Goal: Task Accomplishment & Management: Manage account settings

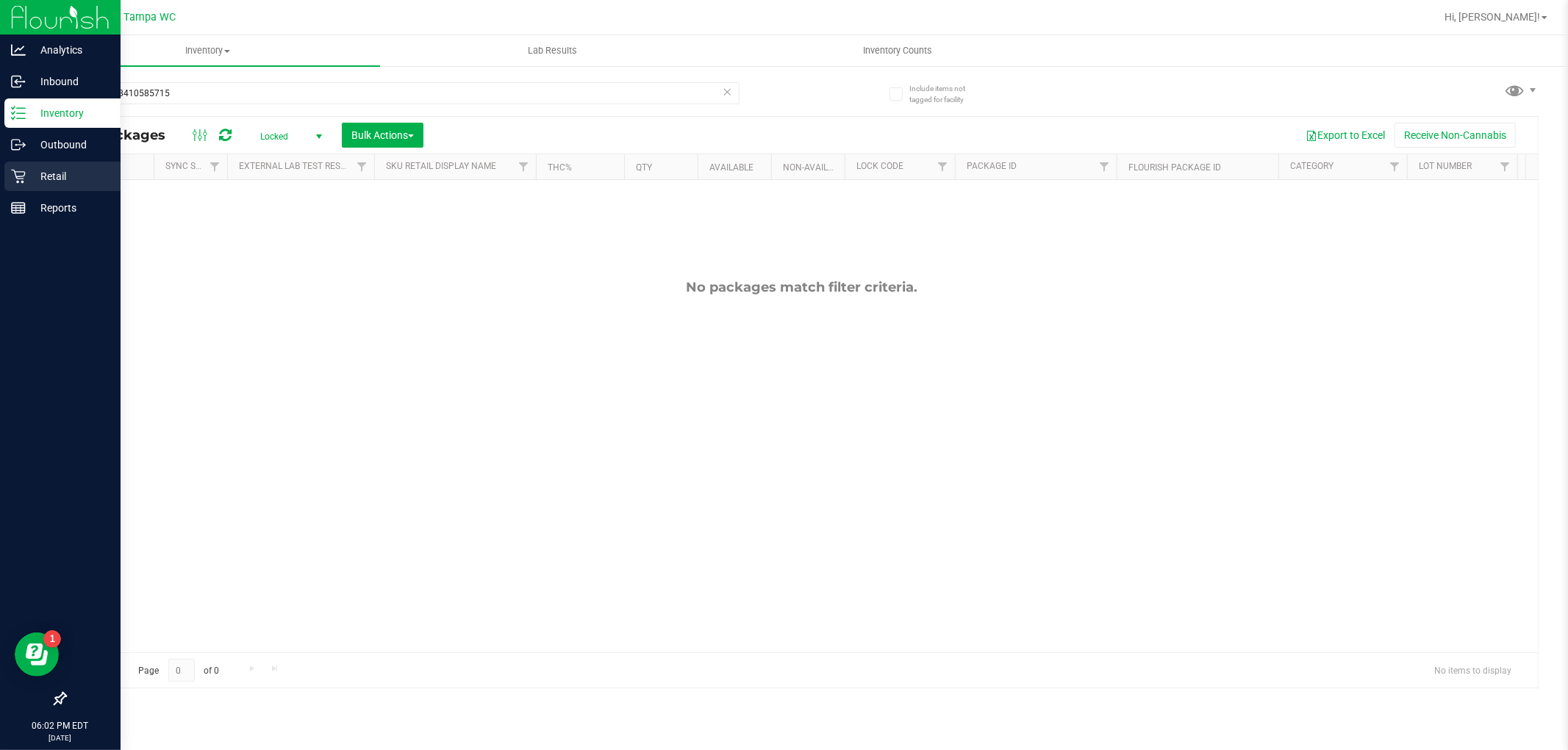
click at [20, 174] on icon at bounding box center [19, 176] width 15 height 15
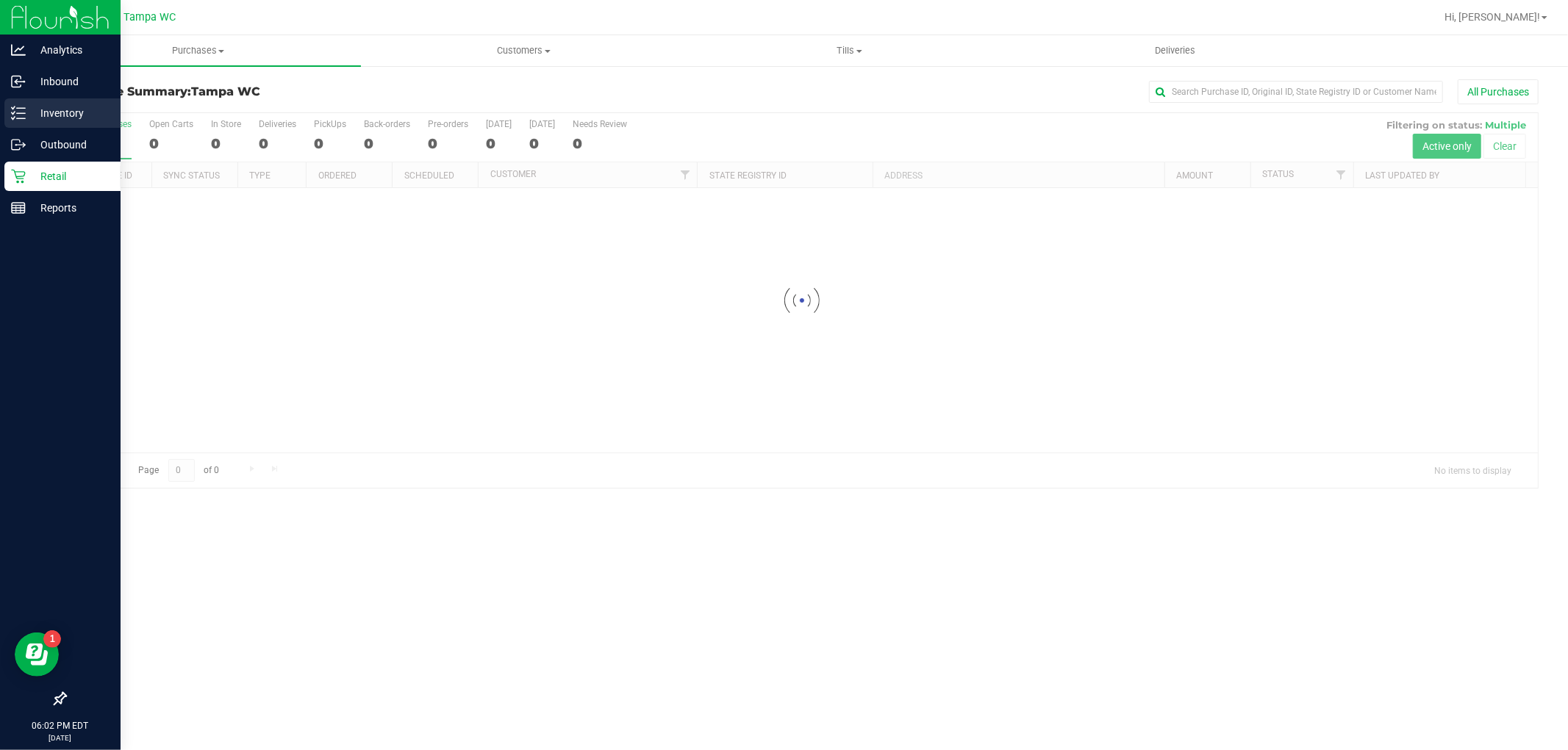
click at [53, 114] on p "Inventory" at bounding box center [70, 113] width 88 height 18
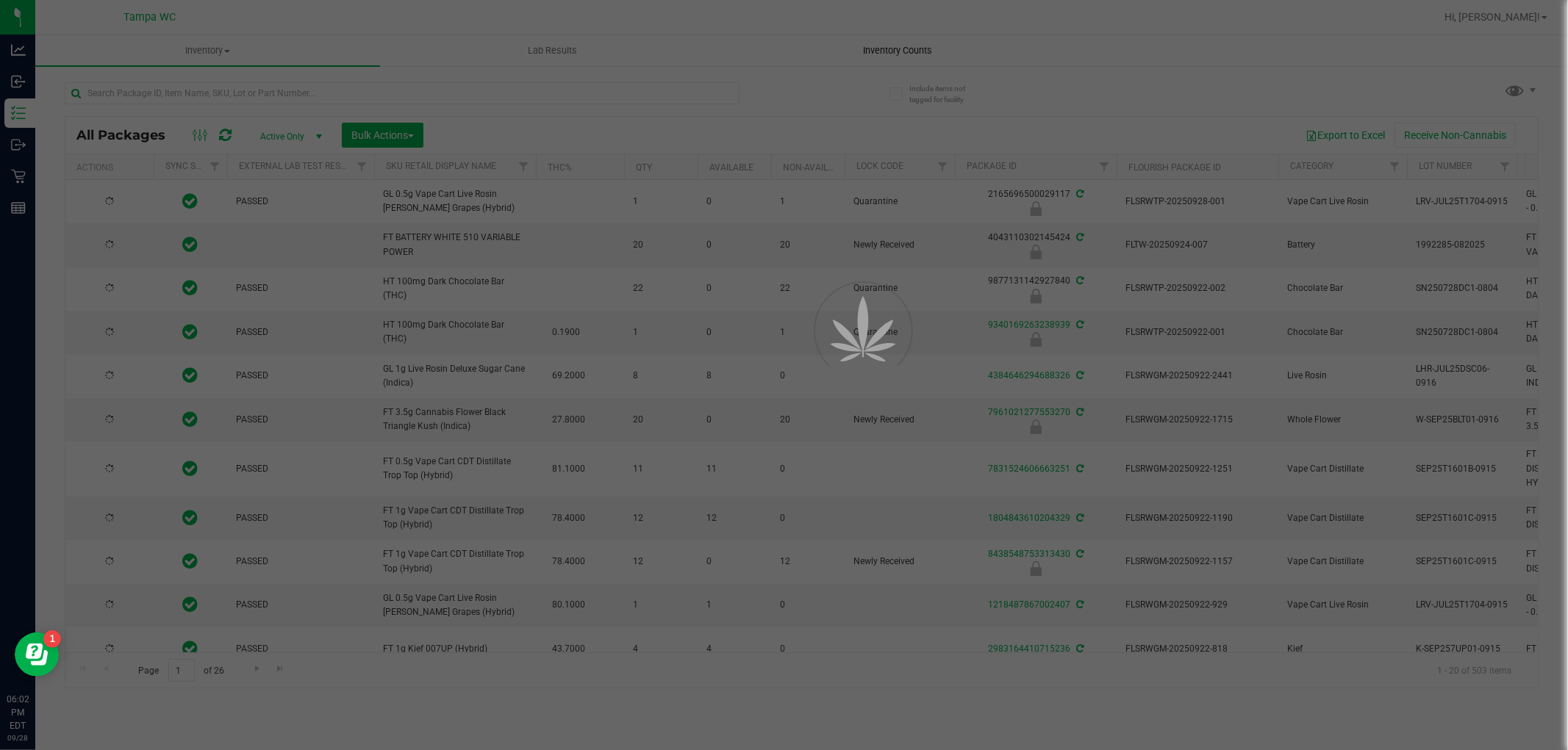
click at [892, 48] on span "Inventory Counts" at bounding box center [898, 51] width 109 height 13
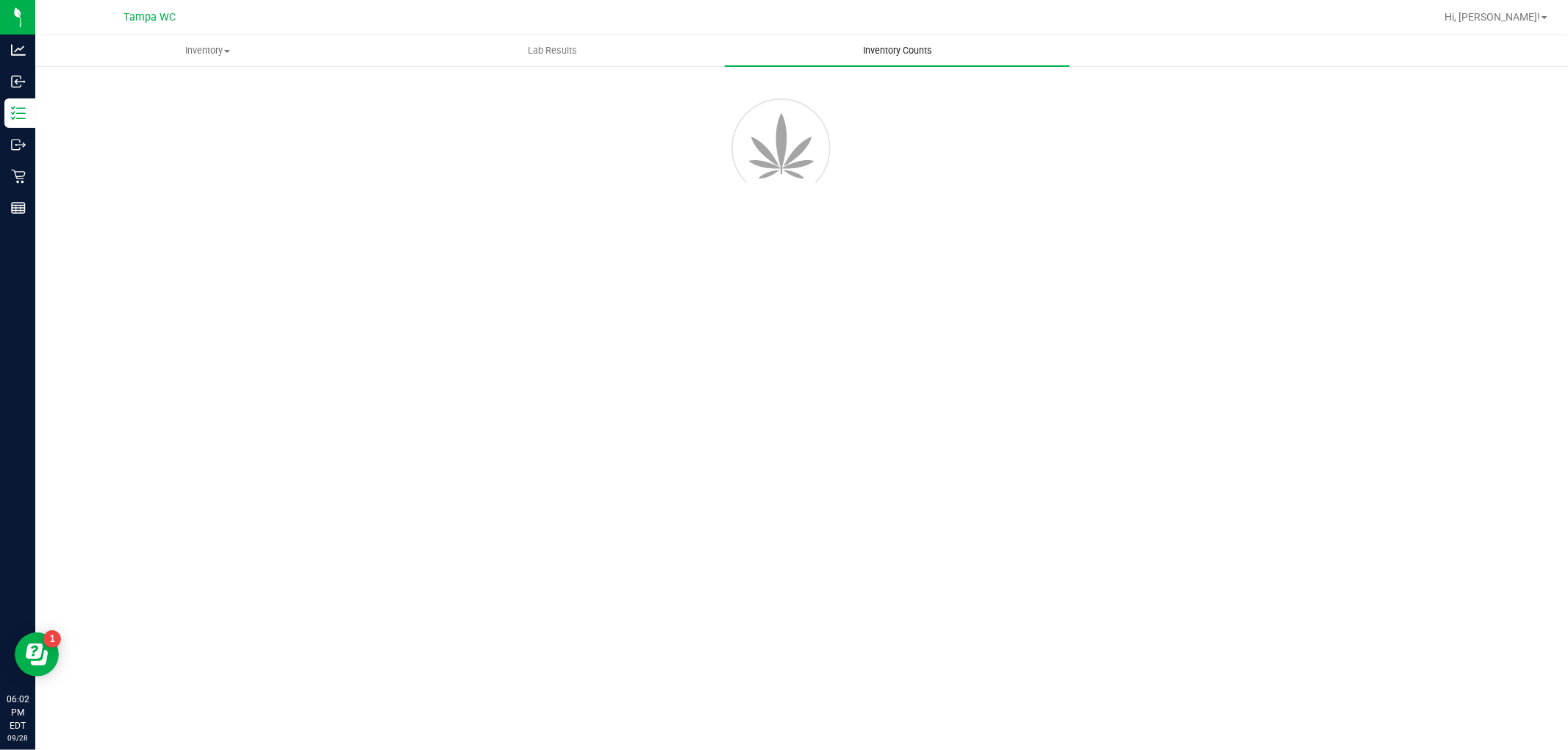
click at [893, 49] on span "Inventory Counts" at bounding box center [898, 51] width 109 height 13
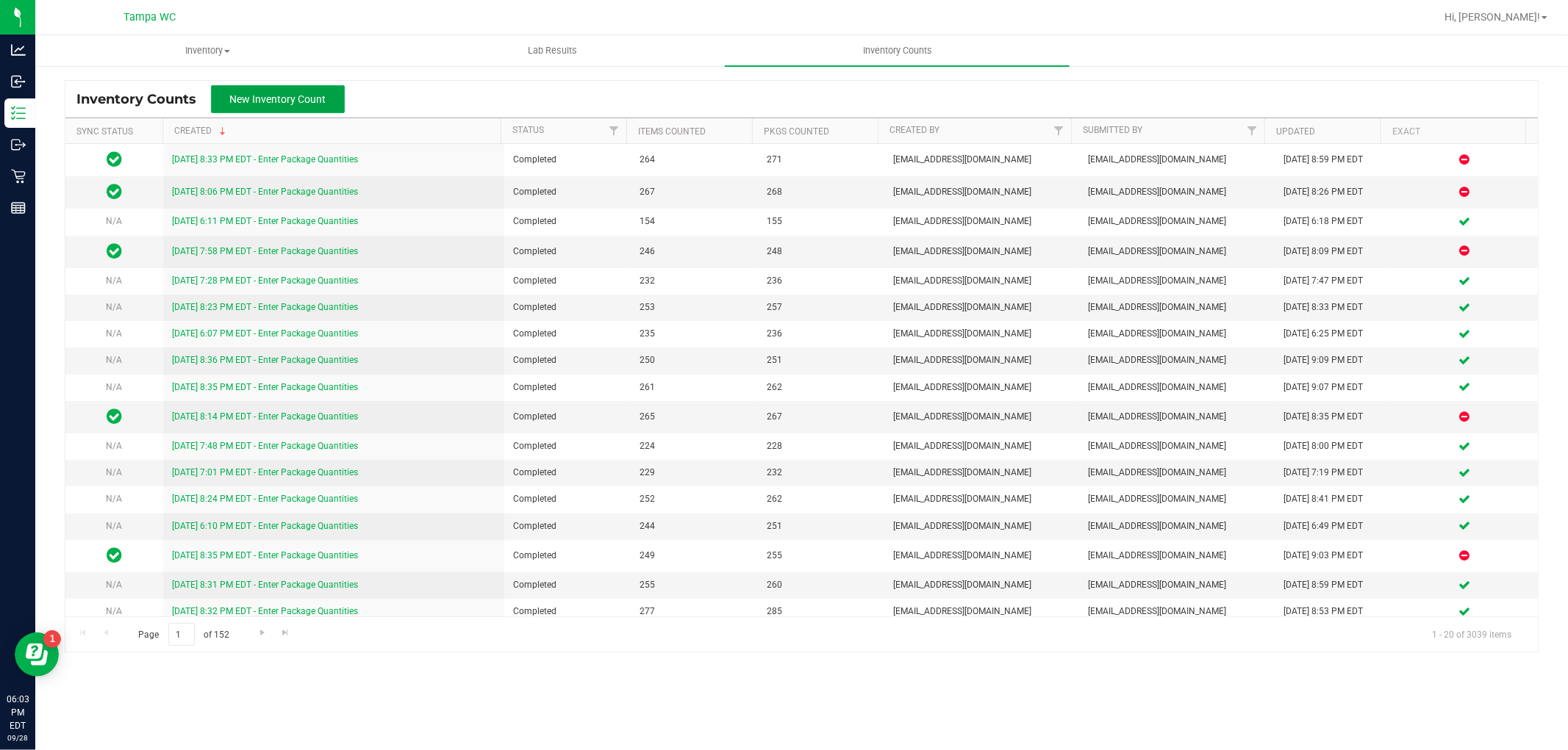
click at [260, 99] on span "New Inventory Count" at bounding box center [278, 99] width 96 height 12
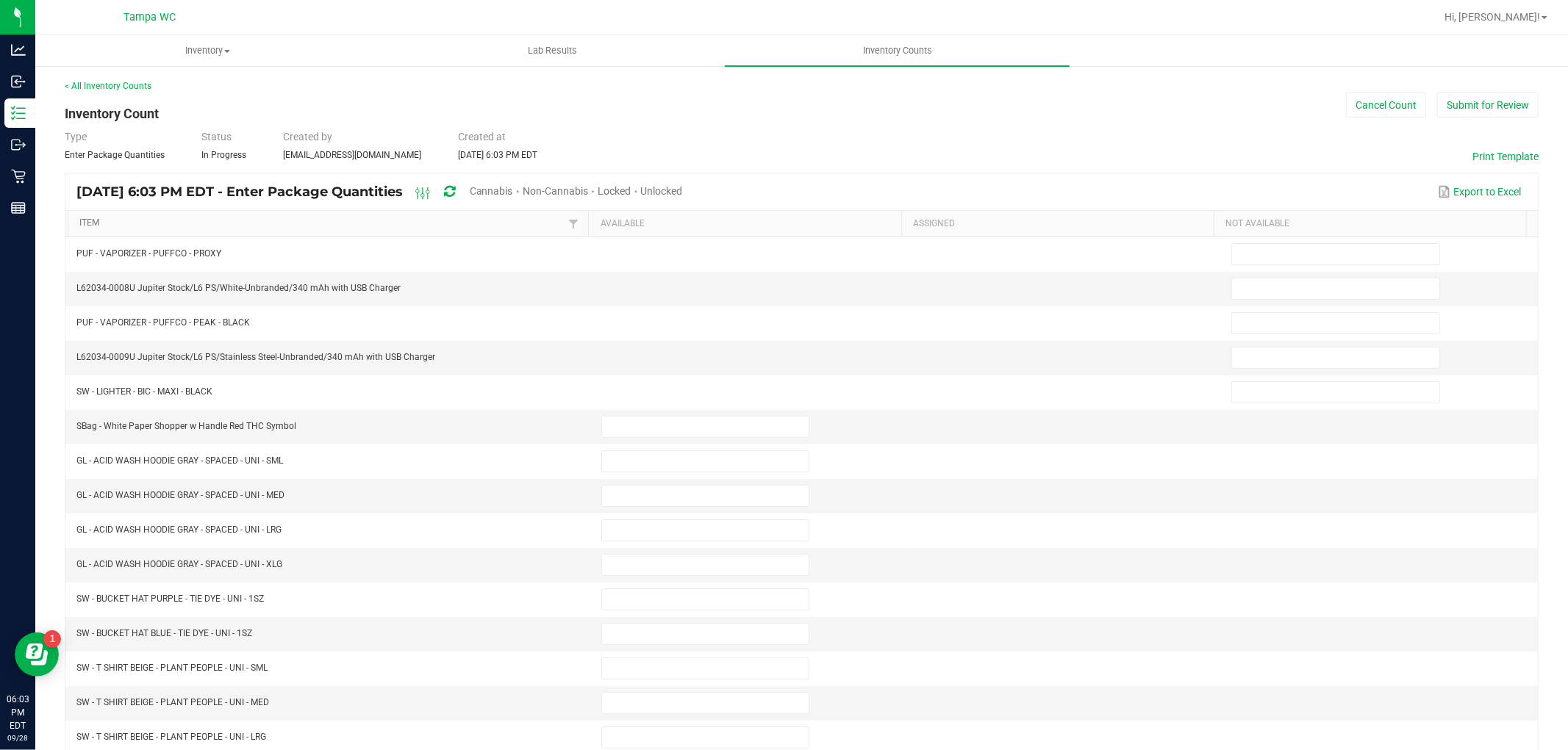
click at [111, 219] on link "Item" at bounding box center [322, 223] width 485 height 12
click at [683, 188] on span "Unlocked" at bounding box center [662, 191] width 42 height 12
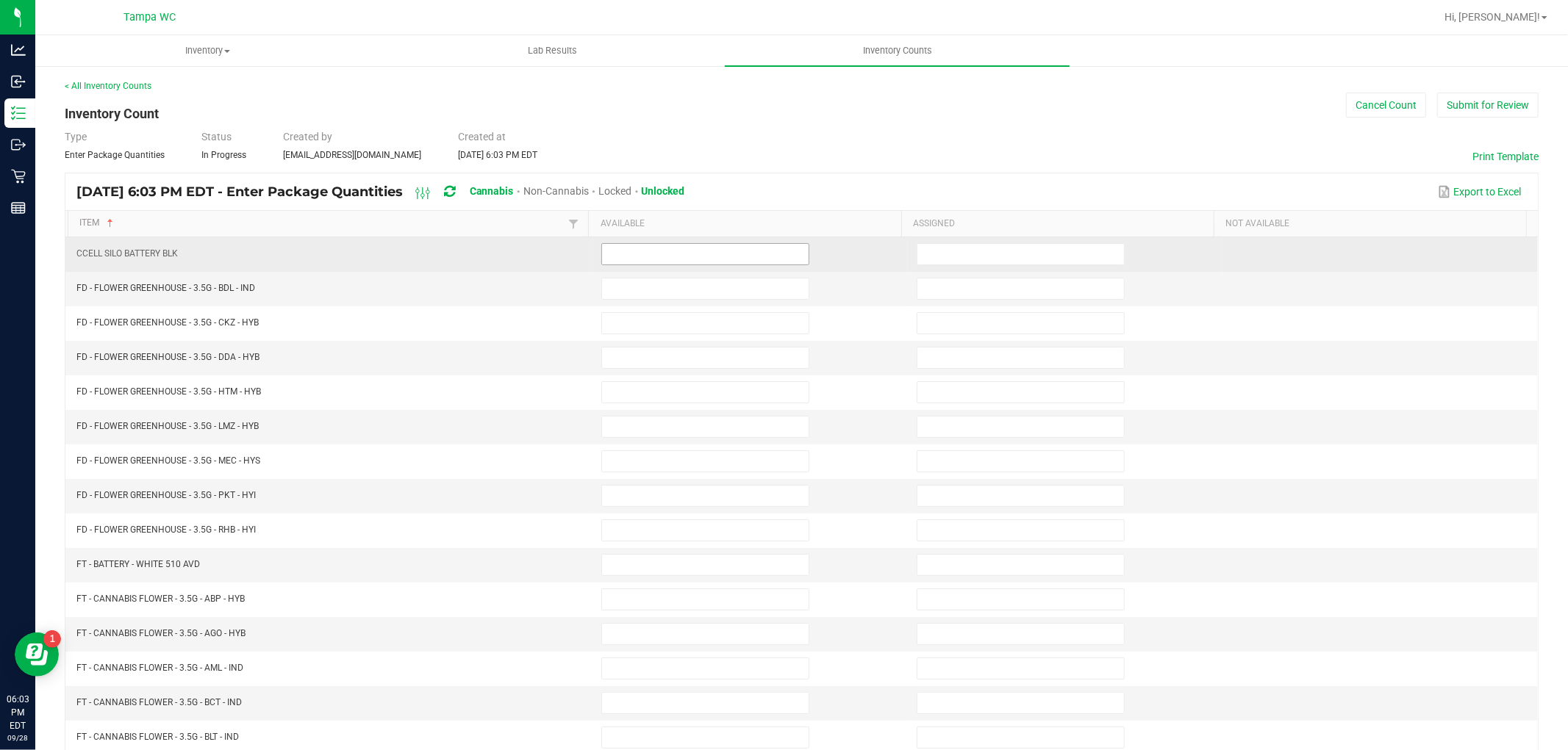
click at [737, 258] on input at bounding box center [705, 254] width 206 height 20
type input "0"
type input "10"
type input "0"
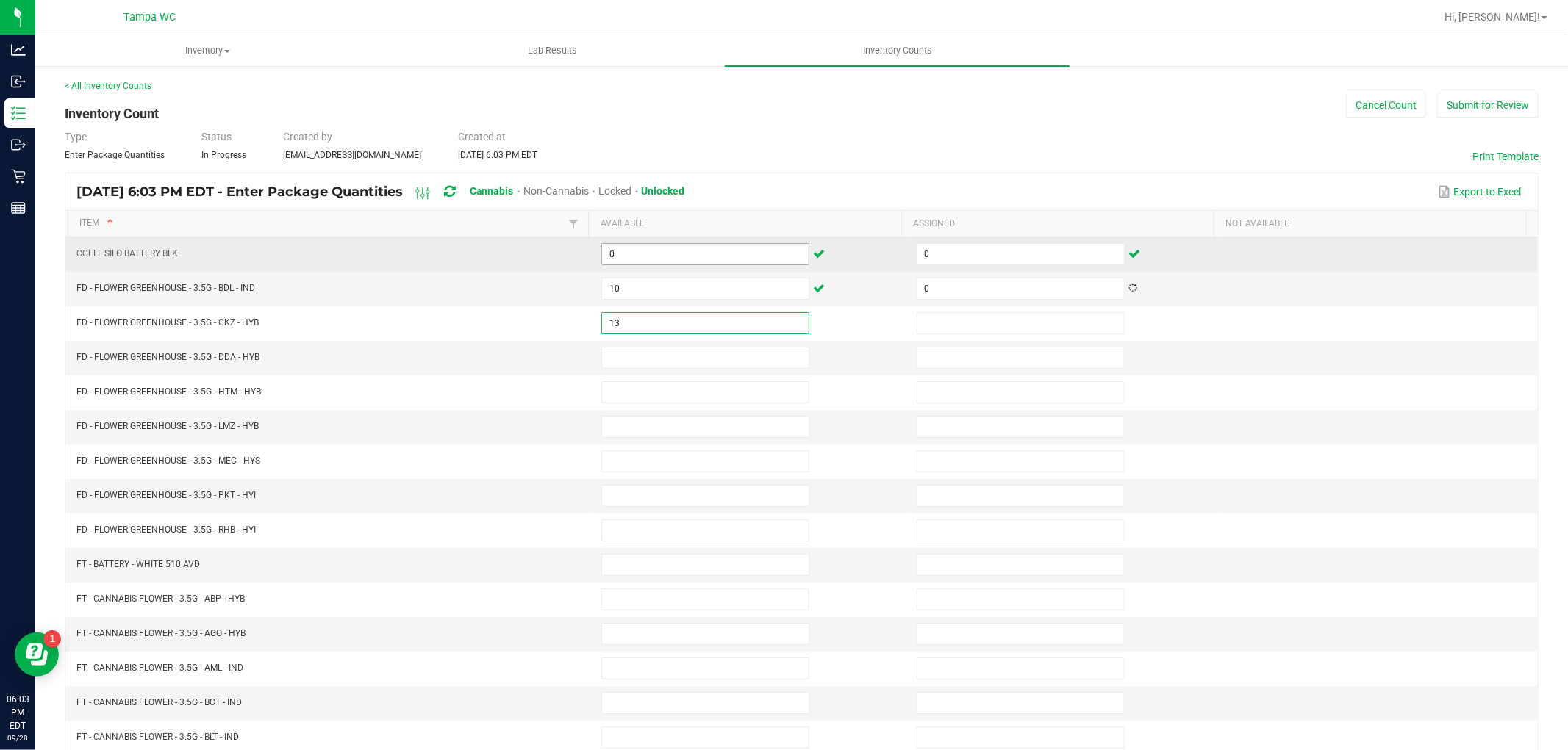
type input "13"
type input "0"
type input "3"
type input "0"
type input "6"
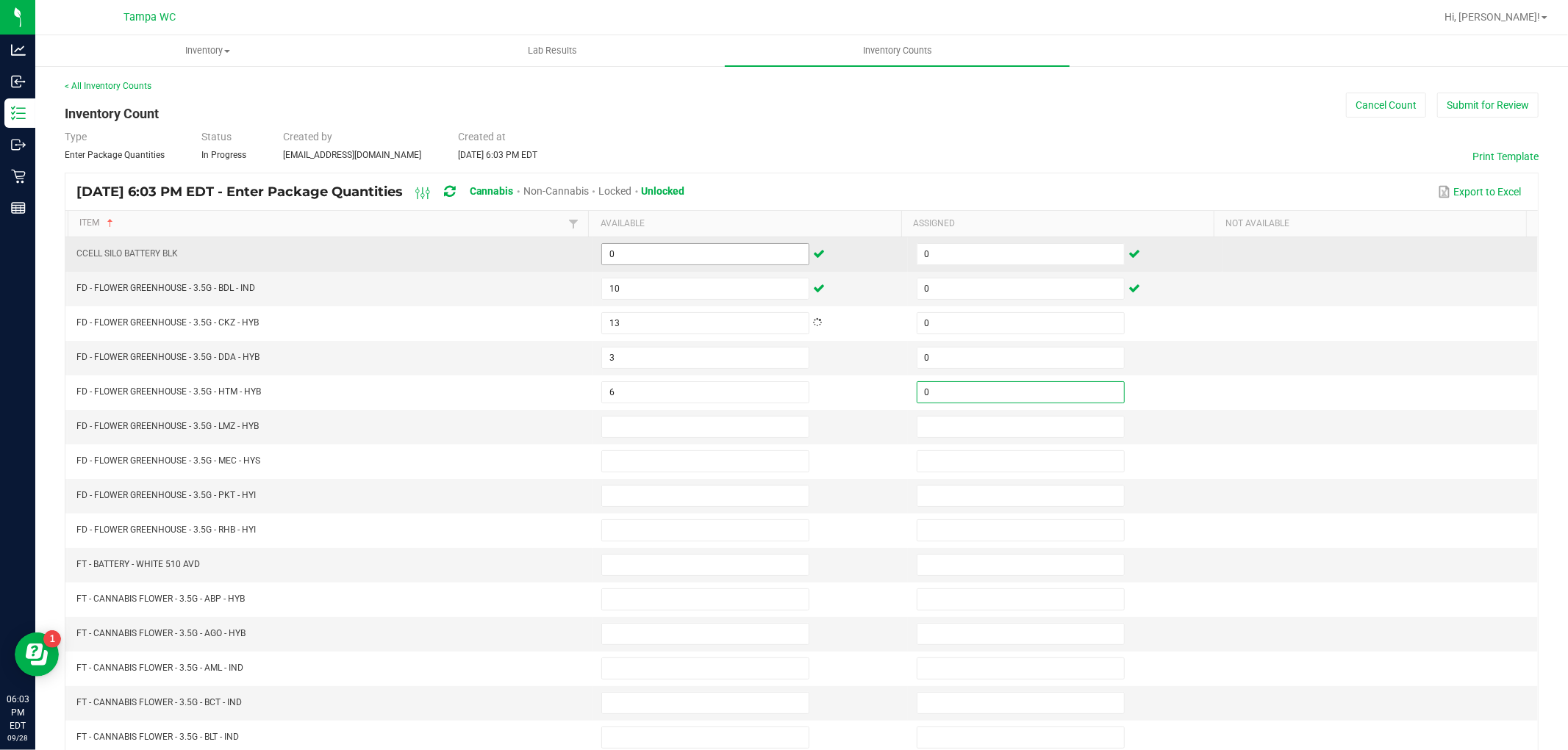
type input "0"
type input "18"
type input "0"
type input "4"
type input "0"
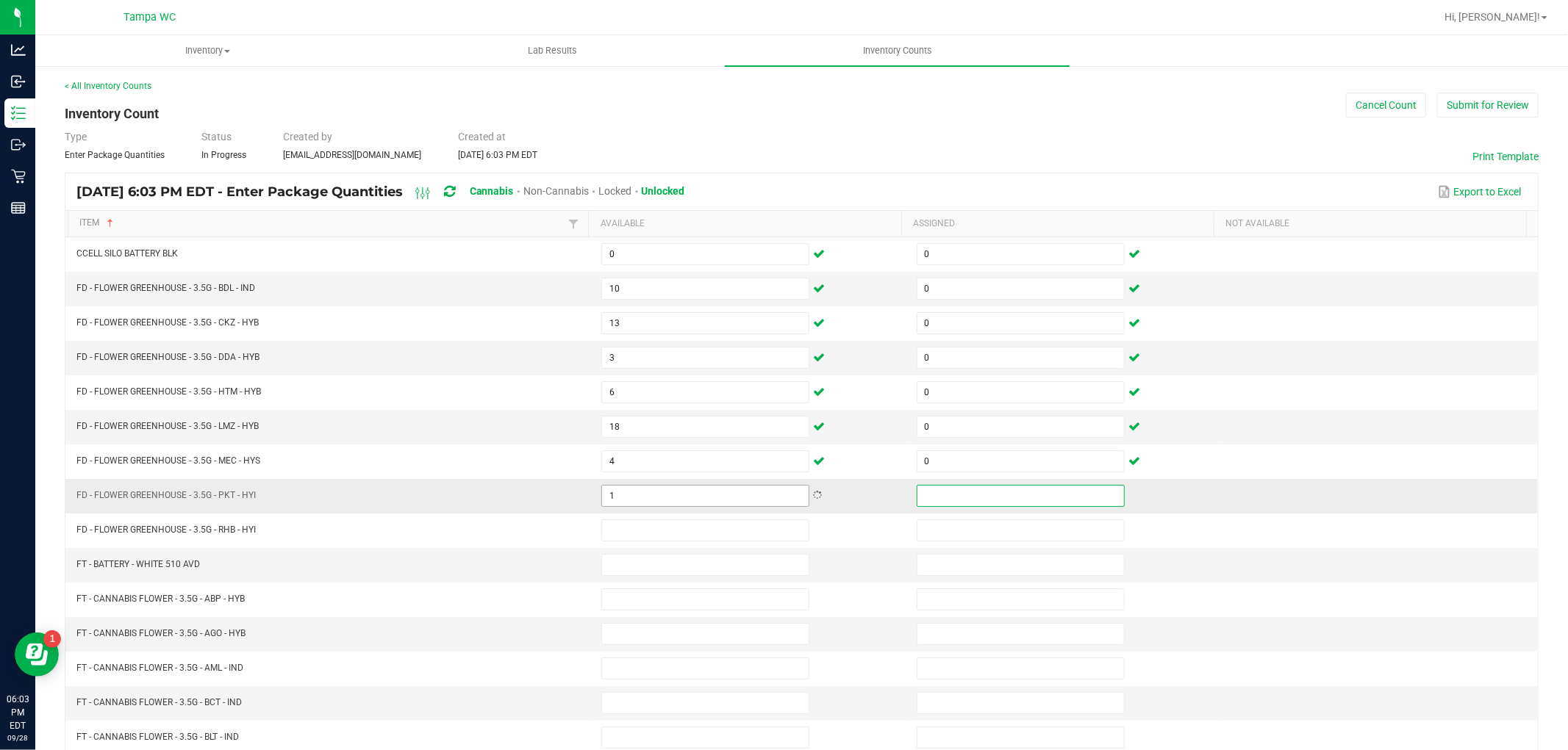
click at [679, 497] on input "1" at bounding box center [705, 495] width 206 height 20
type input "15"
type input "0"
type input "9"
type input "0"
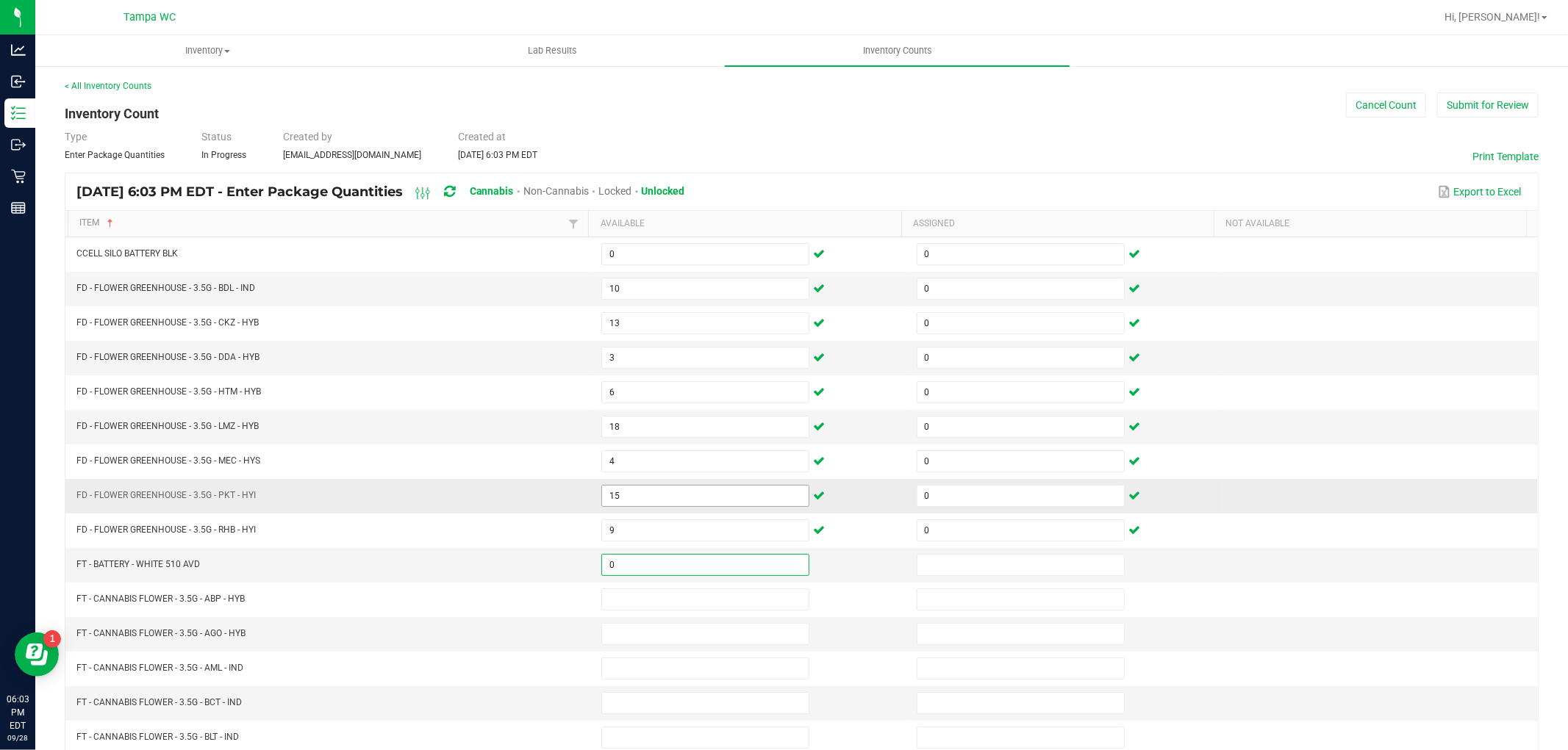
type input "0"
type input "5"
type input "0"
type input "12"
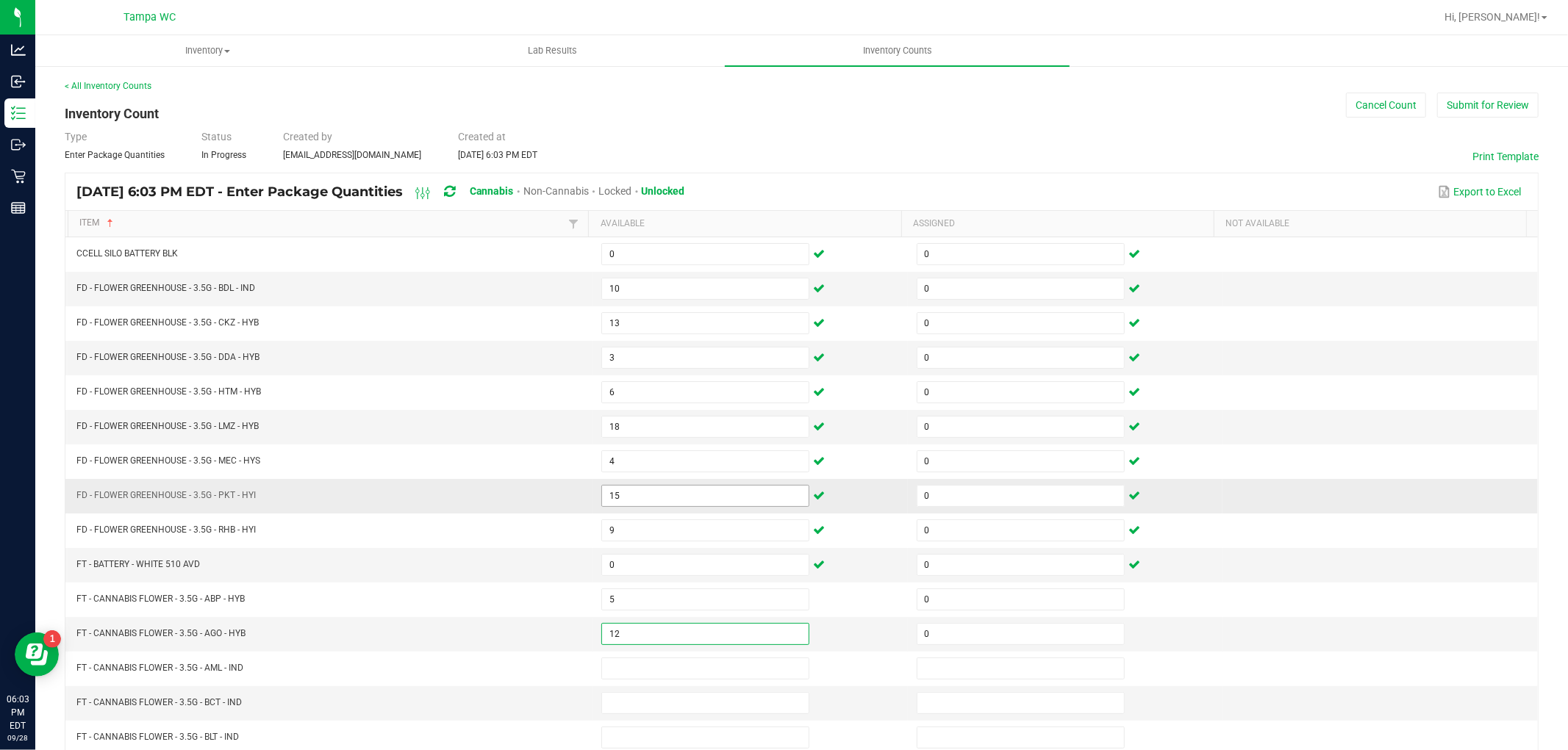
type input "0"
type input "19"
type input "0"
type input "15"
type input "0"
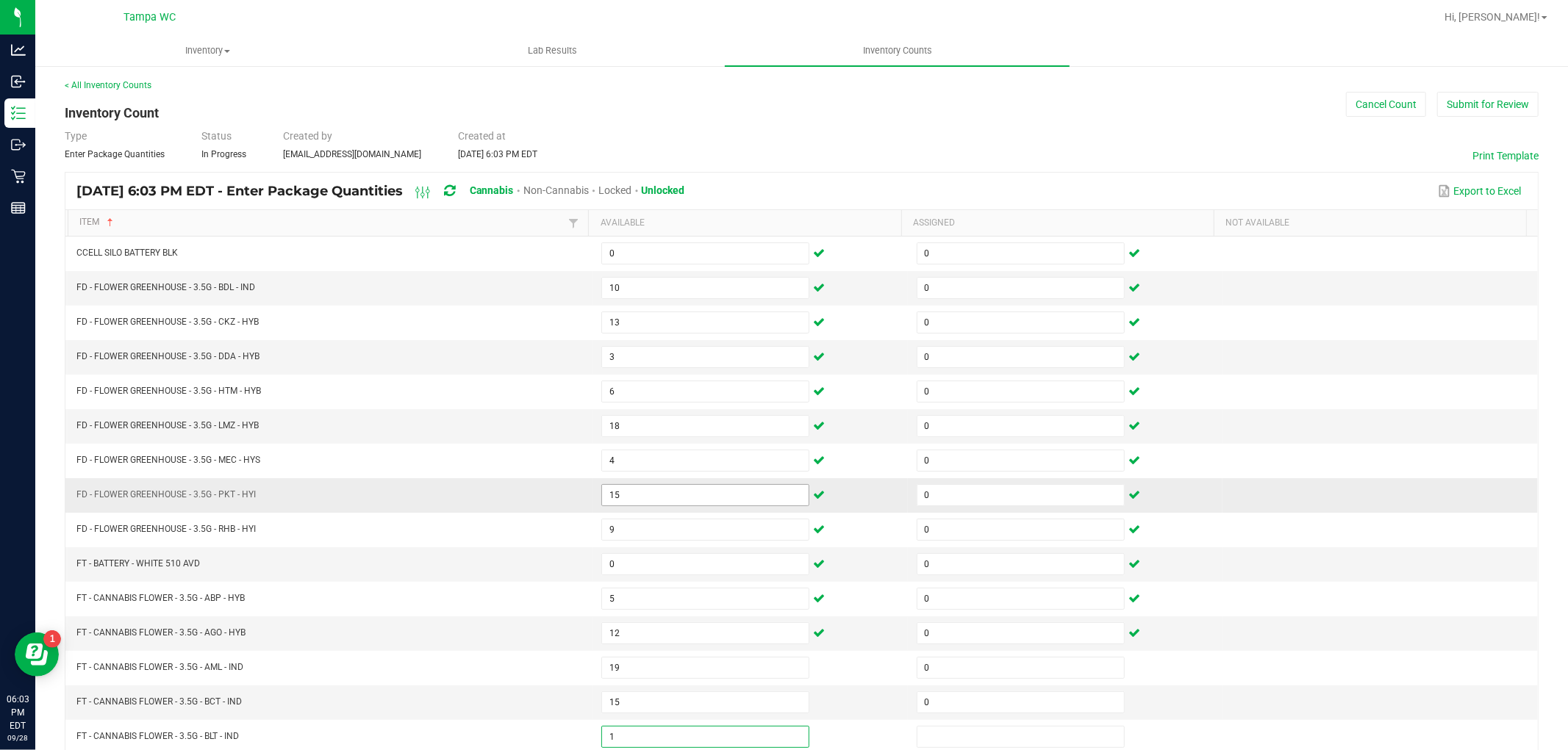
type input "1"
type input "0"
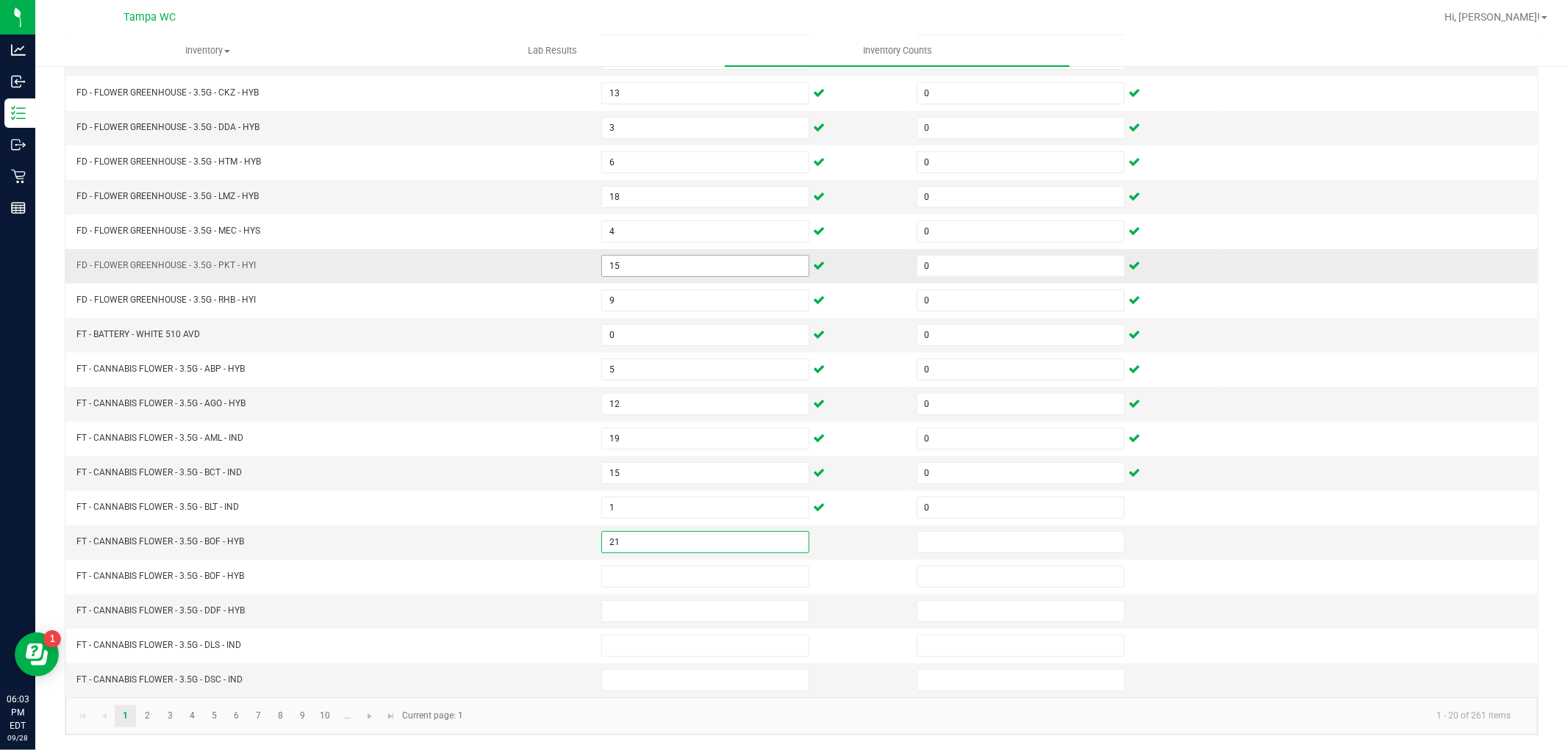
type input "21"
type input "0"
type input "13"
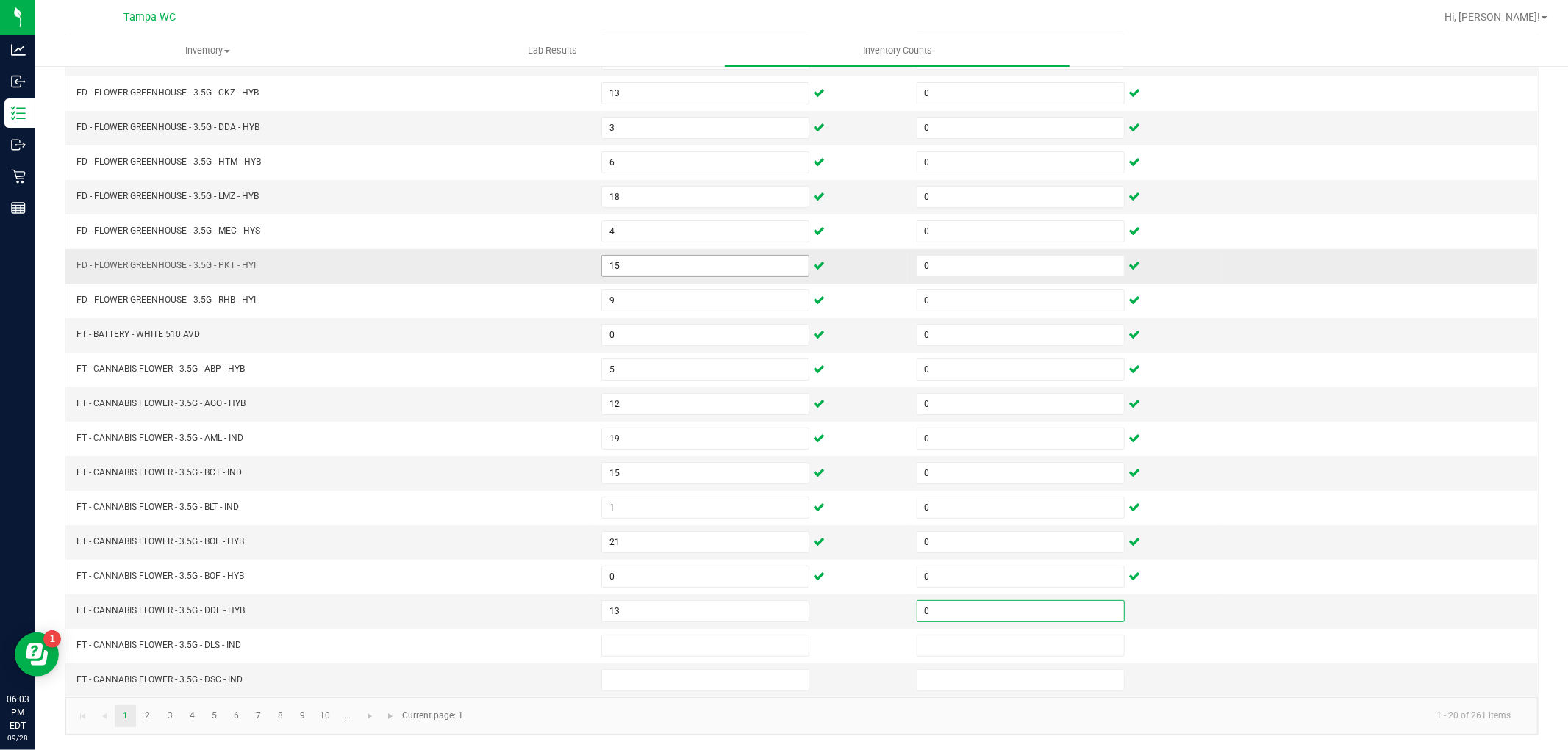
type input "0"
type input "10"
type input "0"
type input "4"
type input "0"
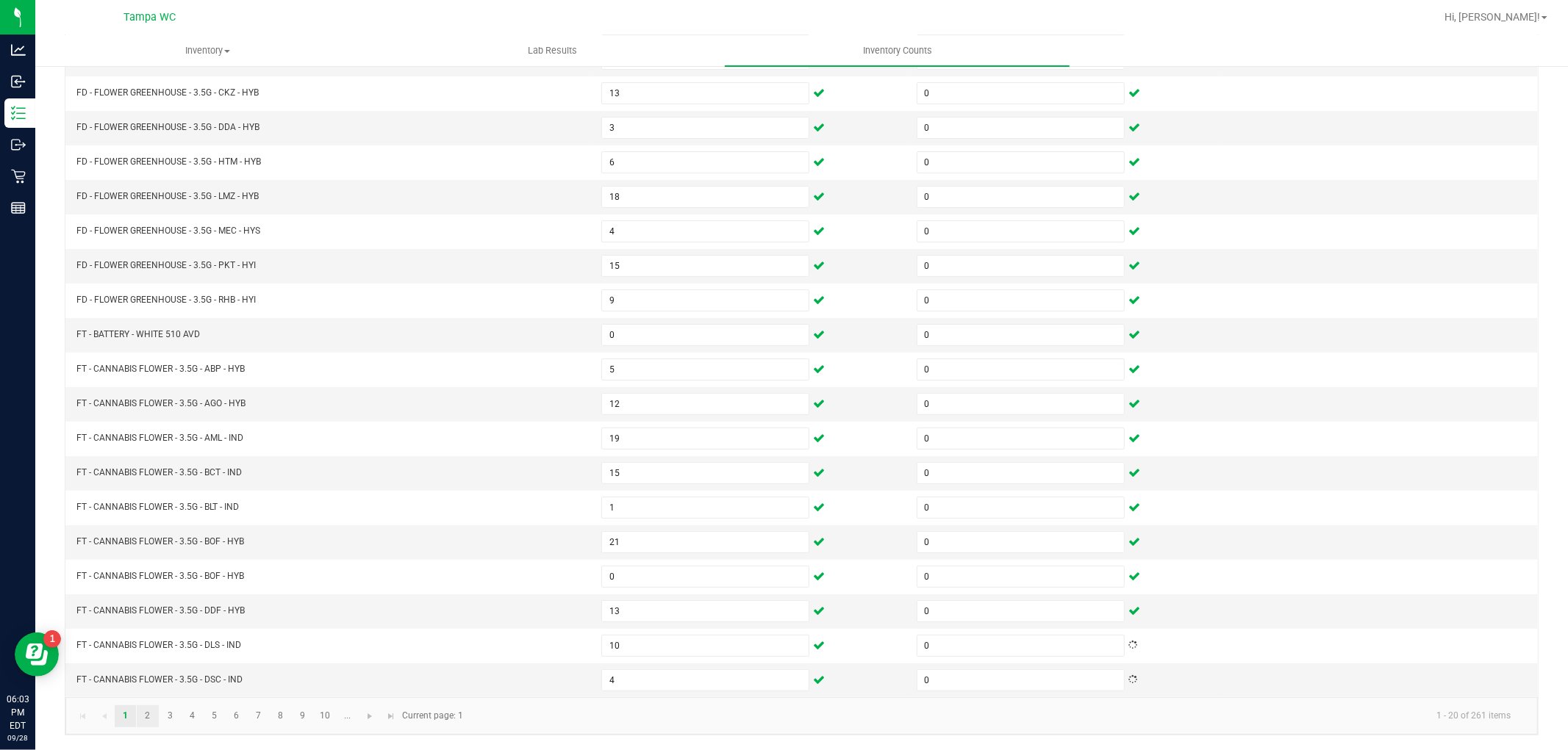
click at [148, 715] on link "2" at bounding box center [147, 716] width 21 height 22
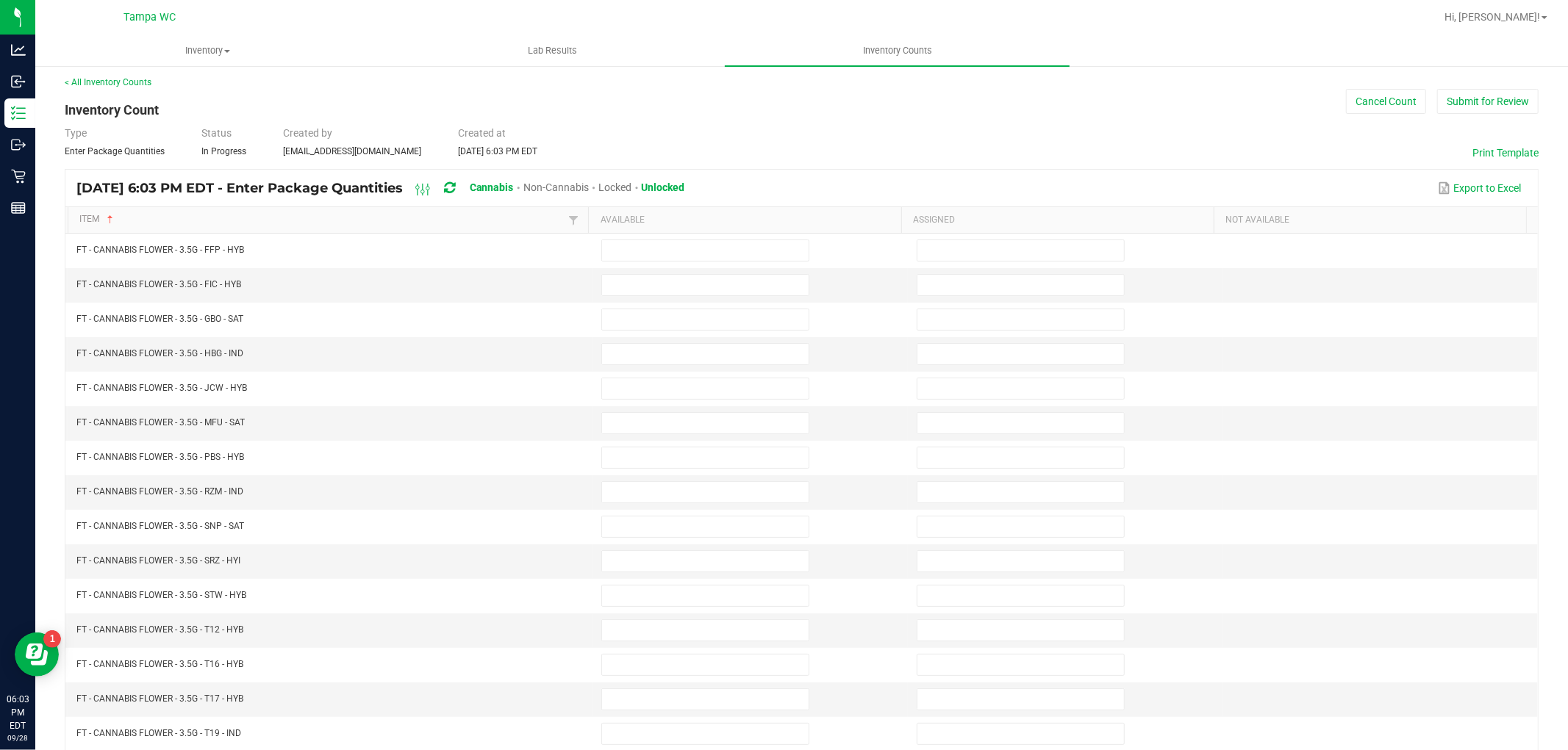
scroll to position [0, 0]
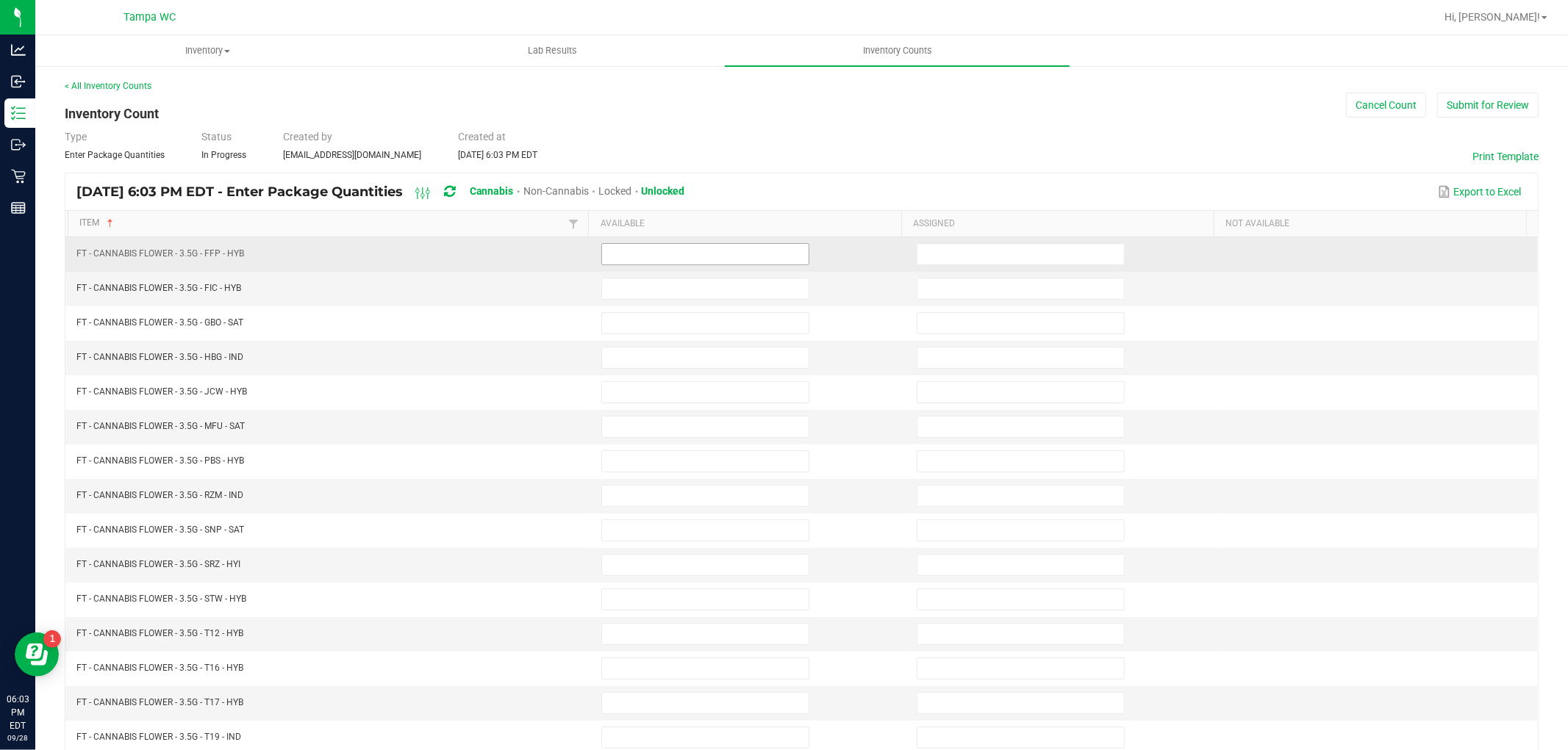
click at [733, 258] on input at bounding box center [705, 254] width 206 height 20
type input "2"
type input "0"
type input "2"
type input "0"
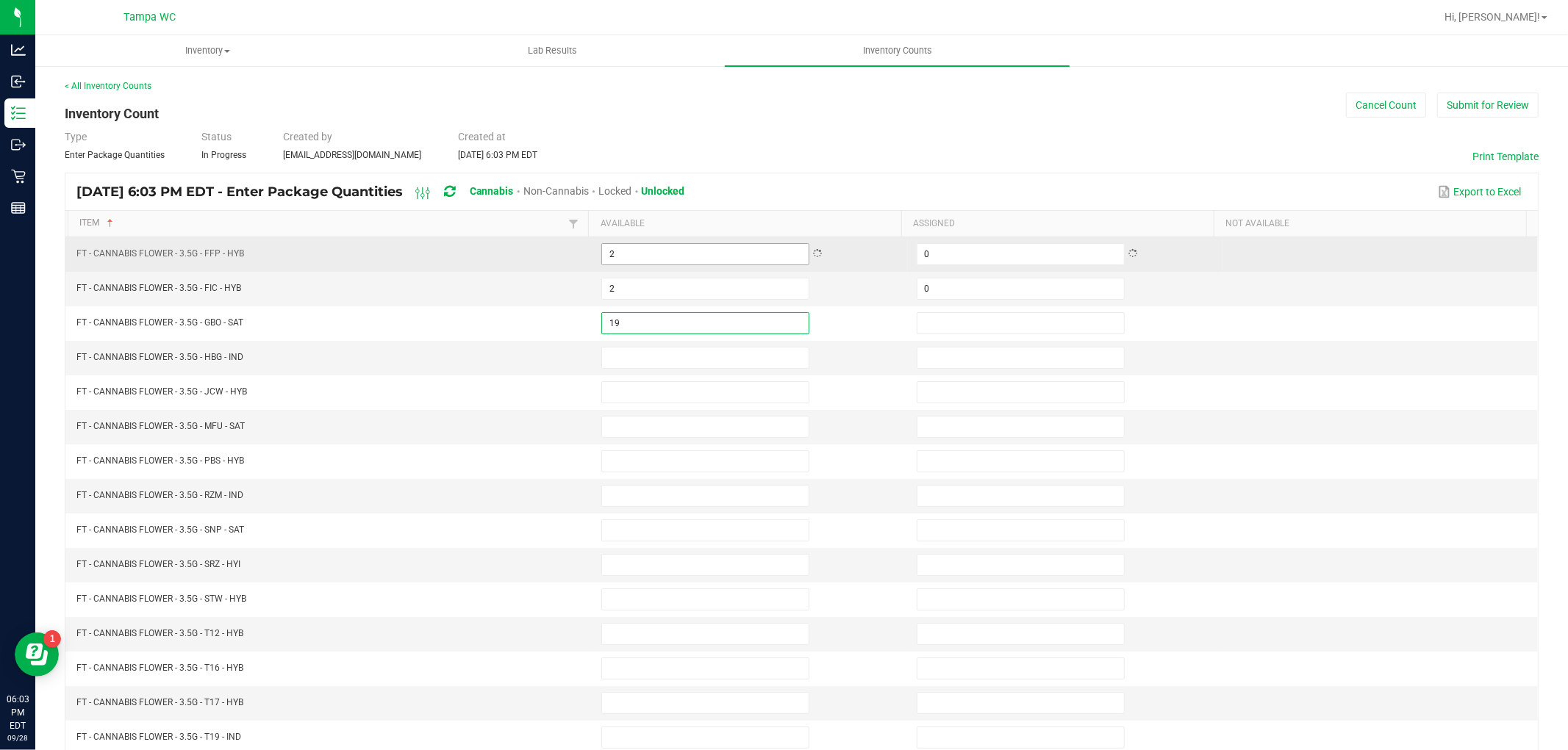
type input "19"
type input "0"
type input "4"
type input "0"
type input "14"
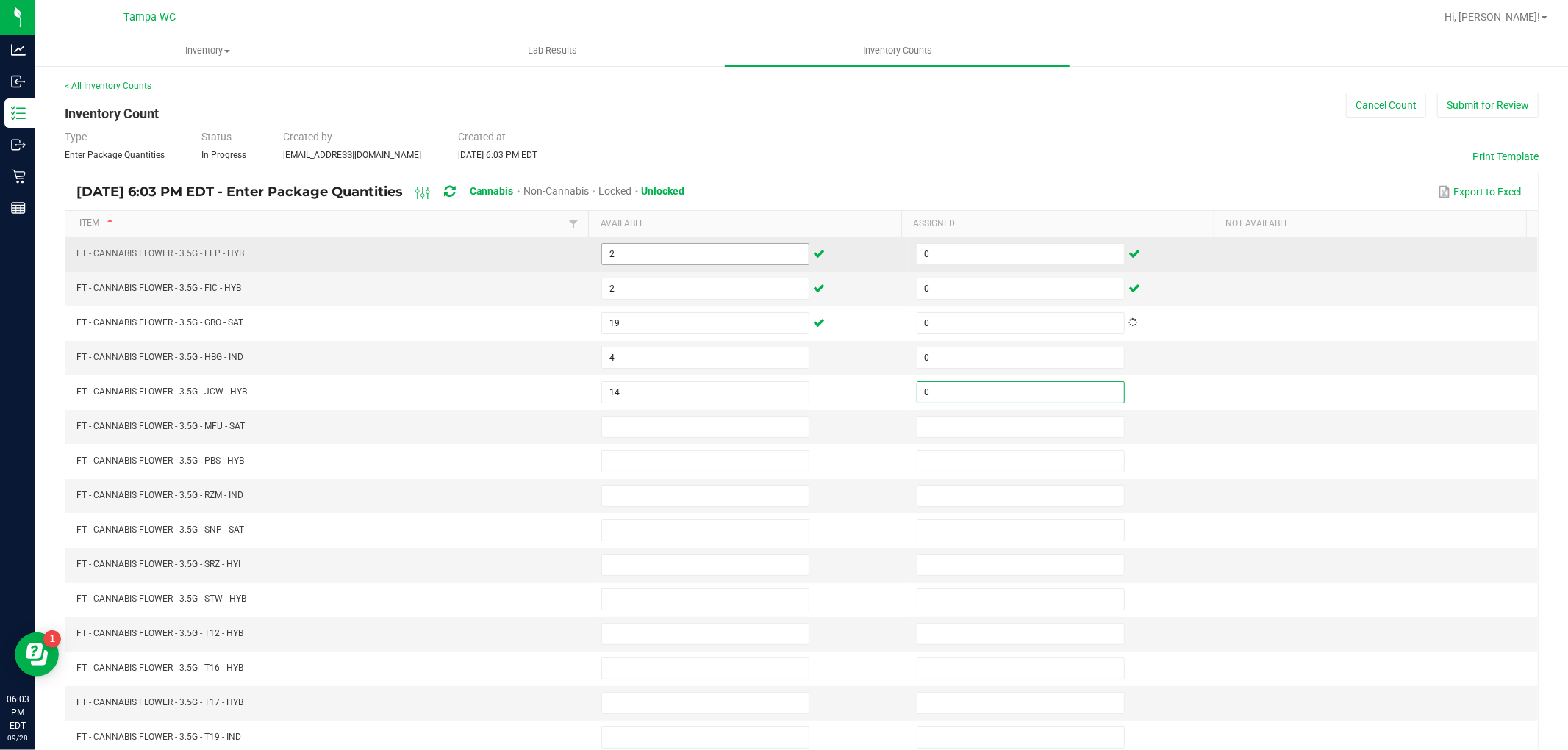
type input "0"
type input "3"
type input "0"
type input "18"
type input "0"
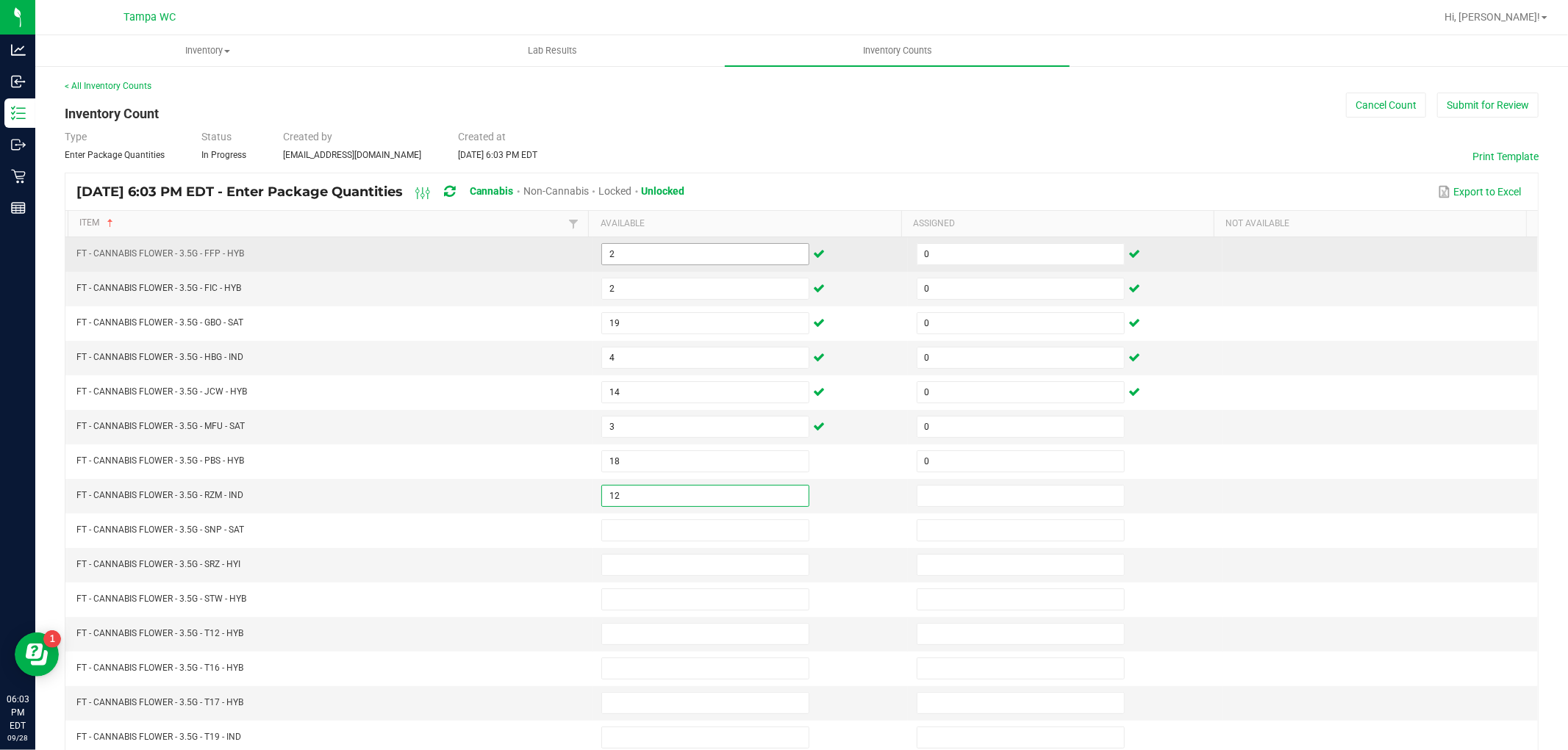
type input "12"
type input "0"
type input "5"
type input "0"
type input "15"
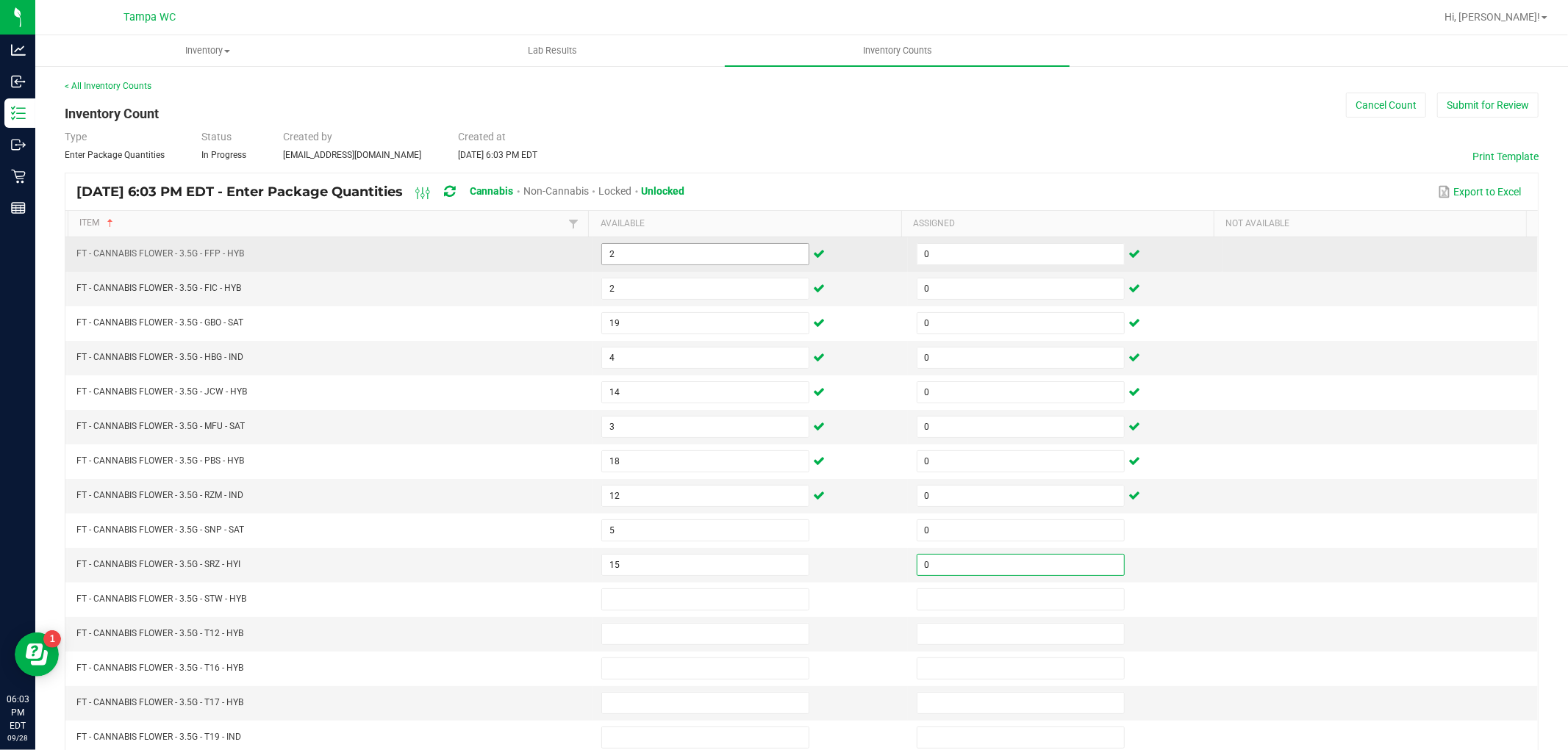
type input "0"
type input "10"
type input "0"
type input "29"
type input "0"
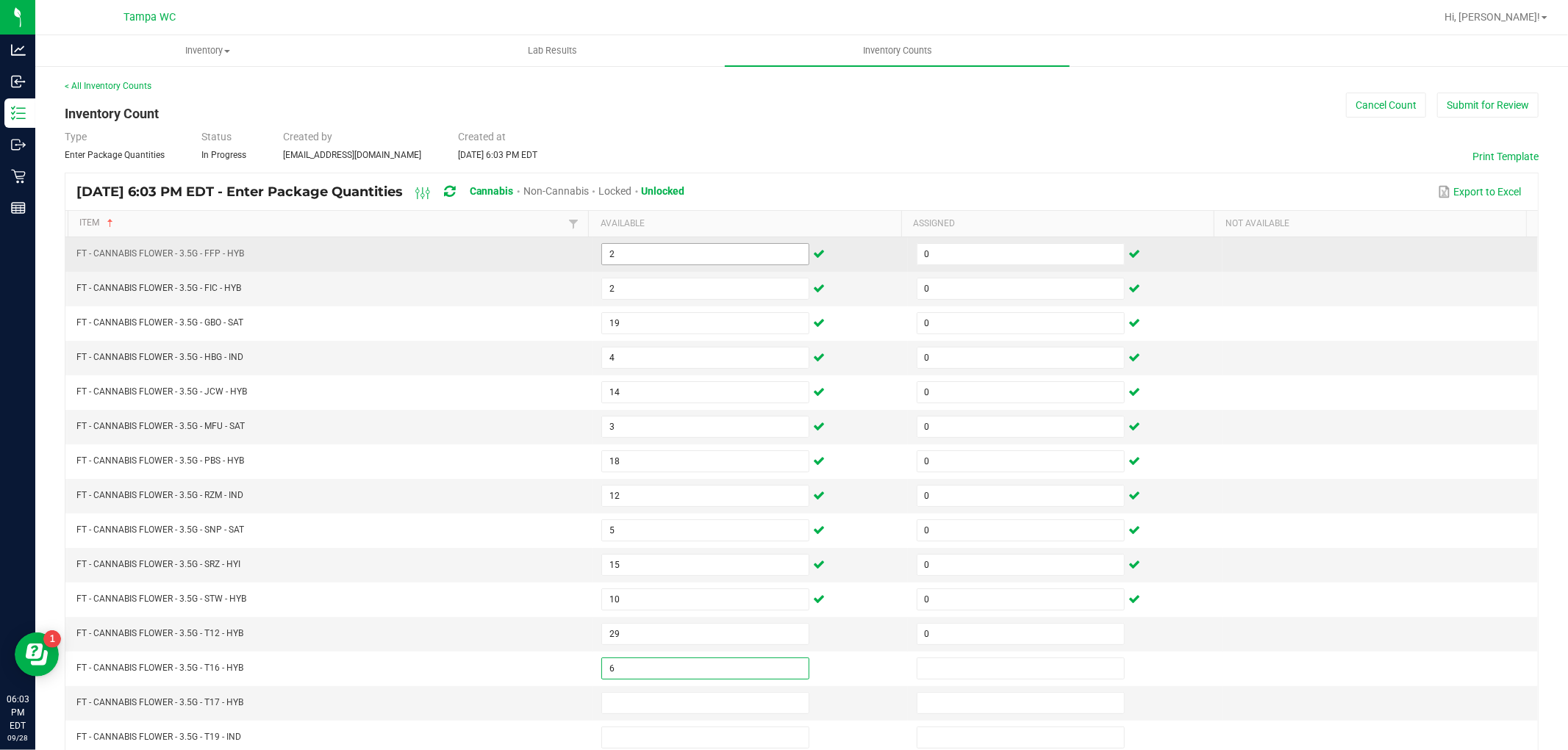
type input "6"
type input "0"
type input "16"
type input "0"
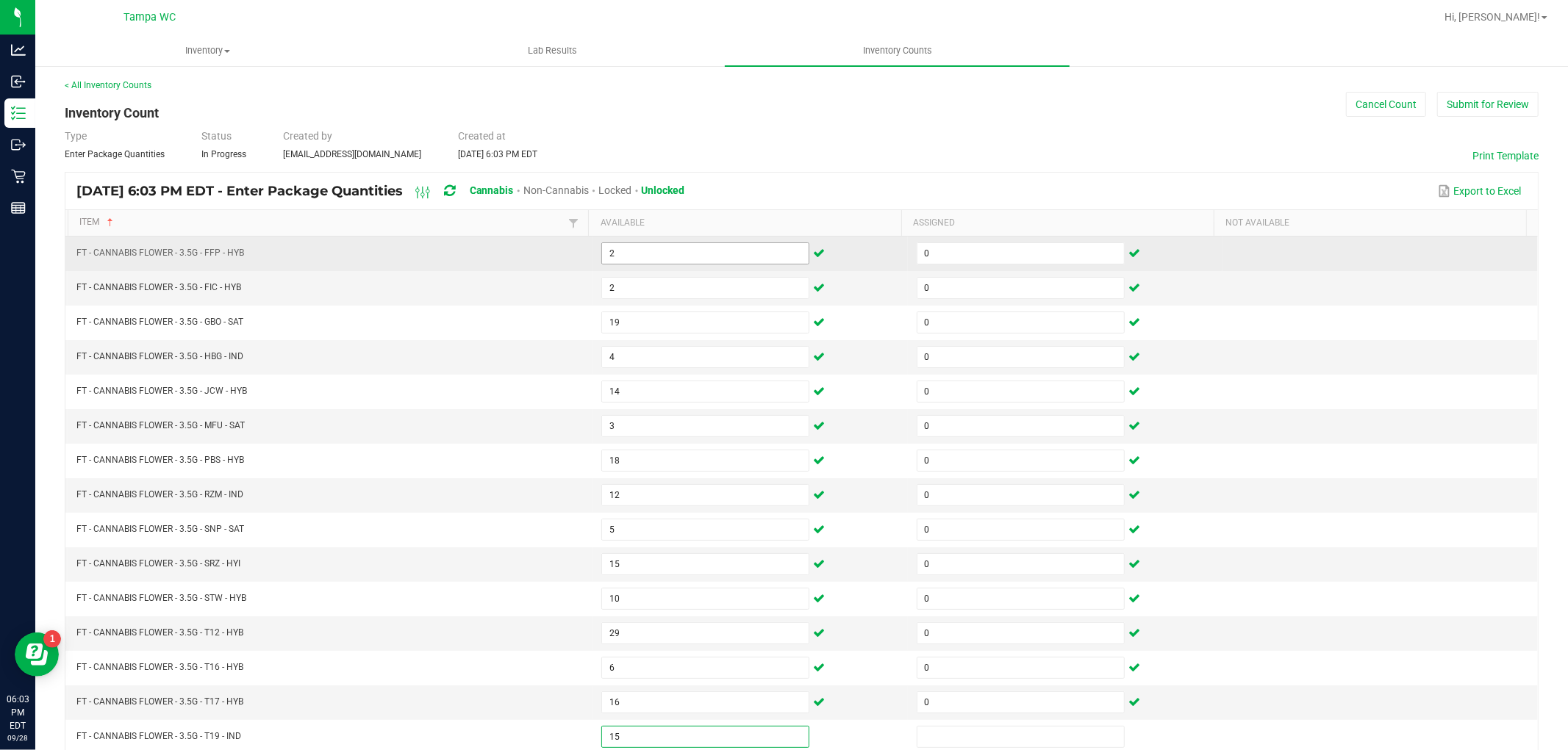
type input "15"
type input "0"
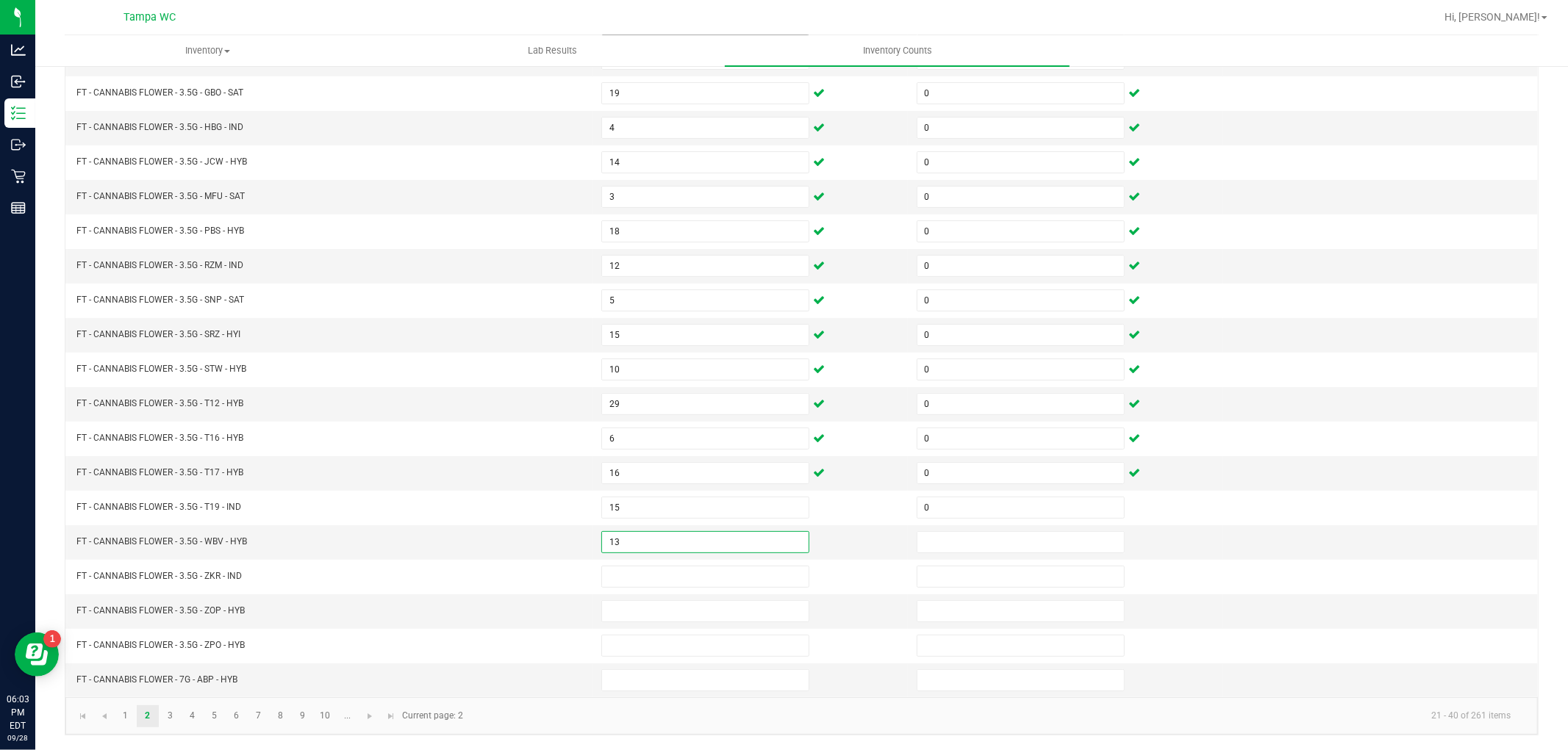
type input "13"
type input "0"
type input "19"
type input "0"
type input "3"
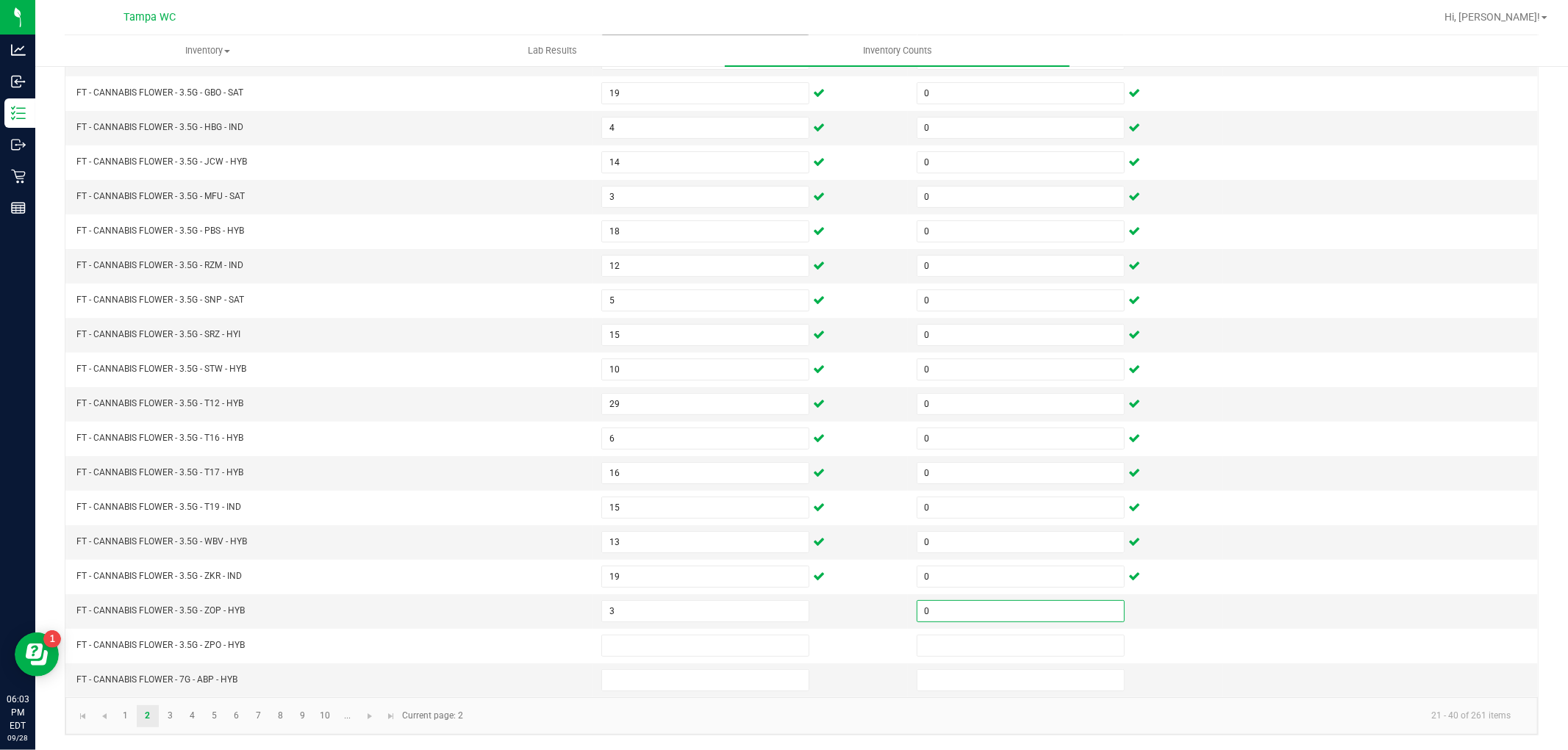
type input "0"
type input "13"
type input "0"
type input "10"
type input "0"
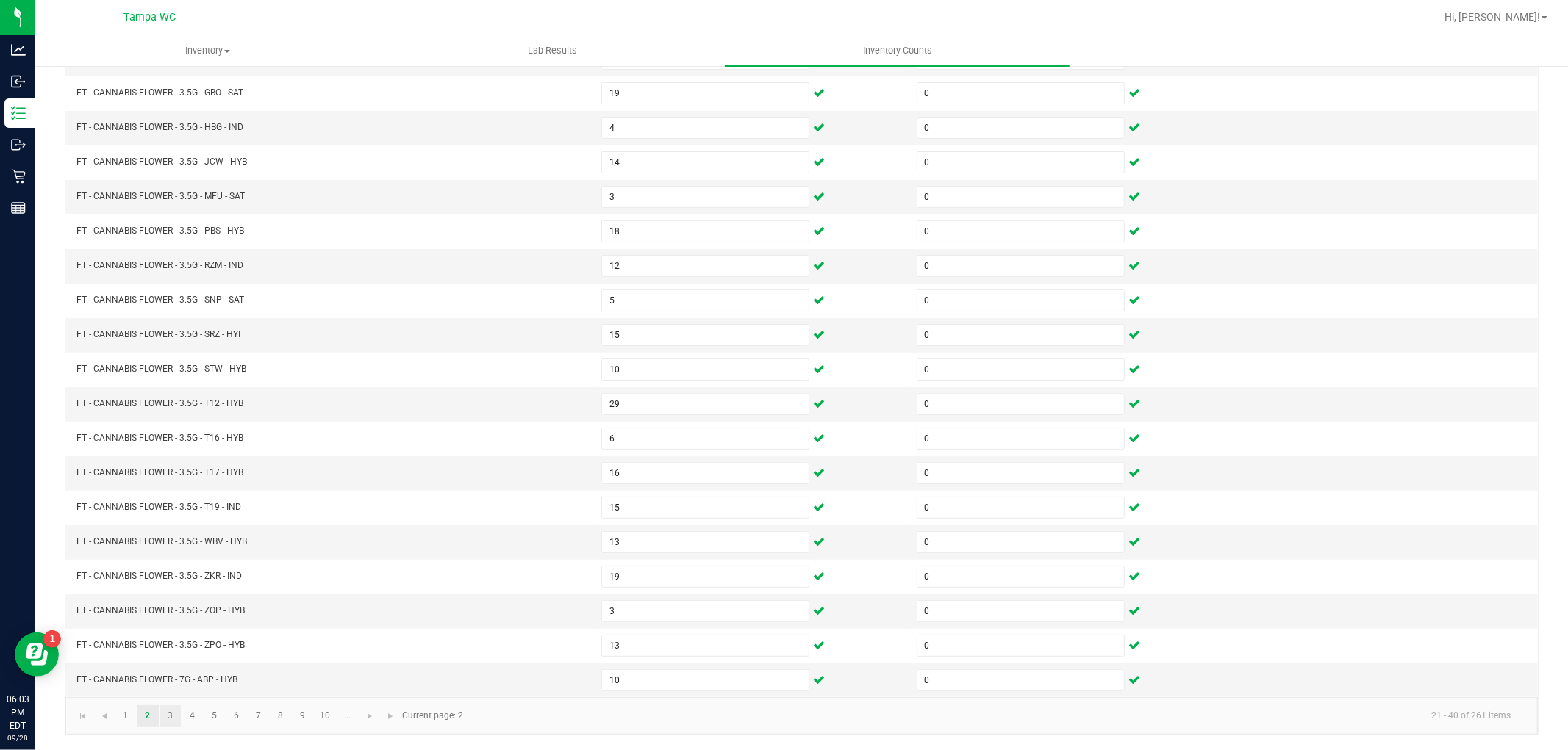
click at [170, 715] on link "3" at bounding box center [170, 716] width 21 height 22
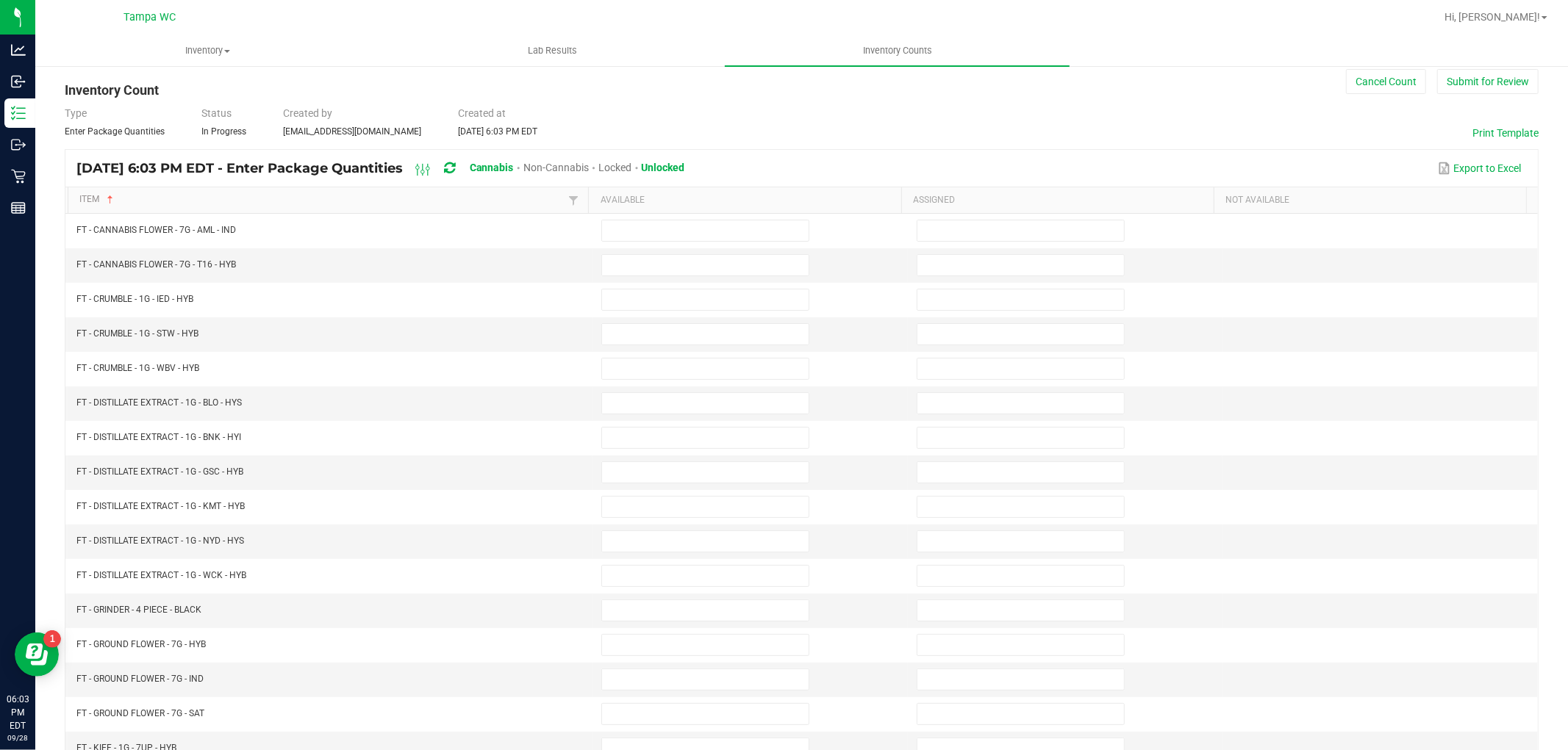
scroll to position [0, 0]
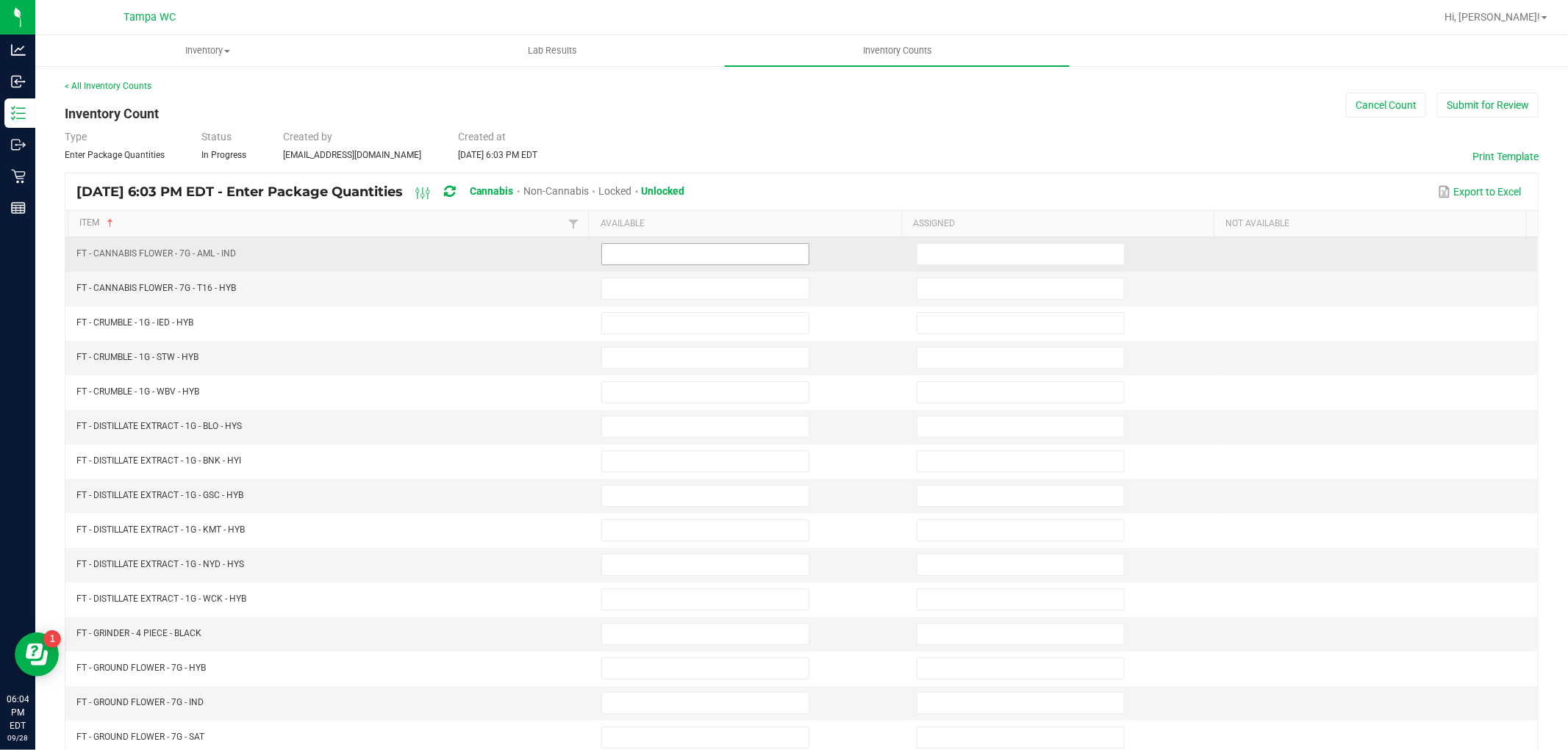
click at [721, 254] on input at bounding box center [705, 254] width 206 height 20
type input "1"
type input "0"
type input "6"
type input "0"
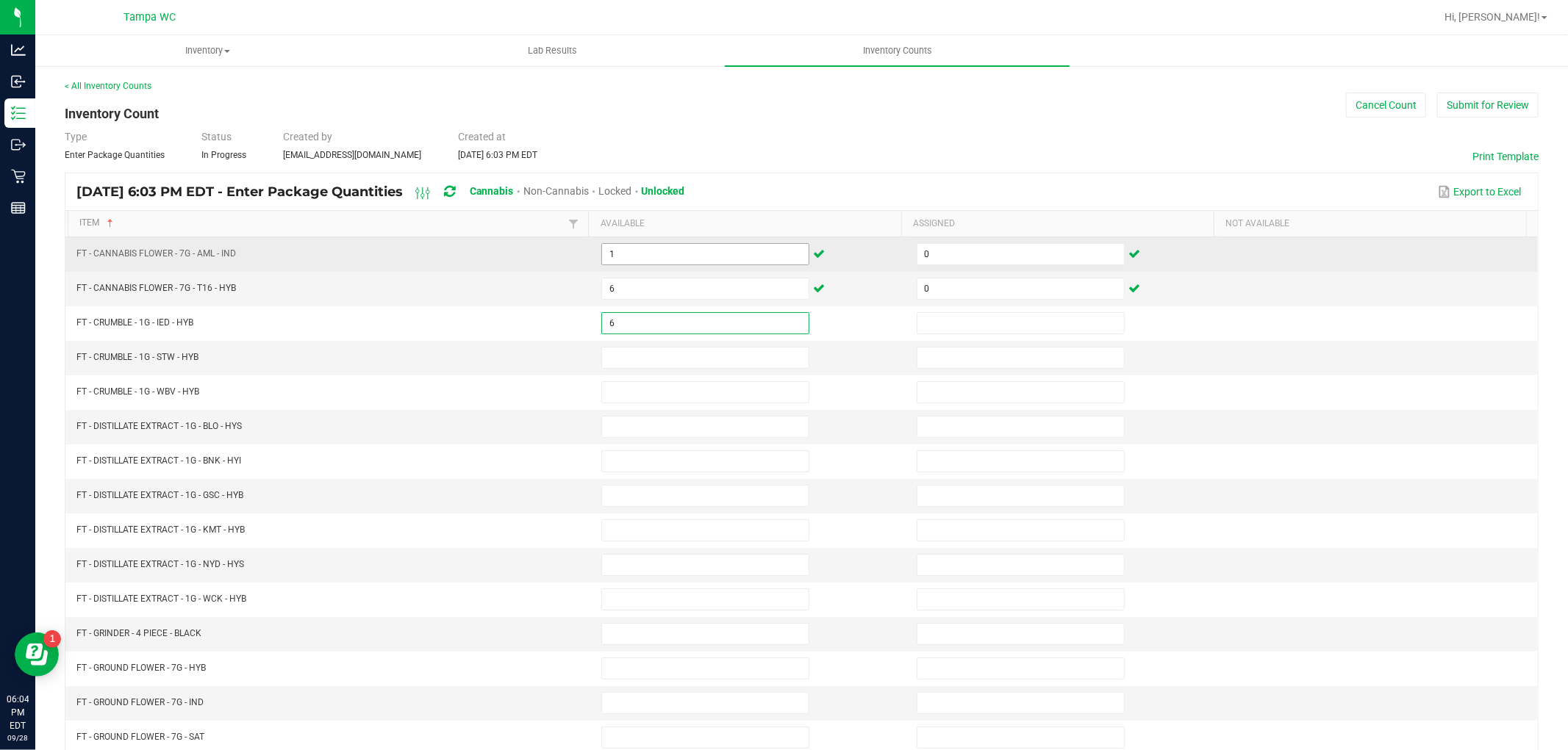
type input "6"
type input "0"
type input "3"
type input "0"
type input "4"
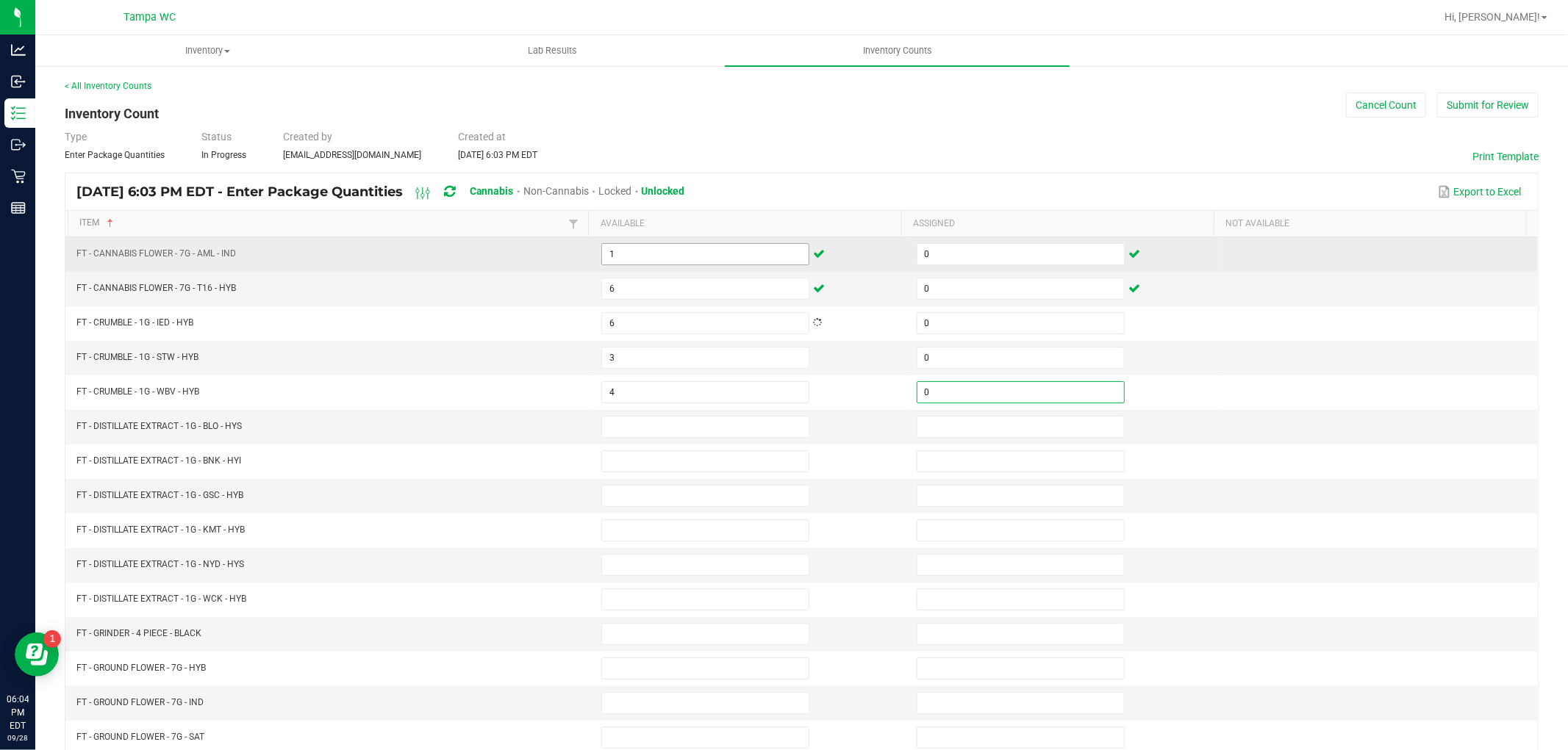
type input "0"
type input "10"
type input "0"
type input "11"
type input "0"
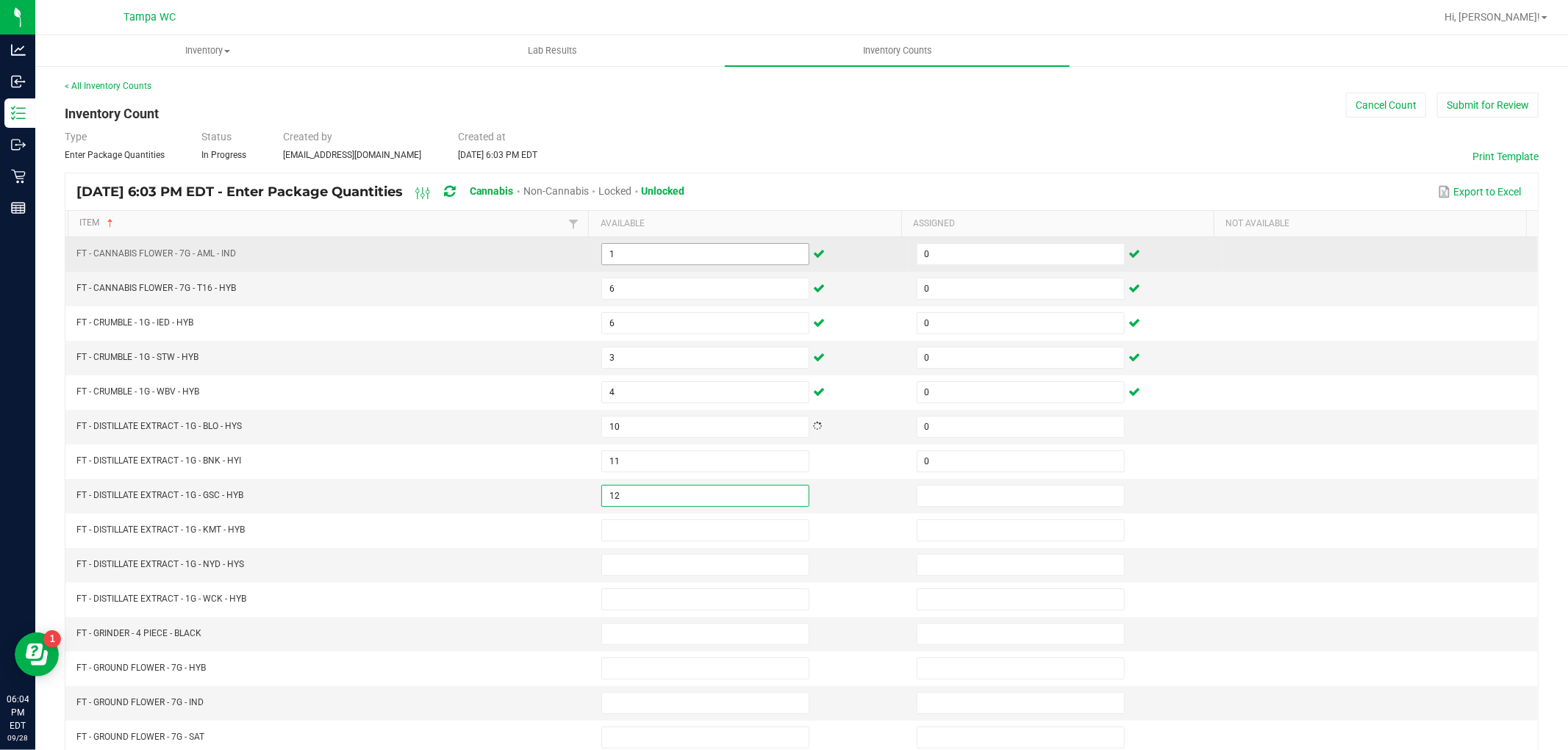
type input "12"
type input "0"
type input "7"
type input "0"
type input "7"
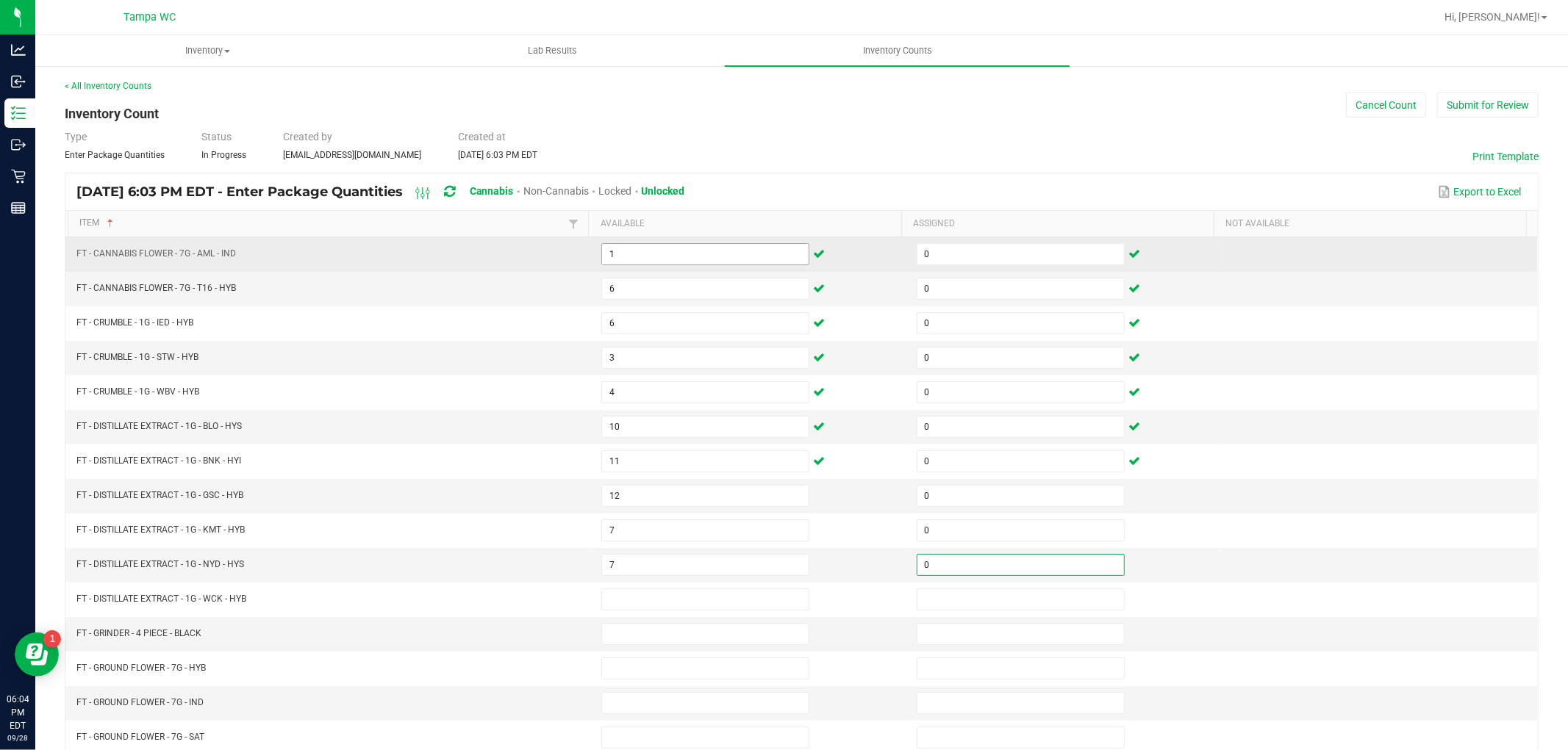
type input "0"
type input "6"
type input "0"
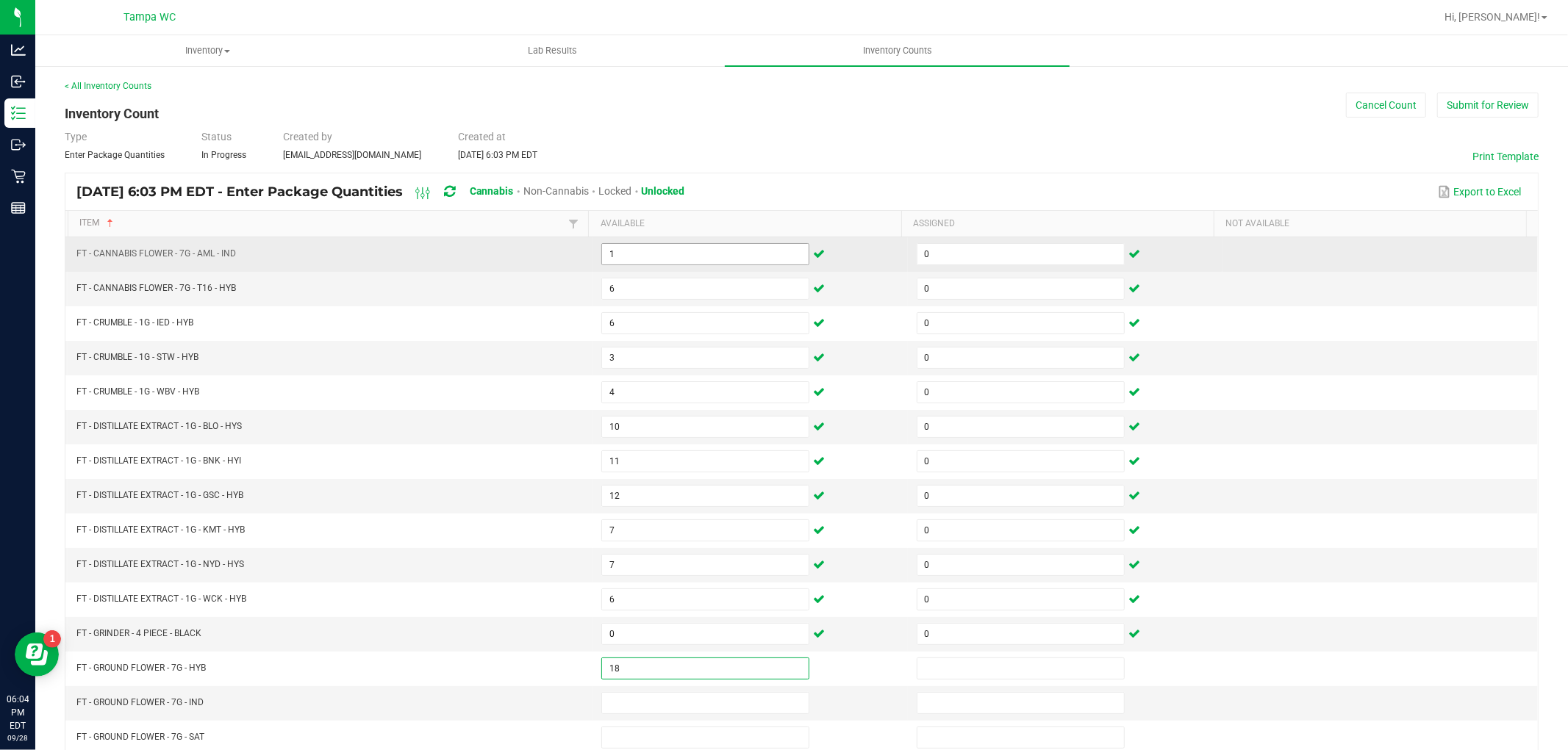
type input "18"
type input "0"
type input "4"
type input "0"
type input "15"
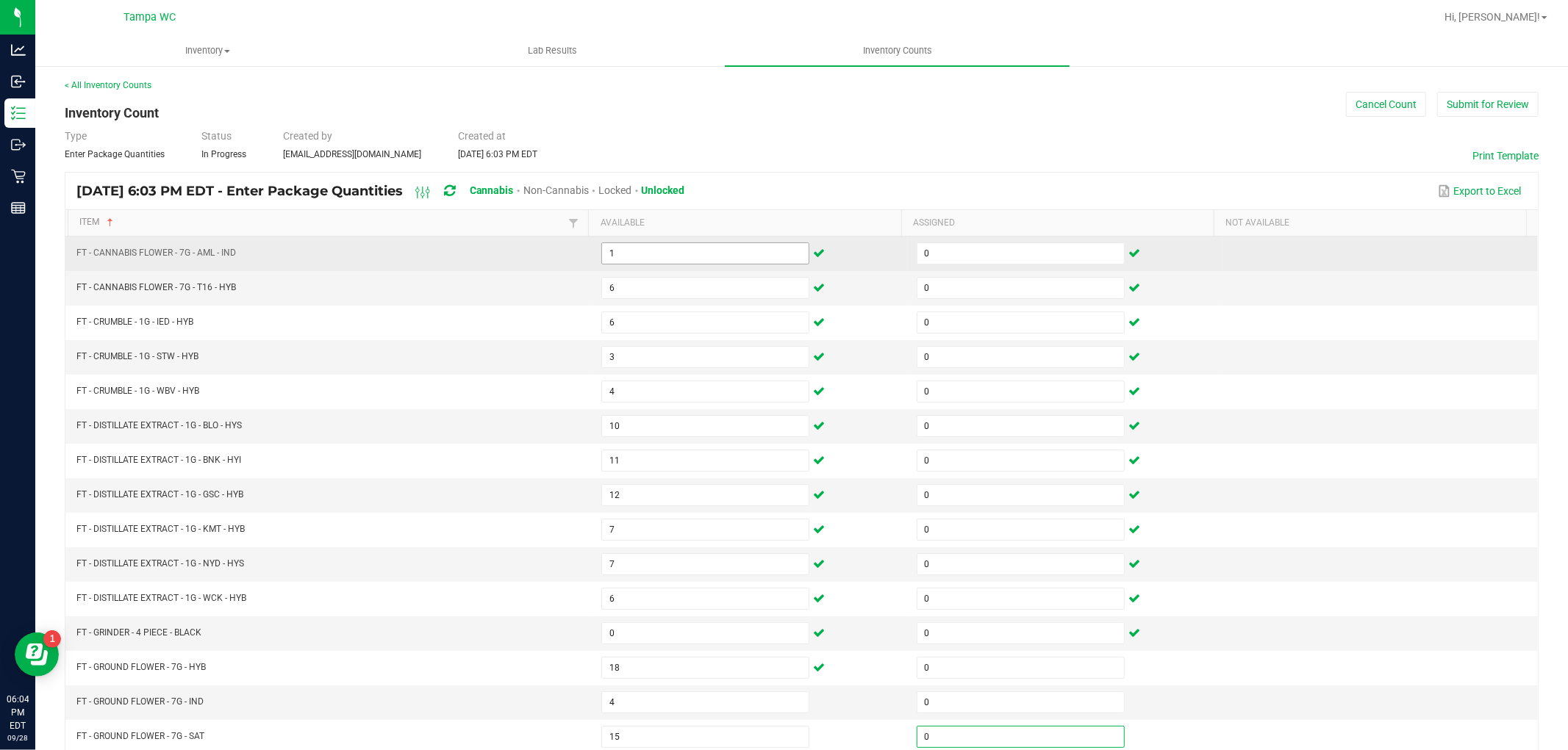
type input "0"
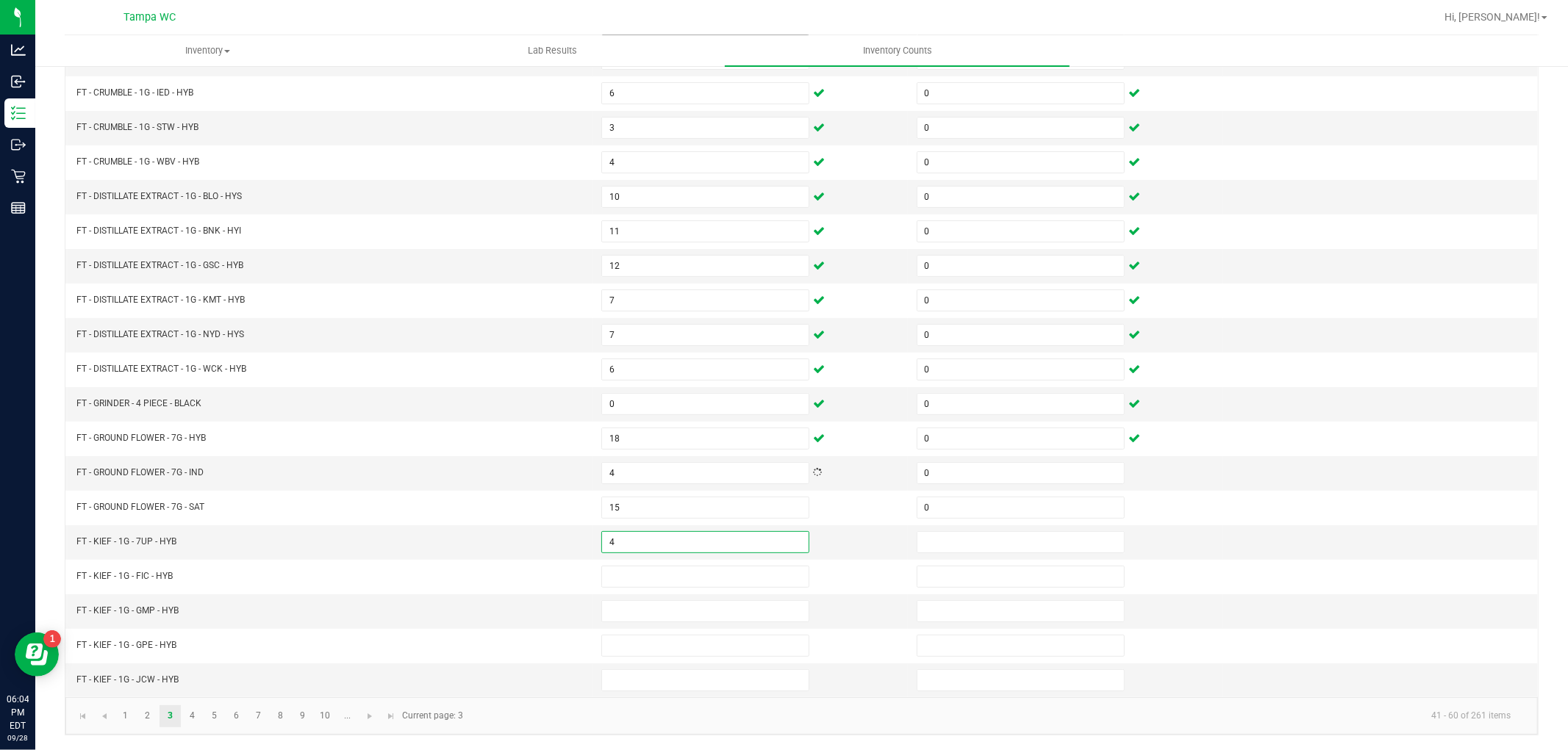
type input "4"
type input "0"
type input "6"
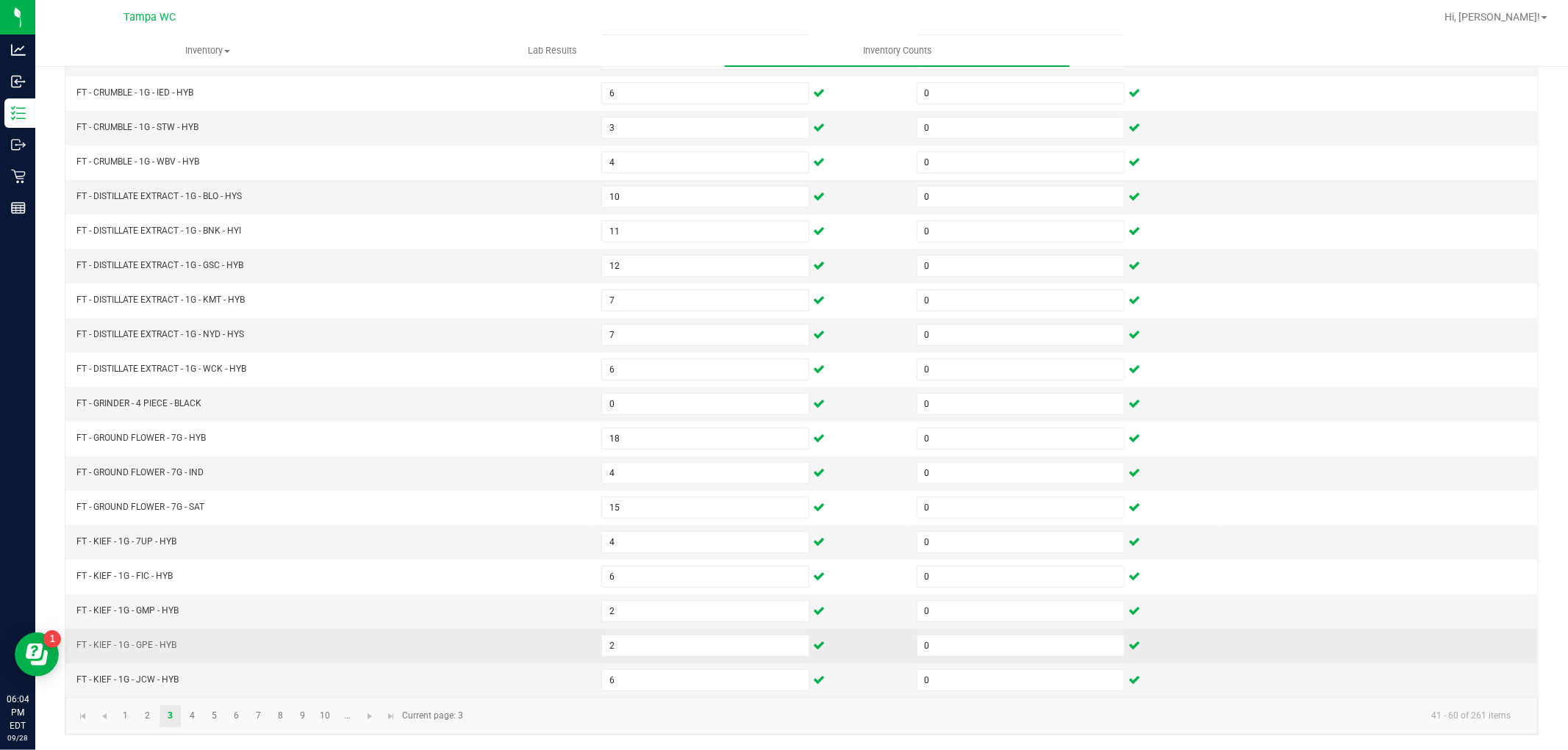
click at [430, 636] on td "FT - KIEF - 1G - GPE - HYB" at bounding box center [330, 646] width 525 height 35
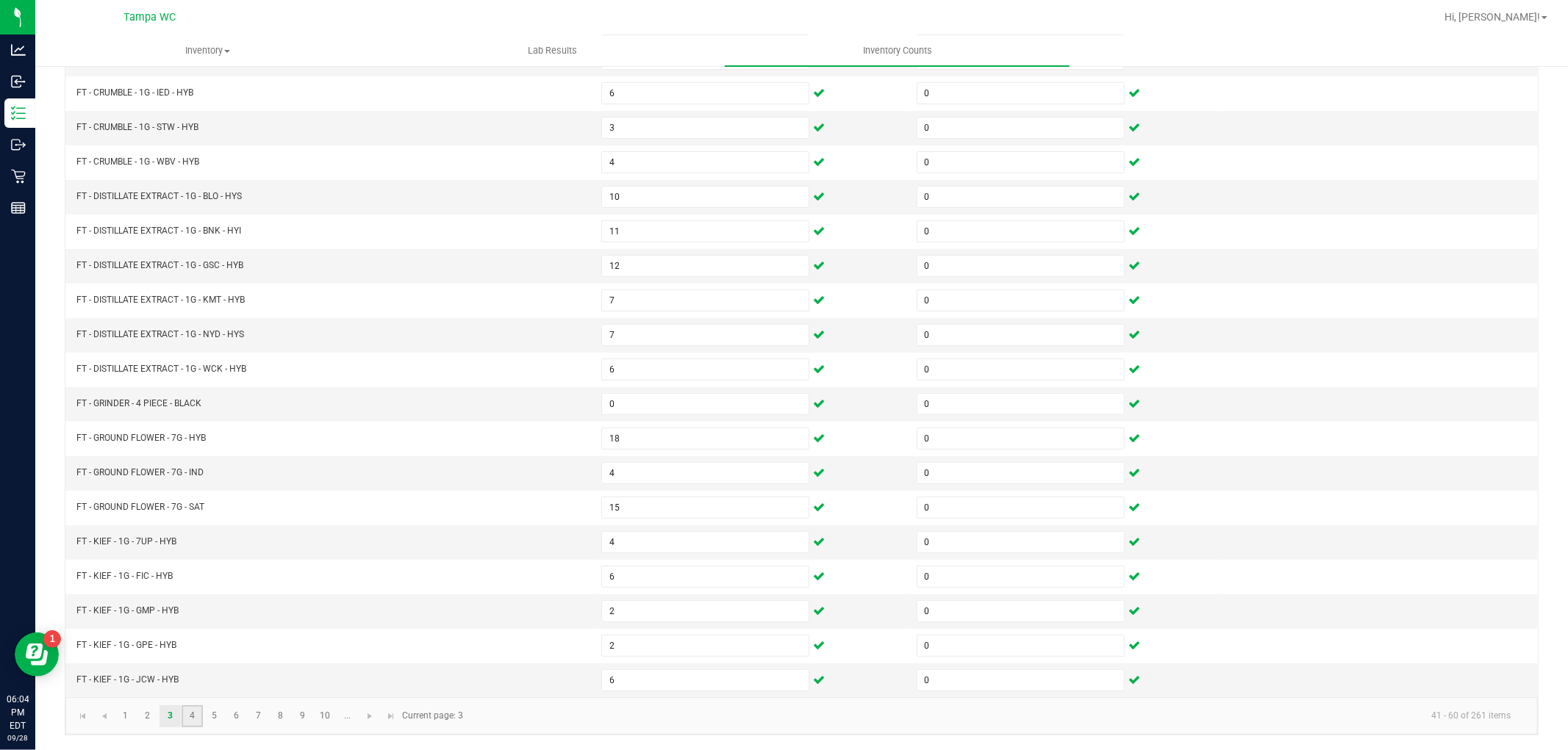
click at [191, 723] on link "4" at bounding box center [192, 716] width 21 height 22
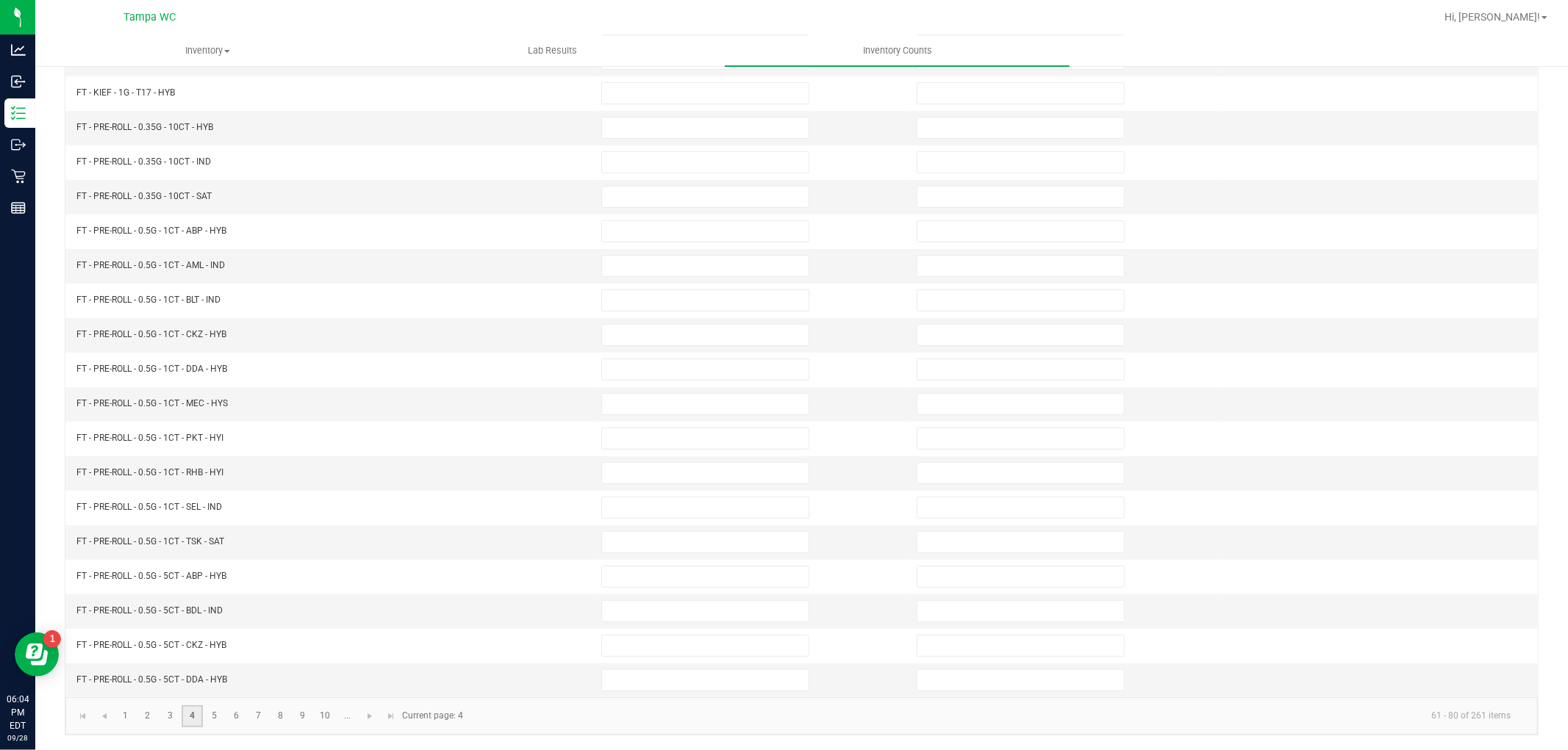
scroll to position [0, 0]
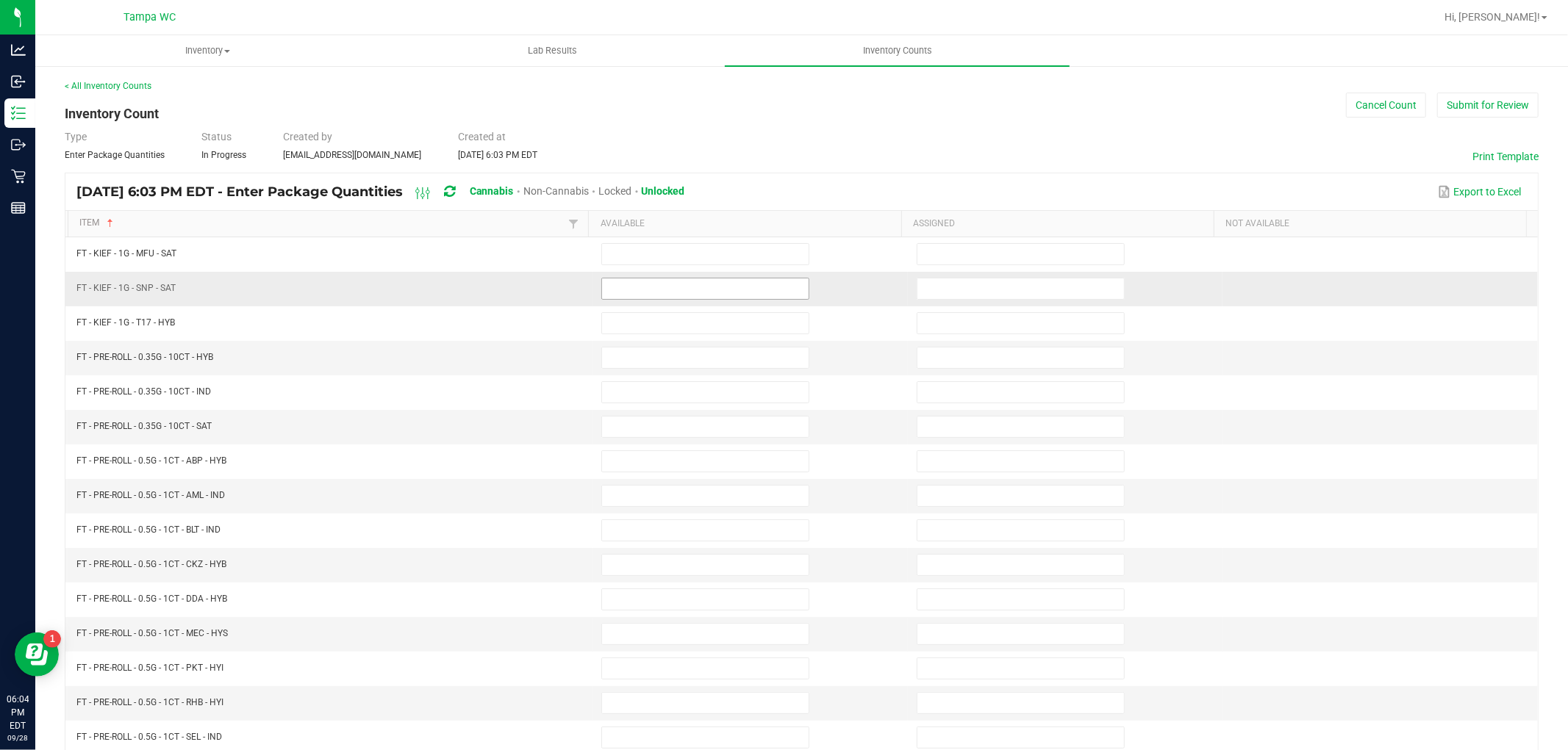
click at [683, 287] on input at bounding box center [705, 289] width 206 height 20
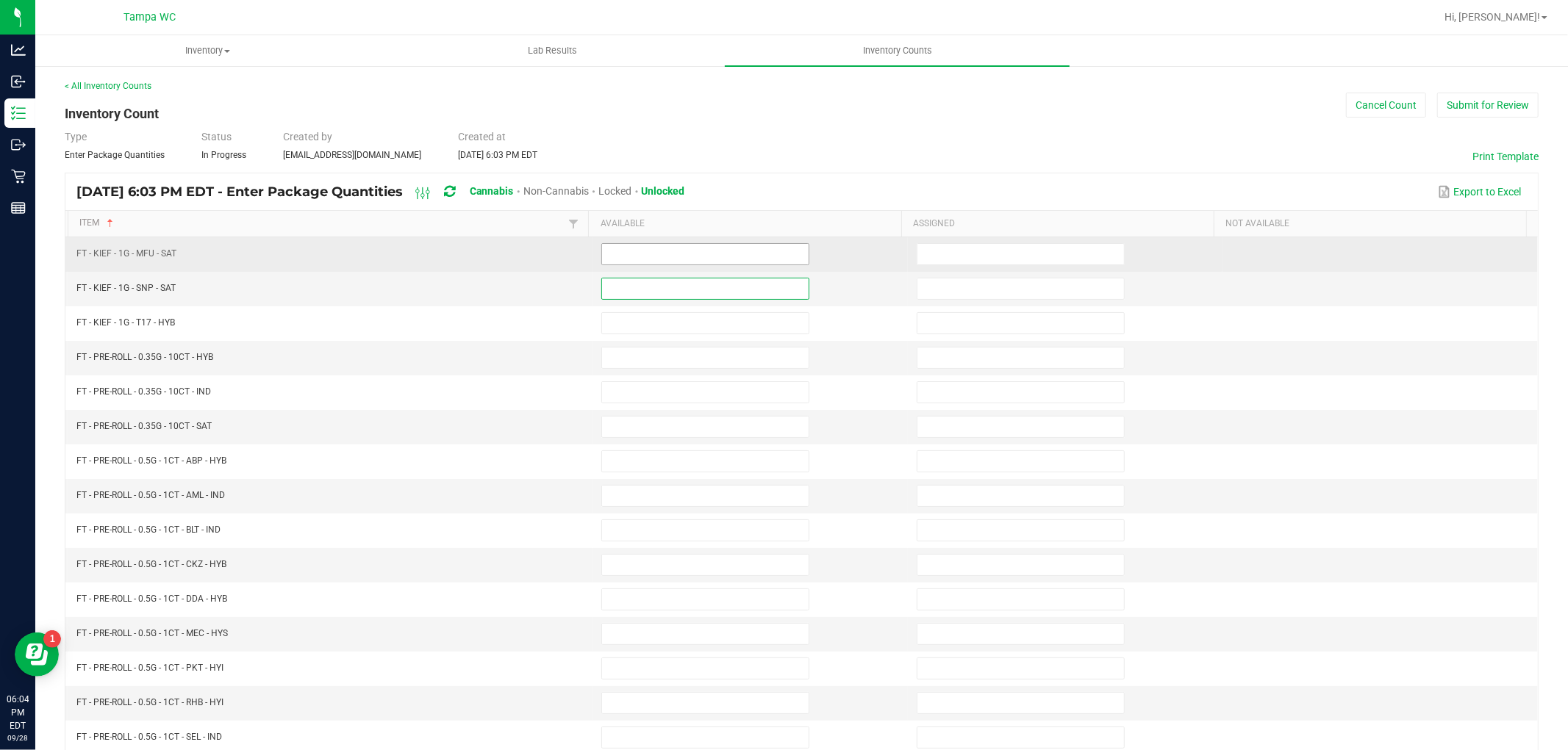
click at [733, 257] on input at bounding box center [705, 254] width 206 height 20
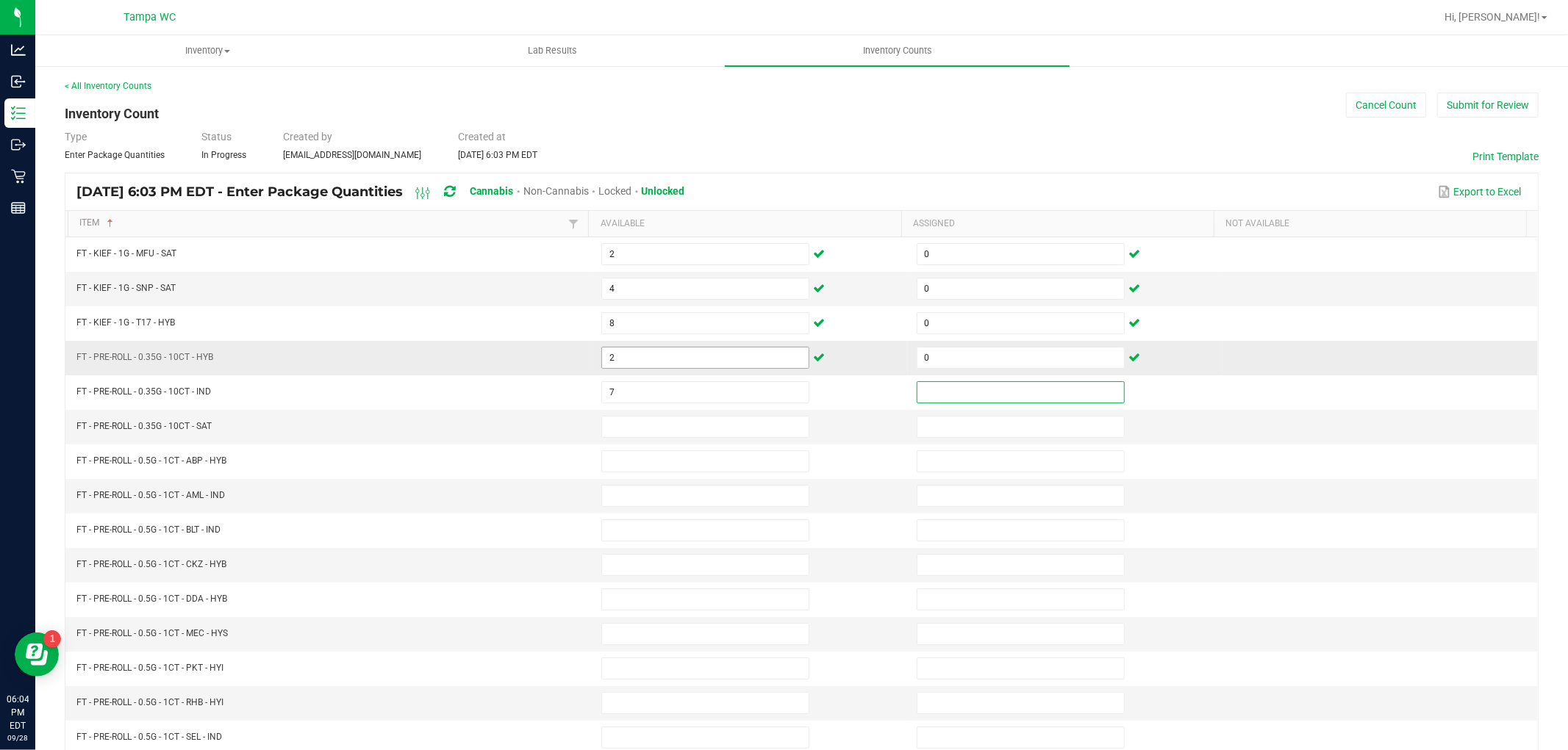
click at [655, 360] on input "2" at bounding box center [705, 357] width 206 height 20
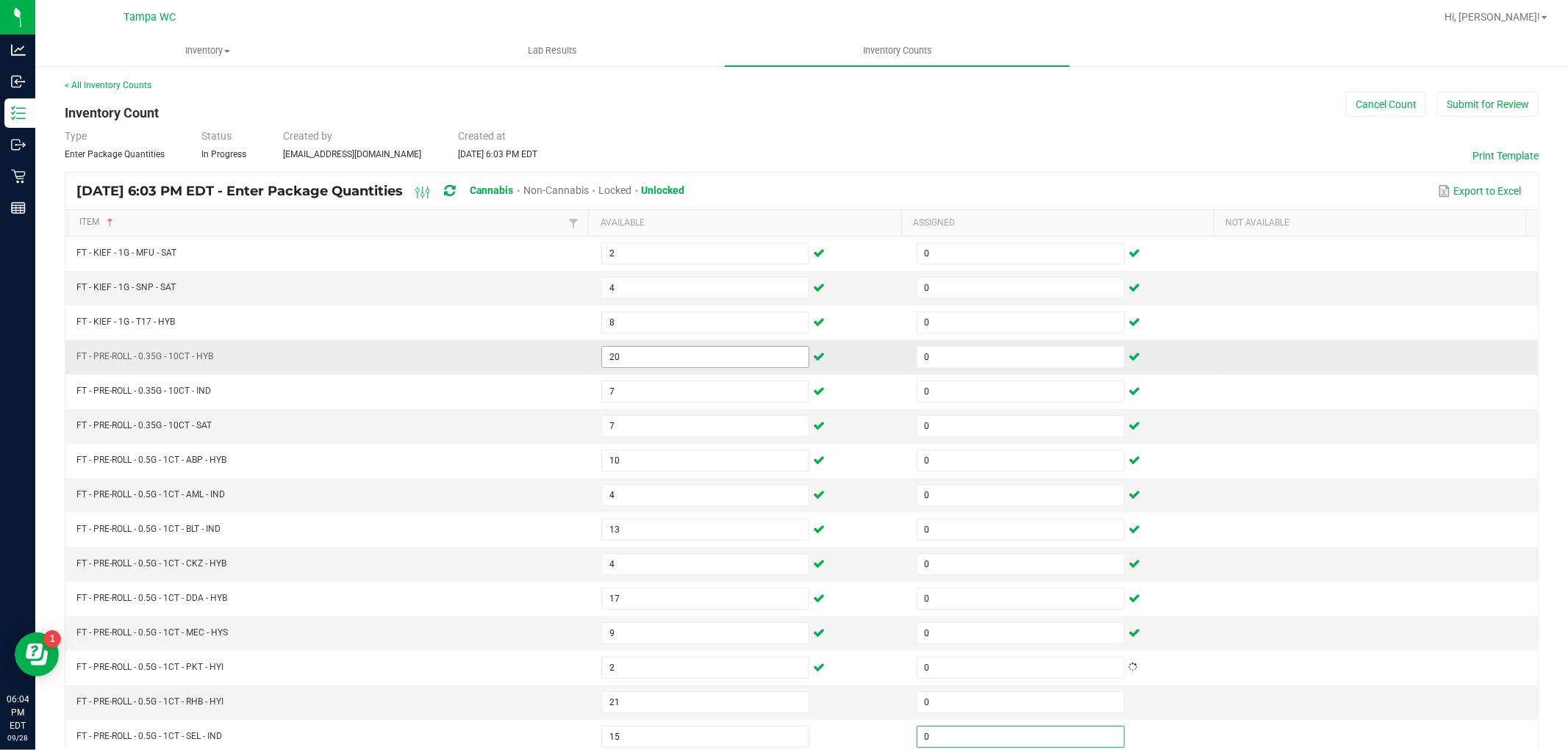
scroll to position [234, 0]
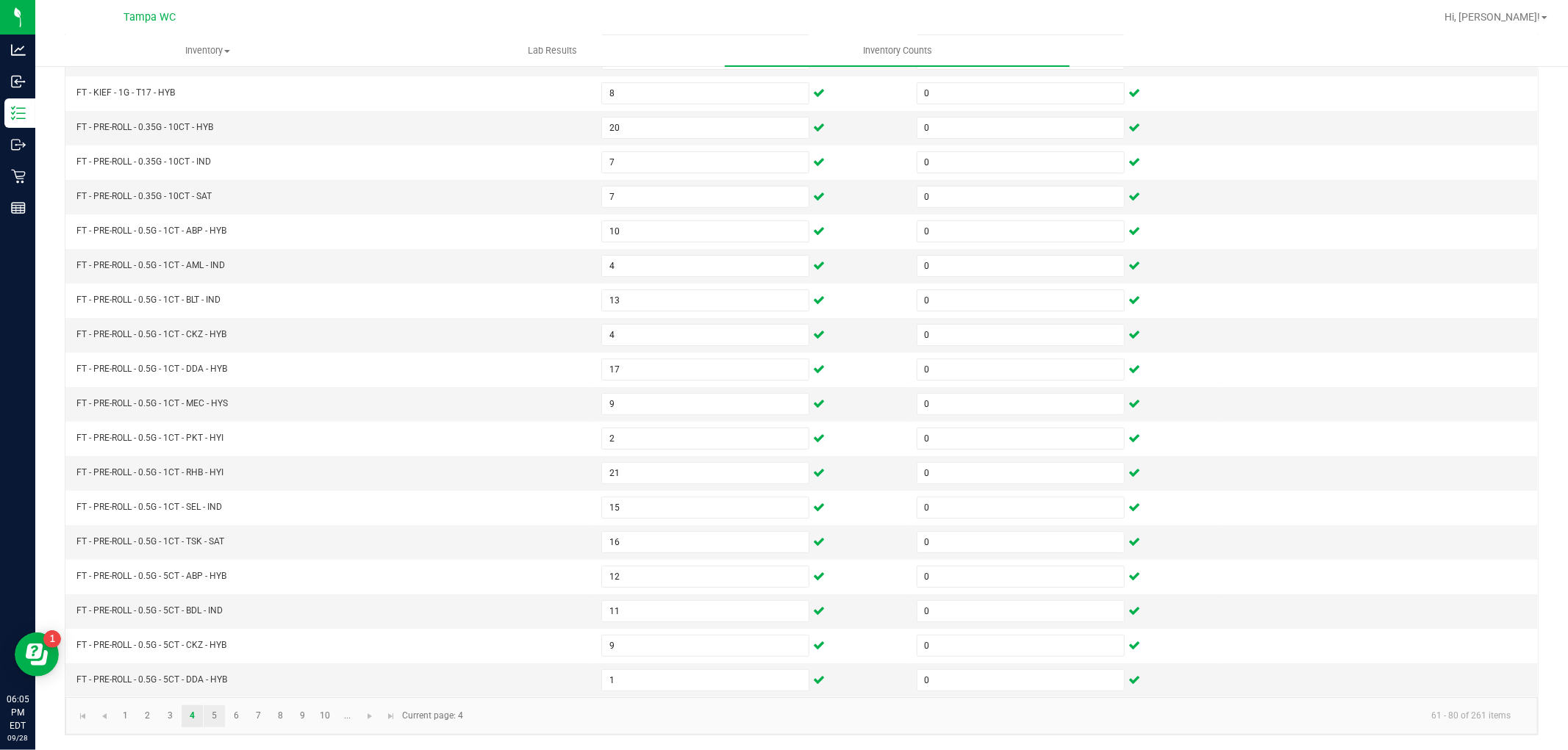
click at [215, 713] on link "5" at bounding box center [214, 716] width 21 height 22
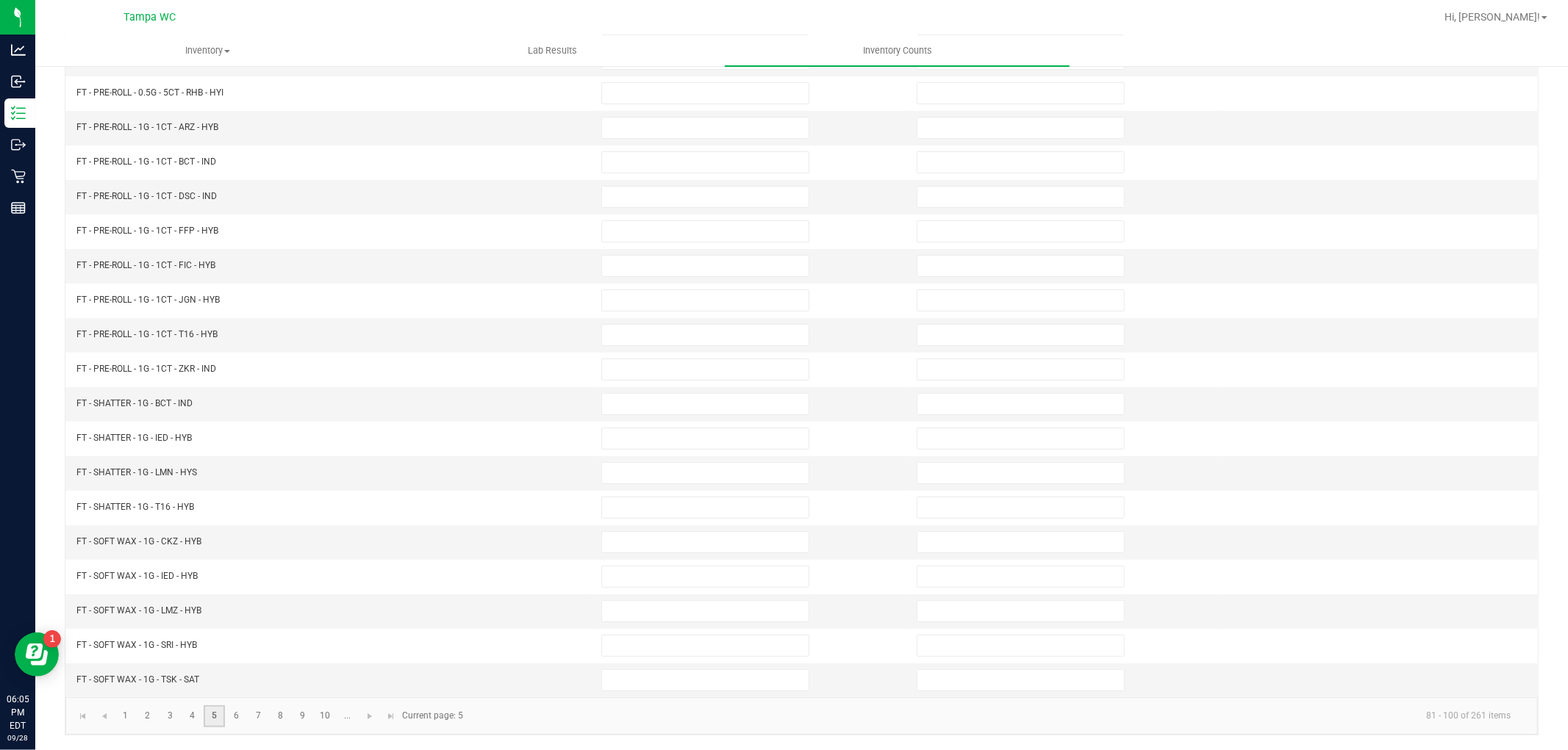
scroll to position [0, 0]
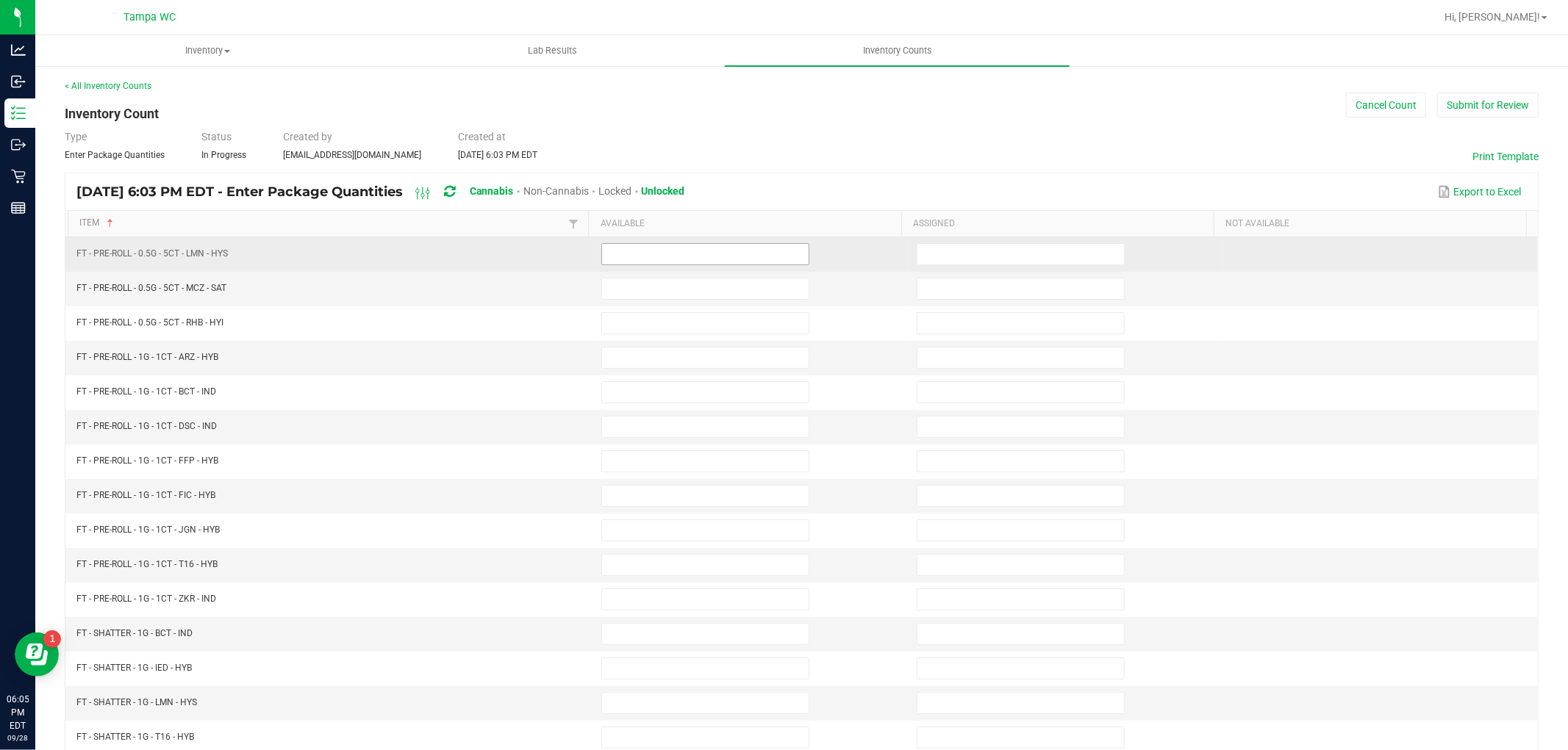
click at [699, 253] on input at bounding box center [705, 254] width 206 height 20
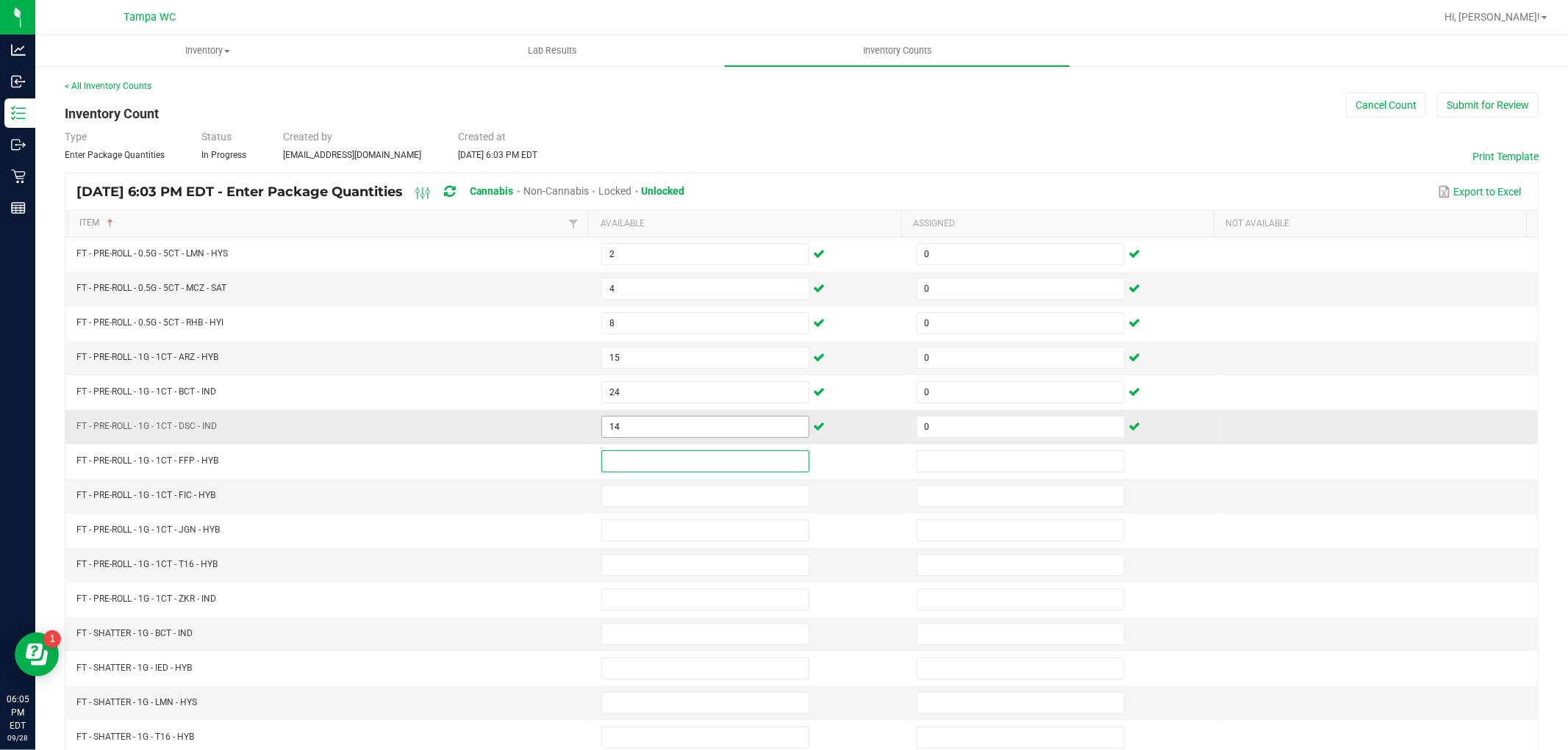
click at [672, 432] on input "14" at bounding box center [705, 426] width 206 height 20
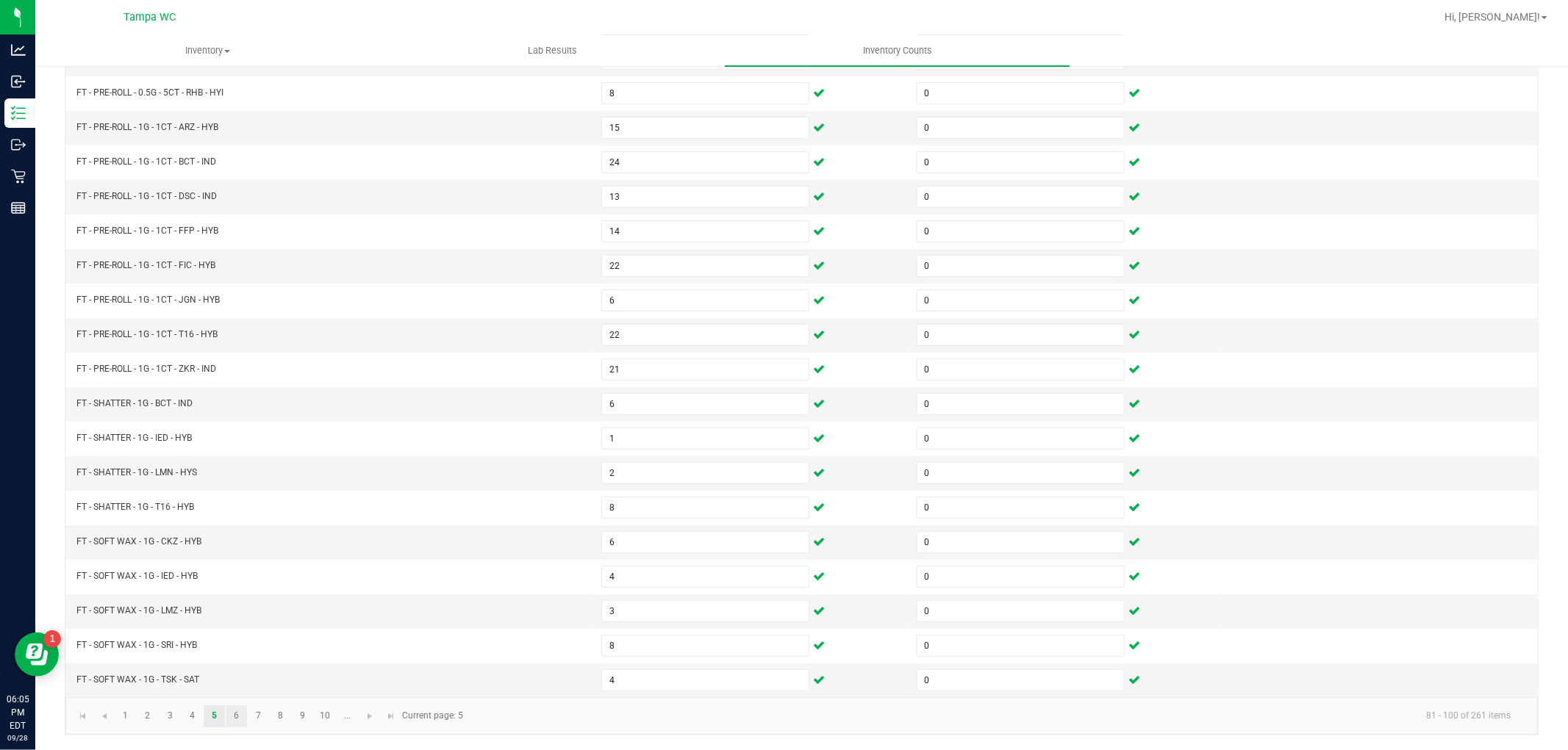
click at [236, 716] on link "6" at bounding box center [236, 716] width 21 height 22
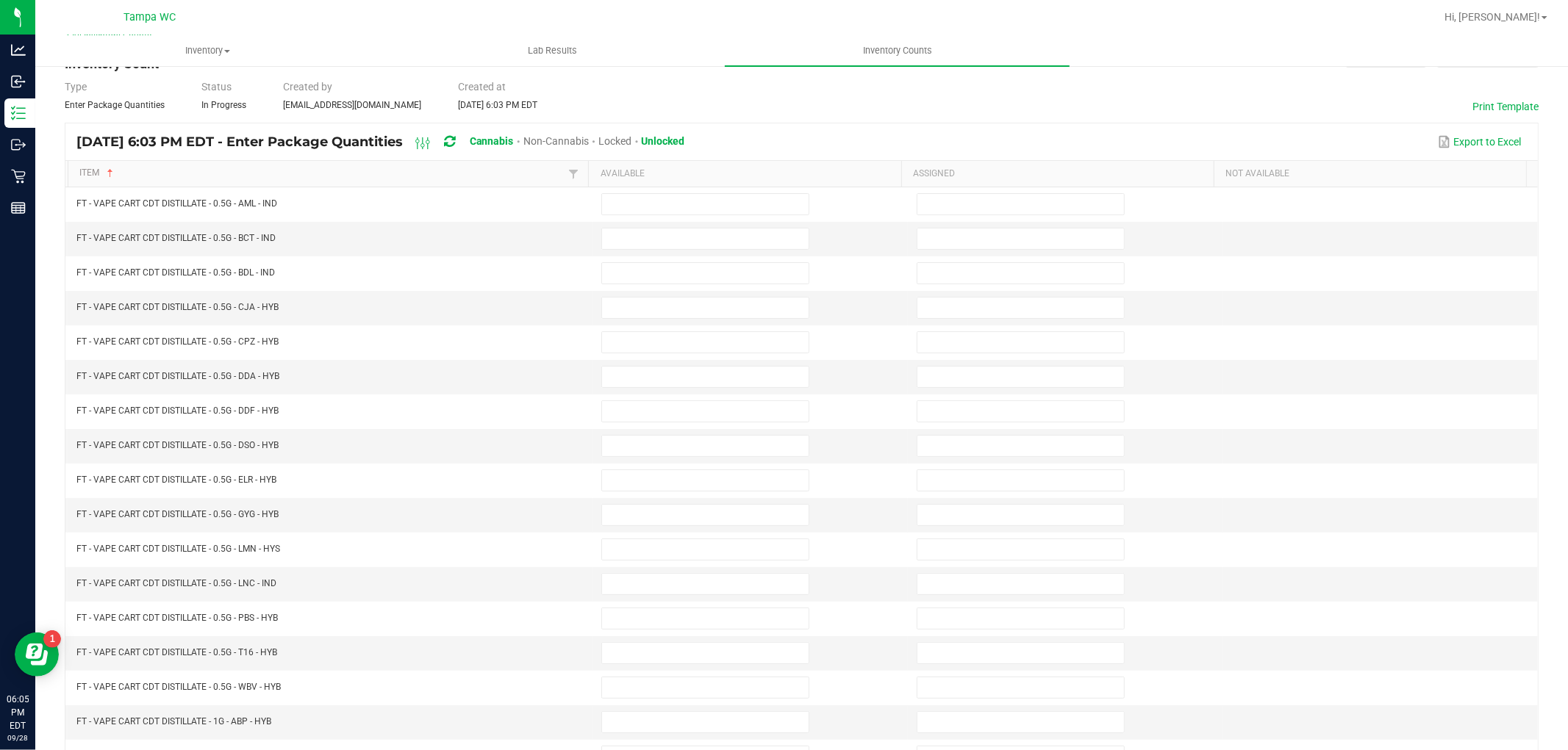
scroll to position [0, 0]
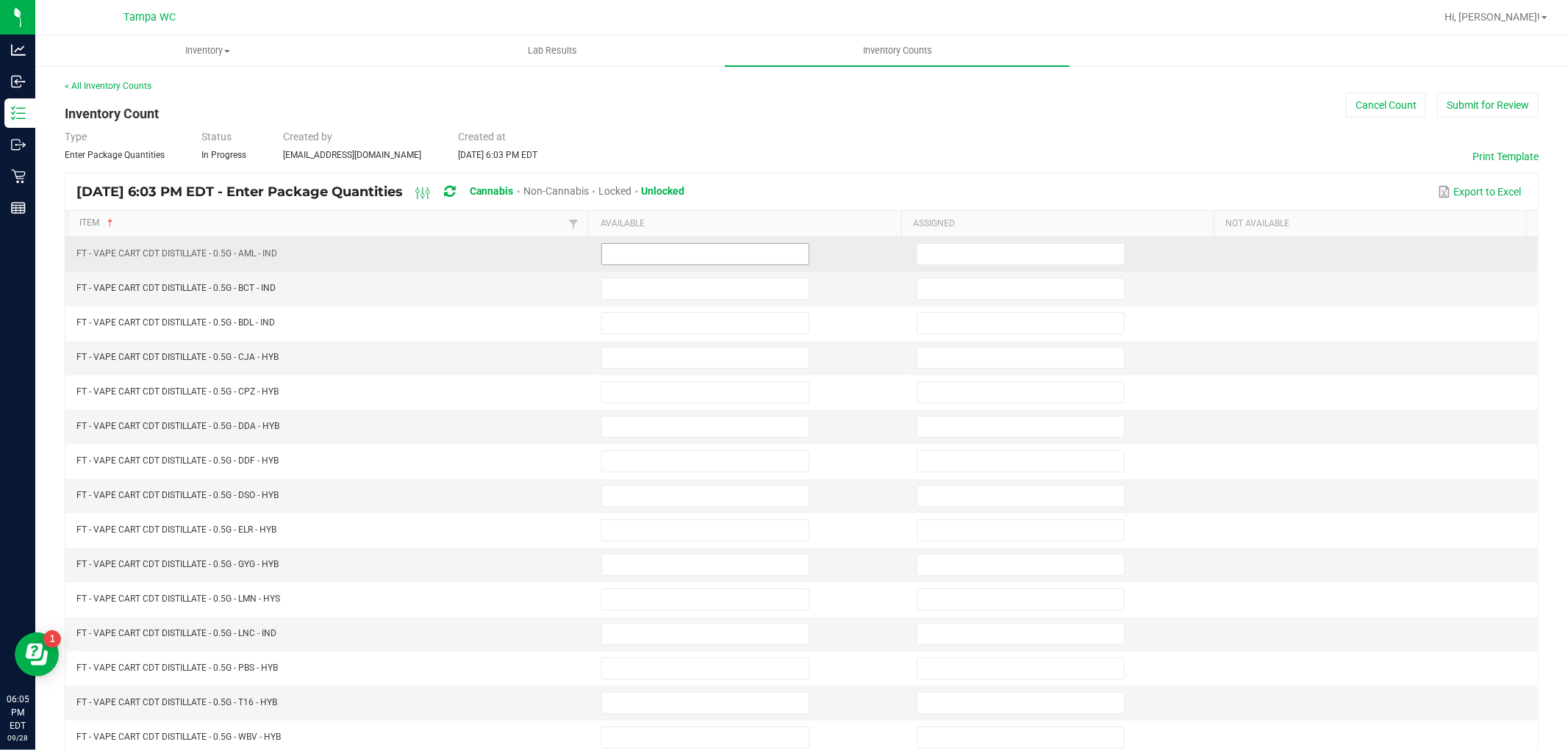
click at [742, 254] on input at bounding box center [705, 254] width 206 height 20
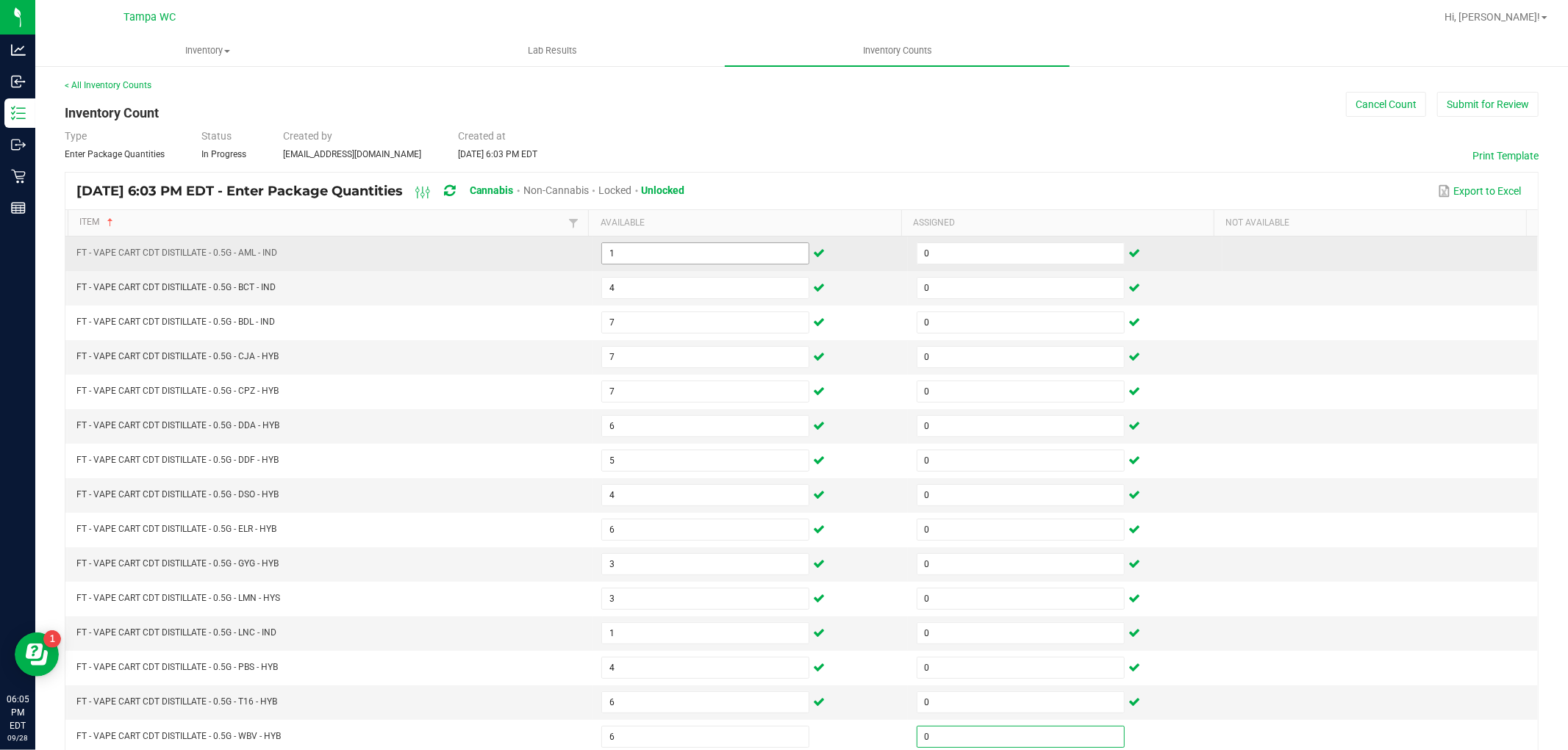
scroll to position [234, 0]
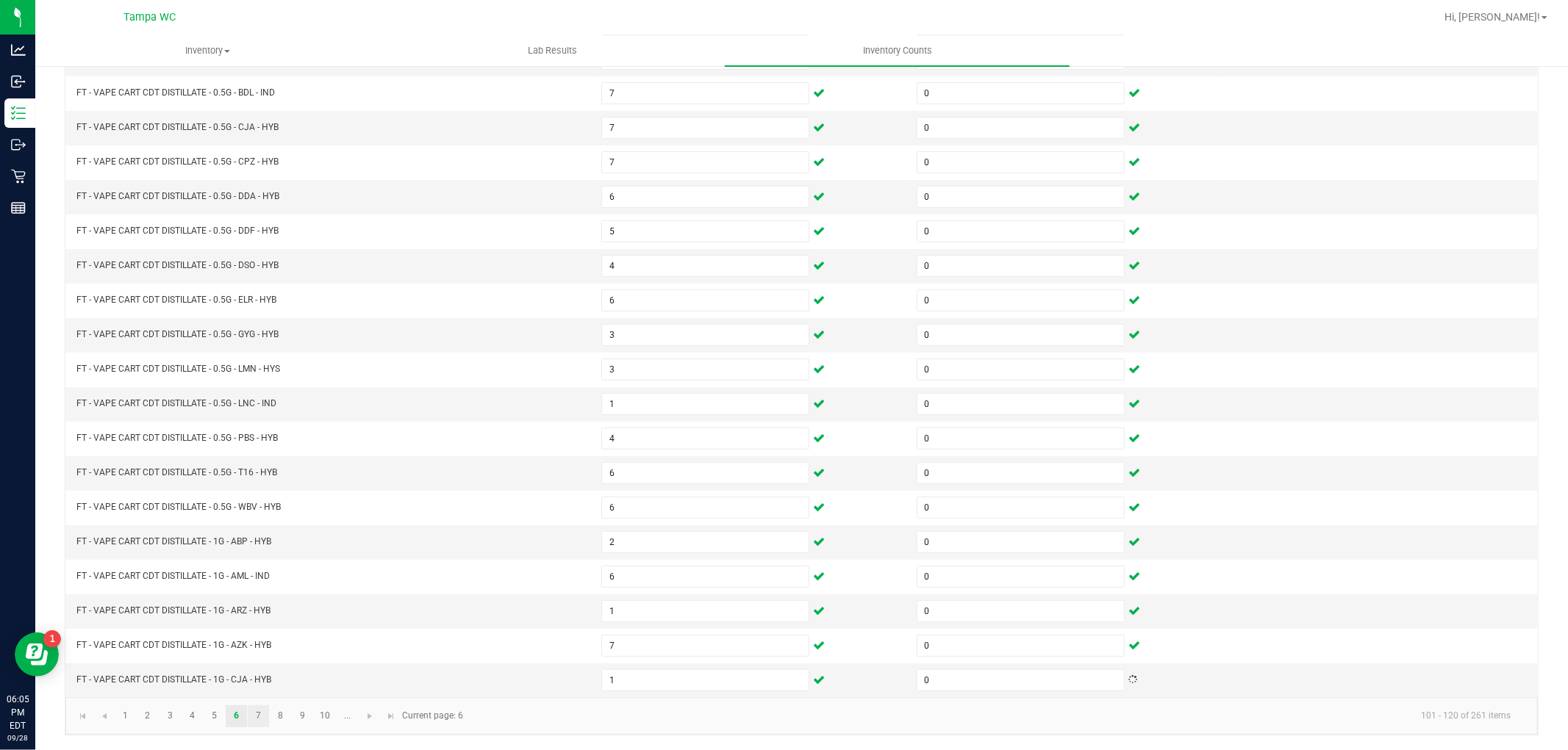
click at [258, 715] on link "7" at bounding box center [258, 716] width 21 height 22
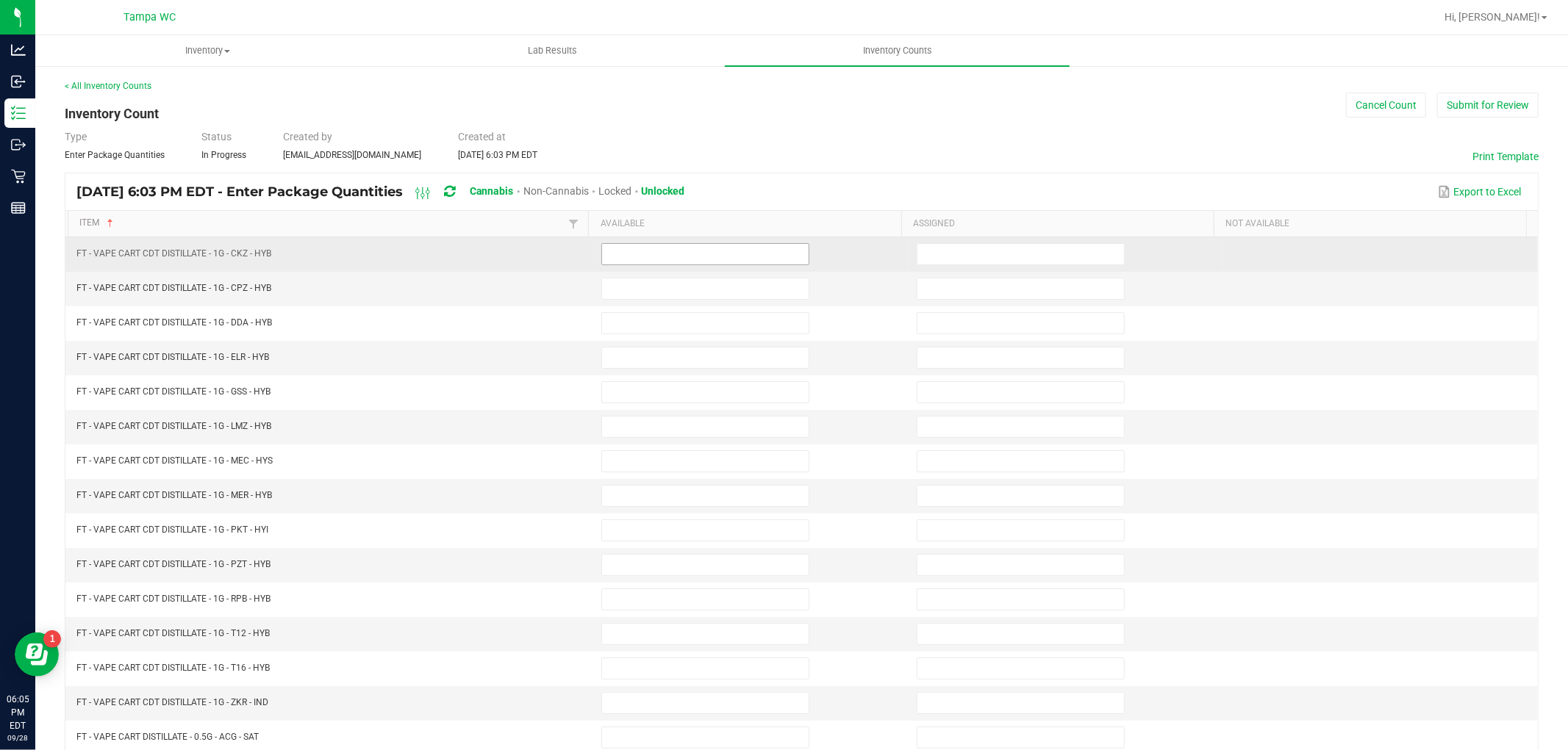
click at [695, 253] on input at bounding box center [705, 254] width 206 height 20
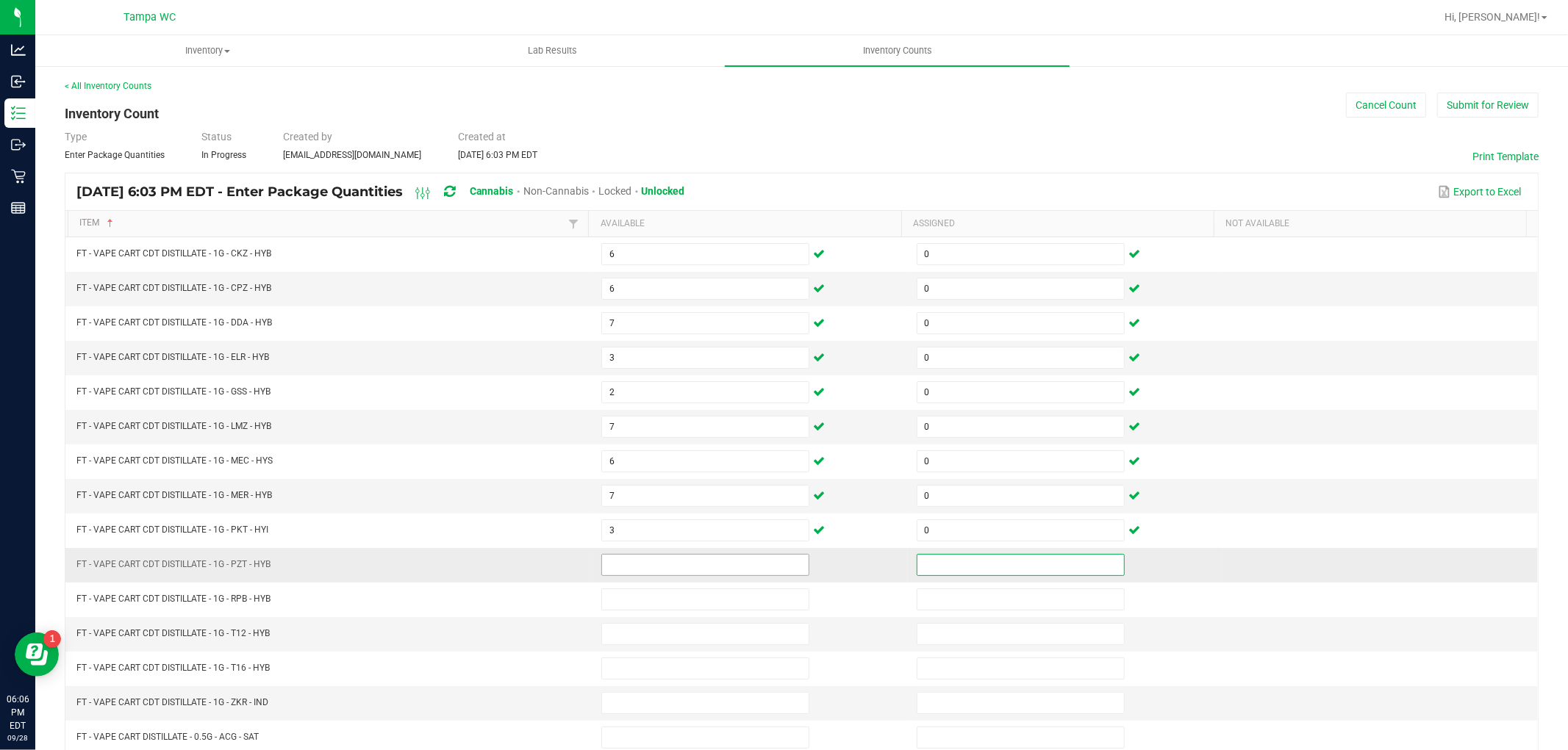
click at [674, 567] on input at bounding box center [705, 564] width 206 height 20
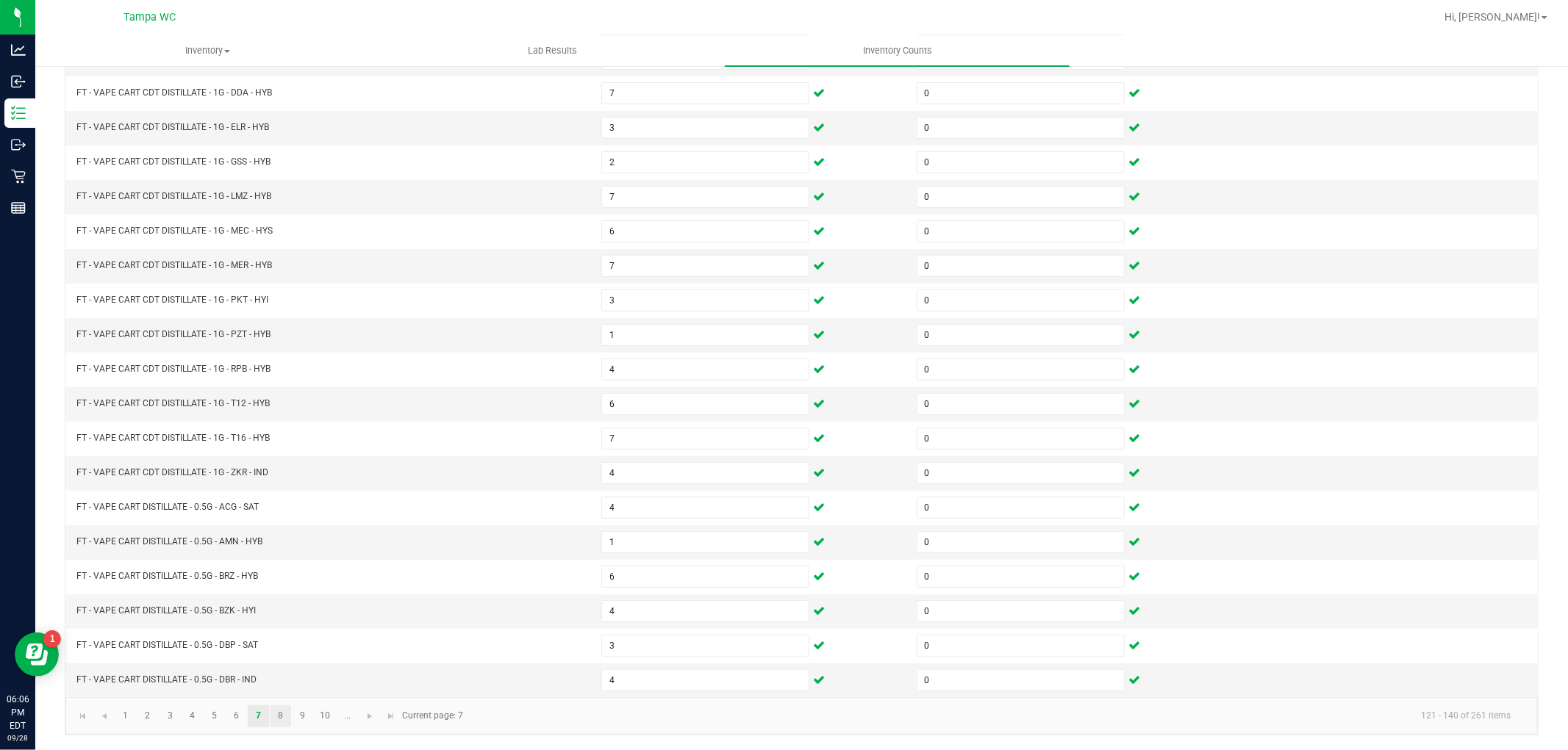
click at [282, 717] on link "8" at bounding box center [281, 716] width 21 height 22
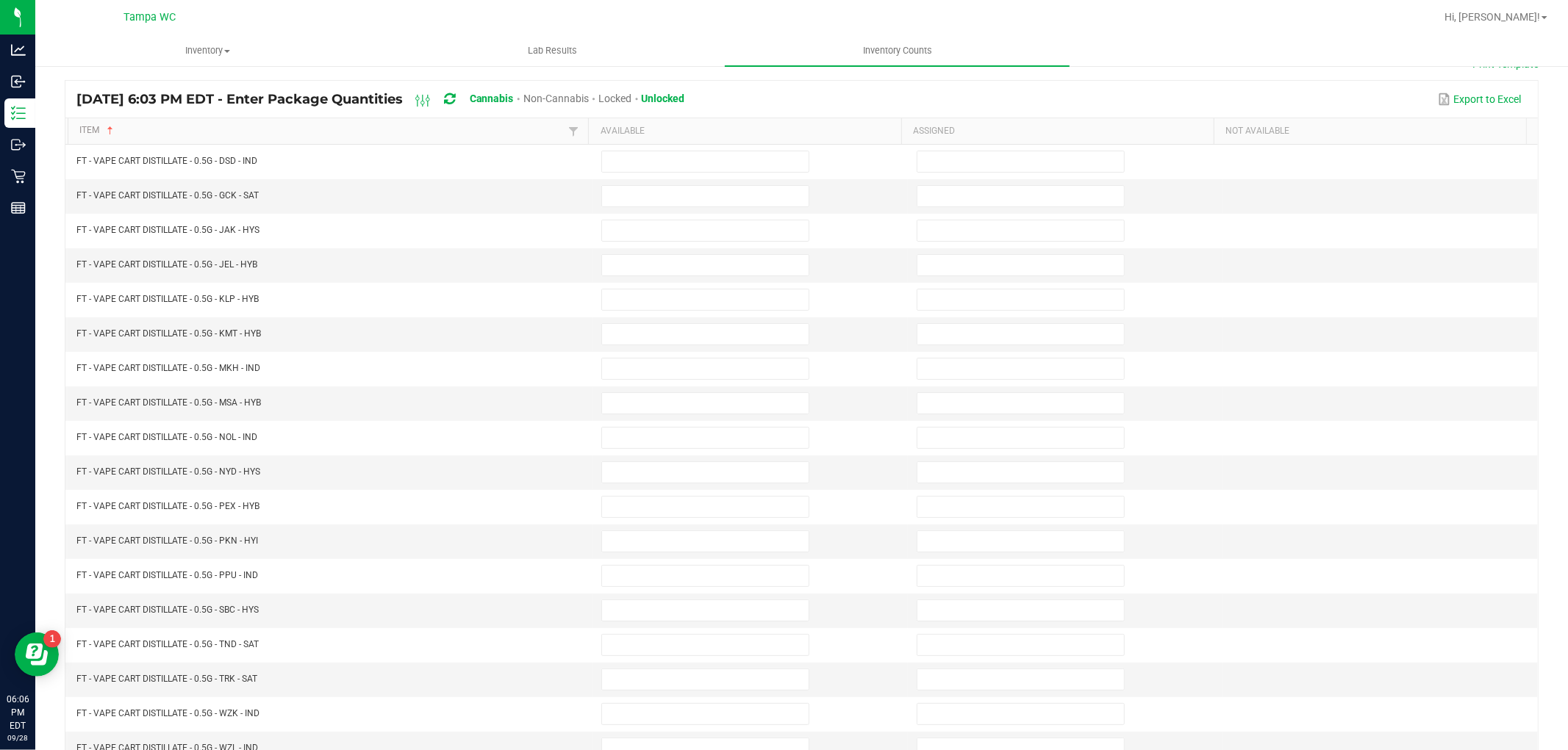
scroll to position [0, 0]
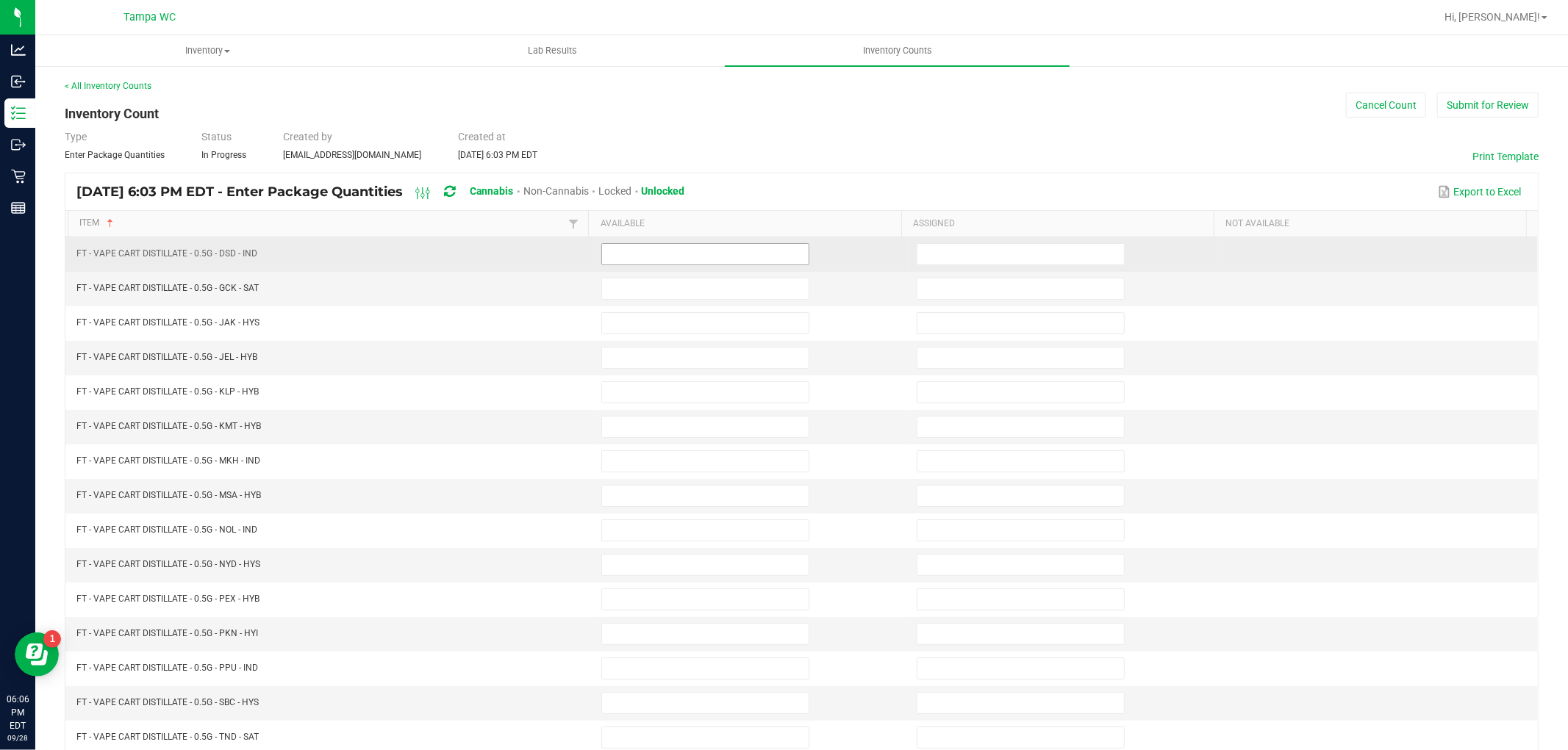
click at [747, 255] on input at bounding box center [705, 254] width 206 height 20
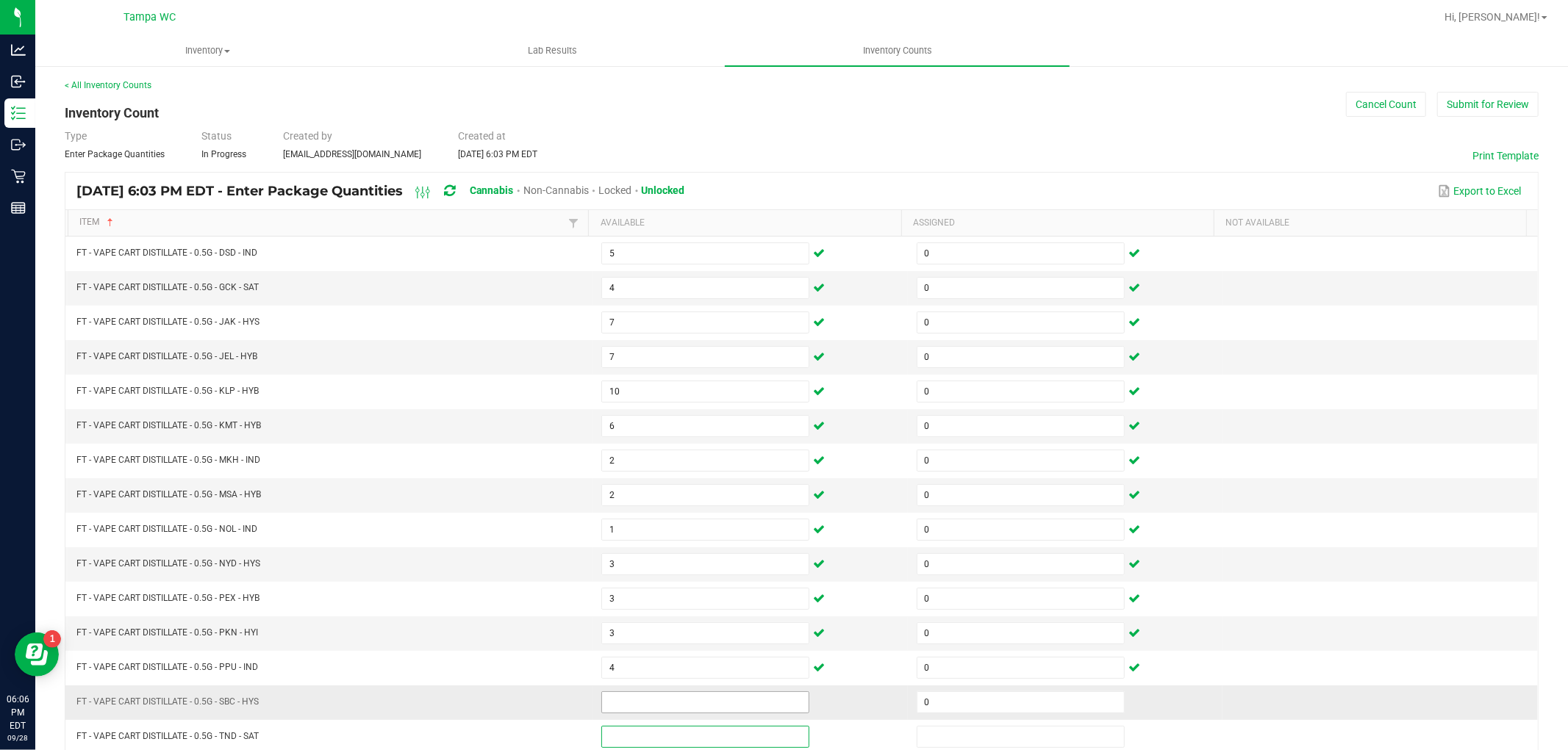
click at [676, 706] on input at bounding box center [705, 702] width 206 height 20
click at [657, 707] on input "80" at bounding box center [705, 702] width 206 height 20
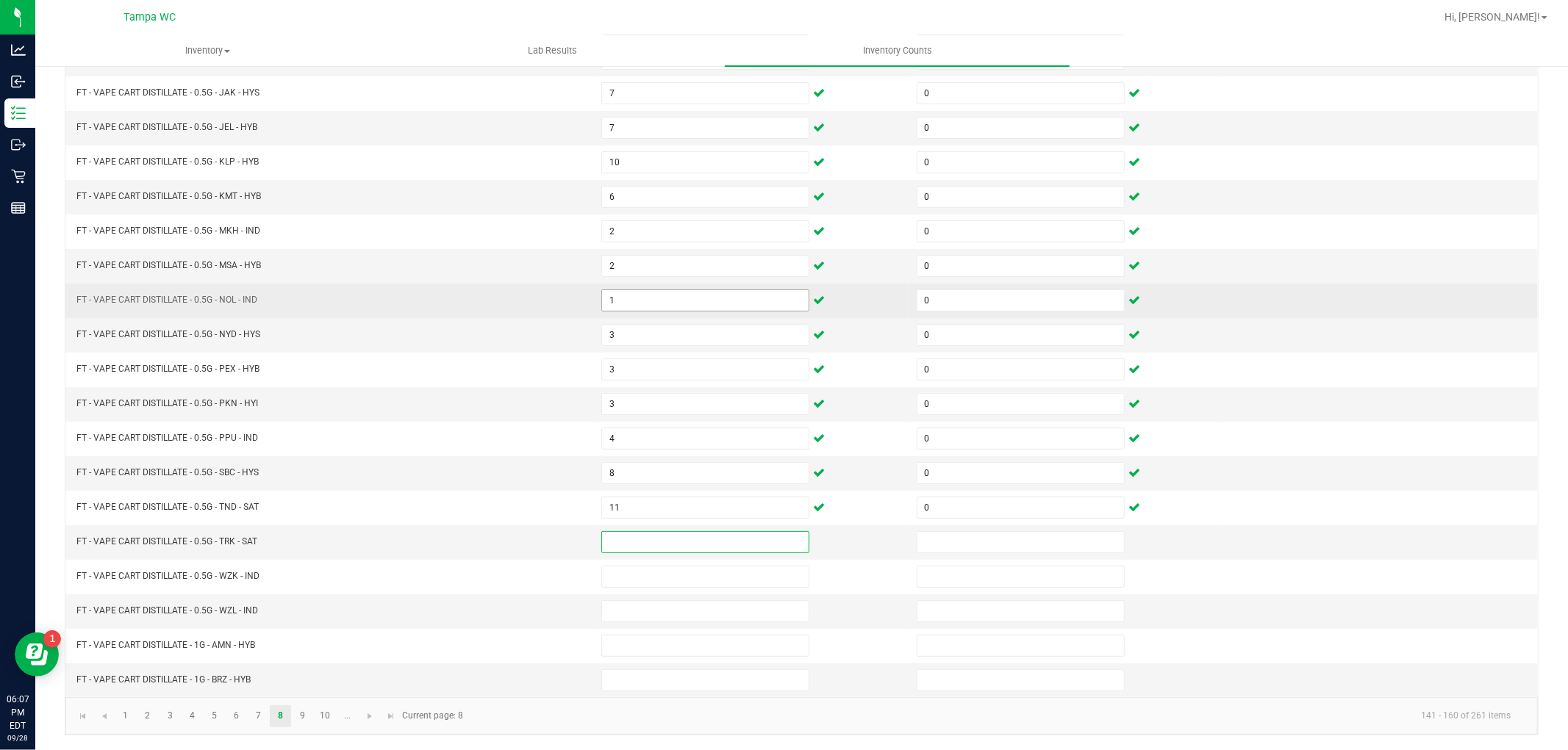
click at [642, 301] on input "1" at bounding box center [705, 300] width 206 height 20
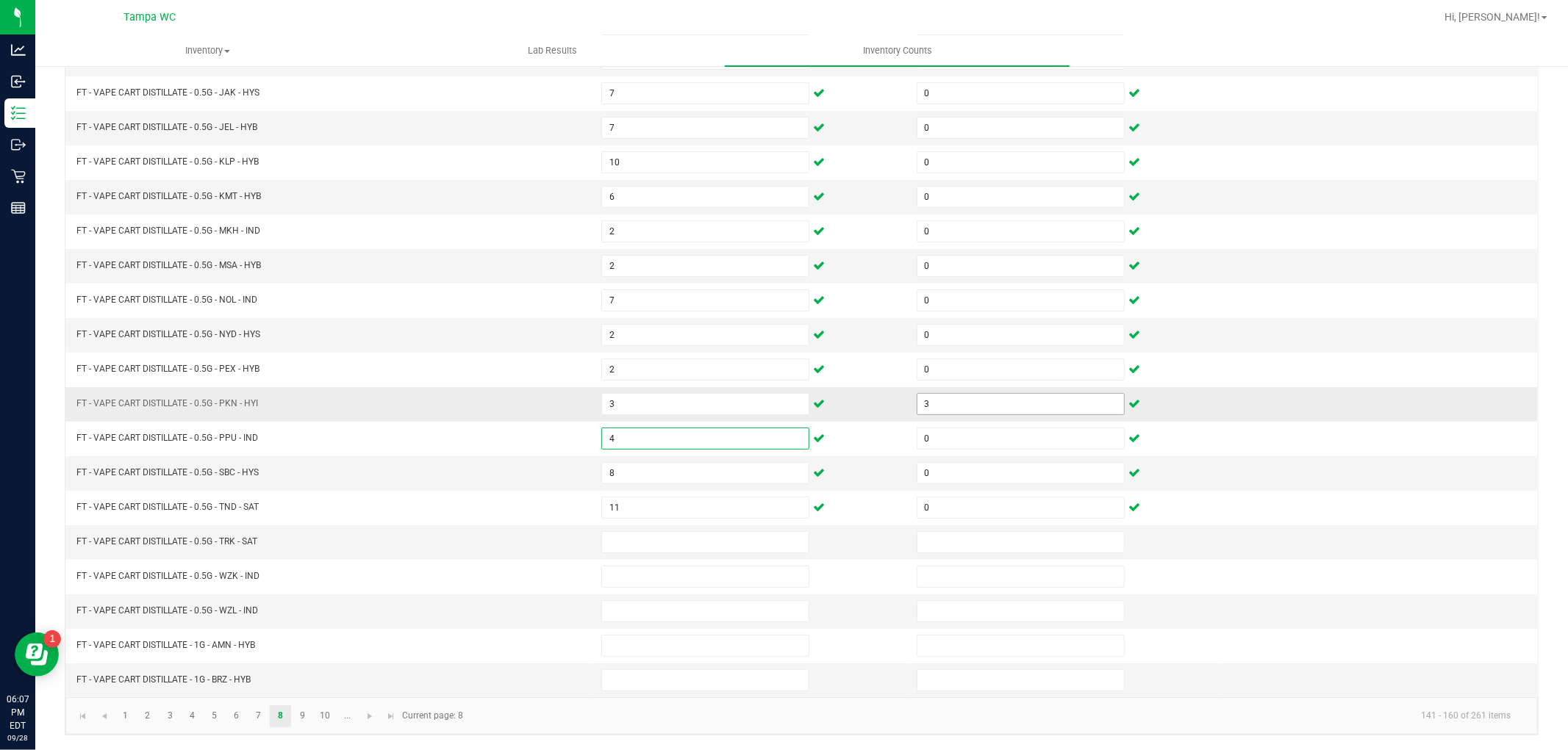
click at [962, 402] on input "3" at bounding box center [1020, 403] width 206 height 20
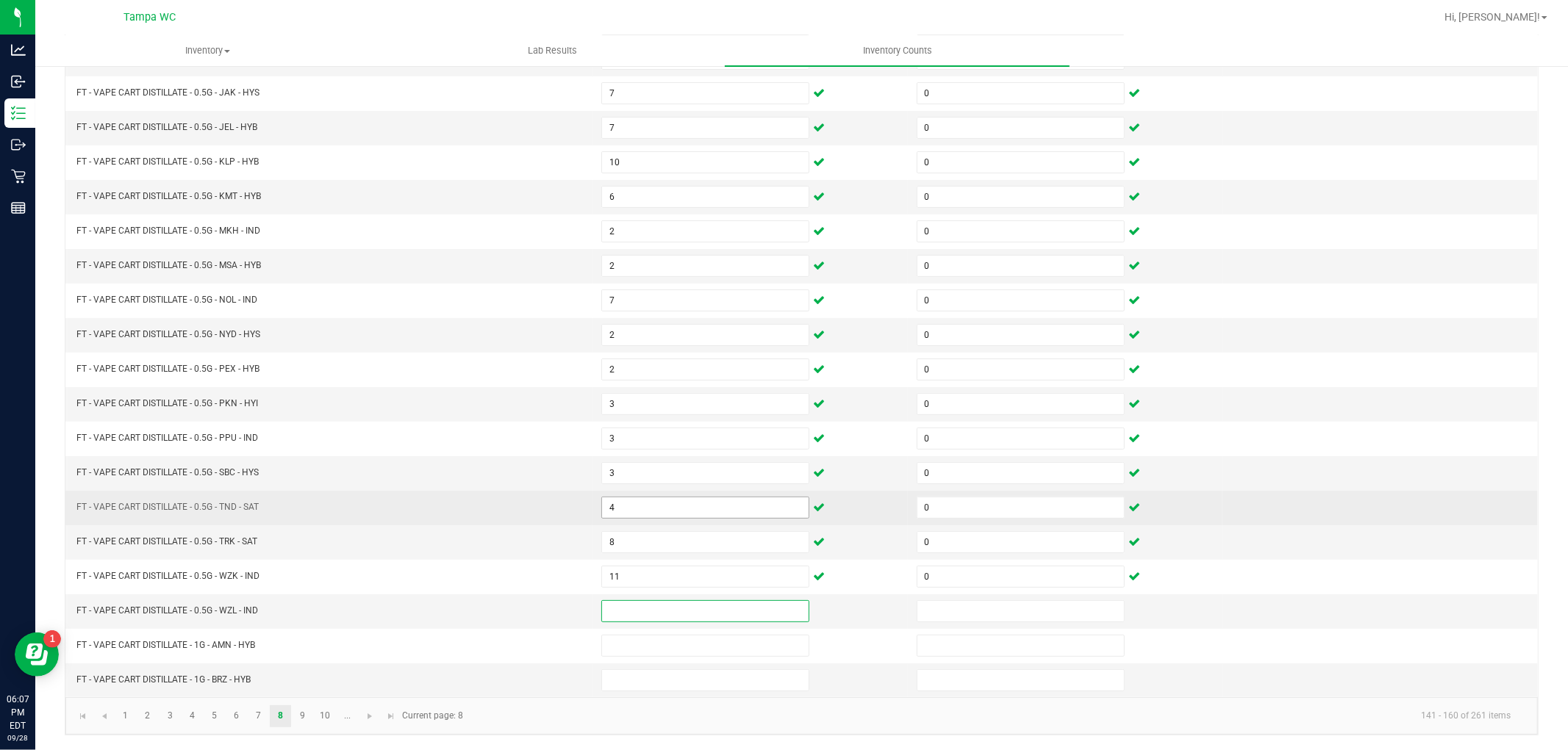
click at [640, 503] on input "4" at bounding box center [705, 507] width 206 height 20
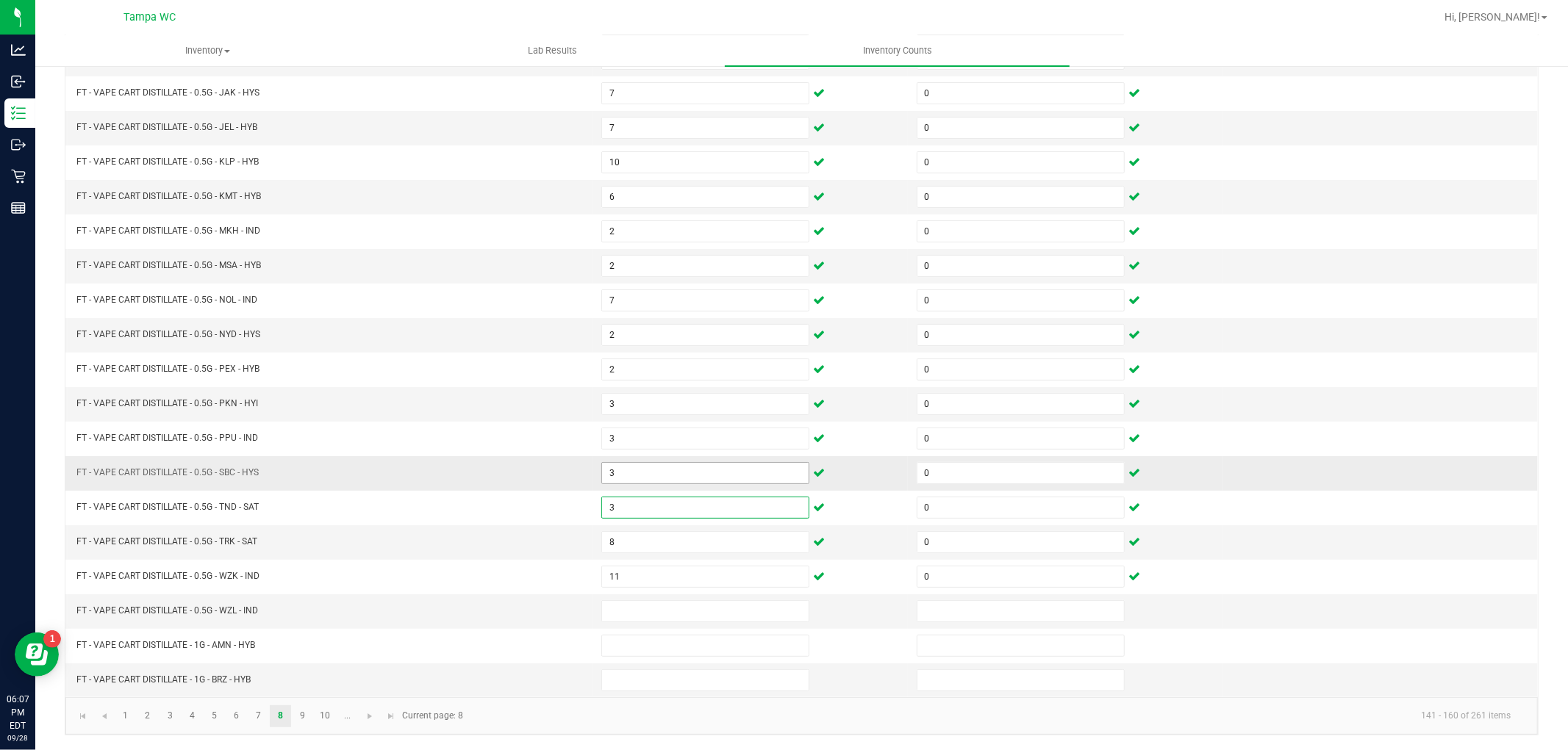
click at [654, 470] on input "3" at bounding box center [705, 473] width 206 height 20
click at [656, 400] on input "3" at bounding box center [705, 403] width 206 height 20
click at [637, 613] on input at bounding box center [705, 611] width 206 height 20
click at [628, 612] on input at bounding box center [705, 611] width 206 height 20
click at [645, 540] on input "8" at bounding box center [705, 541] width 206 height 20
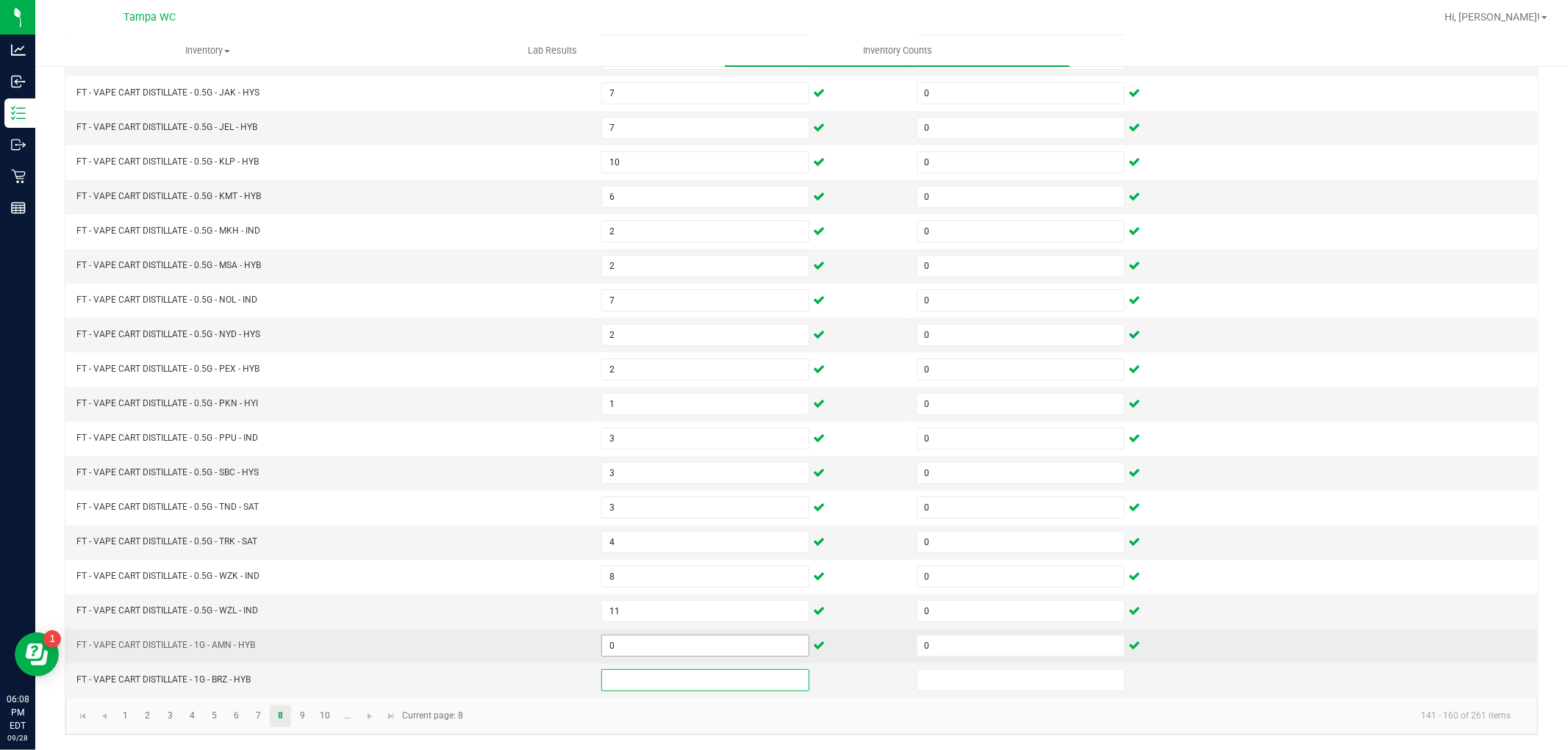
click at [659, 645] on input "0" at bounding box center [705, 645] width 206 height 20
click at [302, 715] on link "9" at bounding box center [302, 716] width 21 height 22
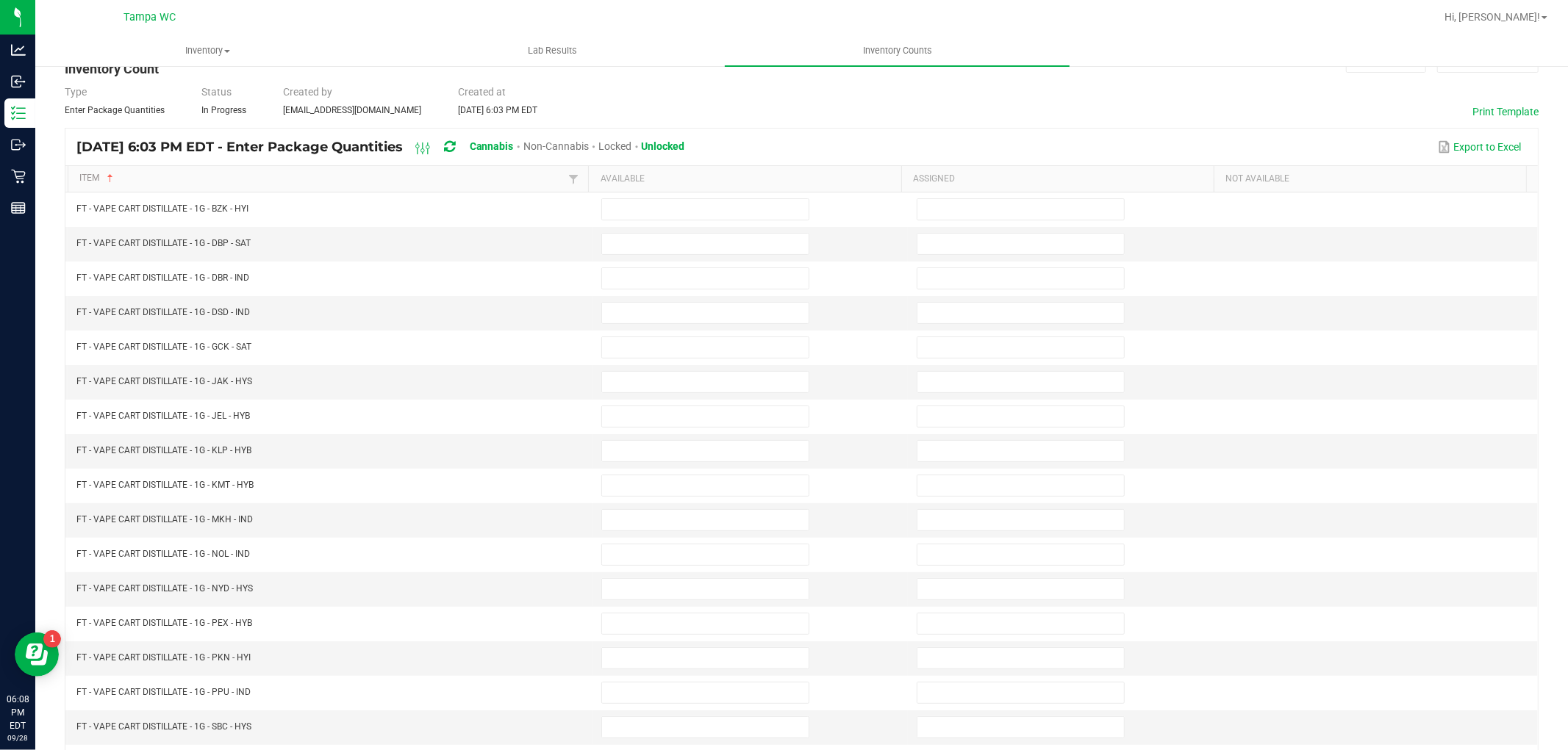
scroll to position [0, 0]
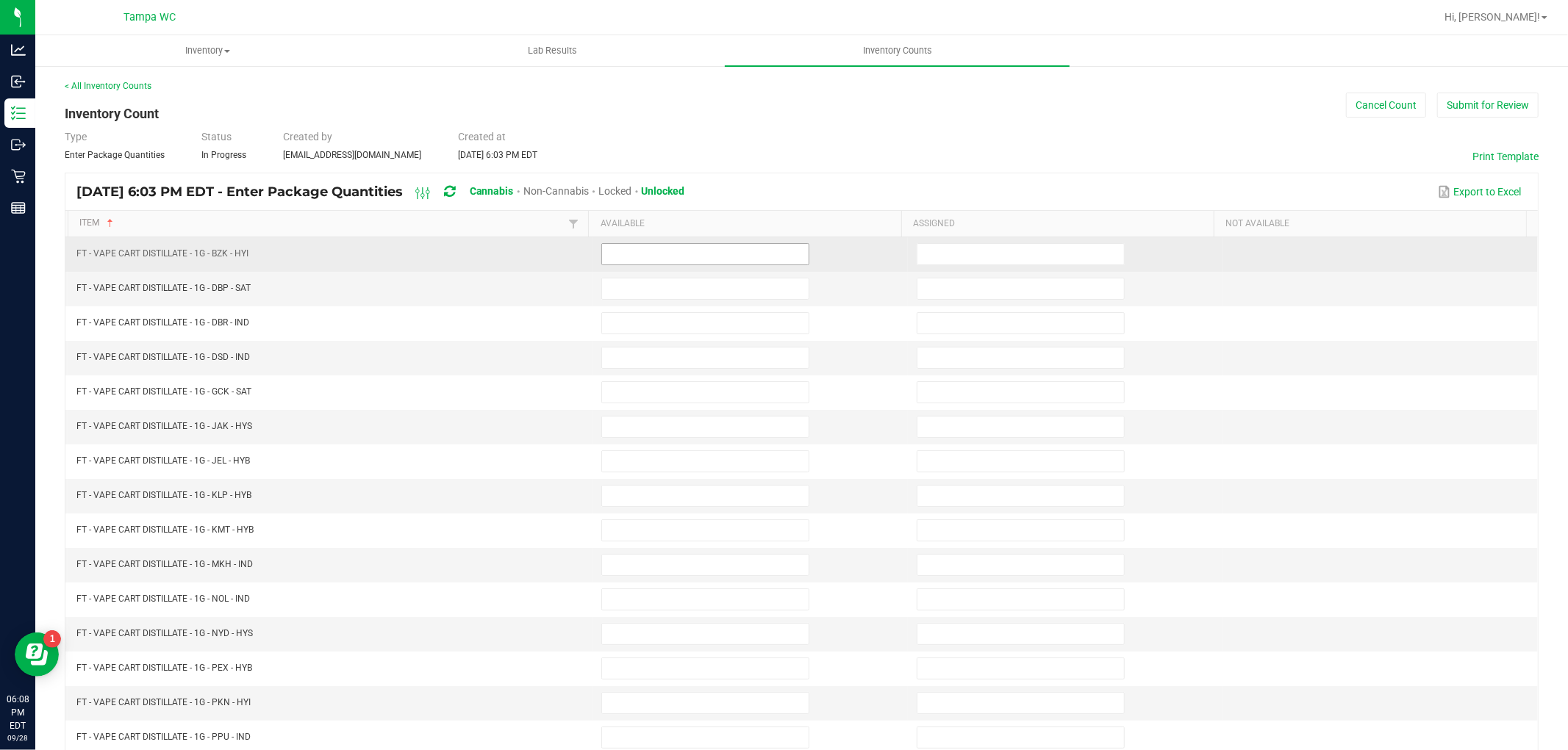
click at [712, 255] on input at bounding box center [705, 254] width 206 height 20
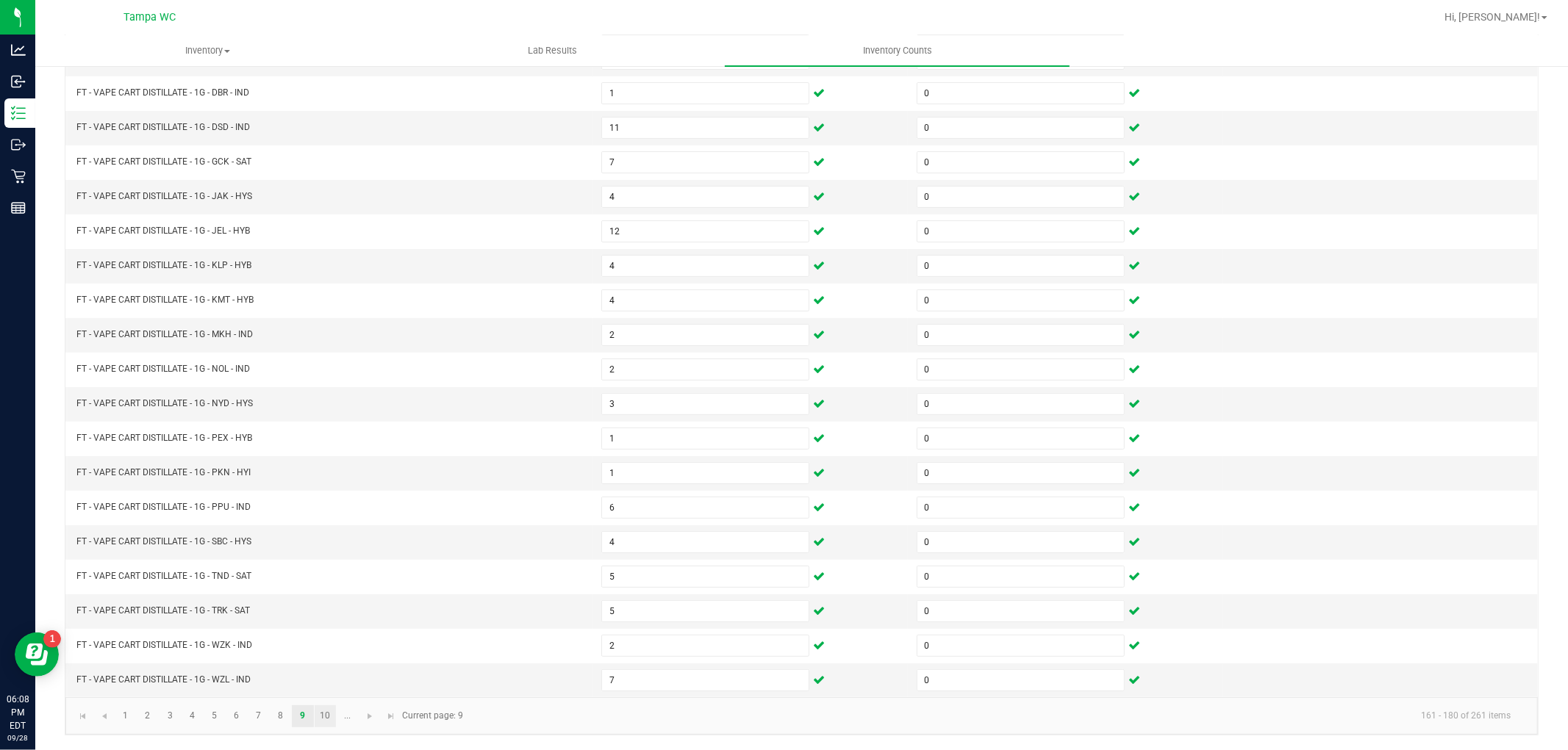
click at [328, 718] on link "10" at bounding box center [325, 716] width 21 height 22
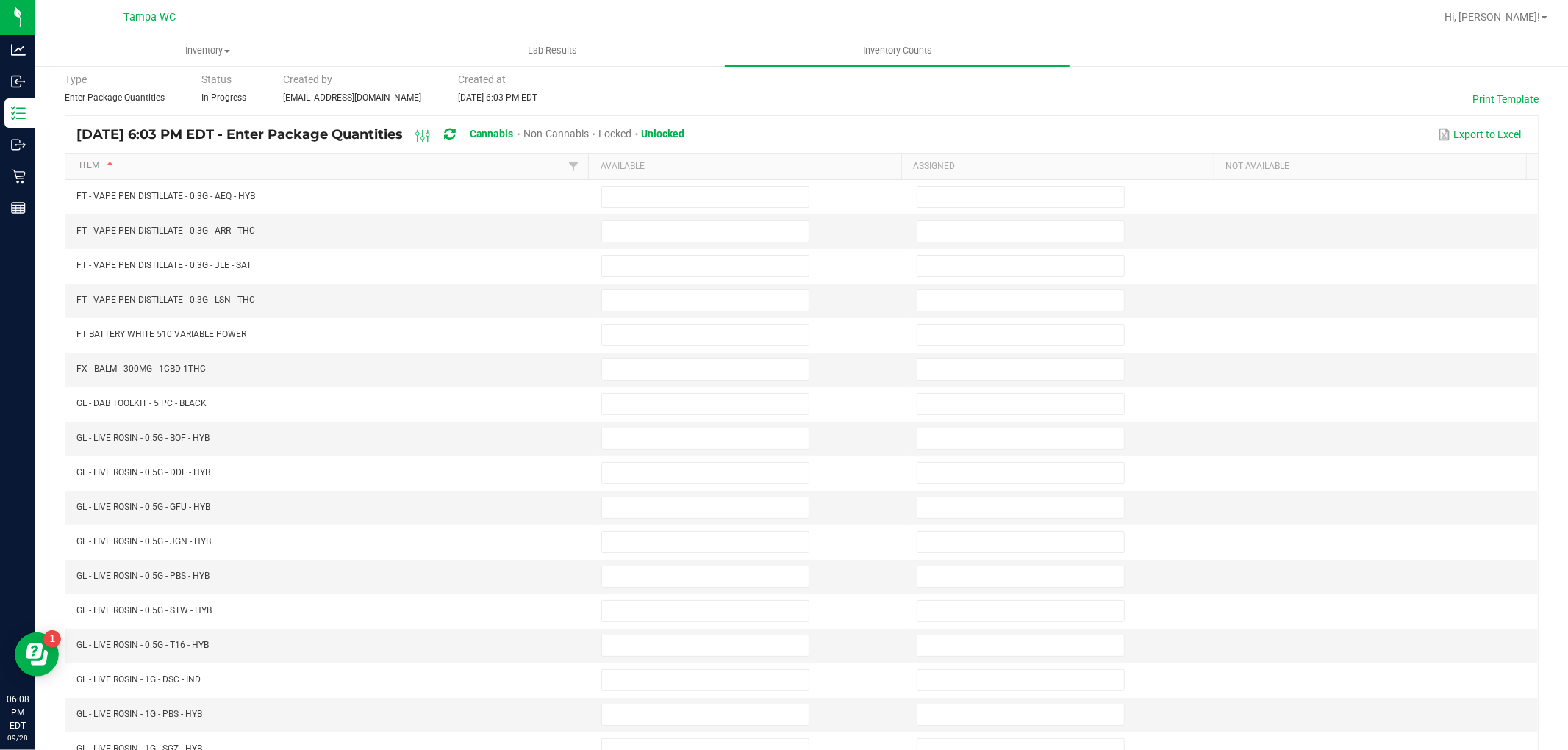
scroll to position [0, 0]
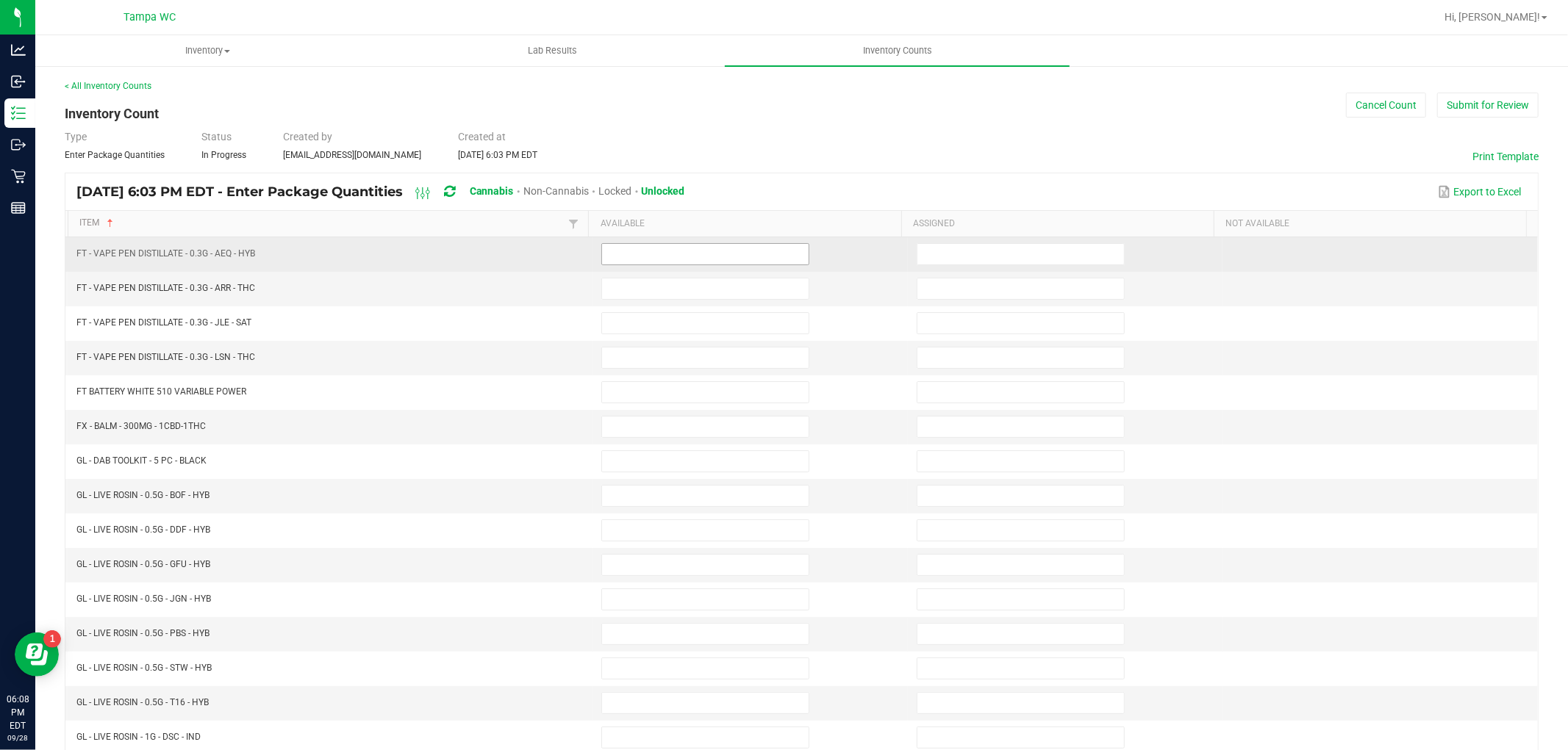
click at [704, 255] on input at bounding box center [705, 254] width 206 height 20
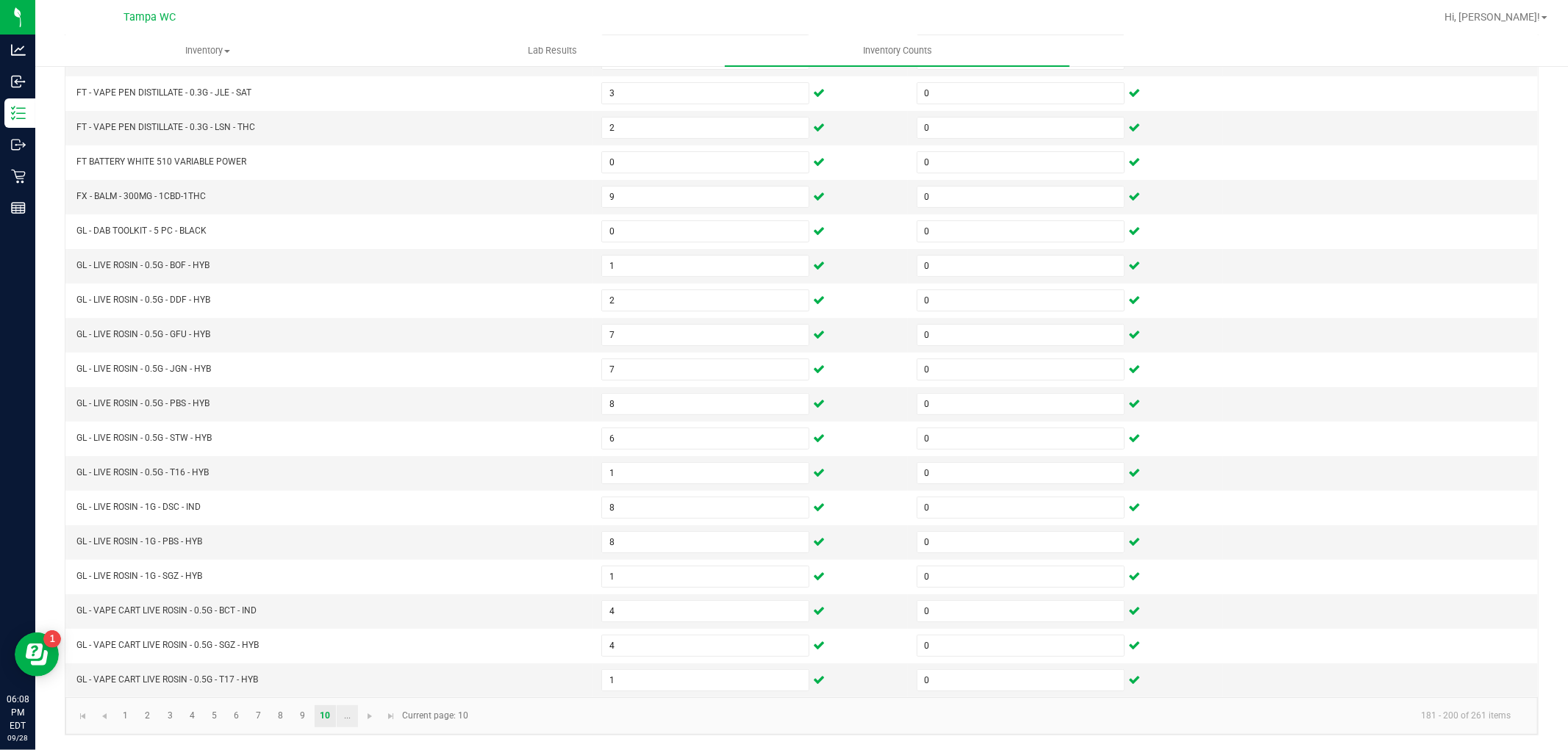
click at [343, 720] on link "..." at bounding box center [347, 716] width 21 height 22
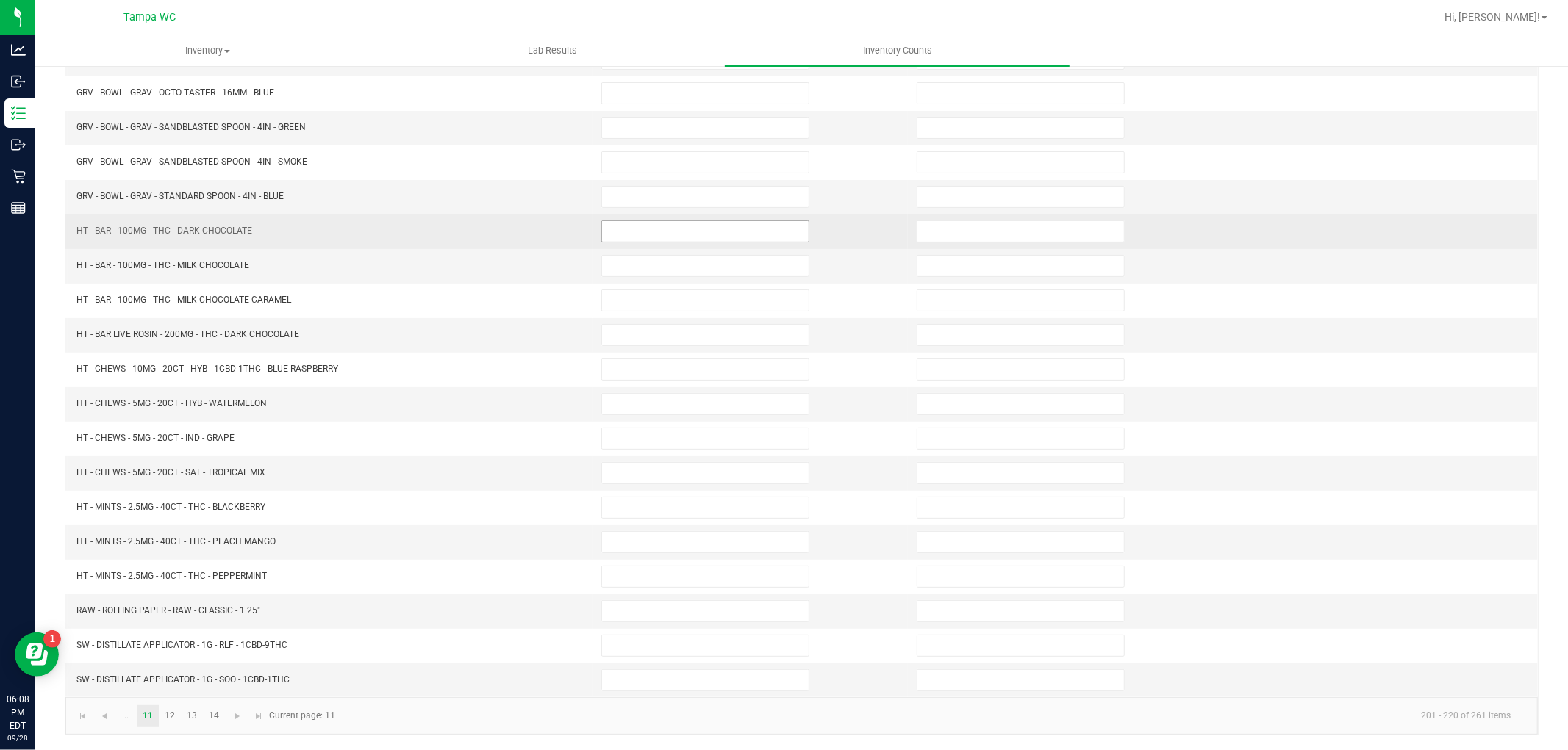
click at [704, 242] on input at bounding box center [705, 231] width 206 height 20
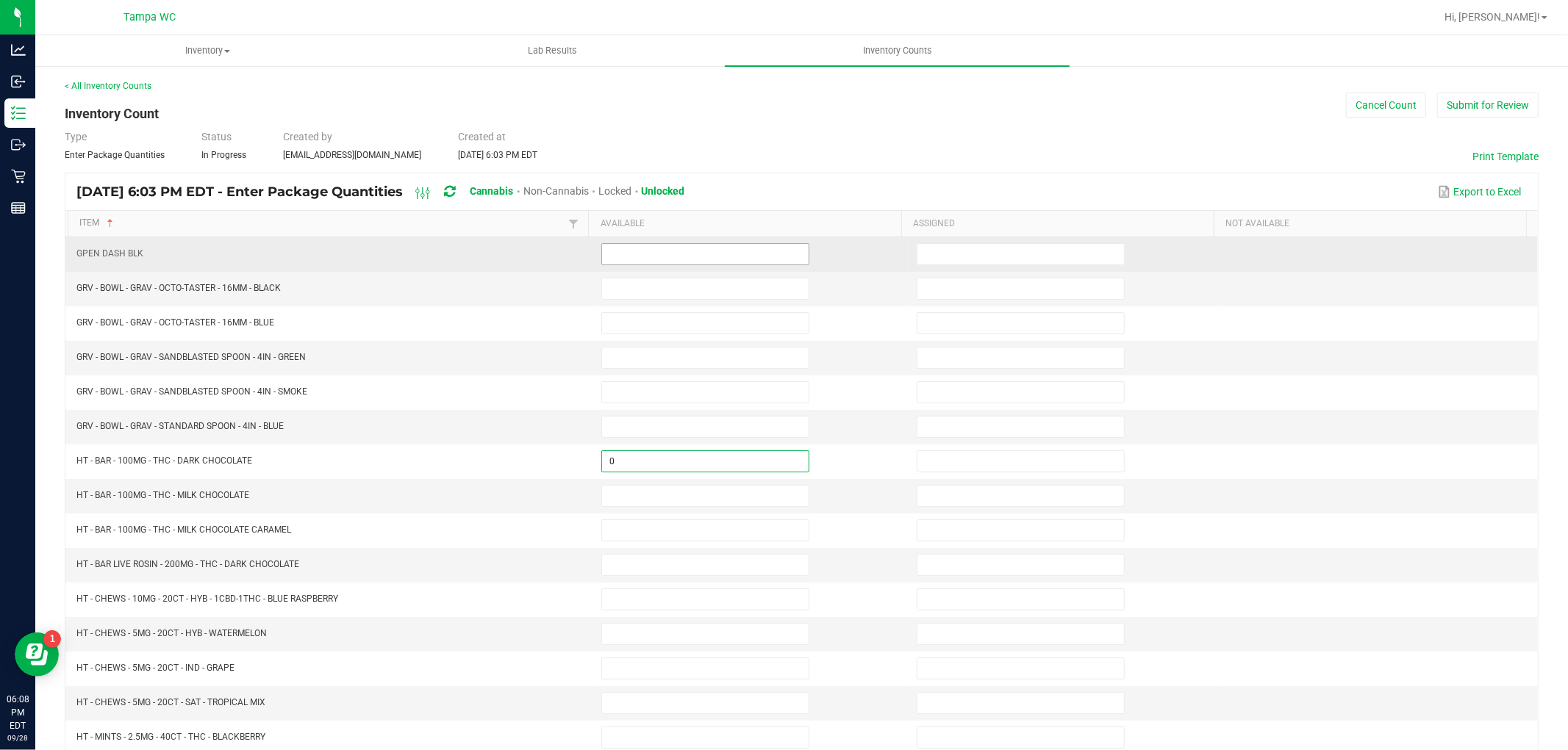
click at [666, 255] on input at bounding box center [705, 254] width 206 height 20
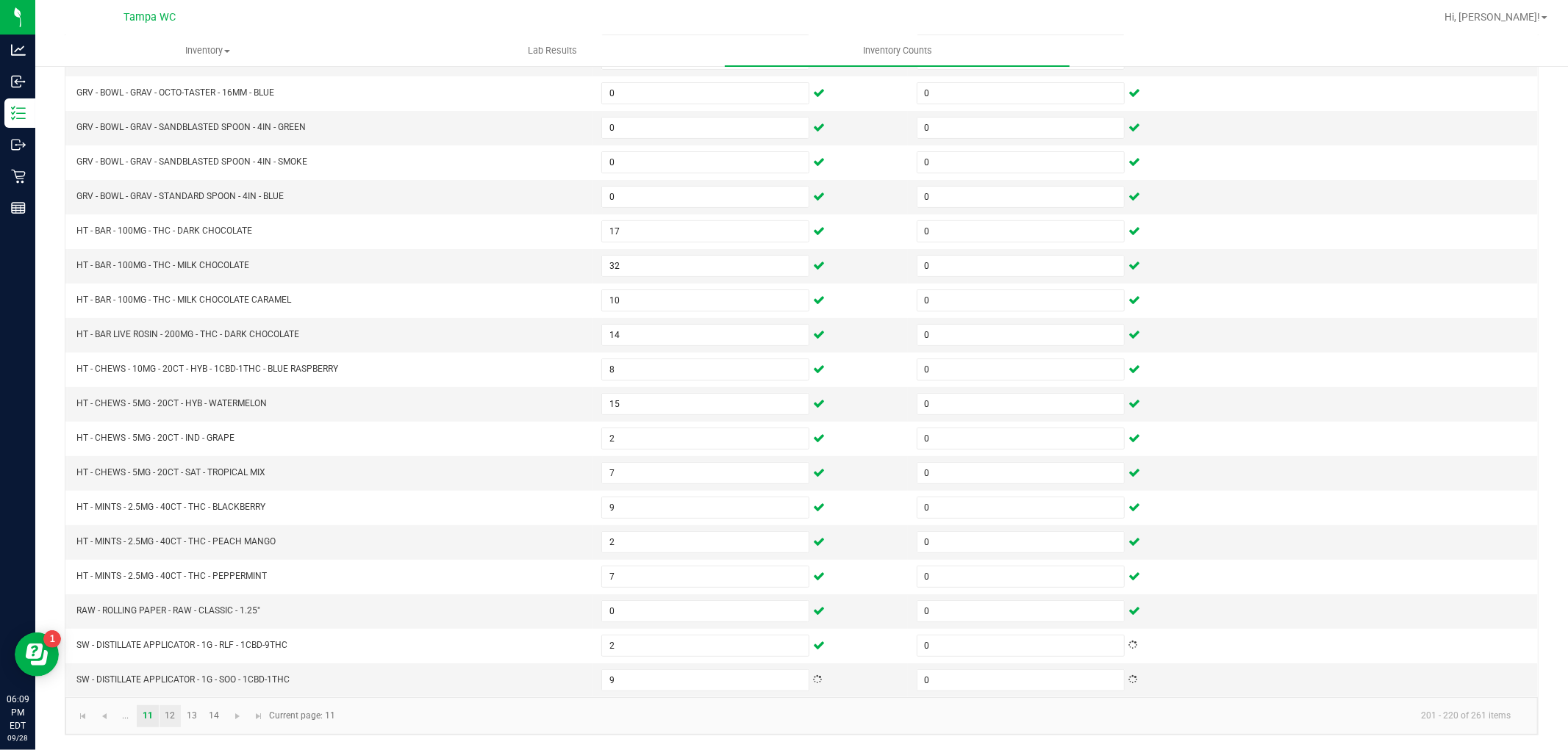
click at [170, 715] on link "12" at bounding box center [170, 716] width 21 height 22
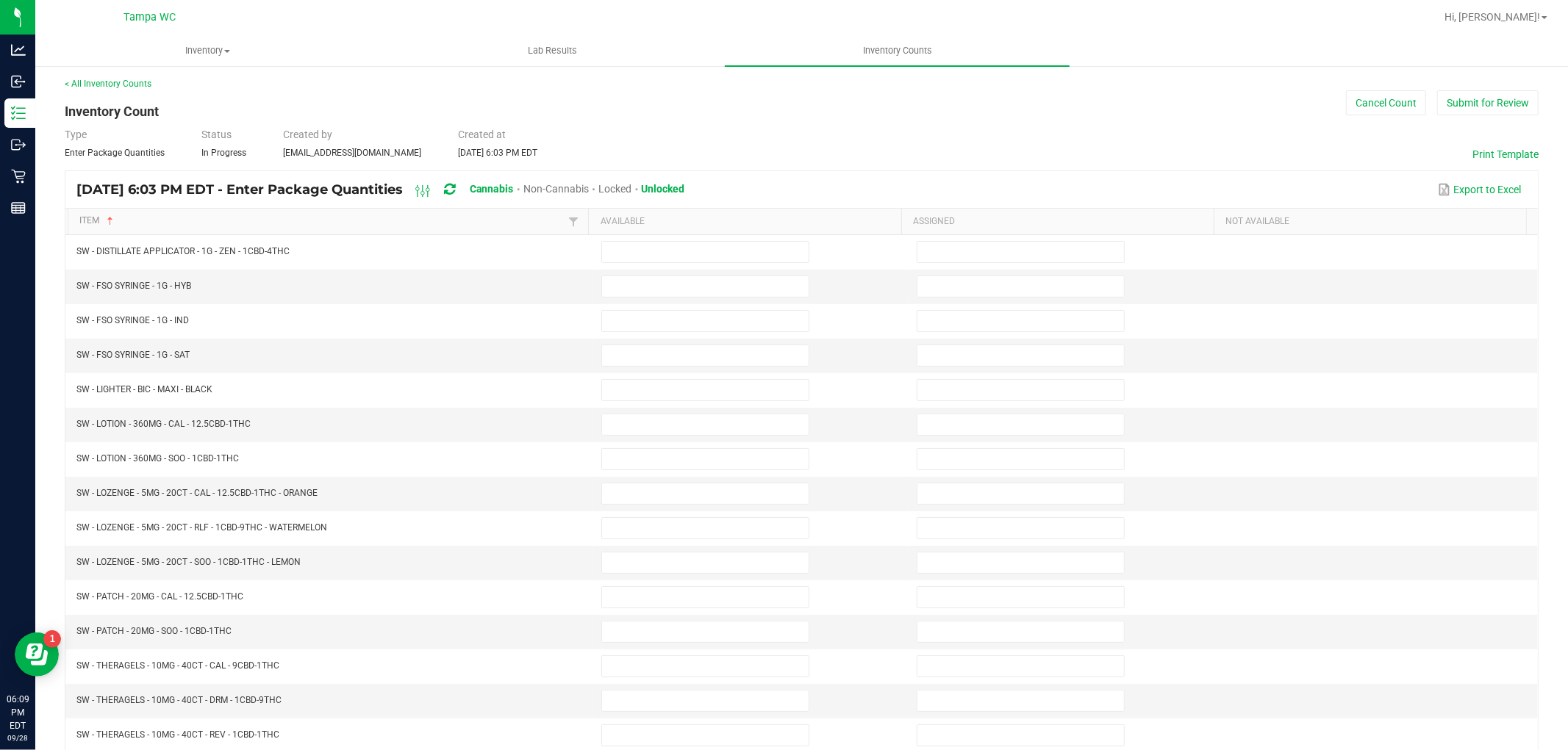
scroll to position [0, 0]
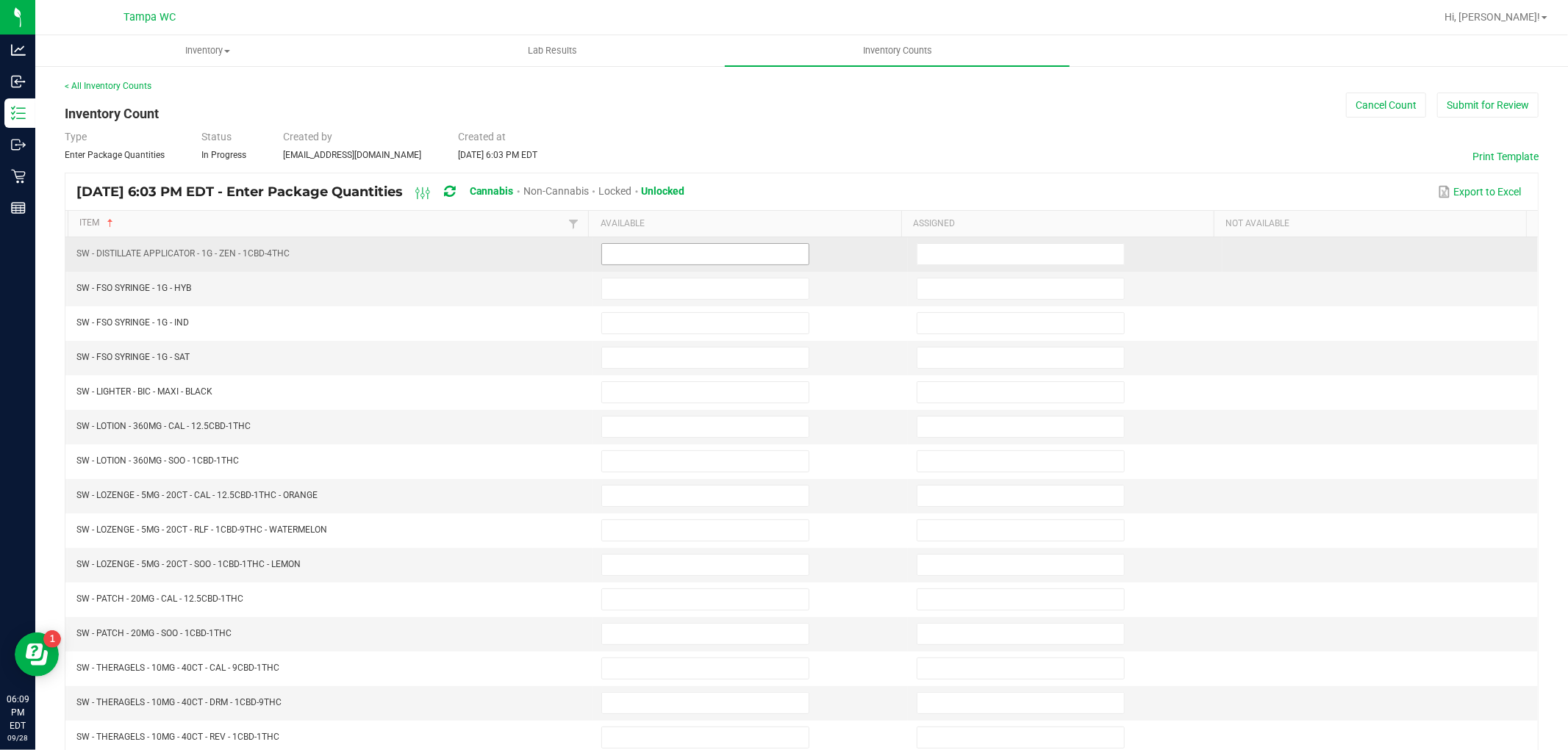
click at [708, 259] on input at bounding box center [705, 254] width 206 height 20
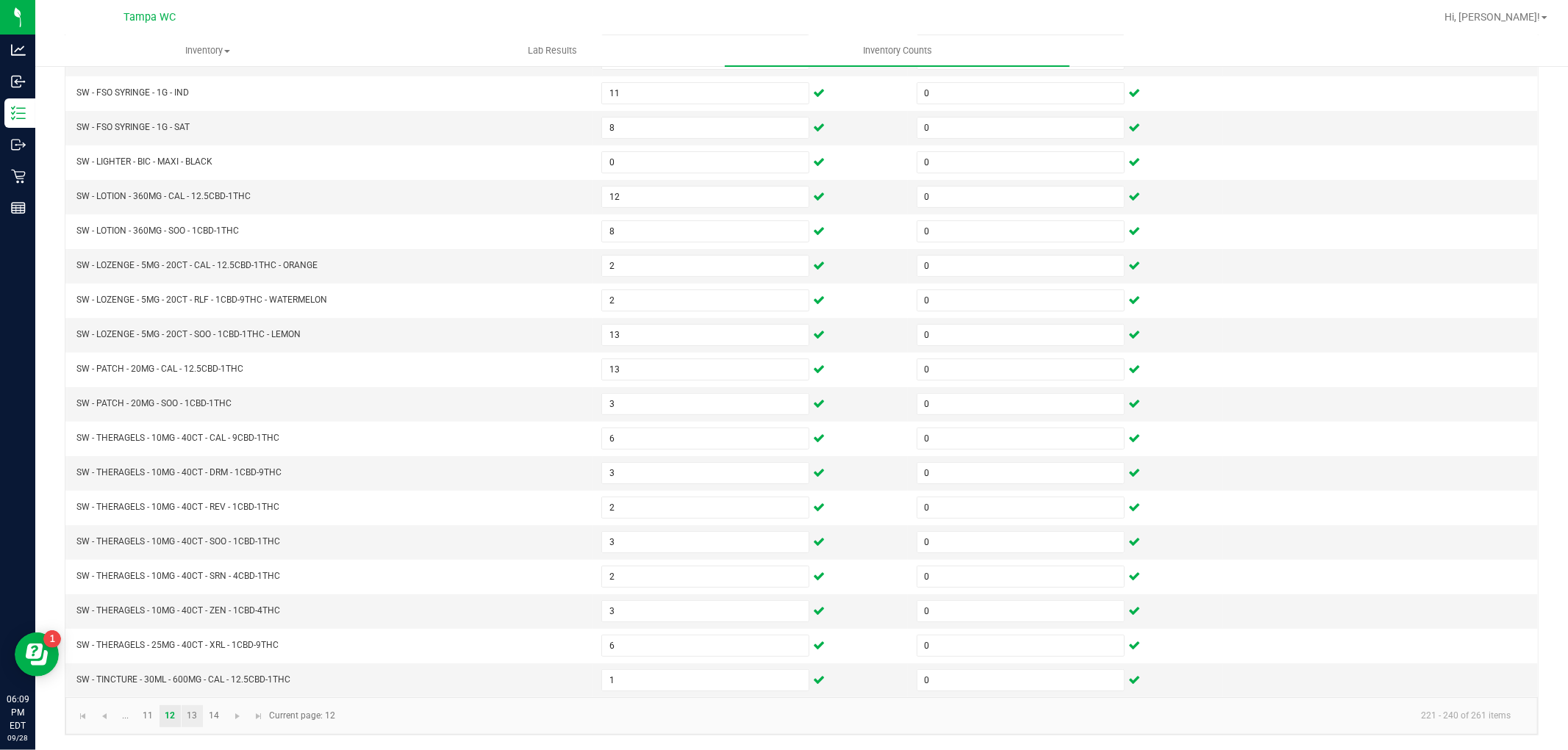
click at [192, 715] on link "13" at bounding box center [192, 716] width 21 height 22
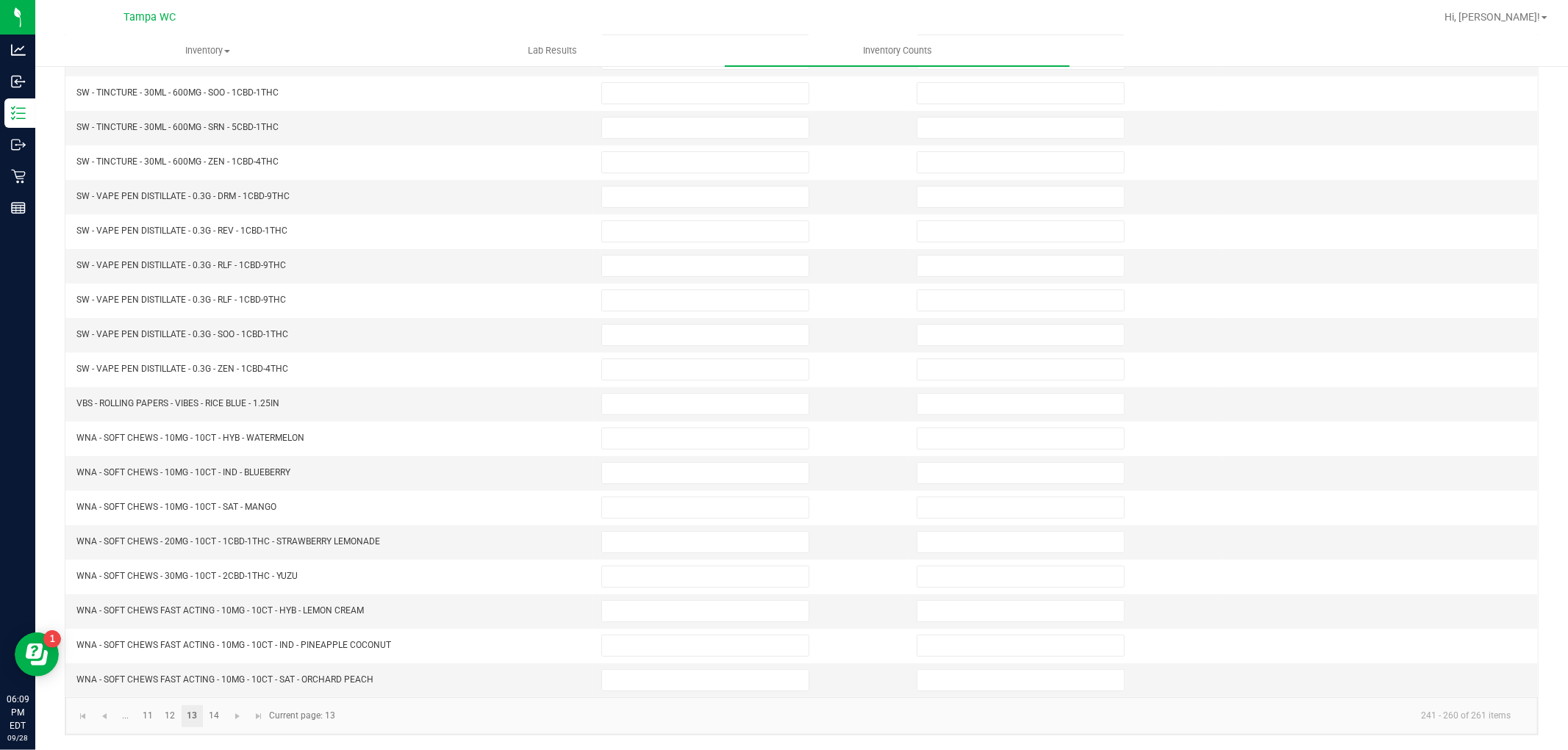
scroll to position [0, 0]
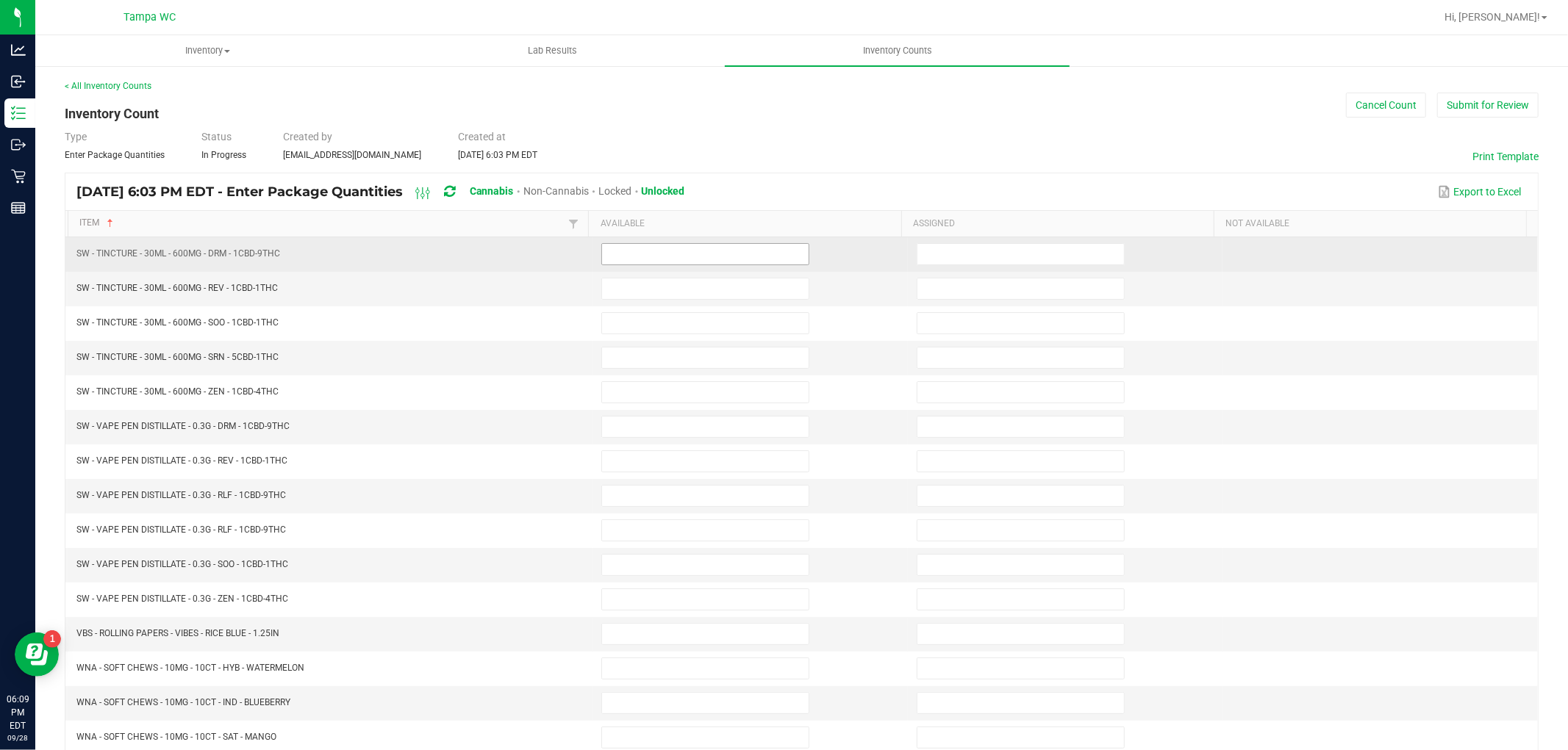
click at [659, 258] on input at bounding box center [705, 254] width 206 height 20
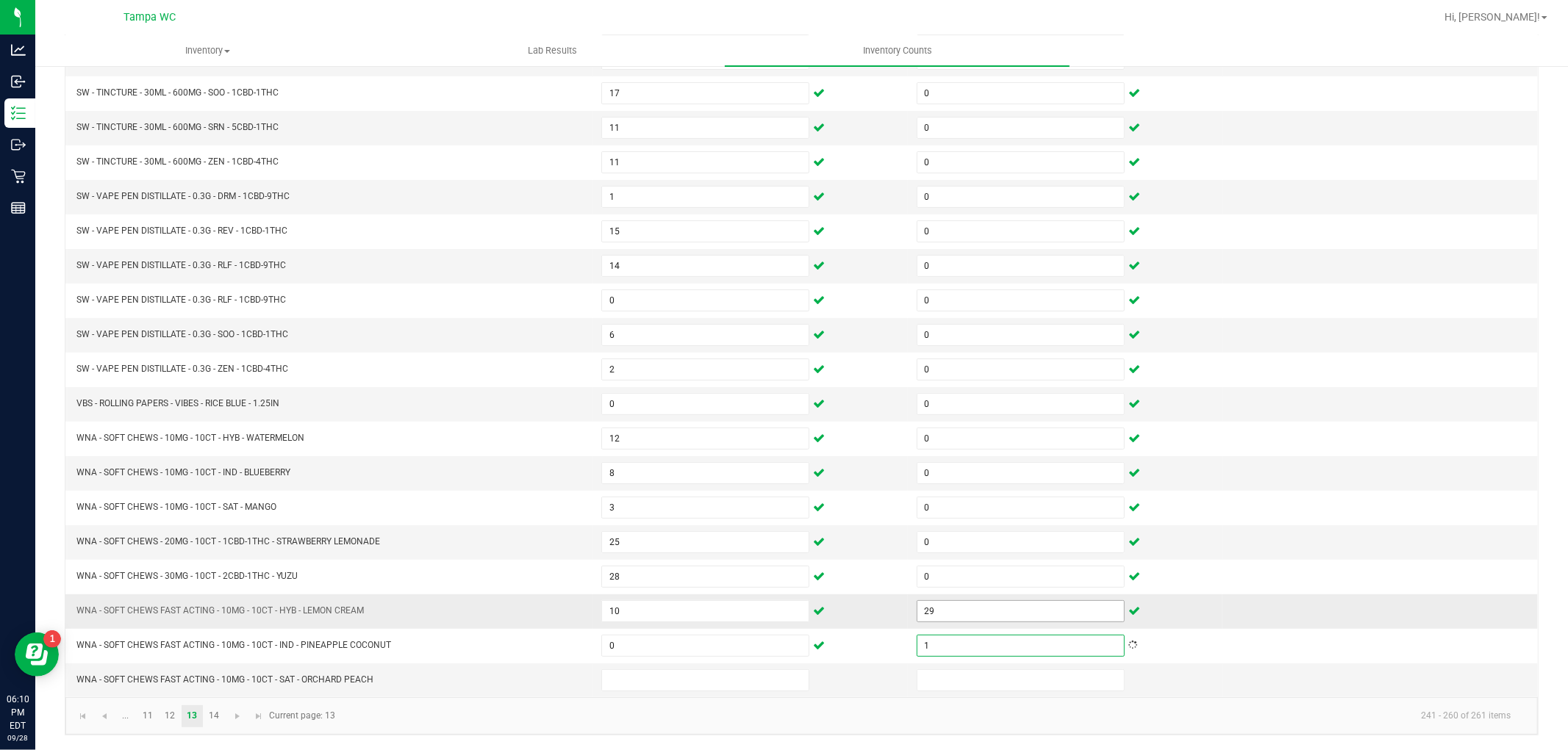
click at [946, 610] on input "29" at bounding box center [1020, 611] width 206 height 20
click at [214, 715] on link "14" at bounding box center [214, 716] width 21 height 22
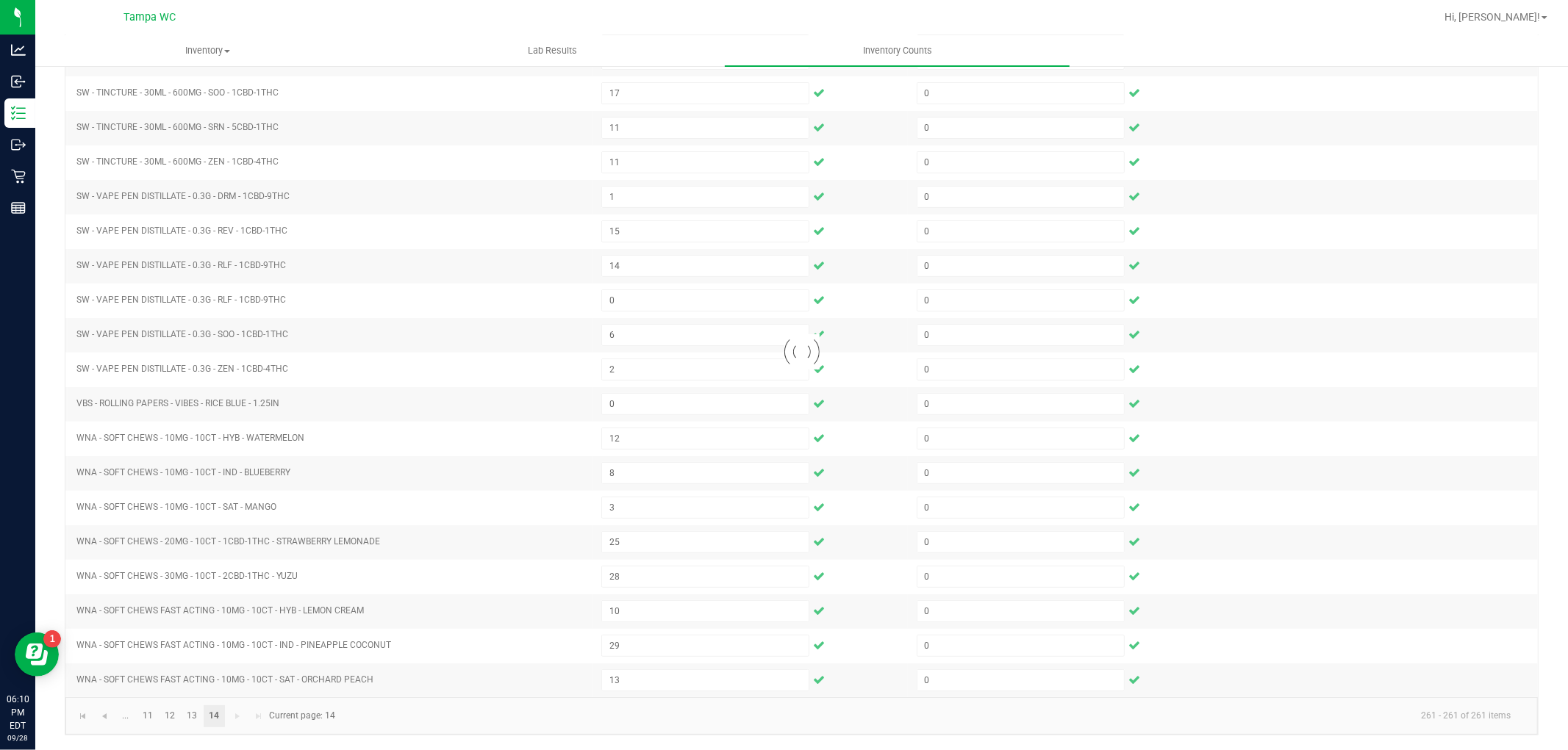
scroll to position [0, 0]
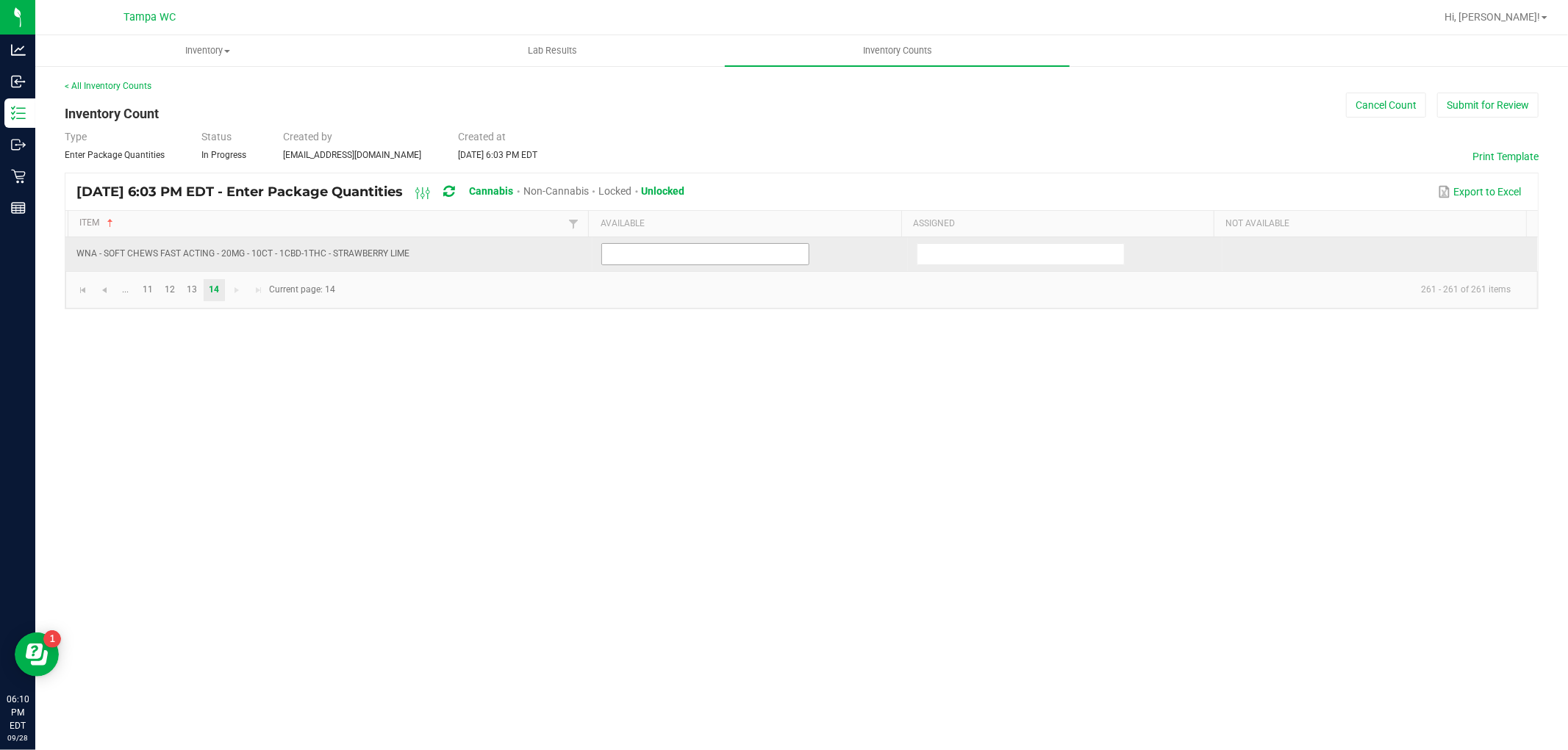
click at [750, 251] on input at bounding box center [705, 254] width 206 height 20
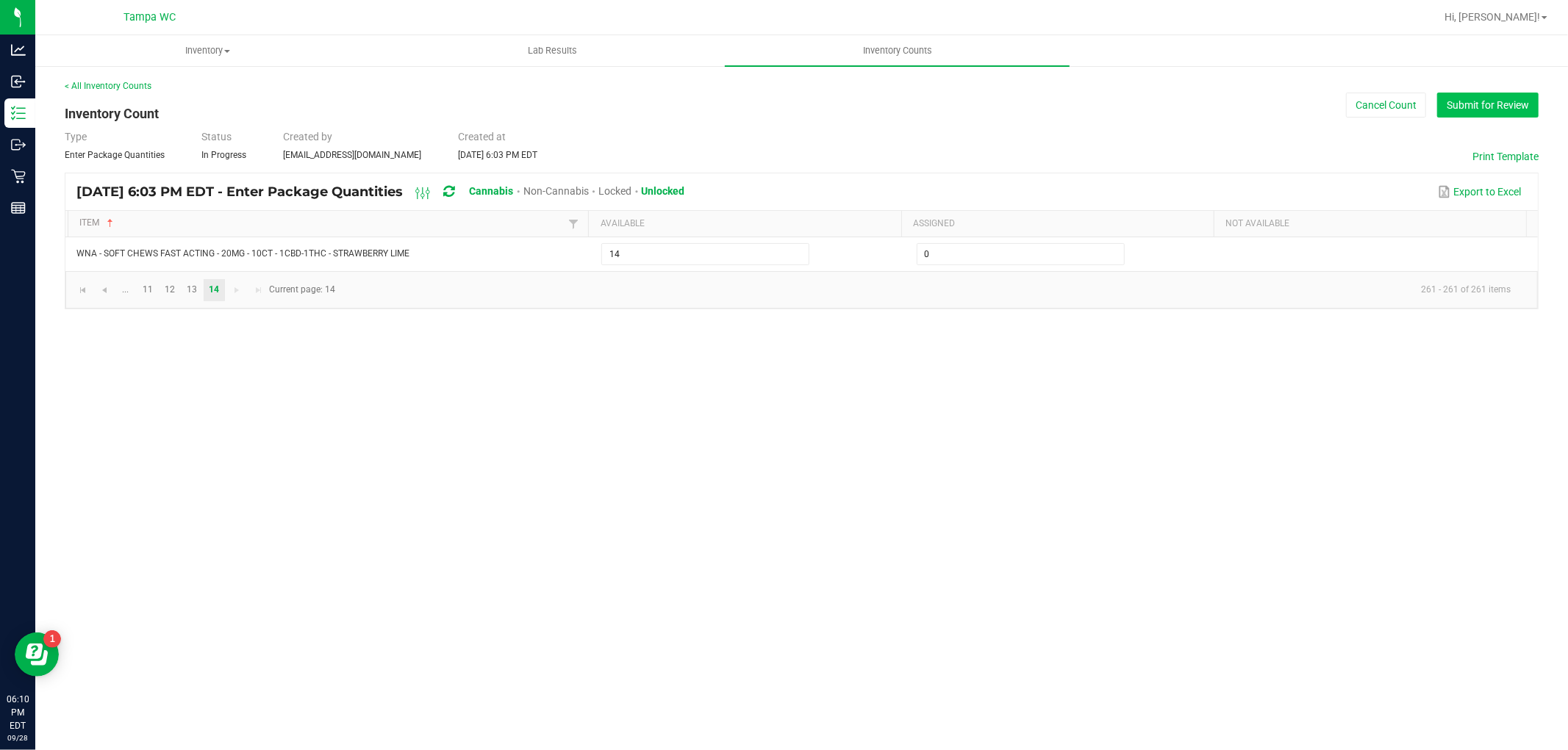
click at [1498, 112] on button "Submit for Review" at bounding box center [1487, 105] width 101 height 25
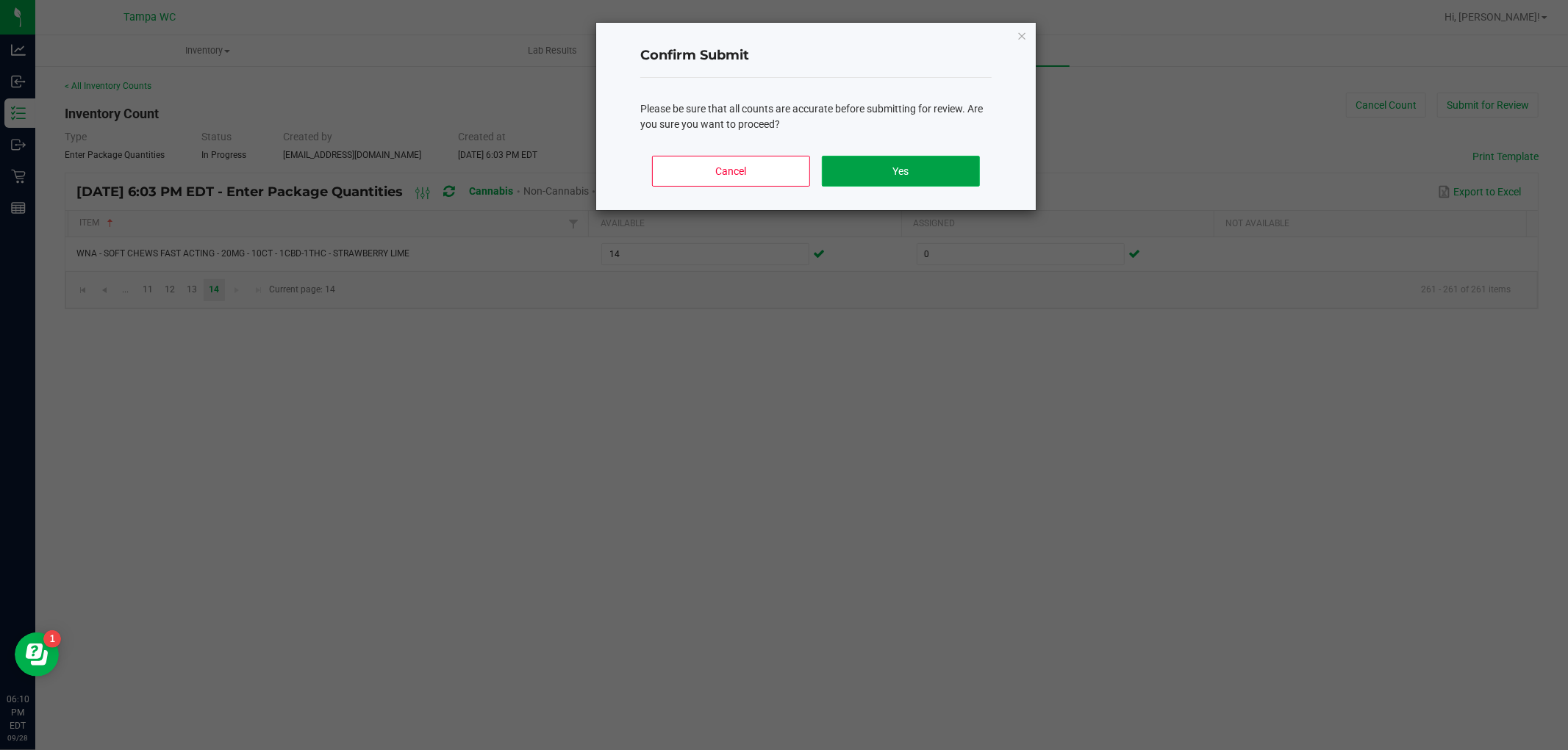
click at [902, 156] on button "Yes" at bounding box center [900, 171] width 158 height 31
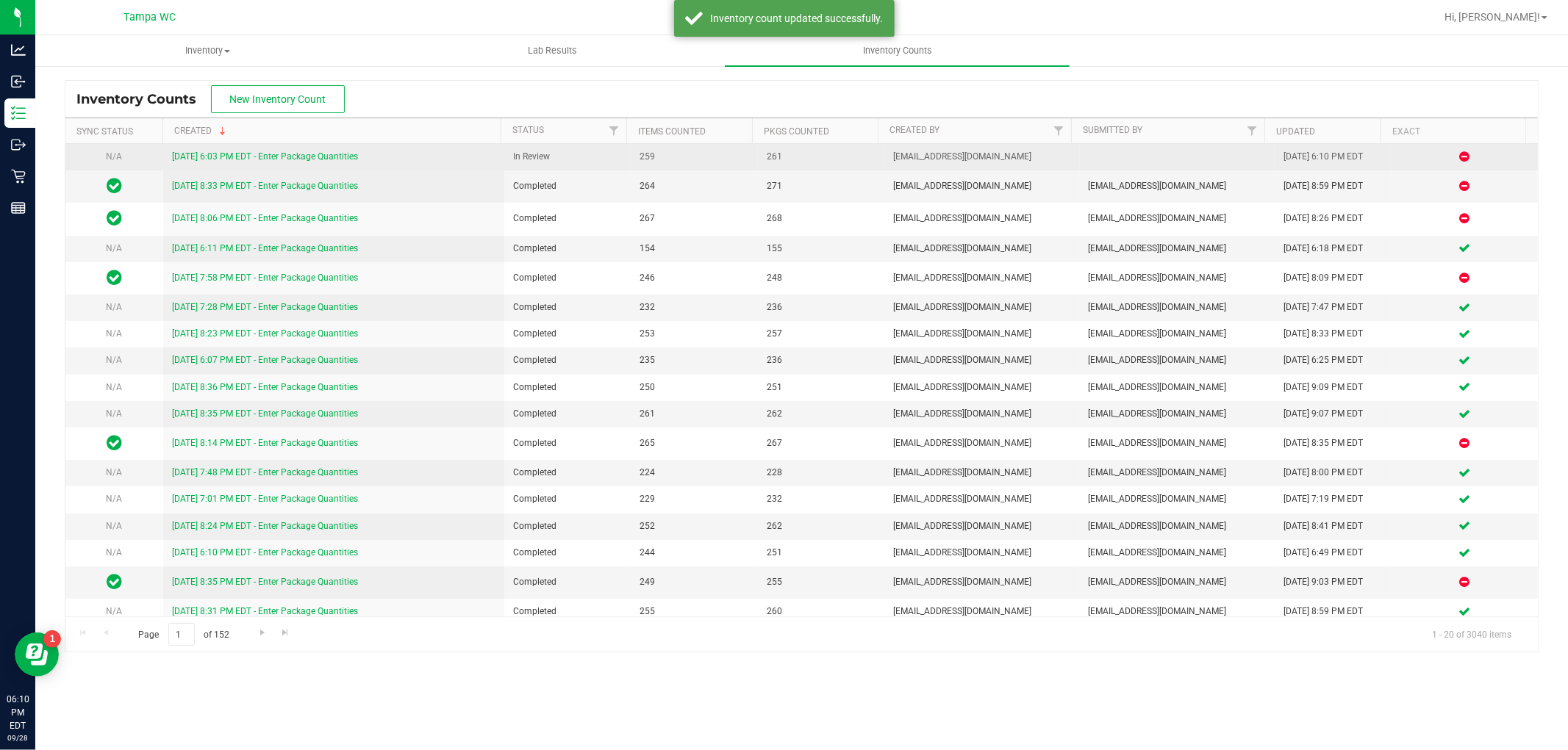
click at [226, 154] on link "[DATE] 6:03 PM EDT - Enter Package Quantities" at bounding box center [265, 156] width 186 height 11
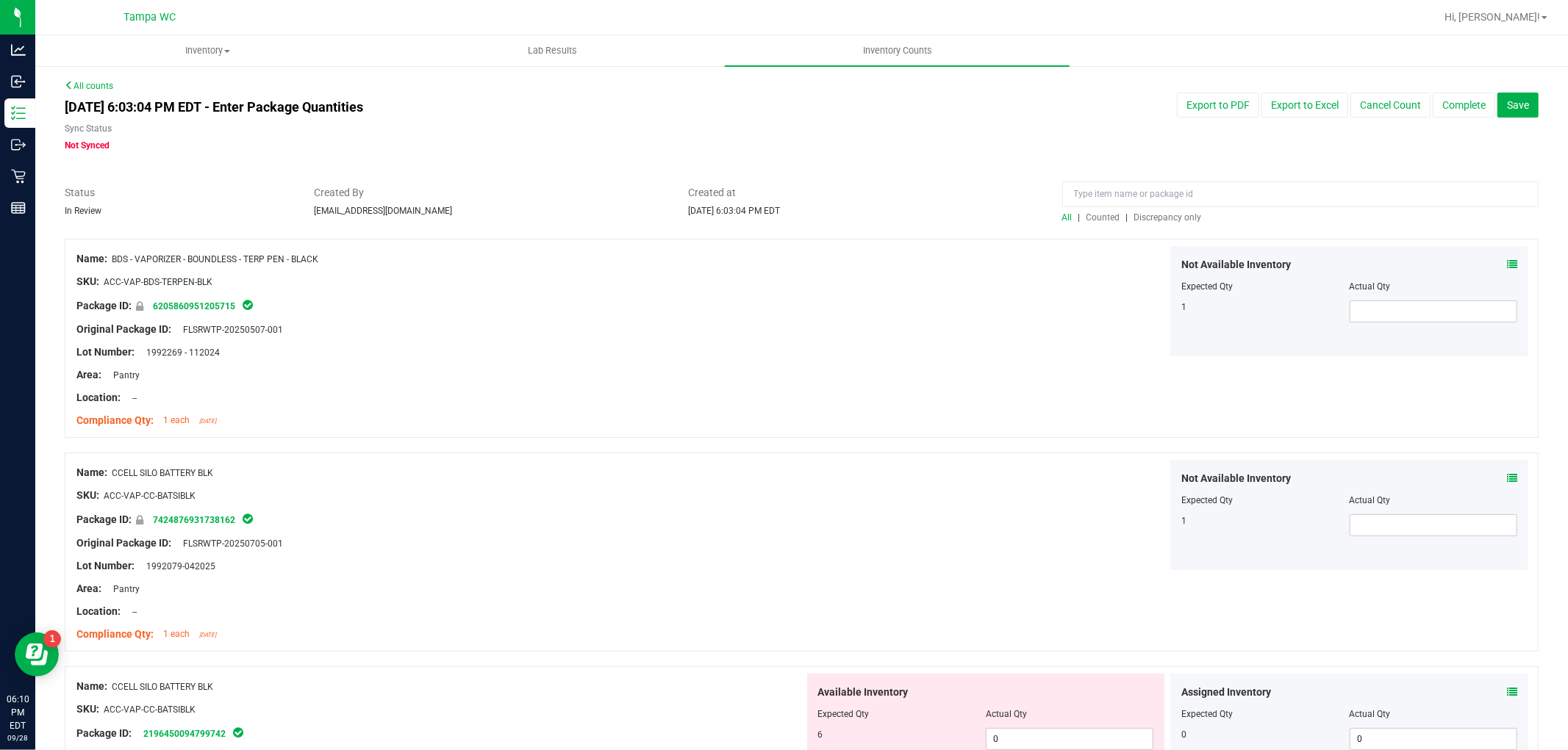
click at [1164, 215] on span "Discrepancy only" at bounding box center [1169, 217] width 68 height 11
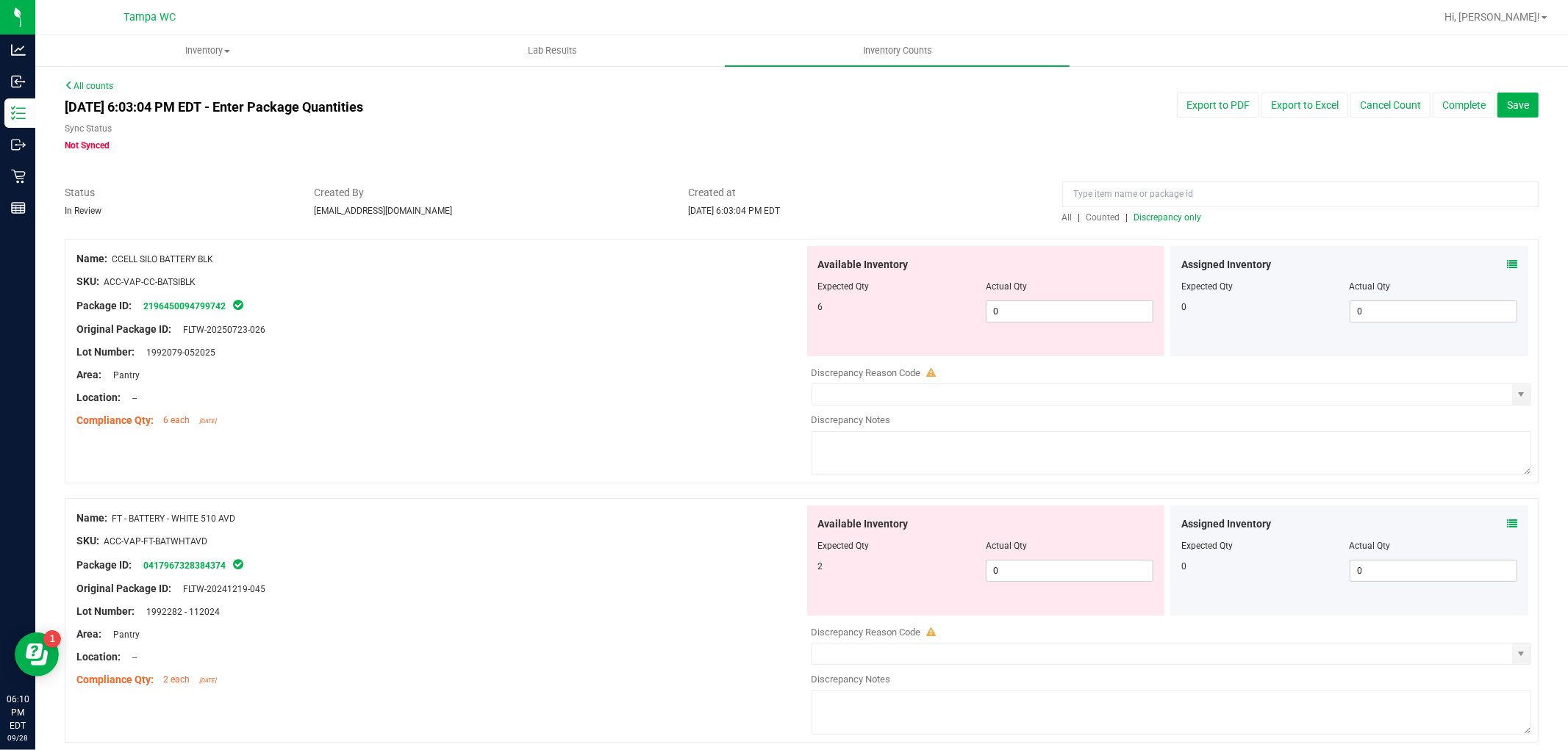
click at [534, 402] on div "Location: --" at bounding box center [441, 398] width 728 height 15
drag, startPoint x: 1042, startPoint y: 313, endPoint x: 664, endPoint y: 343, distance: 379.2
click at [664, 343] on div "Name: CCELL SILO BATTERY BLK SKU: ACC-VAP-CC-BATSIBLK Package ID: 2196450094799…" at bounding box center [801, 360] width 1474 height 245
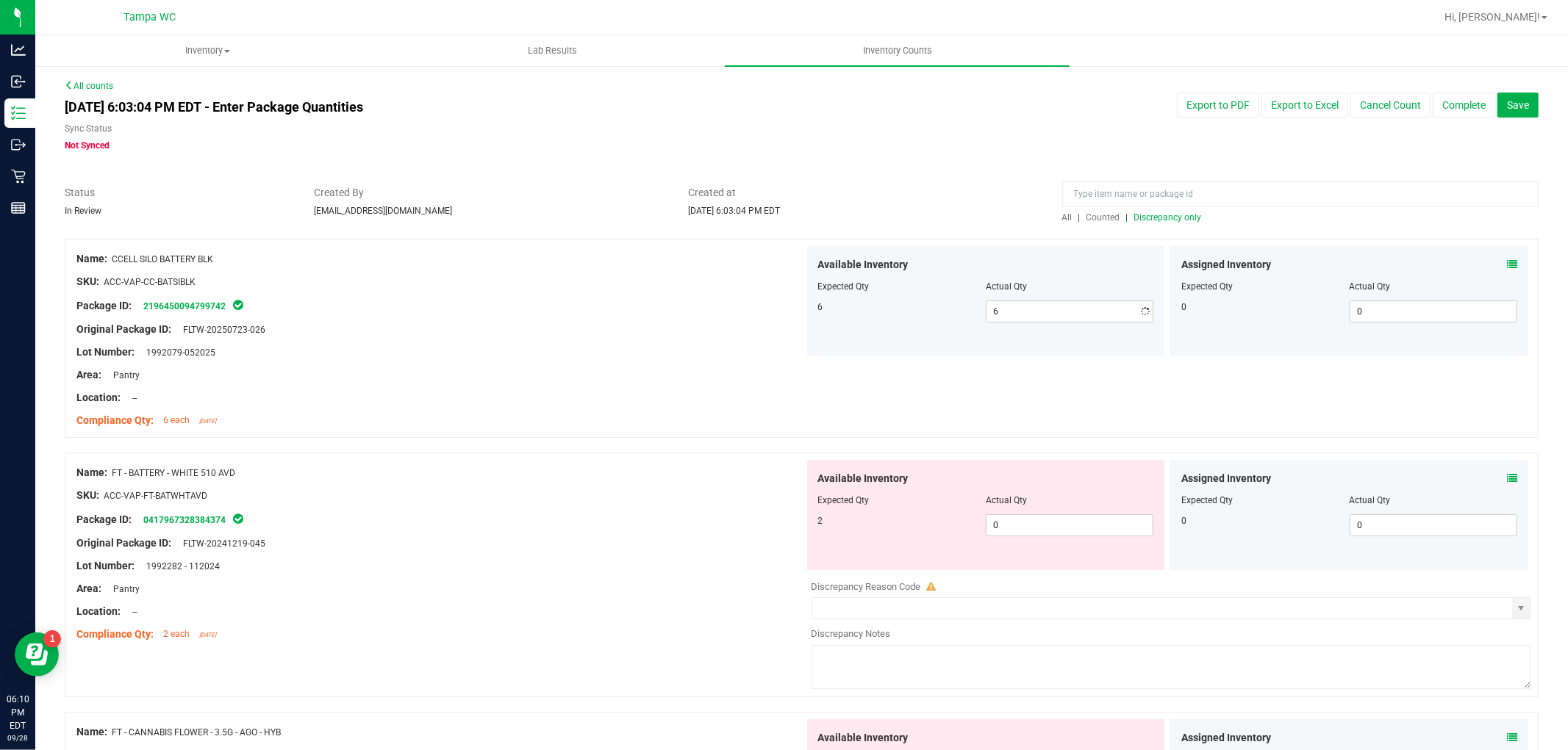
click at [632, 436] on div "Name: CCELL SILO BATTERY BLK SKU: ACC-VAP-CC-BATSIBLK Package ID: 2196450094799…" at bounding box center [801, 338] width 1474 height 199
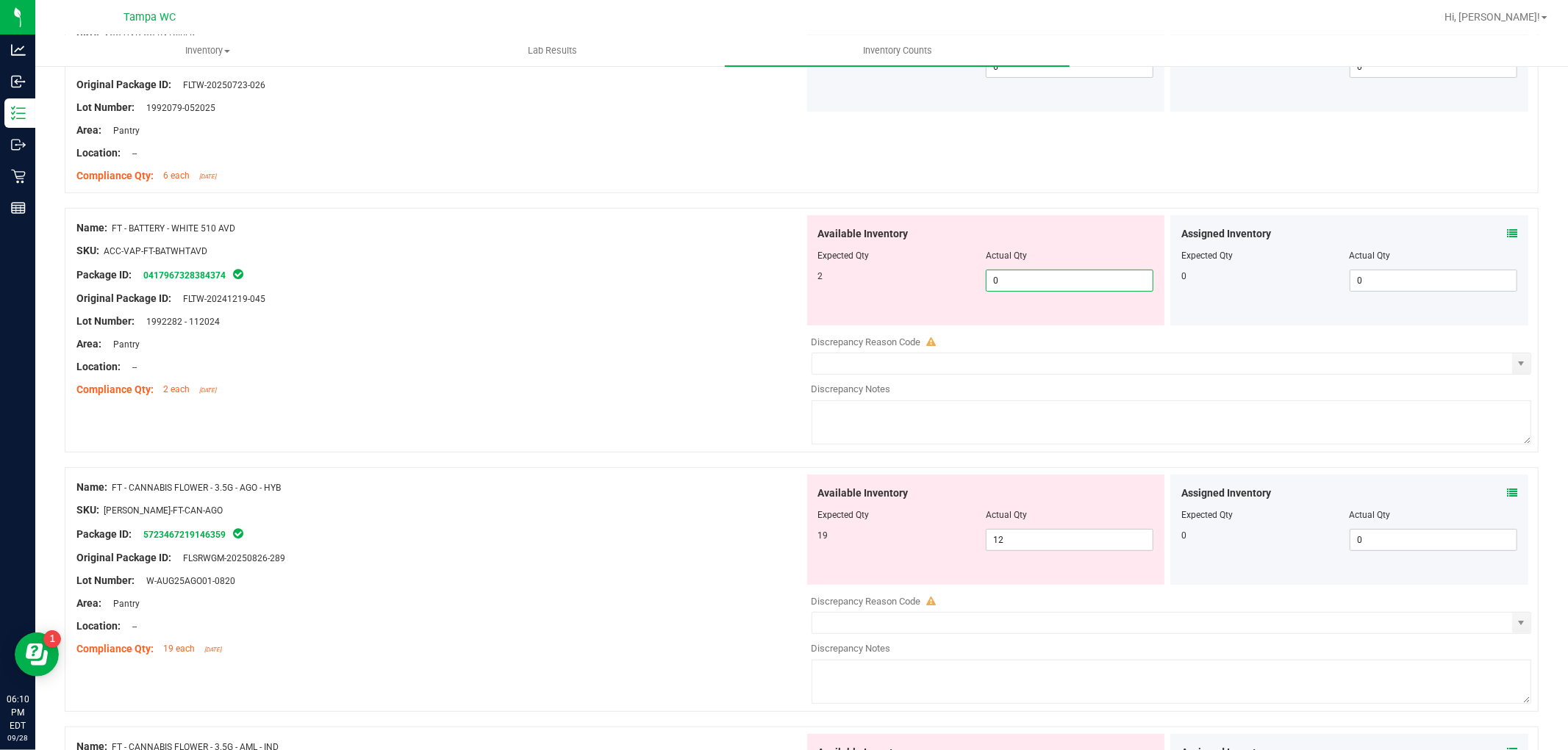
drag, startPoint x: 964, startPoint y: 278, endPoint x: 673, endPoint y: 345, distance: 298.6
click at [766, 324] on div "Name: FT - BATTERY - WHITE 510 AVD SKU: ACC-VAP-FT-BATWHTAVD Package ID: 041796…" at bounding box center [801, 330] width 1474 height 245
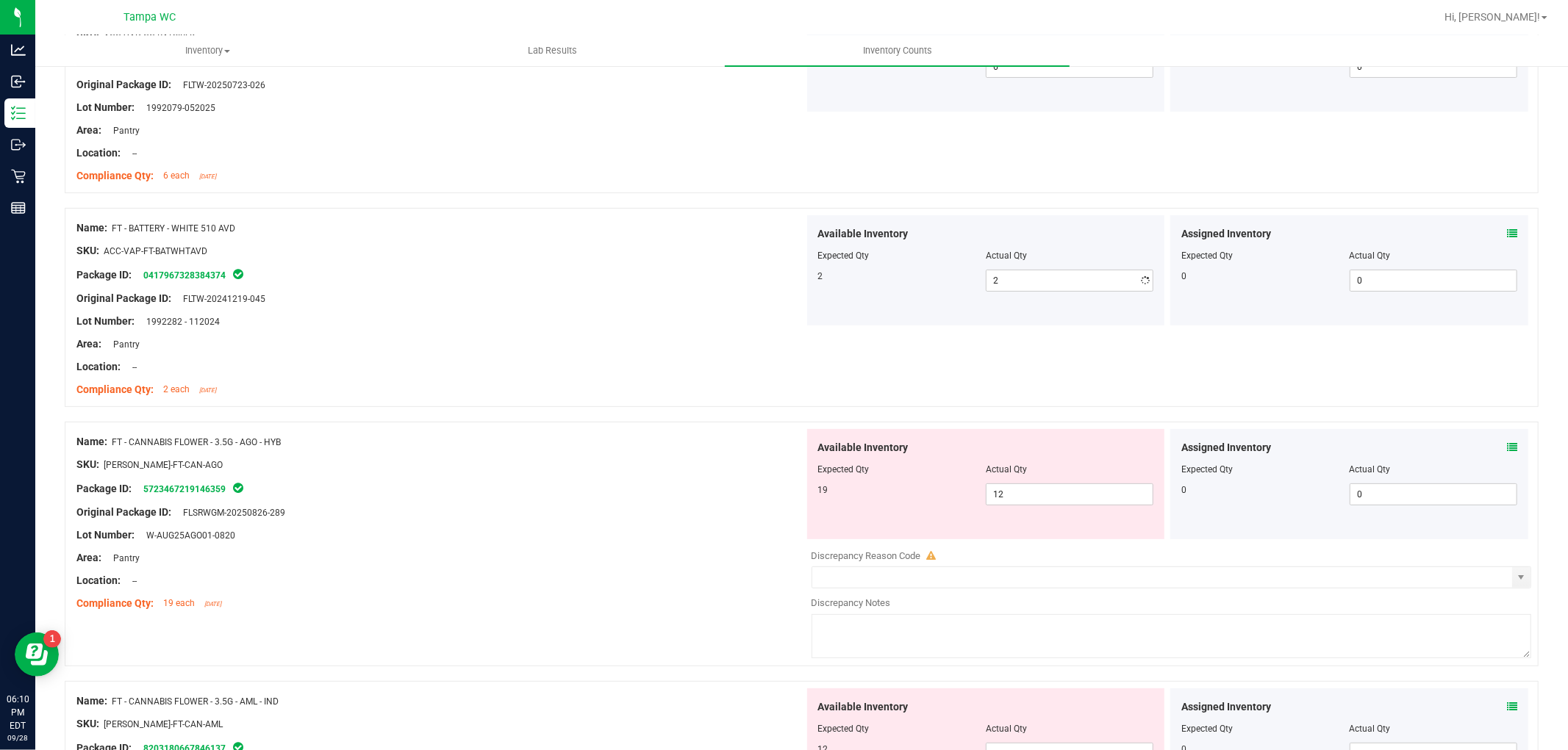
click at [672, 343] on div "Area: Pantry" at bounding box center [441, 343] width 728 height 15
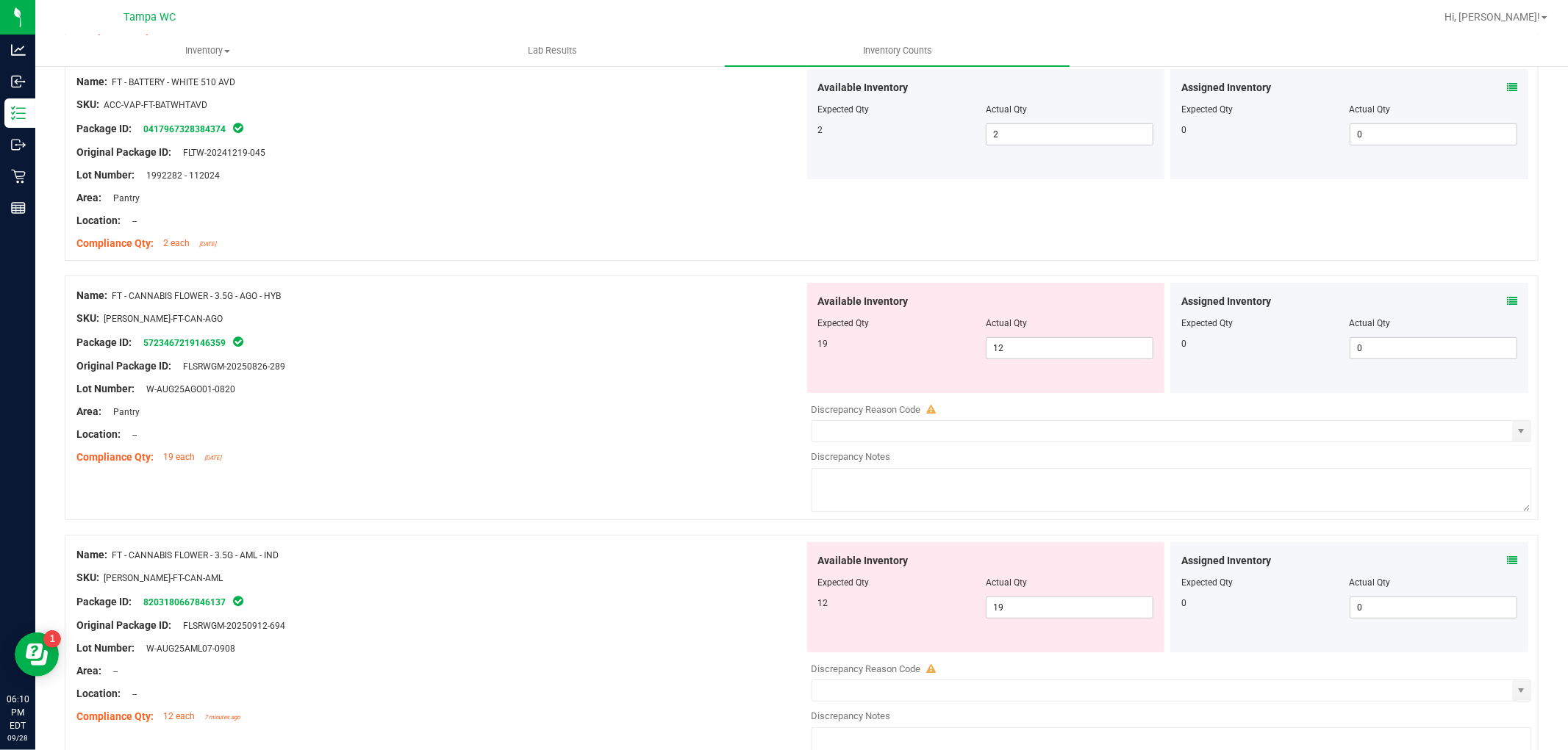
scroll to position [408, 0]
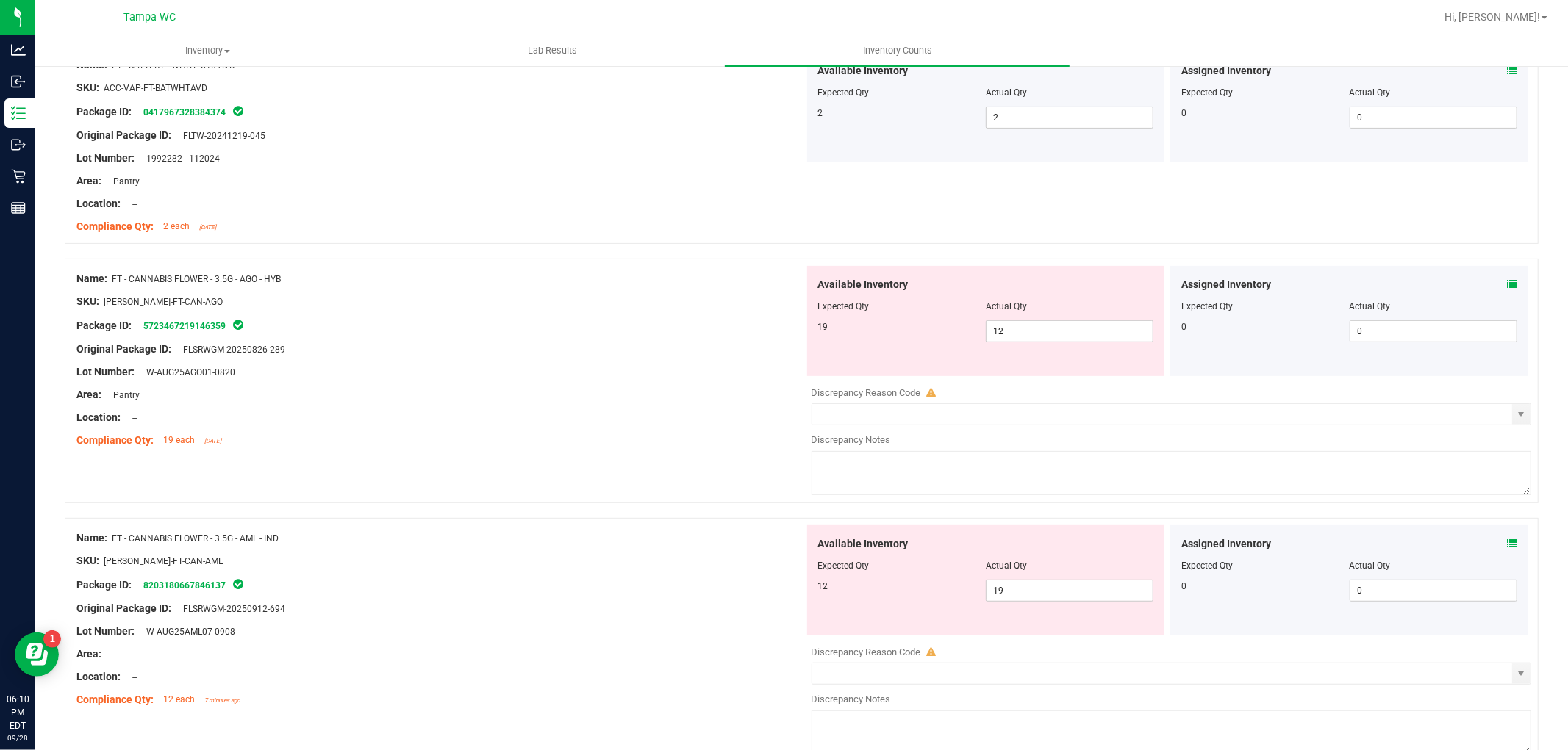
drag, startPoint x: 663, startPoint y: 281, endPoint x: 709, endPoint y: 284, distance: 46.1
click at [663, 281] on div "Name: FT - CANNABIS FLOWER - 3.5G - AGO - HYB" at bounding box center [441, 278] width 728 height 15
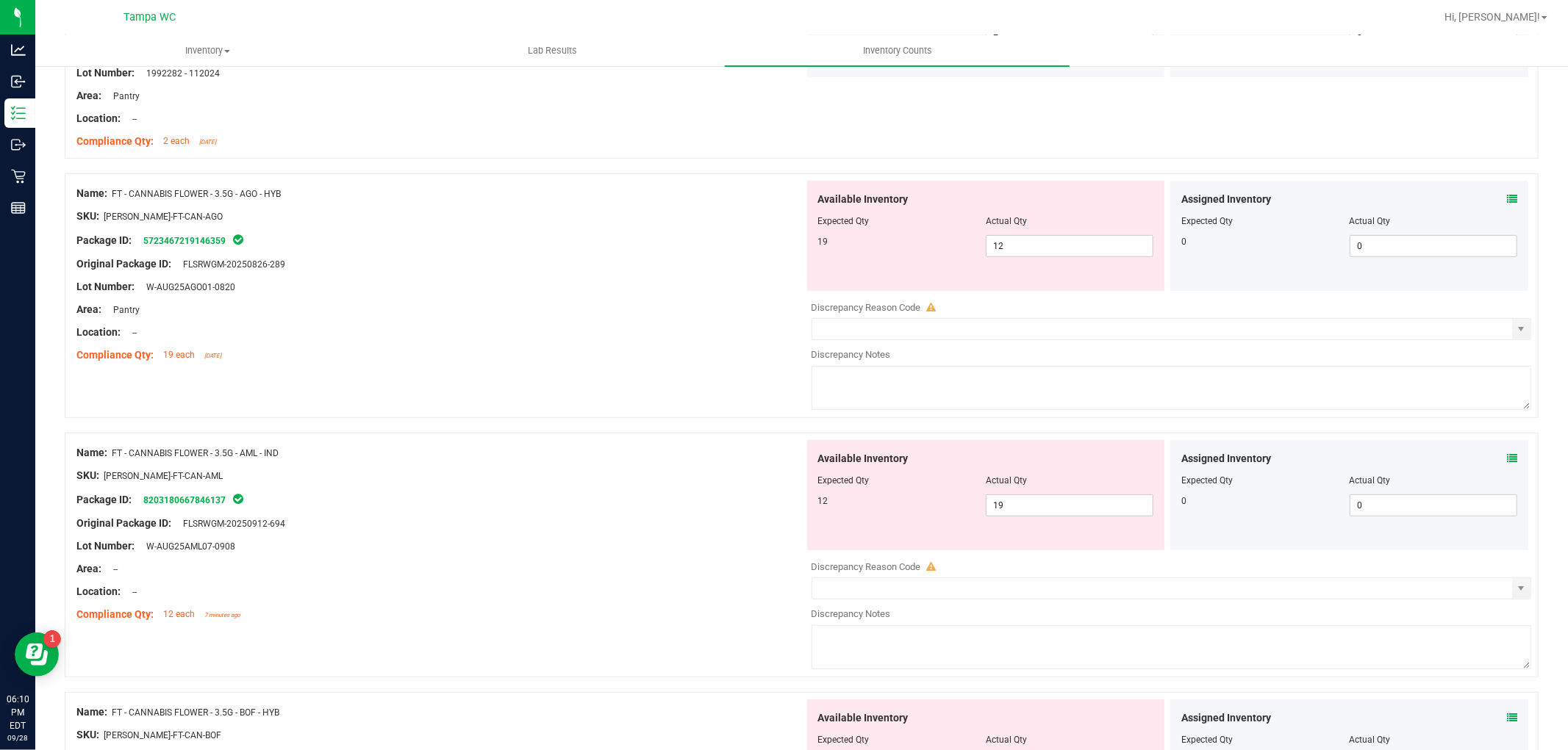
scroll to position [571, 0]
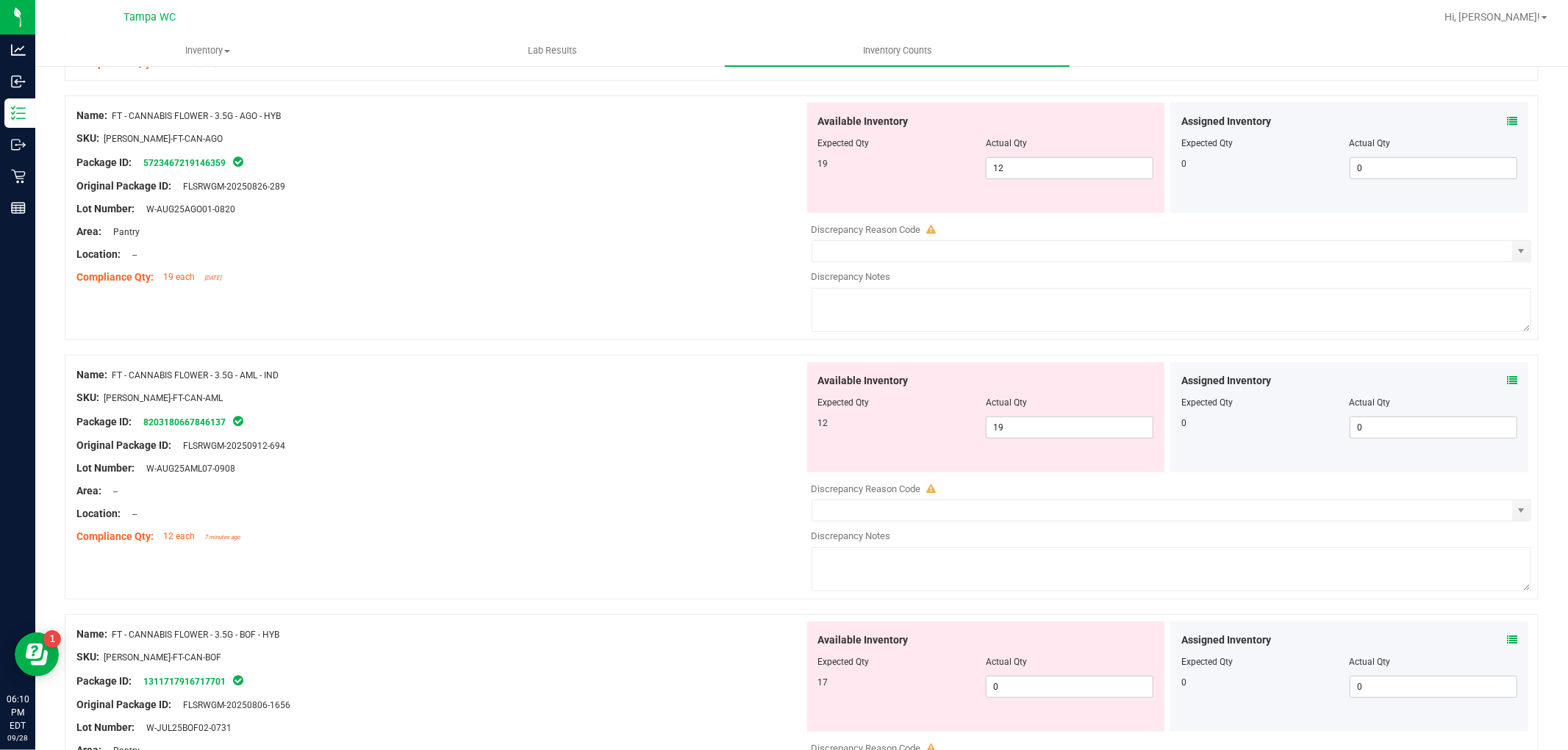
click at [518, 546] on div "Name: FT - CANNABIS FLOWER - 3.5G - AML - IND SKU: [PERSON_NAME]-FT-CAN-AML Pac…" at bounding box center [441, 456] width 728 height 188
click at [1046, 166] on input "12" at bounding box center [1069, 167] width 166 height 20
click at [1030, 167] on input "12" at bounding box center [1069, 167] width 166 height 20
click at [1038, 428] on div "Available Inventory Expected Qty Actual Qty 12 19 19" at bounding box center [1168, 478] width 728 height 233
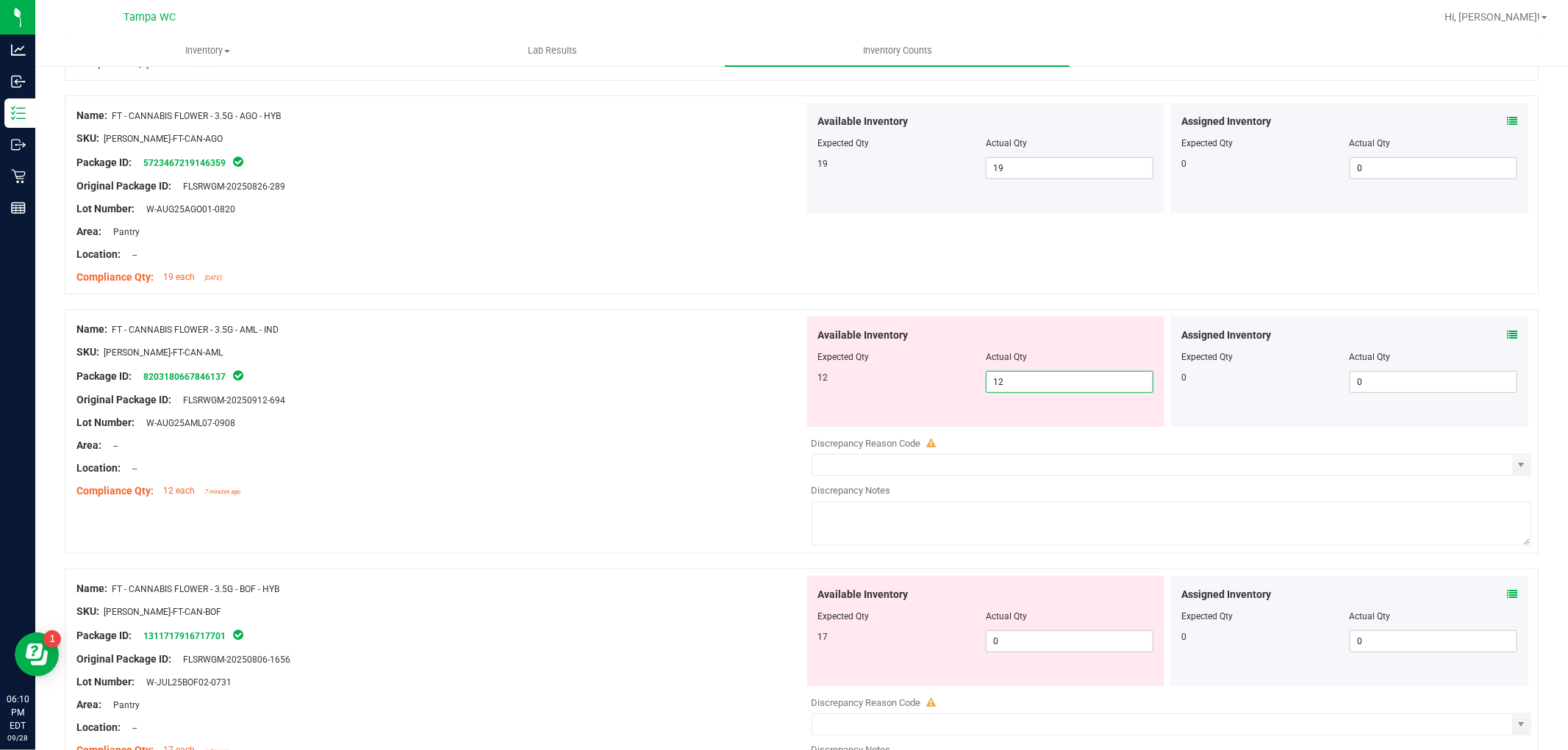
click at [621, 502] on div "Name: FT - CANNABIS FLOWER - 3.5G - AML - IND SKU: [PERSON_NAME]-FT-CAN-AML Pac…" at bounding box center [441, 411] width 728 height 188
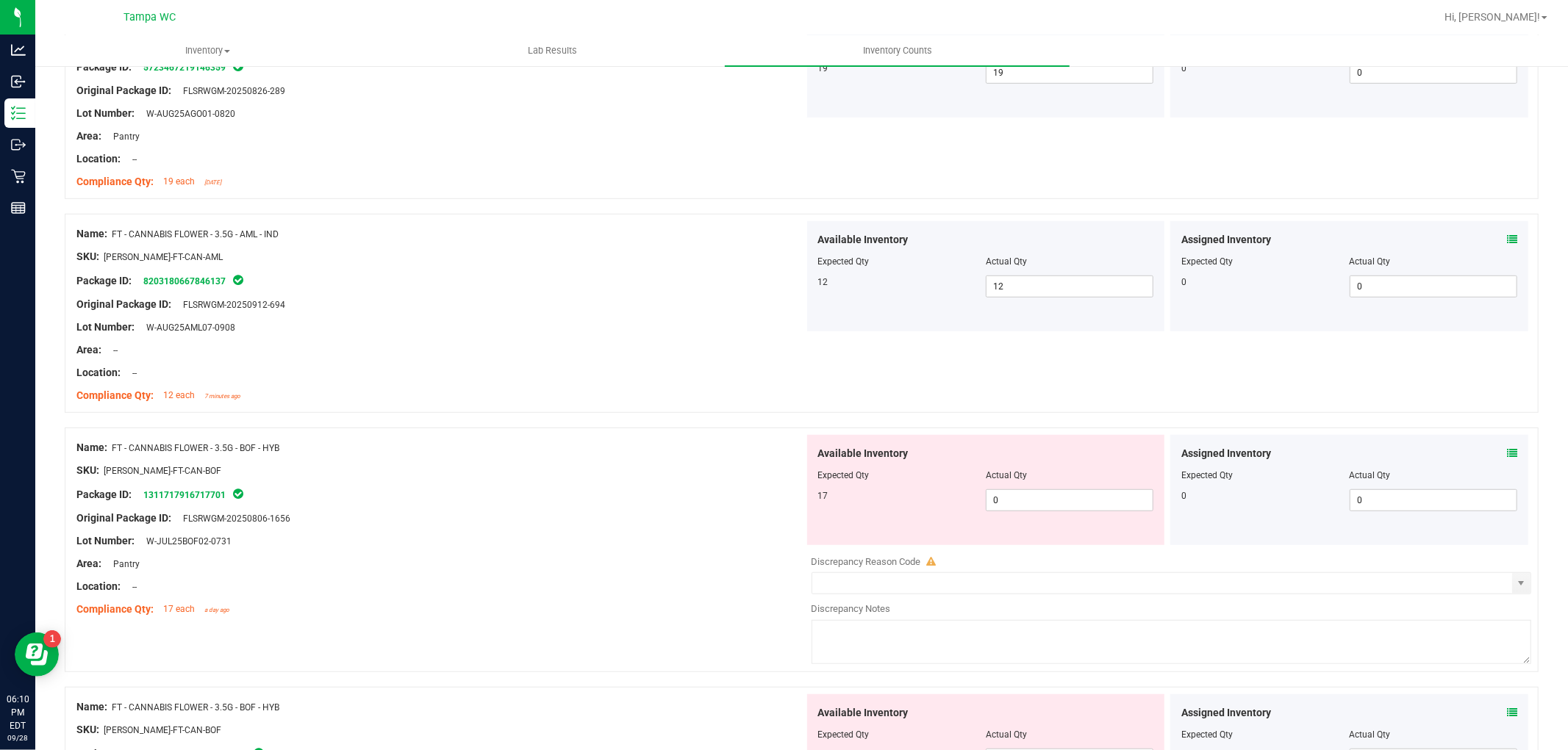
scroll to position [784, 0]
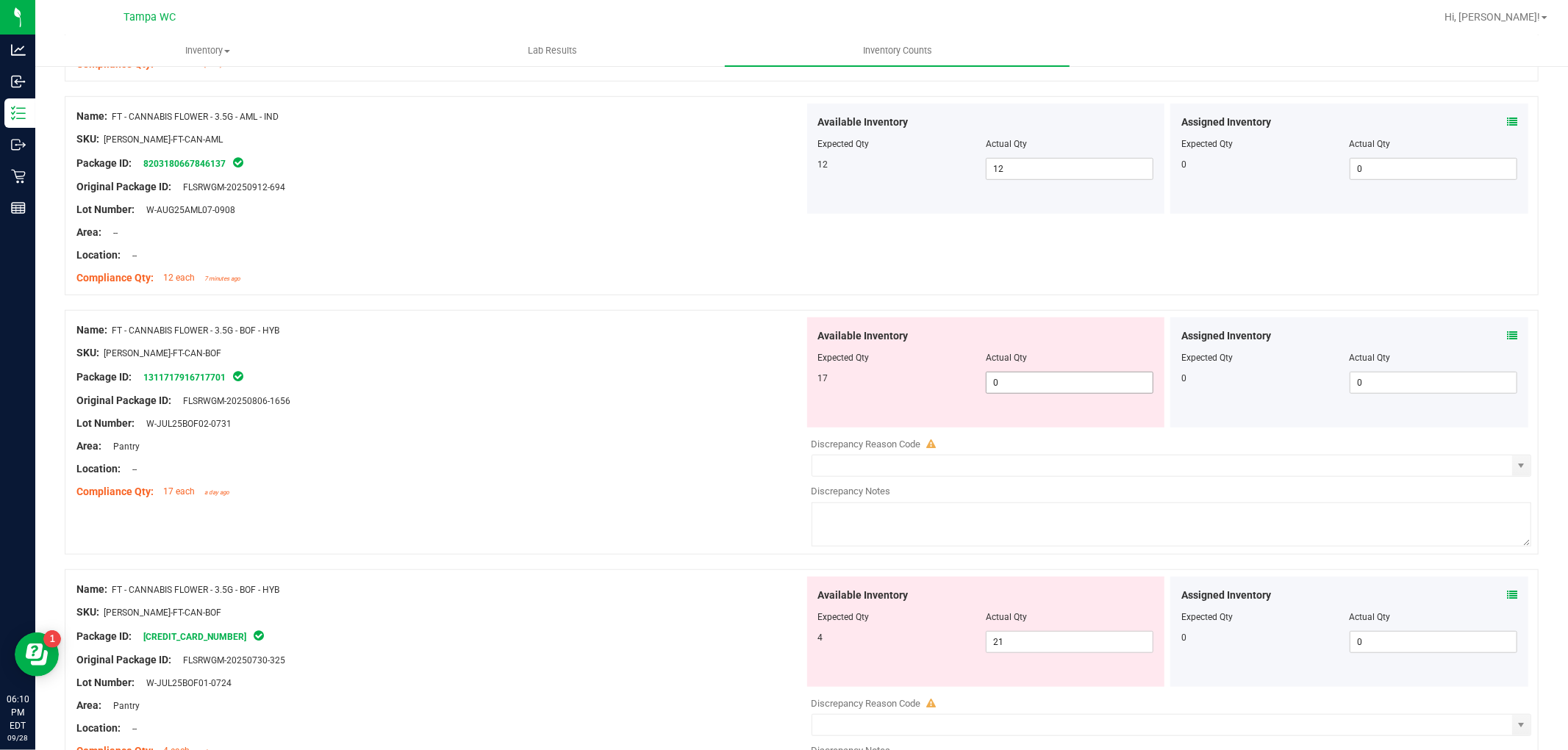
click at [1042, 385] on input "0" at bounding box center [1069, 382] width 166 height 20
click at [1031, 642] on div "Available Inventory Expected Qty Actual Qty 4 21 21" at bounding box center [1168, 693] width 728 height 233
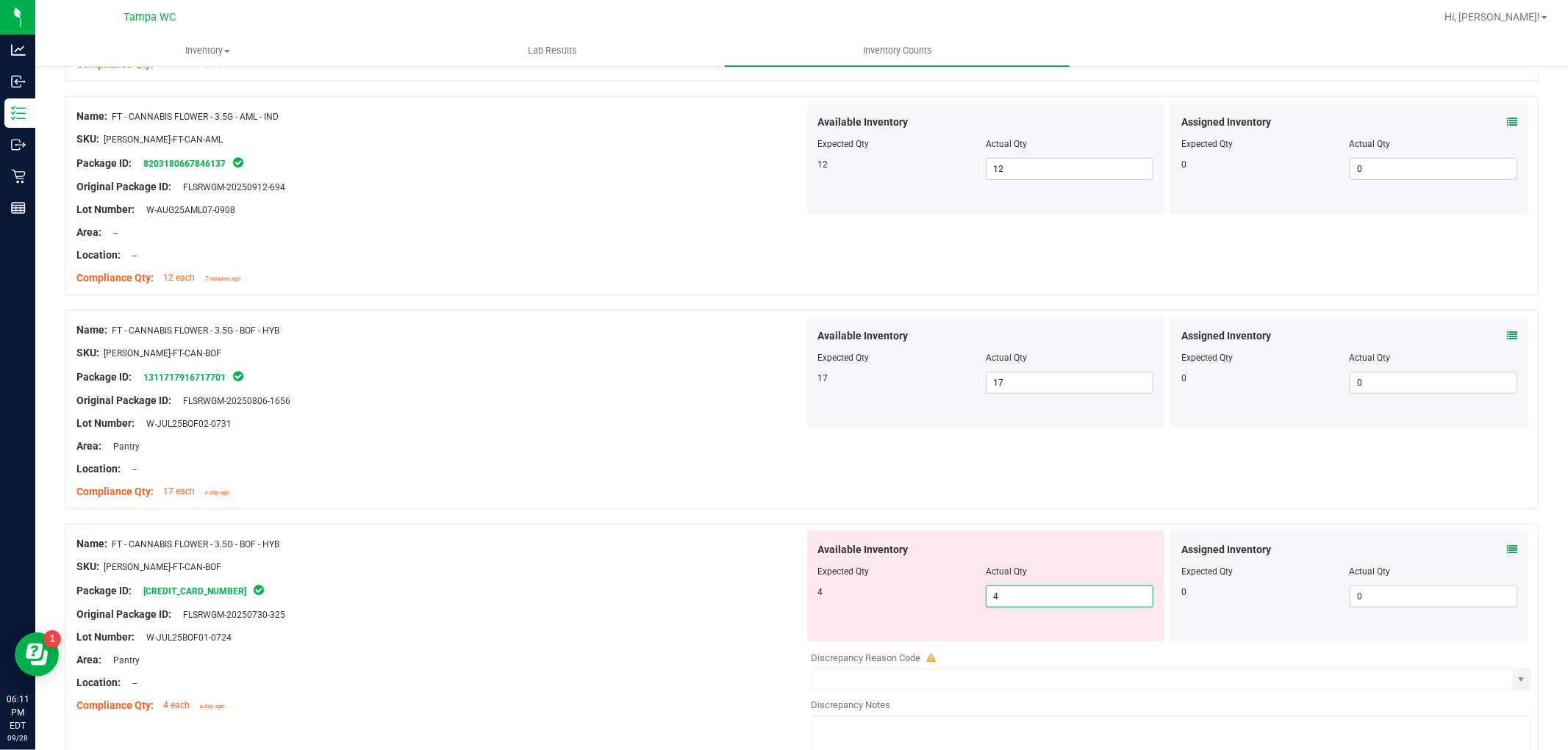
click at [666, 613] on div "Original Package ID: FLSRWGM-20250730-325" at bounding box center [441, 614] width 728 height 15
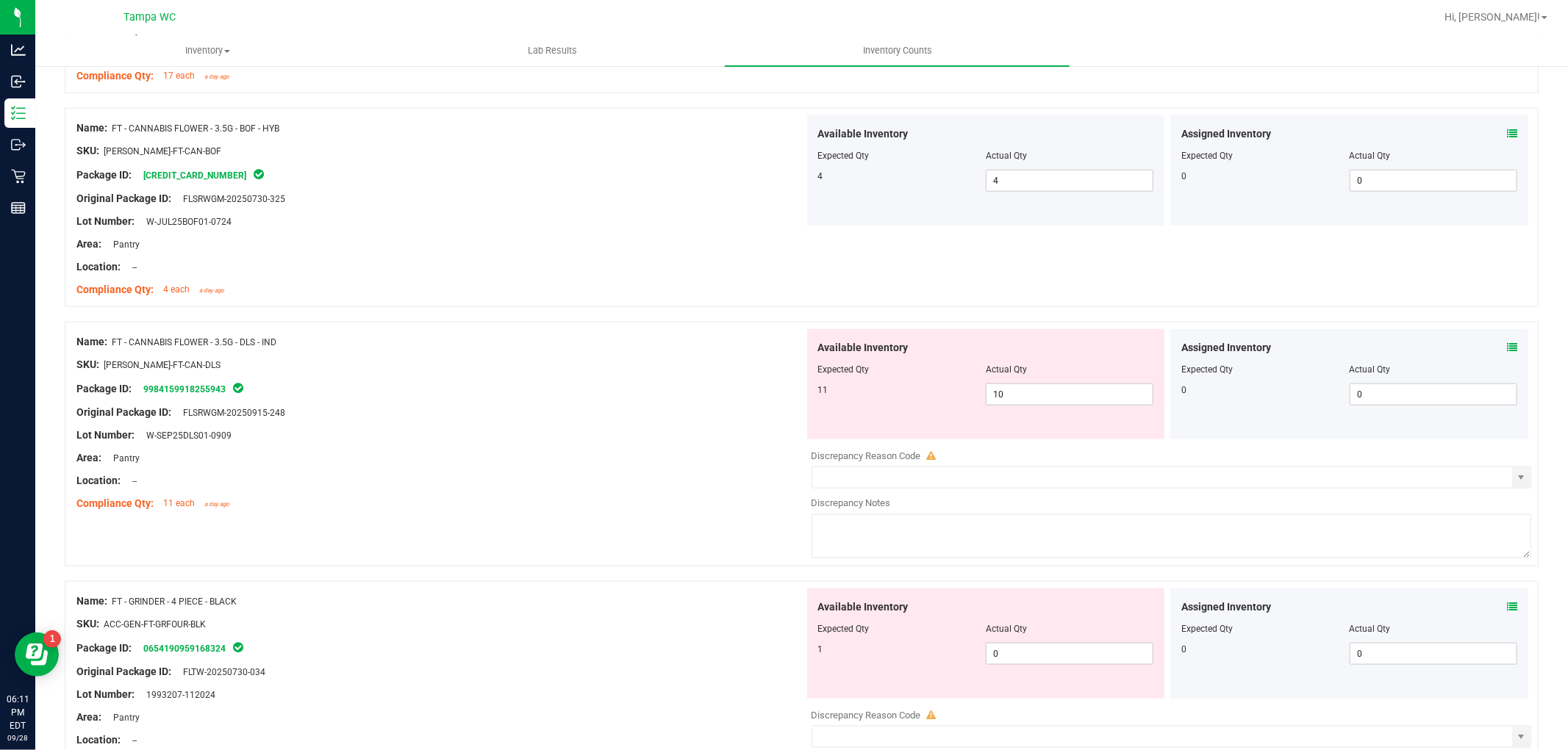
scroll to position [1200, 0]
drag, startPoint x: 1002, startPoint y: 393, endPoint x: 894, endPoint y: 407, distance: 108.9
click at [894, 407] on div "Available Inventory Expected Qty Actual Qty 11 10 10" at bounding box center [986, 383] width 358 height 110
click at [653, 388] on div "Package ID: 9984159918255943" at bounding box center [441, 388] width 728 height 18
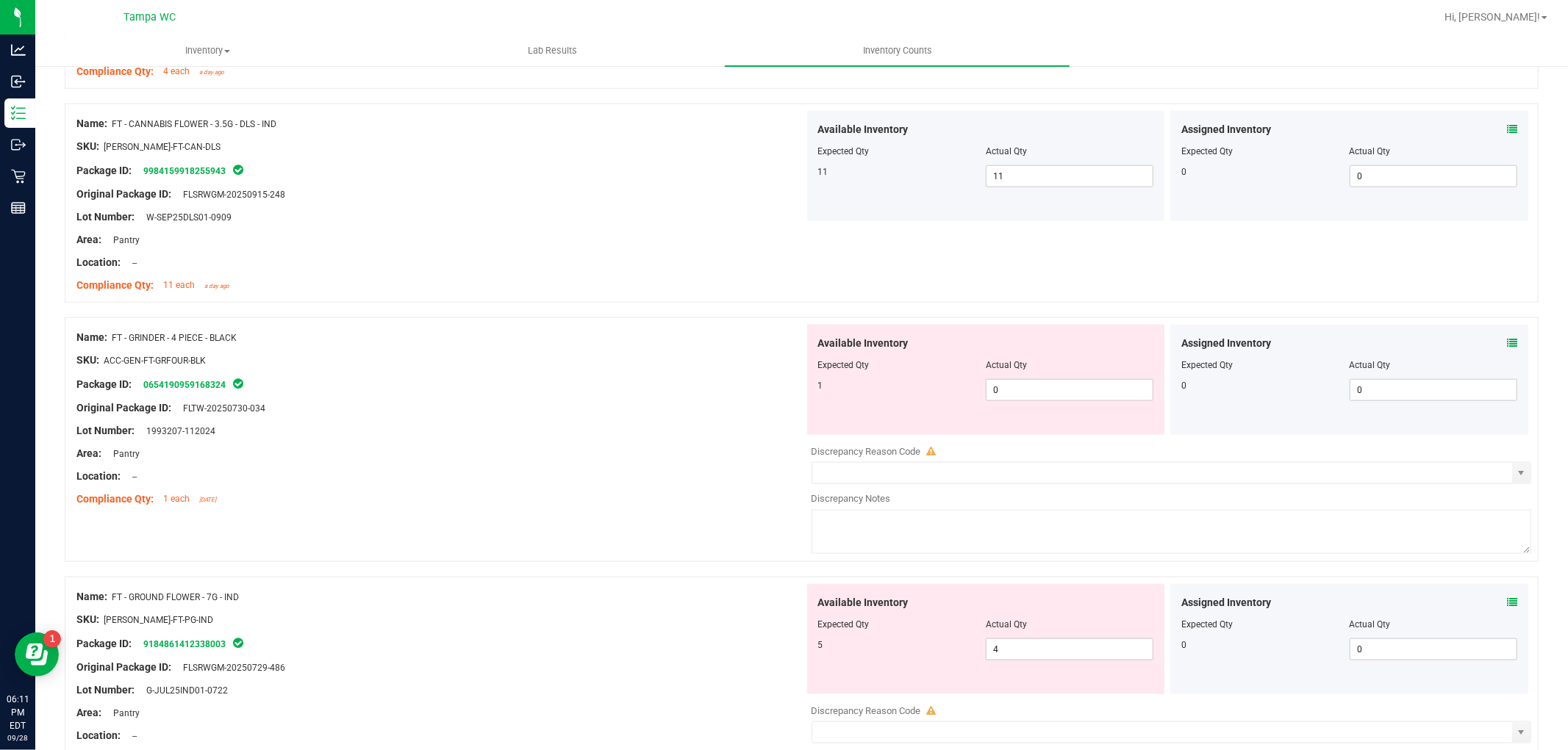
scroll to position [1445, 0]
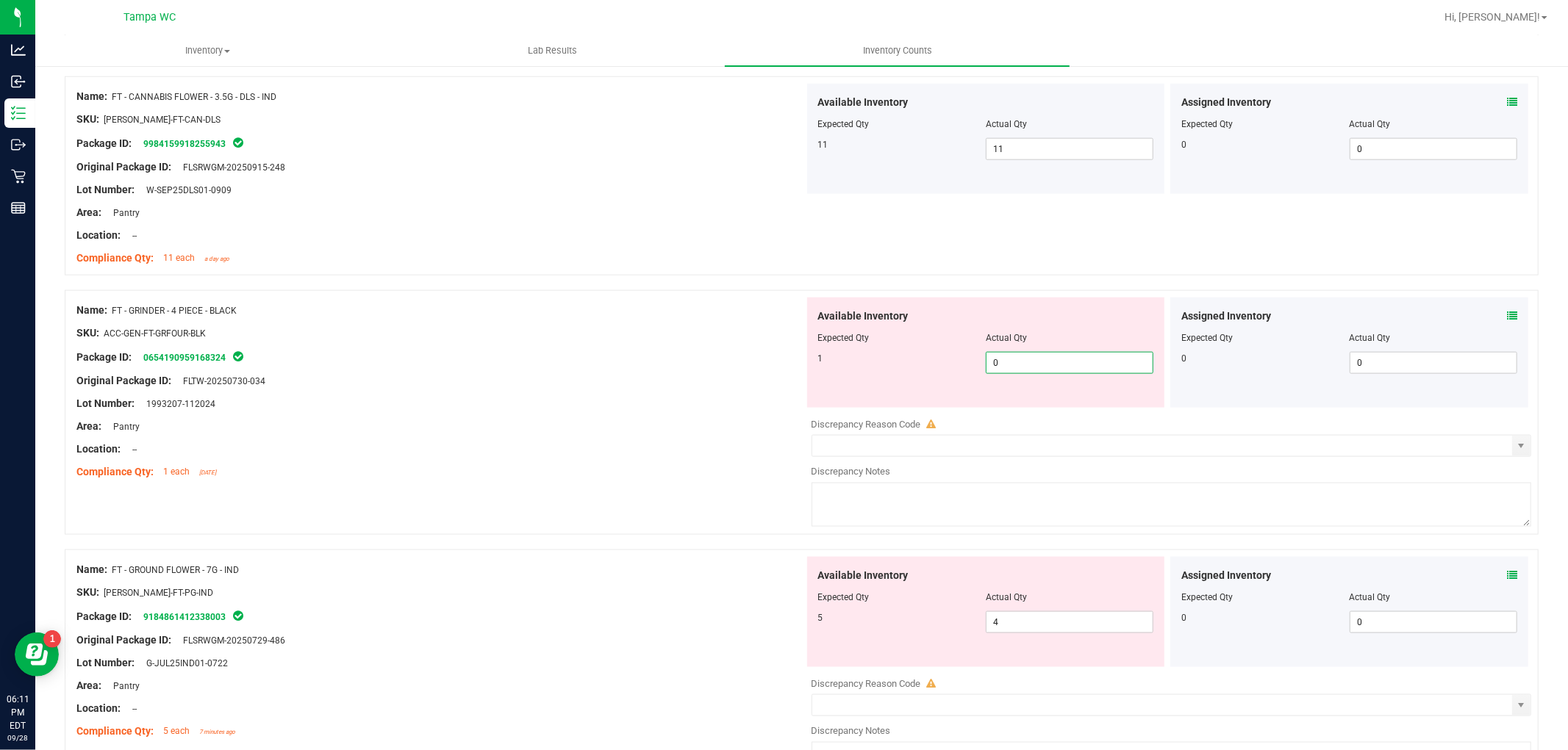
drag, startPoint x: 1013, startPoint y: 364, endPoint x: 598, endPoint y: 381, distance: 415.3
click at [581, 380] on div "Name: FT - GRINDER - 4 PIECE - BLACK SKU: ACC-GEN-FT-GRFOUR-BLK Package ID: 065…" at bounding box center [801, 412] width 1474 height 245
click at [657, 390] on div at bounding box center [441, 392] width 728 height 7
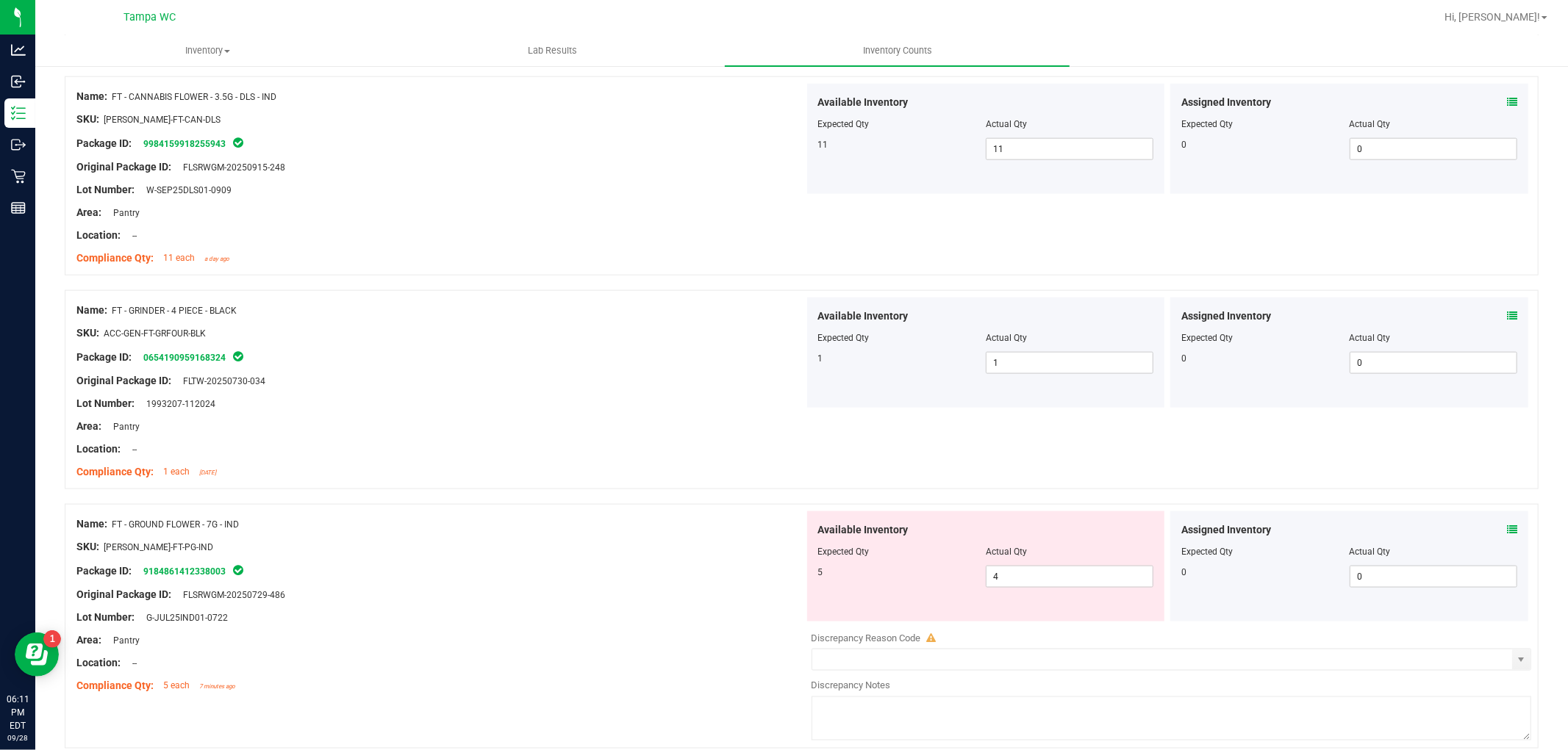
scroll to position [1527, 0]
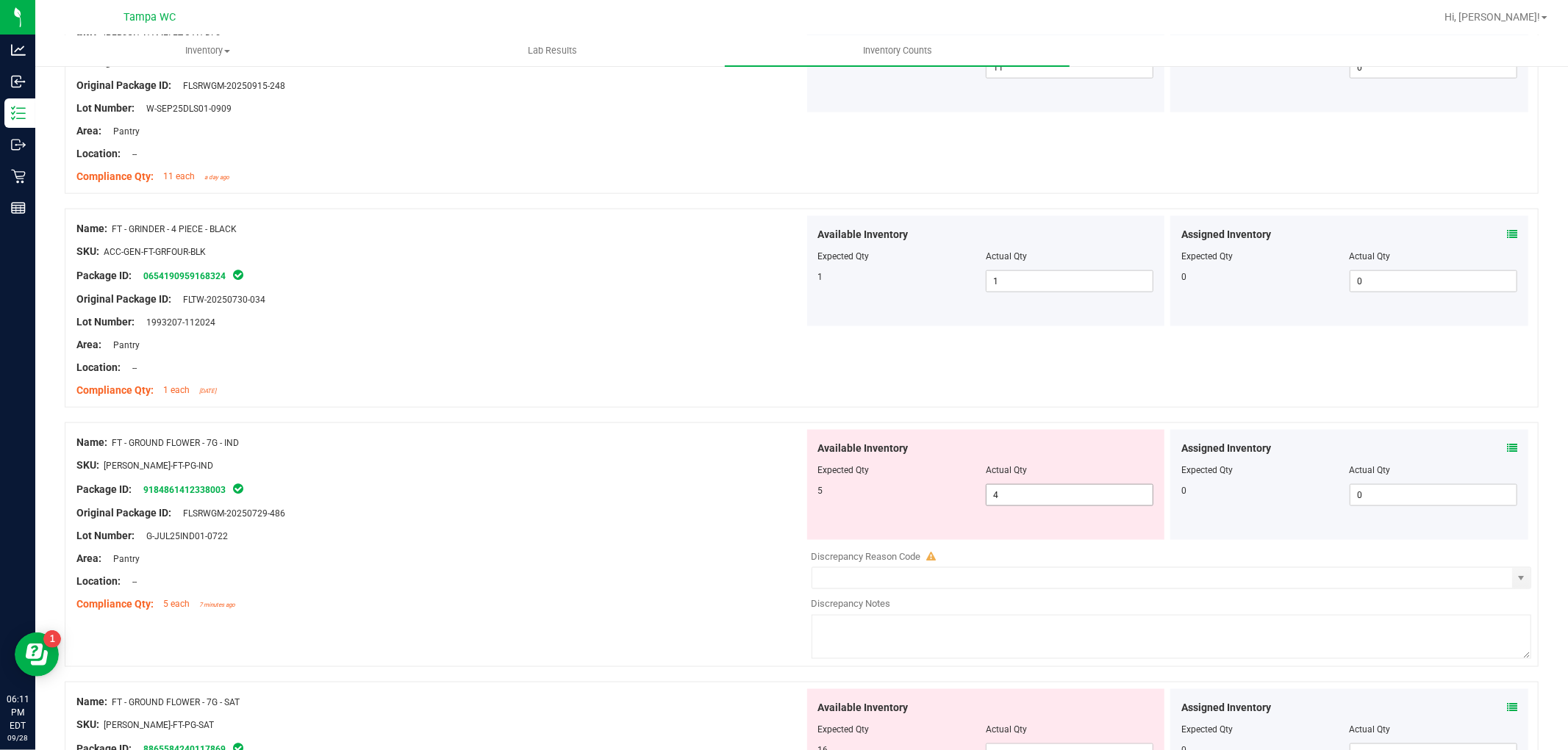
click at [1047, 497] on input "4" at bounding box center [1069, 495] width 166 height 20
click at [643, 570] on div at bounding box center [441, 570] width 728 height 7
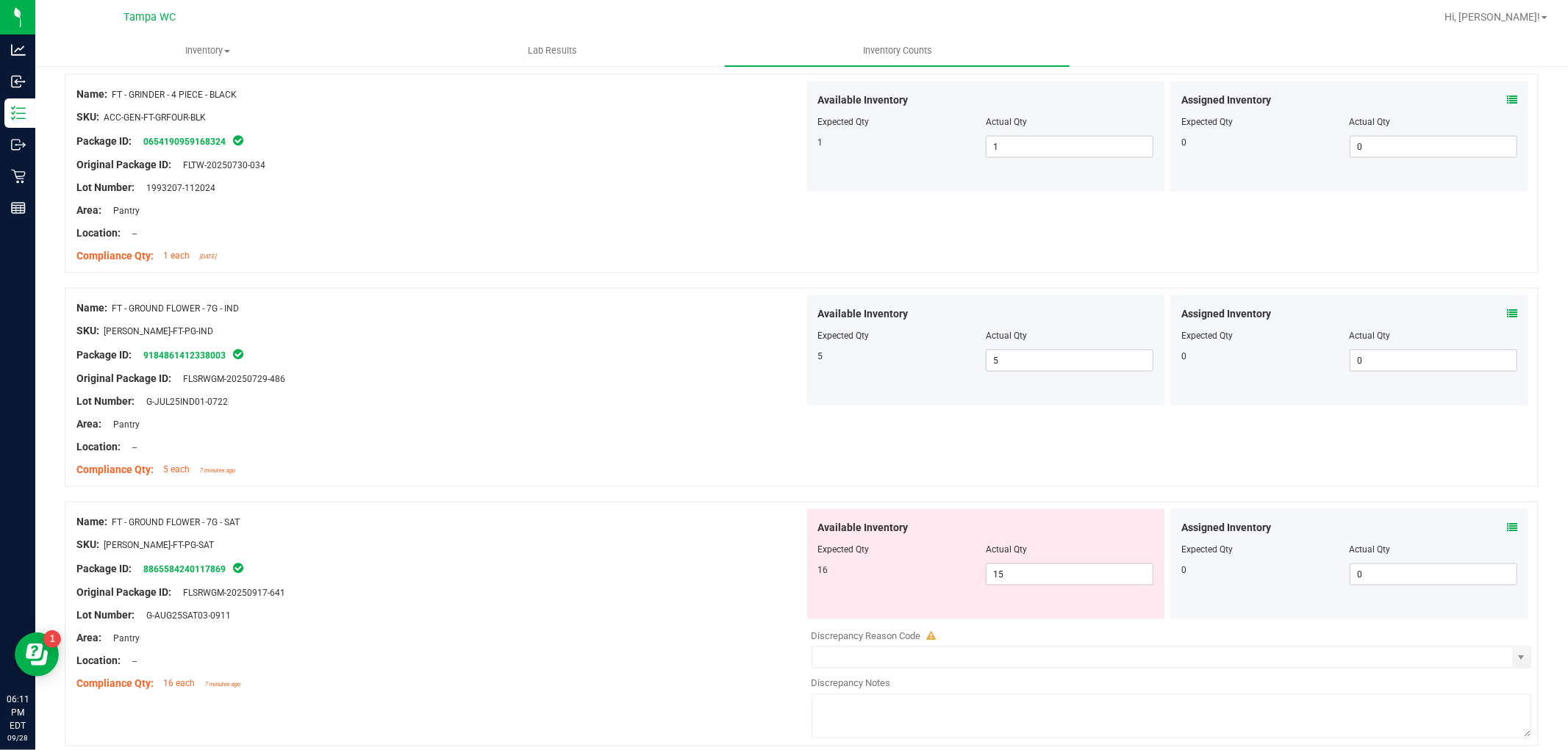
scroll to position [1790, 0]
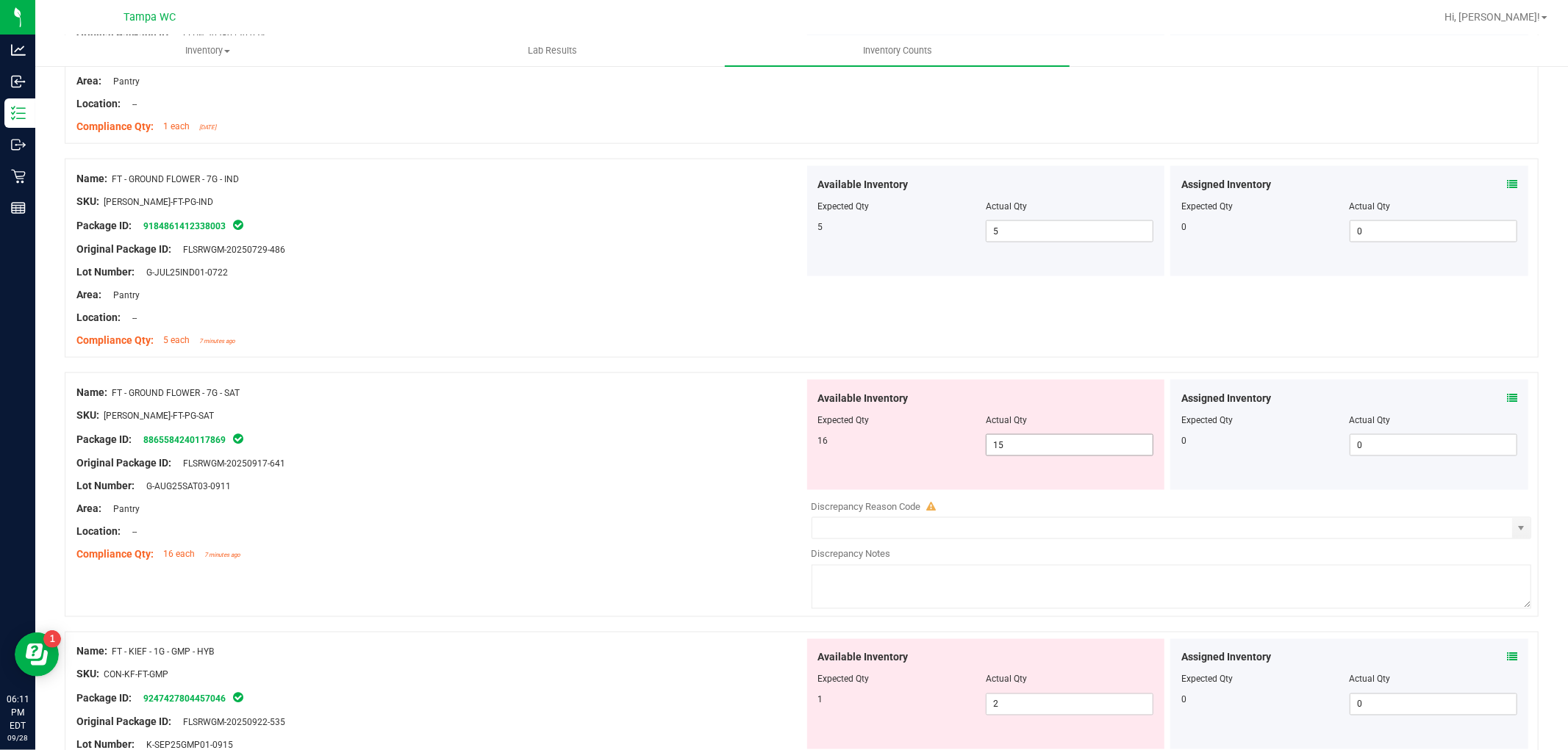
click at [1029, 443] on input "15" at bounding box center [1069, 445] width 166 height 20
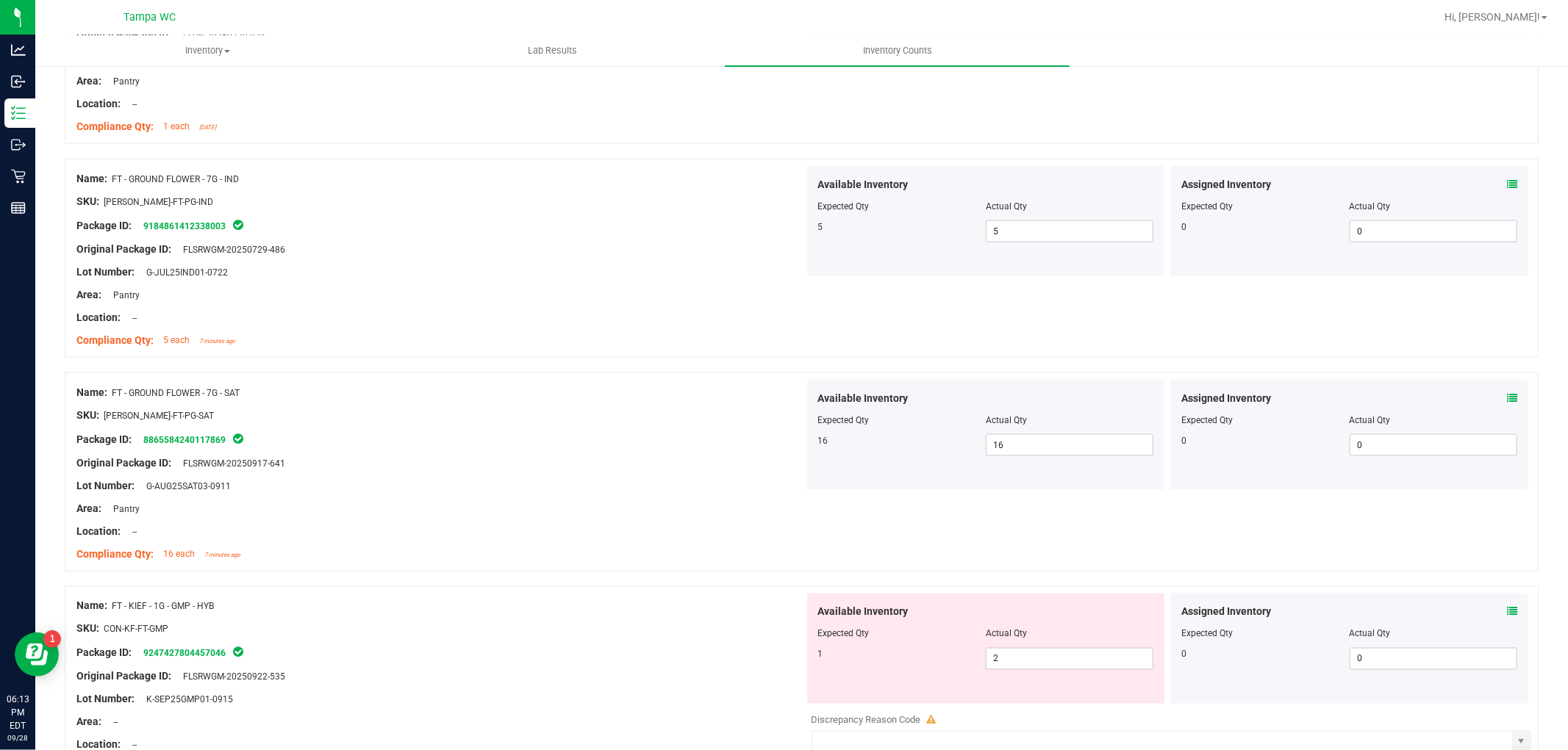
drag, startPoint x: 635, startPoint y: 412, endPoint x: 626, endPoint y: 406, distance: 10.8
click at [626, 406] on div "Name: FT - GROUND FLOWER - 7G - SAT SKU: [PERSON_NAME]-FT-PG-SAT Package ID: 88…" at bounding box center [441, 474] width 728 height 188
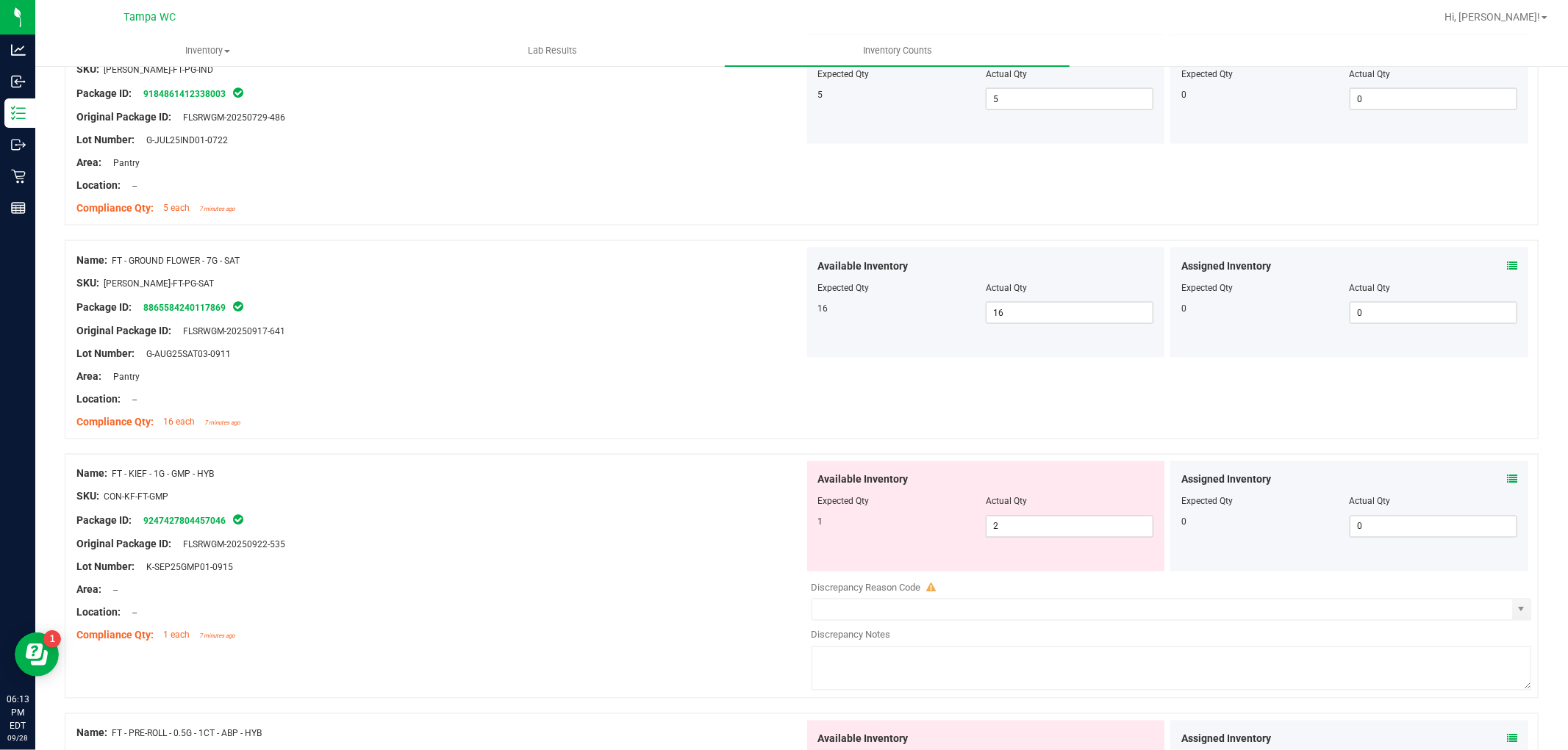
scroll to position [2199, 0]
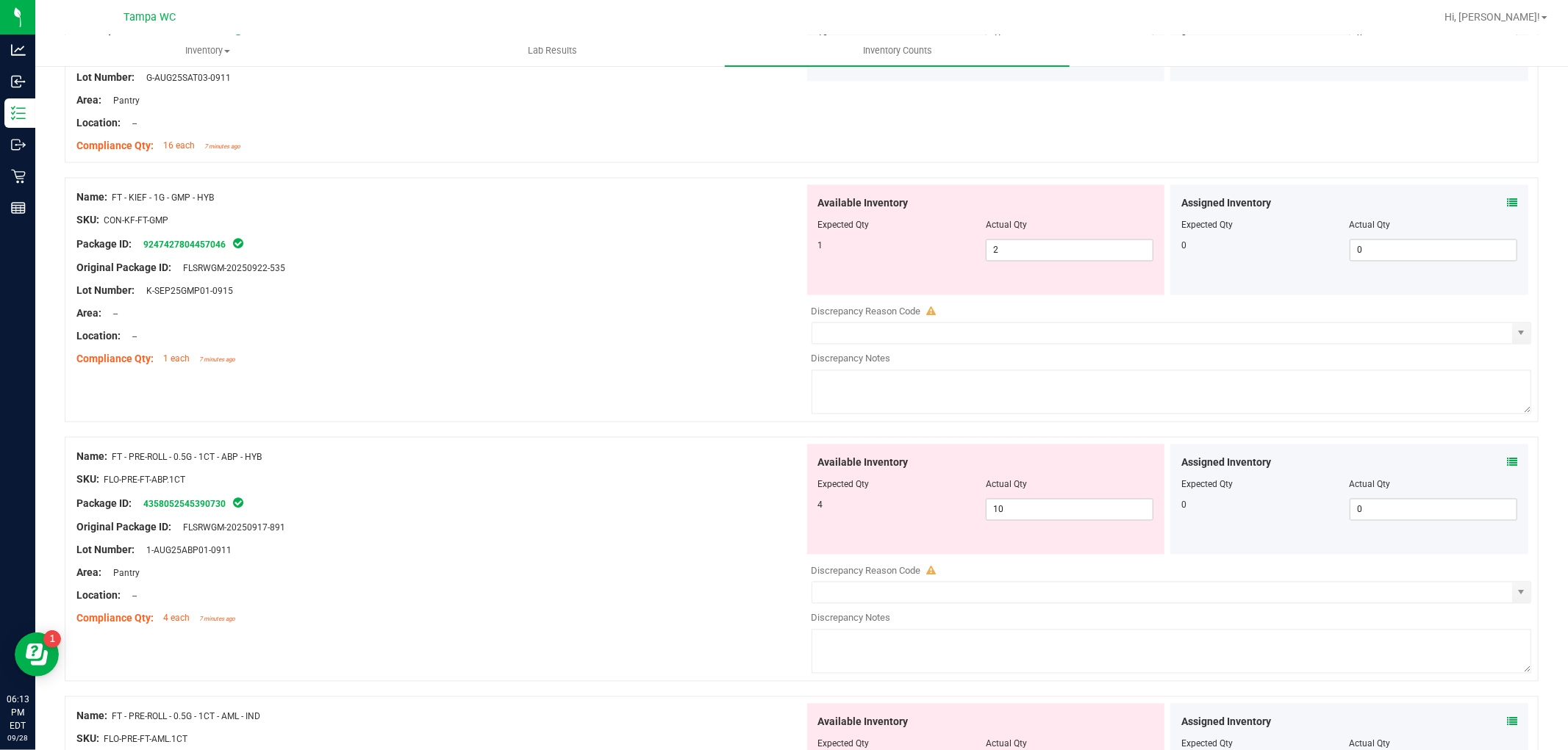
drag, startPoint x: 1078, startPoint y: 266, endPoint x: 936, endPoint y: 276, distance: 142.4
click at [936, 276] on div "Available Inventory Expected Qty Actual Qty 1 2 2" at bounding box center [986, 240] width 358 height 110
drag, startPoint x: 1011, startPoint y: 253, endPoint x: 807, endPoint y: 281, distance: 205.9
click at [870, 274] on div "Available Inventory Expected Qty Actual Qty 1 2 2" at bounding box center [986, 240] width 358 height 110
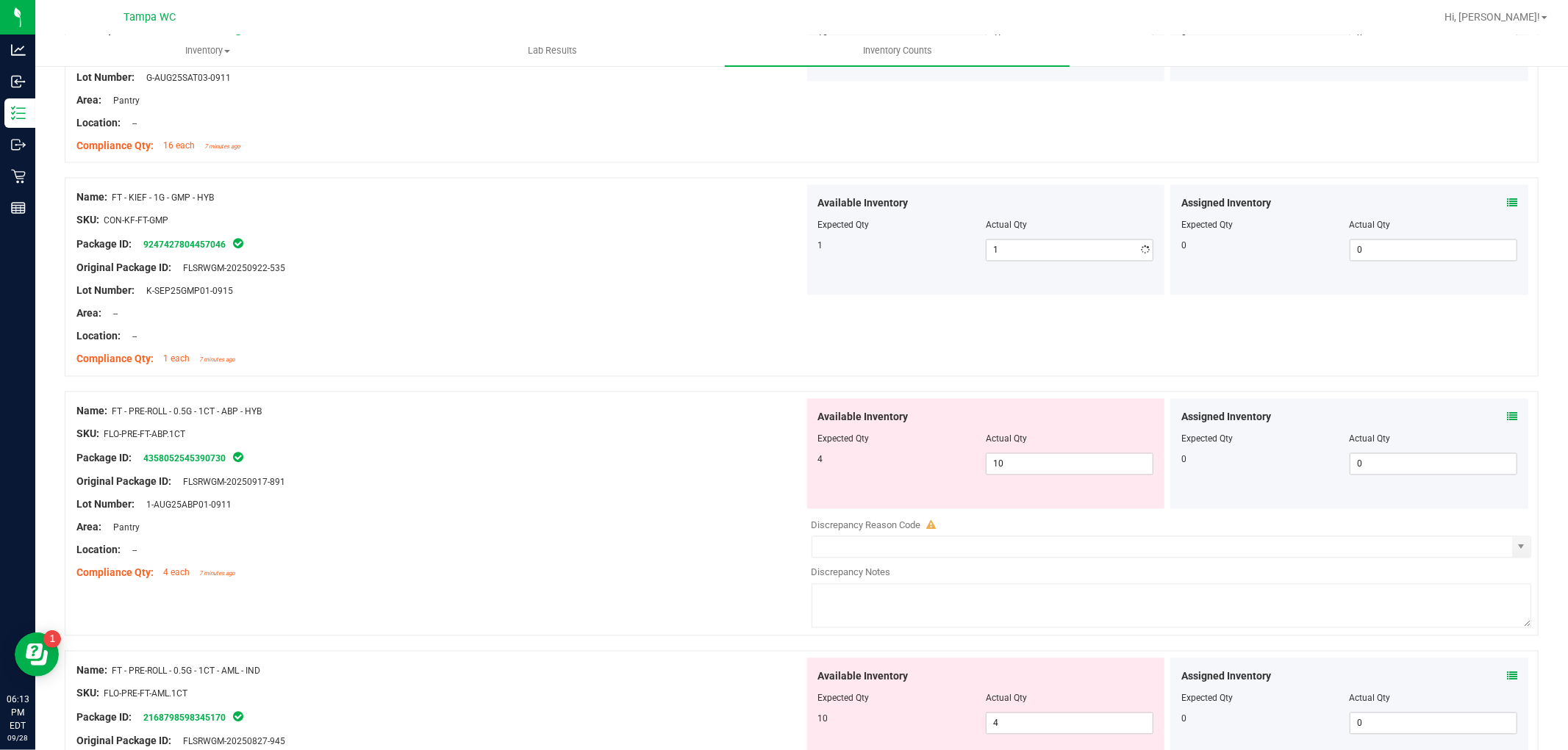
click at [598, 336] on div "Location: --" at bounding box center [441, 336] width 728 height 15
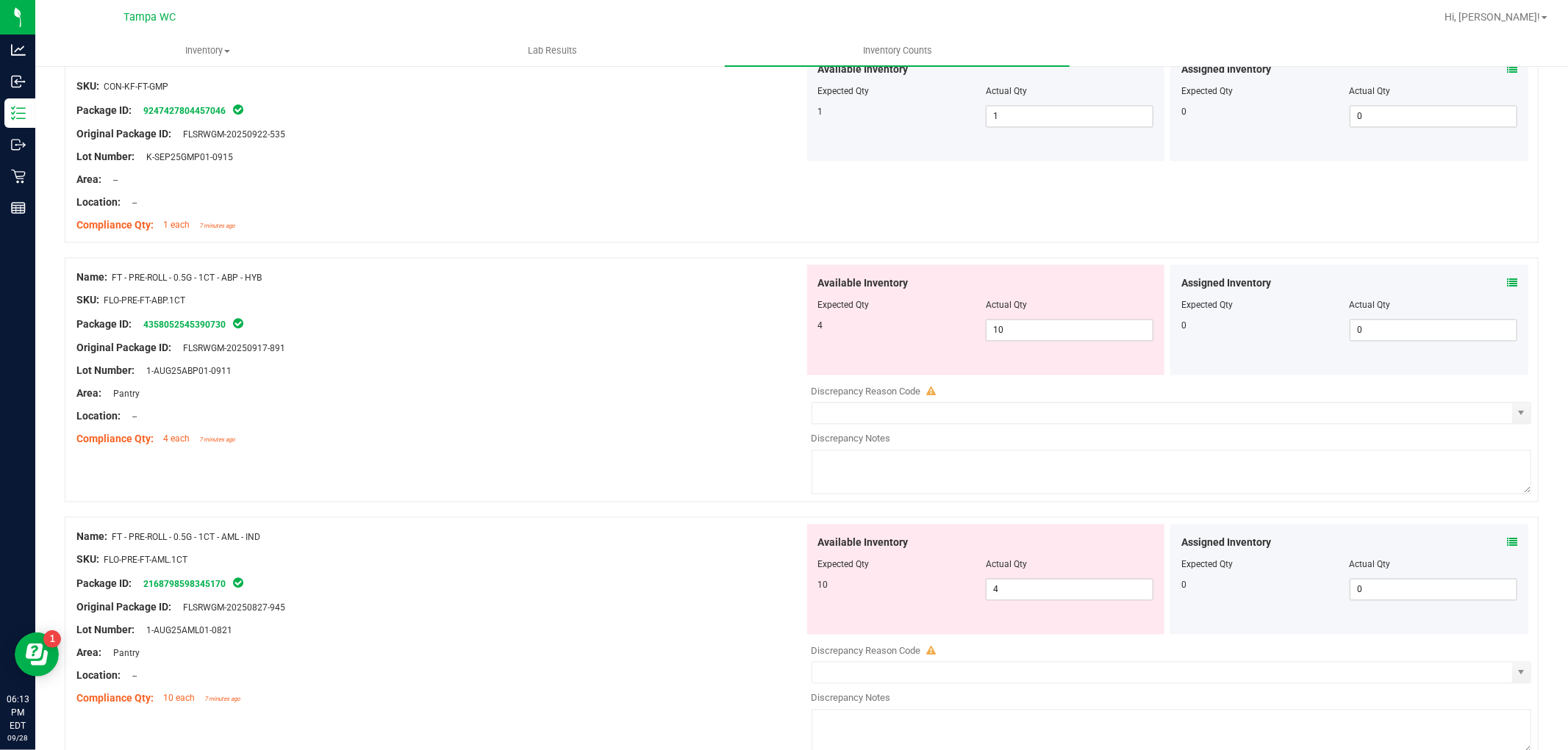
scroll to position [2362, 0]
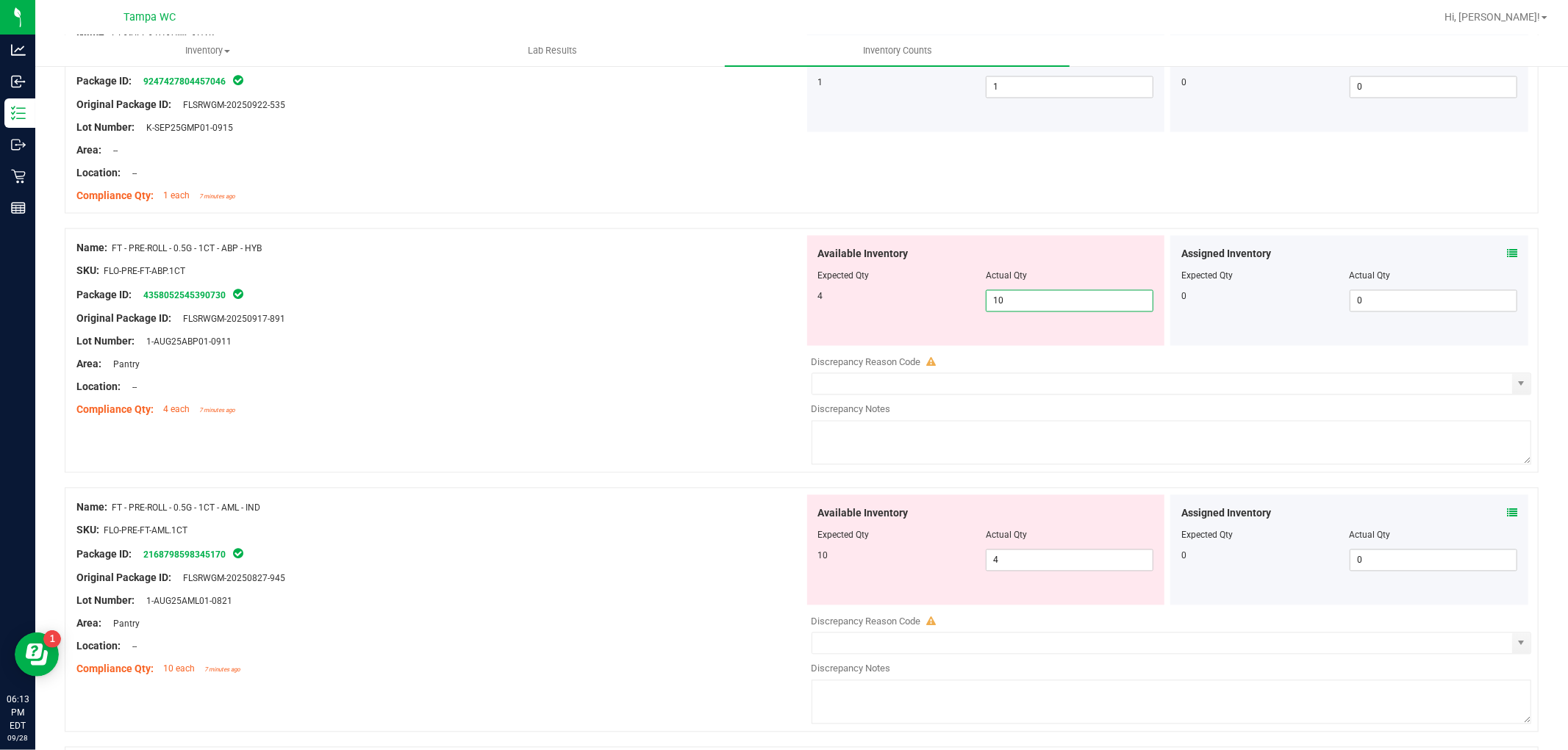
drag, startPoint x: 1011, startPoint y: 311, endPoint x: 847, endPoint y: 351, distance: 168.8
click at [942, 326] on div "Available Inventory Expected Qty Actual Qty 4 10 10" at bounding box center [986, 291] width 358 height 110
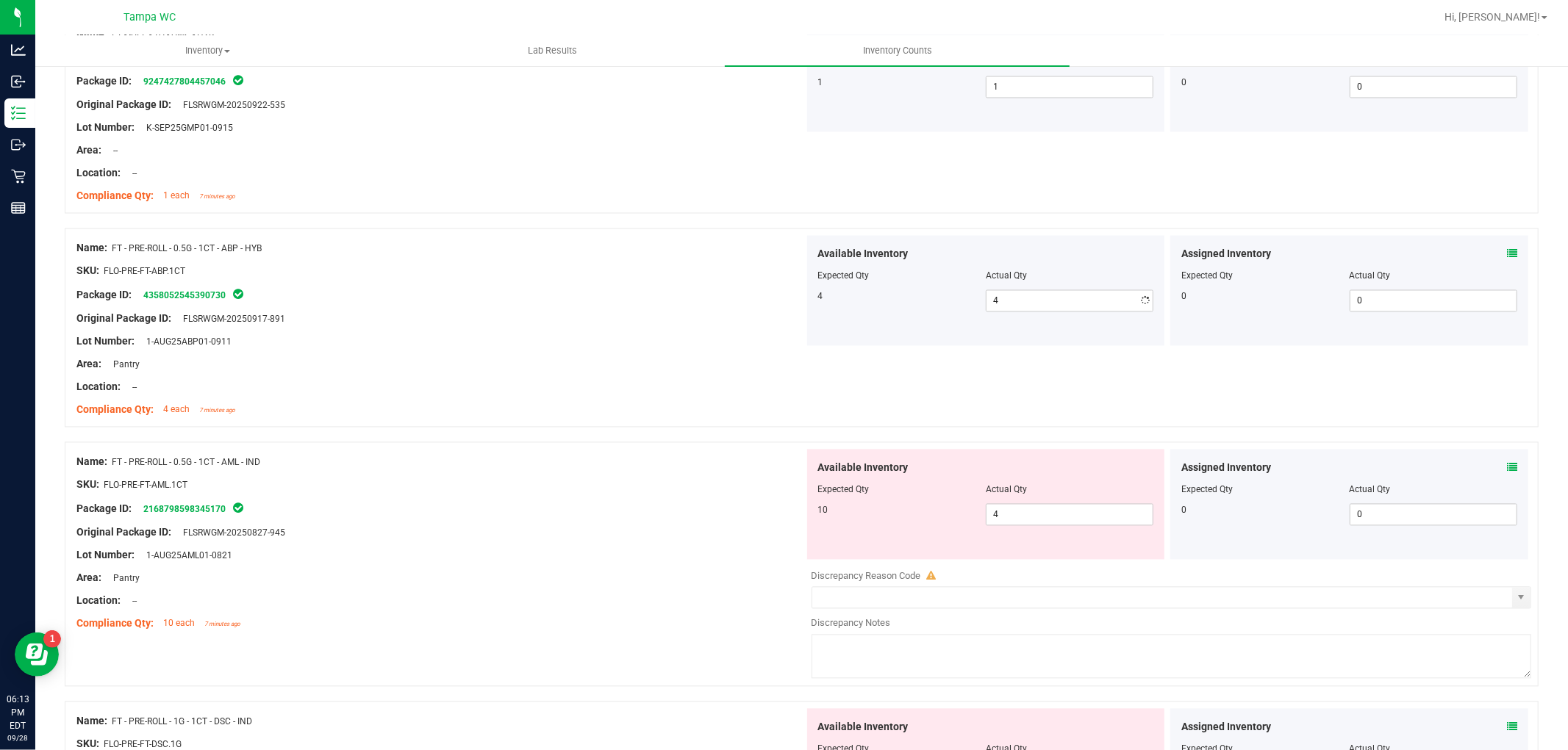
drag, startPoint x: 628, startPoint y: 377, endPoint x: 735, endPoint y: 357, distance: 108.9
click at [634, 371] on div "Name: FT - PRE-ROLL - 0.5G - 1CT - ABP - HYB SKU: FLO-PRE-FT-ABP.1CT Package ID…" at bounding box center [441, 330] width 728 height 188
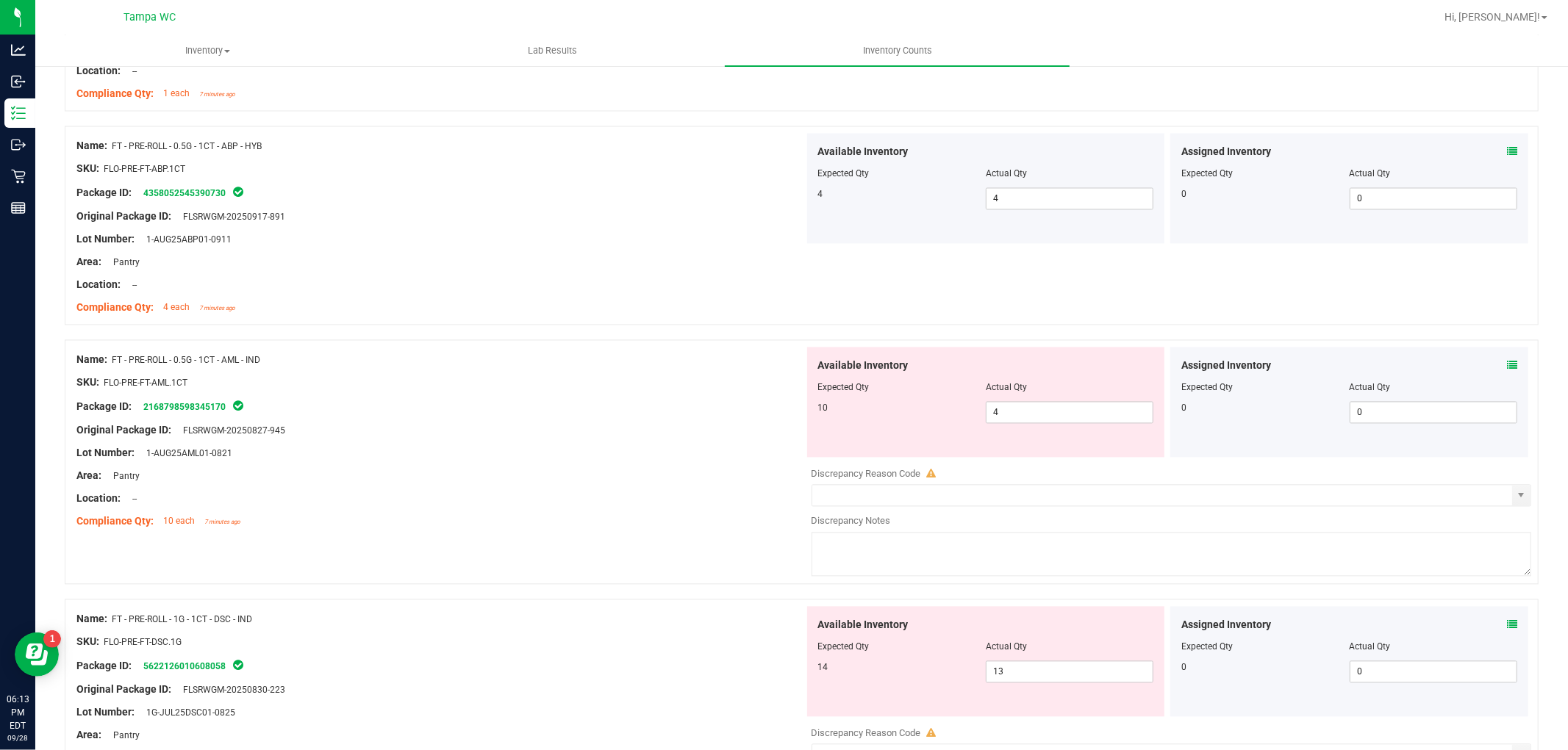
scroll to position [2525, 0]
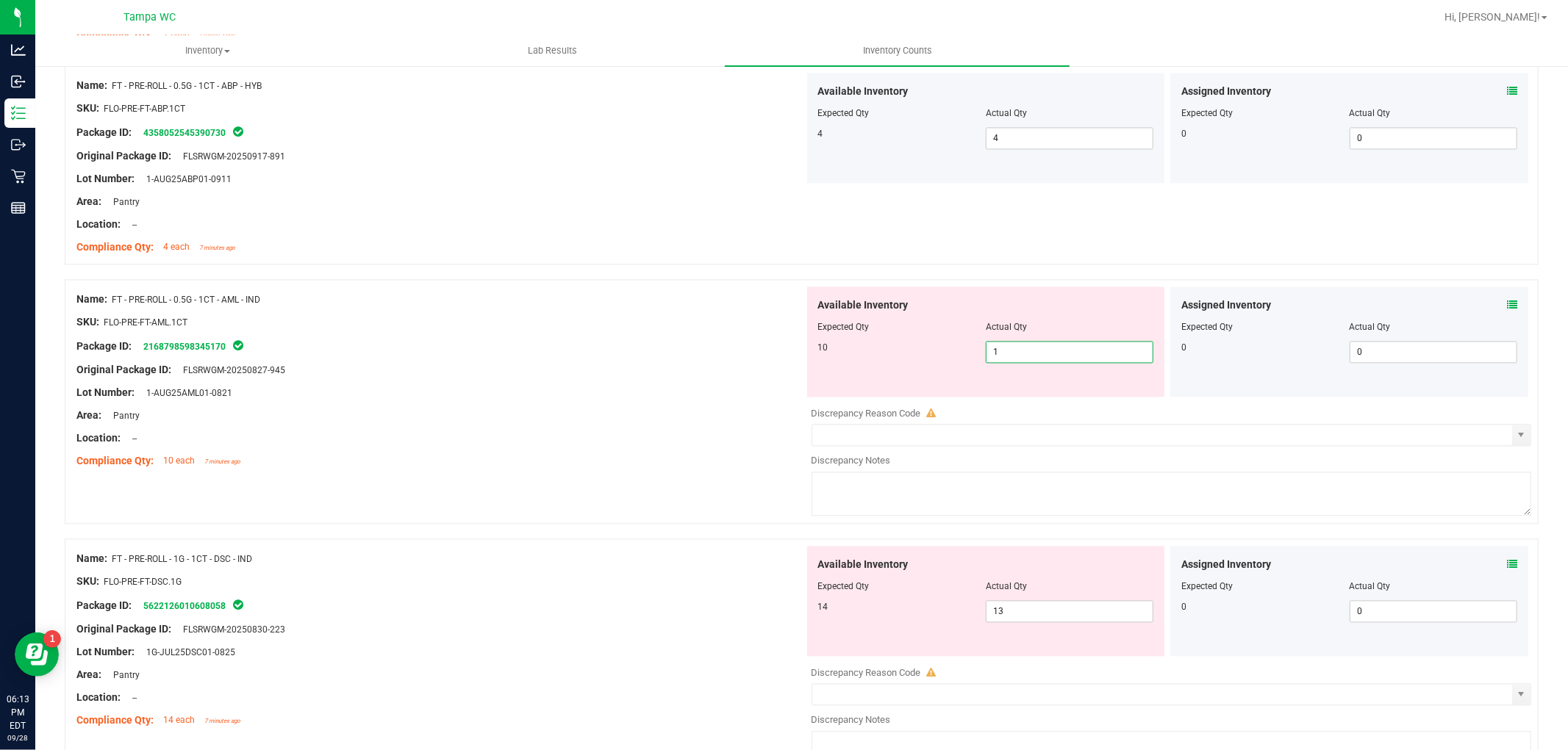
drag, startPoint x: 1022, startPoint y: 355, endPoint x: 748, endPoint y: 351, distance: 274.0
click at [766, 356] on div "Name: FT - PRE-ROLL - 0.5G - 1CT - AML - IND SKU: FLO-PRE-FT-AML.1CT Package ID…" at bounding box center [801, 401] width 1474 height 245
drag, startPoint x: 917, startPoint y: 366, endPoint x: 784, endPoint y: 368, distance: 133.0
click at [789, 365] on div "Name: FT - PRE-ROLL - 0.5G - 1CT - AML - IND SKU: FLO-PRE-FT-AML.1CT Package ID…" at bounding box center [801, 401] width 1474 height 245
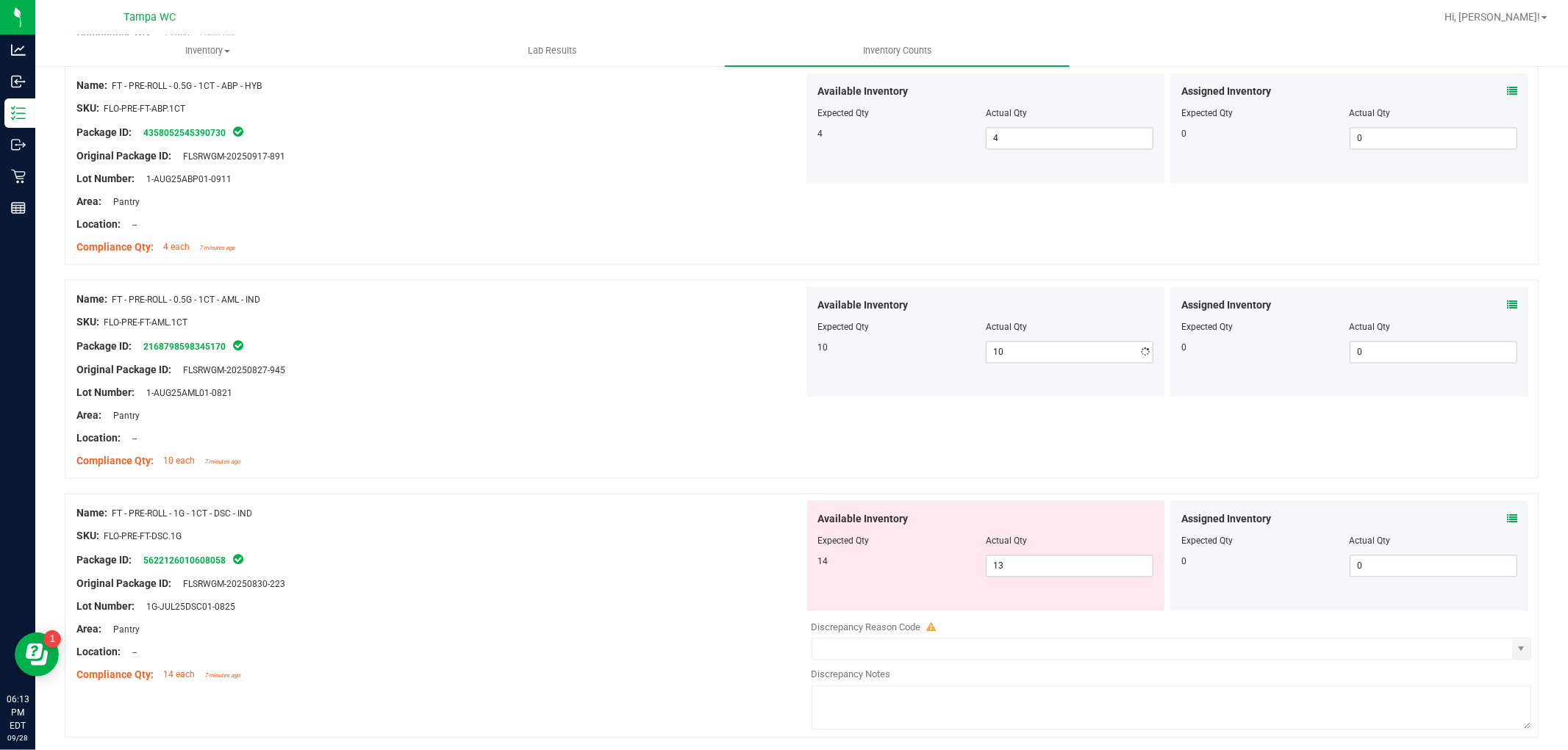
click at [723, 393] on div "Lot Number: 1-AUG25AML01-0821" at bounding box center [441, 392] width 728 height 15
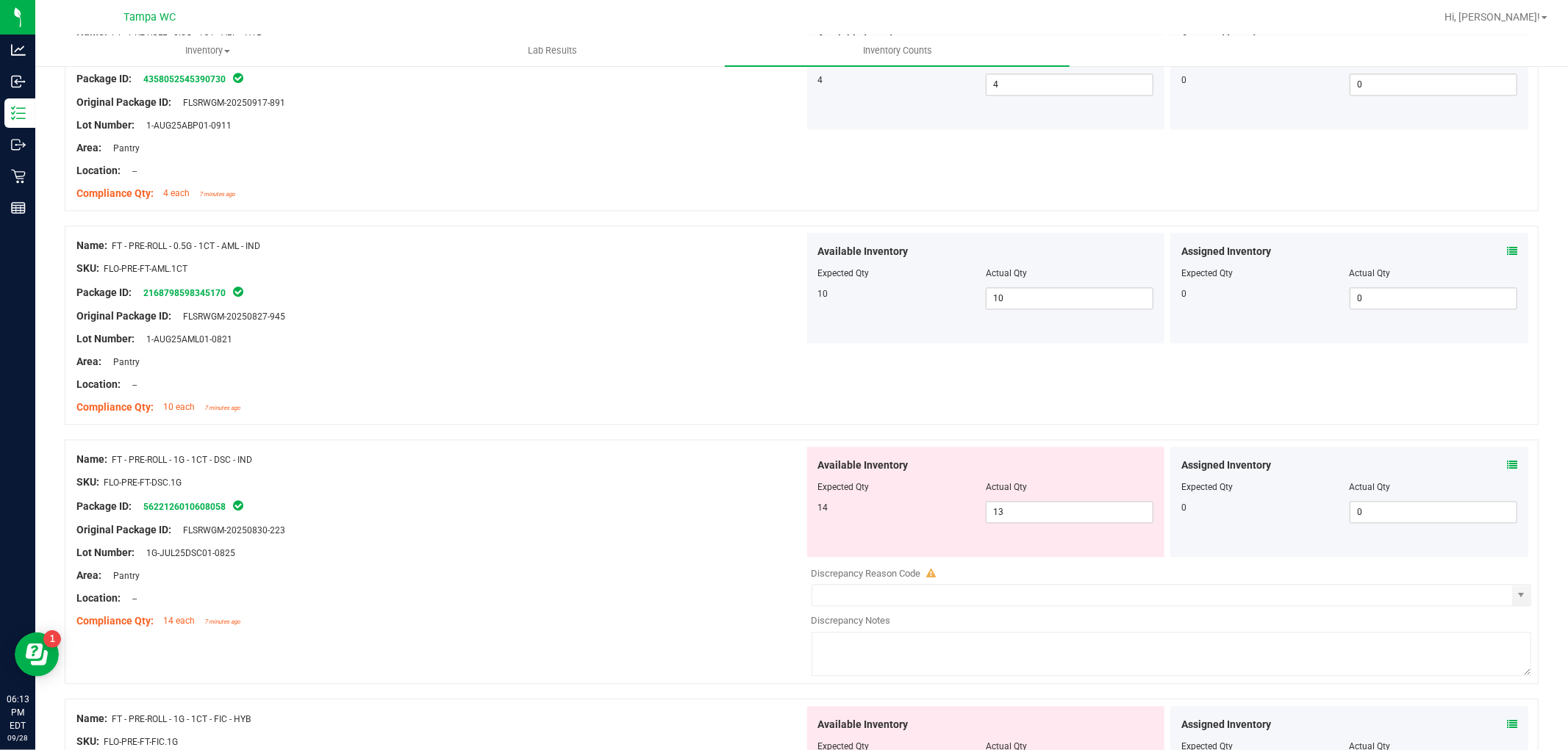
scroll to position [2606, 0]
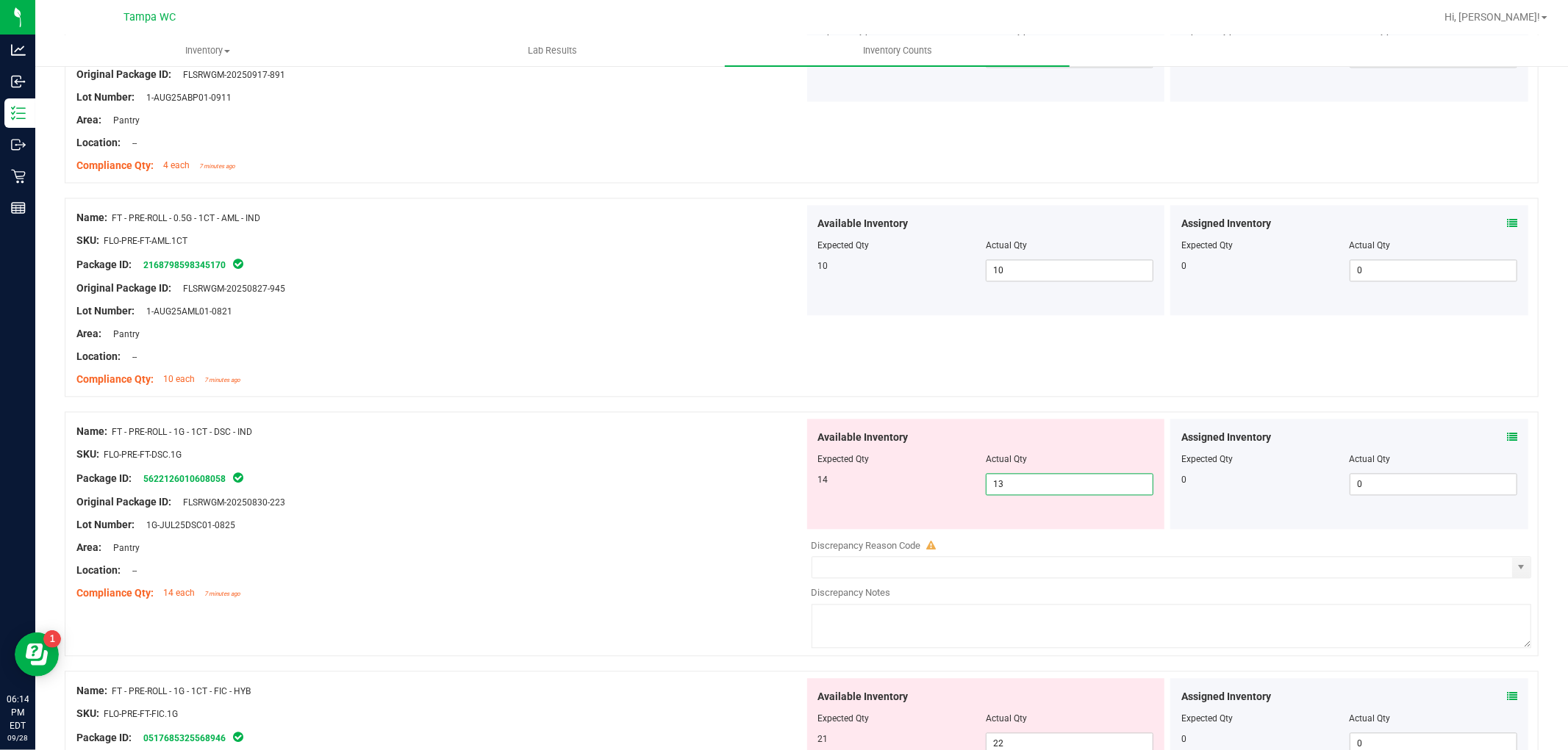
drag, startPoint x: 1015, startPoint y: 482, endPoint x: 839, endPoint y: 476, distance: 176.1
click at [843, 474] on div "14 13 13" at bounding box center [986, 483] width 336 height 22
click at [670, 481] on div "Package ID: 5622126010608058" at bounding box center [441, 478] width 728 height 18
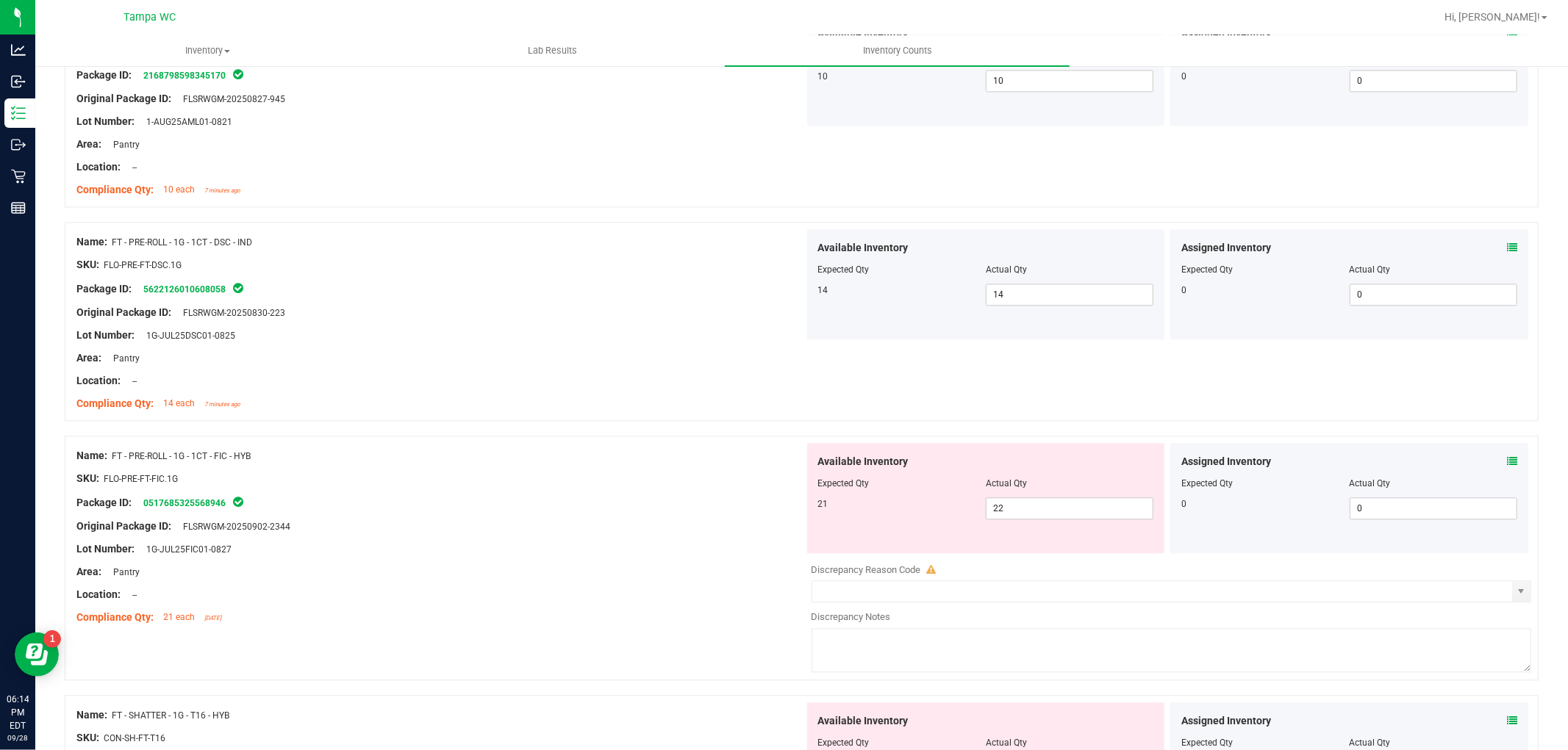
scroll to position [2852, 0]
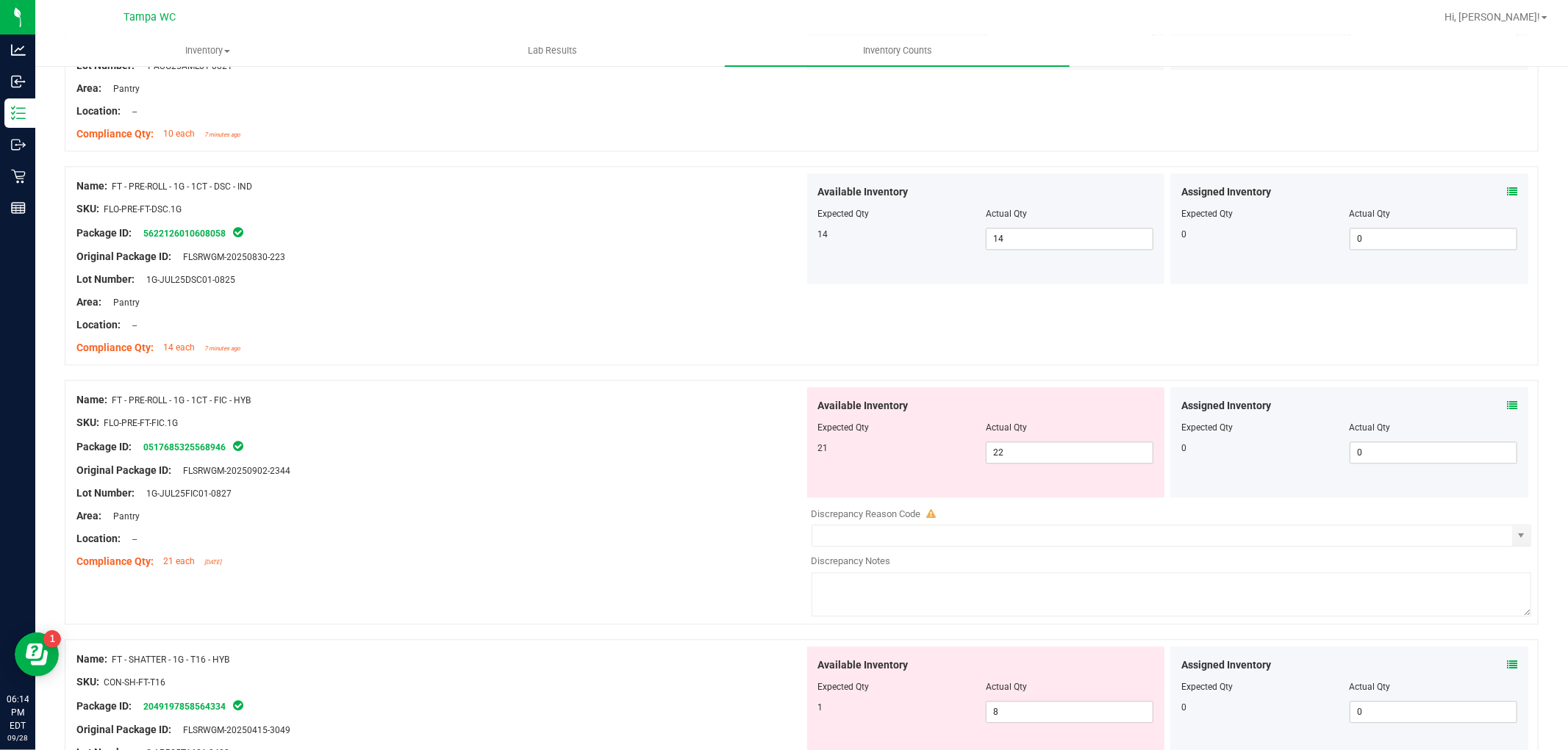
click at [678, 466] on div "Name: FT - PRE-ROLL - 1G - 1CT - FIC - HYB SKU: FLO-PRE-FT-FIC.1G Package ID: 0…" at bounding box center [441, 481] width 728 height 188
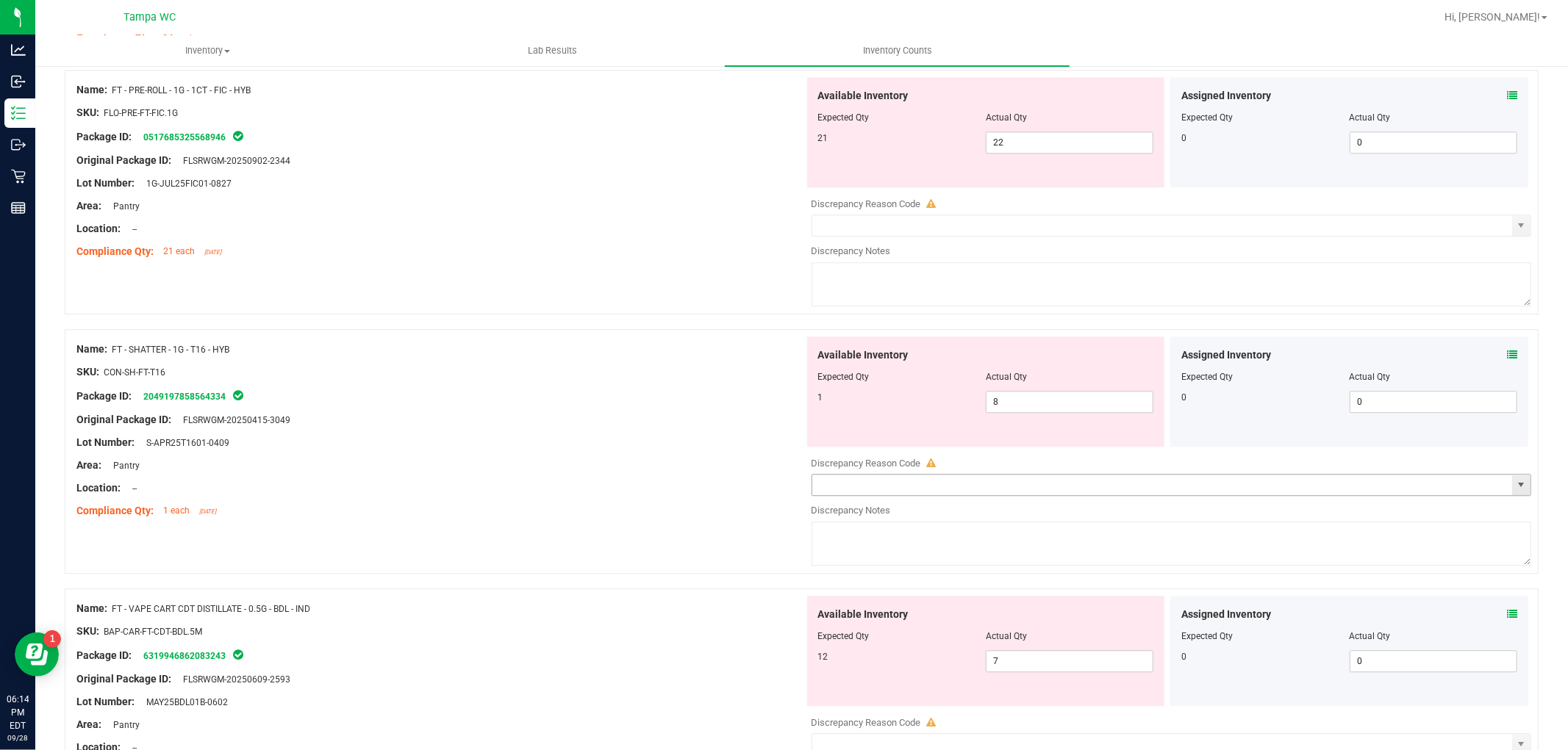
scroll to position [3179, 0]
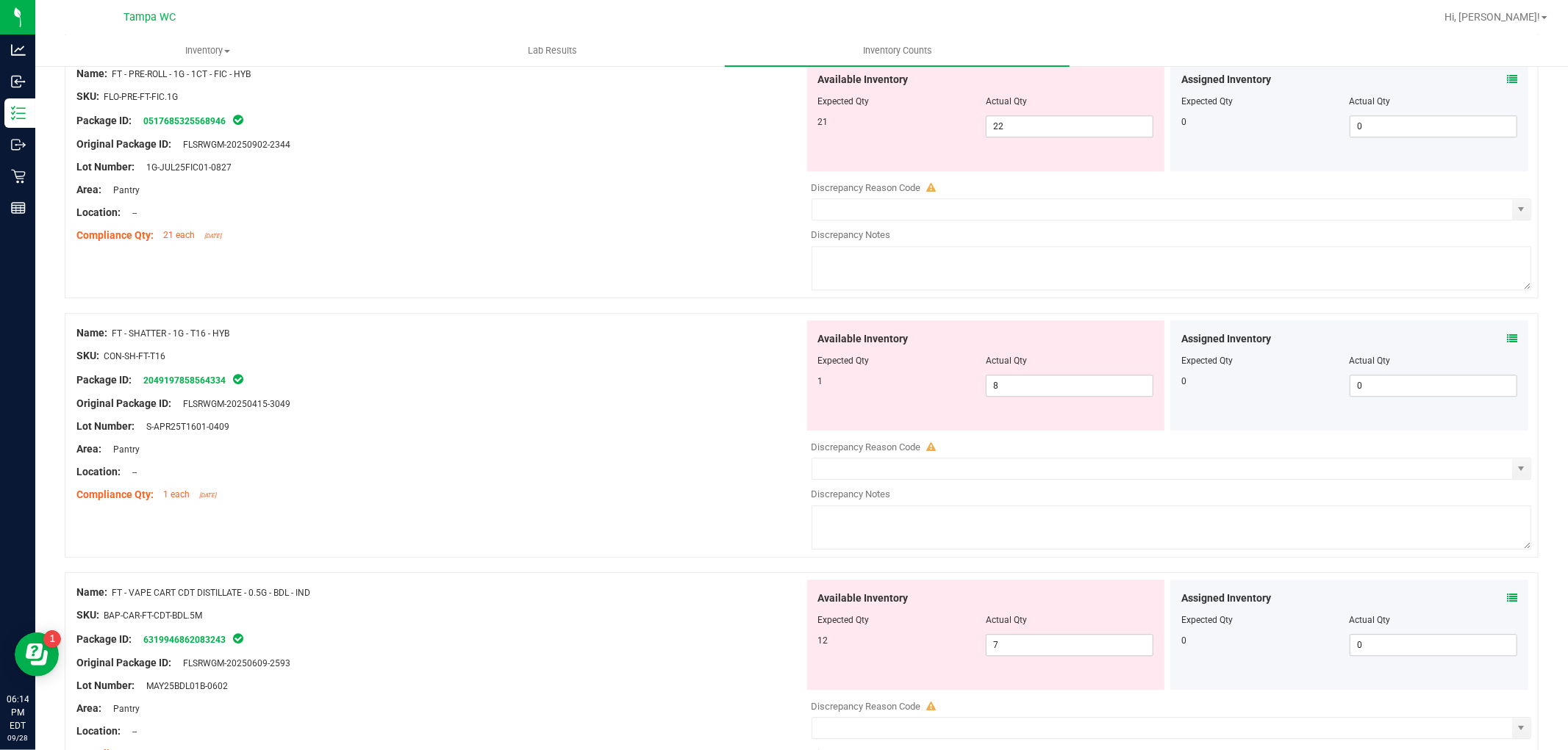
click at [673, 423] on div "Lot Number: S-APR25T1601-0409" at bounding box center [441, 426] width 728 height 15
click at [1015, 383] on input "8" at bounding box center [1069, 386] width 166 height 20
click at [672, 627] on div "Name: FT - VAPE CART CDT DISTILLATE - 0.5G - BDL - IND SKU: BAP-CAR-FT-CDT-BDL.…" at bounding box center [441, 673] width 728 height 188
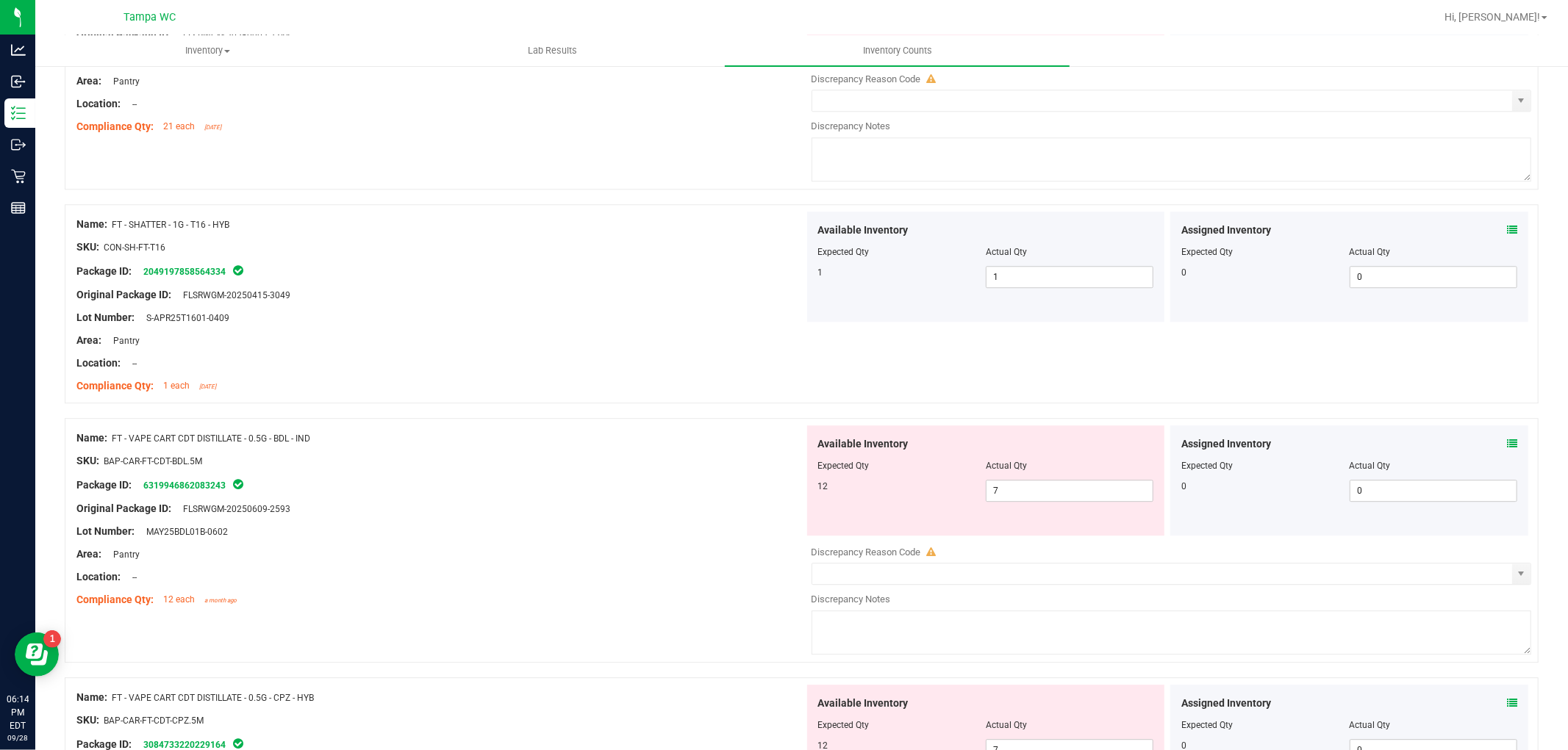
scroll to position [3359, 0]
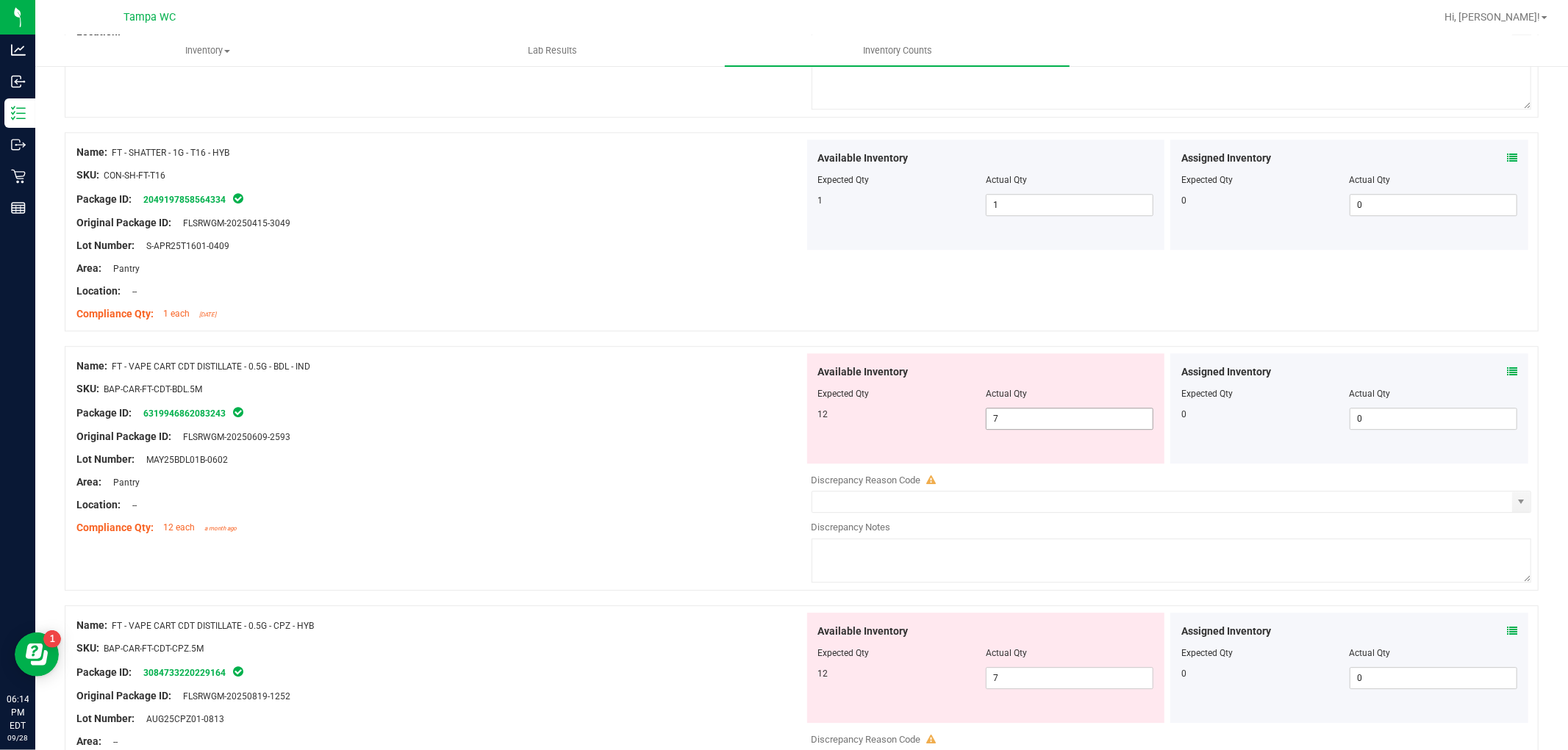
click at [1029, 416] on input "7" at bounding box center [1069, 418] width 166 height 20
click at [1008, 677] on div "Available Inventory Expected Qty Actual Qty 12 7 7" at bounding box center [986, 668] width 358 height 110
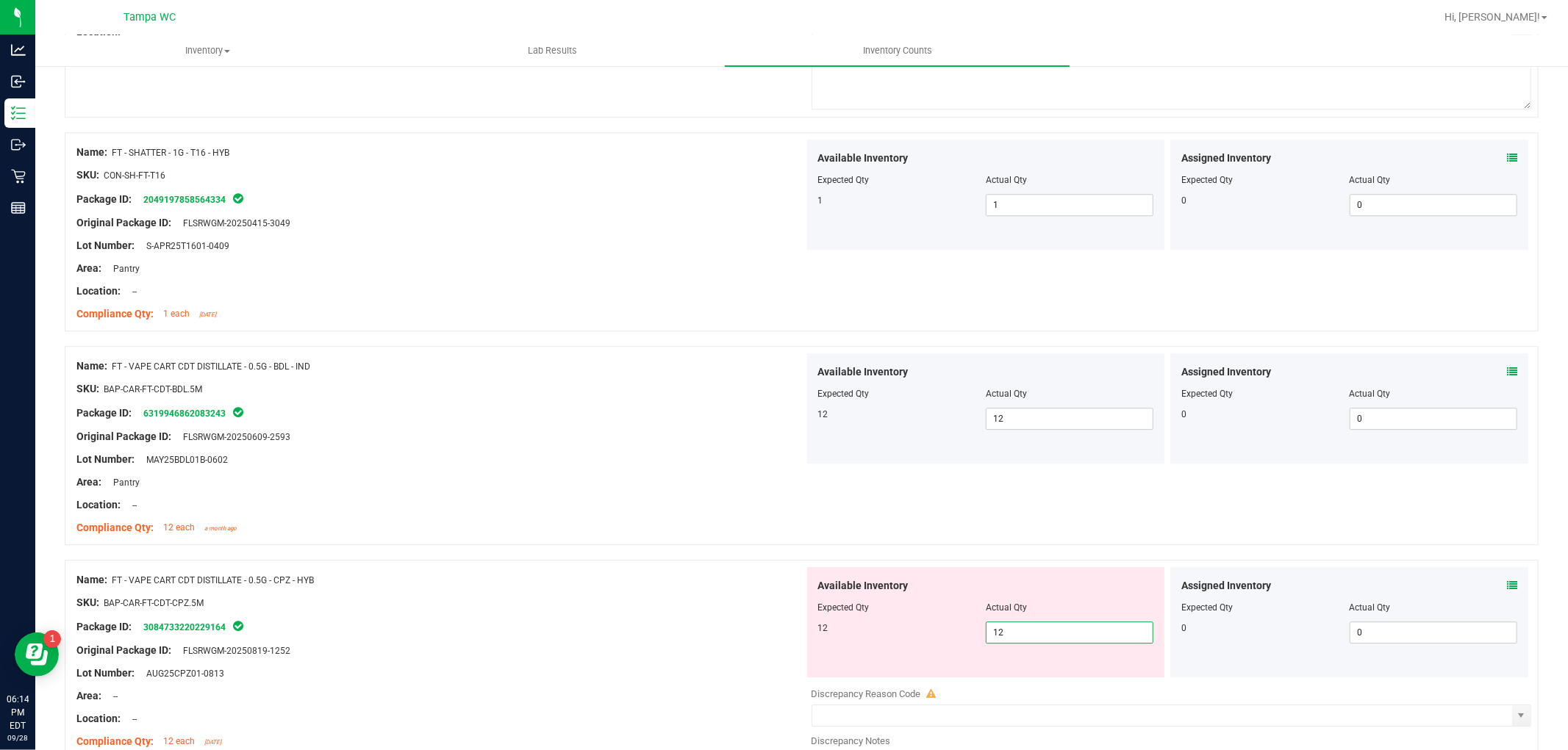
click at [684, 588] on div "Name: FT - VAPE CART CDT DISTILLATE - 0.5G - CPZ - HYB" at bounding box center [441, 579] width 728 height 15
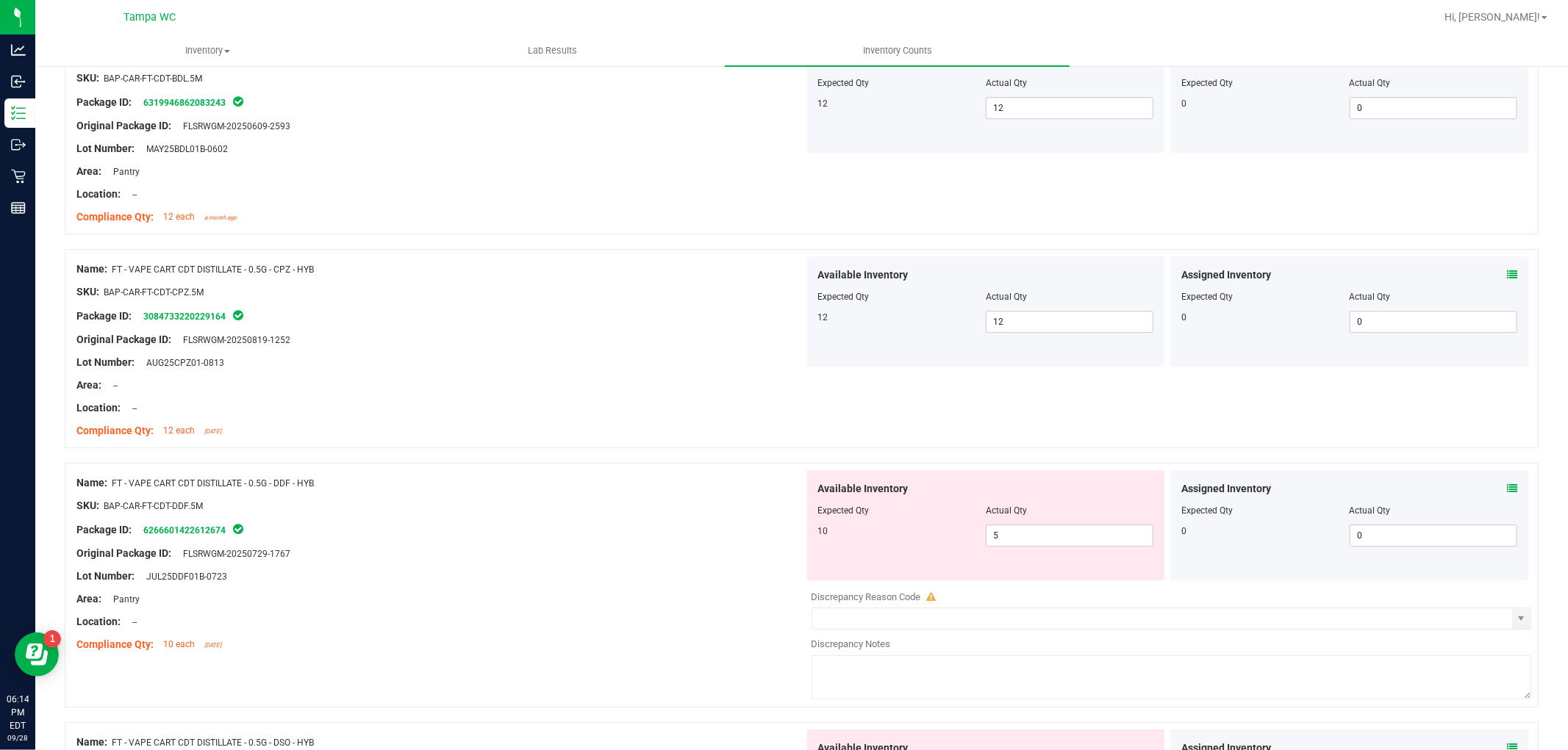
scroll to position [3671, 0]
click at [1017, 537] on input "5" at bounding box center [1069, 534] width 166 height 20
click at [688, 621] on div "Location: --" at bounding box center [441, 621] width 728 height 15
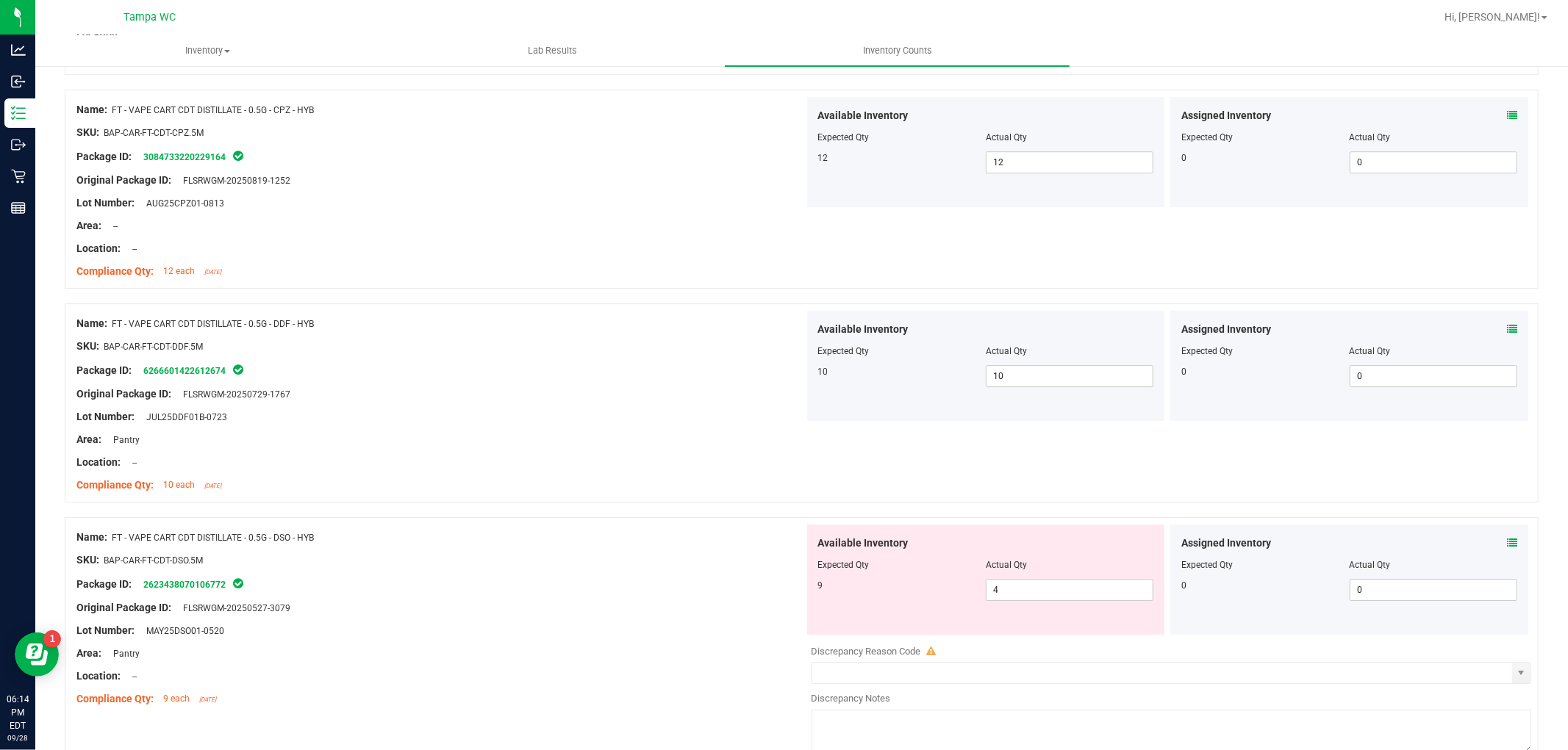
scroll to position [3882, 0]
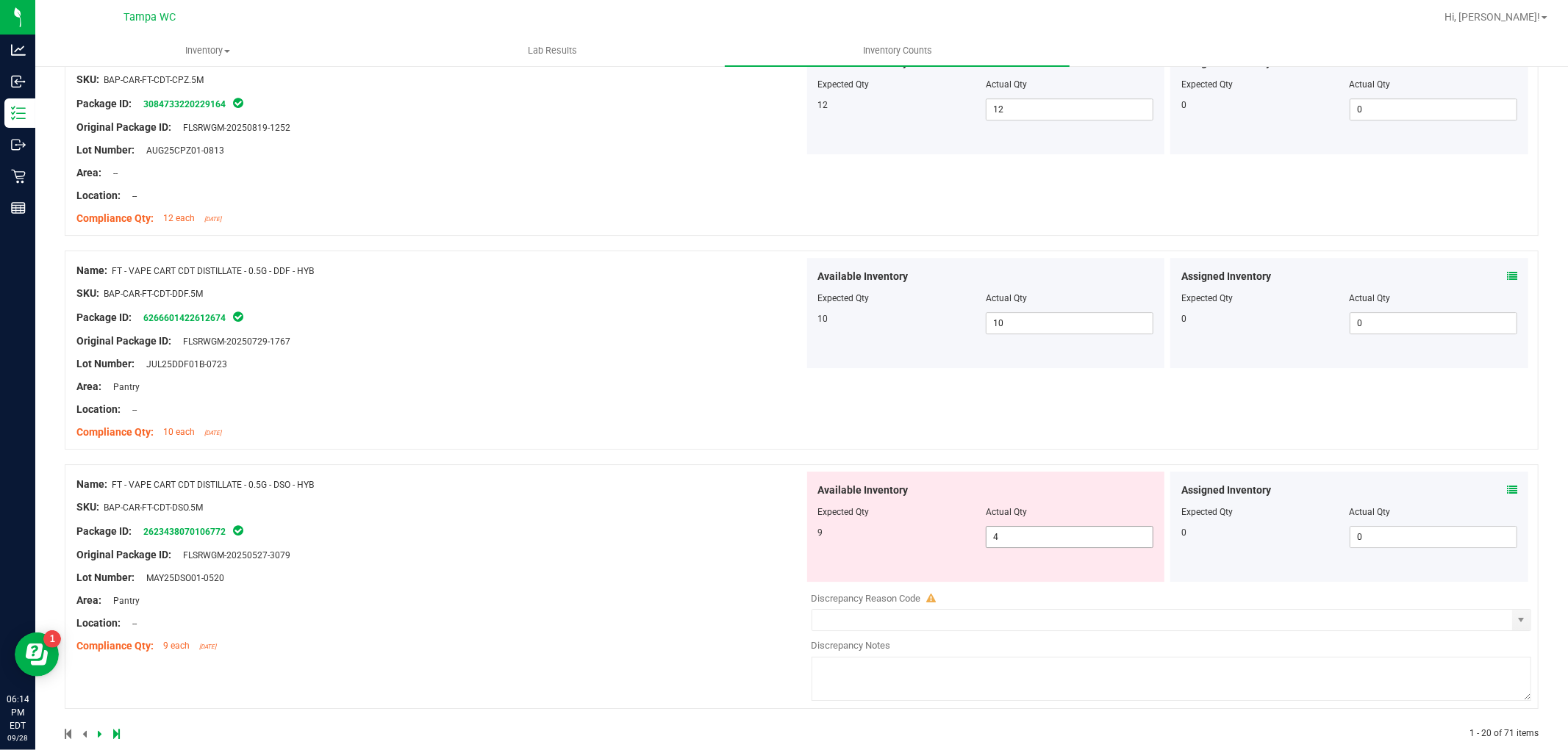
click at [1033, 539] on input "4" at bounding box center [1069, 537] width 166 height 20
click at [708, 657] on div "Name: FT - VAPE CART CDT DISTILLATE - 0.5G - DSO - HYB SKU: BAP-CAR-FT-CDT-DSO.…" at bounding box center [441, 566] width 728 height 188
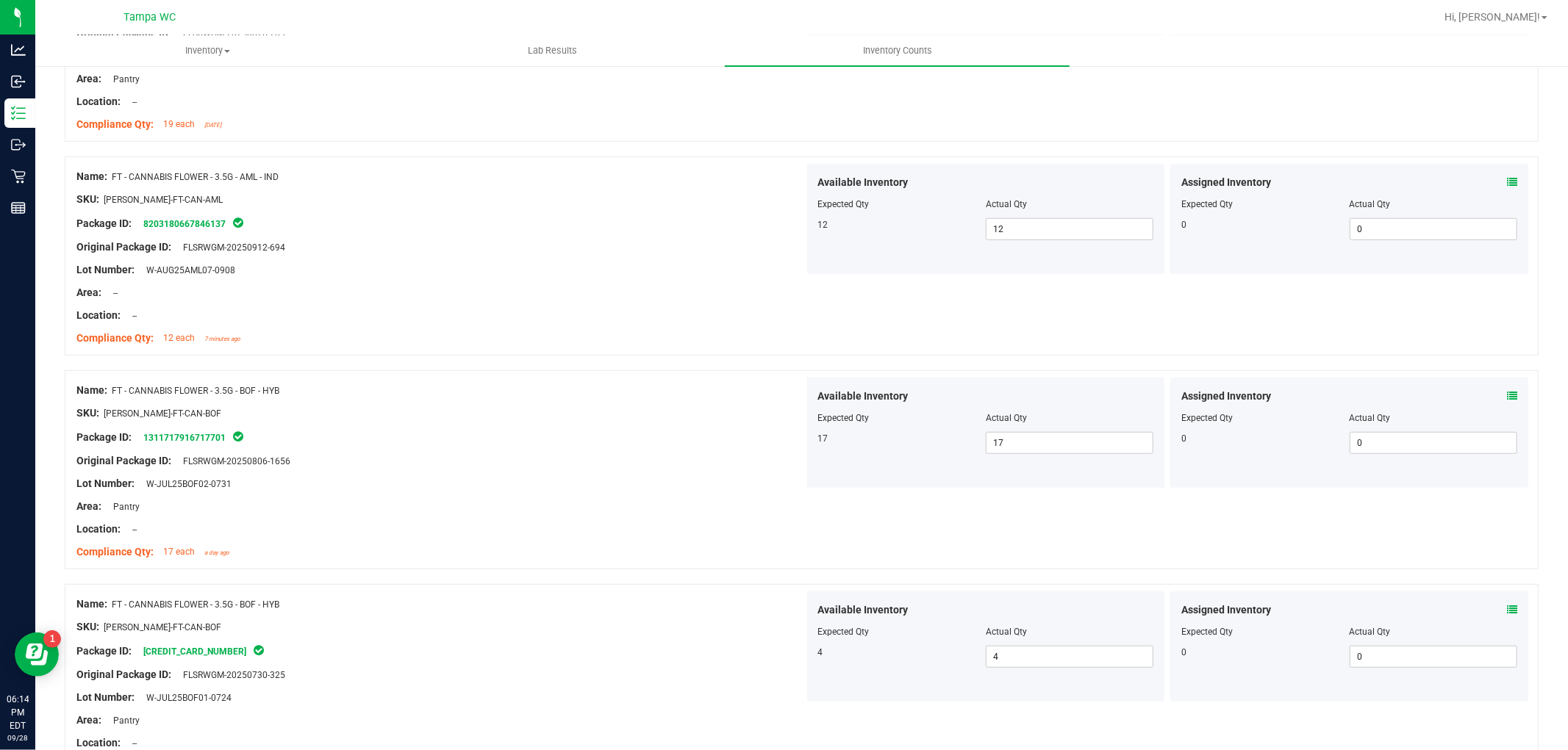
scroll to position [0, 0]
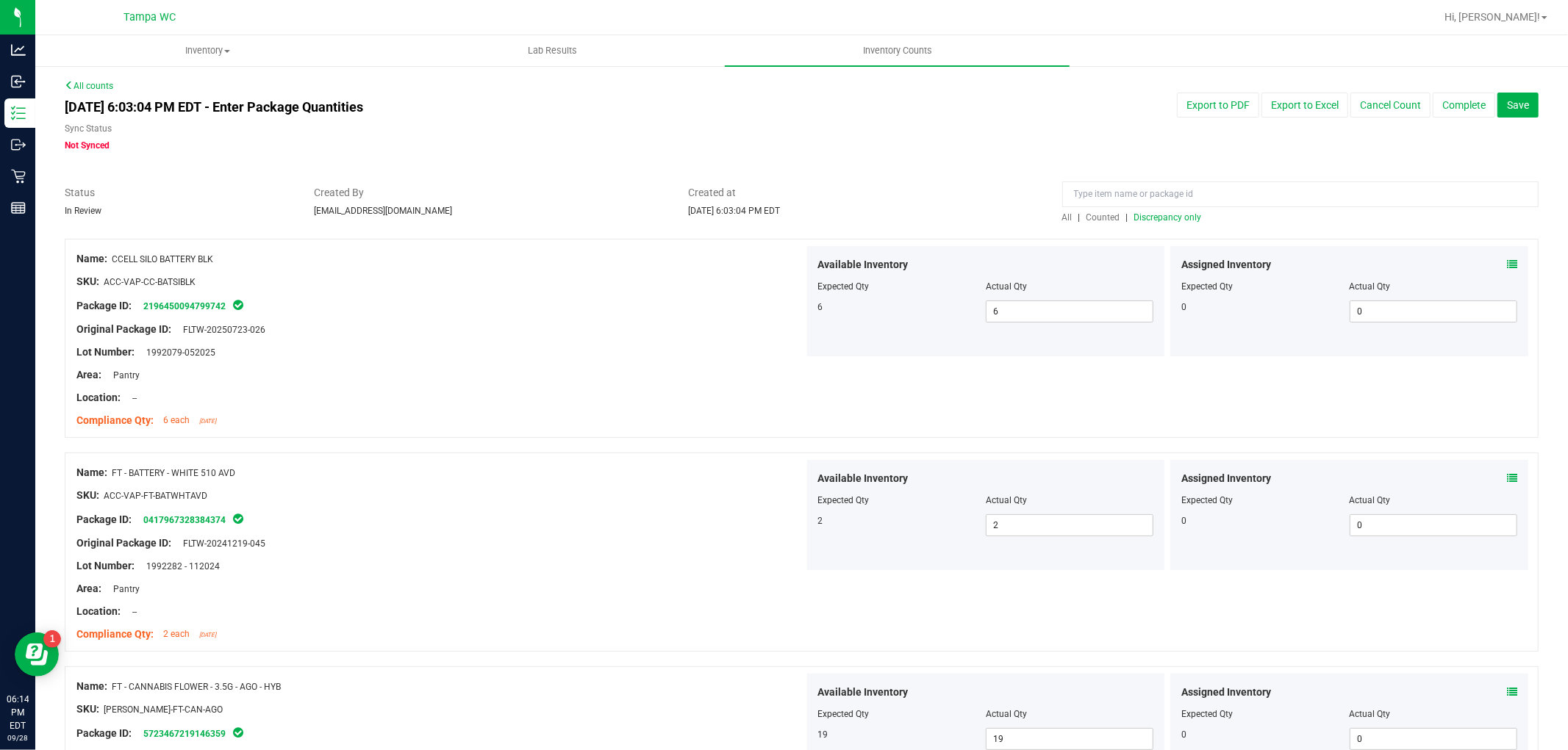
click at [1175, 217] on span "Discrepancy only" at bounding box center [1169, 217] width 68 height 11
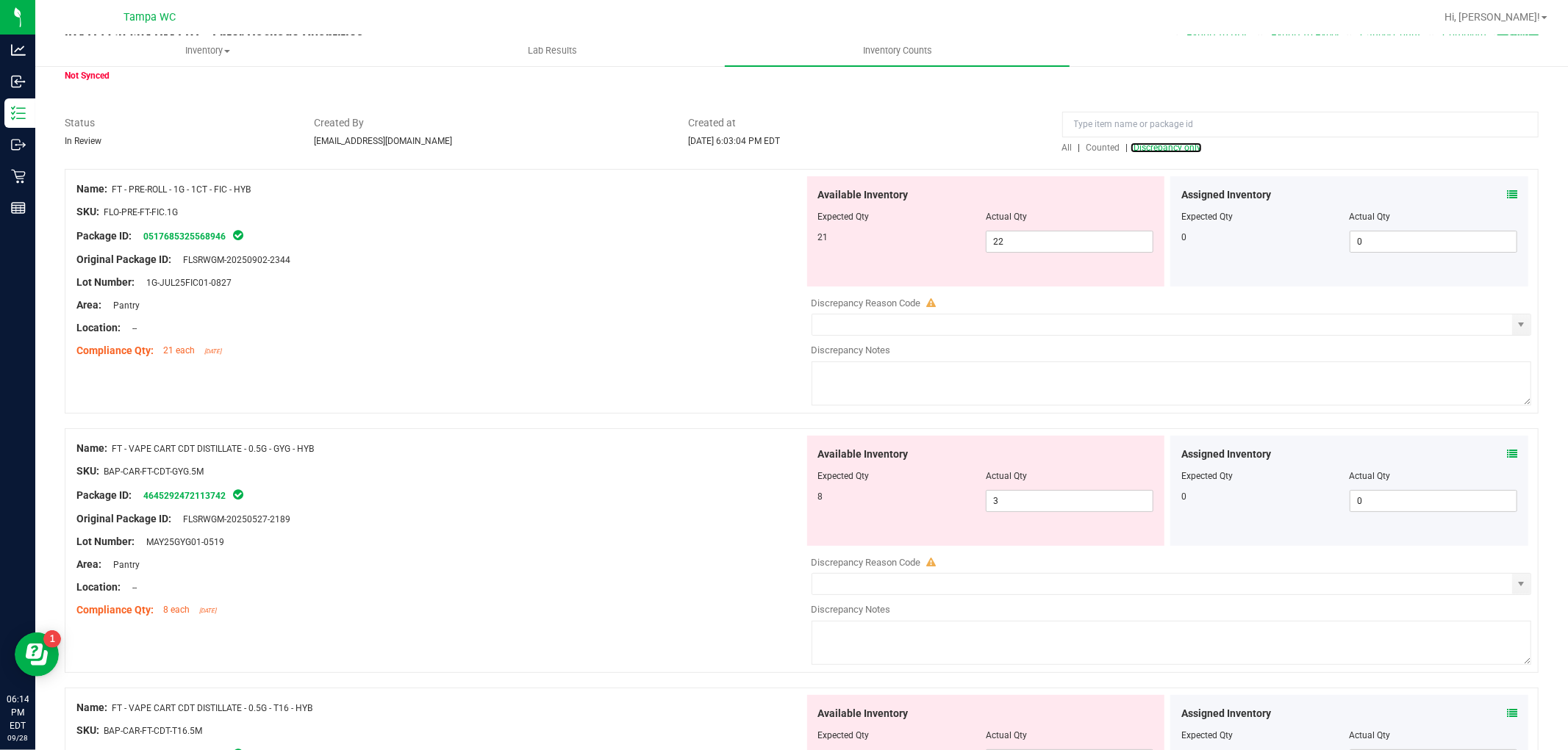
scroll to position [163, 0]
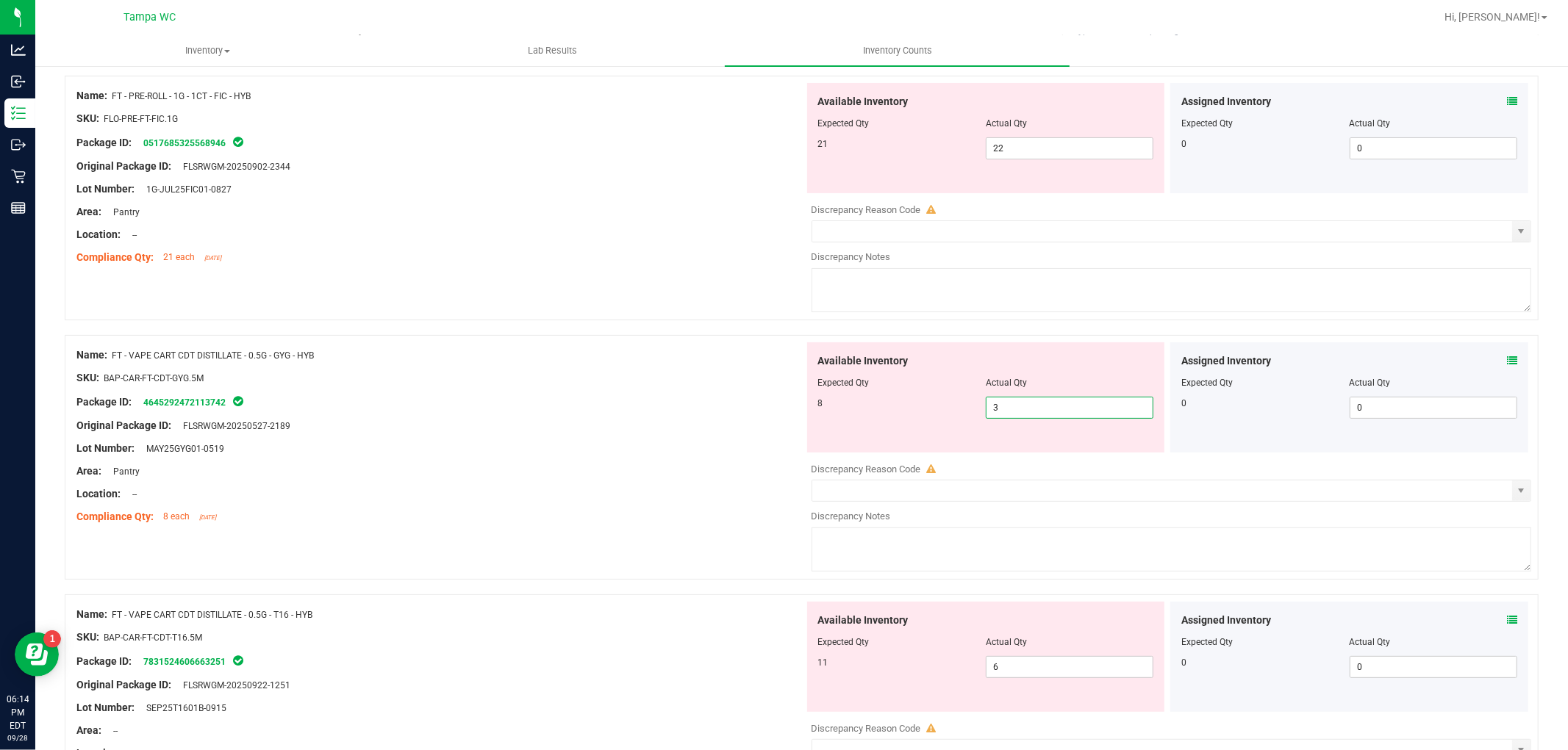
drag, startPoint x: 783, startPoint y: 429, endPoint x: 724, endPoint y: 429, distance: 59.0
click at [729, 429] on div "Name: FT - VAPE CART CDT DISTILLATE - 0.5G - GYG - HYB SKU: BAP-CAR-FT-CDT-GYG.…" at bounding box center [801, 457] width 1474 height 245
click at [670, 482] on div at bounding box center [441, 482] width 728 height 7
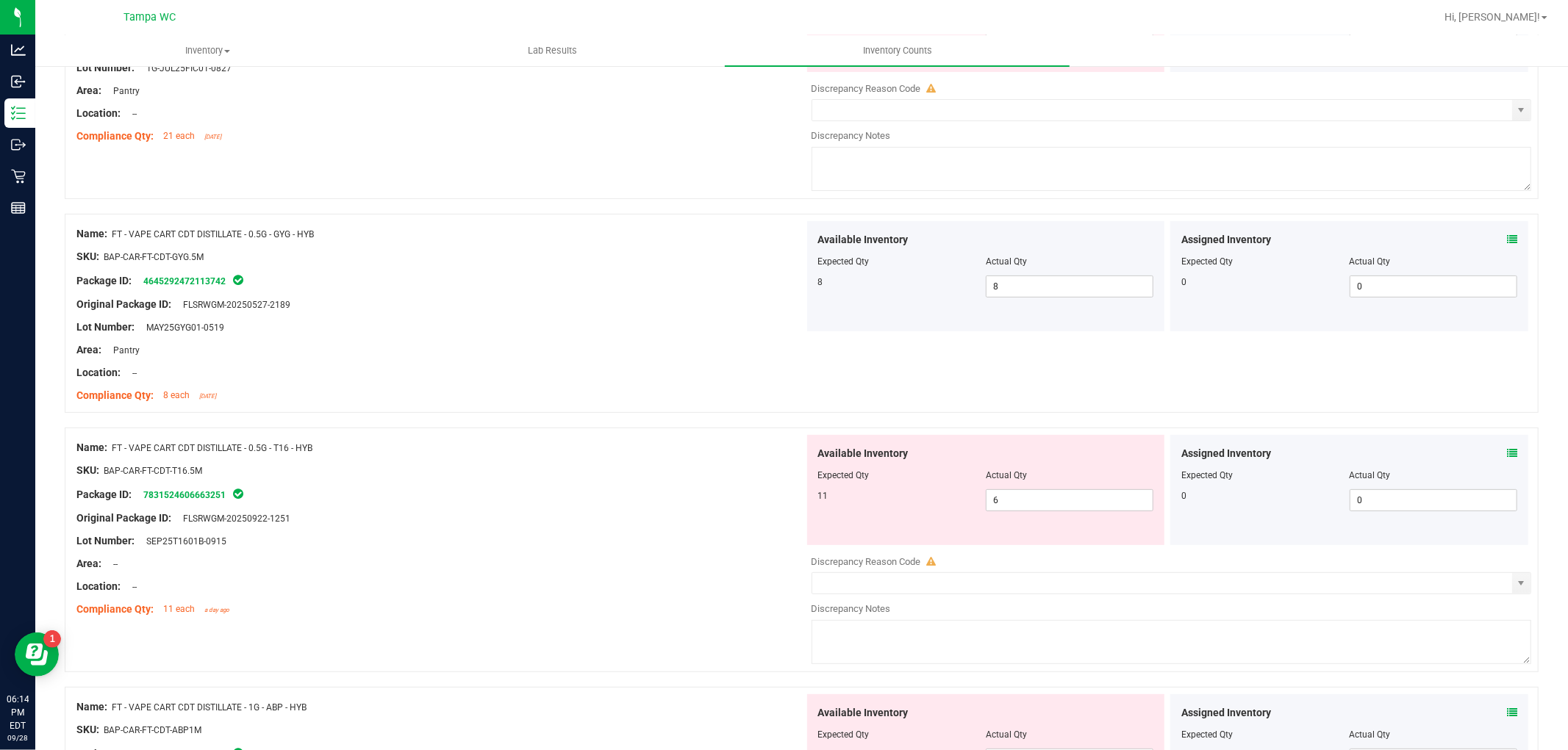
scroll to position [408, 0]
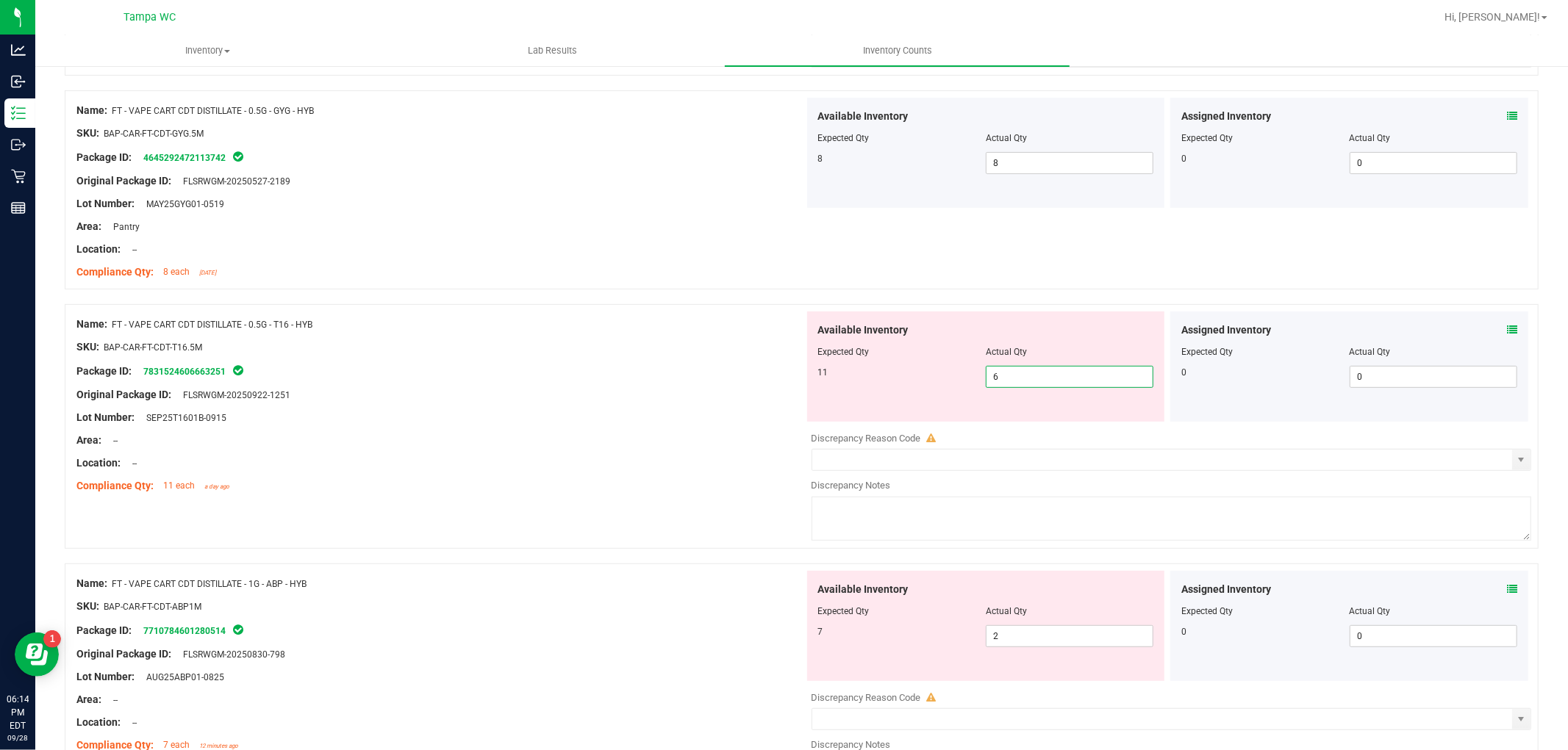
drag, startPoint x: 1033, startPoint y: 368, endPoint x: 792, endPoint y: 402, distance: 243.4
click at [869, 397] on div "Available Inventory Expected Qty Actual Qty 11 6 6" at bounding box center [986, 366] width 358 height 110
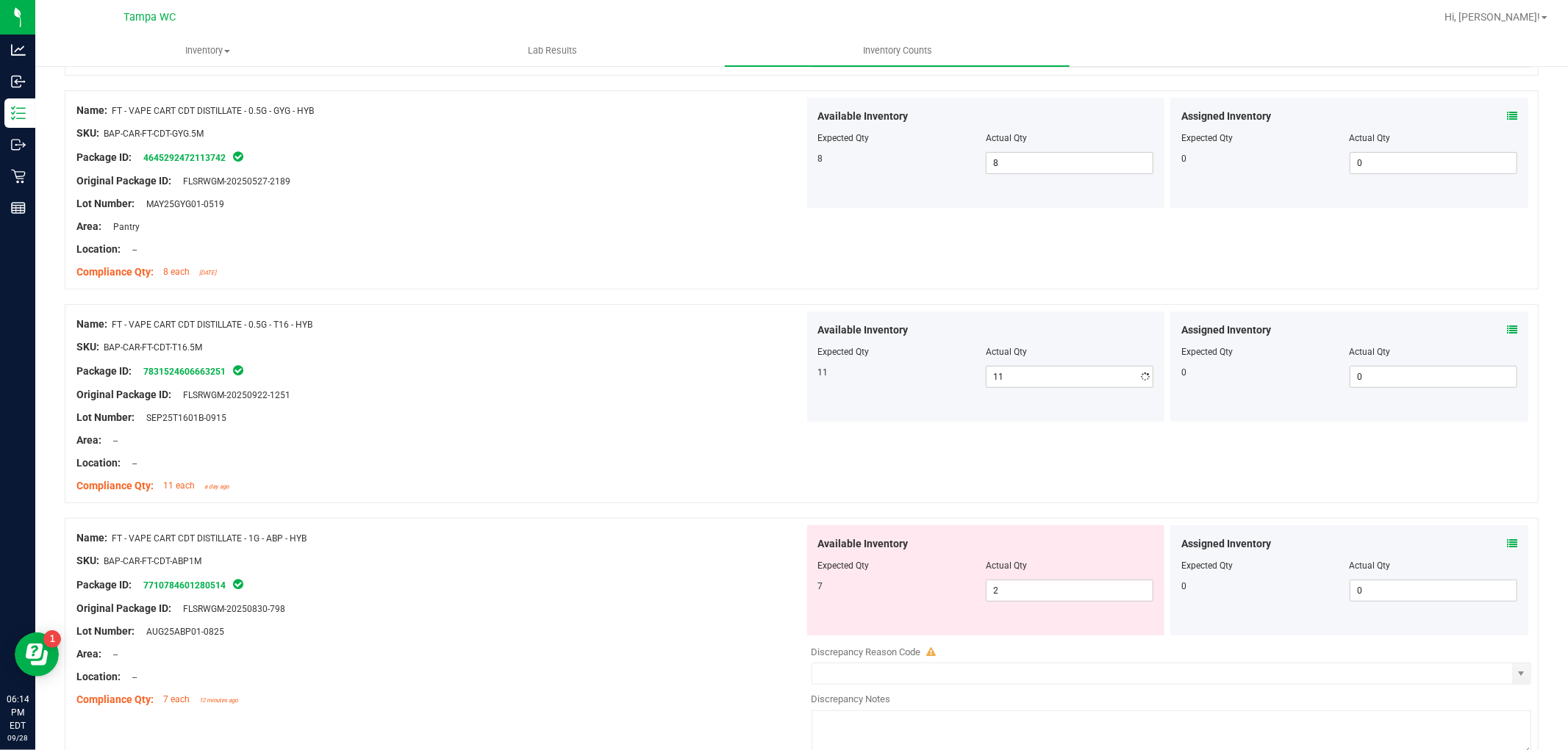
click at [704, 423] on div "Lot Number: SEP25T1601B-0915" at bounding box center [441, 417] width 728 height 15
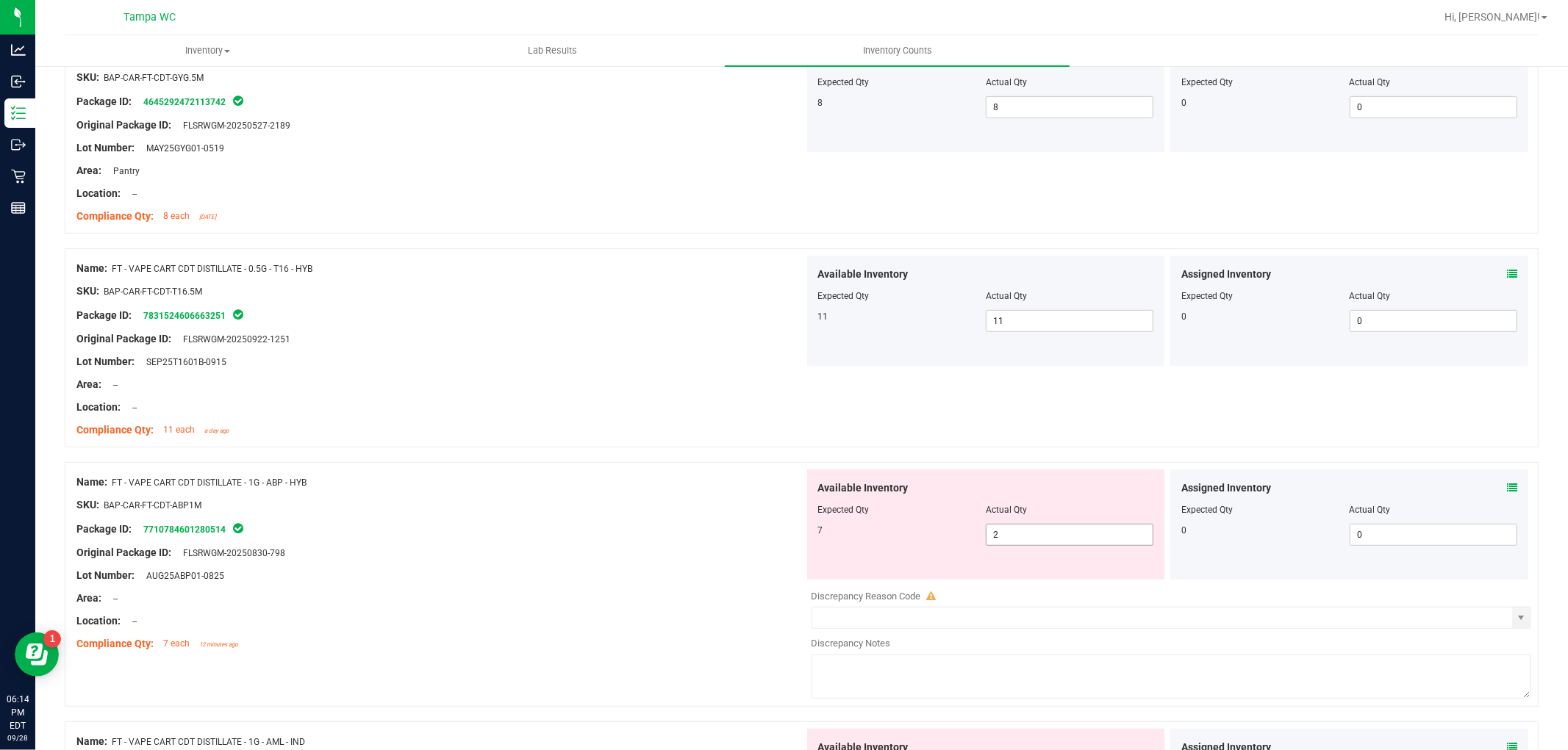
scroll to position [571, 0]
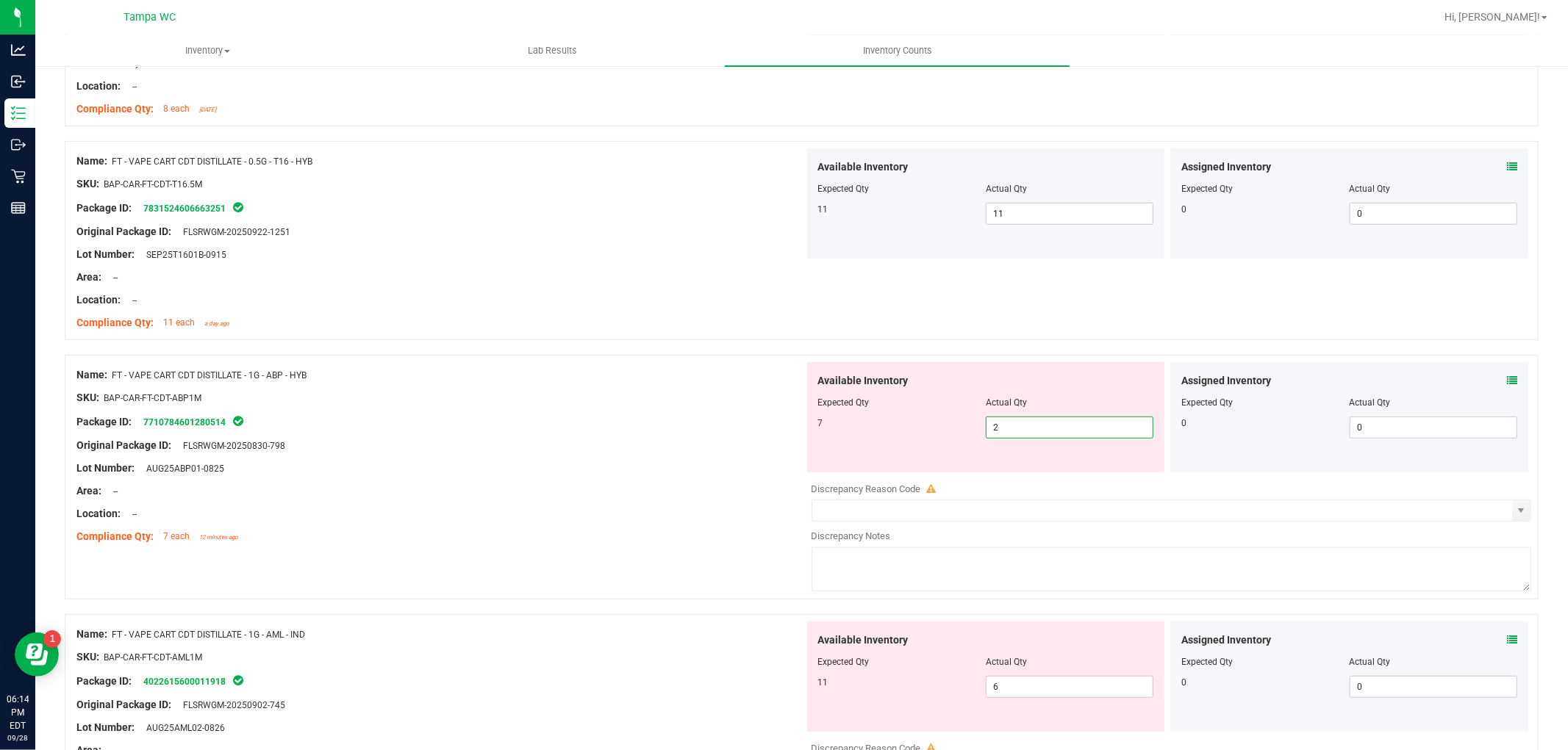
drag, startPoint x: 1017, startPoint y: 426, endPoint x: 817, endPoint y: 449, distance: 201.3
click at [839, 445] on div "Available Inventory Expected Qty Actual Qty 7 2 2" at bounding box center [986, 417] width 358 height 110
click at [704, 466] on div "Lot Number: AUG25ABP01-0825" at bounding box center [441, 468] width 728 height 15
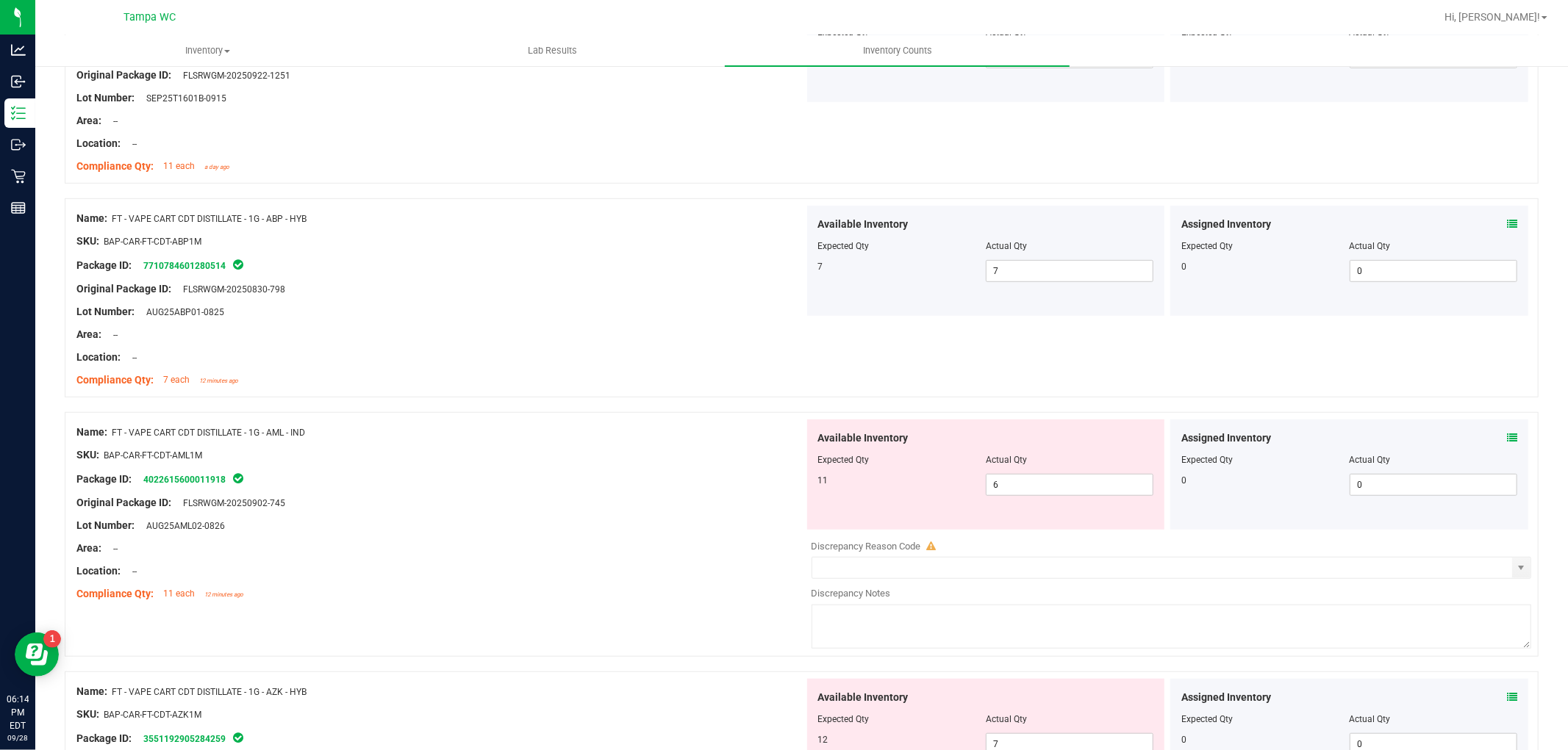
scroll to position [735, 0]
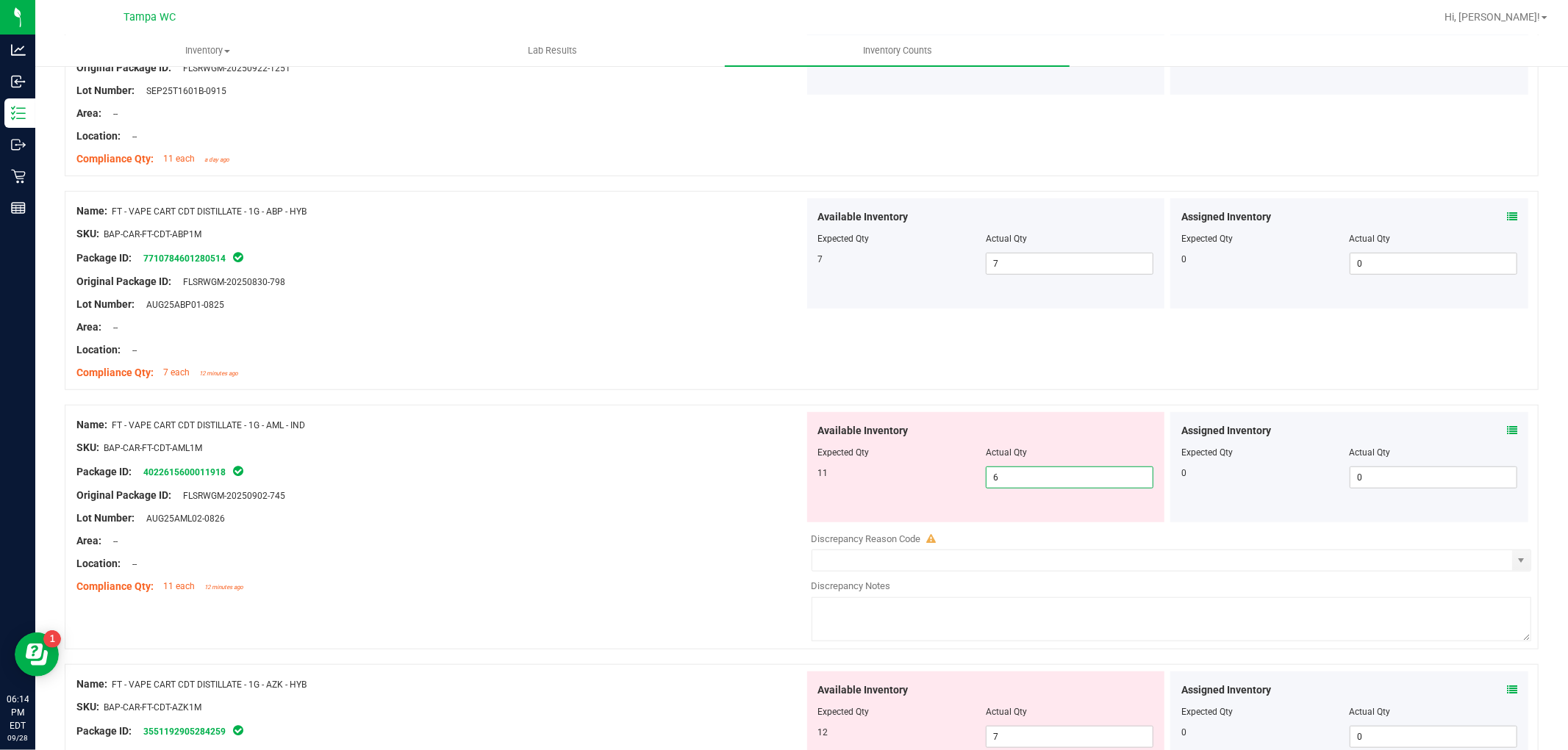
drag, startPoint x: 1052, startPoint y: 486, endPoint x: 780, endPoint y: 509, distance: 273.0
click at [784, 509] on div "Name: FT - VAPE CART CDT DISTILLATE - 1G - AML - IND SKU: BAP-CAR-FT-CDT-AML1M …" at bounding box center [801, 527] width 1474 height 245
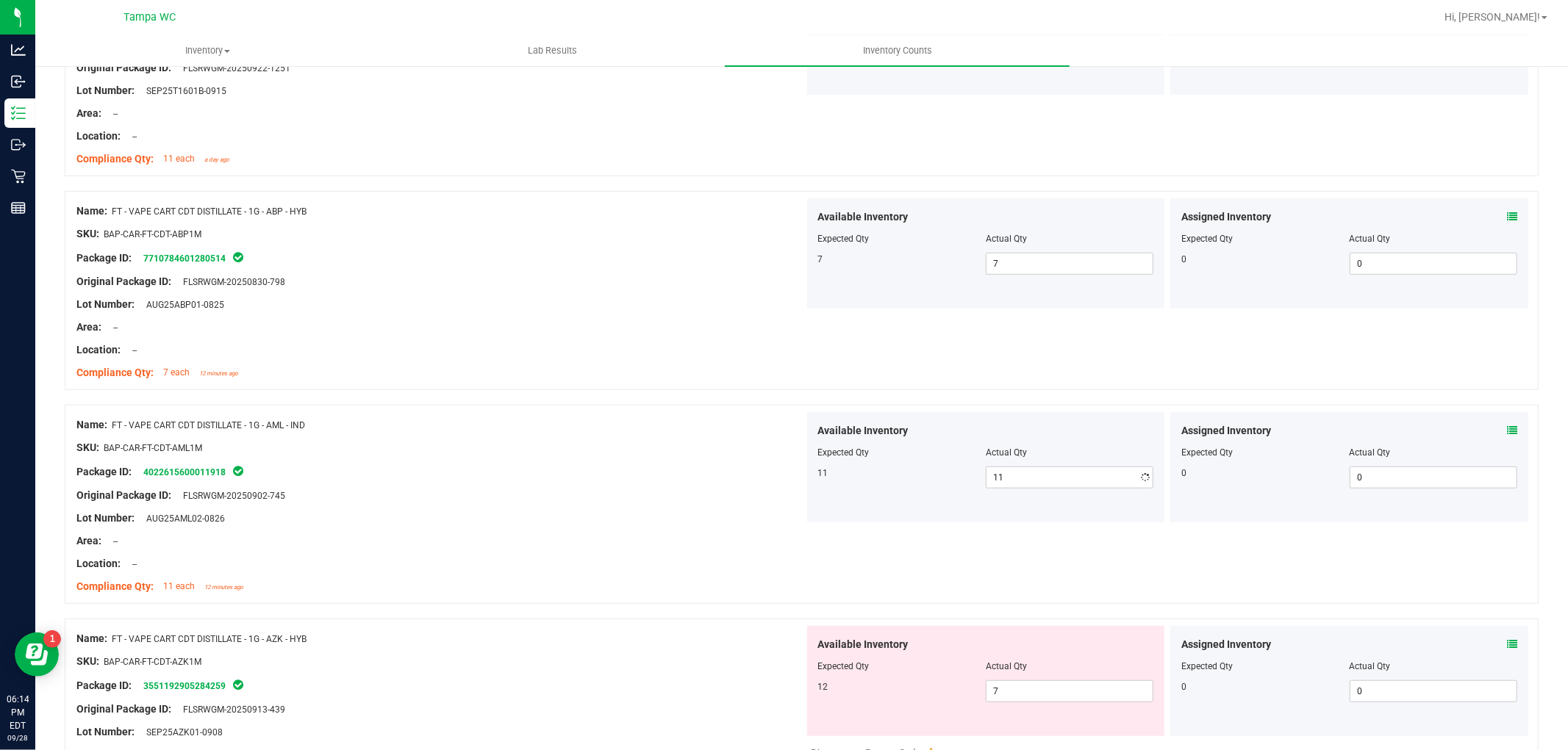
drag, startPoint x: 701, startPoint y: 471, endPoint x: 729, endPoint y: 457, distance: 31.3
click at [701, 467] on div "Package ID: 4022615600011918" at bounding box center [441, 472] width 728 height 18
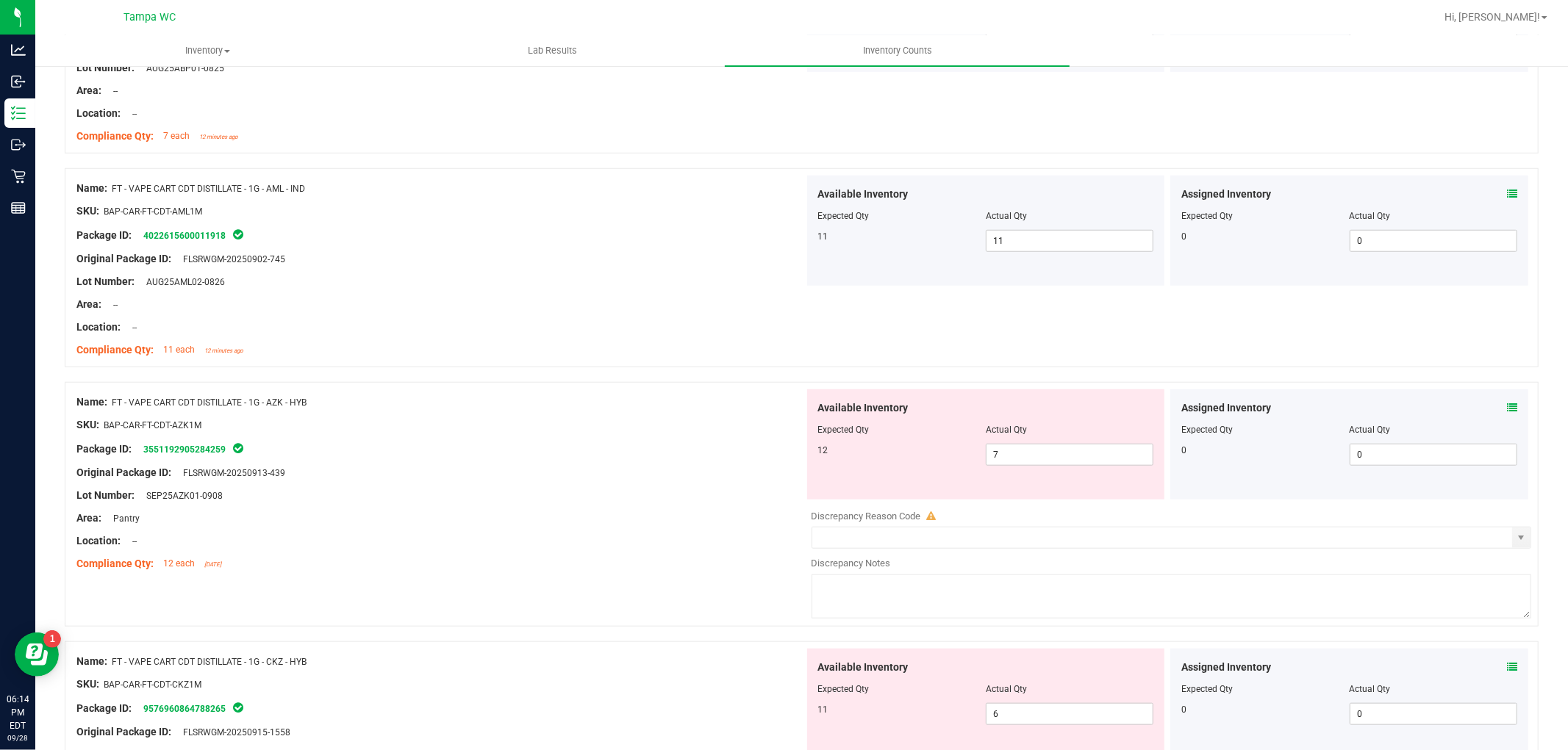
scroll to position [980, 0]
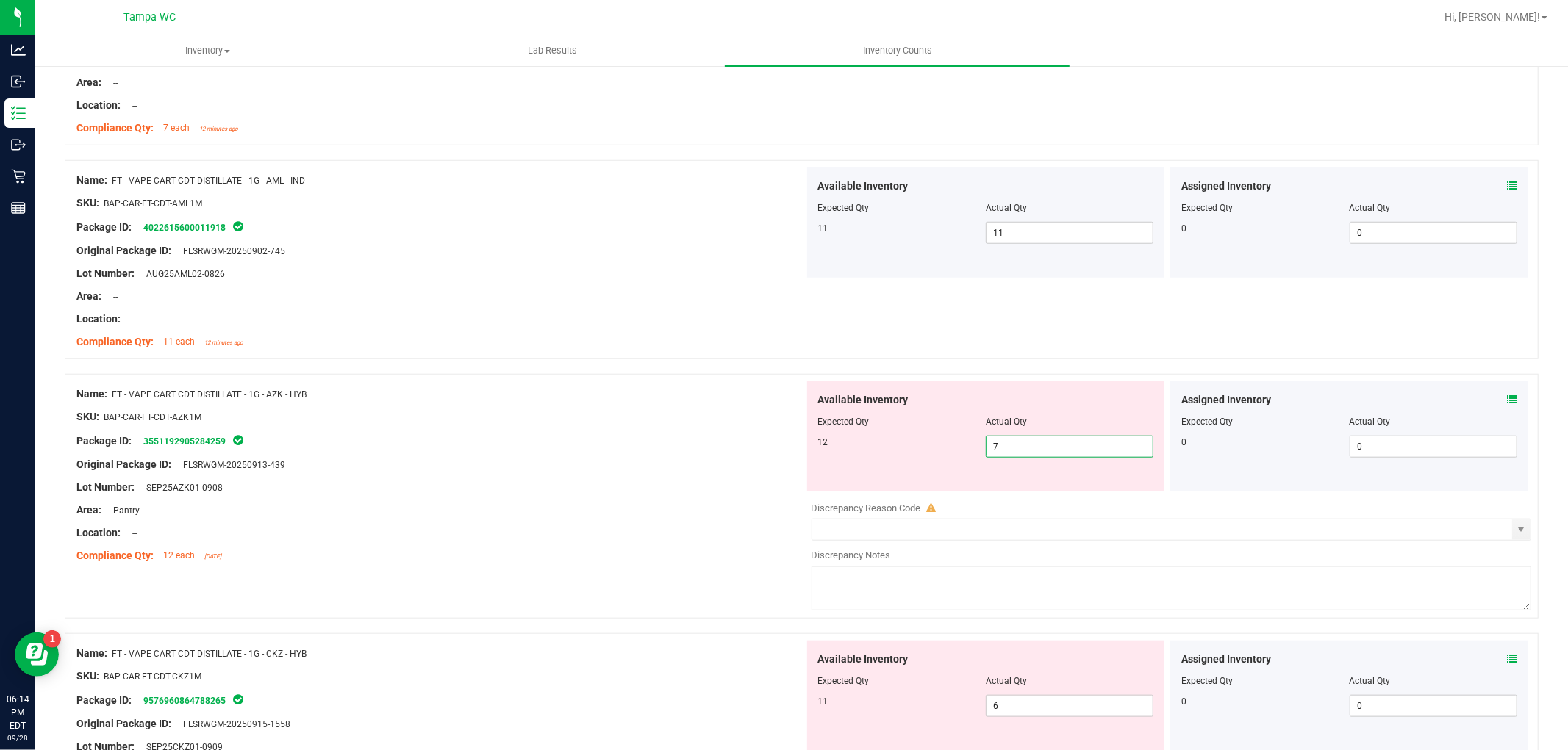
drag, startPoint x: 1039, startPoint y: 449, endPoint x: 625, endPoint y: 525, distance: 420.9
click at [709, 501] on div "Name: FT - VAPE CART CDT DISTILLATE - 1G - AZK - HYB SKU: BAP-CAR-FT-CDT-AZK1M …" at bounding box center [801, 496] width 1474 height 245
drag, startPoint x: 618, startPoint y: 522, endPoint x: 628, endPoint y: 515, distance: 12.2
click at [623, 518] on div "Name: FT - VAPE CART CDT DISTILLATE - 1G - AZK - HYB SKU: BAP-CAR-FT-CDT-AZK1M …" at bounding box center [441, 475] width 728 height 188
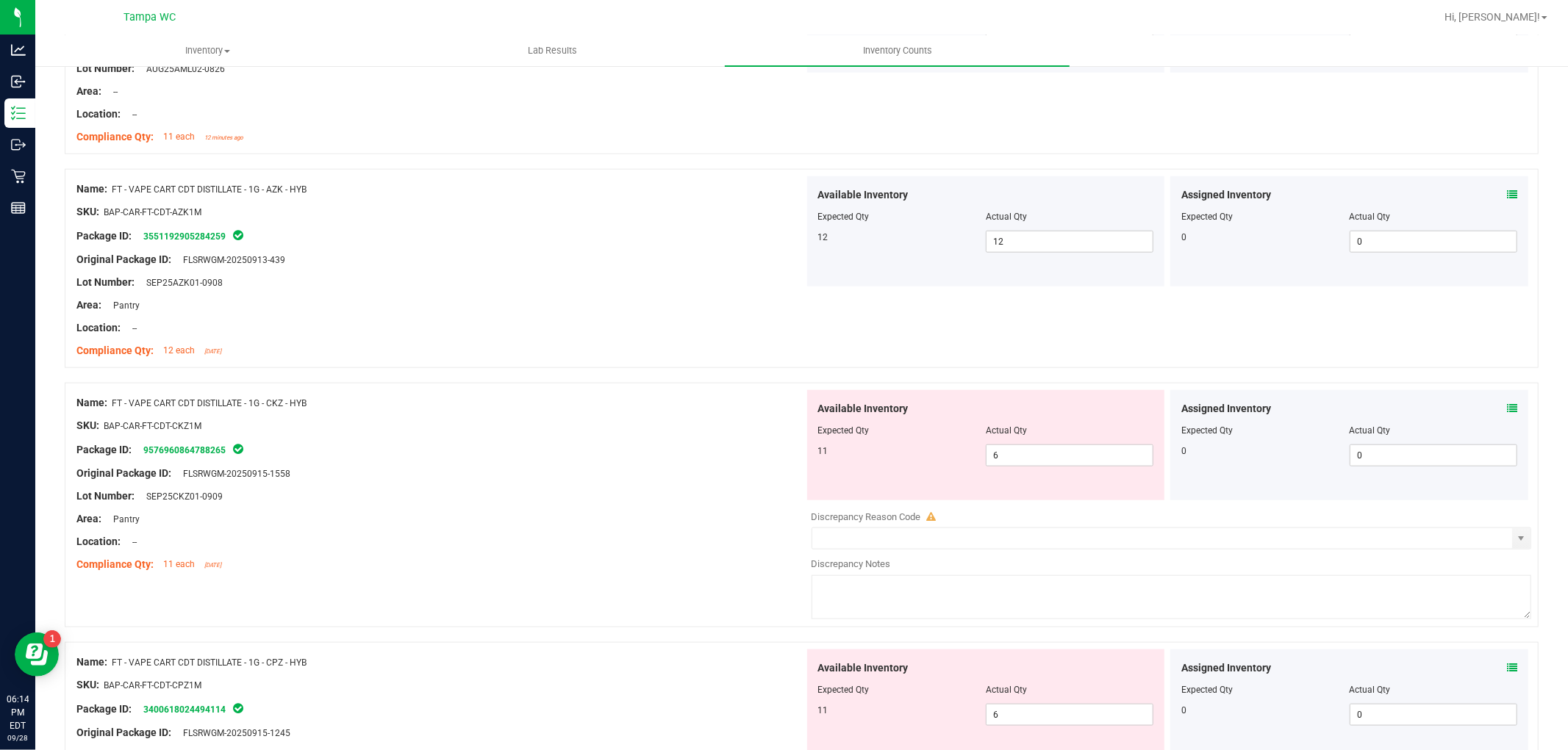
scroll to position [1305, 0]
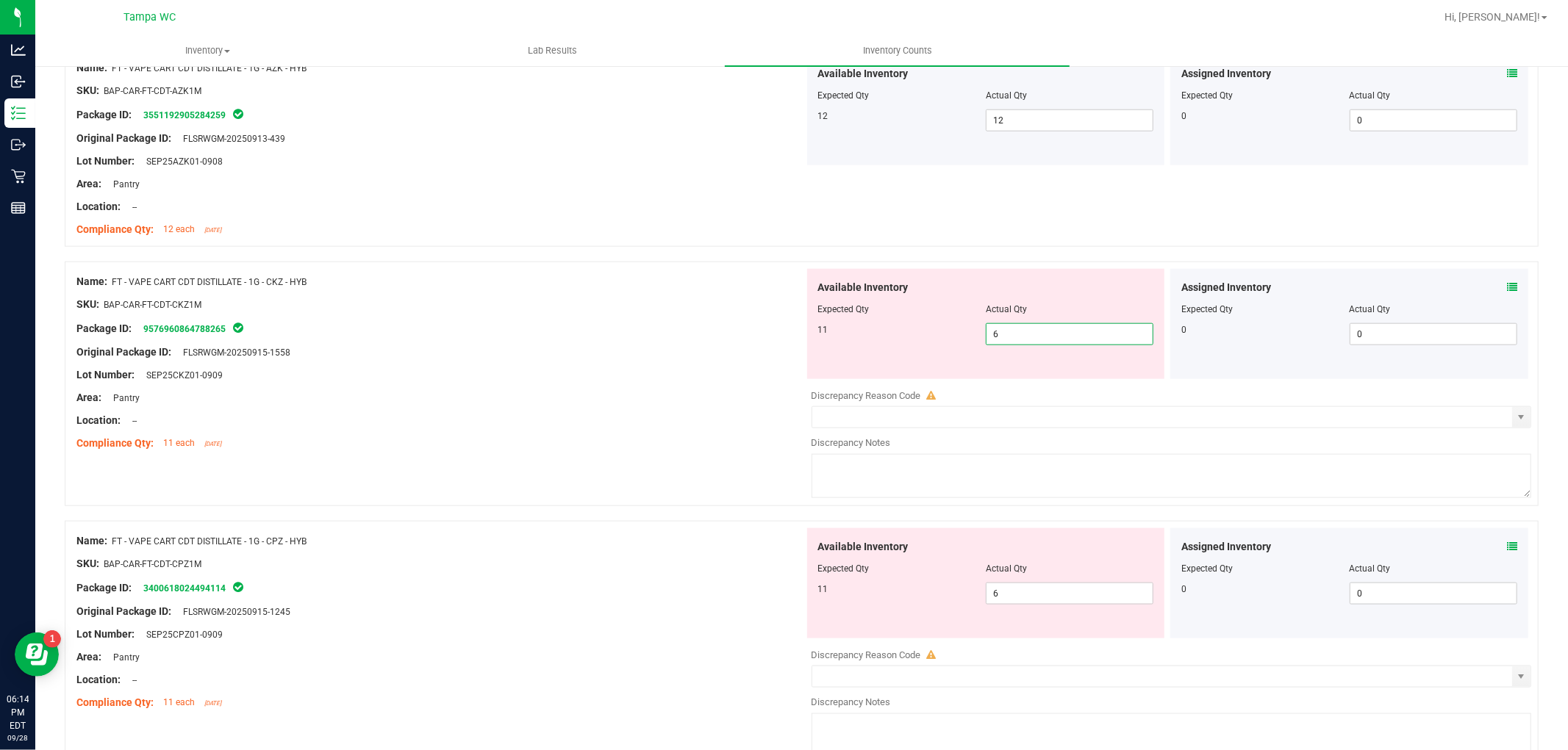
drag, startPoint x: 1039, startPoint y: 345, endPoint x: 605, endPoint y: 428, distance: 441.9
click at [688, 415] on div "Name: FT - VAPE CART CDT DISTILLATE - 1G - CKZ - HYB SKU: BAP-CAR-FT-CDT-CKZ1M …" at bounding box center [801, 384] width 1474 height 245
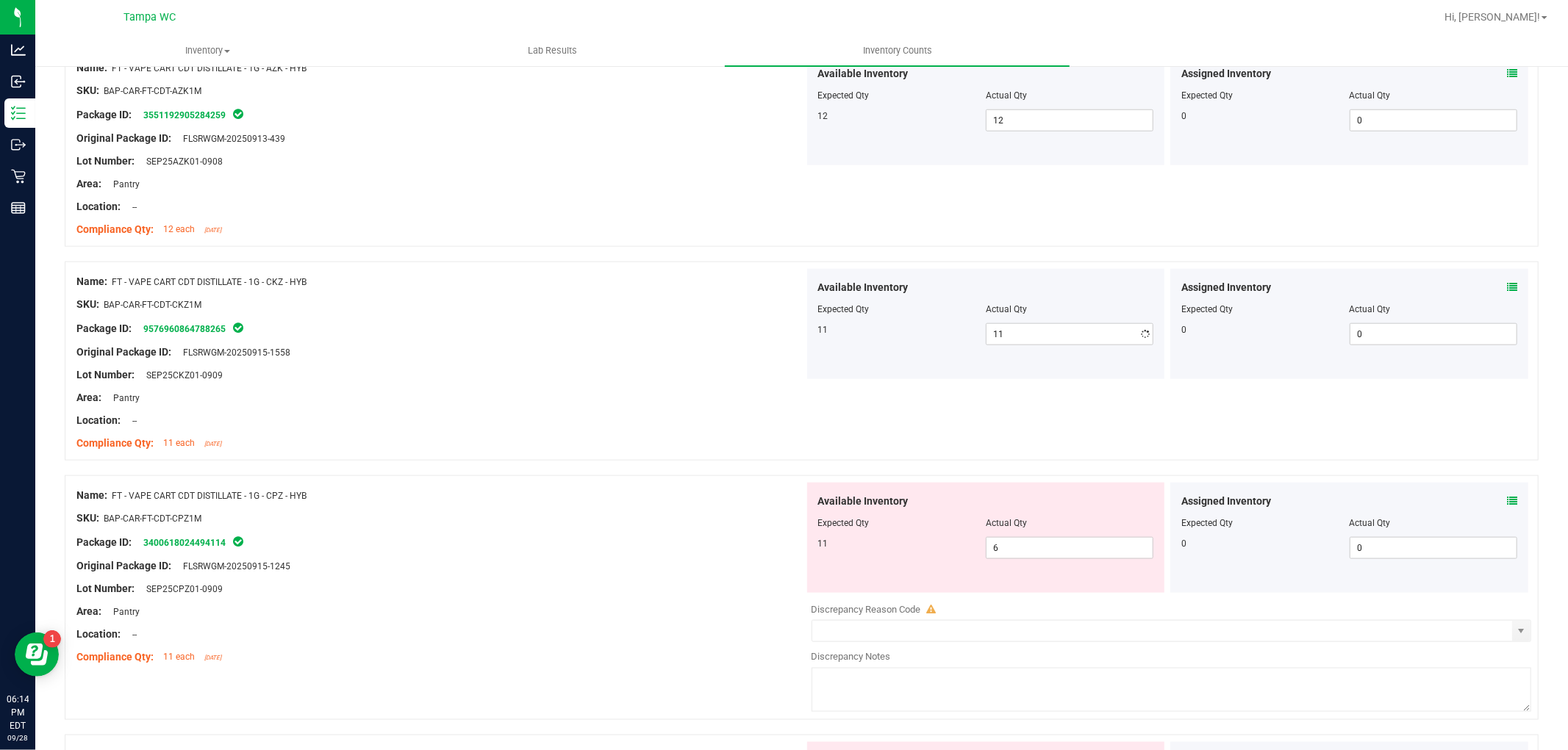
drag, startPoint x: 594, startPoint y: 432, endPoint x: 606, endPoint y: 423, distance: 15.0
click at [603, 424] on div "Name: FT - VAPE CART CDT DISTILLATE - 1G - CKZ - HYB SKU: BAP-CAR-FT-CDT-CKZ1M …" at bounding box center [441, 363] width 728 height 188
drag, startPoint x: 1014, startPoint y: 552, endPoint x: 723, endPoint y: 586, distance: 293.0
click at [739, 583] on div "Name: FT - VAPE CART CDT DISTILLATE - 1G - CPZ - HYB SKU: BAP-CAR-FT-CDT-CPZ1M …" at bounding box center [801, 597] width 1474 height 245
drag, startPoint x: 619, startPoint y: 588, endPoint x: 625, endPoint y: 567, distance: 21.8
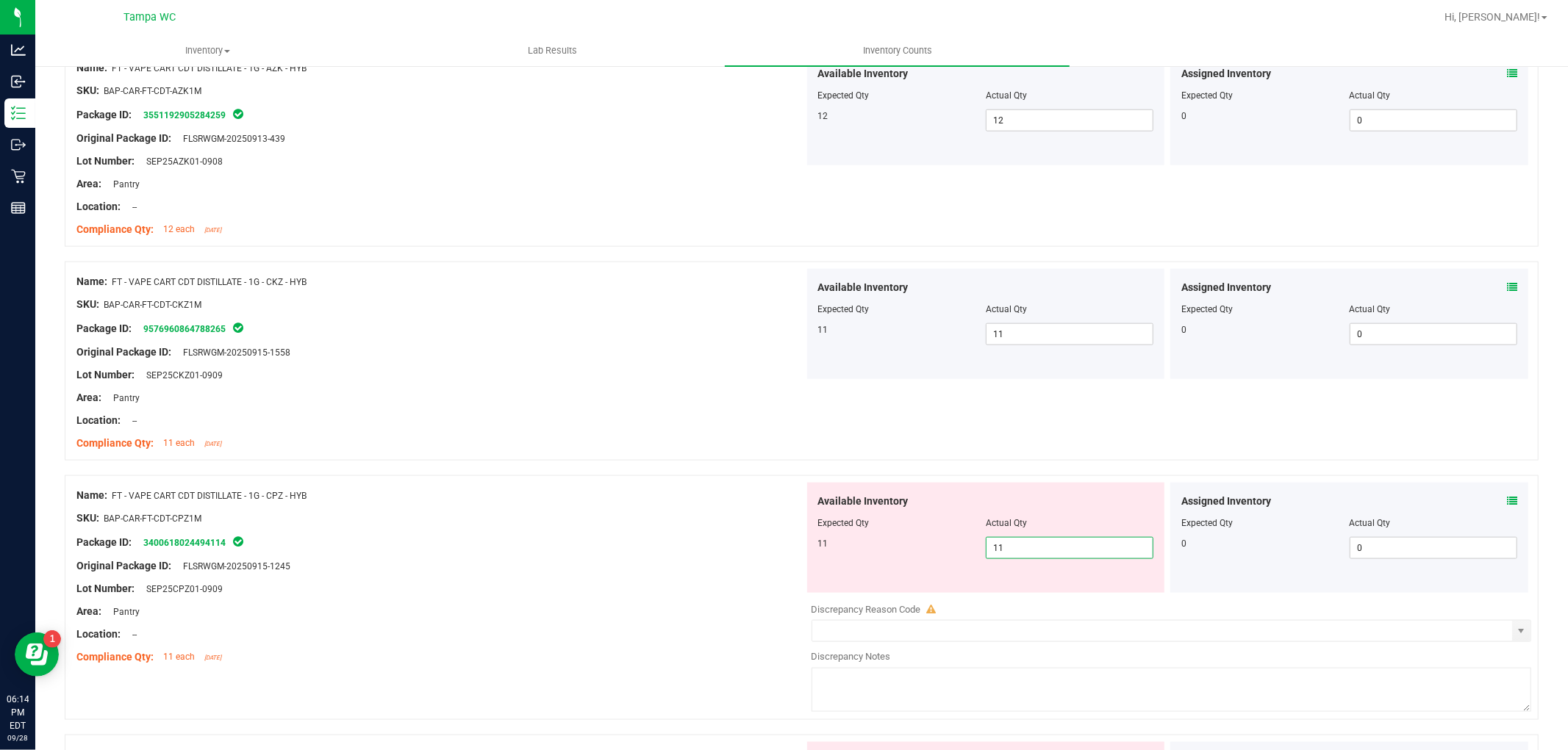
click at [615, 582] on div "Name: FT - VAPE CART CDT DISTILLATE - 1G - CPZ - HYB SKU: BAP-CAR-FT-CDT-CPZ1M …" at bounding box center [441, 576] width 728 height 188
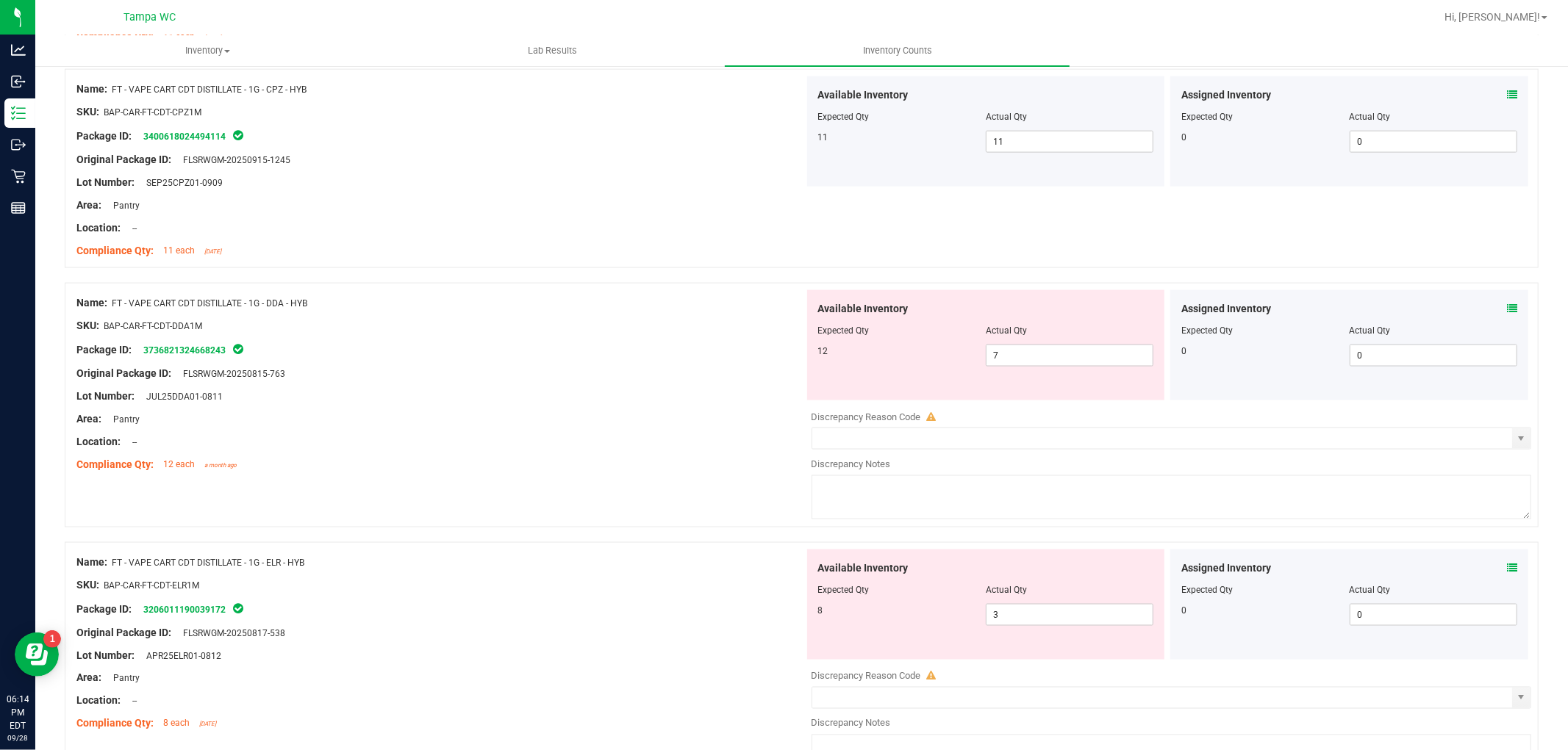
scroll to position [1714, 0]
drag, startPoint x: 1032, startPoint y: 355, endPoint x: 853, endPoint y: 399, distance: 184.3
click at [869, 394] on div "Available Inventory Expected Qty Actual Qty 12 7 7" at bounding box center [986, 343] width 358 height 110
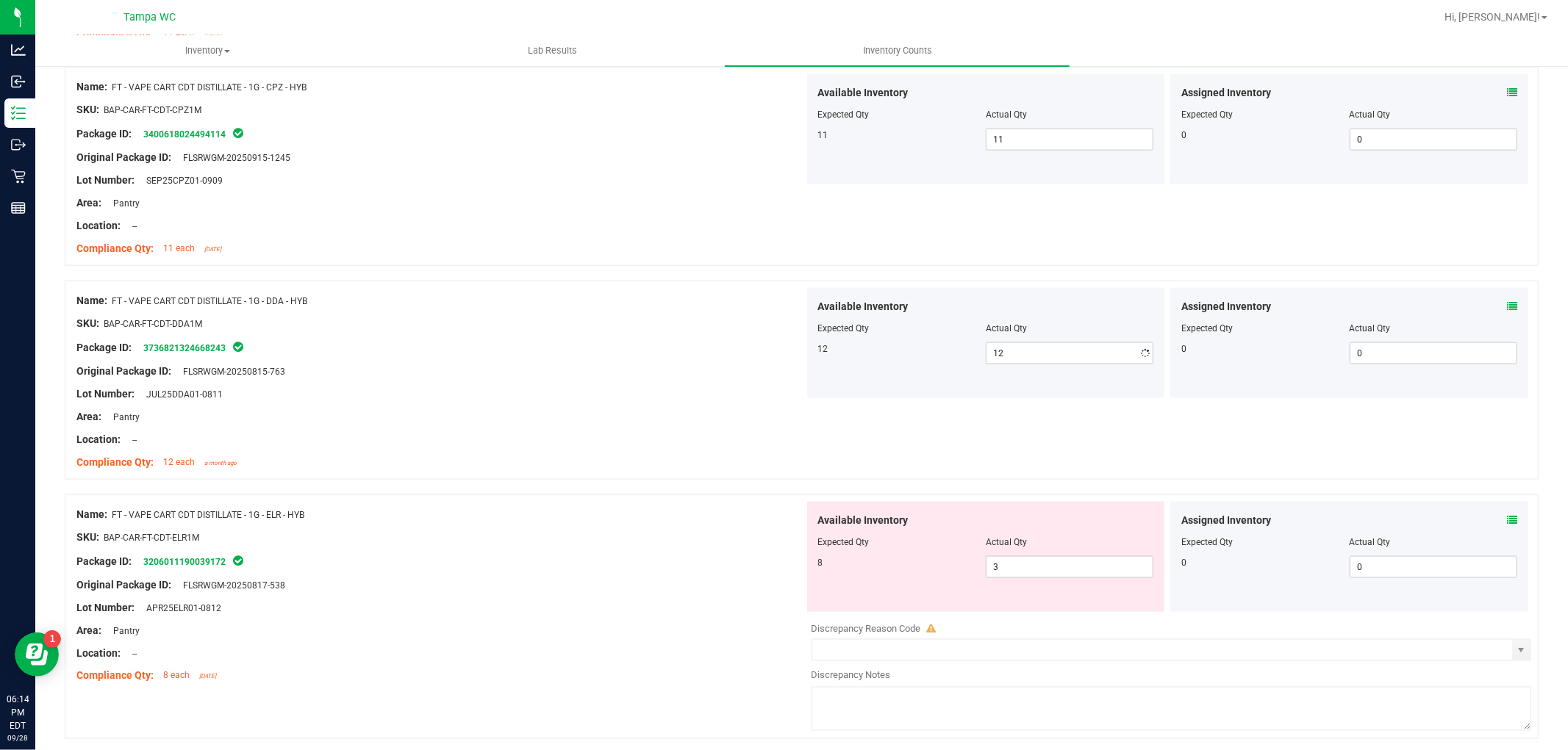
drag, startPoint x: 686, startPoint y: 466, endPoint x: 875, endPoint y: 415, distance: 195.8
click at [686, 465] on div "Compliance Qty: 12 each a month ago" at bounding box center [441, 462] width 728 height 15
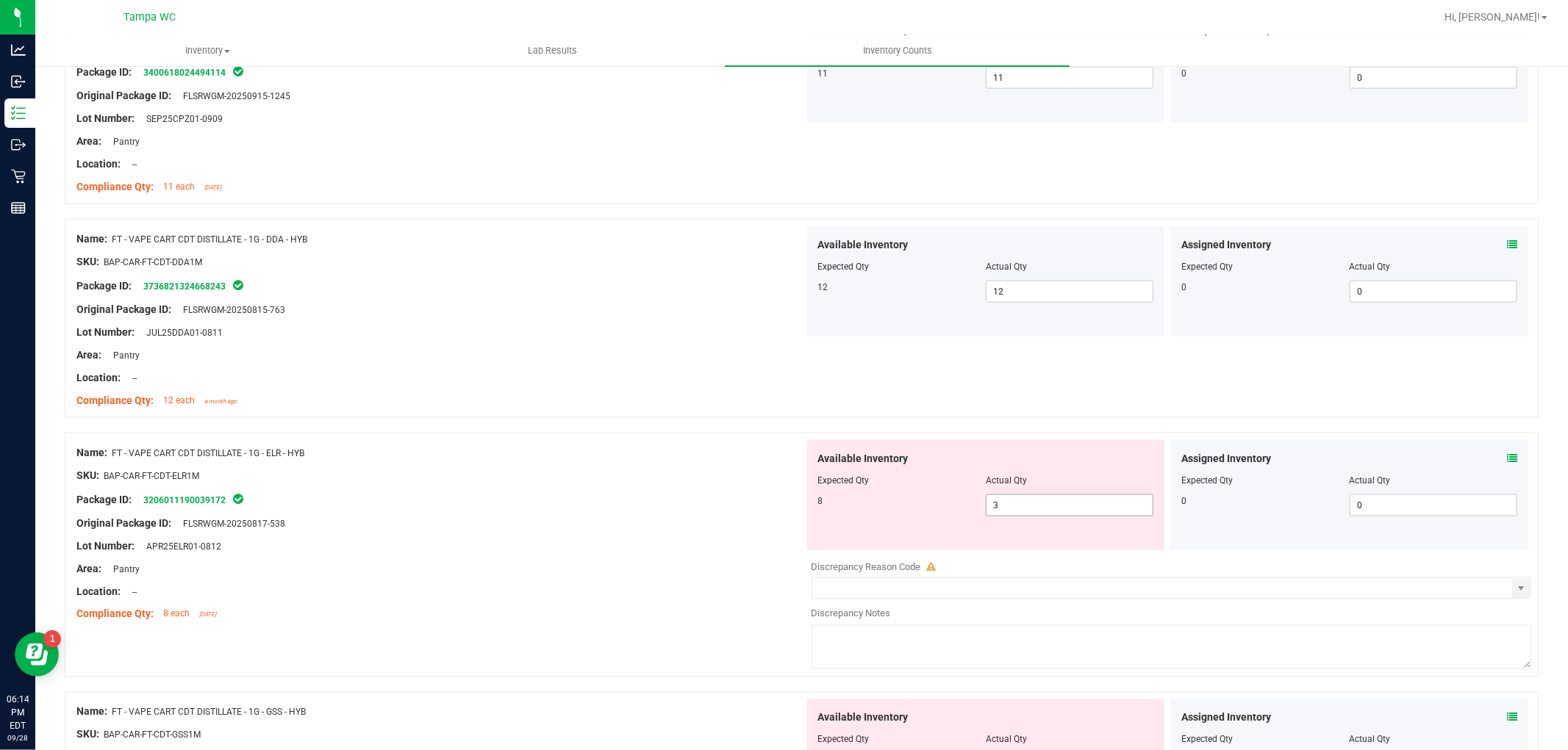
scroll to position [1877, 0]
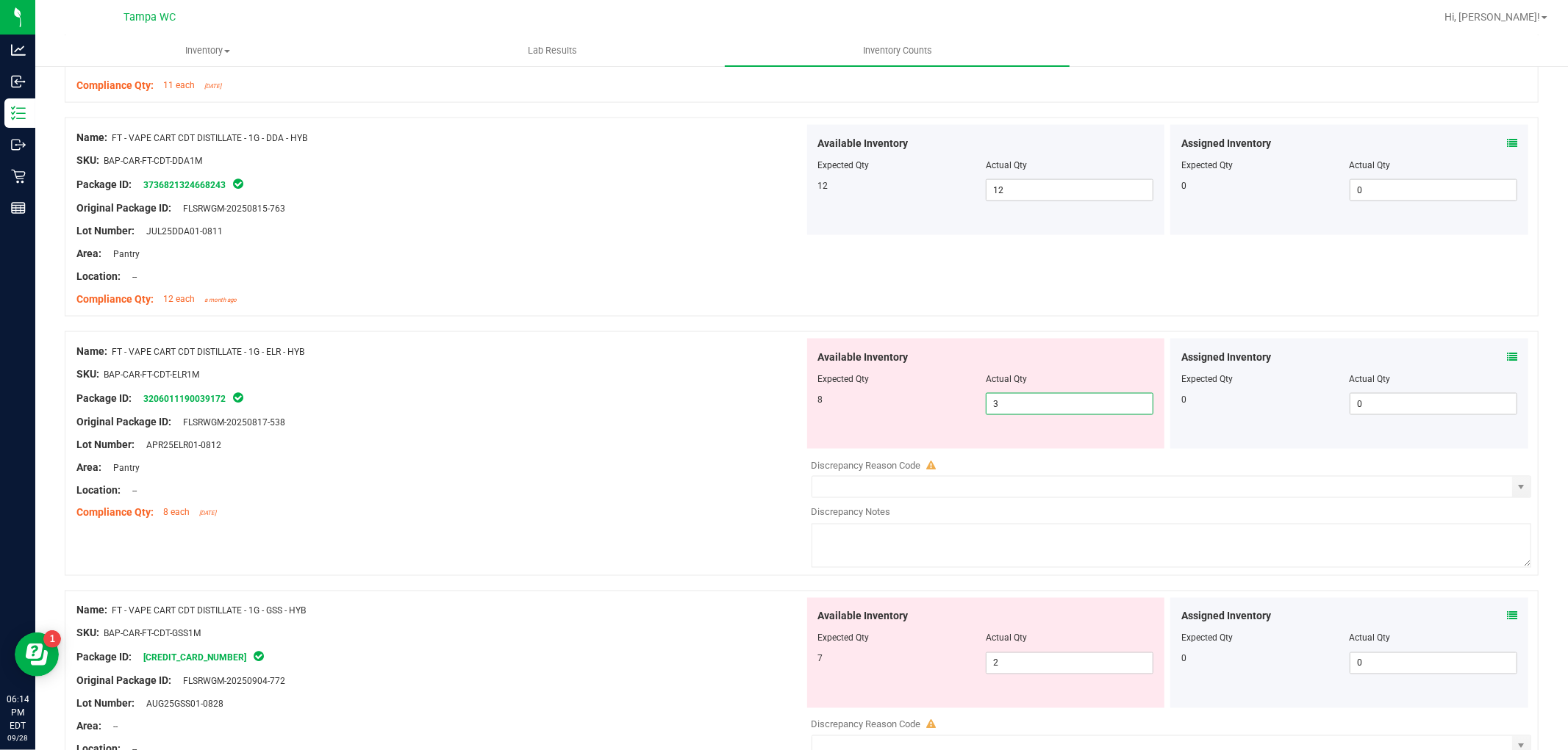
drag, startPoint x: 1038, startPoint y: 400, endPoint x: 710, endPoint y: 466, distance: 334.6
click at [814, 447] on div "Available Inventory Expected Qty Actual Qty 8 3 3" at bounding box center [986, 394] width 358 height 110
drag, startPoint x: 662, startPoint y: 473, endPoint x: 688, endPoint y: 450, distance: 34.7
click at [671, 461] on div "Area: Pantry" at bounding box center [441, 467] width 728 height 15
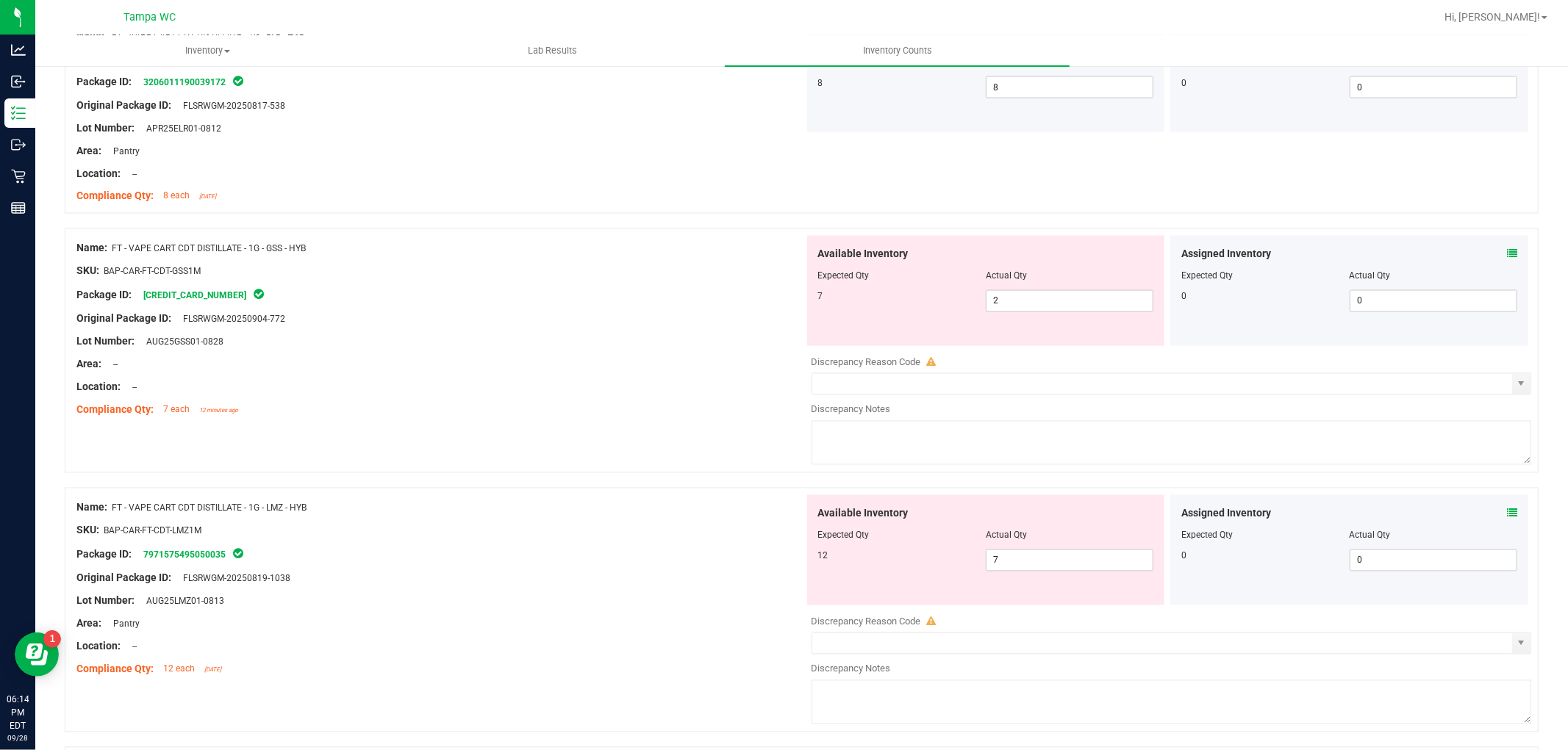
scroll to position [2204, 0]
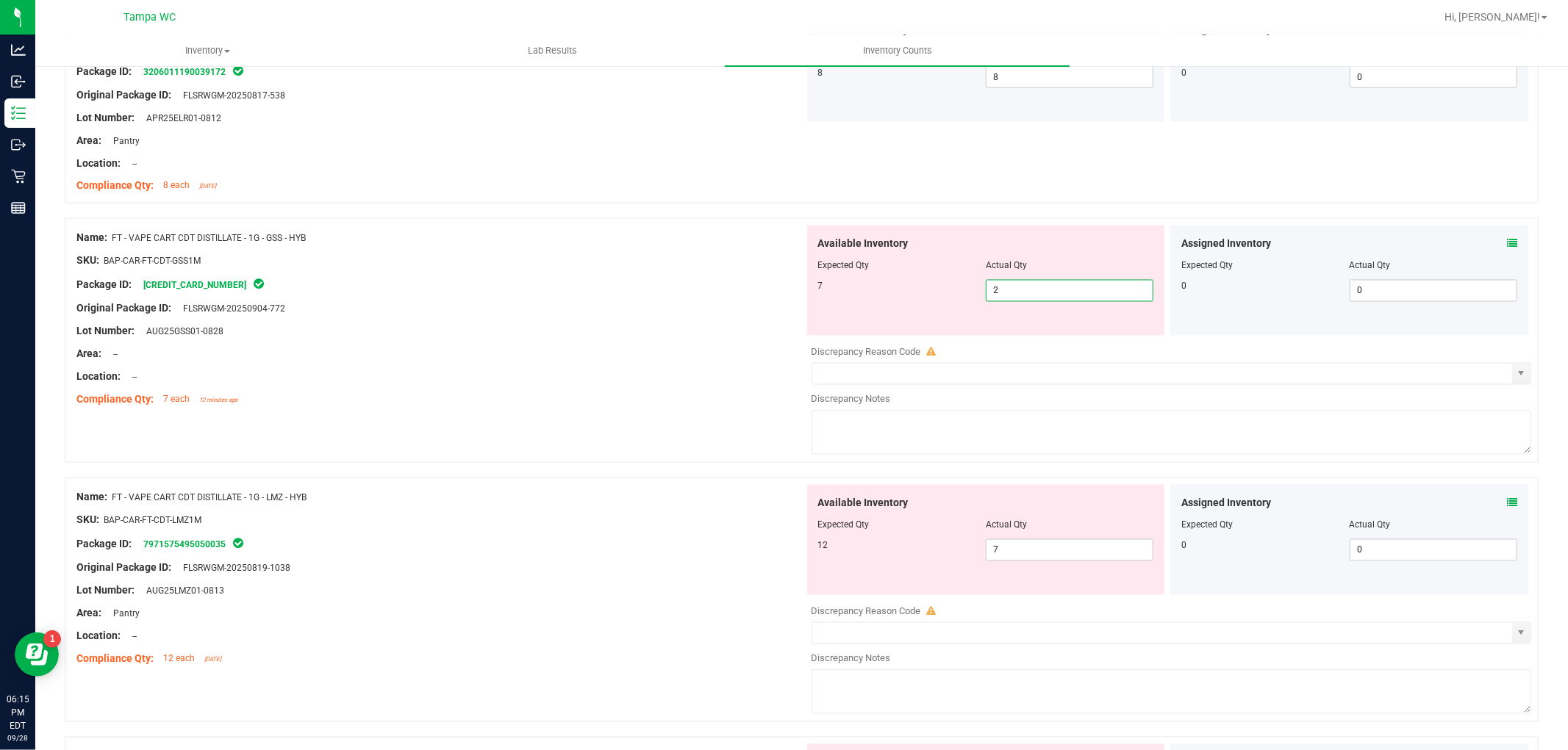
drag, startPoint x: 1030, startPoint y: 292, endPoint x: 835, endPoint y: 332, distance: 199.1
click at [844, 327] on div "Available Inventory Expected Qty Actual Qty 7 2 2" at bounding box center [986, 280] width 358 height 110
drag, startPoint x: 656, startPoint y: 375, endPoint x: 742, endPoint y: 343, distance: 91.8
click at [666, 361] on div "Name: FT - VAPE CART CDT DISTILLATE - 1G - GSS - HYB SKU: BAP-CAR-FT-CDT-GSS1M …" at bounding box center [441, 319] width 728 height 188
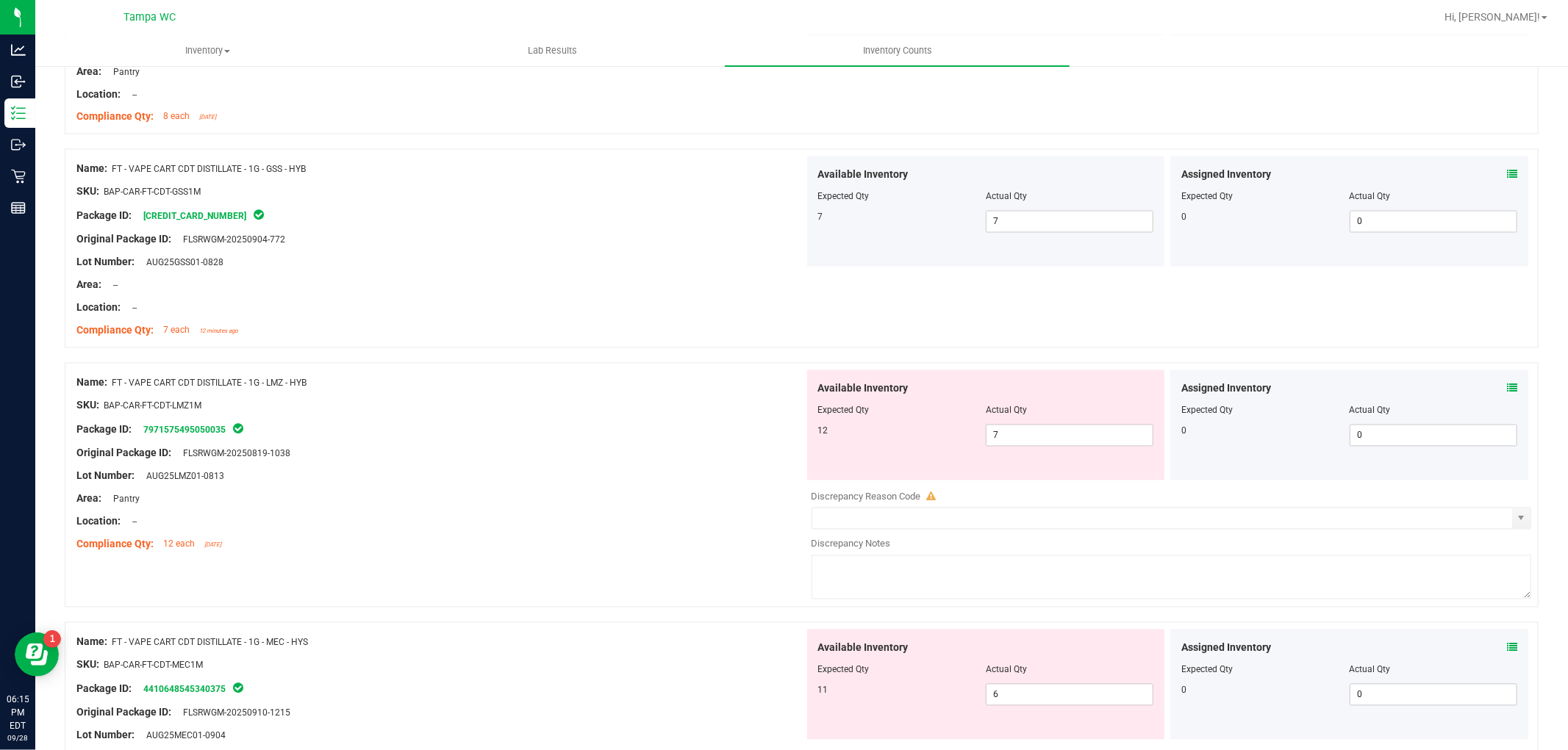
scroll to position [2367, 0]
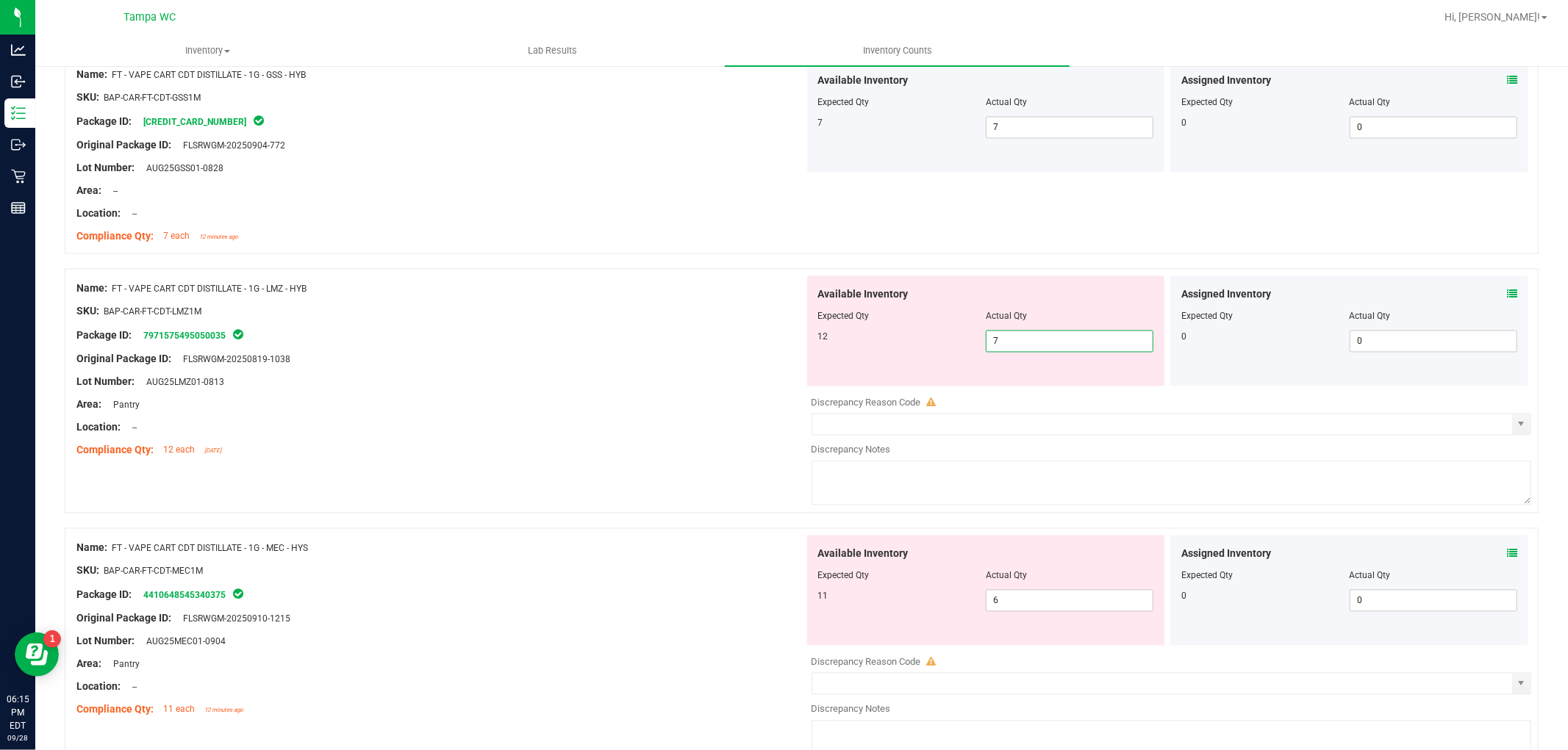
drag, startPoint x: 1025, startPoint y: 341, endPoint x: 809, endPoint y: 386, distance: 220.6
click at [828, 384] on div "Available Inventory Expected Qty Actual Qty 12 7 7" at bounding box center [986, 331] width 358 height 110
click at [666, 417] on div at bounding box center [441, 416] width 728 height 7
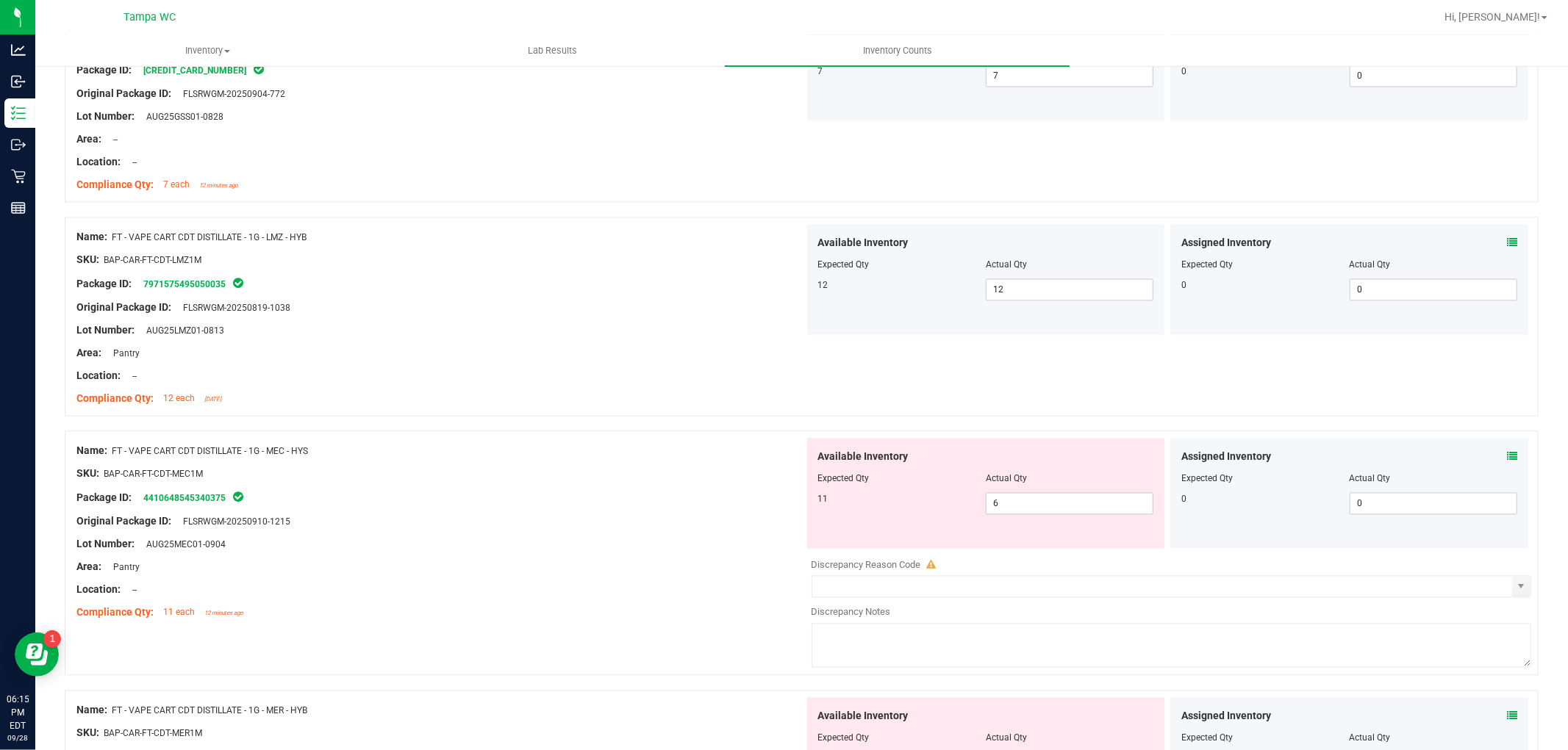
scroll to position [2449, 0]
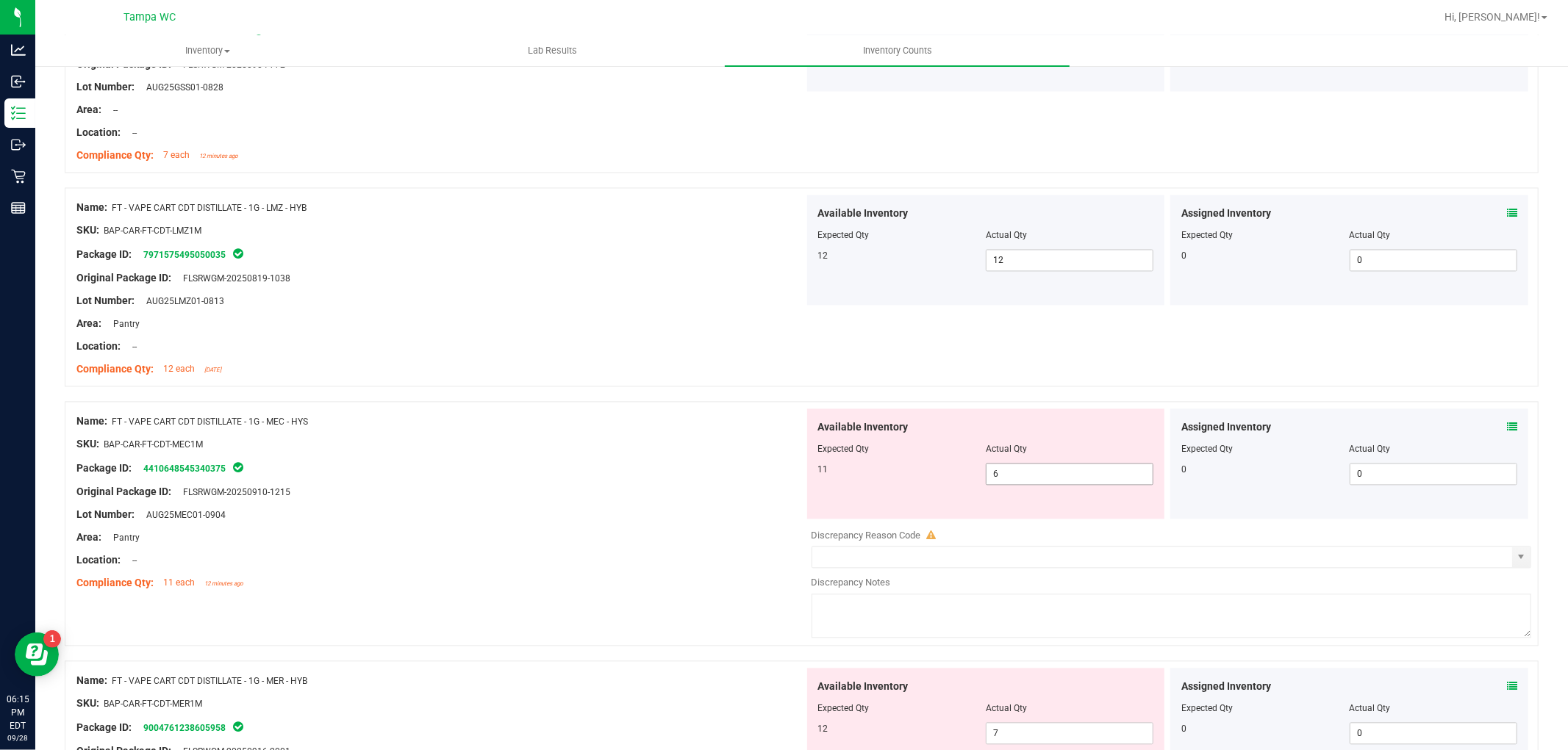
drag, startPoint x: 1012, startPoint y: 465, endPoint x: 937, endPoint y: 478, distance: 76.1
click at [932, 480] on div "11 6 6" at bounding box center [986, 474] width 336 height 22
drag, startPoint x: 1014, startPoint y: 461, endPoint x: 885, endPoint y: 489, distance: 132.0
click at [885, 489] on div "Available Inventory Expected Qty Actual Qty 11 6 6" at bounding box center [986, 463] width 358 height 110
drag, startPoint x: 915, startPoint y: 495, endPoint x: 755, endPoint y: 516, distance: 161.4
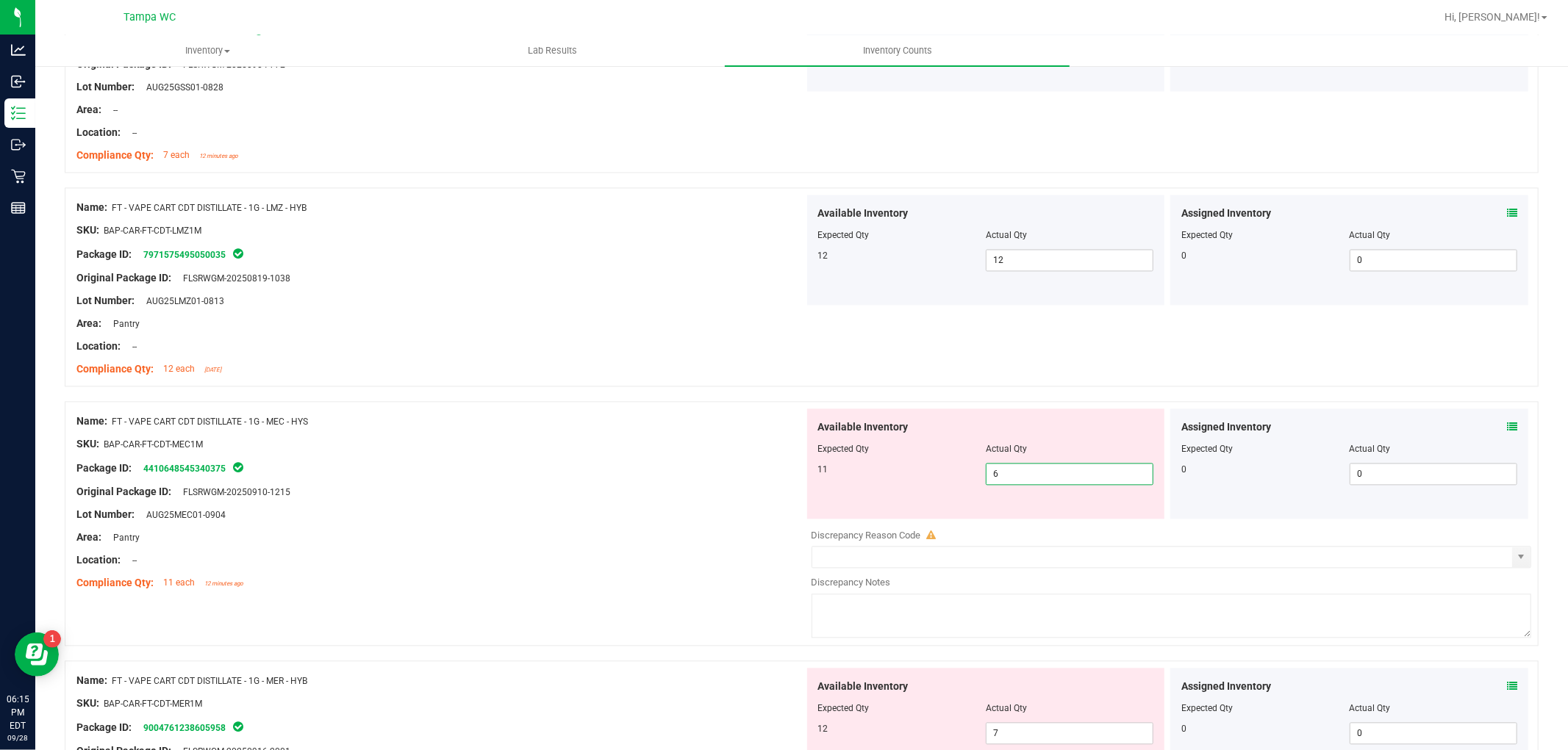
click at [771, 508] on div "Name: FT - VAPE CART CDT DISTILLATE - 1G - MEC - HYS SKU: BAP-CAR-FT-CDT-MEC1M …" at bounding box center [801, 523] width 1474 height 245
click at [578, 546] on div at bounding box center [441, 549] width 728 height 7
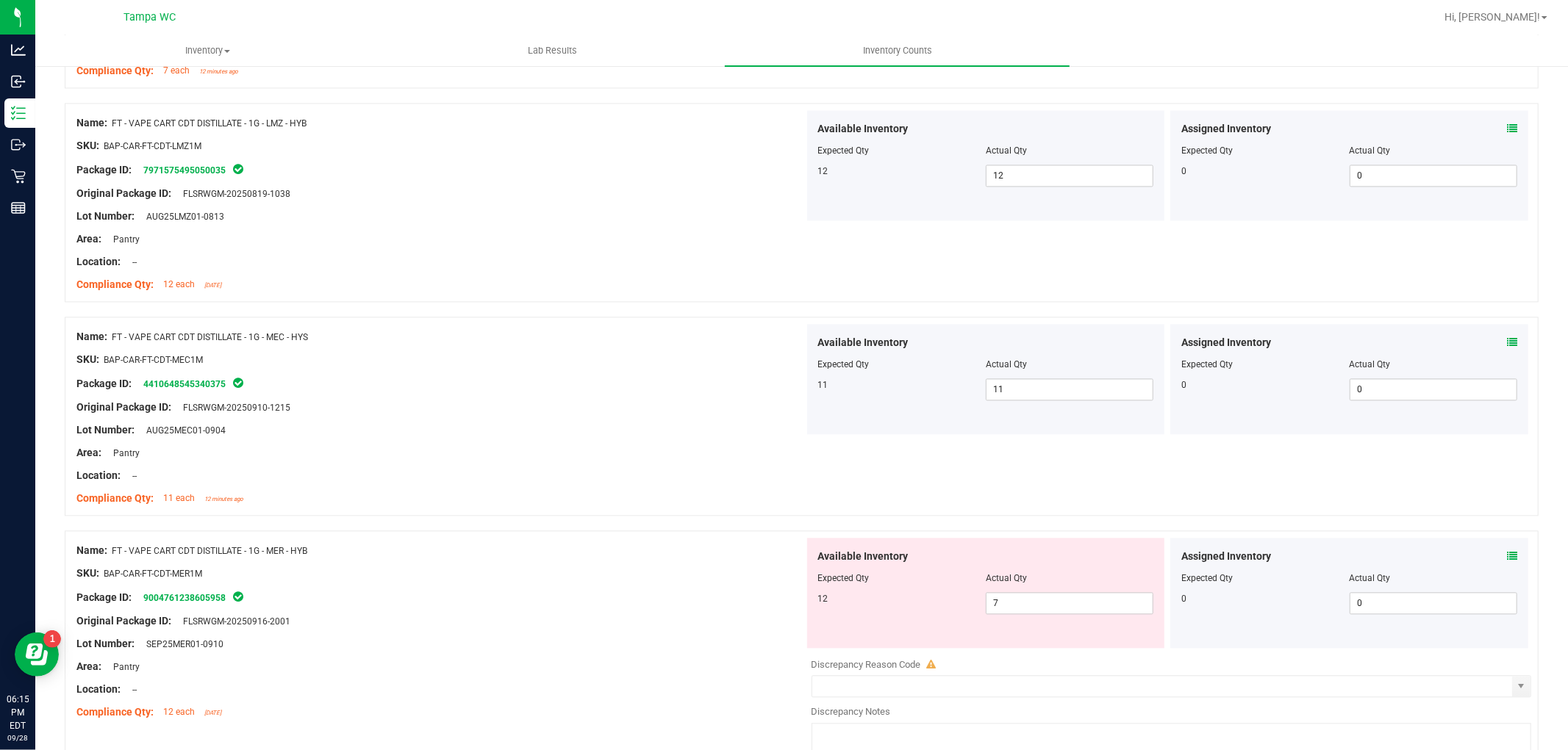
scroll to position [2612, 0]
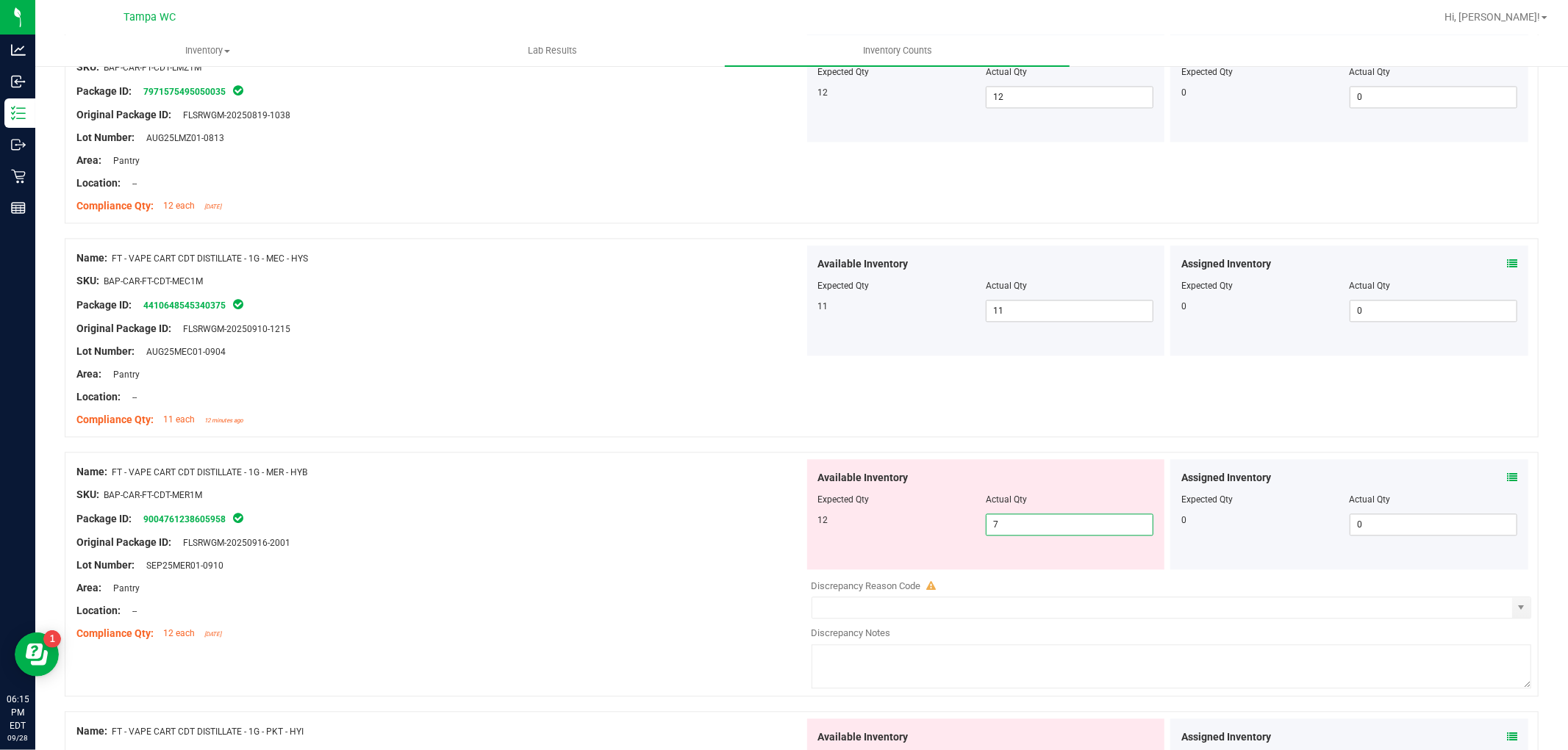
drag, startPoint x: 1054, startPoint y: 520, endPoint x: 813, endPoint y: 533, distance: 241.4
click at [917, 531] on div "12 7 7" at bounding box center [986, 524] width 336 height 22
drag, startPoint x: 670, startPoint y: 554, endPoint x: 697, endPoint y: 516, distance: 46.6
click at [670, 552] on div at bounding box center [441, 554] width 728 height 7
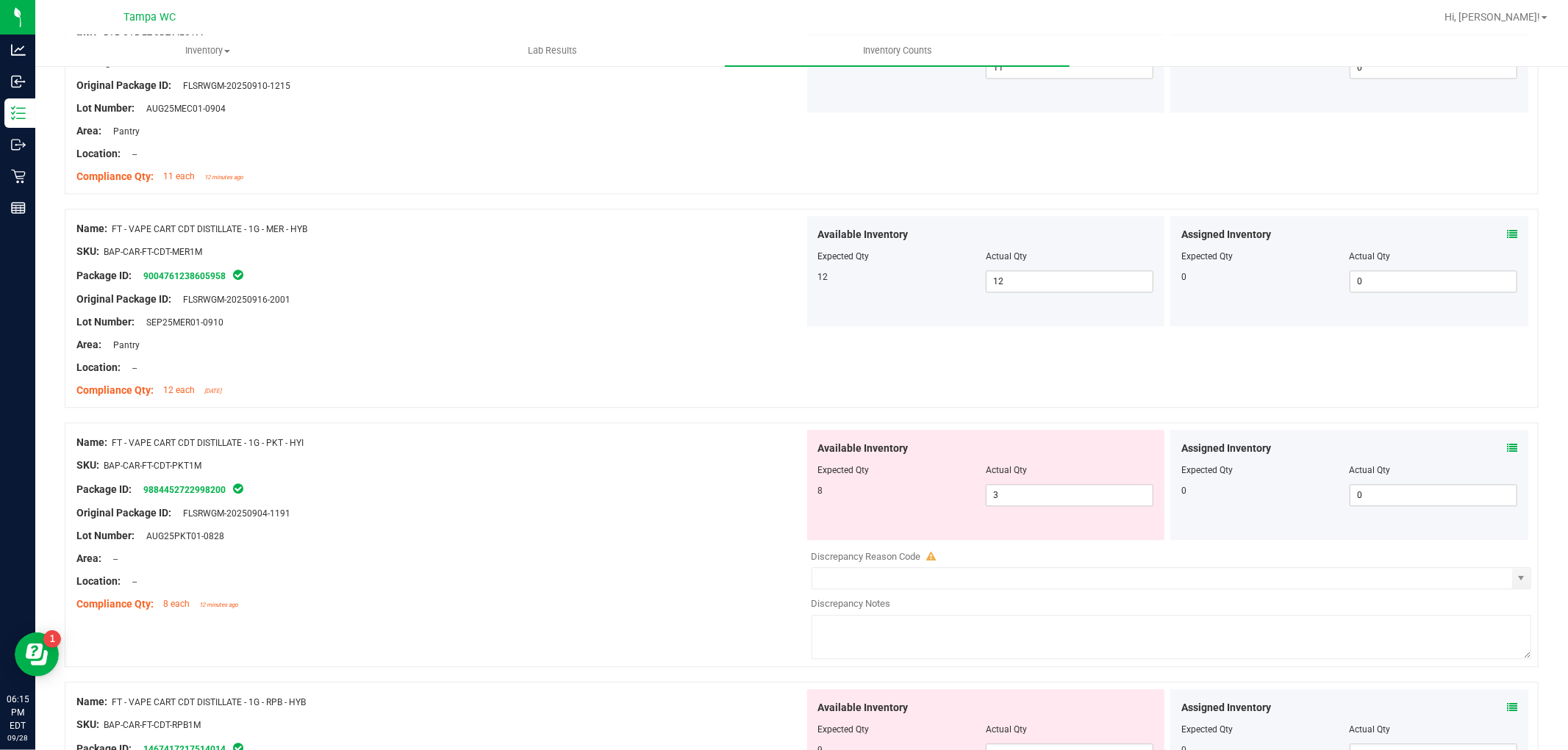
scroll to position [2856, 0]
drag, startPoint x: 1020, startPoint y: 496, endPoint x: 862, endPoint y: 526, distance: 160.8
click at [879, 521] on div "Available Inventory Expected Qty Actual Qty 8 3 3" at bounding box center [986, 483] width 358 height 110
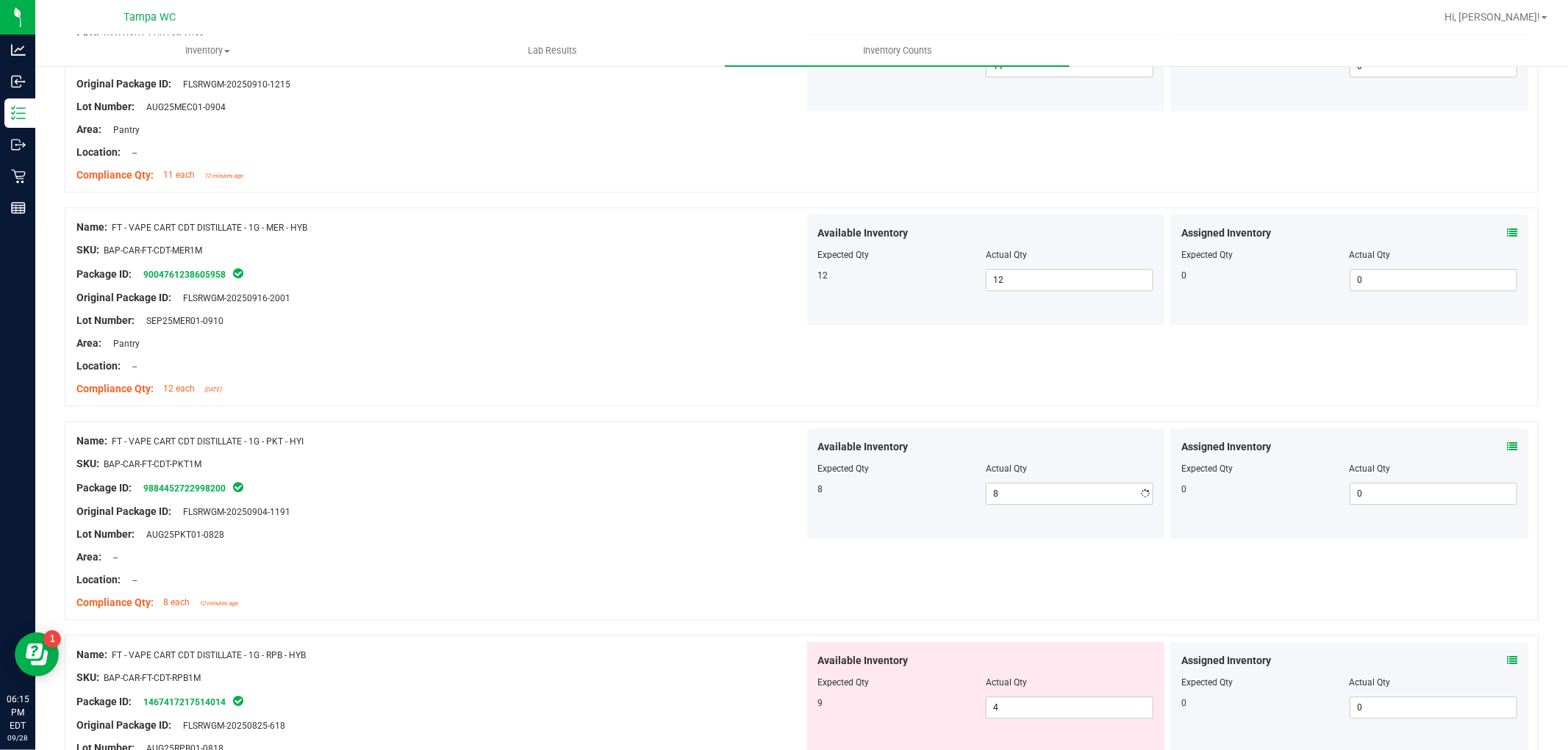
click at [693, 533] on div "Lot Number: AUG25PKT01-0828" at bounding box center [441, 534] width 728 height 15
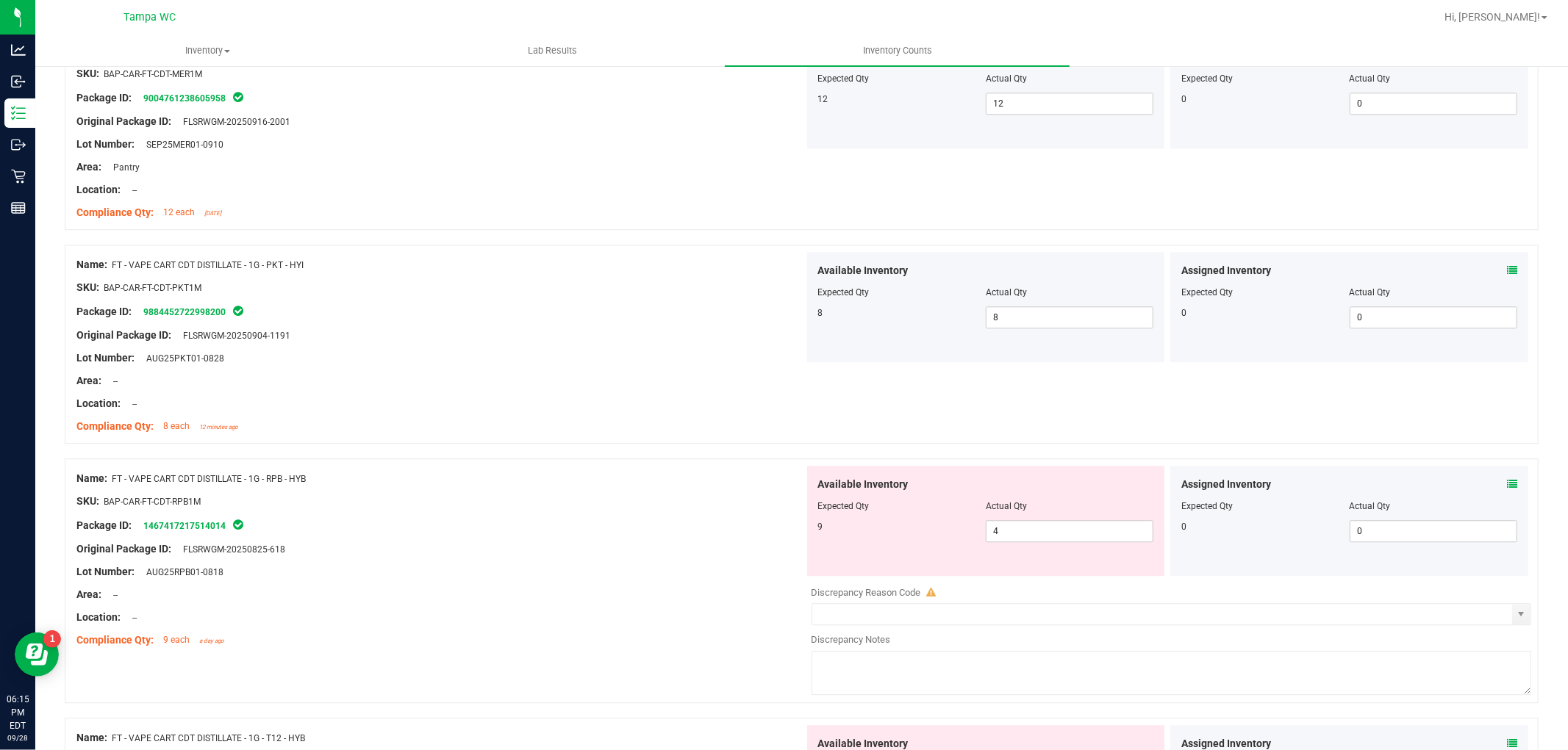
scroll to position [3102, 0]
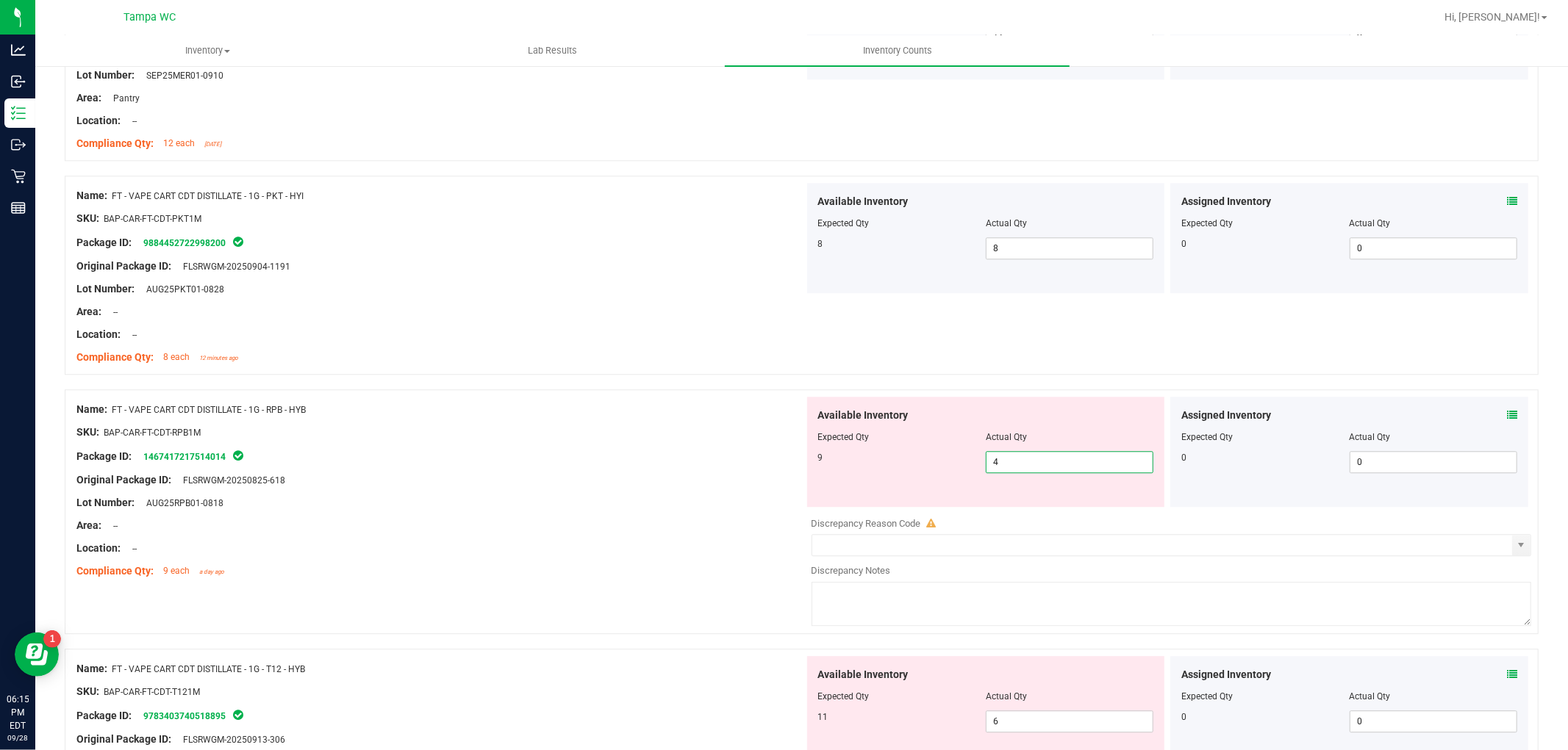
drag, startPoint x: 1042, startPoint y: 468, endPoint x: 805, endPoint y: 508, distance: 240.4
click at [826, 504] on div "Available Inventory Expected Qty Actual Qty 9 4 4" at bounding box center [986, 452] width 358 height 110
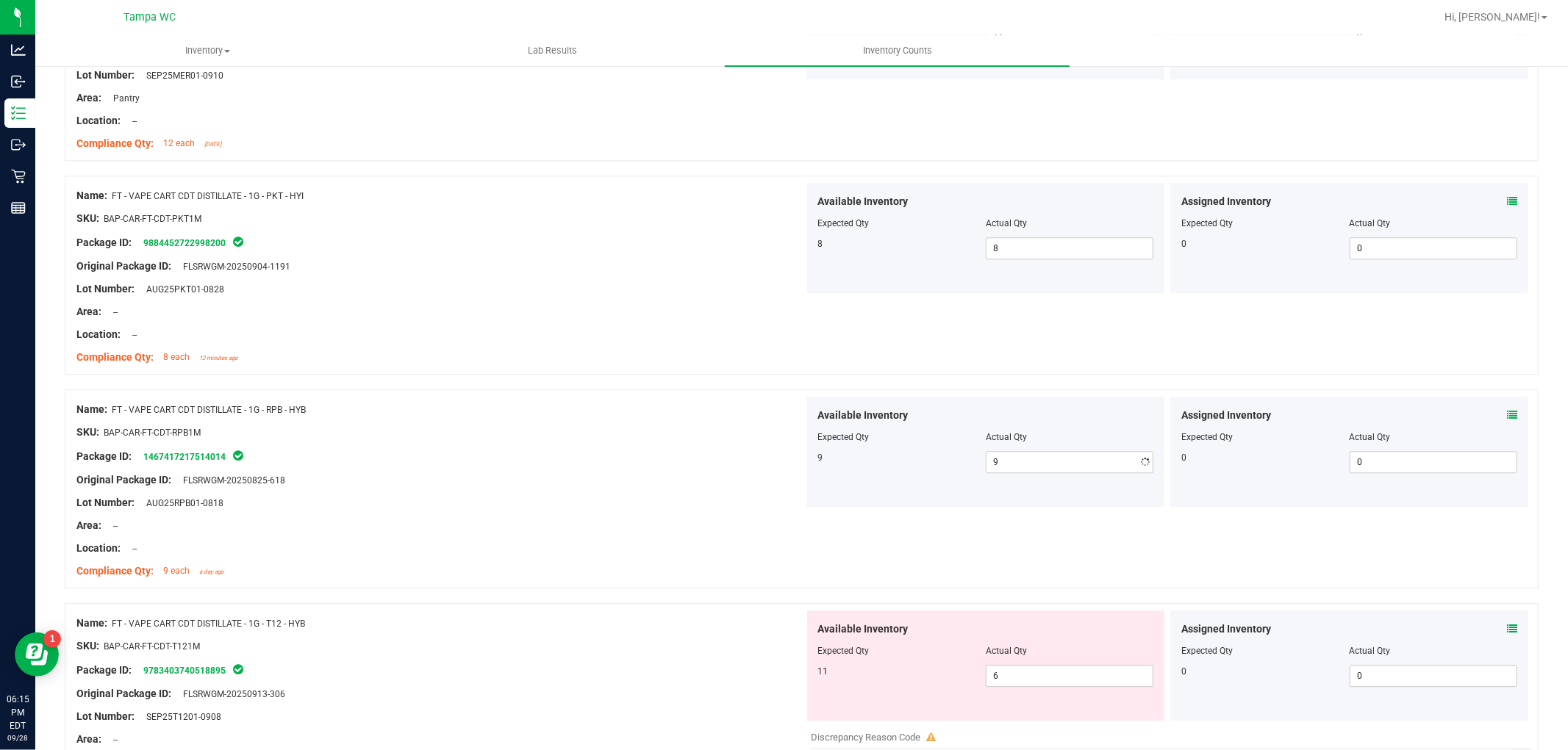
drag, startPoint x: 635, startPoint y: 535, endPoint x: 710, endPoint y: 466, distance: 101.9
click at [641, 529] on div "Name: FT - VAPE CART CDT DISTILLATE - 1G - RPB - HYB SKU: BAP-CAR-FT-CDT-RPB1M …" at bounding box center [441, 491] width 728 height 188
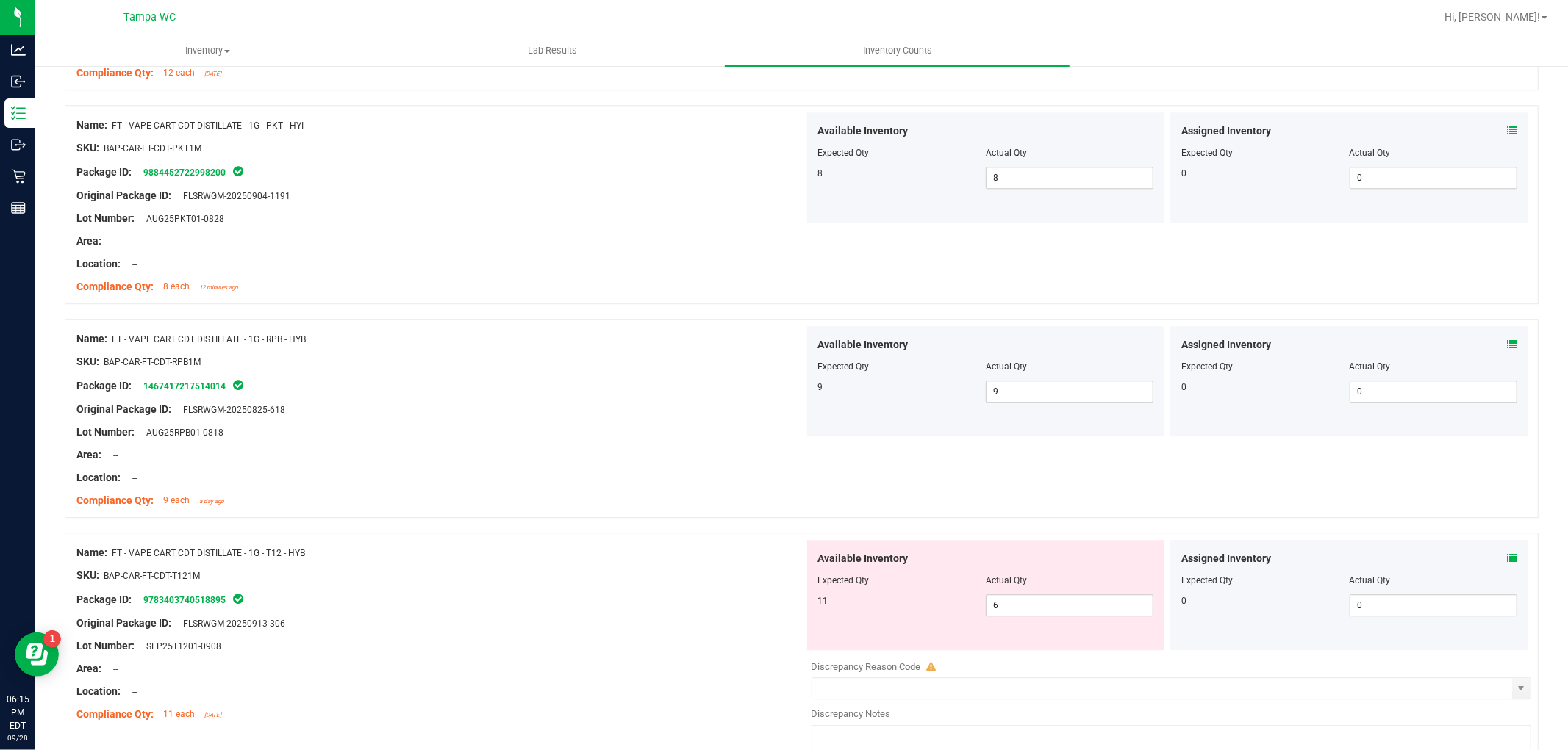
scroll to position [3265, 0]
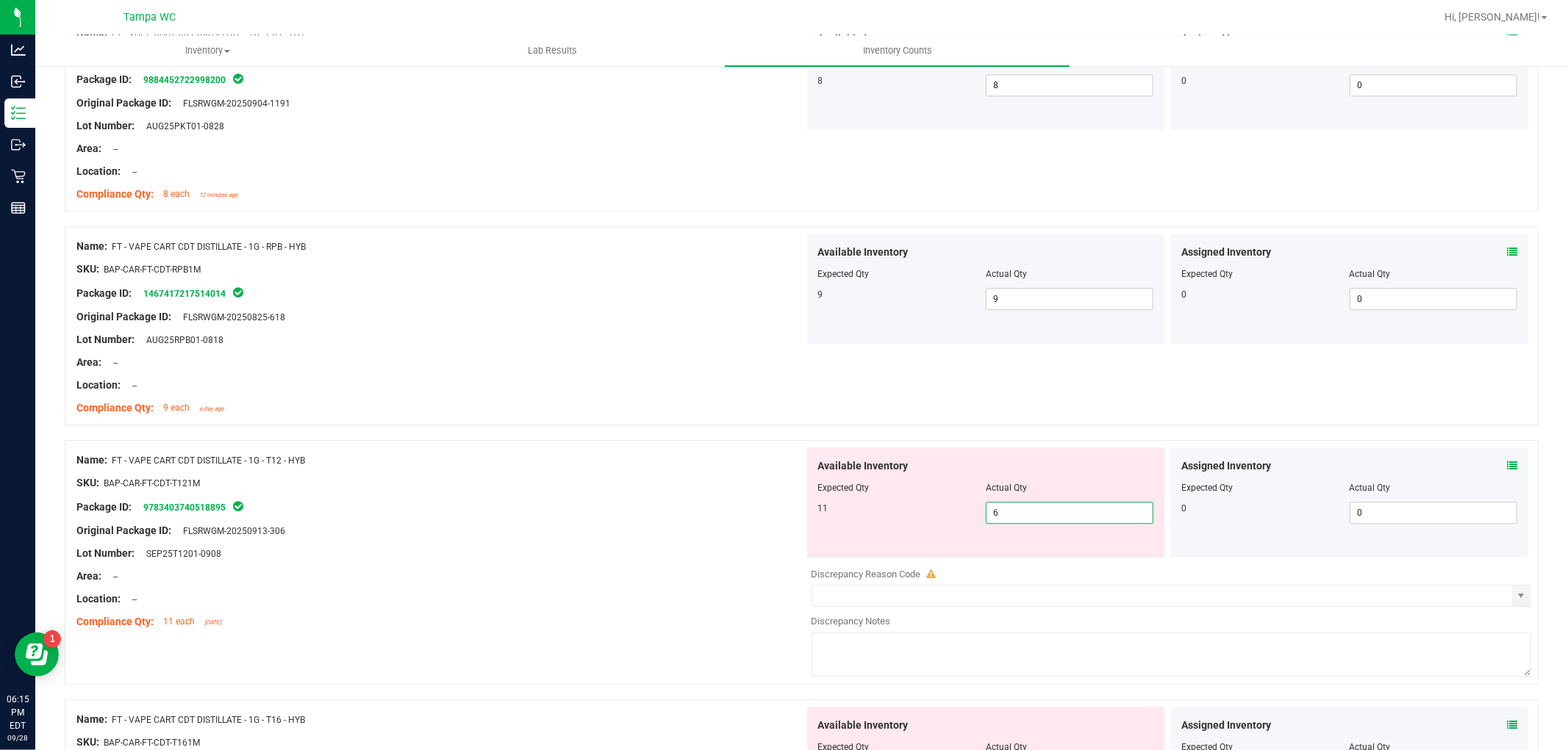
drag, startPoint x: 1019, startPoint y: 519, endPoint x: 763, endPoint y: 554, distance: 258.4
click at [796, 562] on div "Name: FT - VAPE CART CDT DISTILLATE - 1G - T12 - HYB SKU: BAP-CAR-FT-CDT-T121M …" at bounding box center [801, 562] width 1474 height 245
click at [666, 521] on ng-container "Original Package ID: FLSRWGM-20250913-306" at bounding box center [441, 527] width 728 height 23
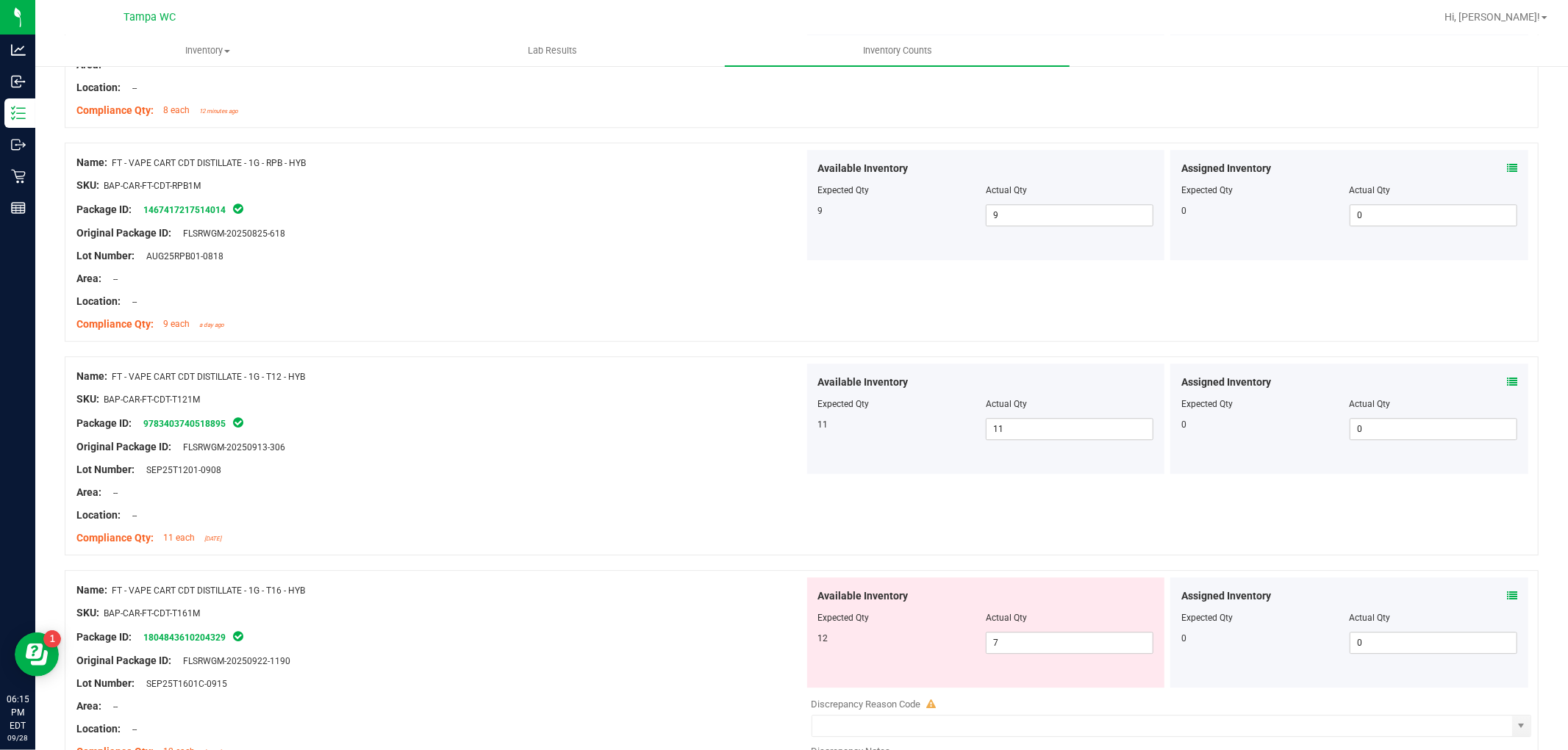
scroll to position [3510, 0]
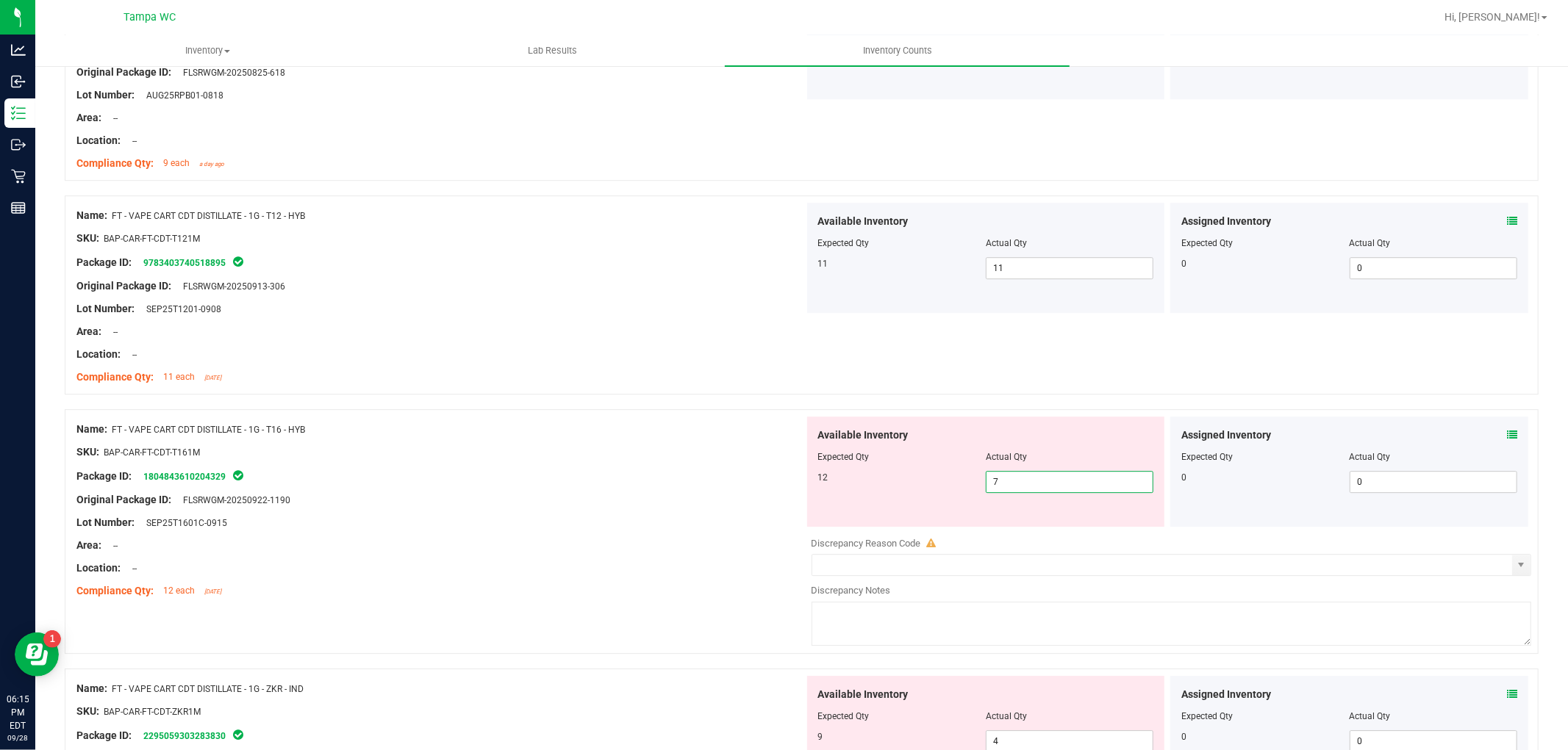
drag, startPoint x: 1034, startPoint y: 474, endPoint x: 781, endPoint y: 520, distance: 257.1
click at [812, 512] on div "Available Inventory Expected Qty Actual Qty 12 7 7" at bounding box center [986, 471] width 358 height 110
drag, startPoint x: 687, startPoint y: 544, endPoint x: 706, endPoint y: 530, distance: 23.6
click at [688, 541] on div "Area: --" at bounding box center [441, 545] width 728 height 15
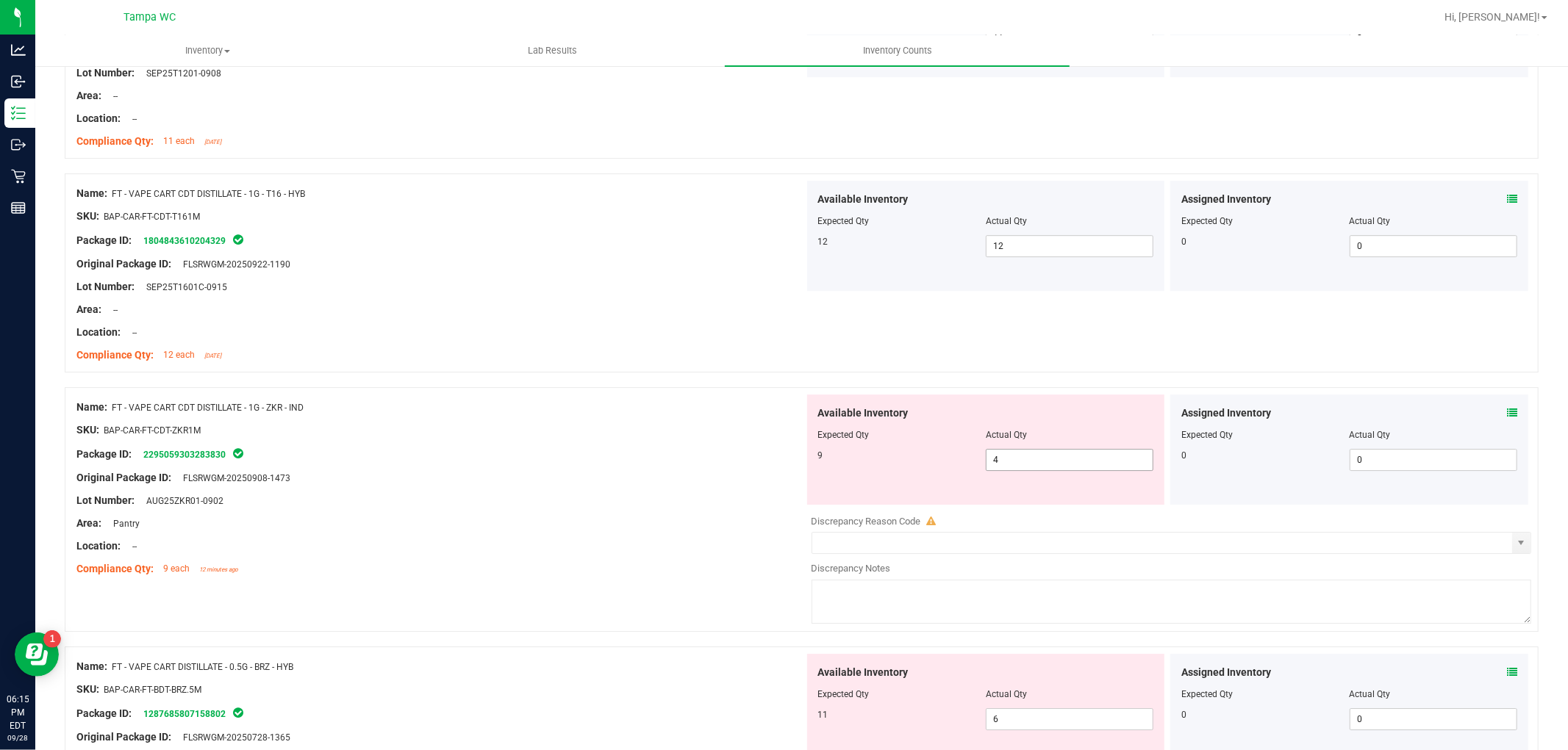
scroll to position [3755, 0]
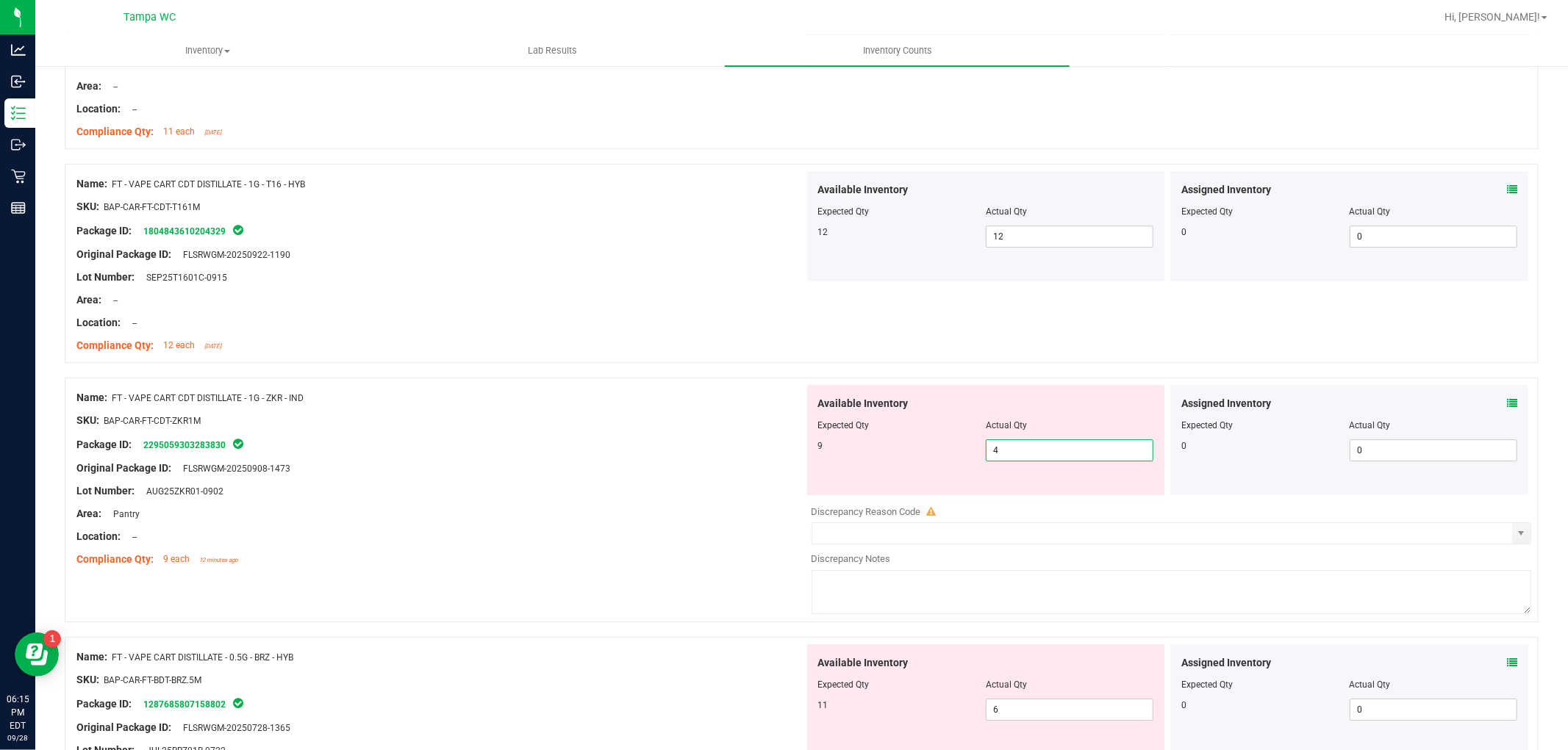
drag, startPoint x: 1014, startPoint y: 459, endPoint x: 824, endPoint y: 488, distance: 192.2
click at [826, 487] on div "Available Inventory Expected Qty Actual Qty 9 4 4" at bounding box center [986, 440] width 358 height 110
drag
click at [672, 479] on div "Name: FT - VAPE CART CDT DISTILLATE - 1G - ZKR - IND SKU: BAP-CAR-FT-CDT-ZKR1M …" at bounding box center [441, 478] width 728 height 188
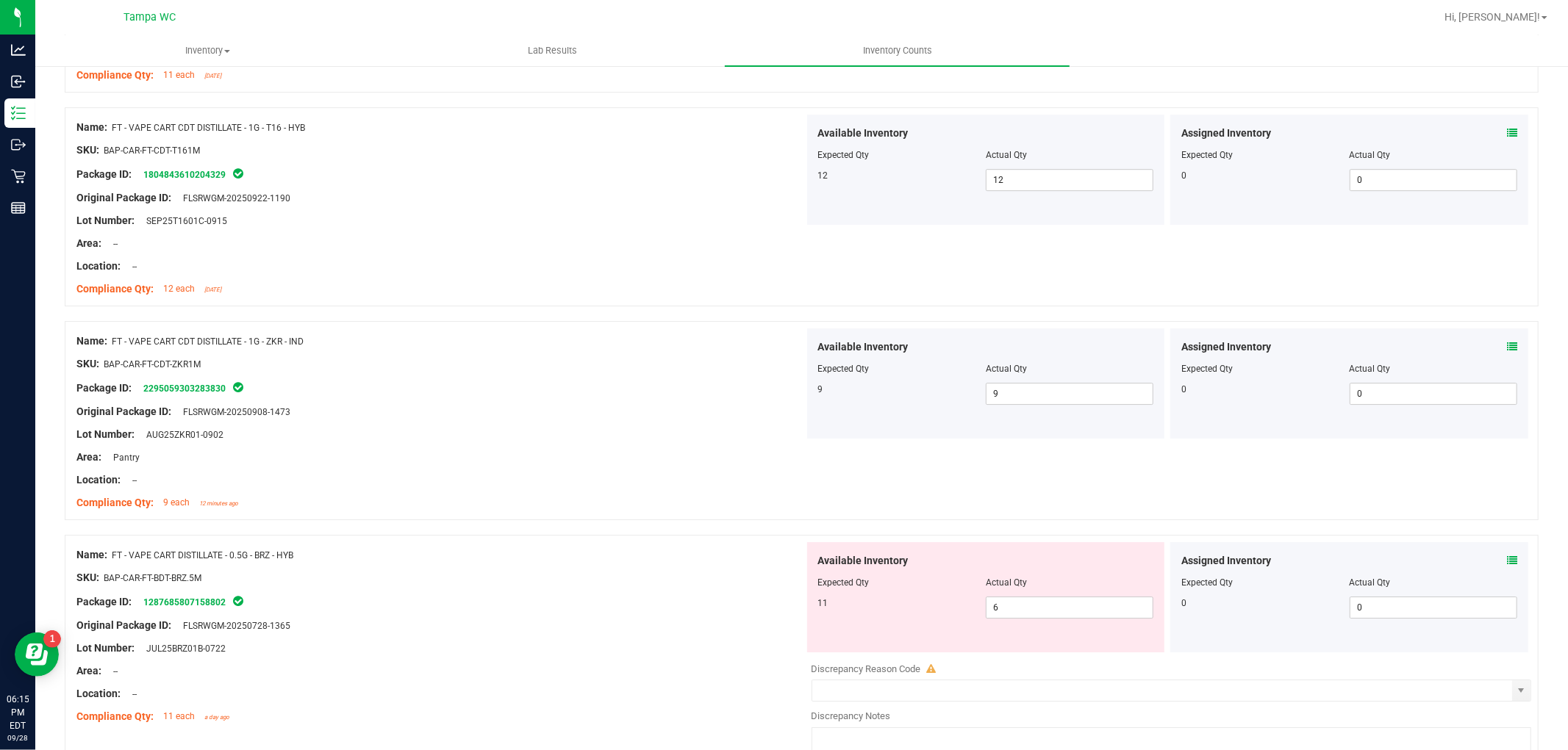
scroll to position [3908, 0]
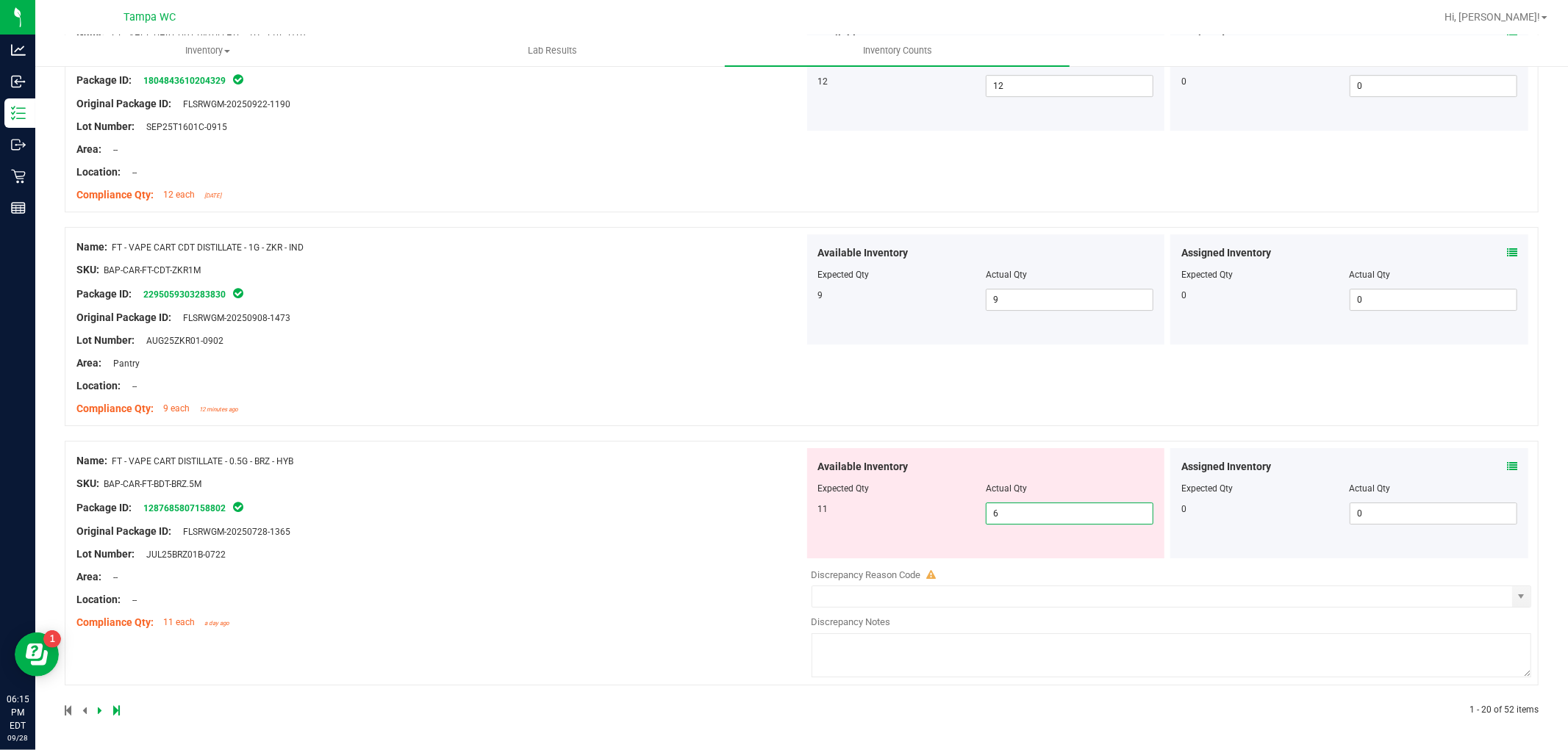
click at [817, 539] on div "Available Inventory Expected Qty Actual Qty 11 6 6" at bounding box center [986, 504] width 358 height 110
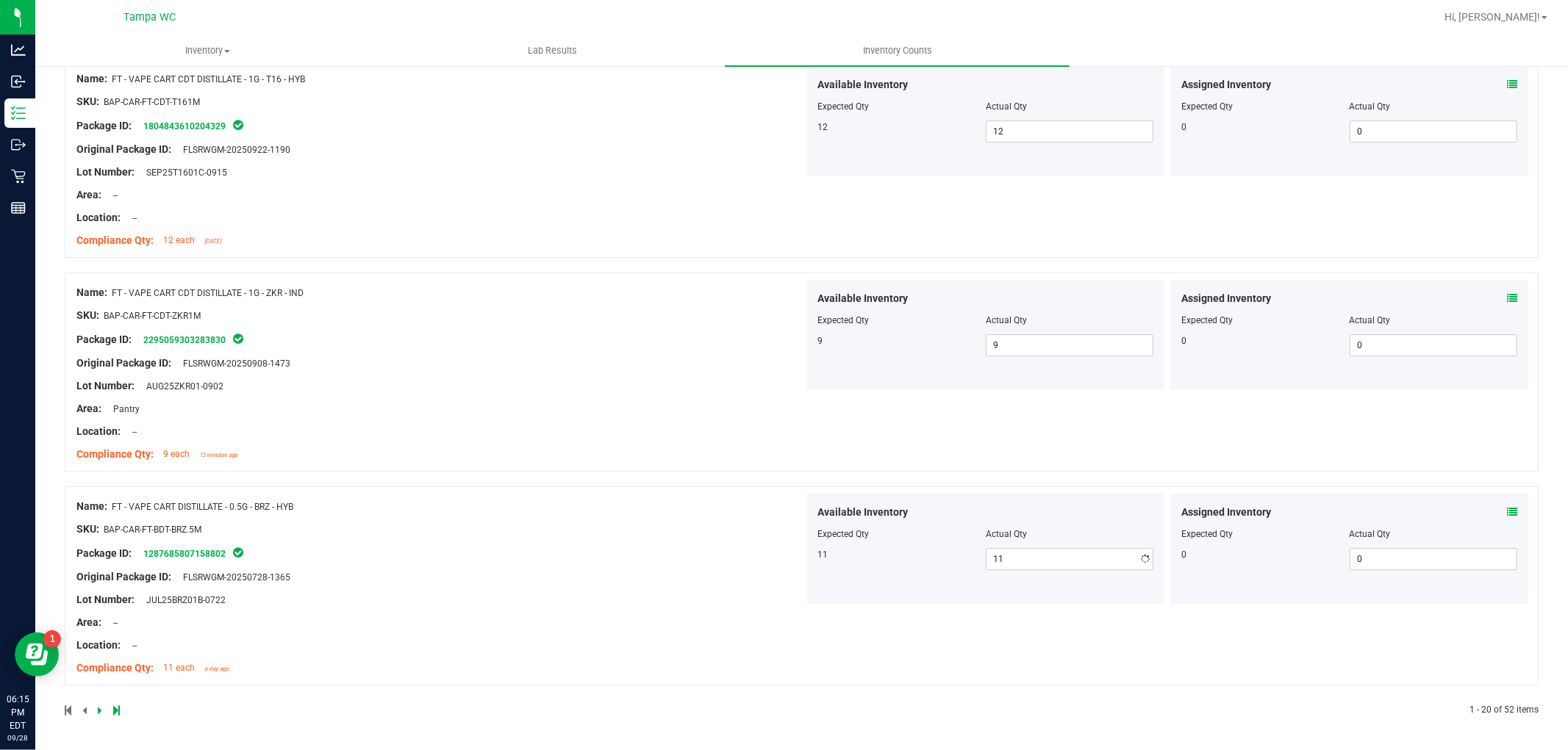
click at [653, 533] on div "Name: FT - VAPE CART DISTILLATE - 0.5G - BRZ - HYB SKU: BAP-CAR-FT-BDT-BRZ.5M P…" at bounding box center [441, 588] width 728 height 188
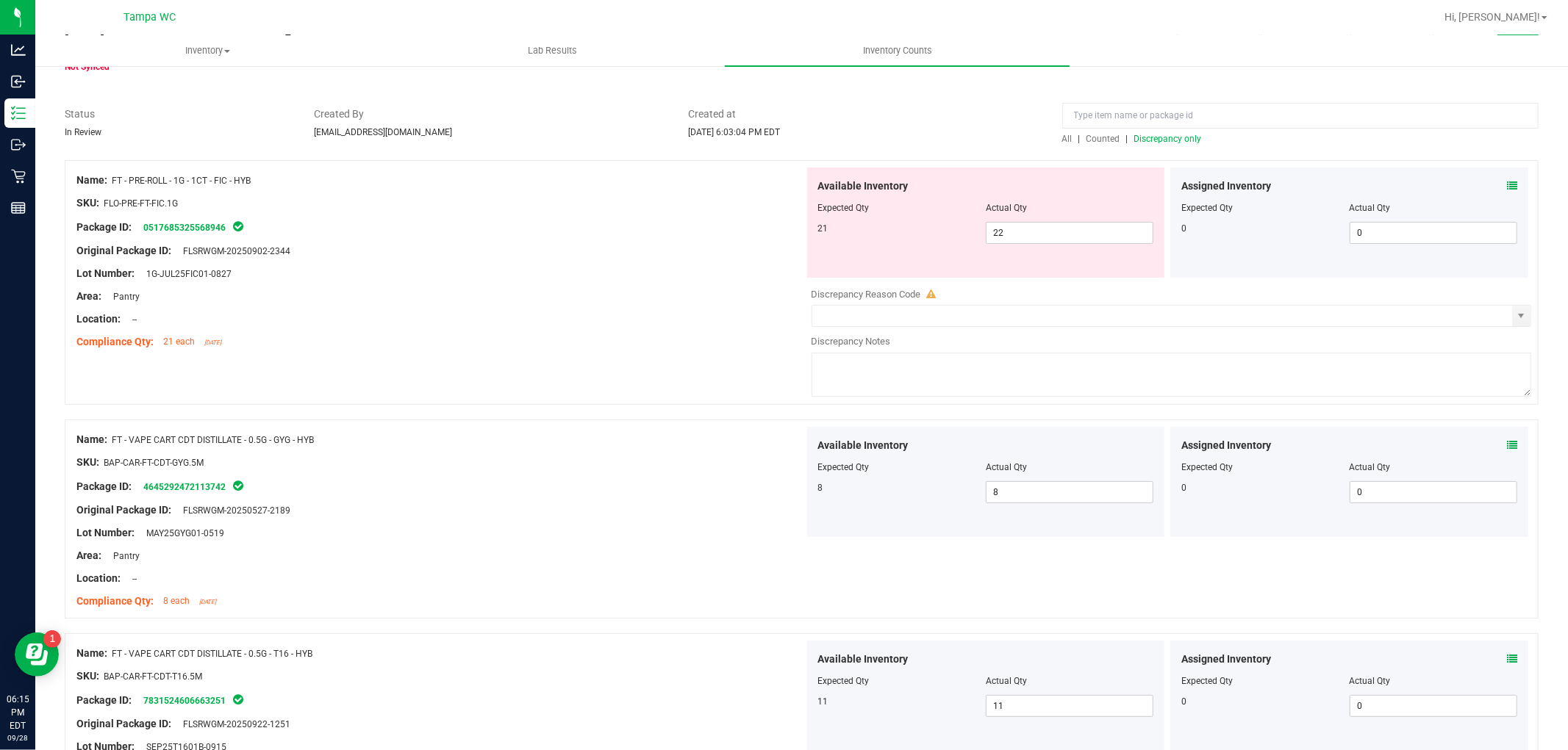
scroll to position [0, 0]
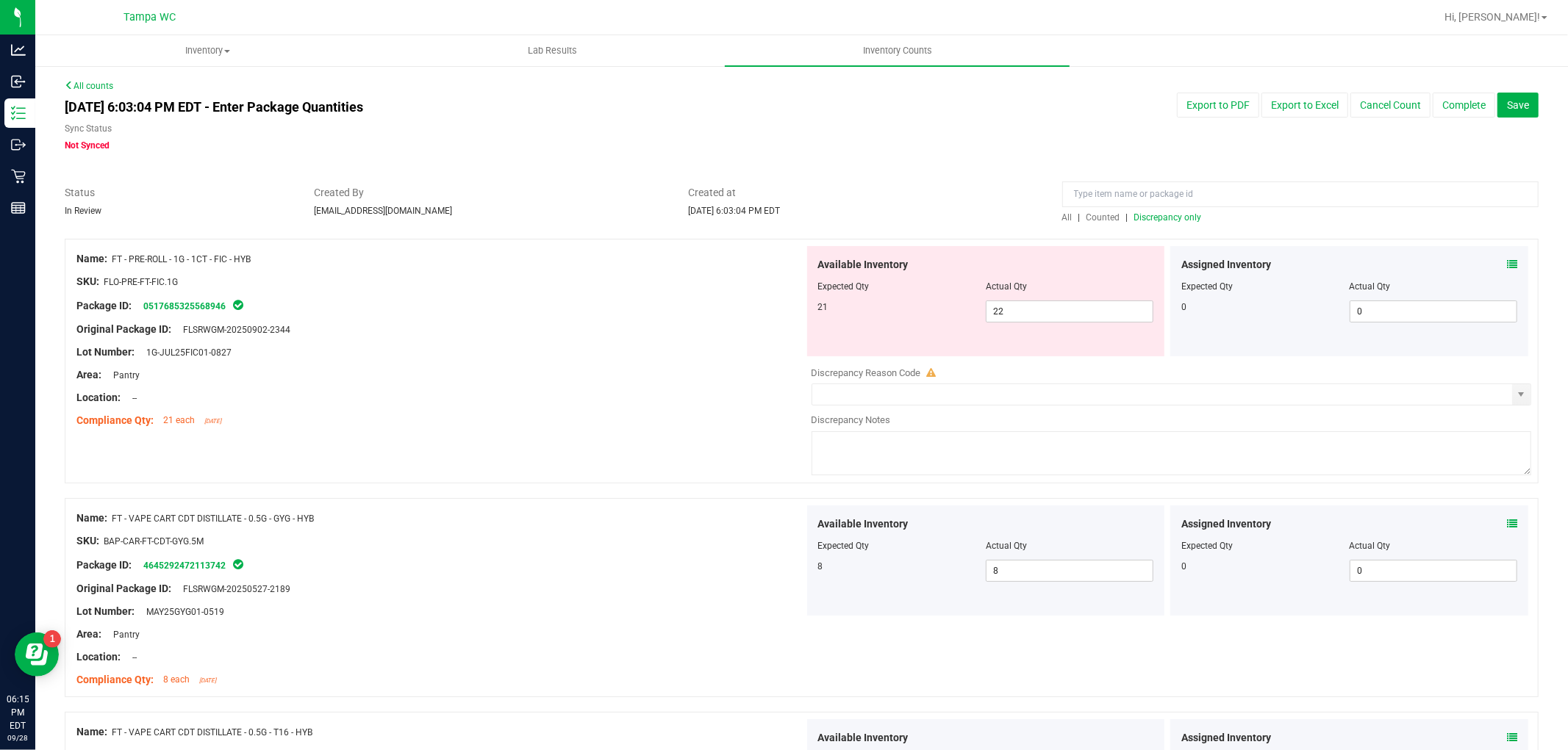
click at [1165, 219] on span "Discrepancy only" at bounding box center [1169, 217] width 68 height 11
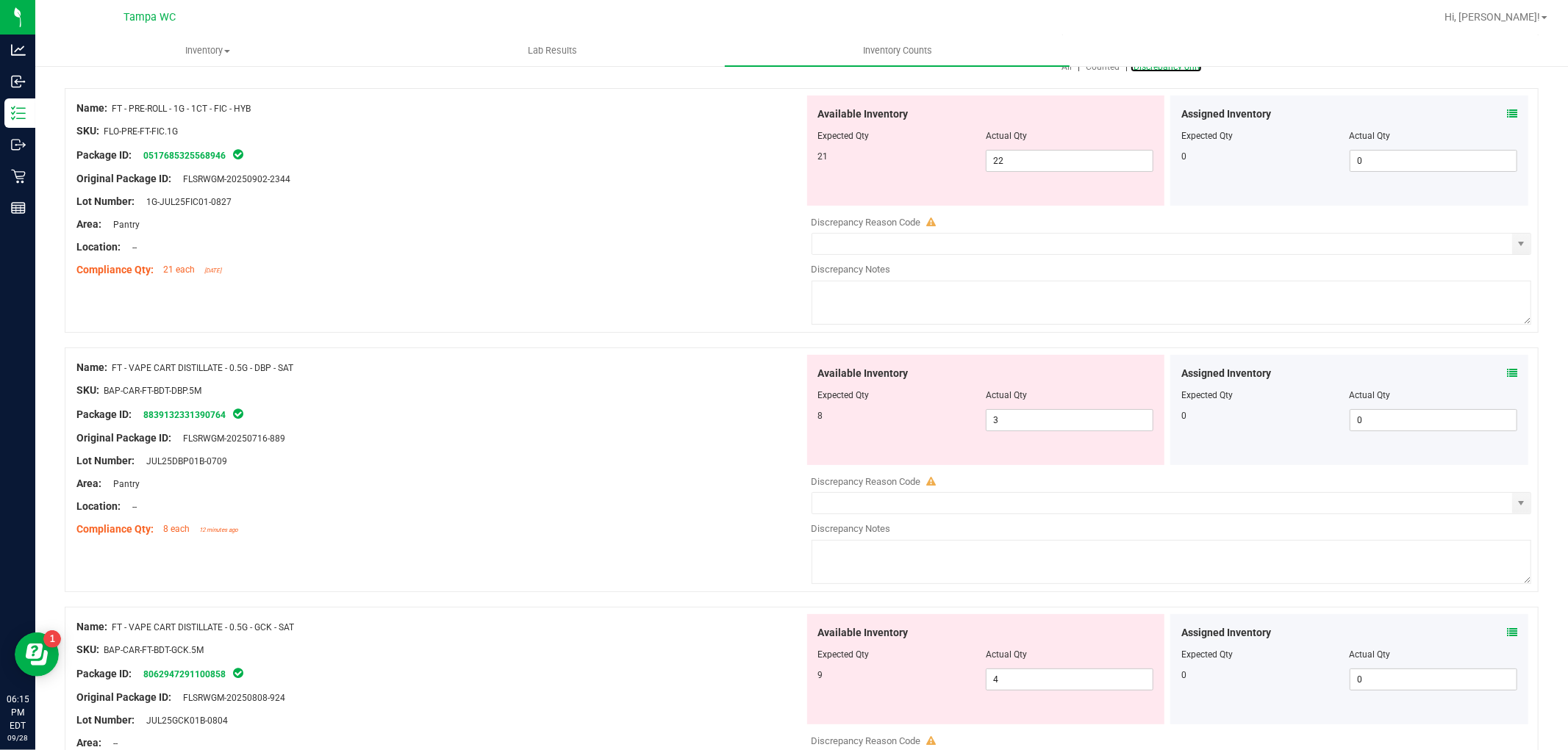
scroll to position [163, 0]
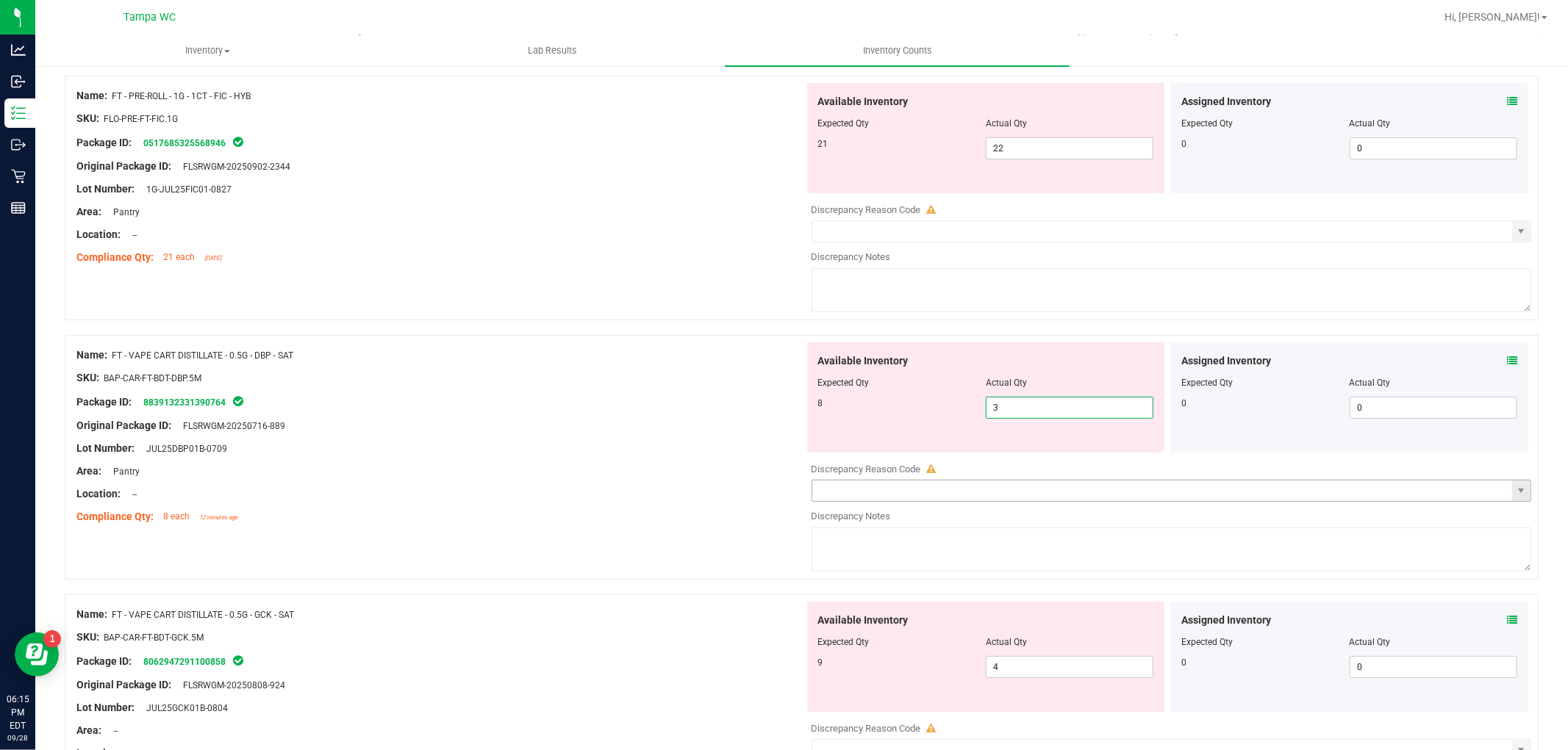
click at [859, 449] on div "Available Inventory Expected Qty Actual Qty 8 3 3" at bounding box center [986, 398] width 358 height 110
click at [708, 527] on div "Name: FT - VAPE CART DISTILLATE - 0.5G - DBP - SAT SKU: BAP-CAR-FT-BDT-DBP.5M P…" at bounding box center [801, 457] width 1474 height 245
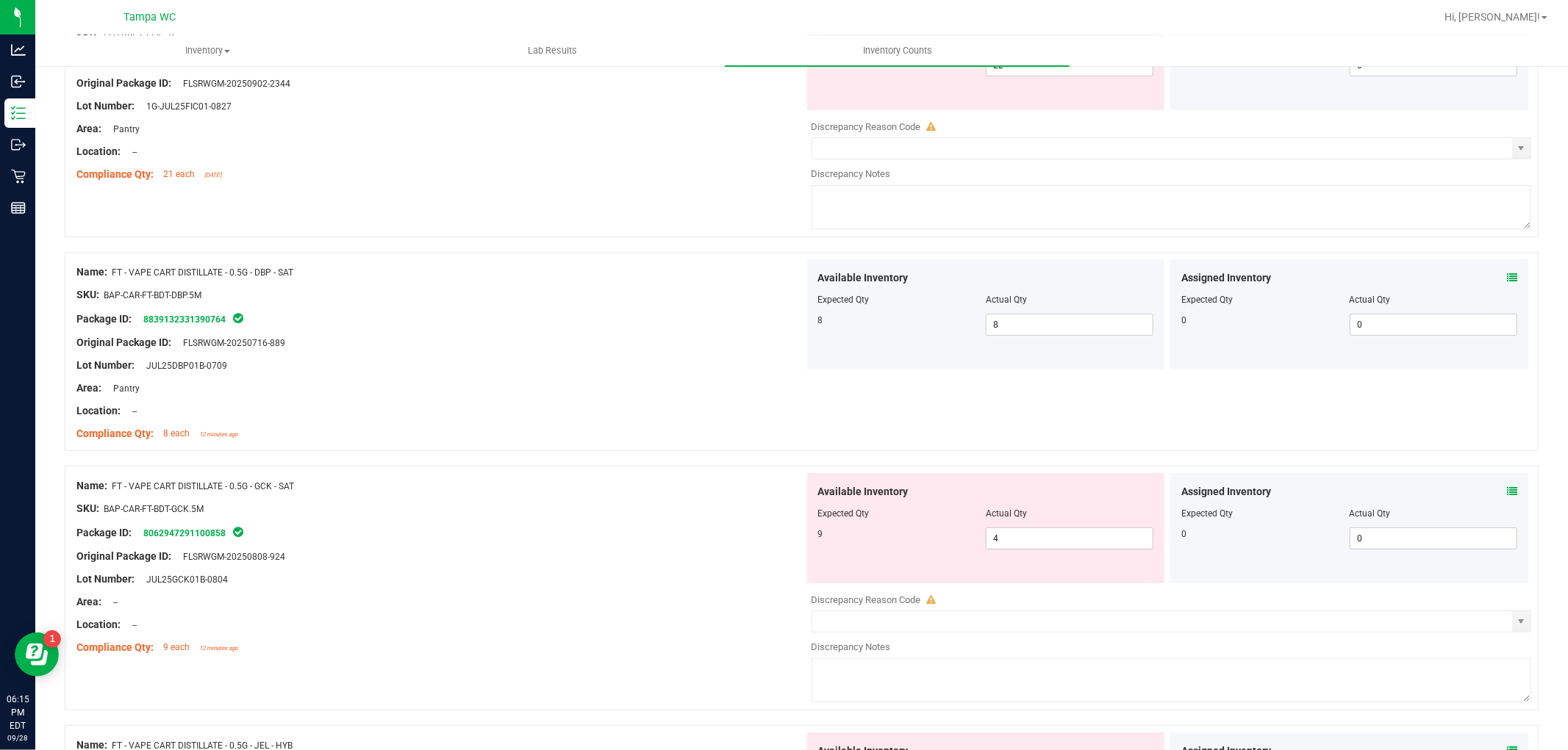
scroll to position [327, 0]
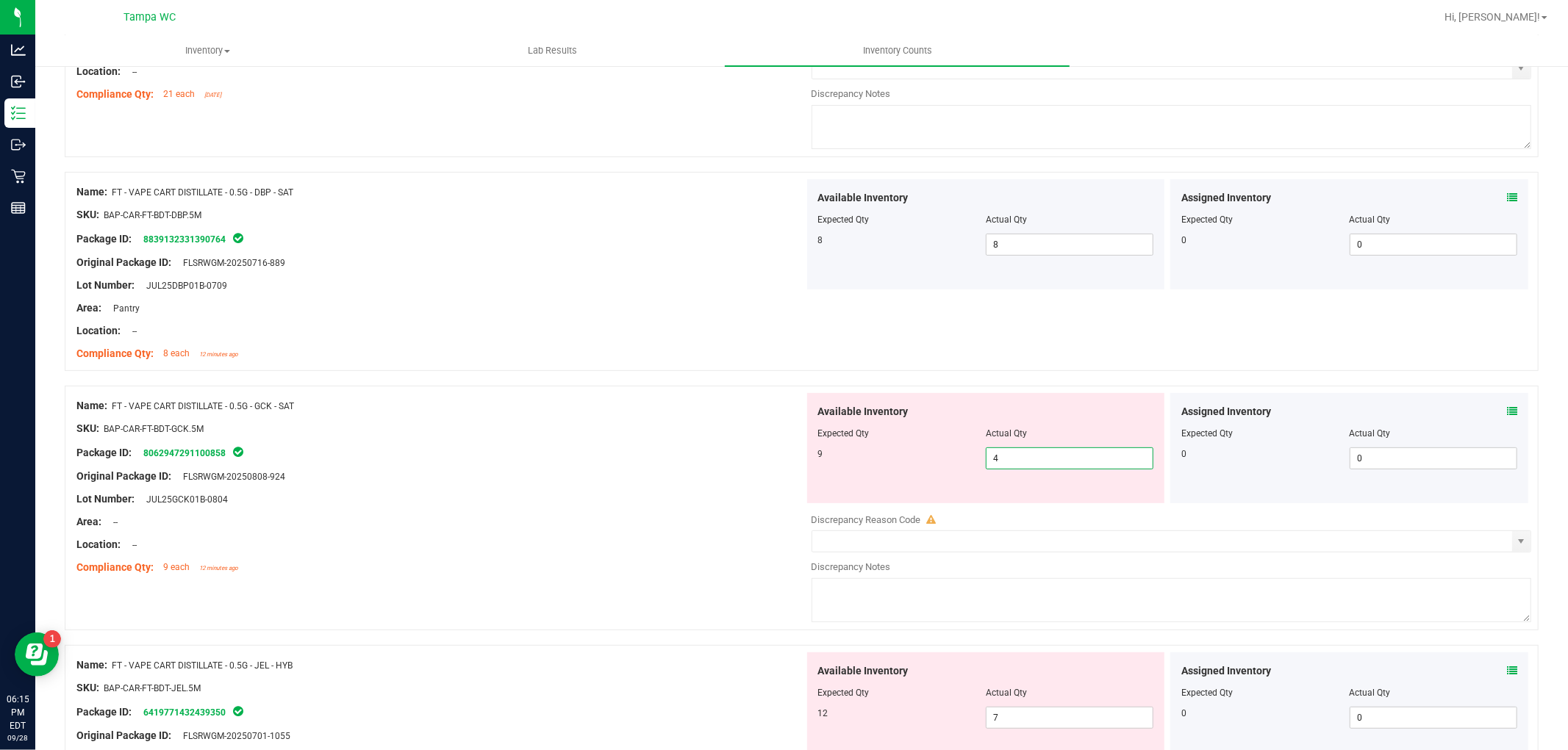
click at [750, 514] on div "Name: FT - VAPE CART DISTILLATE - 0.5G - GCK - SAT SKU: BAP-CAR-FT-BDT-GCK.5M P…" at bounding box center [801, 508] width 1474 height 245
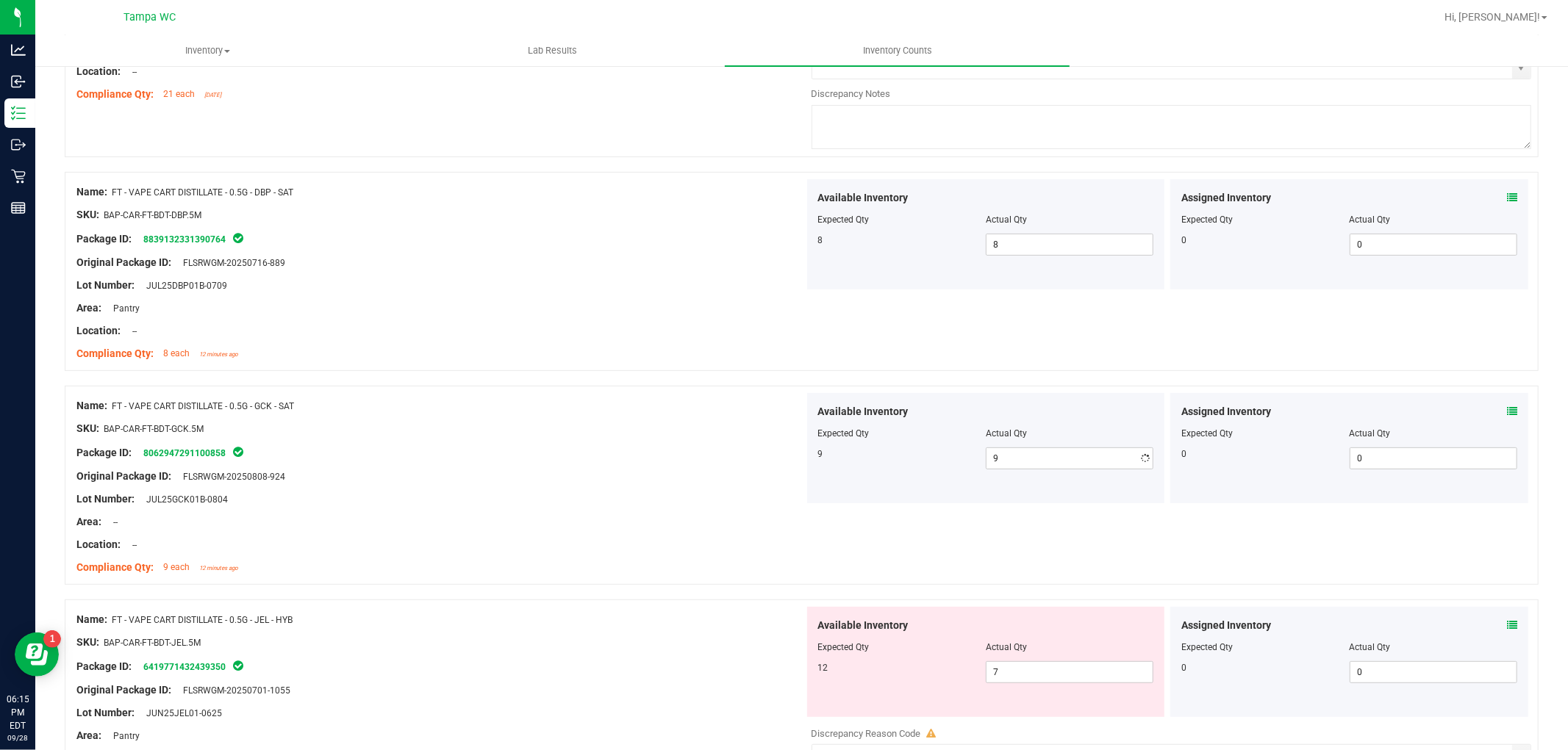
click at [692, 530] on div "Name: FT - VAPE CART DISTILLATE - 0.5G - GCK - SAT SKU: BAP-CAR-FT-BDT-GCK.5M P…" at bounding box center [441, 487] width 728 height 188
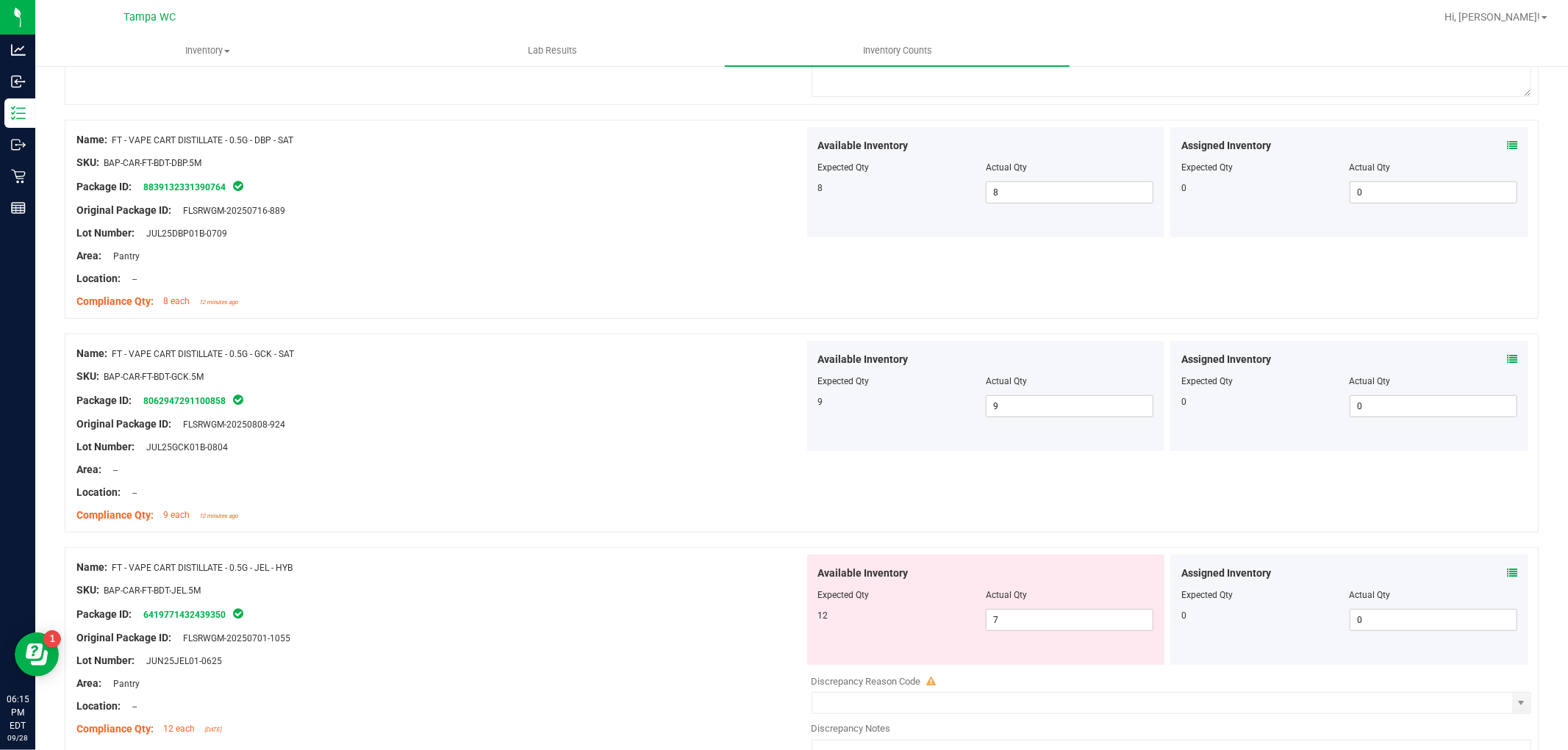
scroll to position [408, 0]
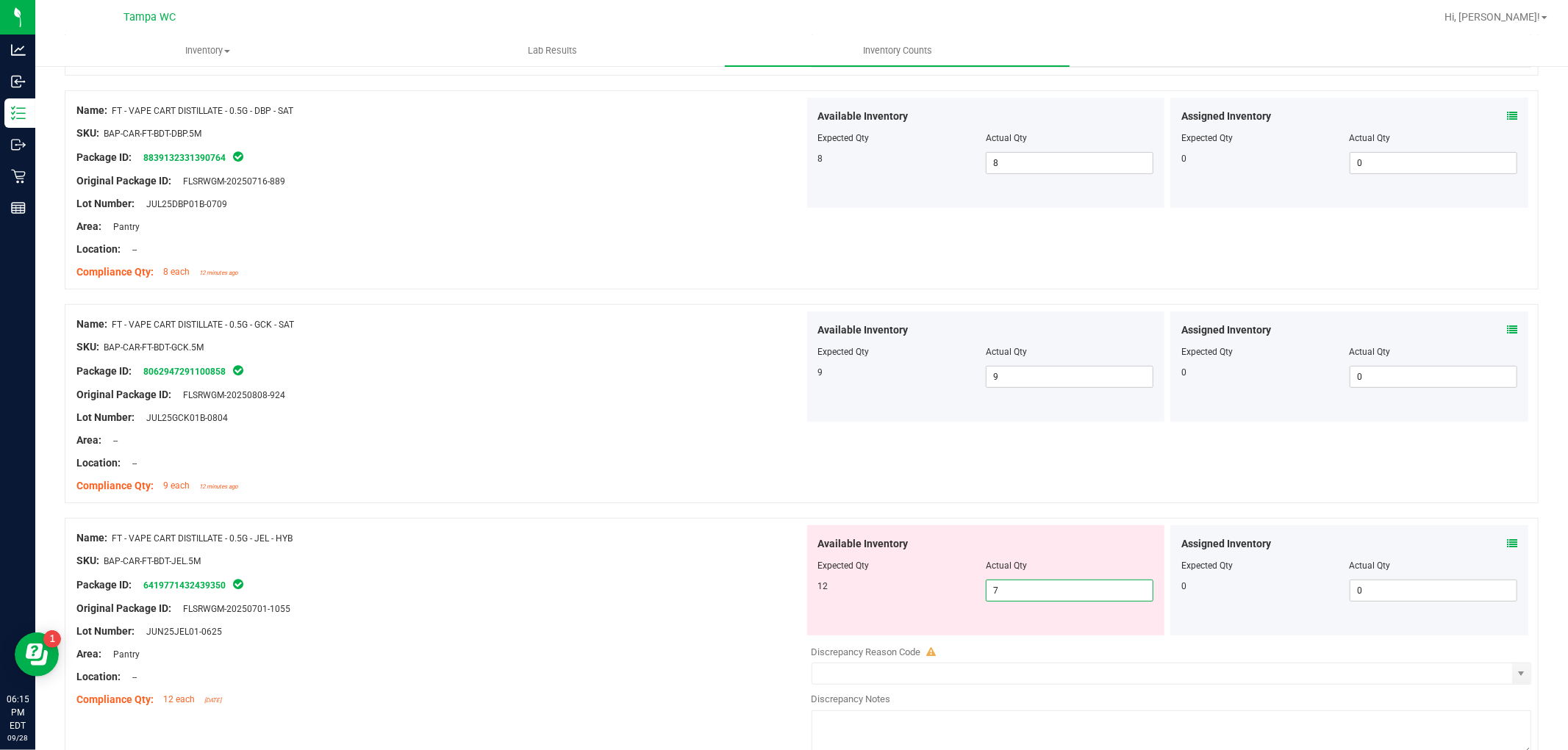
click at [782, 626] on div "Name: FT - VAPE CART DISTILLATE - 0.5G - JEL - HYB SKU: BAP-CAR-FT-BDT-JEL.5M P…" at bounding box center [801, 640] width 1474 height 245
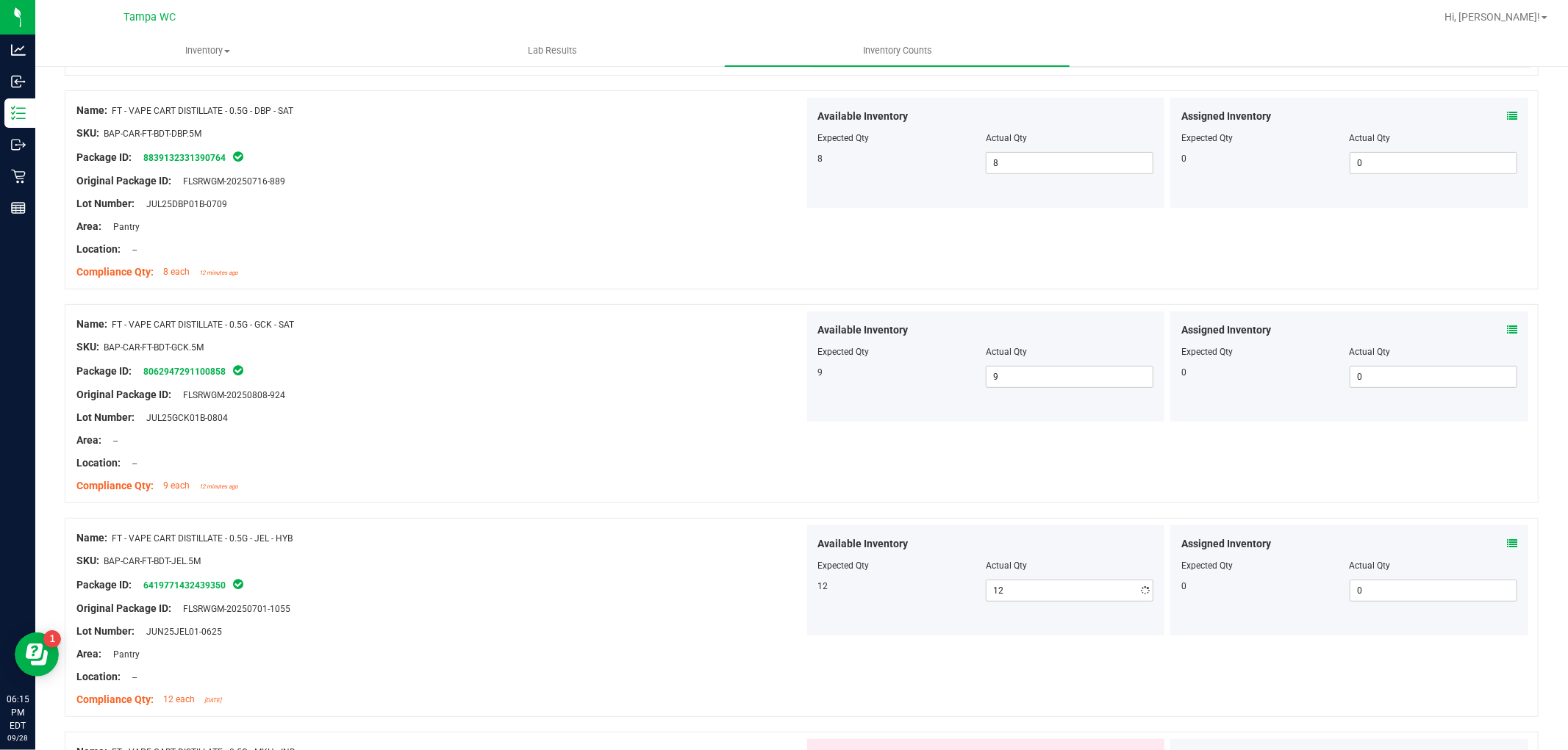
click at [627, 634] on div "Lot Number: JUN25JEL01-0625" at bounding box center [441, 631] width 728 height 15
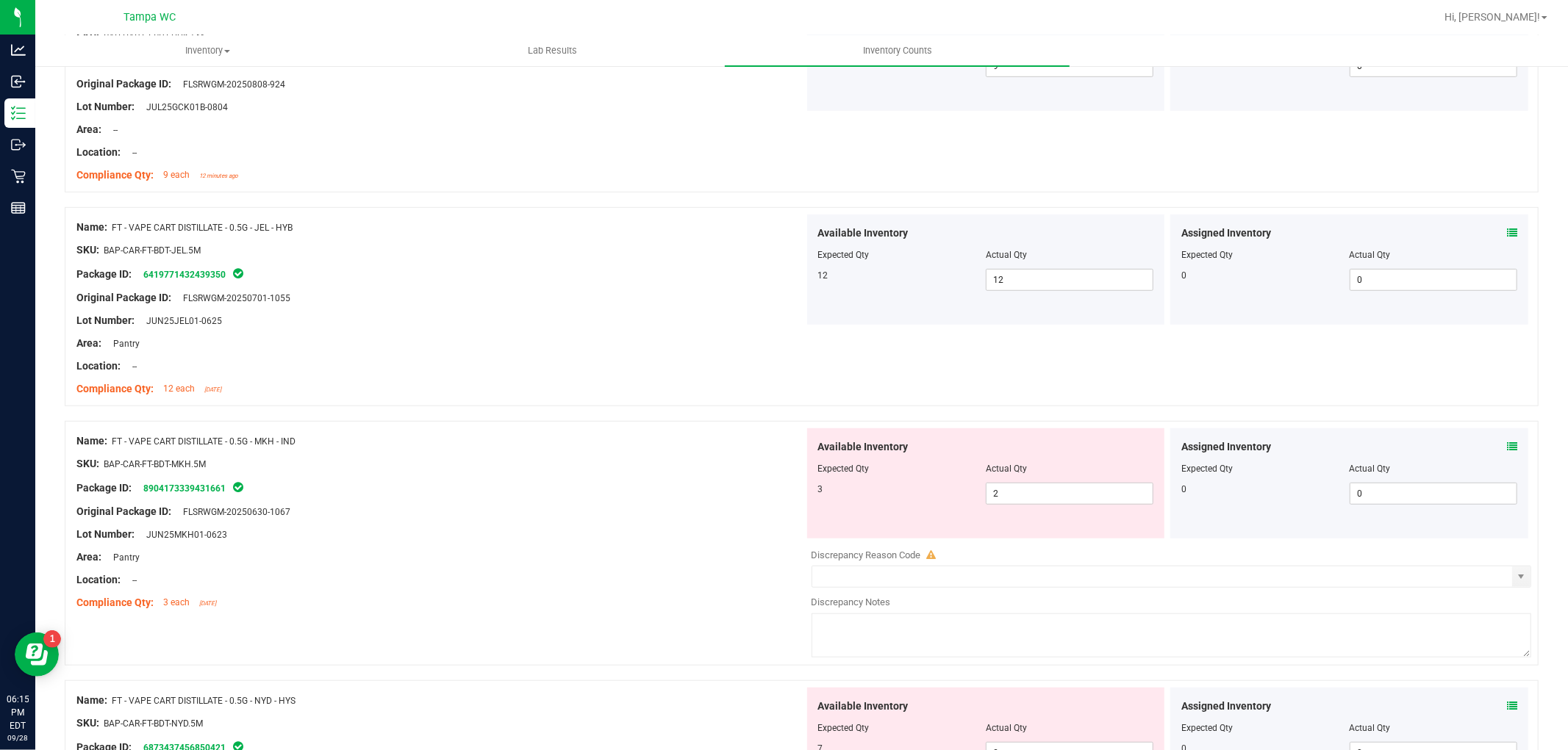
scroll to position [735, 0]
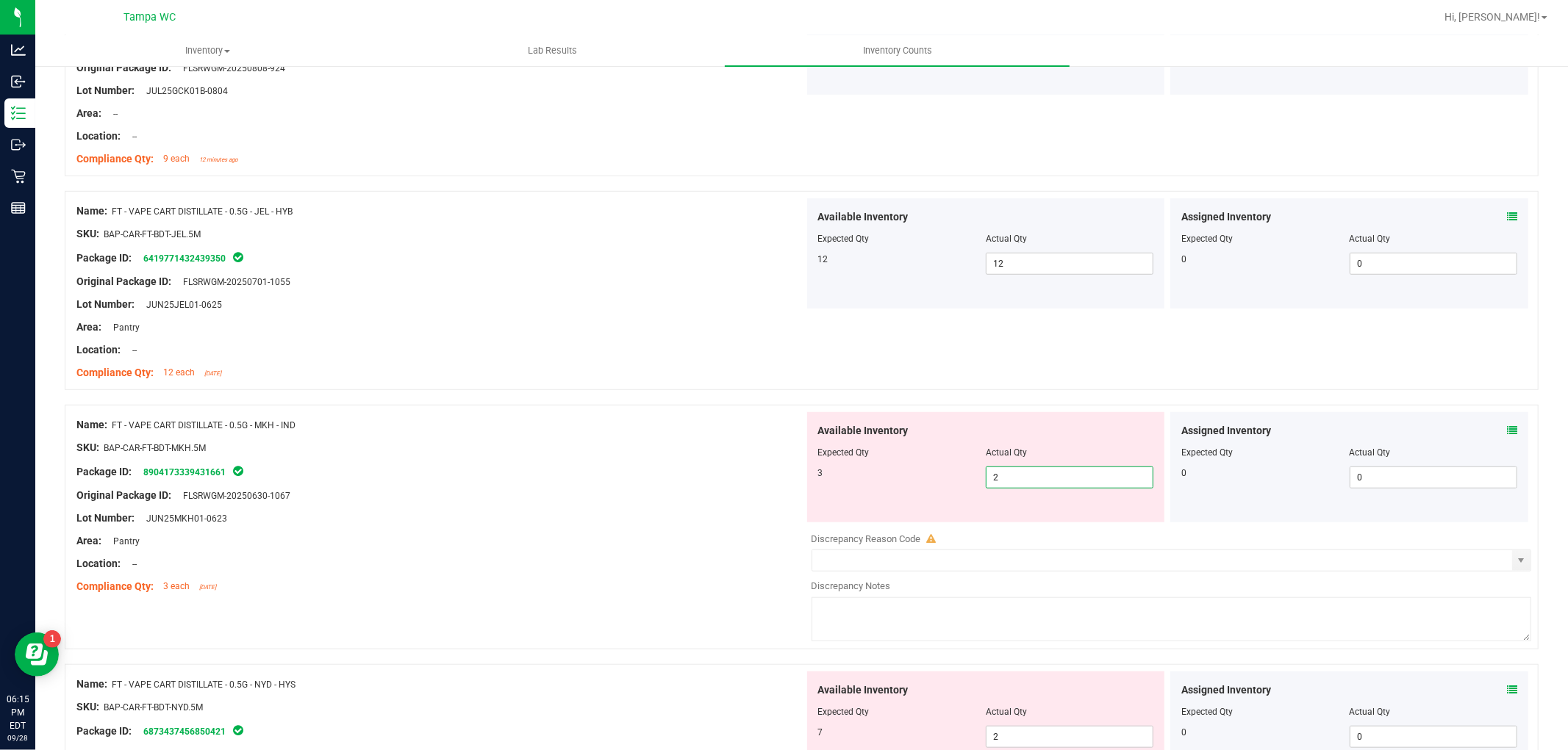
click at [708, 520] on div "Name: FT - VAPE CART DISTILLATE - 0.5G - MKH - IND SKU: BAP-CAR-FT-BDT-MKH.5M P…" at bounding box center [801, 527] width 1474 height 245
click at [629, 508] on div "Name: FT - VAPE CART DISTILLATE - 0.5G - MKH - IND SKU: BAP-CAR-FT-BDT-MKH.5M P…" at bounding box center [441, 506] width 728 height 188
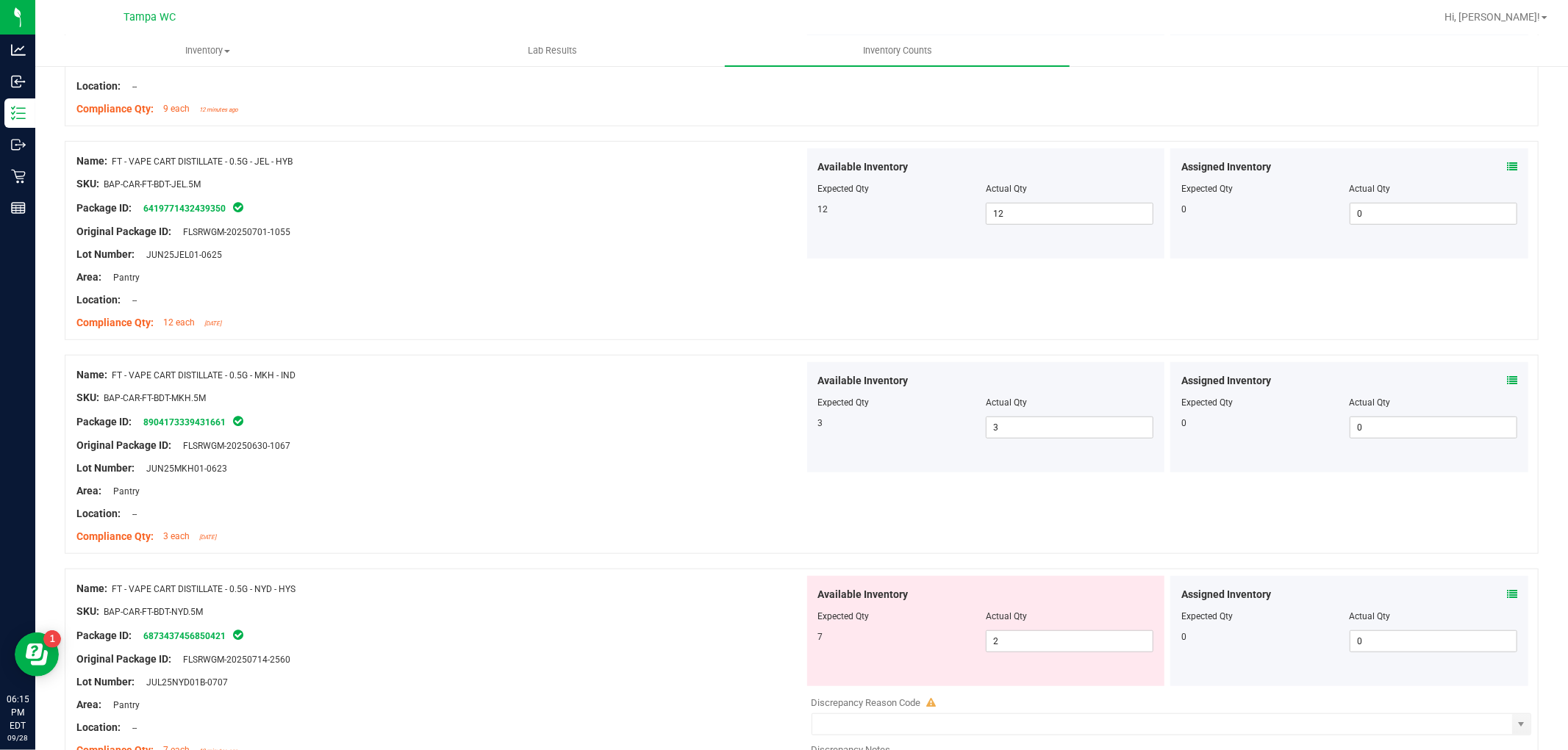
scroll to position [898, 0]
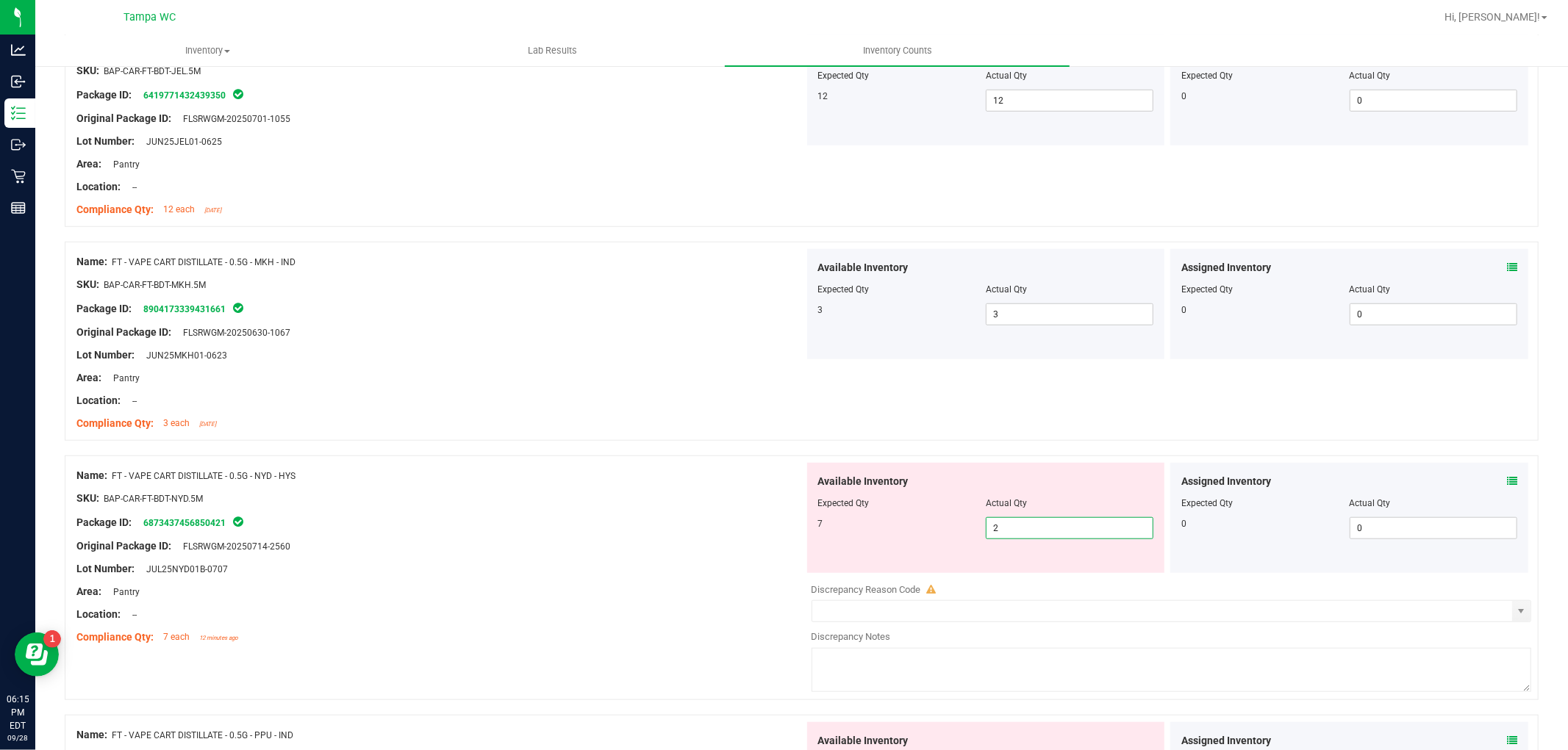
click at [807, 567] on div "Available Inventory Expected Qty Actual Qty 7 2 2" at bounding box center [986, 518] width 358 height 110
click at [674, 582] on div "Name: FT - VAPE CART DISTILLATE - 0.5G - NYD - HYS SKU: BAP-CAR-FT-BDT-NYD.5M P…" at bounding box center [441, 557] width 728 height 188
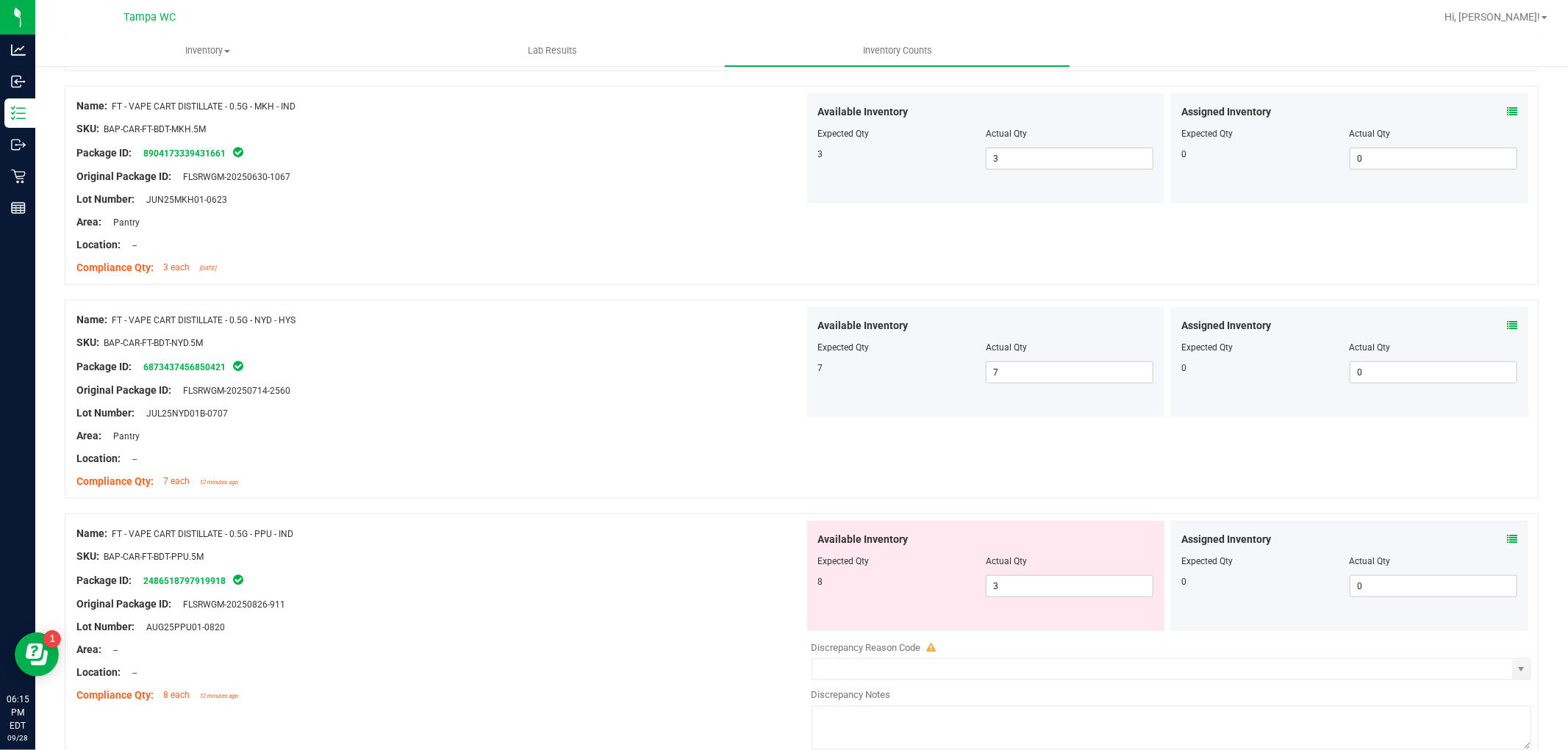
scroll to position [1061, 0]
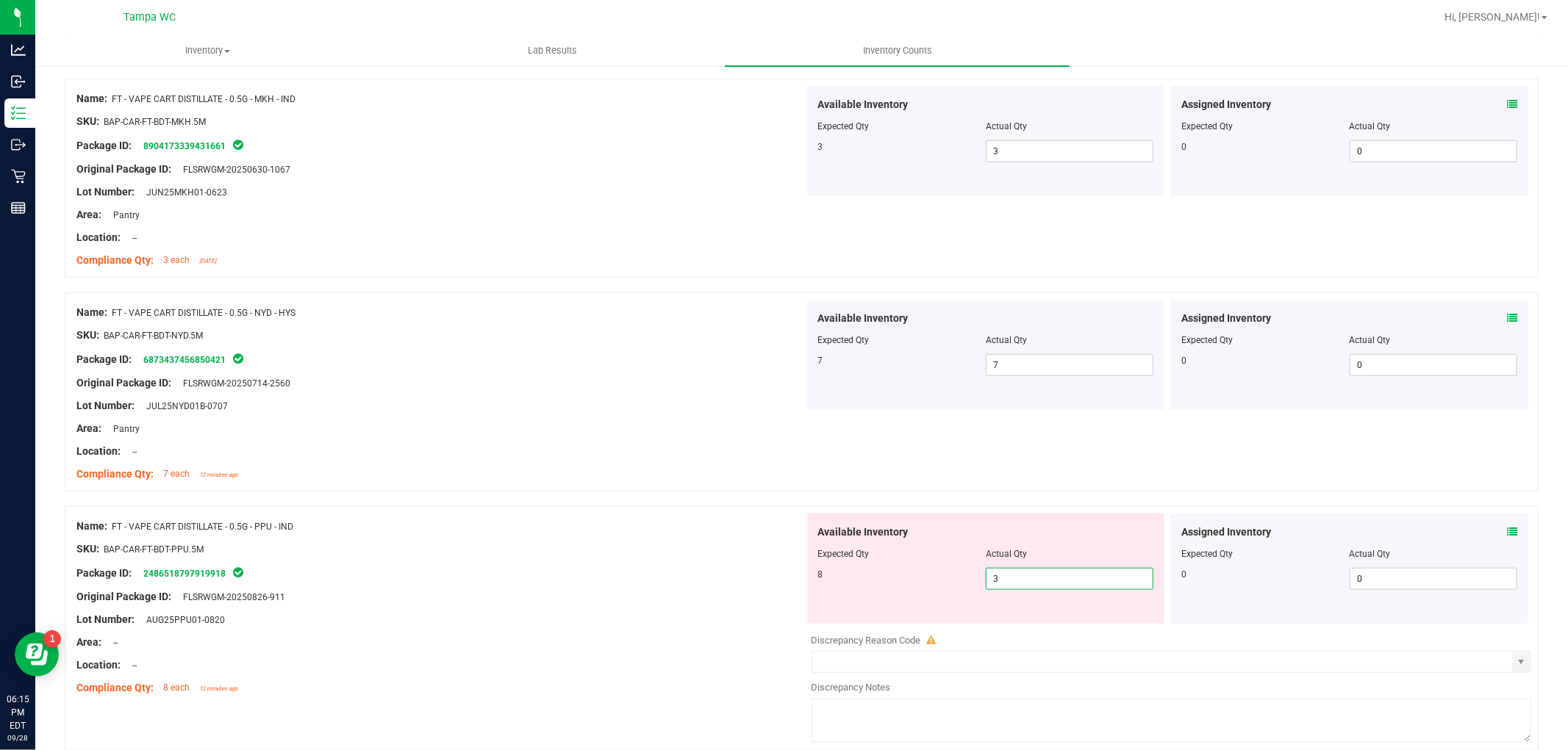
click at [796, 605] on div "Name: FT - VAPE CART DISTILLATE - 0.5G - PPU - IND SKU: BAP-CAR-FT-BDT-PPU.5M P…" at bounding box center [801, 628] width 1474 height 245
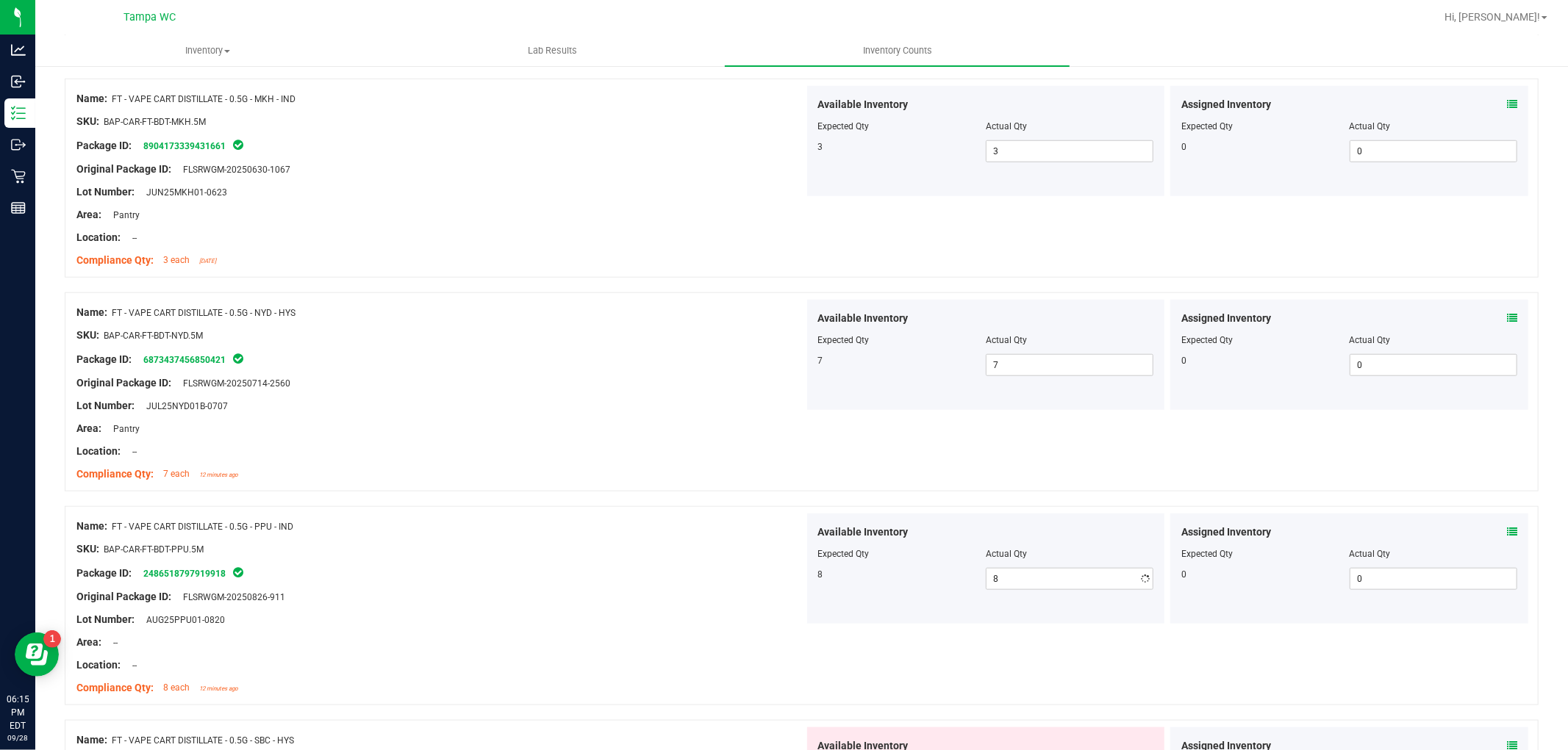
click at [671, 596] on div "Name: FT - VAPE CART DISTILLATE - 0.5G - PPU - IND SKU: BAP-CAR-FT-BDT-PPU.5M P…" at bounding box center [441, 607] width 728 height 188
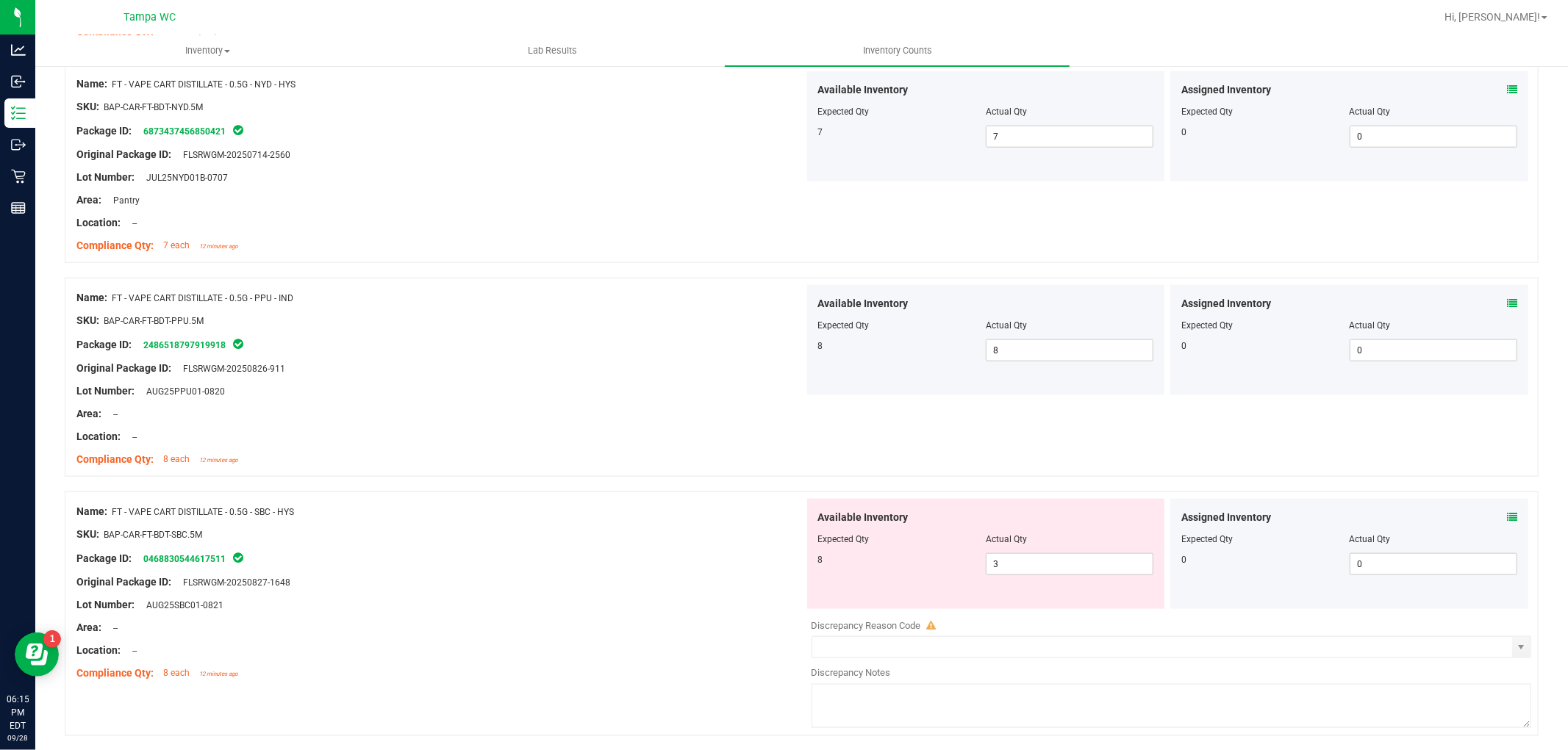
scroll to position [1305, 0]
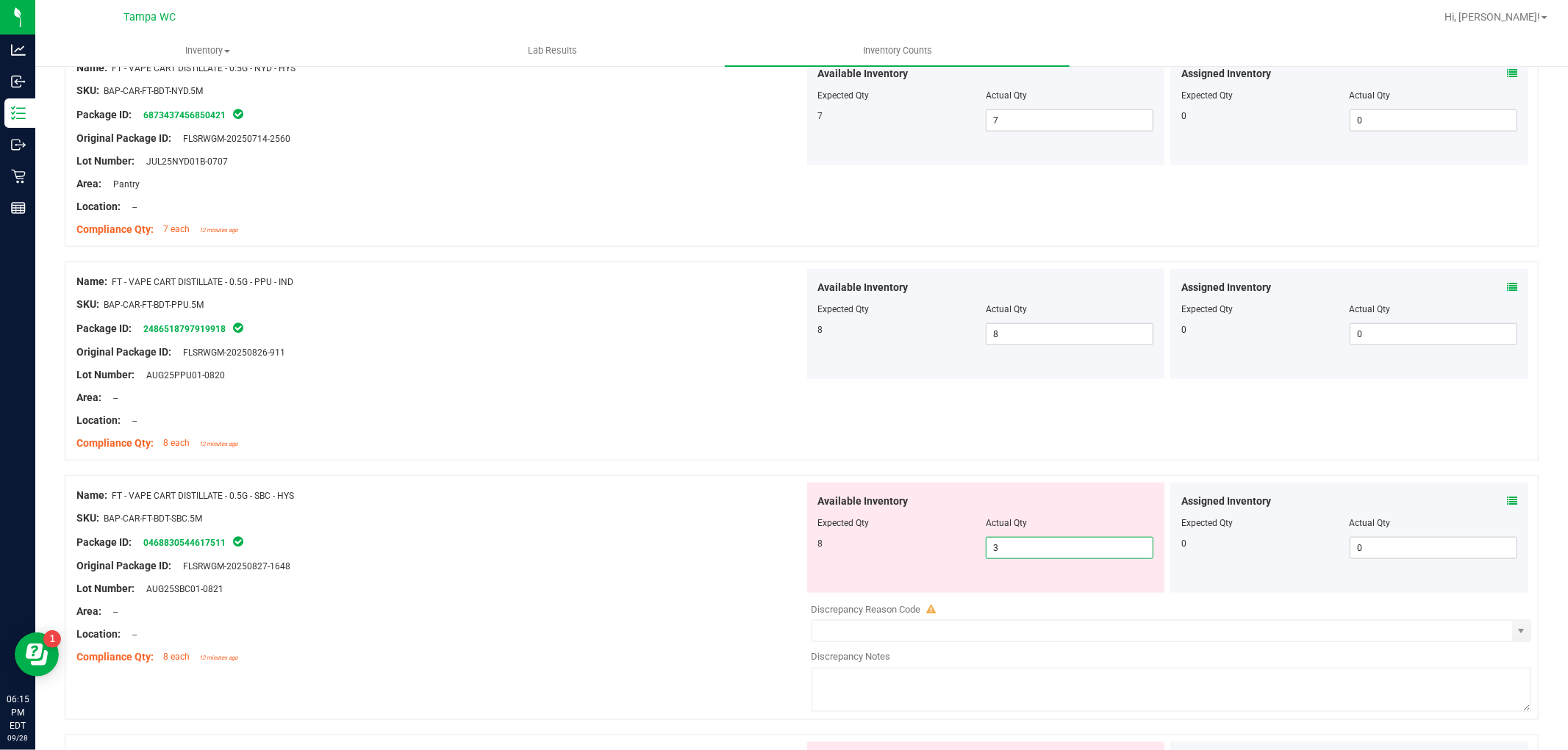
click at [755, 593] on div "Name: FT - VAPE CART DISTILLATE - 0.5G - SBC - HYS SKU: BAP-CAR-FT-BDT-SBC.5M P…" at bounding box center [801, 597] width 1474 height 245
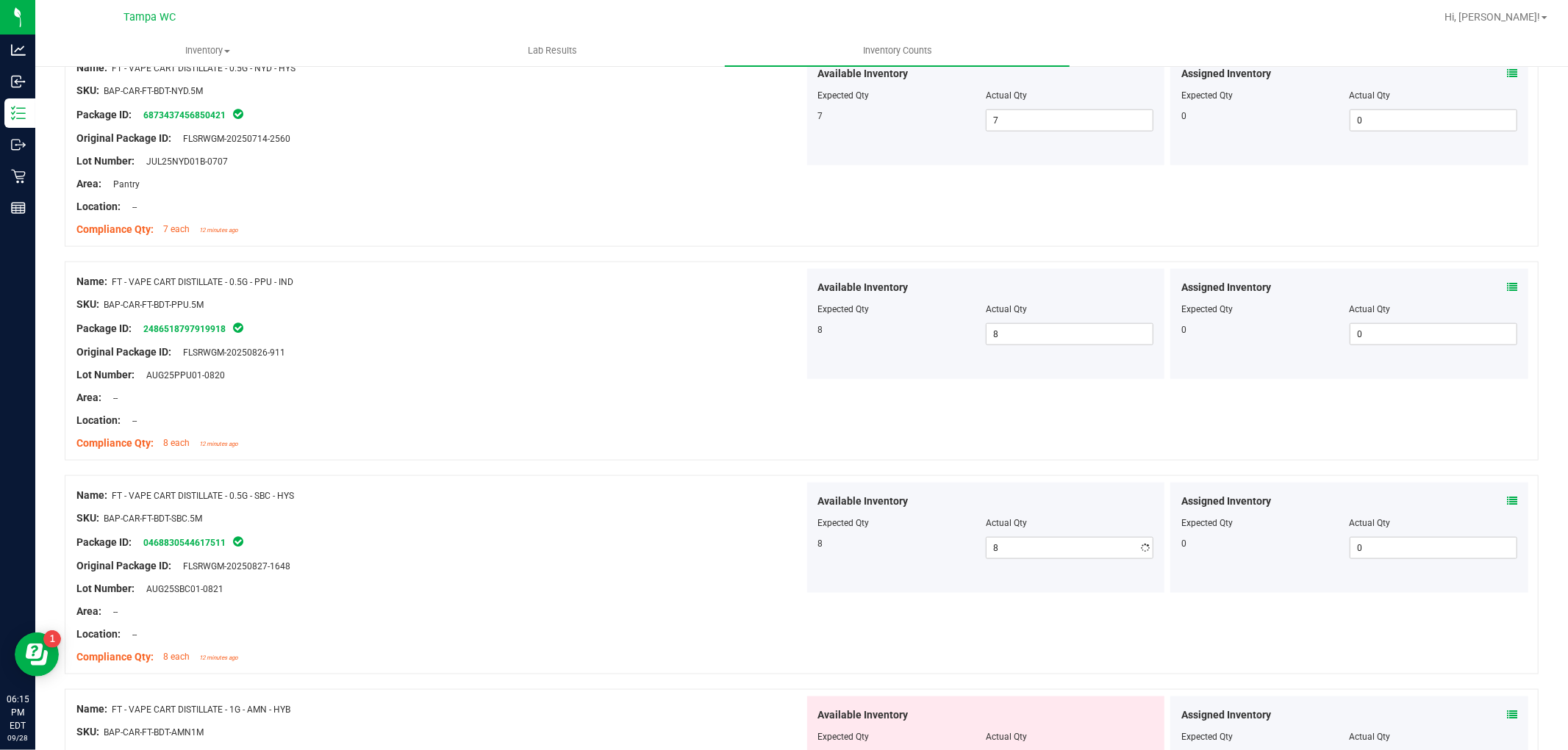
click at [653, 573] on div "Name: FT - VAPE CART DISTILLATE - 0.5G - SBC - HYS SKU: BAP-CAR-FT-BDT-SBC.5M P…" at bounding box center [441, 576] width 728 height 188
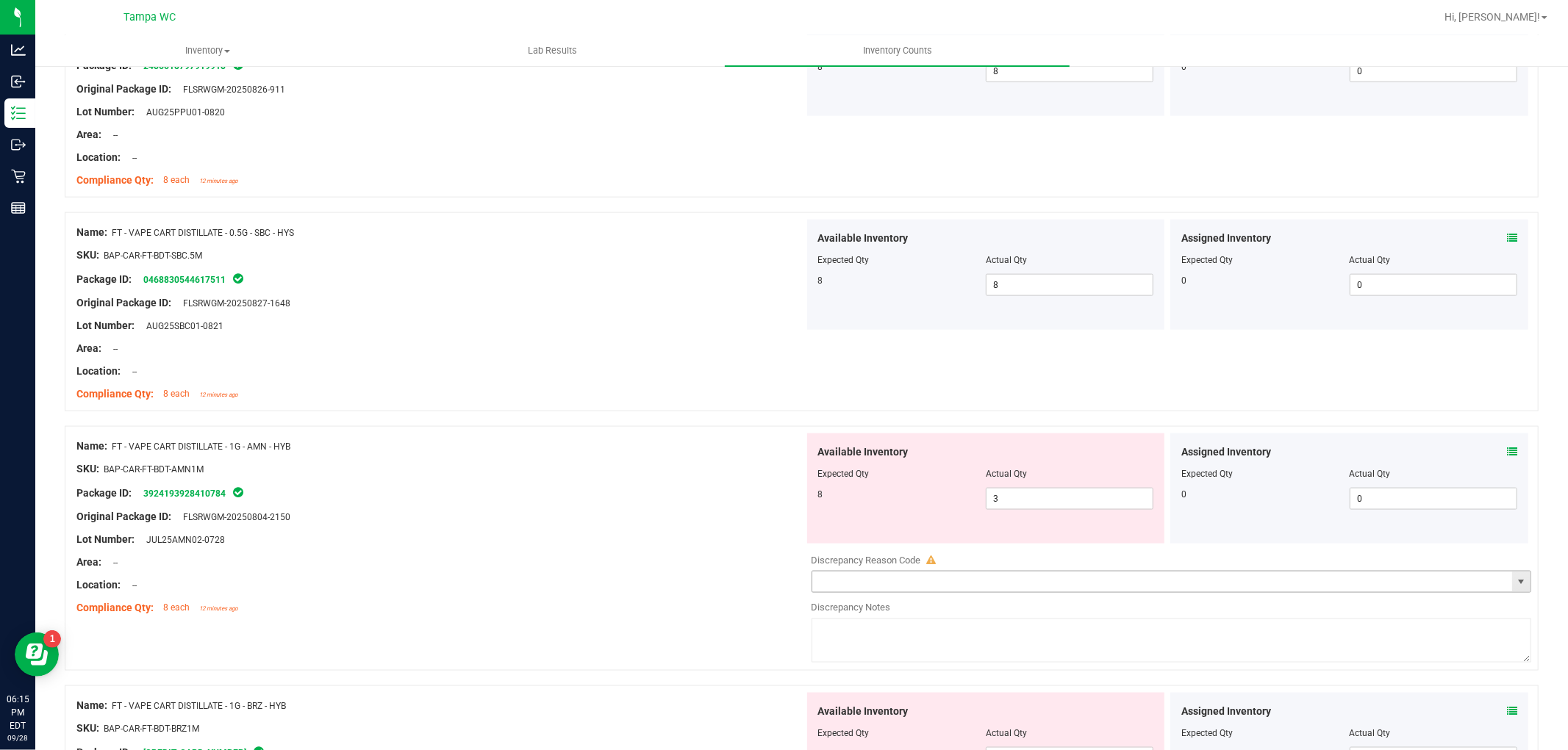
scroll to position [1633, 0]
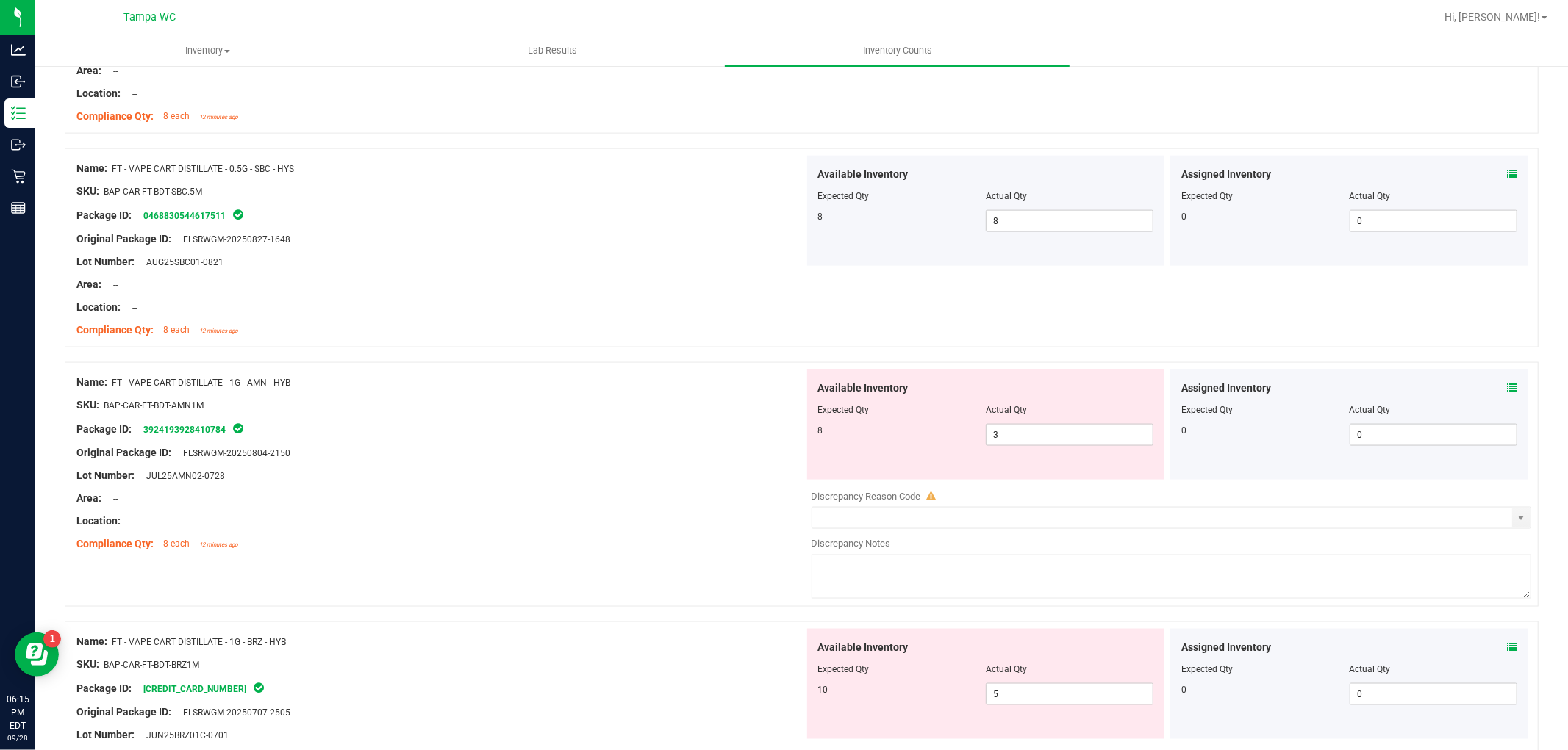
click at [974, 439] on div "Available Inventory Expected Qty Actual Qty 8 3 3" at bounding box center [986, 424] width 358 height 110
click at [813, 502] on div "Available Inventory Expected Qty Actual Qty 8 3 3" at bounding box center [1168, 486] width 728 height 233
click at [643, 513] on div "Name: FT - VAPE CART DISTILLATE - 1G - AMN - HYB SKU: BAP-CAR-FT-BDT-AMN1M Pack…" at bounding box center [441, 463] width 728 height 188
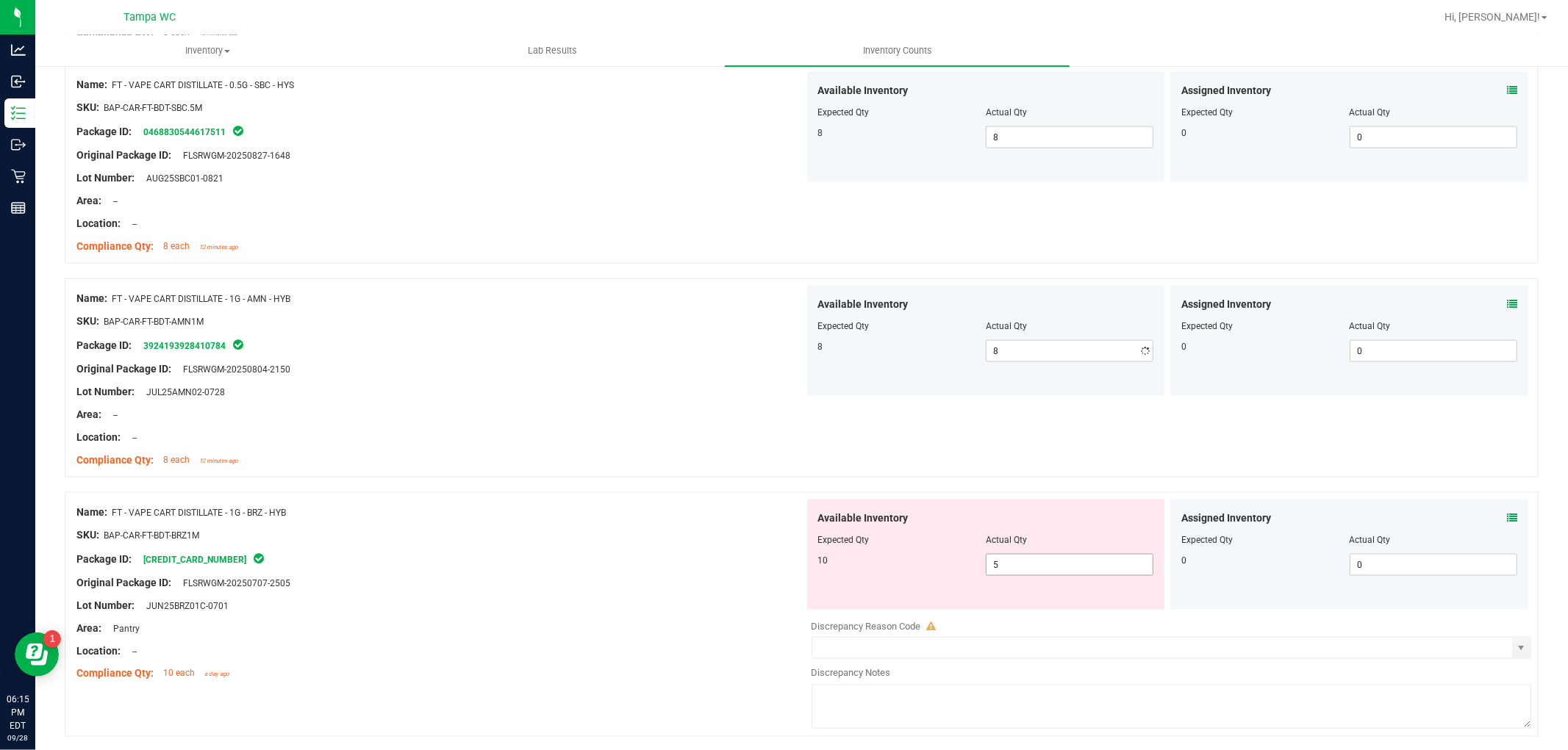
scroll to position [1796, 0]
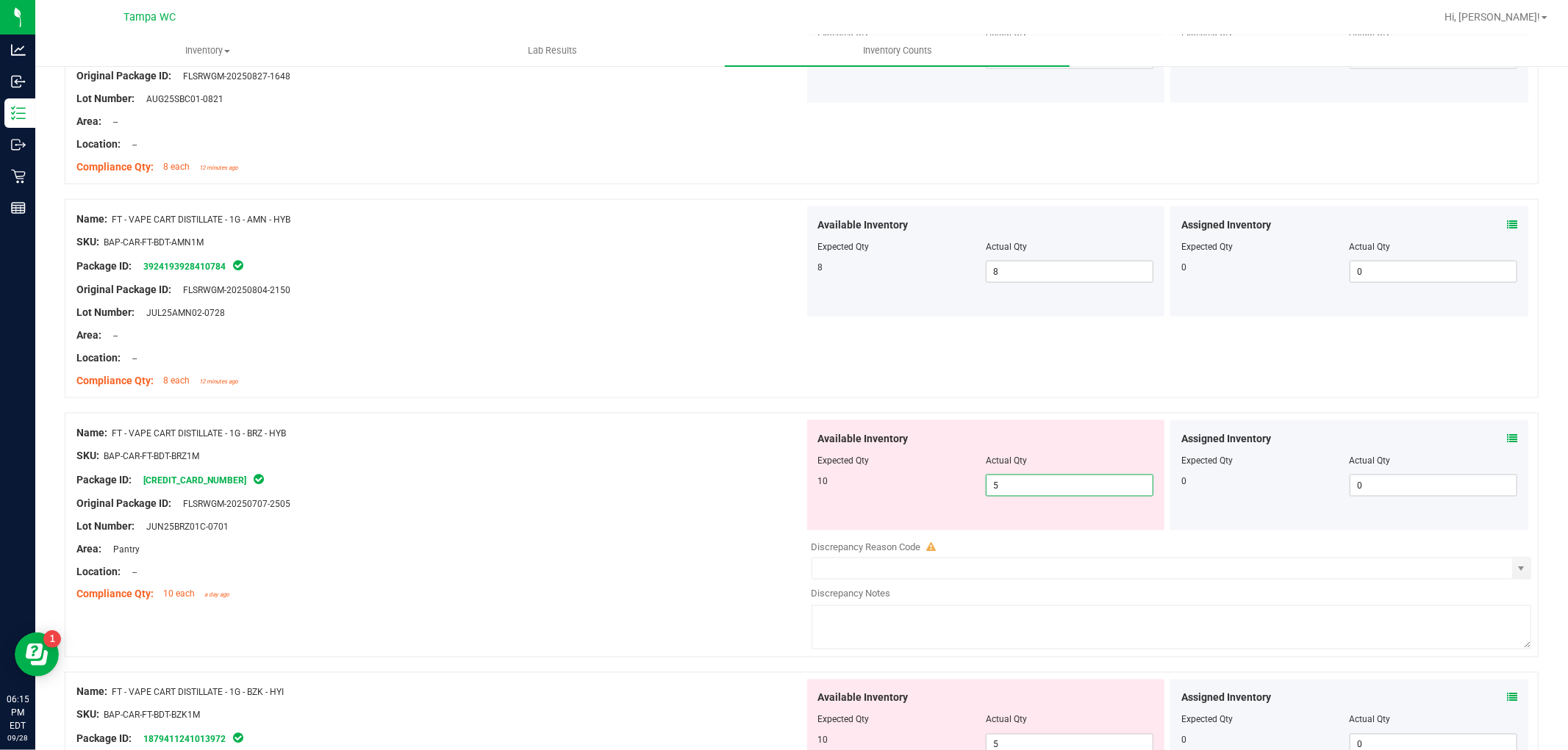
click at [807, 525] on div "Available Inventory Expected Qty Actual Qty 10 5 5" at bounding box center [986, 475] width 358 height 110
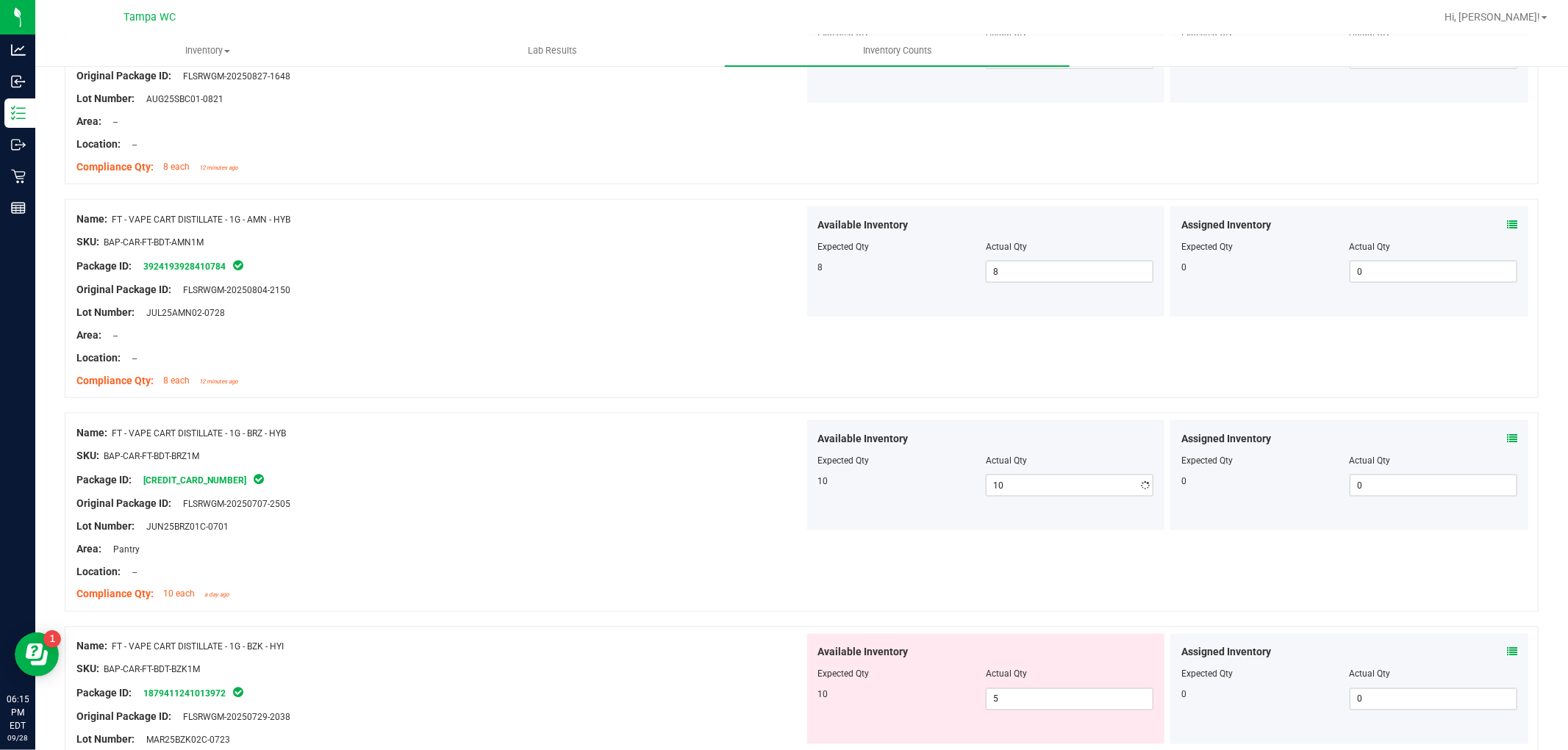
click at [665, 473] on div "Package ID: [CREDIT_CARD_NUMBER]" at bounding box center [441, 480] width 728 height 18
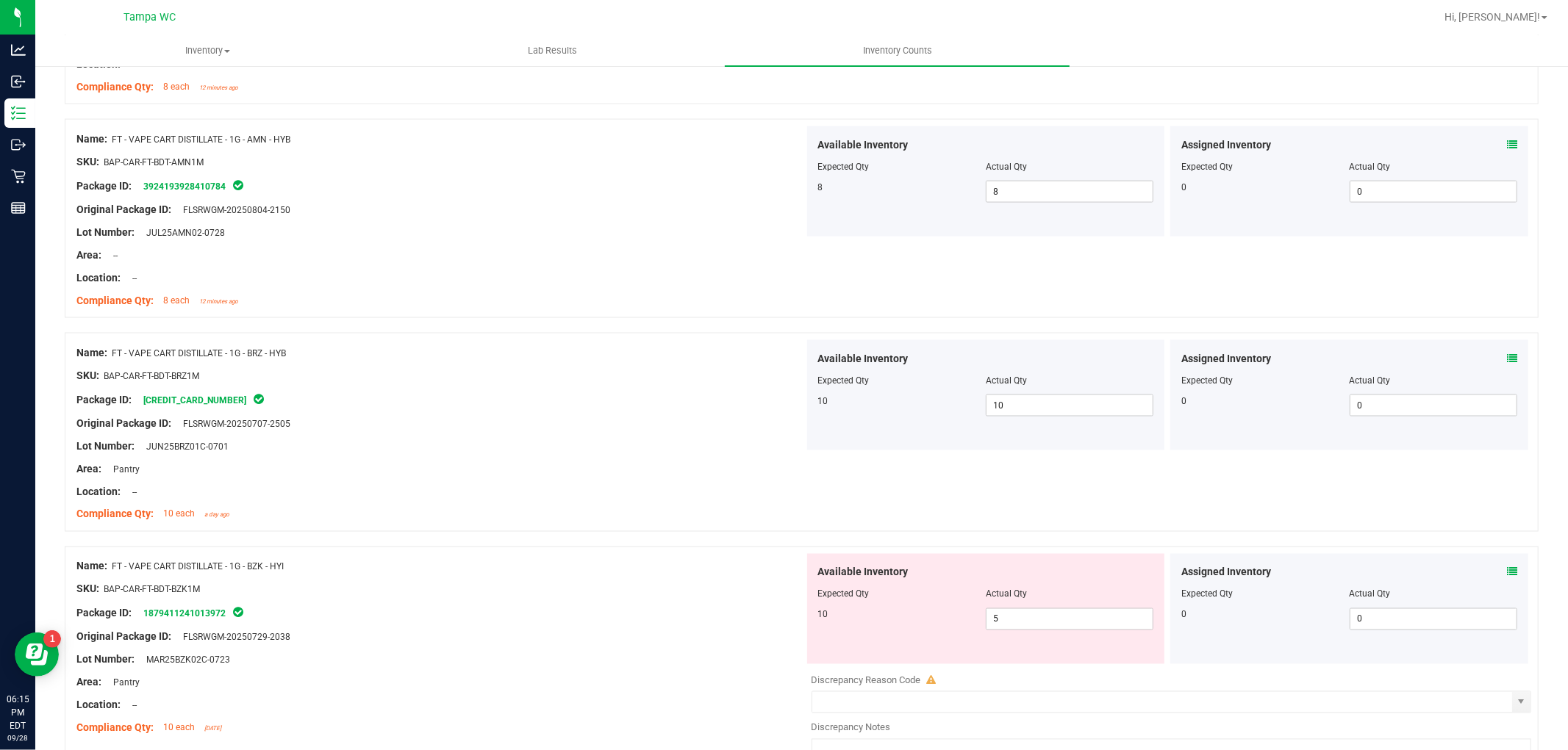
scroll to position [2040, 0]
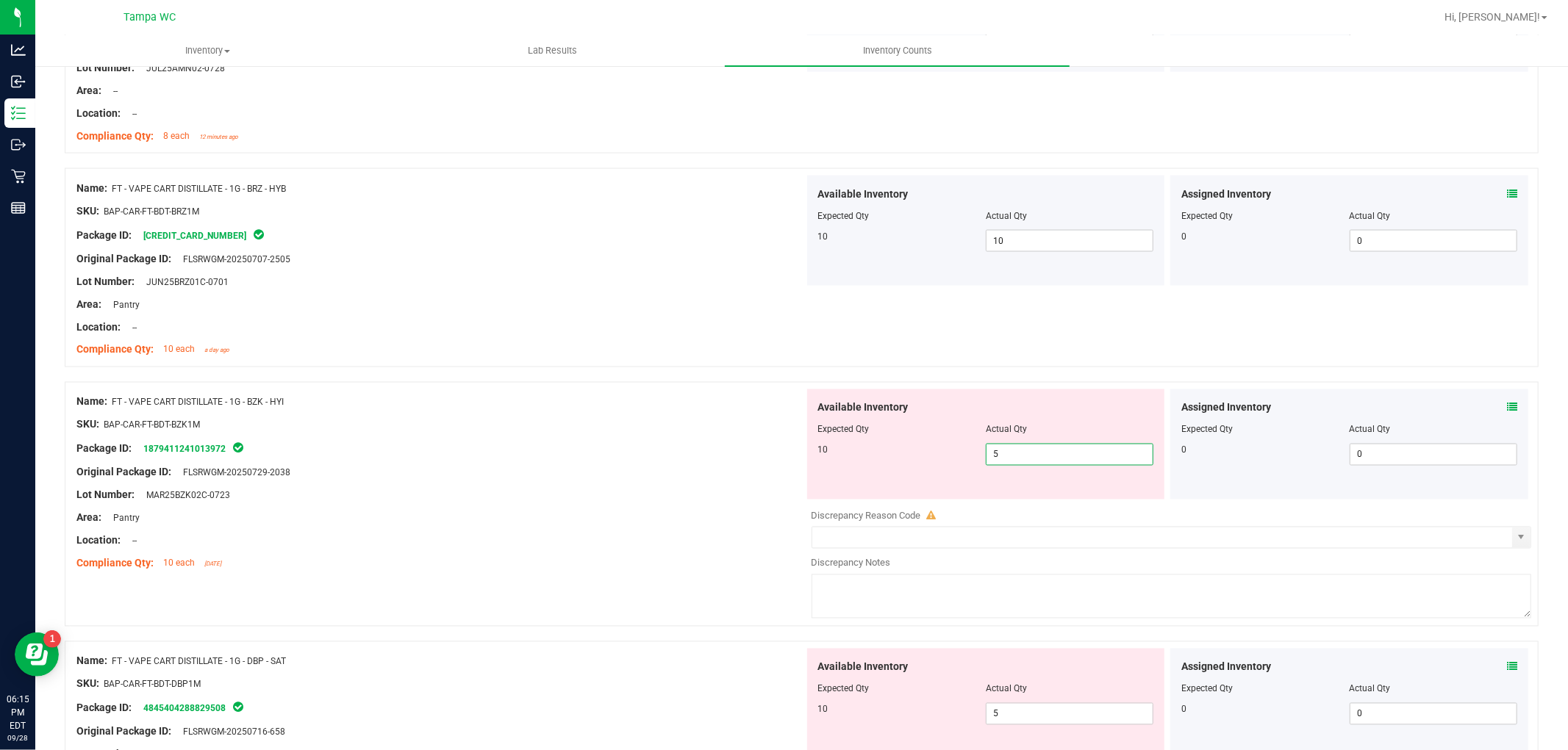
click at [748, 474] on div "Name: FT - VAPE CART DISTILLATE - 1G - BZK - HYI SKU: BAP-CAR-FT-BDT-BZK1M Pack…" at bounding box center [801, 504] width 1474 height 245
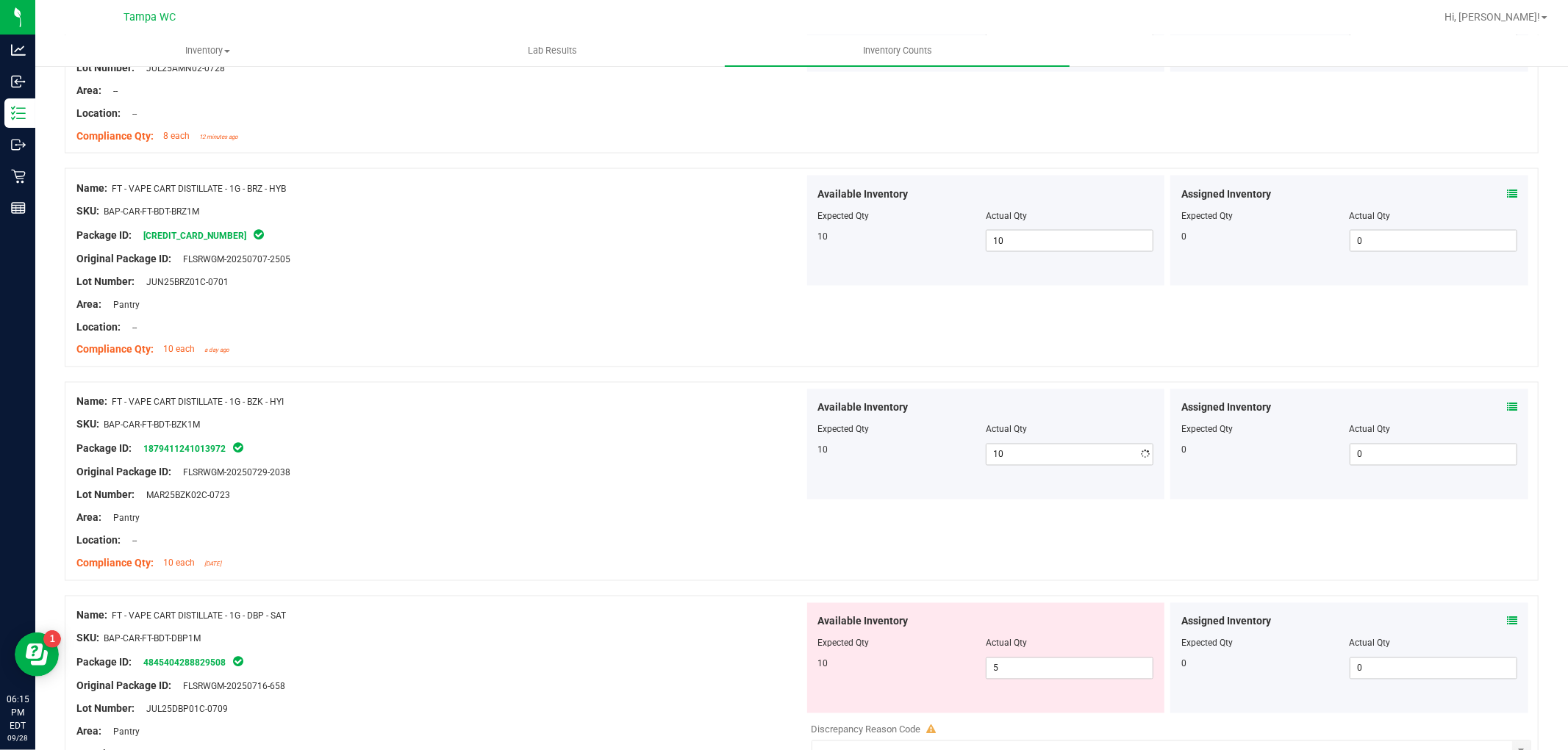
click at [675, 508] on div at bounding box center [441, 507] width 728 height 7
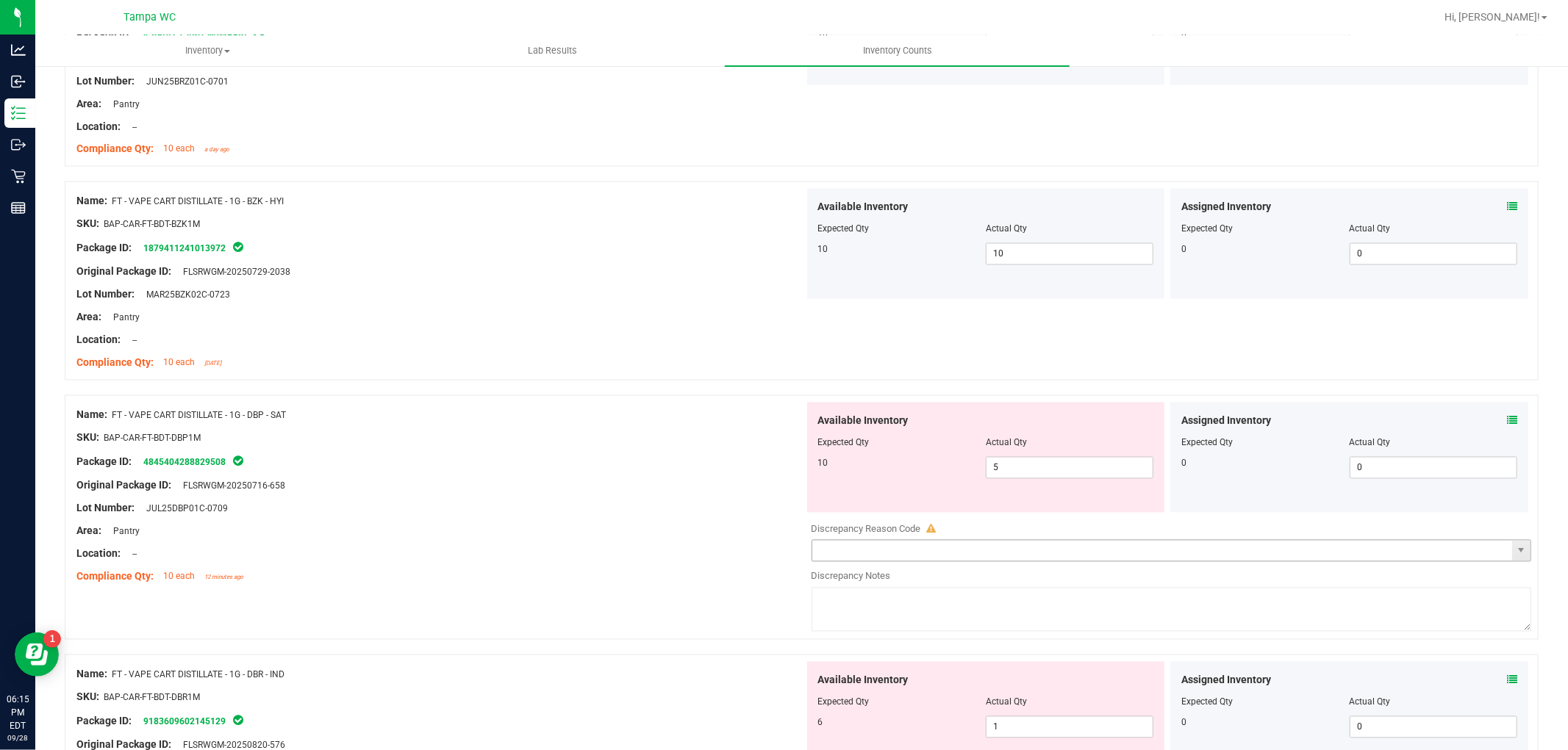
scroll to position [2286, 0]
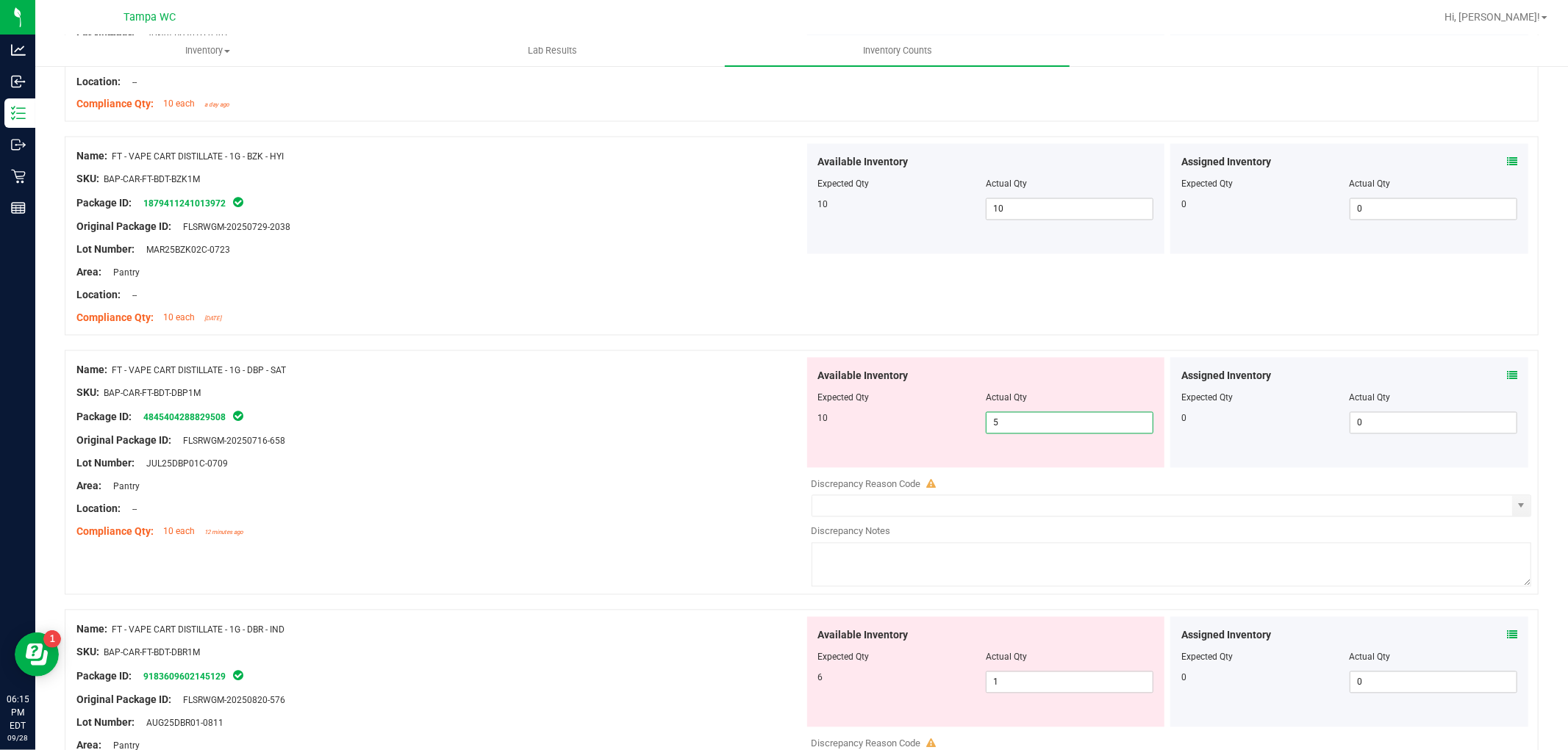
click at [684, 483] on div "Name: FT - VAPE CART DISTILLATE - 1G - DBP - SAT SKU: BAP-CAR-FT-BDT-DBP1M Pack…" at bounding box center [801, 473] width 1474 height 245
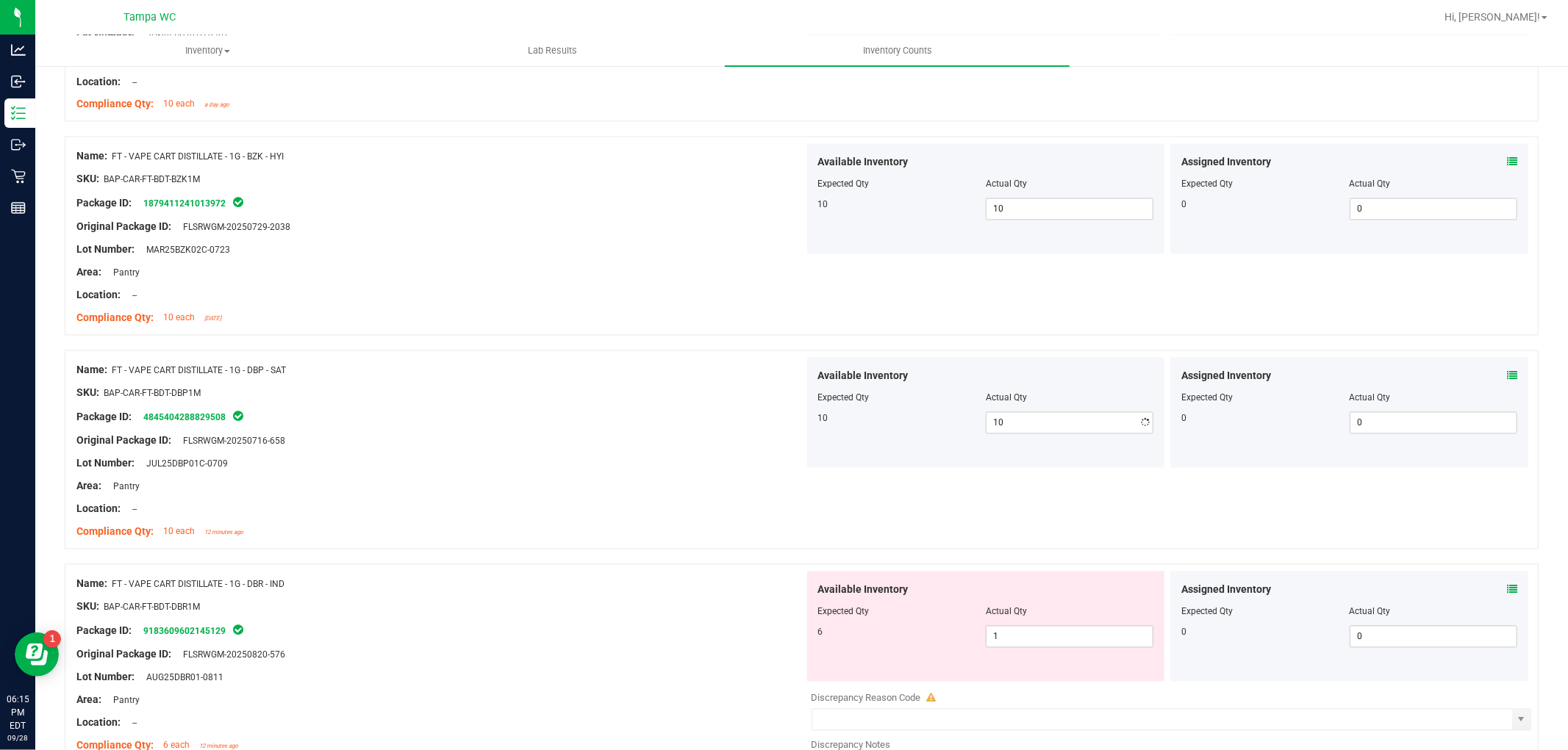
click at [577, 508] on div "Location: --" at bounding box center [441, 509] width 728 height 15
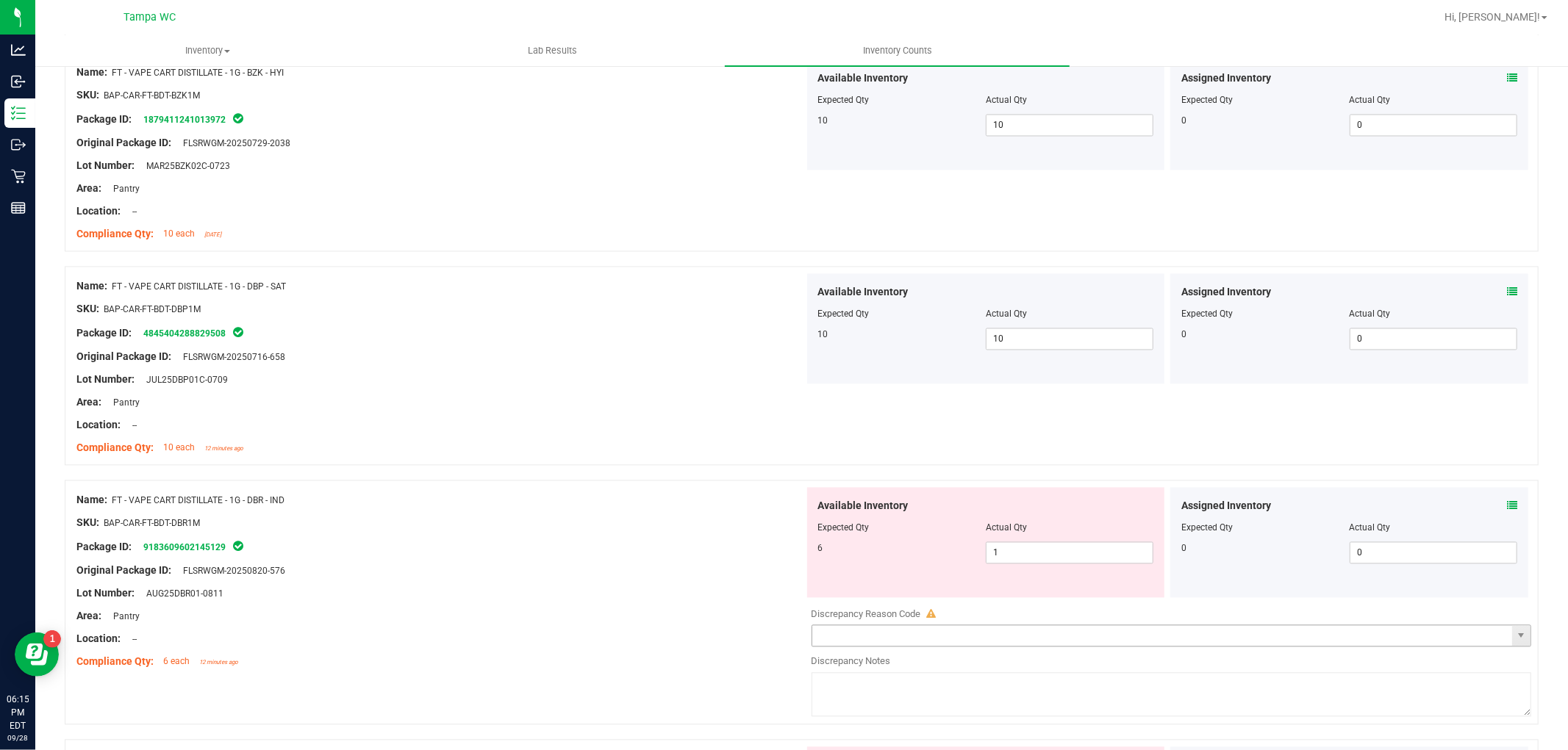
scroll to position [2449, 0]
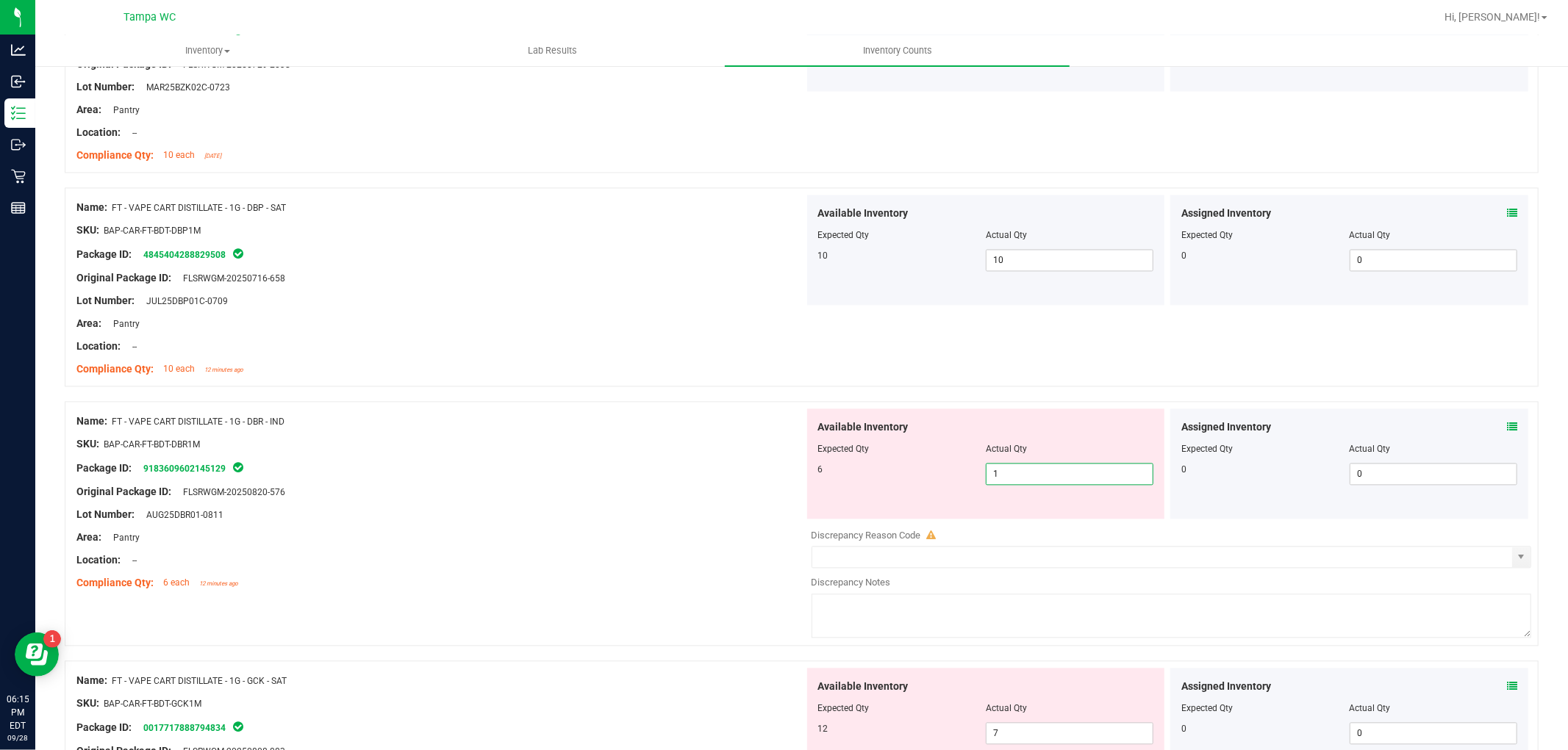
click at [854, 525] on div "Available Inventory Expected Qty Actual Qty 6 1 1" at bounding box center [1168, 525] width 728 height 233
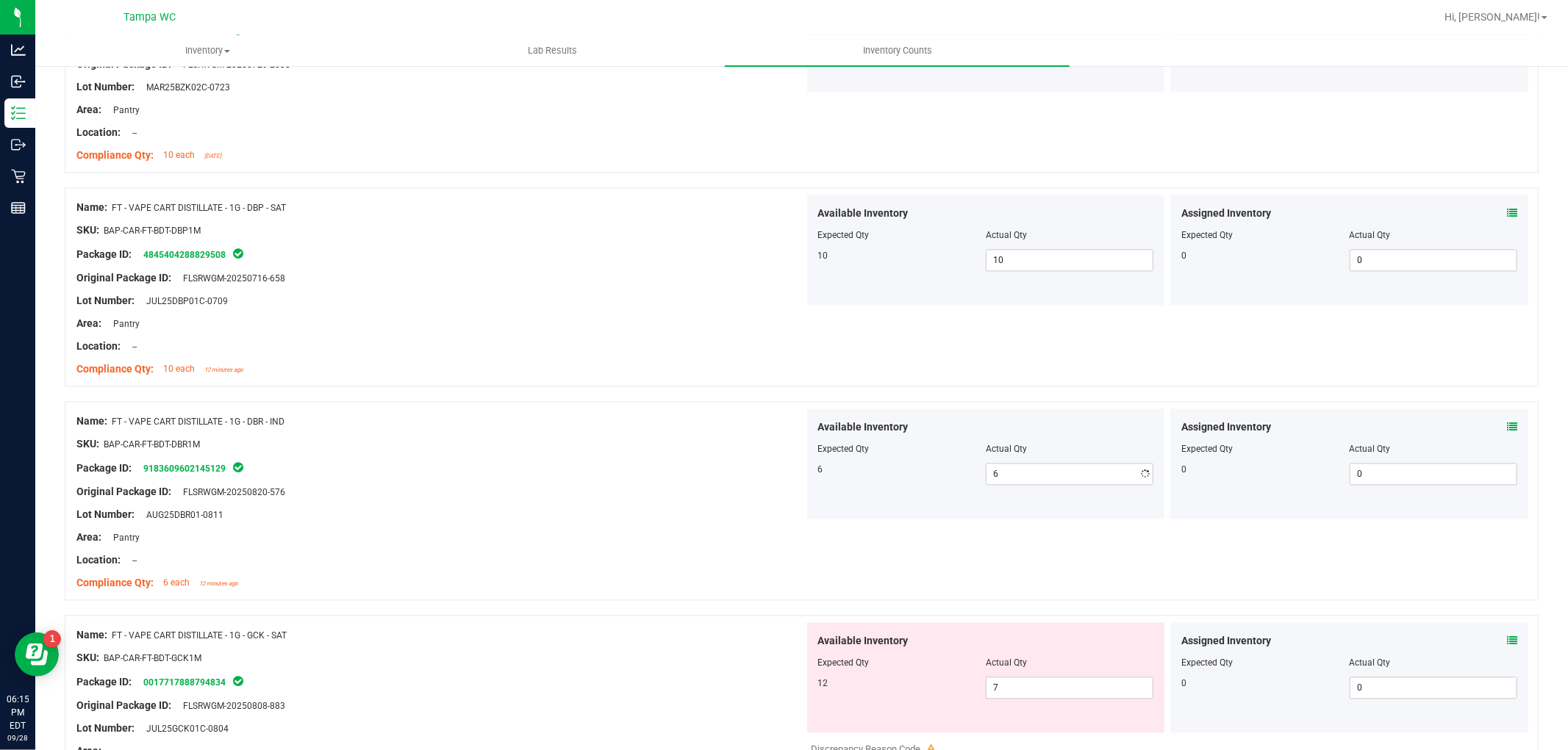
click at [683, 538] on div "Area: Pantry" at bounding box center [441, 537] width 728 height 15
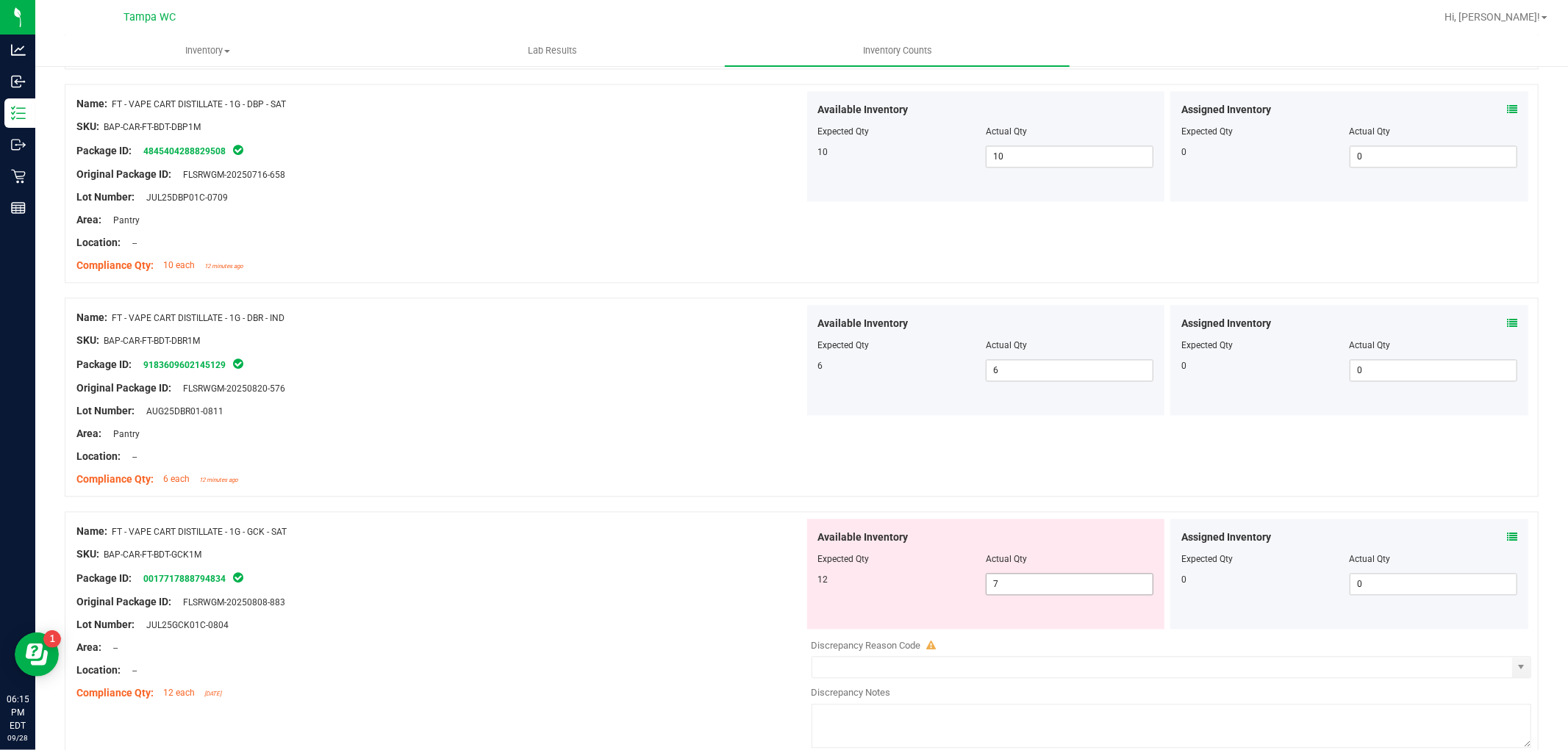
scroll to position [2612, 0]
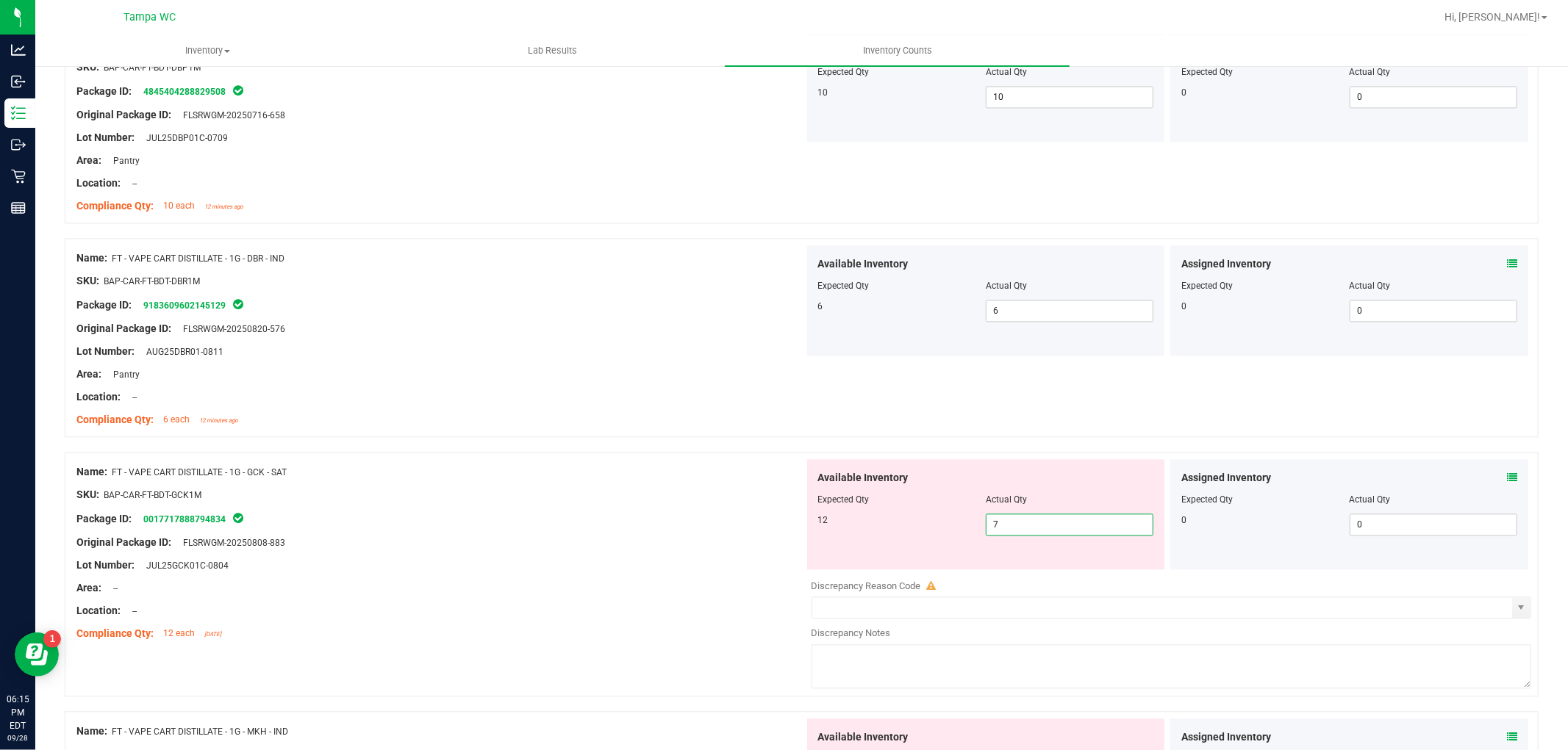
click at [828, 578] on div "Available Inventory Expected Qty Actual Qty 12 7 7" at bounding box center [1168, 575] width 728 height 233
click at [691, 594] on div "Name: FT - VAPE CART DISTILLATE - 1G - GCK - SAT SKU: BAP-CAR-FT-BDT-GCK1M Pack…" at bounding box center [441, 553] width 728 height 188
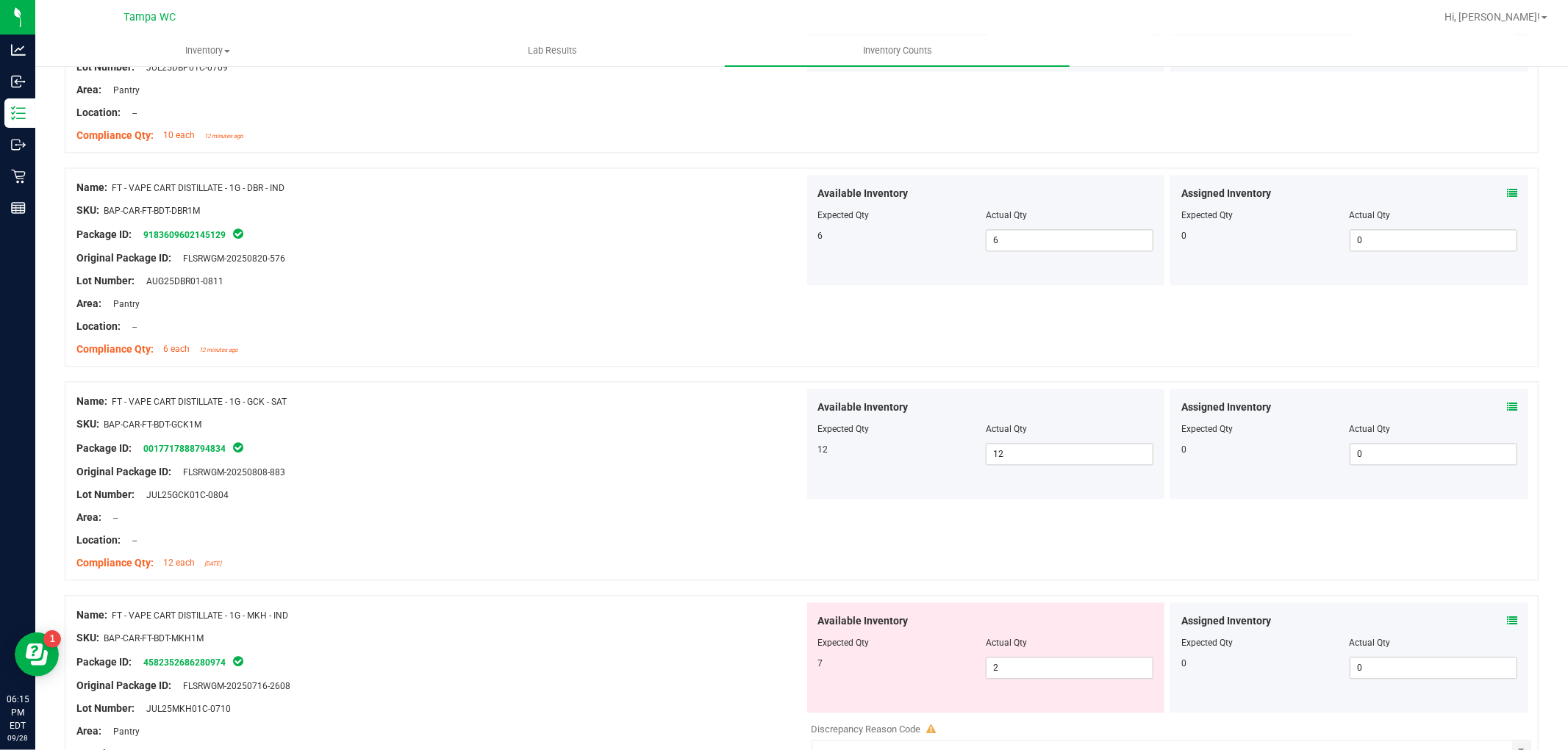
scroll to position [2775, 0]
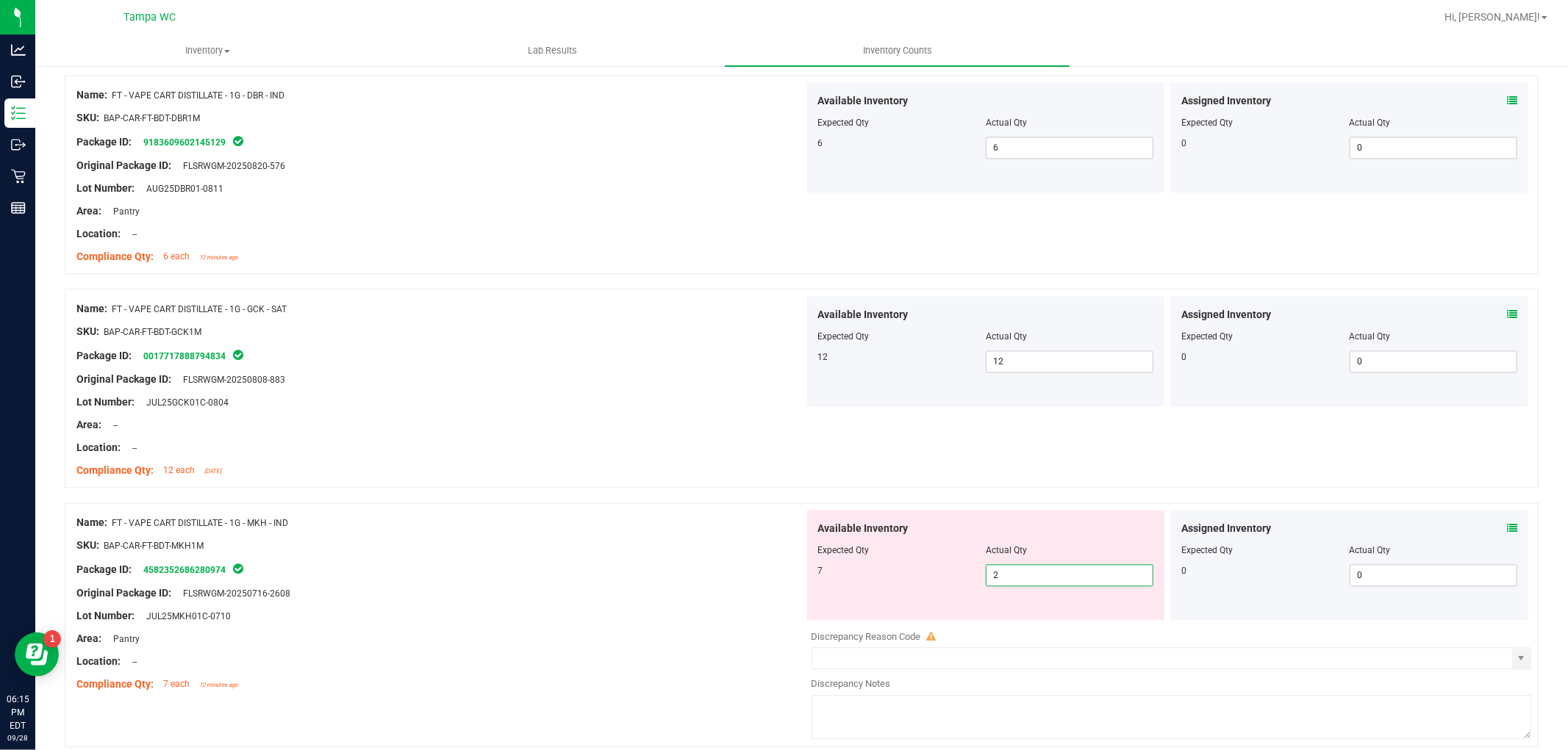
click at [807, 603] on div "Available Inventory Expected Qty Actual Qty 7 2 2" at bounding box center [986, 565] width 358 height 110
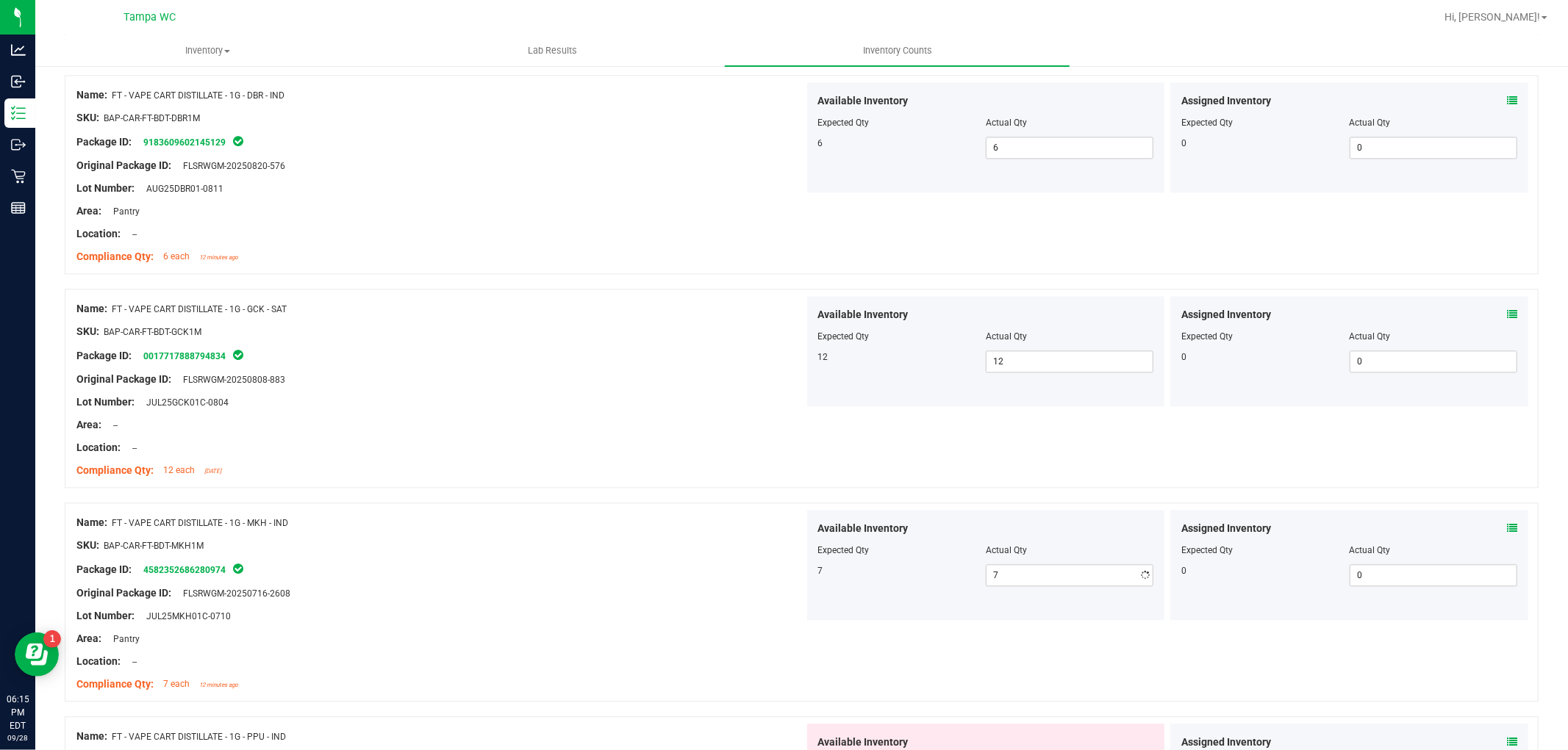
click at [649, 600] on div "Name: FT - VAPE CART DISTILLATE - 1G - MKH - IND SKU: BAP-CAR-FT-BDT-MKH1M Pack…" at bounding box center [441, 604] width 728 height 188
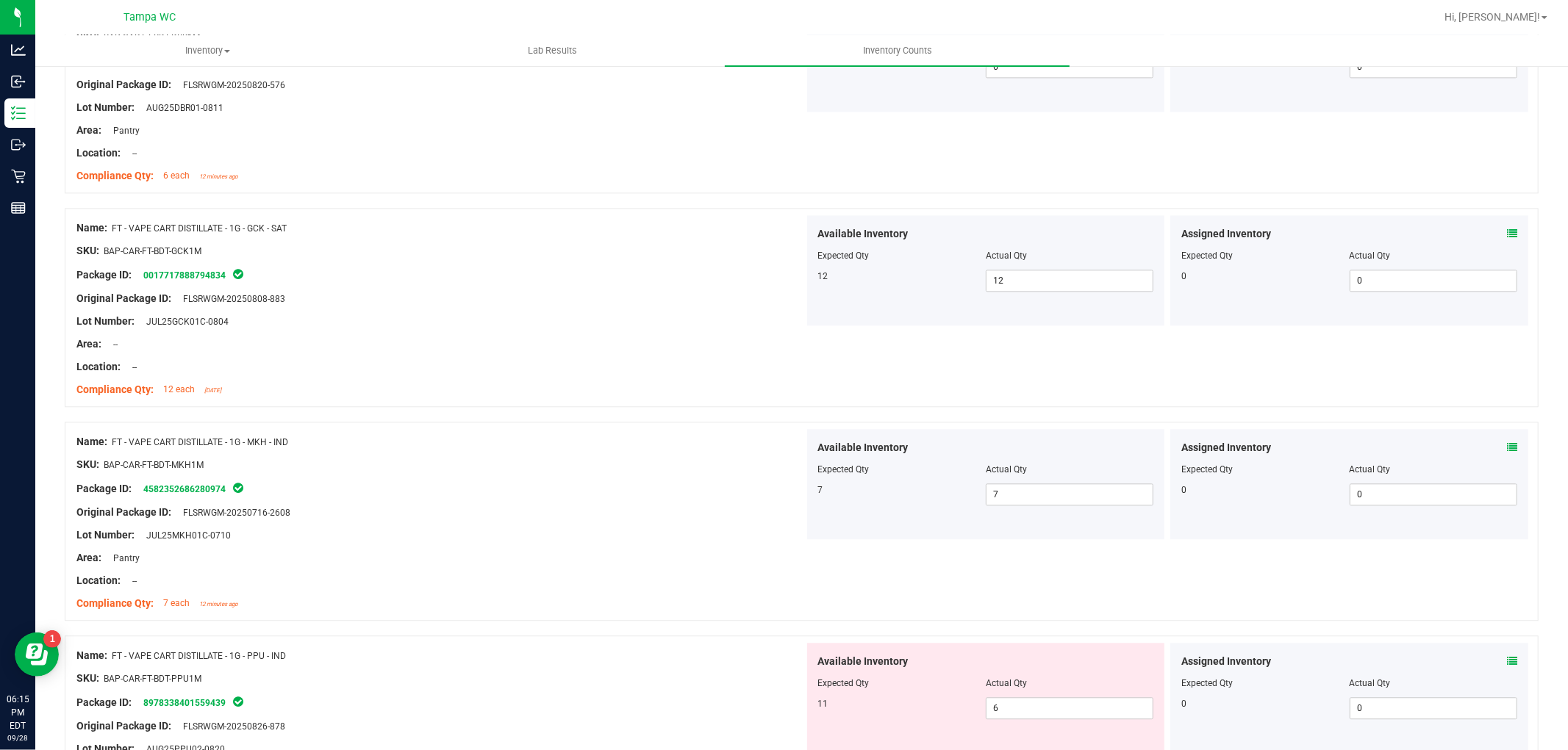
scroll to position [3102, 0]
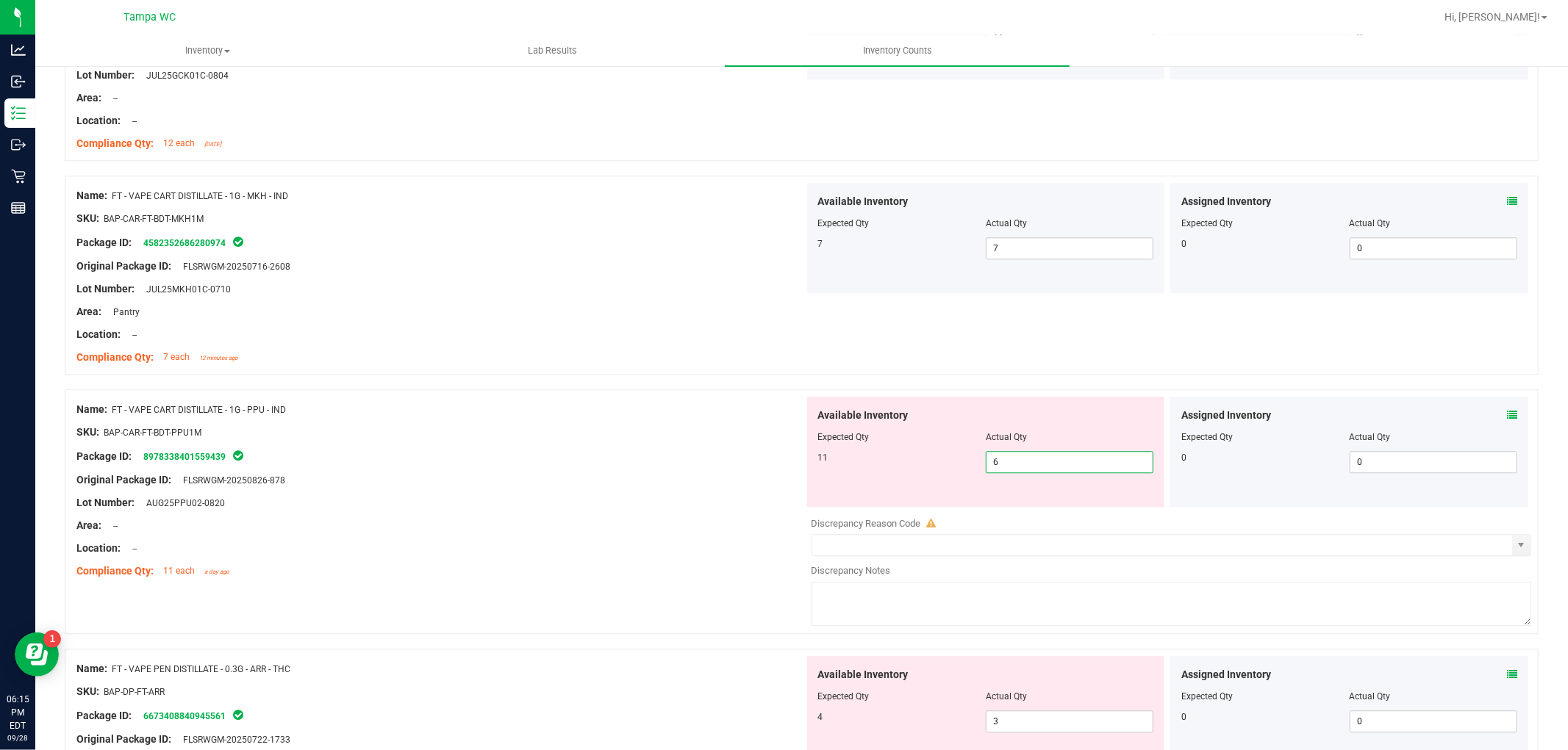
click at [783, 520] on div "Name: FT - VAPE CART DISTILLATE - 1G - PPU - IND SKU: BAP-CAR-FT-BDT-PPU1M Pack…" at bounding box center [801, 512] width 1474 height 245
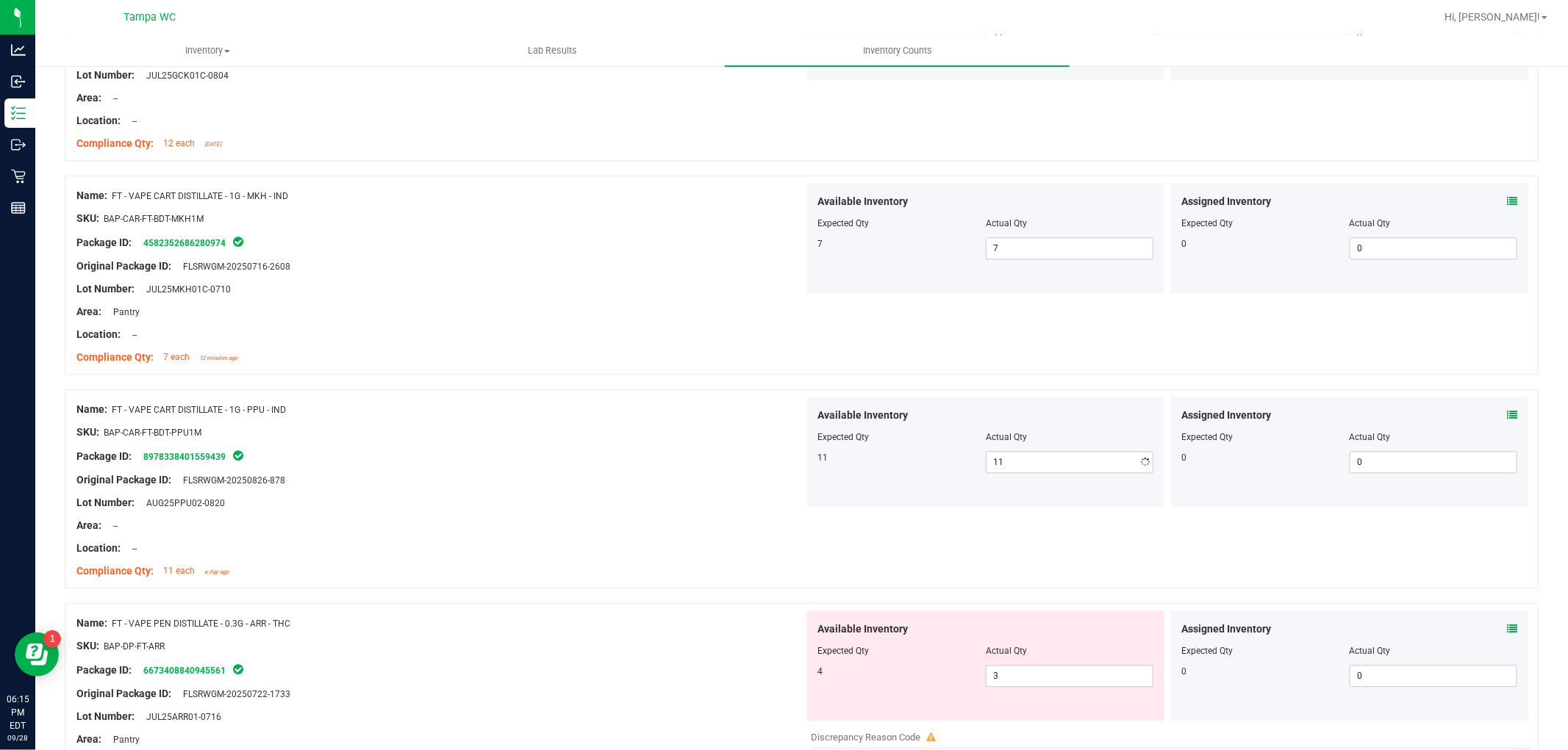
click at [645, 547] on div "Location: --" at bounding box center [441, 548] width 728 height 15
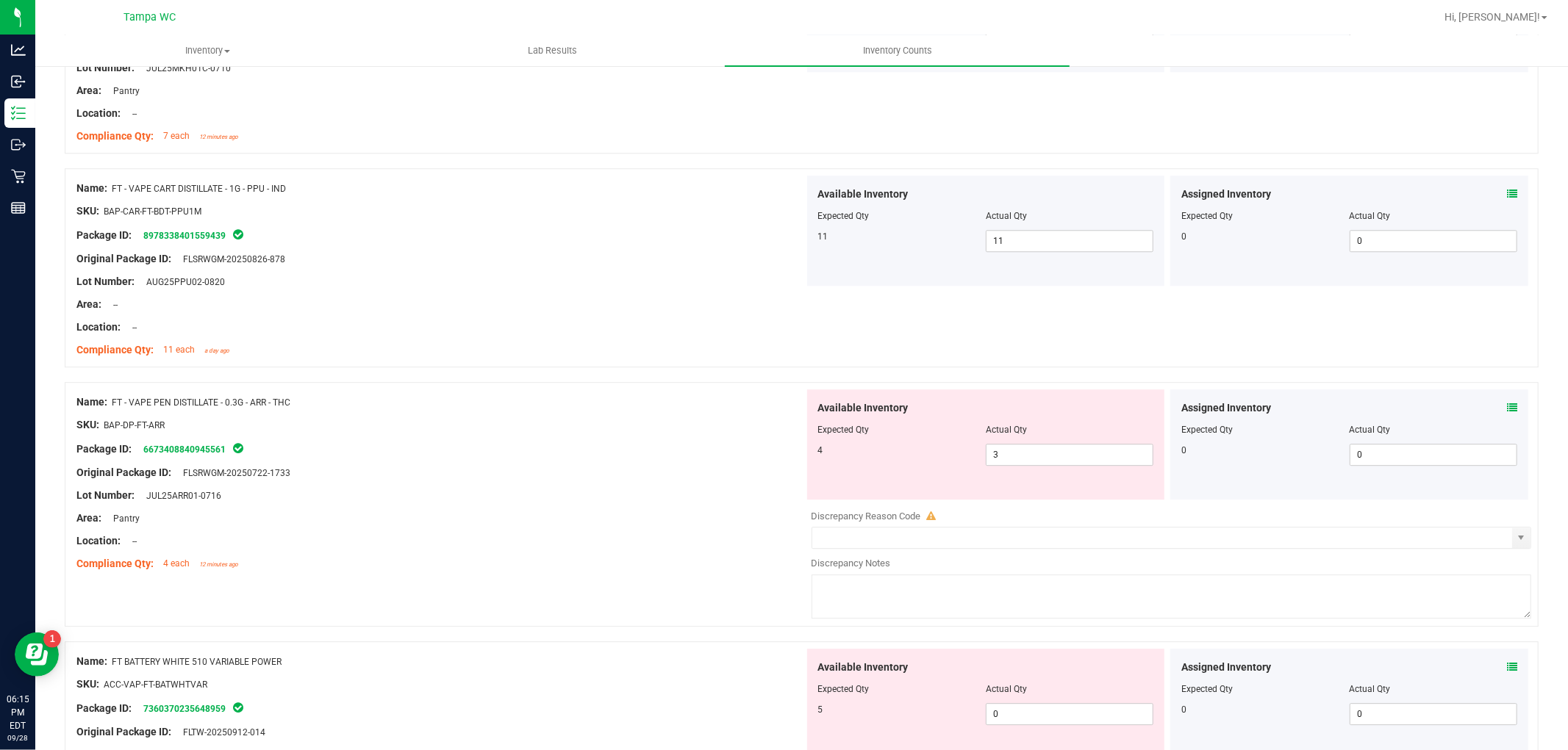
scroll to position [3347, 0]
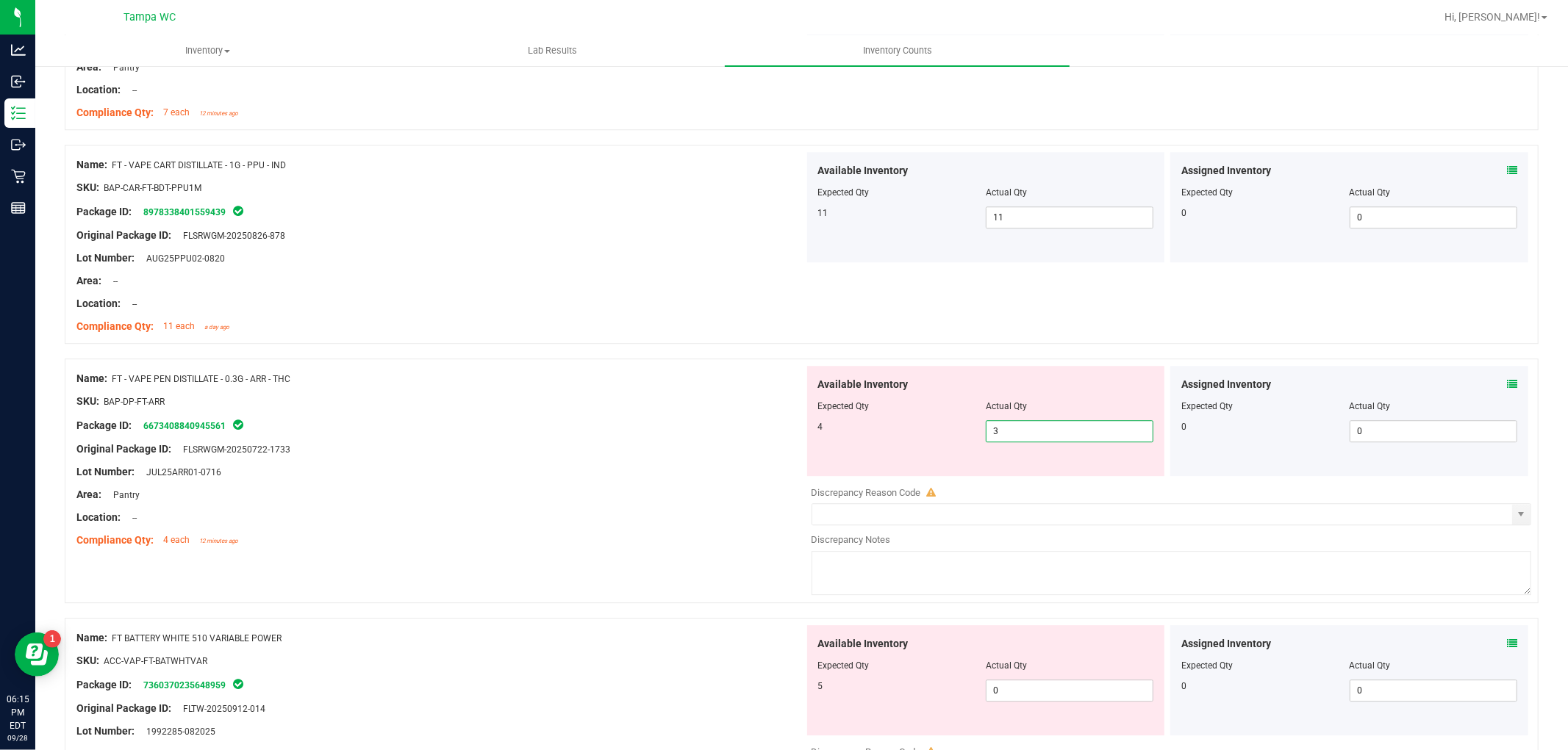
click at [696, 489] on div "Name: FT - VAPE PEN DISTILLATE - 0.3G - ARR - THC SKU: BAP-DP-FT-ARR Package ID…" at bounding box center [801, 481] width 1474 height 245
click at [514, 560] on div "Name: FT - VAPE PEN DISTILLATE - 0.3G - ARR - THC SKU: BAP-DP-FT-ARR Package ID…" at bounding box center [801, 481] width 1474 height 245
click at [986, 431] on span "3 3" at bounding box center [1069, 431] width 167 height 22
click at [773, 487] on div "Name: FT - VAPE PEN DISTILLATE - 0.3G - ARR - THC SKU: BAP-DP-FT-ARR Package ID…" at bounding box center [801, 481] width 1474 height 245
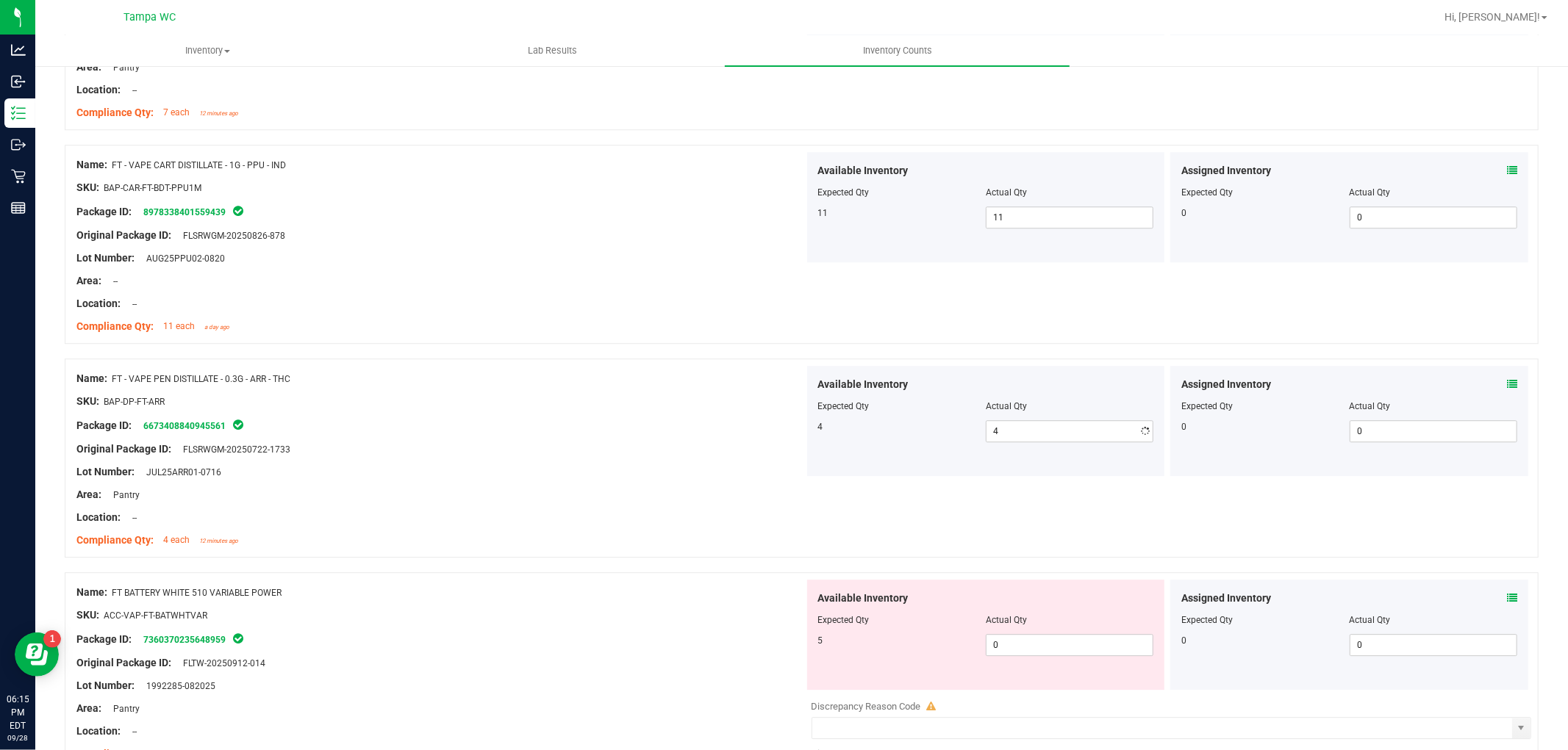
click at [657, 512] on div "Location: --" at bounding box center [441, 517] width 728 height 15
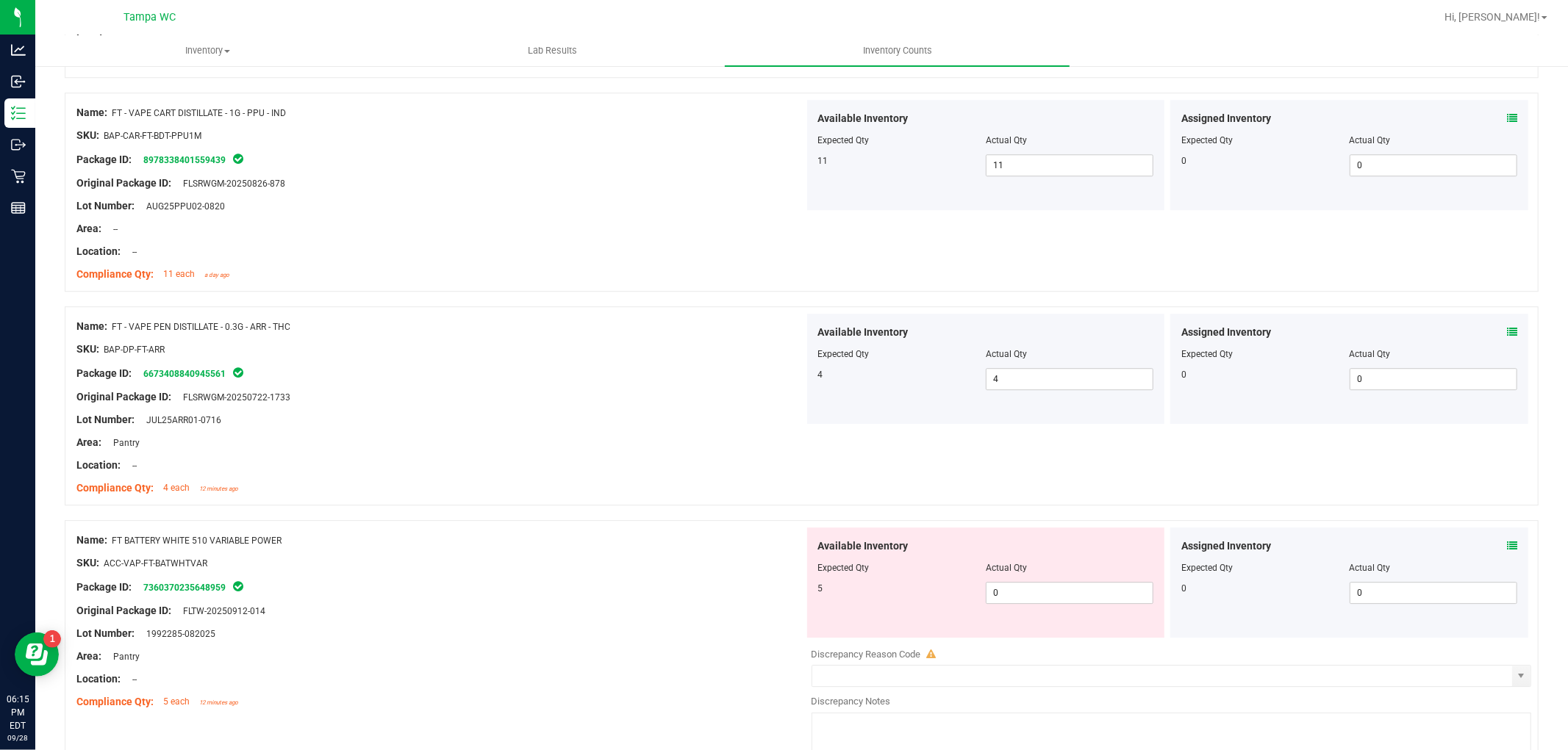
scroll to position [3510, 0]
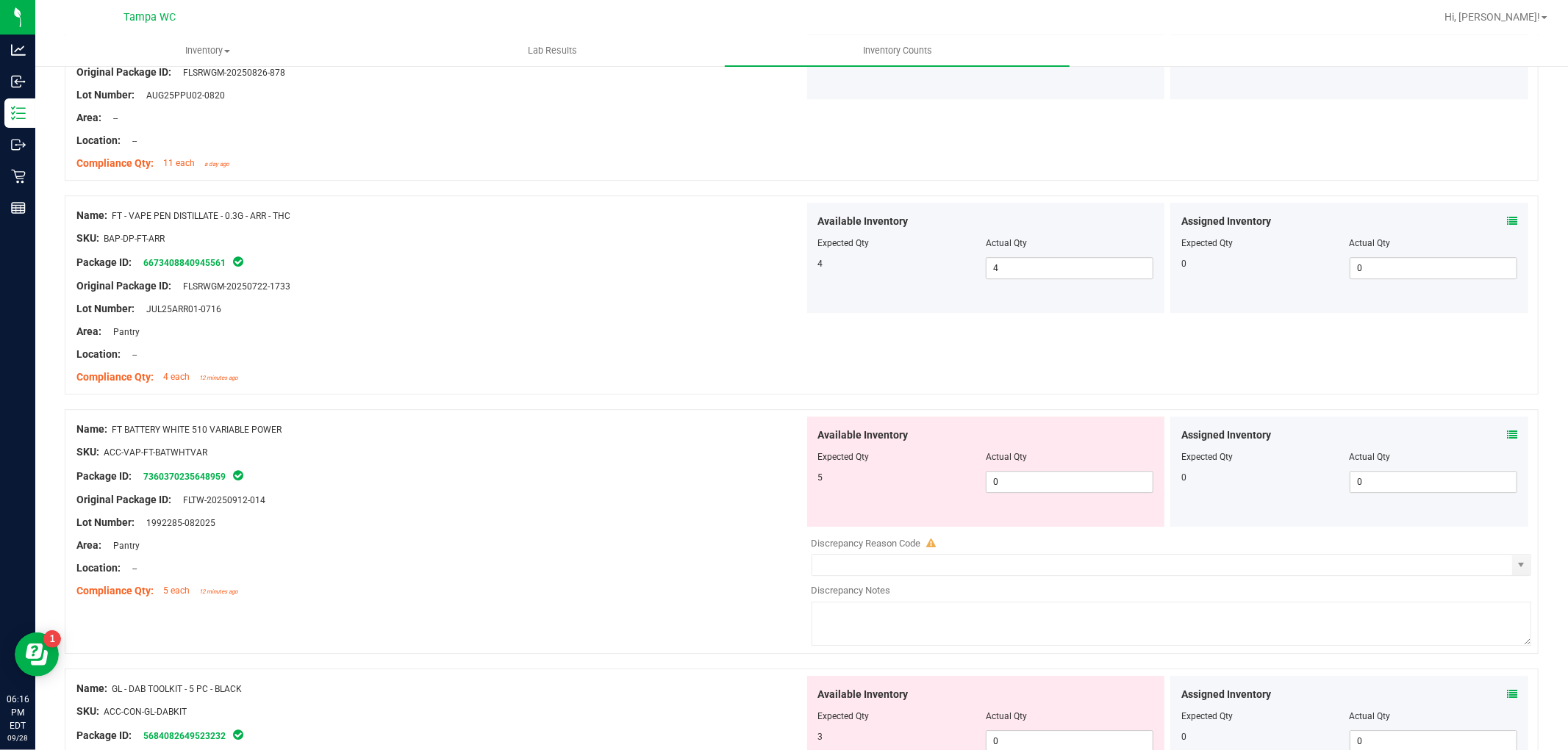
click at [950, 489] on div "5 0 0" at bounding box center [986, 482] width 336 height 22
click at [890, 504] on div "Available Inventory Expected Qty Actual Qty 5 0 0" at bounding box center [986, 471] width 358 height 110
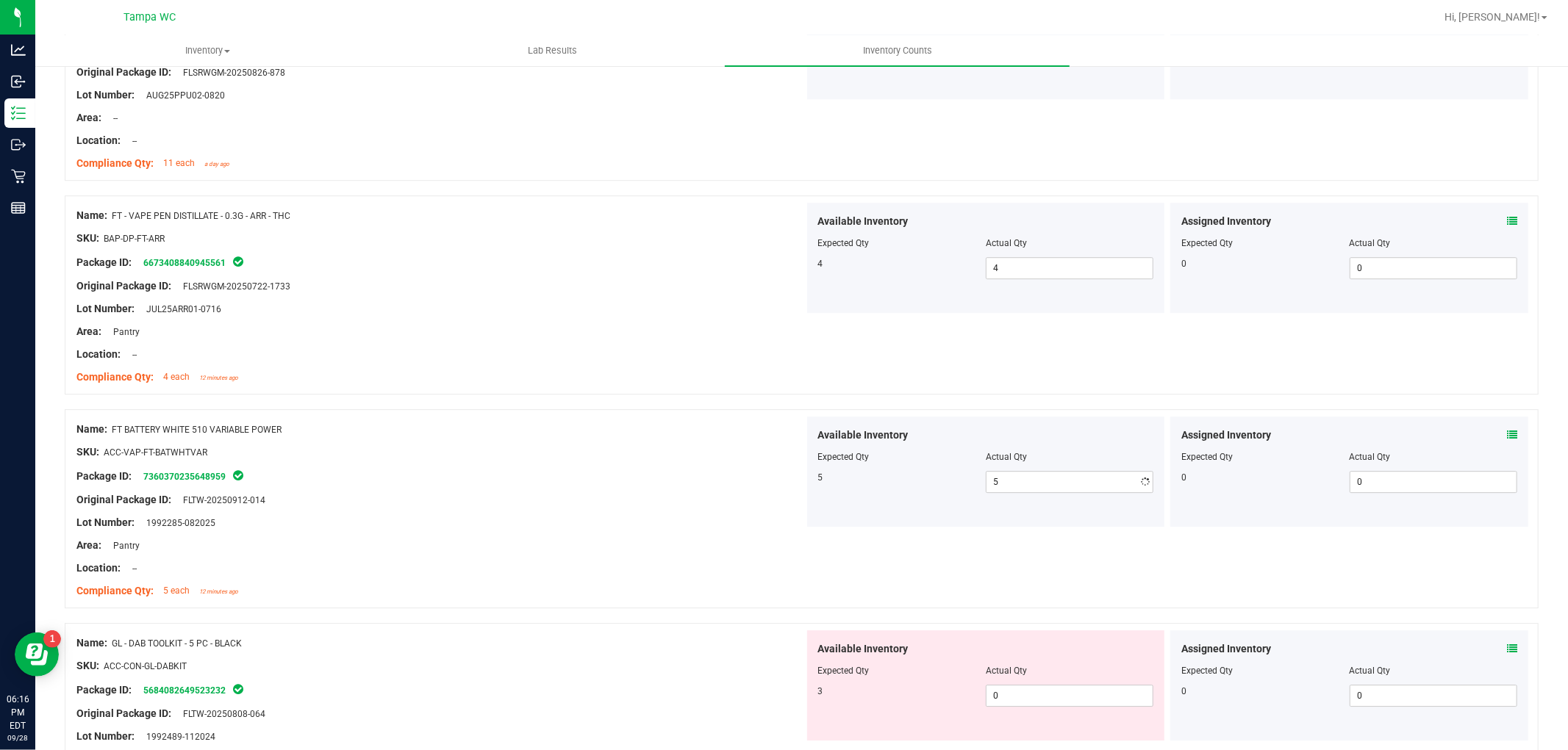
click at [640, 504] on div "Original Package ID: FLTW-20250912-014" at bounding box center [441, 499] width 728 height 15
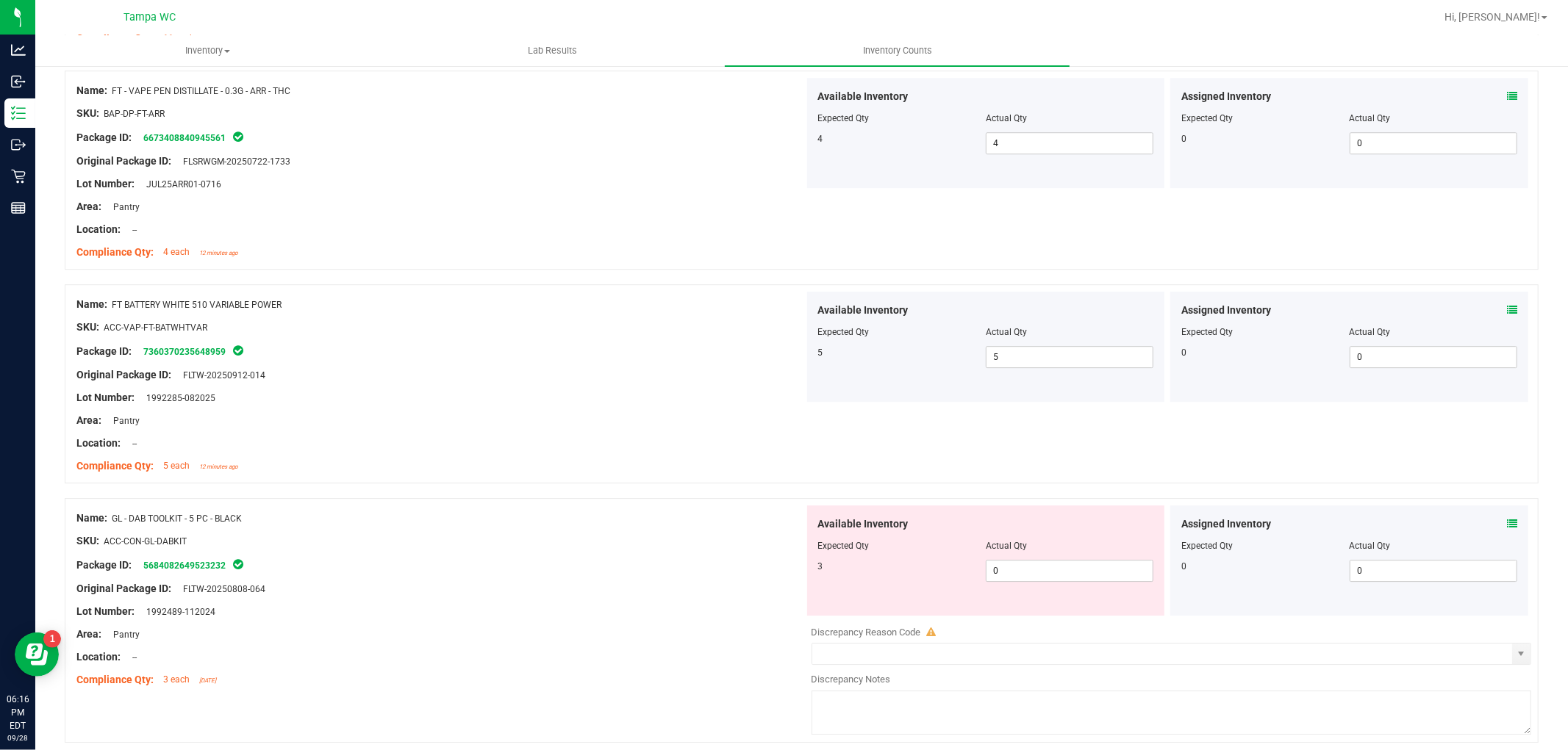
scroll to position [3755, 0]
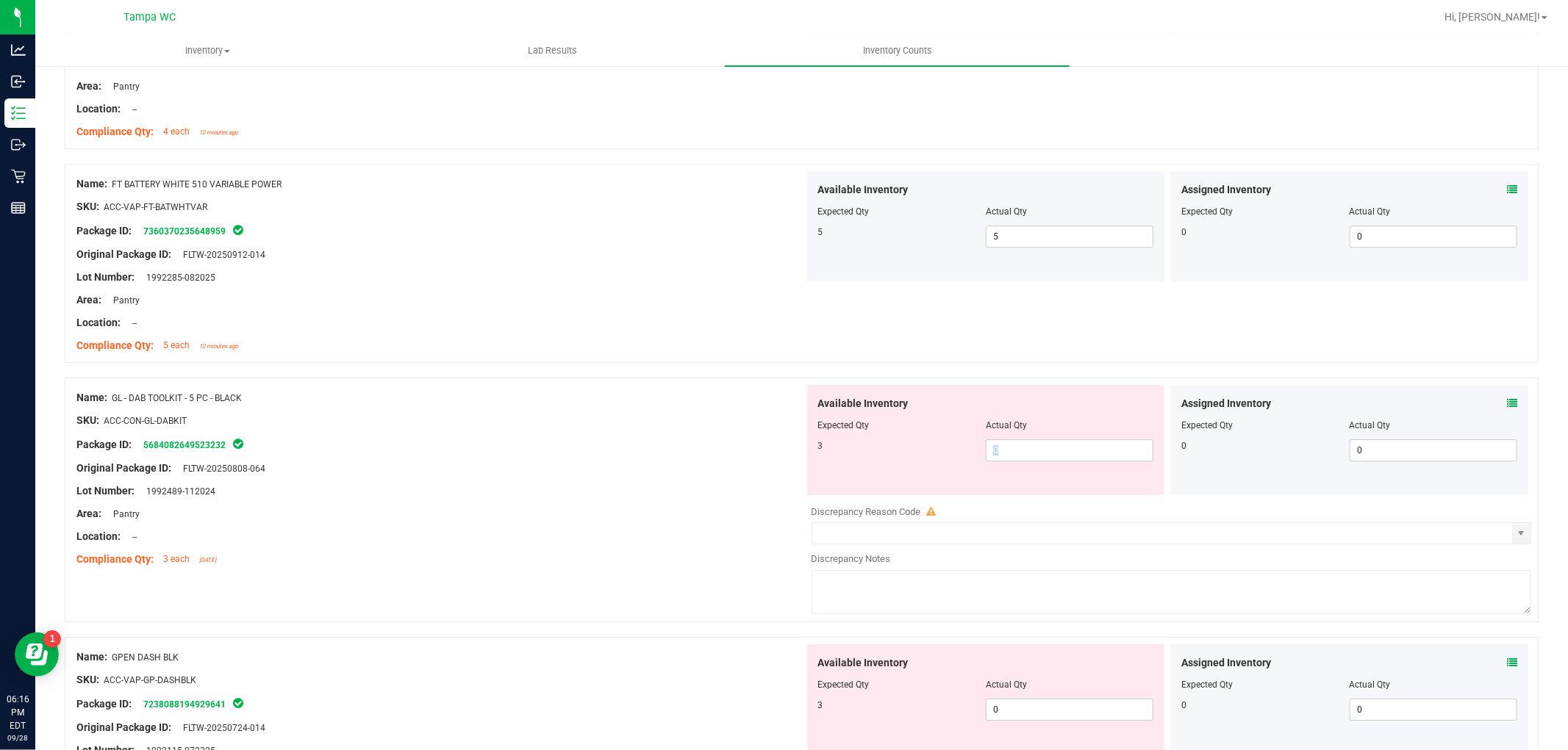
click at [754, 497] on div "Name: GL - DAB TOOLKIT - 5 PC - BLACK SKU: ACC-CON-GL-DABKIT Package ID: 568408…" at bounding box center [801, 499] width 1474 height 245
click at [1016, 449] on span "0 0" at bounding box center [1069, 450] width 167 height 22
click at [1016, 449] on input "0" at bounding box center [1069, 450] width 166 height 20
click at [590, 515] on div "Area: Pantry" at bounding box center [441, 513] width 728 height 15
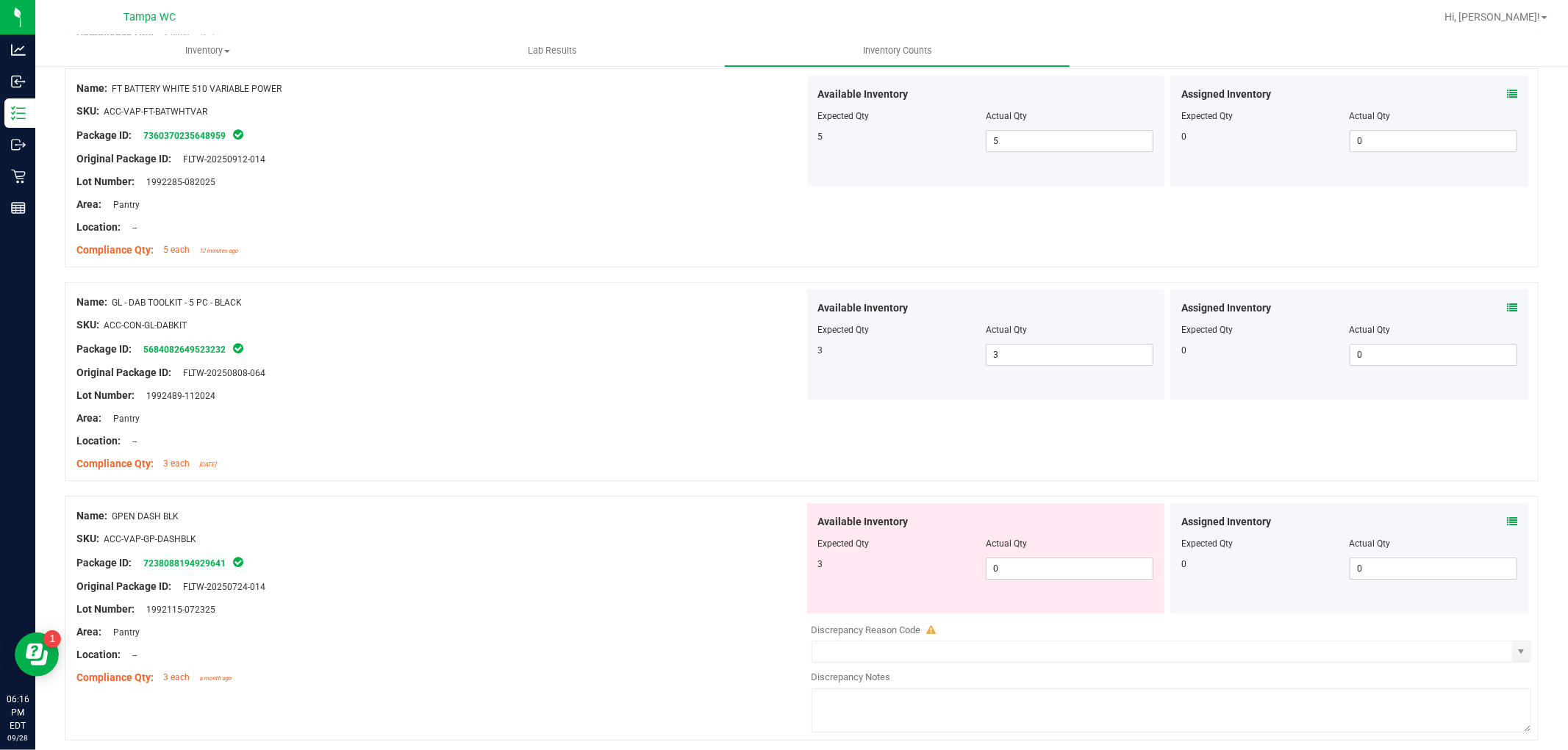
scroll to position [3908, 0]
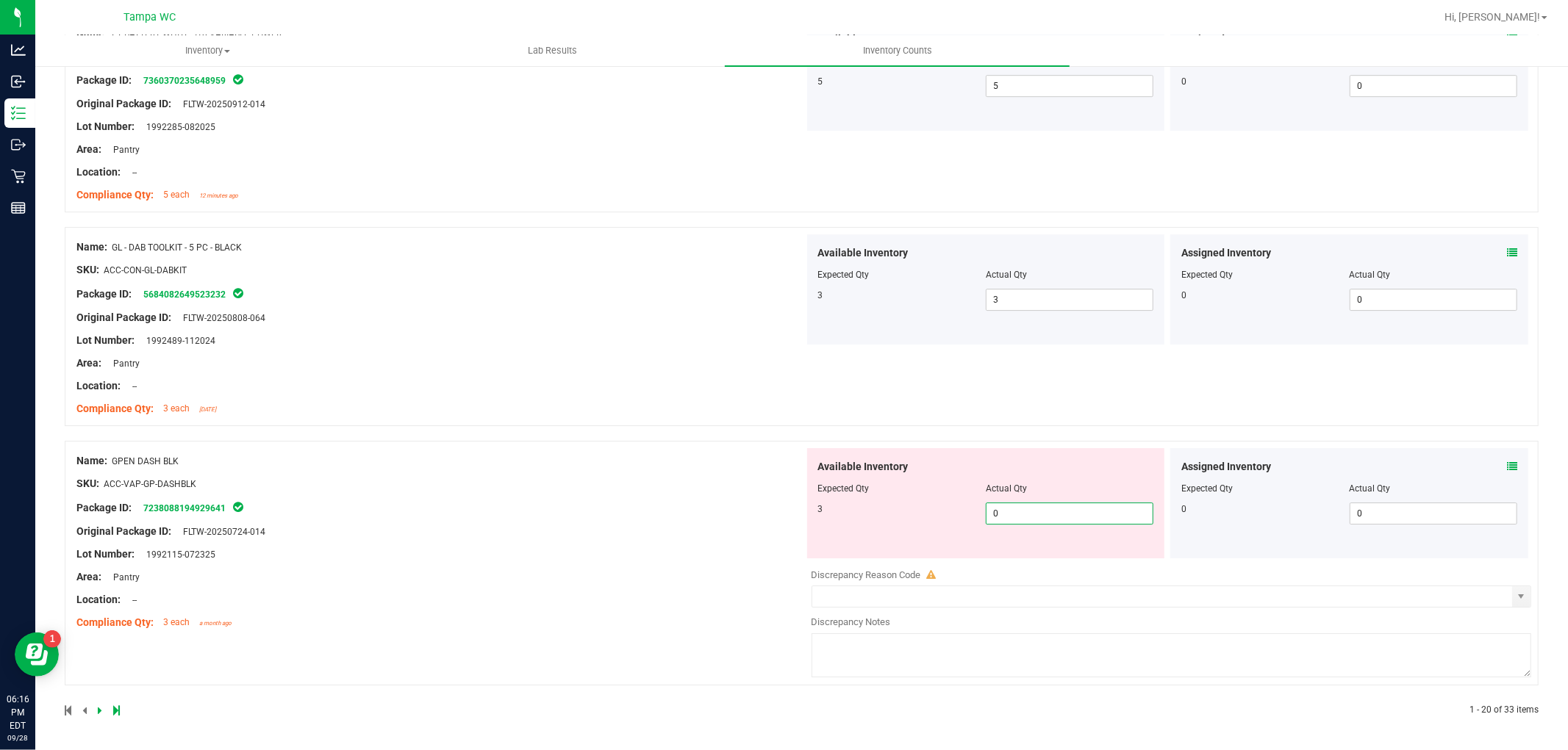
click at [780, 544] on div "Name: GPEN DASH BLK SKU: ACC-VAP-GP-DASHBLK Package ID: 7238088194929641 Origin…" at bounding box center [801, 562] width 1474 height 245
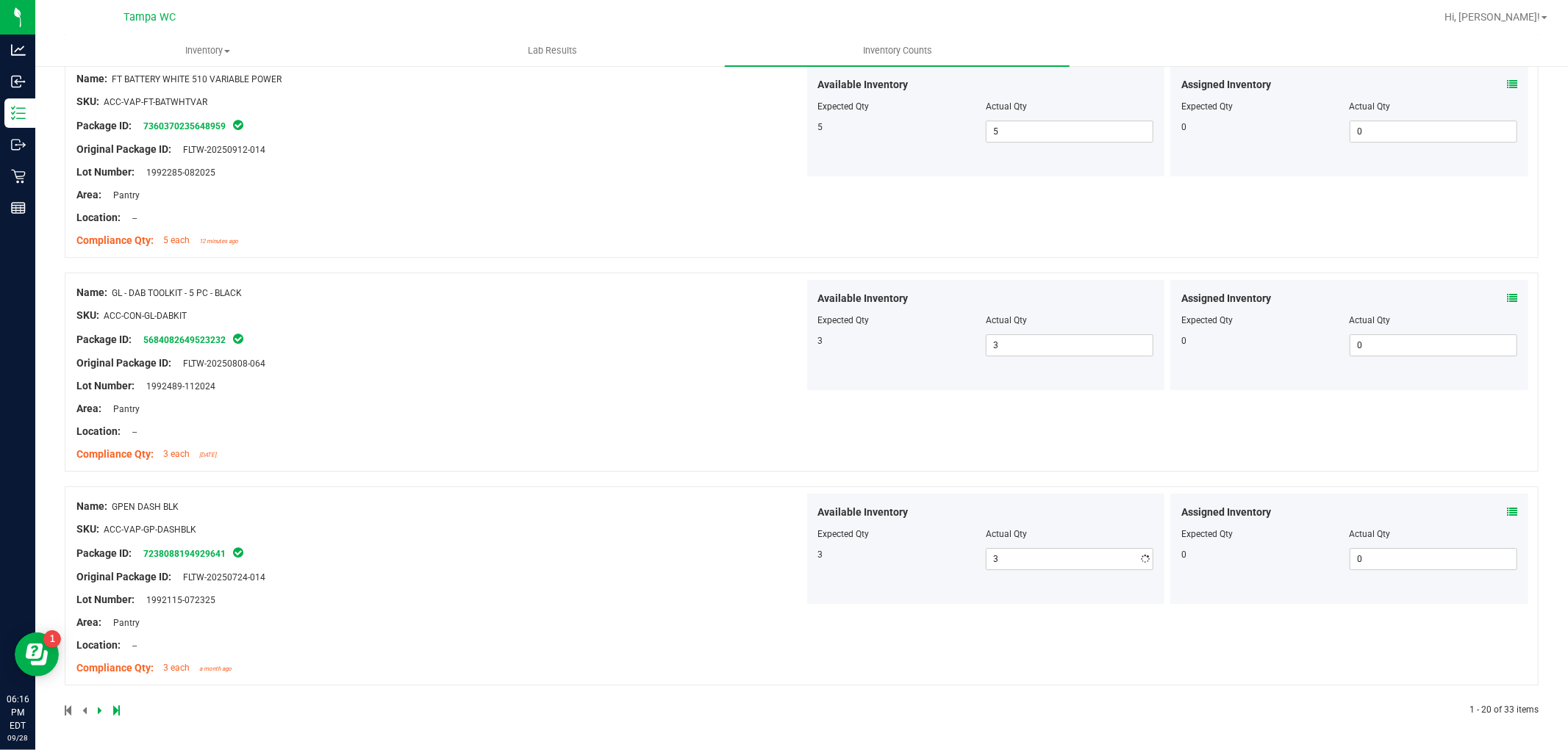
click at [673, 544] on div "Name: GPEN DASH BLK SKU: ACC-VAP-GP-DASHBLK Package ID: 7238088194929641 Origin…" at bounding box center [441, 588] width 728 height 188
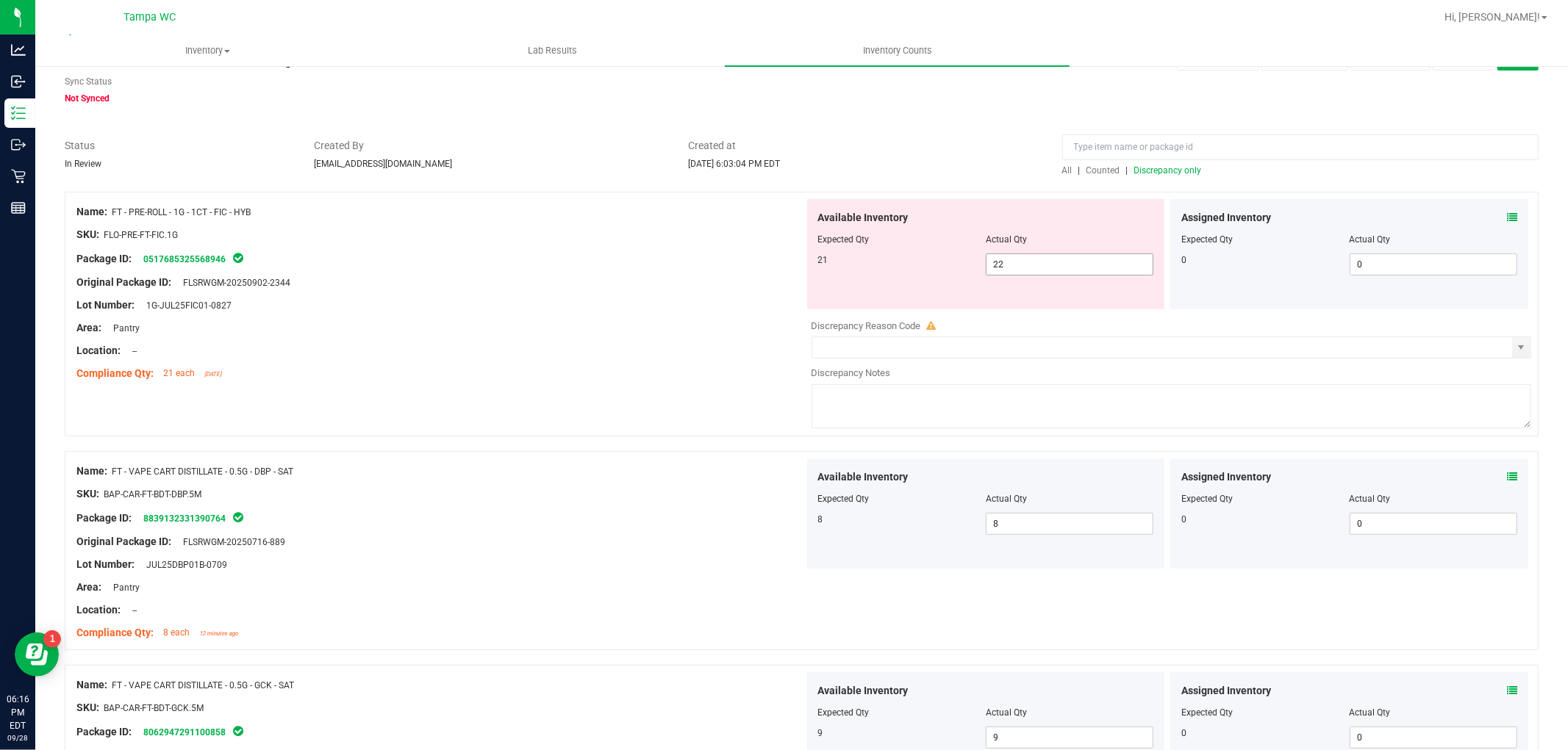
scroll to position [0, 0]
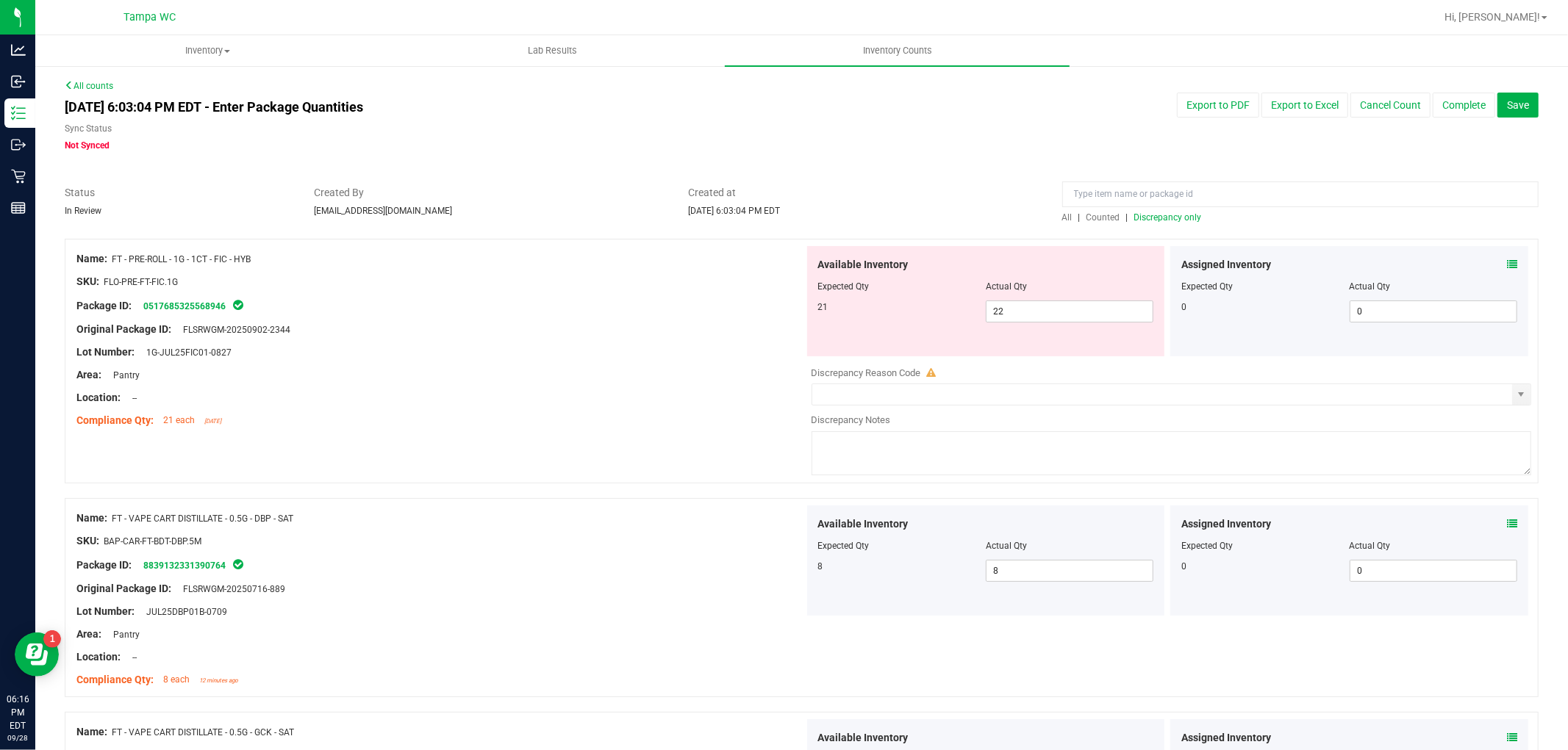
click at [1161, 222] on div "All | Counted | Discrepancy only" at bounding box center [1300, 217] width 476 height 13
click at [1159, 213] on span "Discrepancy only" at bounding box center [1169, 217] width 68 height 11
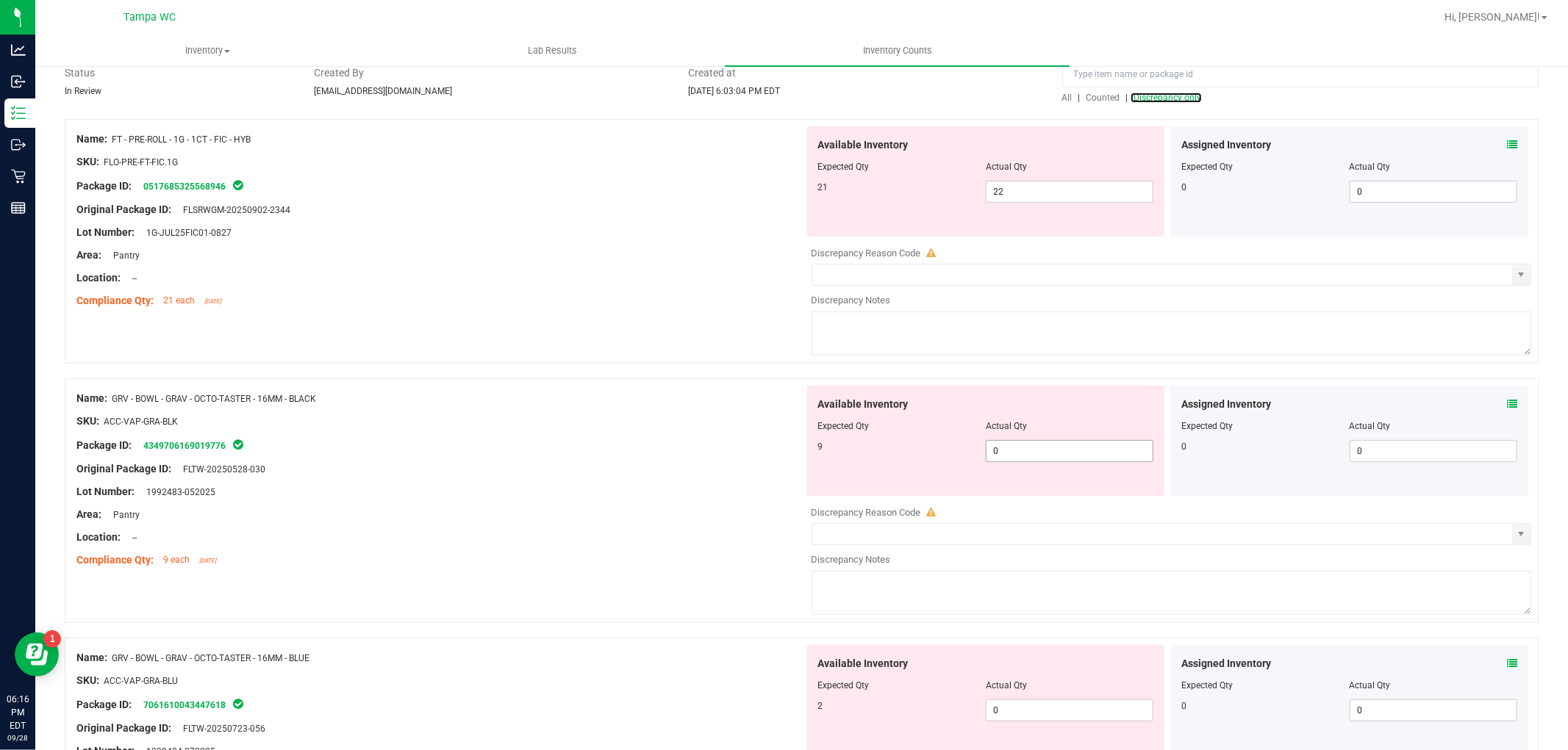
scroll to position [163, 0]
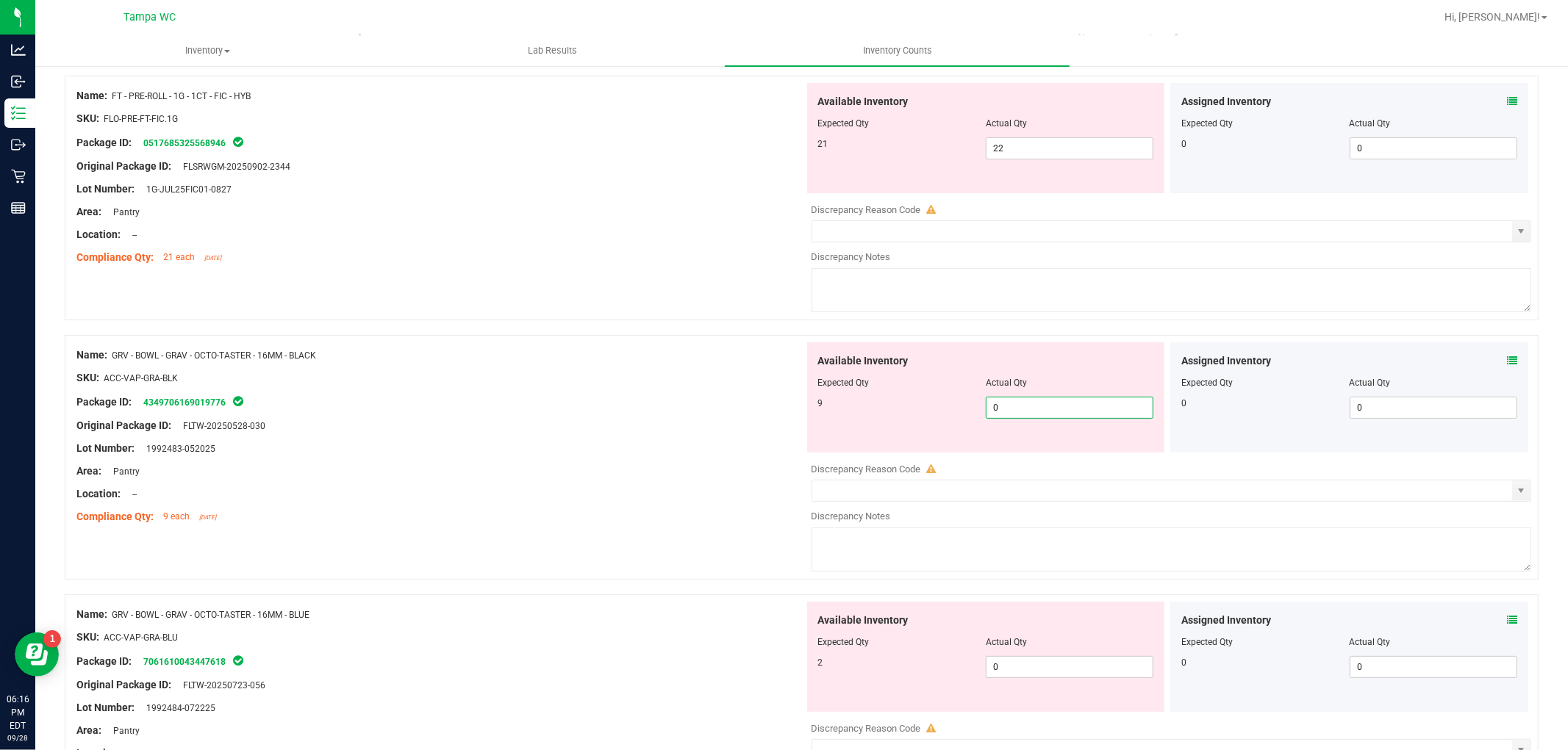
click at [781, 449] on div "Name: GRV - BOWL - GRAV - OCTO-TASTER - 16MM - BLACK SKU: ACC-VAP-GRA-BLK Packa…" at bounding box center [801, 457] width 1474 height 245
click at [737, 457] on div at bounding box center [441, 460] width 728 height 7
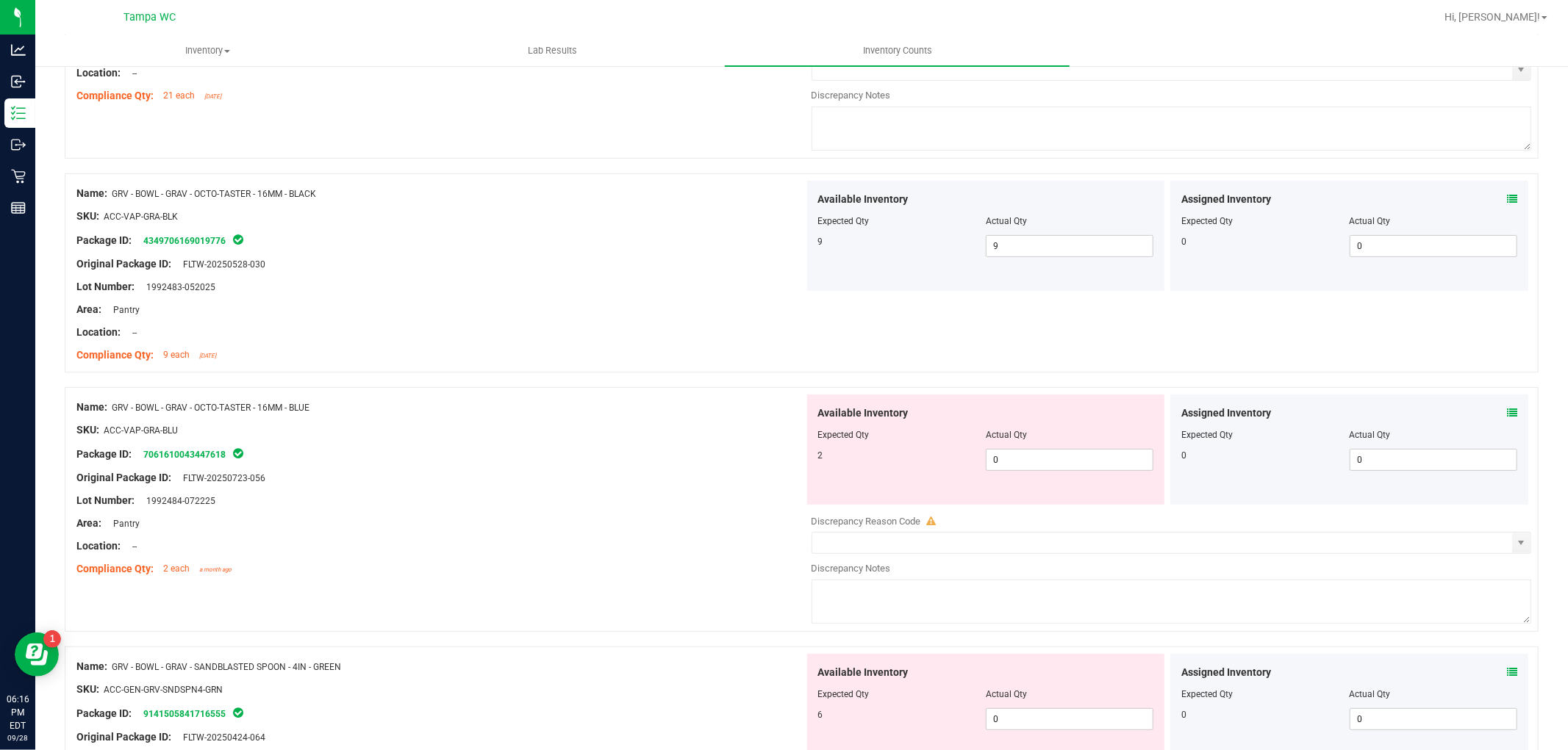
scroll to position [327, 0]
click at [814, 505] on div "Available Inventory Expected Qty Actual Qty 2 0 0" at bounding box center [1168, 509] width 728 height 233
click at [594, 513] on div "Name: GRV - BOWL - GRAV - OCTO-TASTER - 16MM - BLUE SKU: ACC-VAP-GRA-BLU Packag…" at bounding box center [441, 487] width 728 height 188
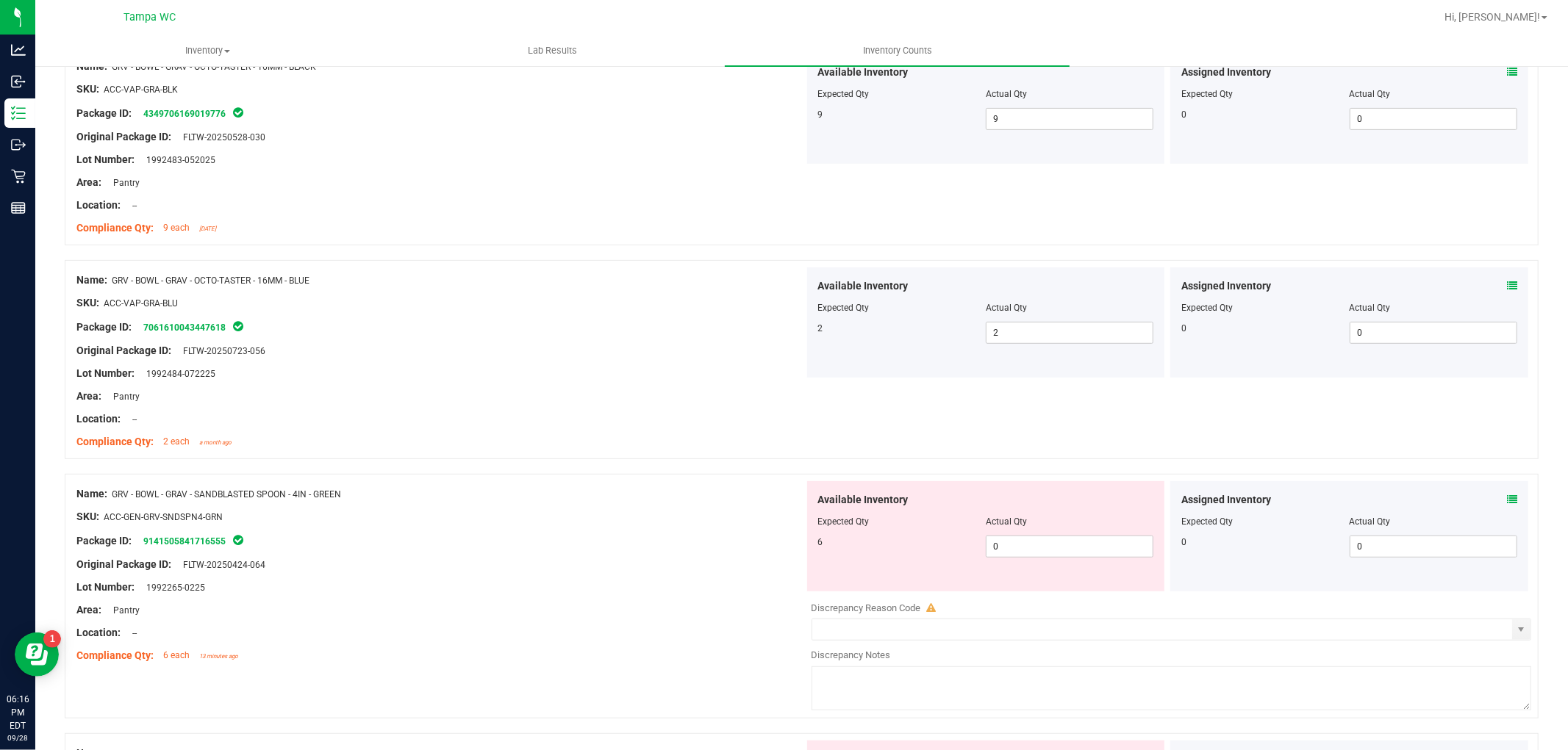
scroll to position [571, 0]
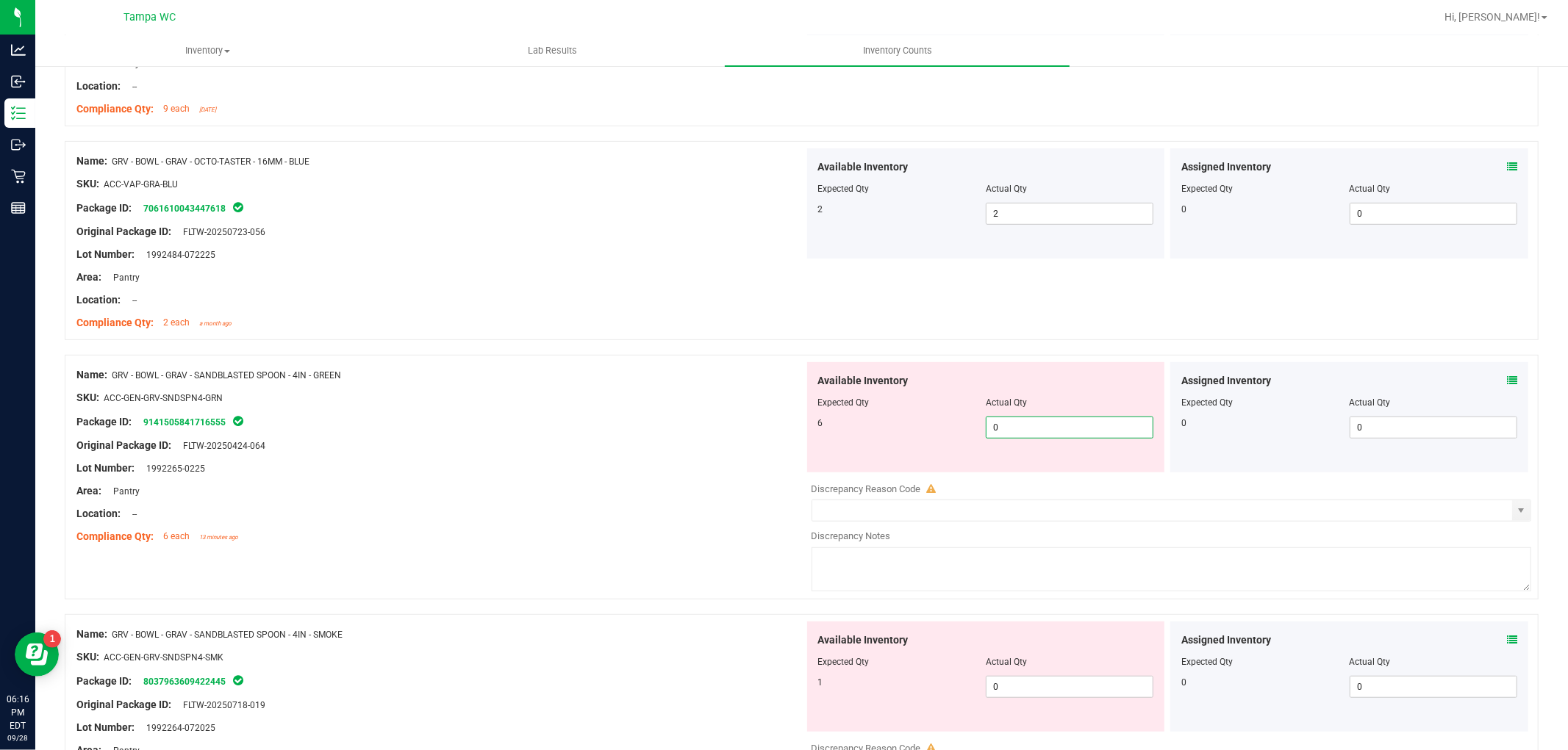
click at [750, 496] on div "Name: GRV - BOWL - GRAV - SANDBLASTED SPOON - 4IN - GREEN SKU: ACC-GEN-GRV-SNDS…" at bounding box center [801, 477] width 1474 height 245
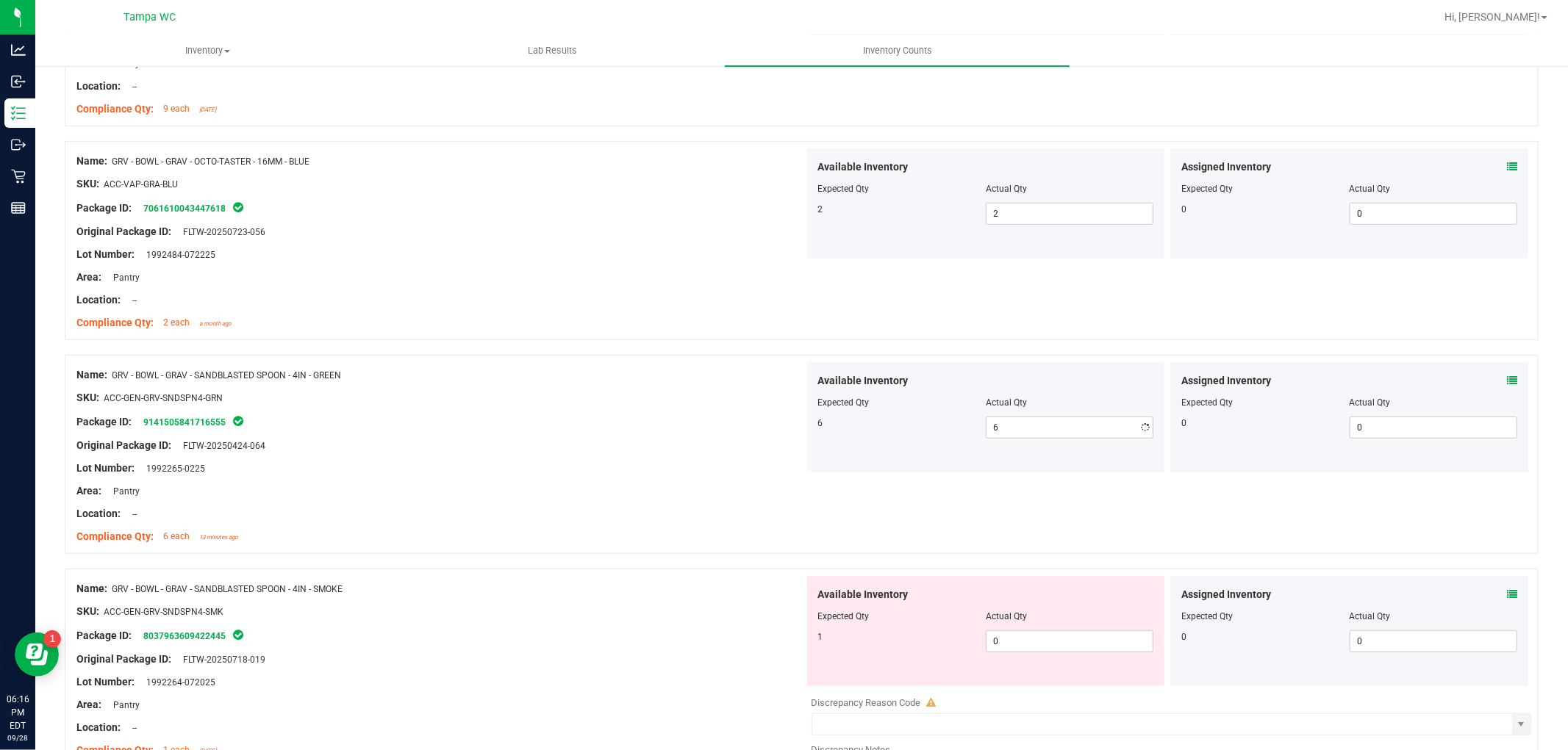
click at [650, 504] on div "Name: GRV - BOWL - GRAV - SANDBLASTED SPOON - 4IN - GREEN SKU: ACC-GEN-GRV-SNDS…" at bounding box center [441, 456] width 728 height 188
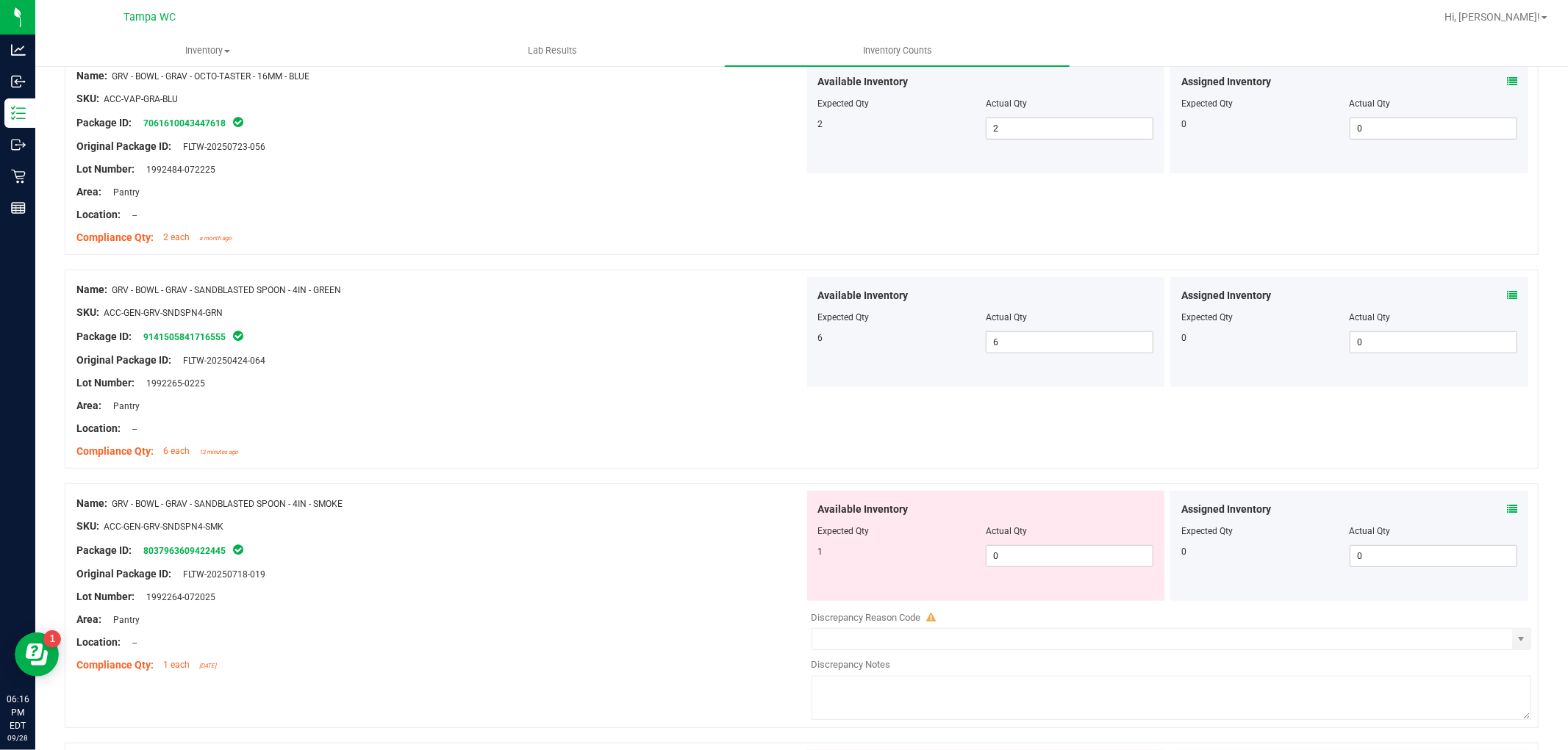
scroll to position [735, 0]
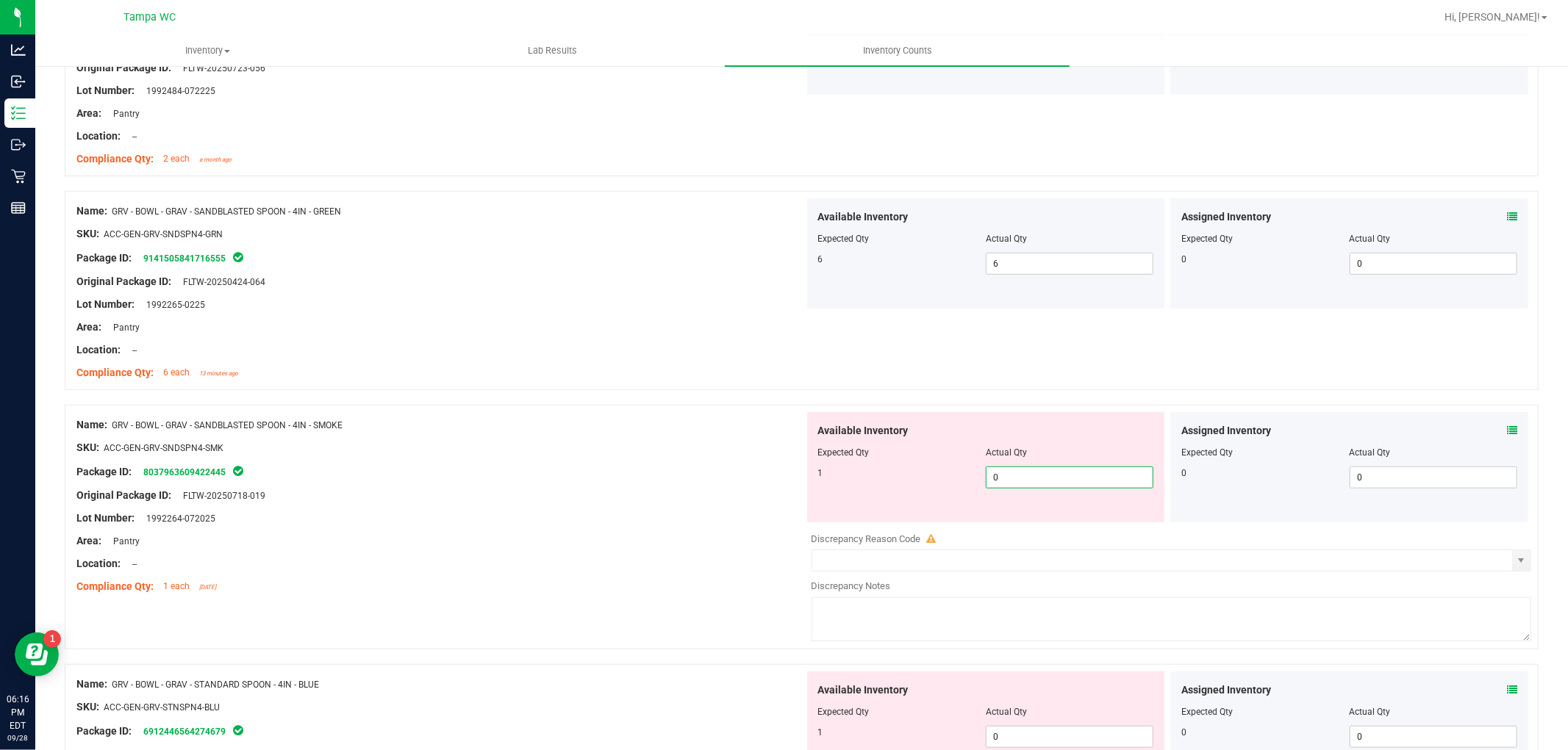
click at [697, 551] on div "Name: GRV - BOWL - GRAV - SANDBLASTED SPOON - 4IN - SMOKE SKU: ACC-GEN-GRV-SNDS…" at bounding box center [801, 527] width 1474 height 245
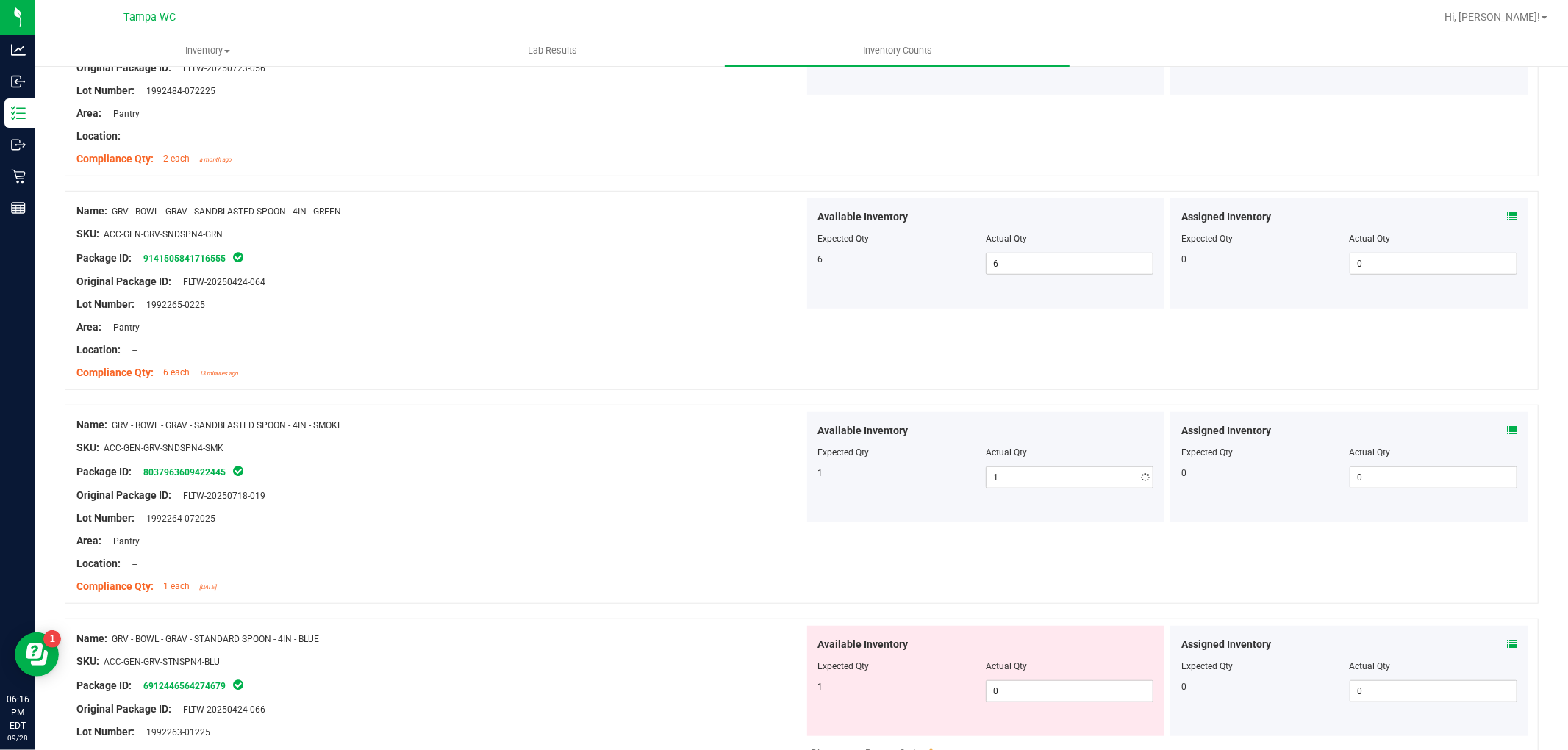
click at [649, 554] on div "Name: GRV - BOWL - GRAV - SANDBLASTED SPOON - 4IN - SMOKE SKU: ACC-GEN-GRV-SNDS…" at bounding box center [441, 506] width 728 height 188
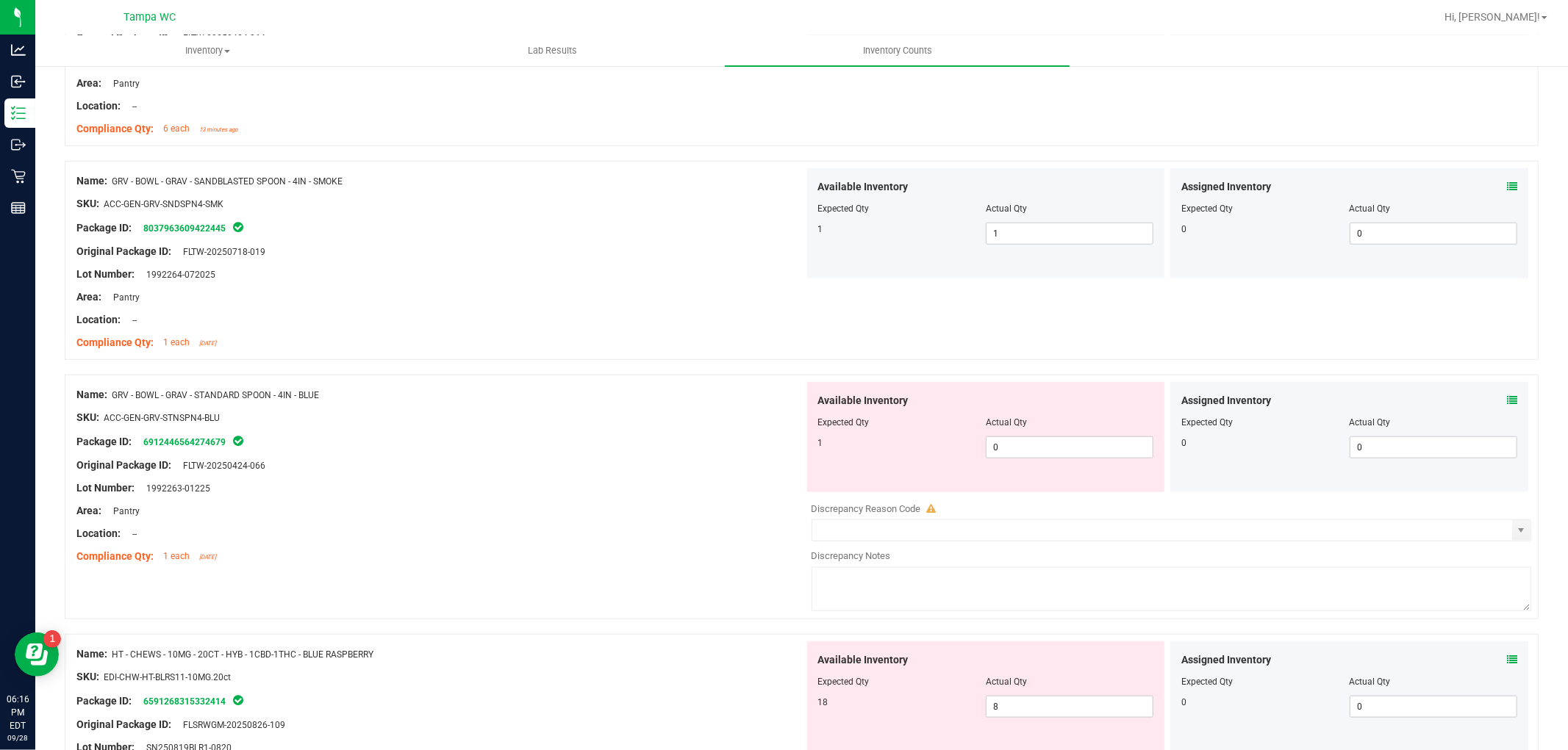
scroll to position [980, 0]
click at [706, 527] on div "Name: GRV - BOWL - GRAV - STANDARD SPOON - 4IN - BLUE SKU: ACC-GEN-GRV-STNSPN4-…" at bounding box center [801, 496] width 1474 height 245
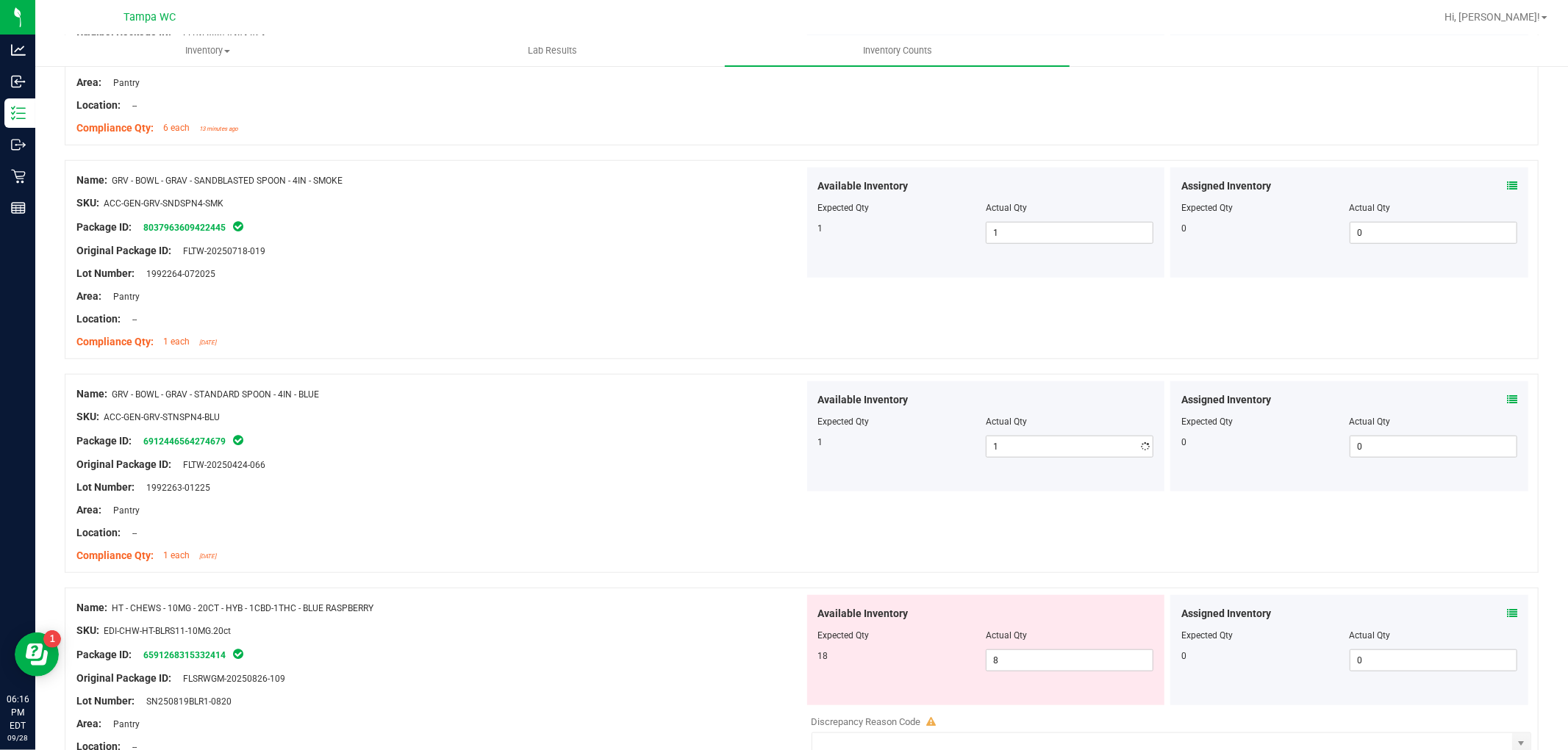
click at [518, 537] on div "Name: GRV - BOWL - GRAV - STANDARD SPOON - 4IN - BLUE SKU: ACC-GEN-GRV-STNSPN4-…" at bounding box center [441, 475] width 728 height 188
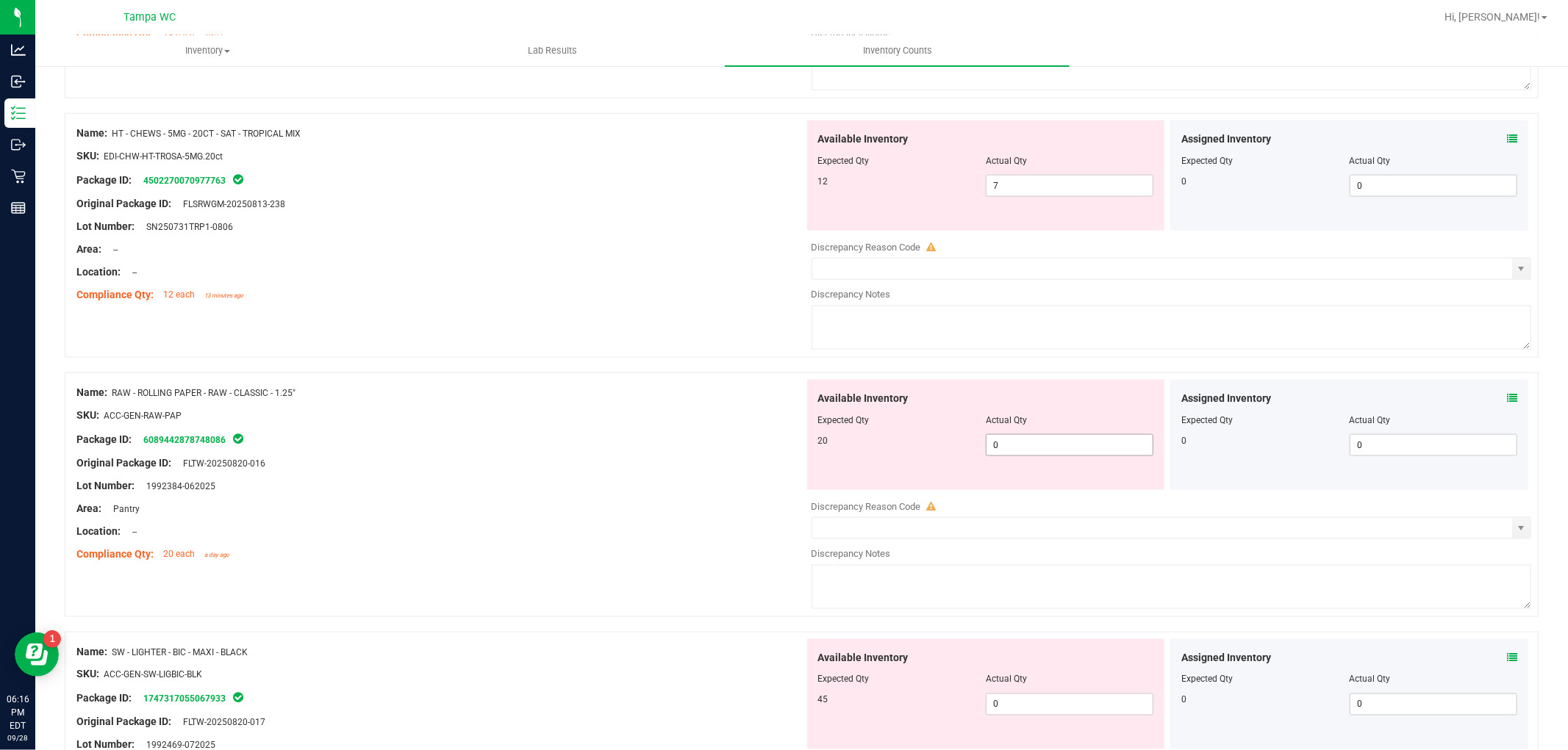
scroll to position [1714, 0]
drag, startPoint x: 1018, startPoint y: 445, endPoint x: 631, endPoint y: 535, distance: 397.3
click at [710, 516] on div "Name: RAW - ROLLING PAPER - RAW - CLASSIC - 1.25" SKU: ACC-GEN-RAW-PAP Package …" at bounding box center [801, 494] width 1474 height 245
click at [569, 515] on div "Name: RAW - ROLLING PAPER - RAW - CLASSIC - 1.25" SKU: ACC-GEN-RAW-PAP Package …" at bounding box center [441, 473] width 728 height 188
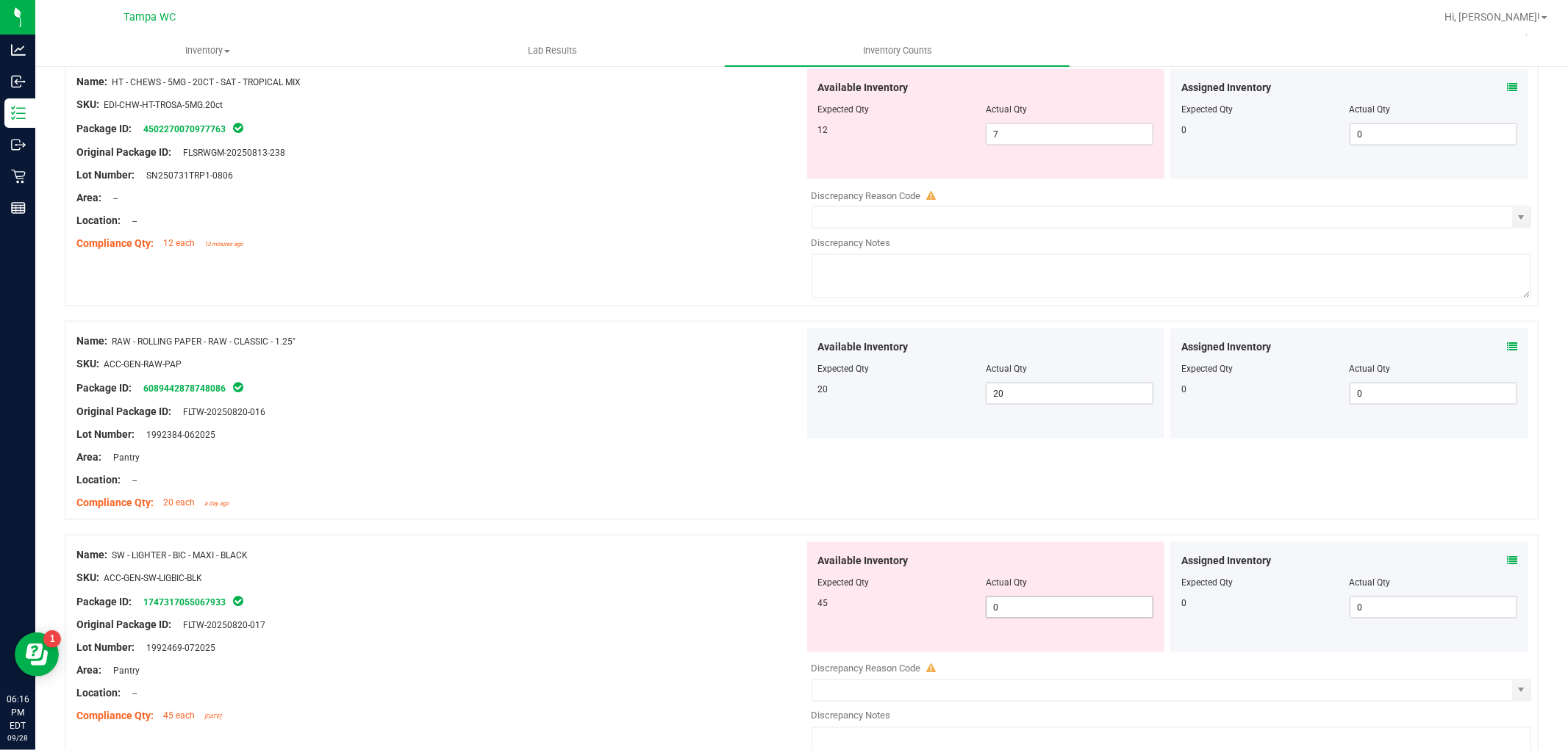
scroll to position [1877, 0]
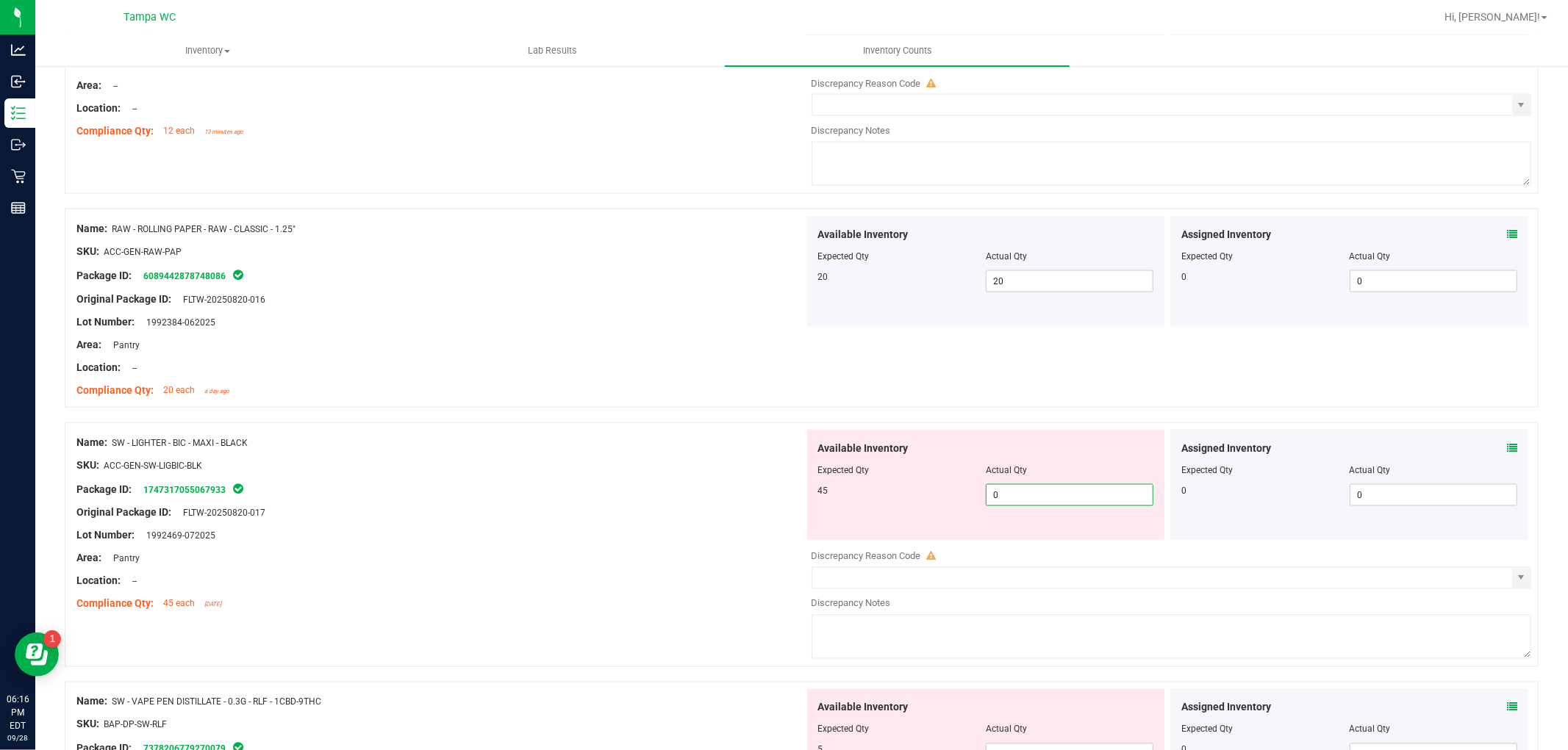
drag, startPoint x: 1022, startPoint y: 504, endPoint x: 781, endPoint y: 537, distance: 243.2
click at [809, 546] on div "Available Inventory Expected Qty Actual Qty 45 0 0" at bounding box center [1168, 546] width 728 height 233
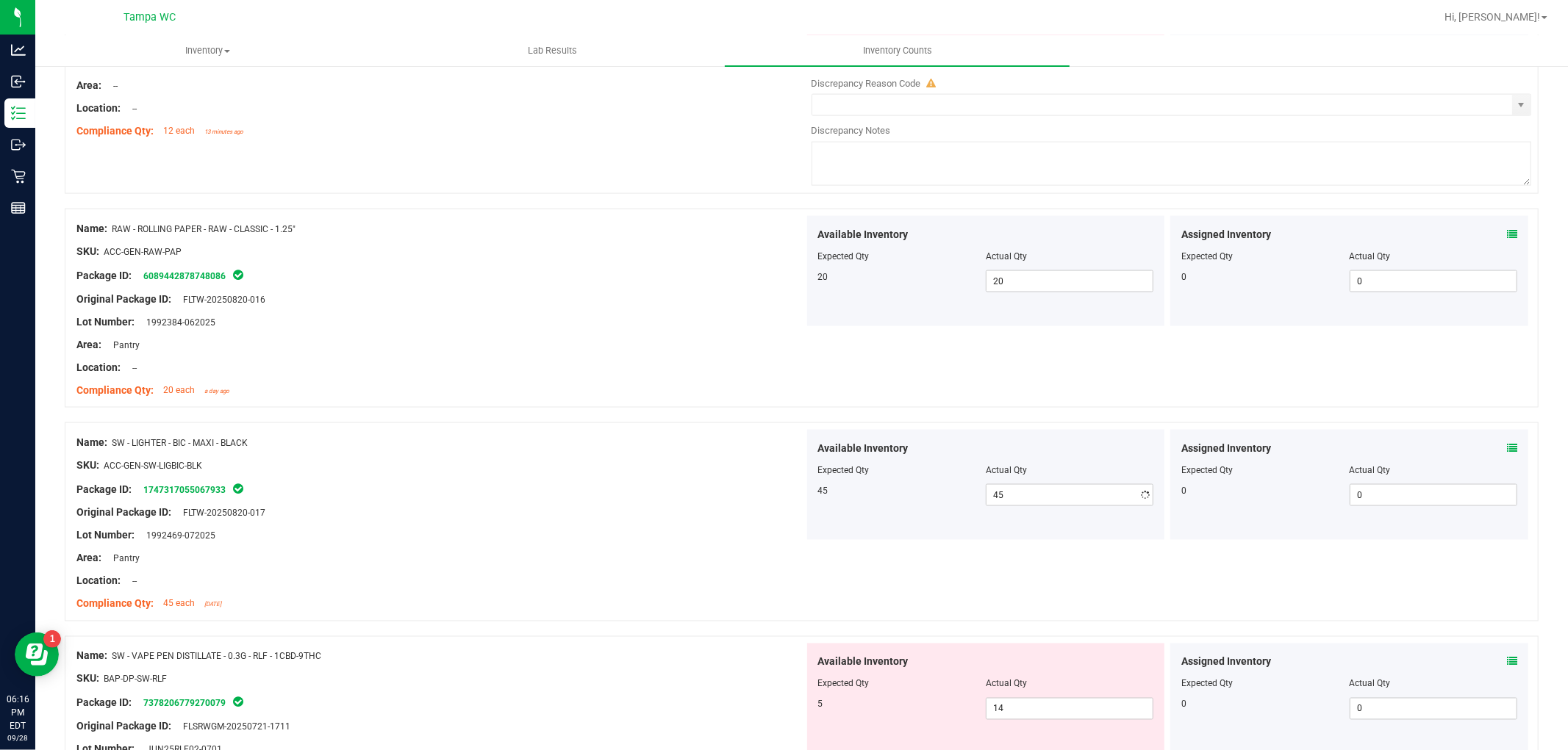
drag, startPoint x: 628, startPoint y: 592, endPoint x: 694, endPoint y: 521, distance: 96.9
click at [631, 586] on div "Name: SW - LIGHTER - BIC - MAXI - BLACK SKU: ACC-GEN-SW-LIGBIC-BLK Package ID: …" at bounding box center [441, 524] width 728 height 188
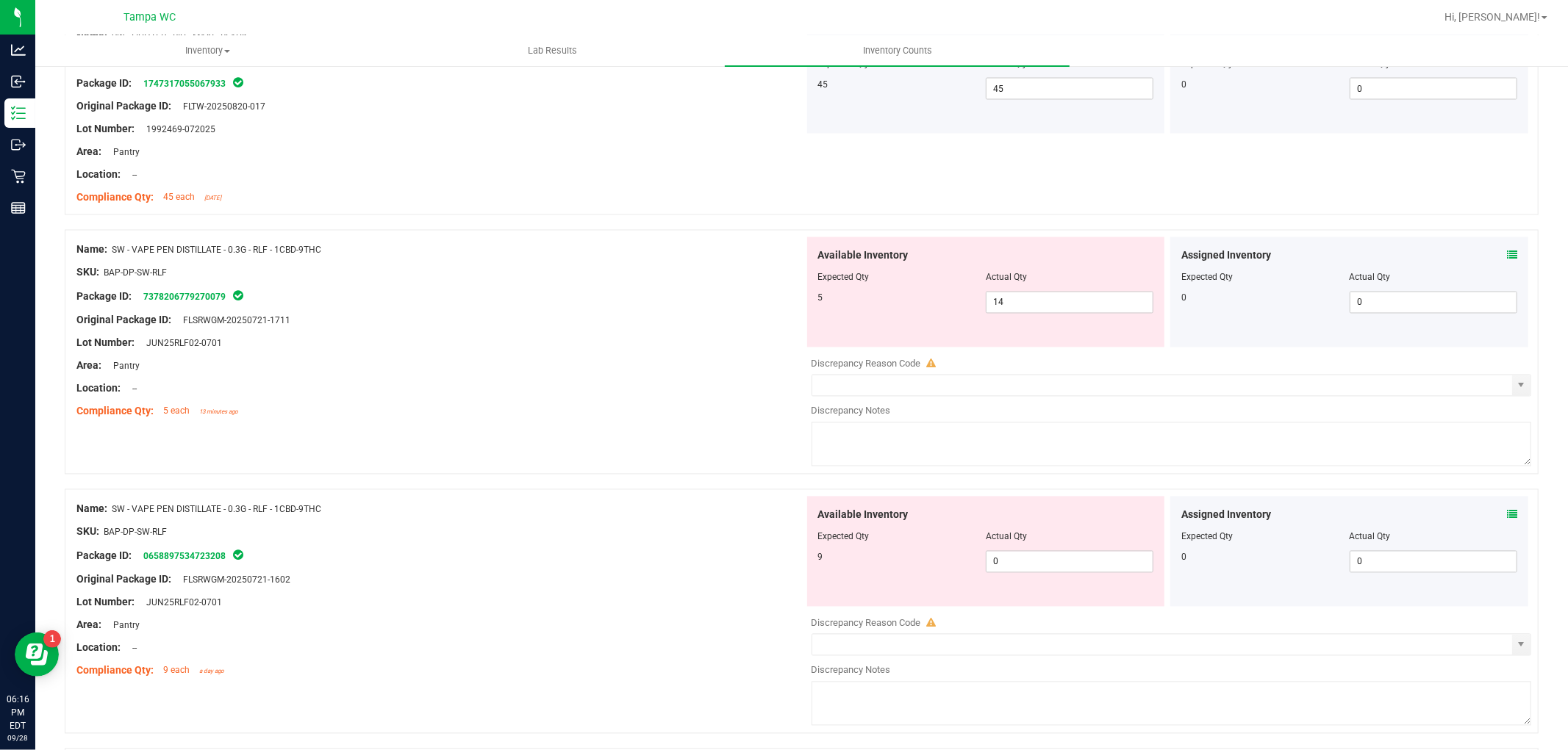
scroll to position [2286, 0]
drag, startPoint x: 1028, startPoint y: 303, endPoint x: 812, endPoint y: 326, distance: 217.2
click at [813, 326] on div "Available Inventory Expected Qty Actual Qty 5 14 14" at bounding box center [986, 290] width 358 height 110
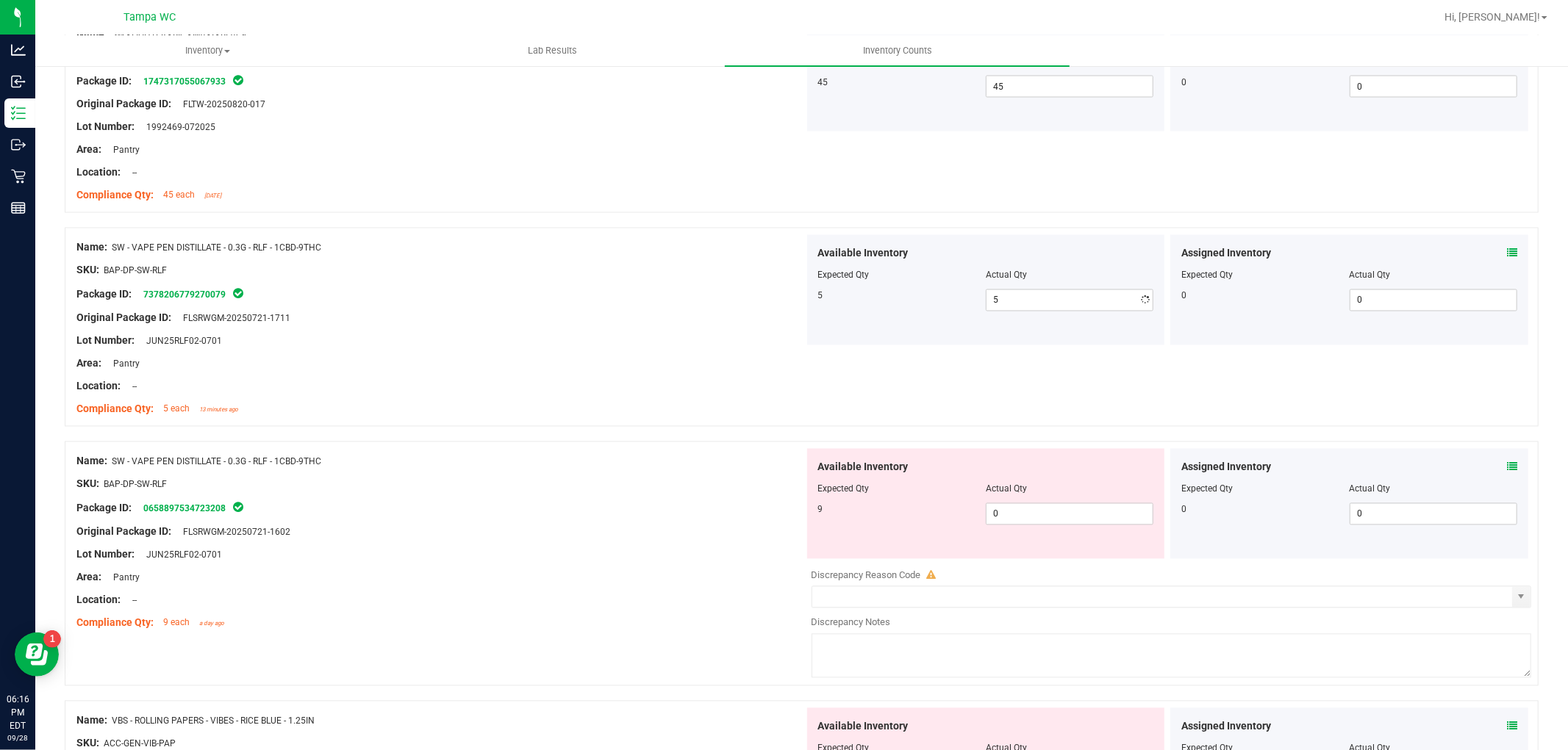
drag, startPoint x: 676, startPoint y: 427, endPoint x: 863, endPoint y: 464, distance: 190.6
click at [687, 423] on div "Name: SW - VAPE PEN DISTILLATE - 0.3G - RLF - 1CBD-9THC SKU: BAP-DP-SW-RLF Pack…" at bounding box center [801, 327] width 1474 height 199
drag, startPoint x: 1038, startPoint y: 523, endPoint x: 659, endPoint y: 542, distance: 379.5
click at [660, 542] on div "Name: SW - VAPE PEN DISTILLATE - 0.3G - RLF - 1CBD-9THC SKU: BAP-DP-SW-RLF Pack…" at bounding box center [801, 563] width 1474 height 245
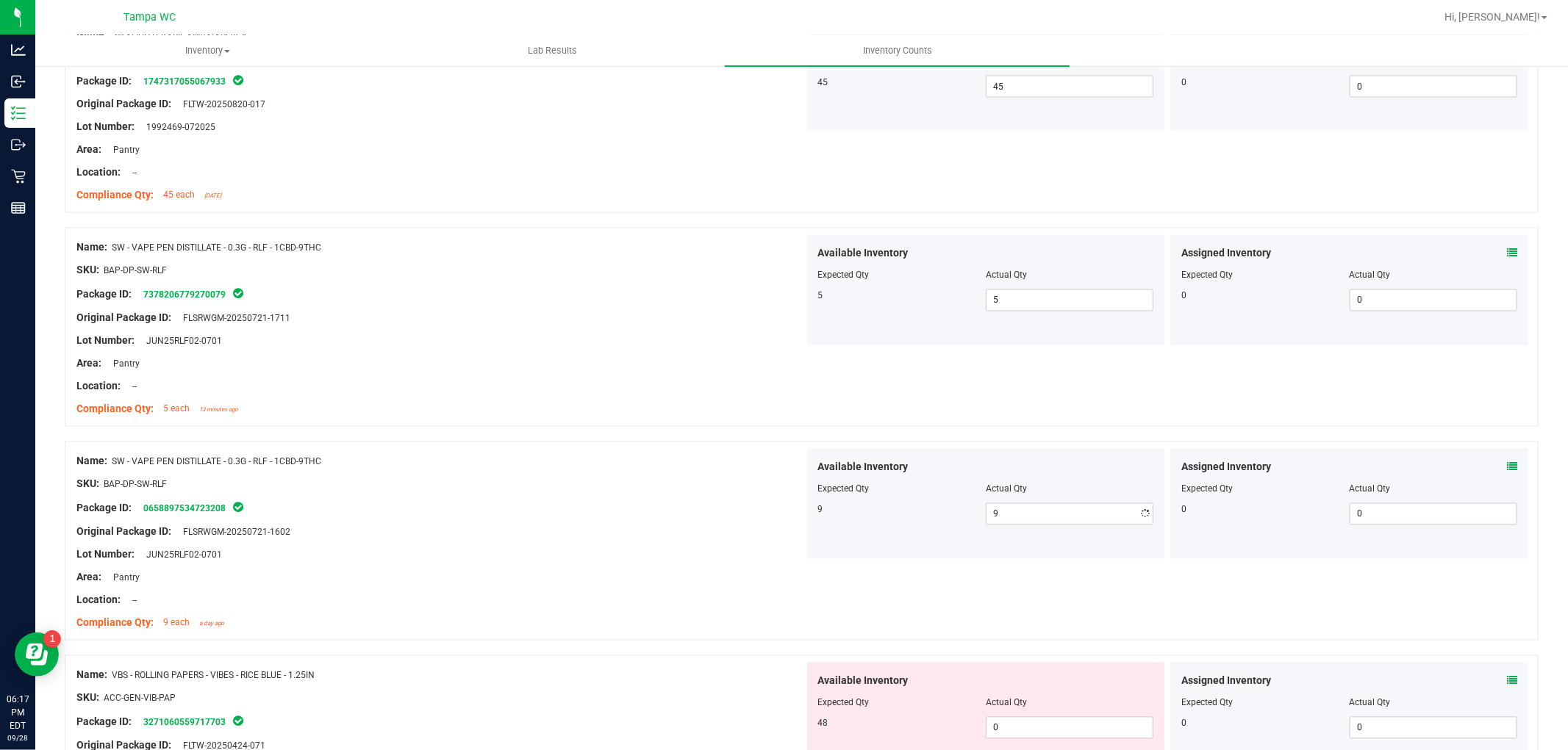
drag, startPoint x: 582, startPoint y: 481, endPoint x: 693, endPoint y: 392, distance: 142.3
click at [606, 470] on div "Name: SW - VAPE PEN DISTILLATE - 0.3G - RLF - 1CBD-9THC SKU: BAP-DP-SW-RLF Pack…" at bounding box center [441, 542] width 728 height 188
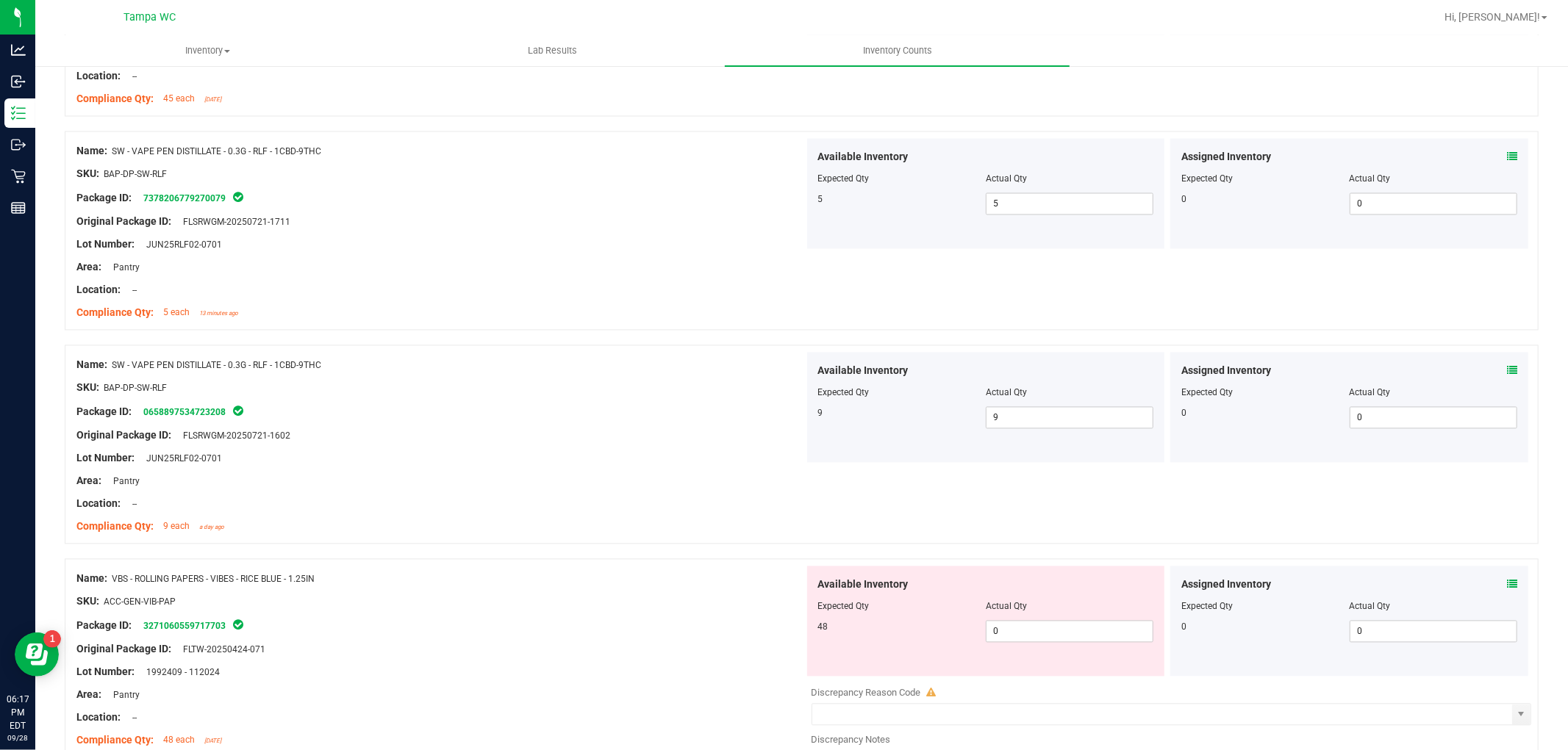
scroll to position [2530, 0]
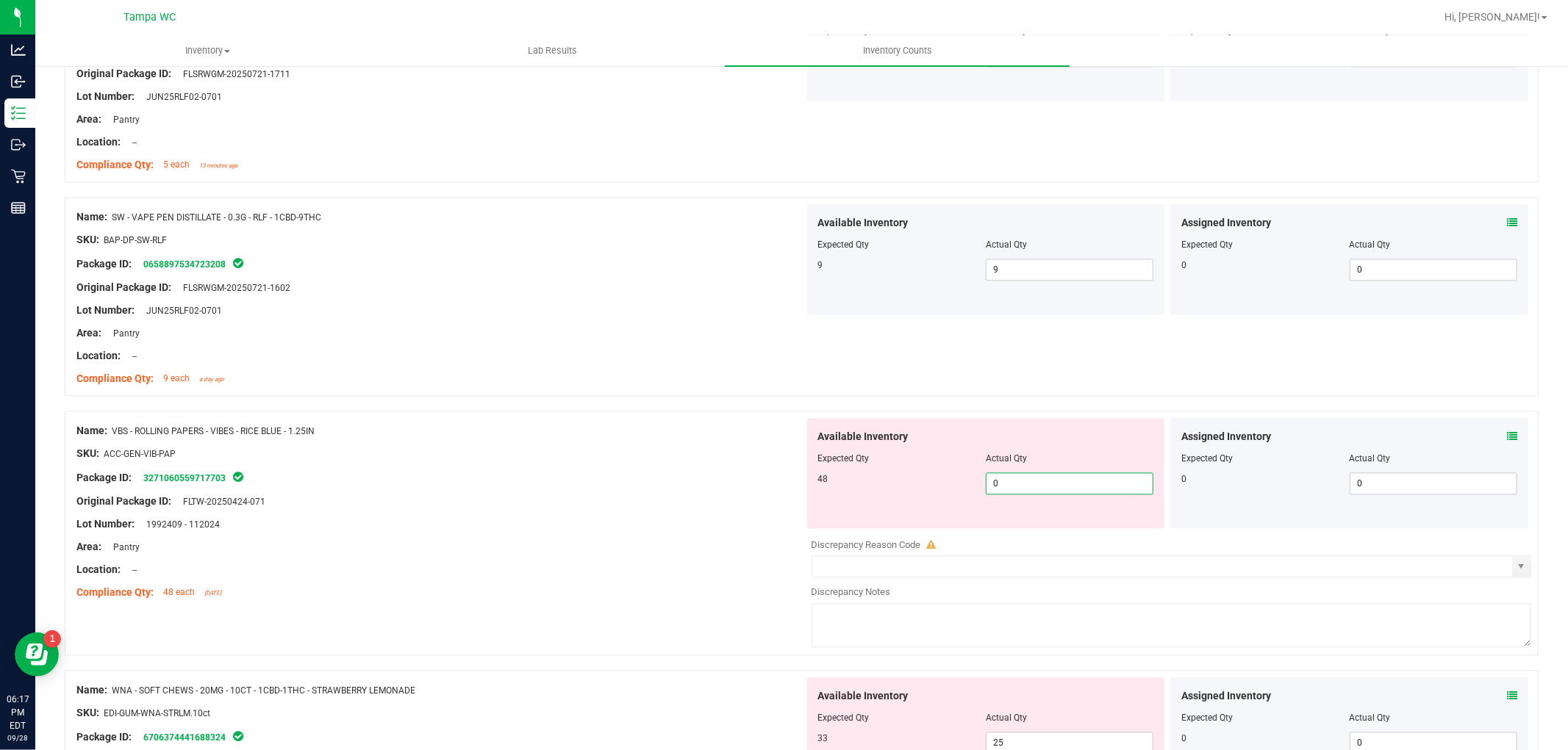
drag, startPoint x: 1019, startPoint y: 495, endPoint x: 845, endPoint y: 495, distance: 174.0
click at [850, 499] on div "Available Inventory Expected Qty Actual Qty 48 0 0" at bounding box center [986, 473] width 358 height 110
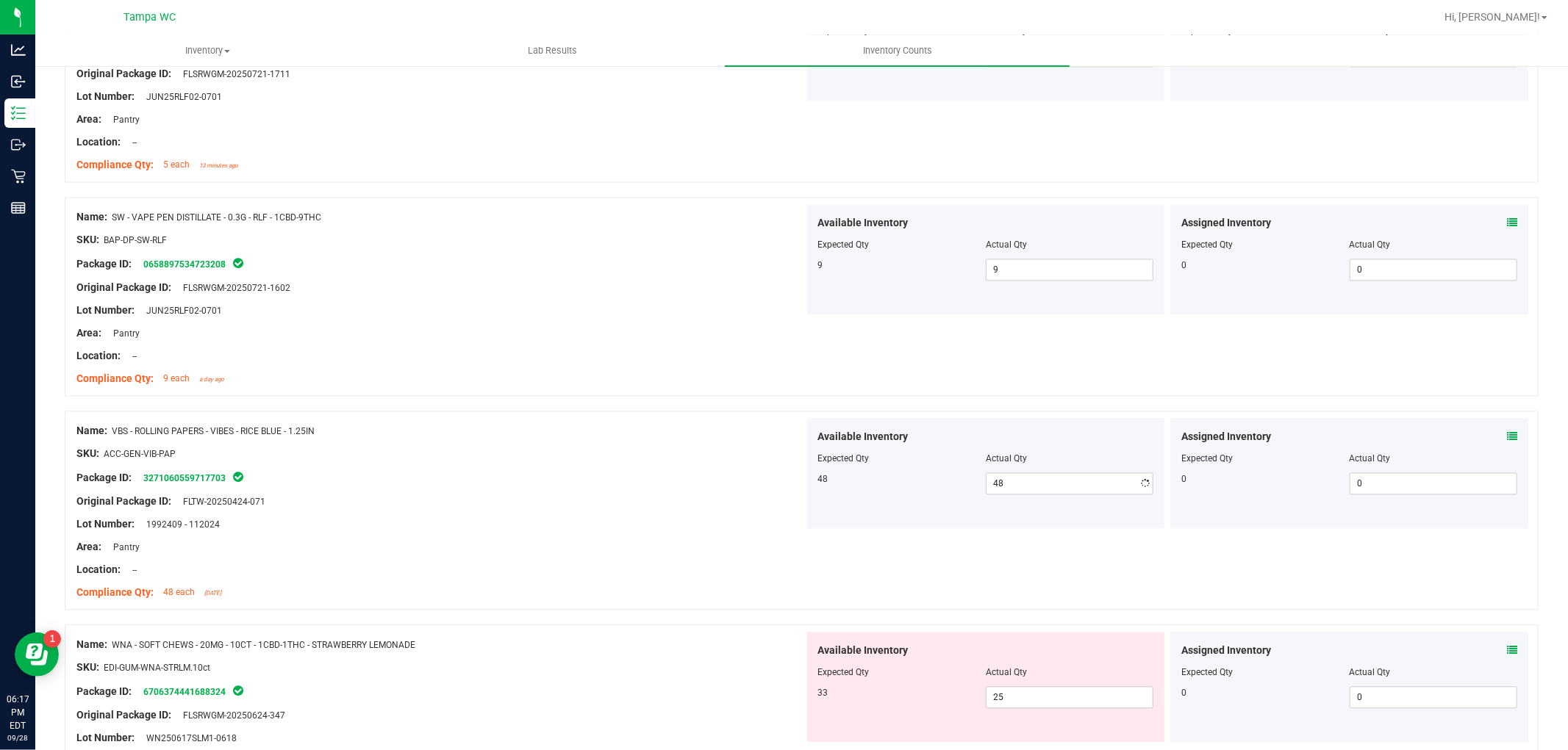
drag, startPoint x: 666, startPoint y: 402, endPoint x: 733, endPoint y: 331, distance: 97.6
click at [666, 400] on div at bounding box center [801, 403] width 1474 height 15
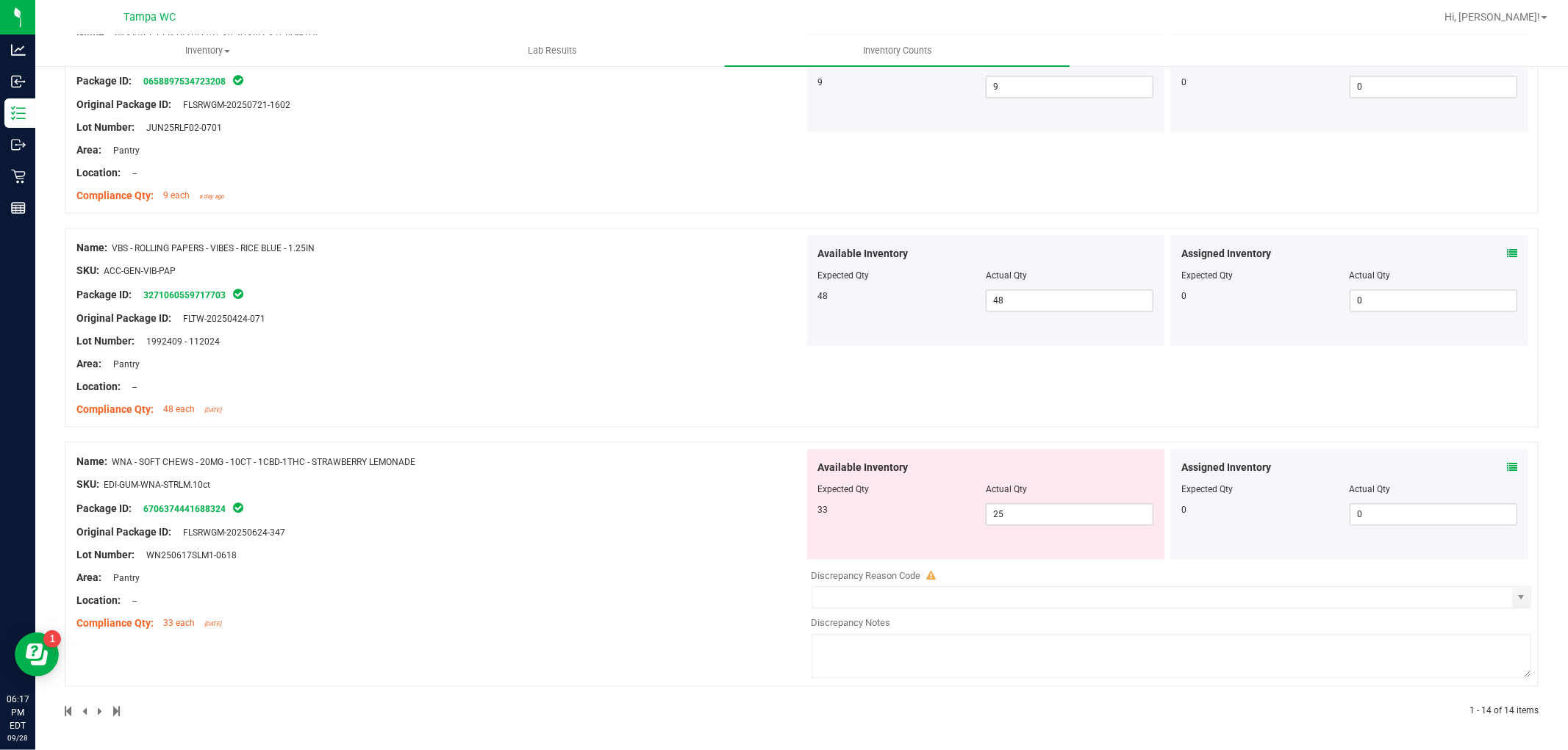
scroll to position [2718, 0]
click at [647, 509] on div "Package ID: 6706374441688324" at bounding box center [441, 508] width 728 height 18
drag, startPoint x: 1056, startPoint y: 504, endPoint x: 728, endPoint y: 528, distance: 328.9
click at [771, 544] on div "Name: WNA - SOFT CHEWS - 20MG - 10CT - 1CBD-1THC - STRAWBERRY LEMONADE SKU: EDI…" at bounding box center [801, 562] width 1474 height 245
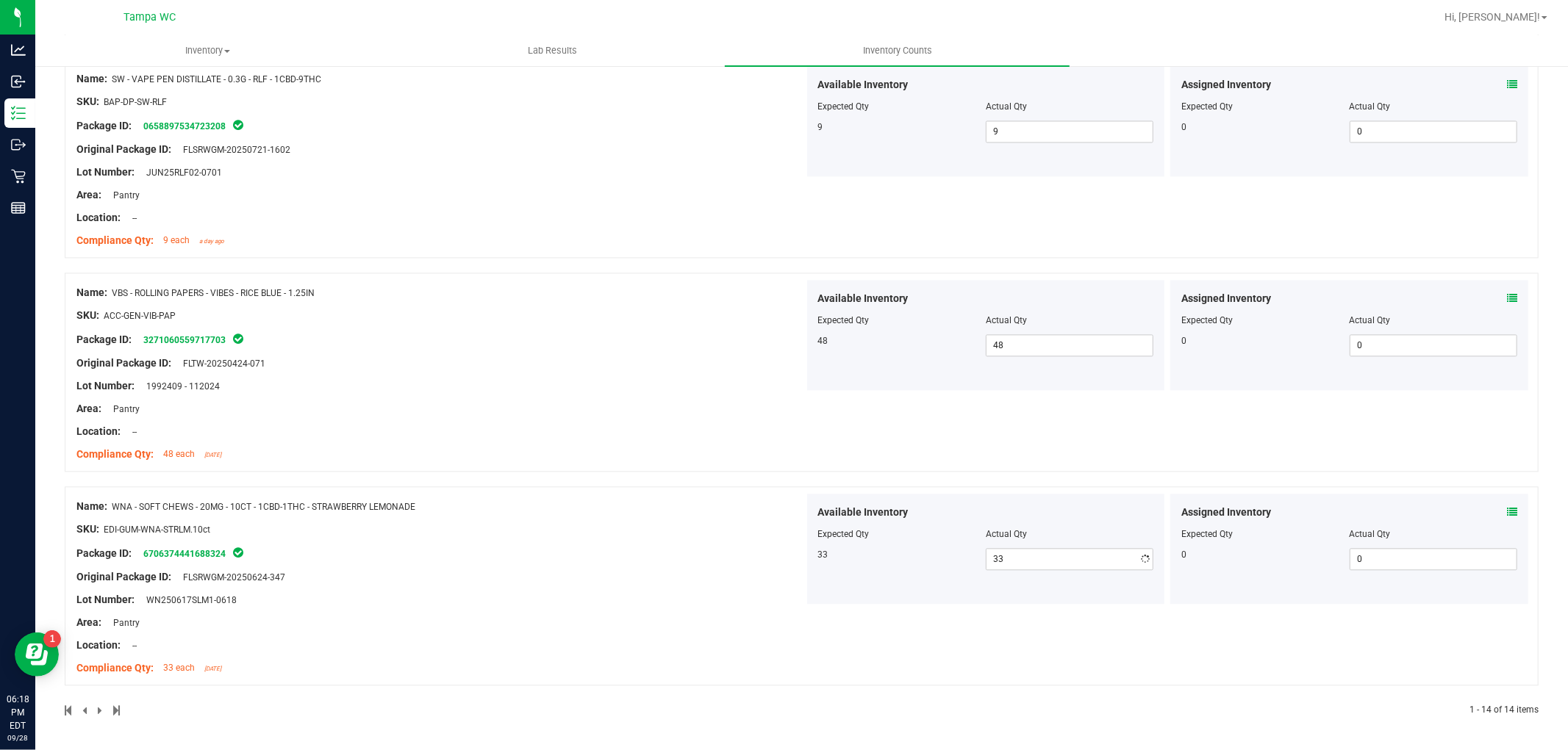
drag, startPoint x: 723, startPoint y: 513, endPoint x: 784, endPoint y: 419, distance: 112.1
click at [725, 505] on div "Name: WNA - SOFT CHEWS - 20MG - 10CT - 1CBD-1THC - STRAWBERRY LEMONADE SKU: EDI…" at bounding box center [441, 588] width 728 height 188
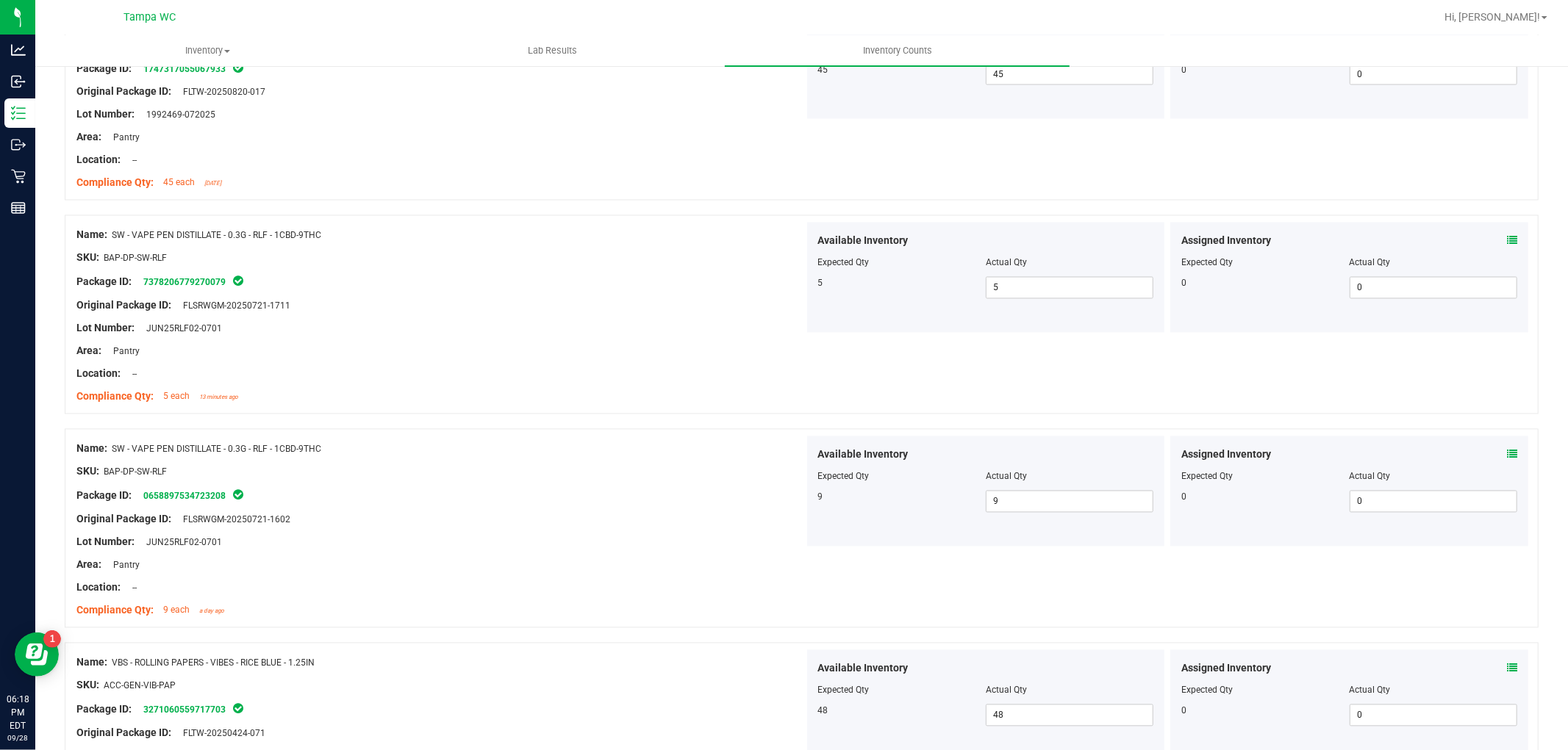
scroll to position [2264, 0]
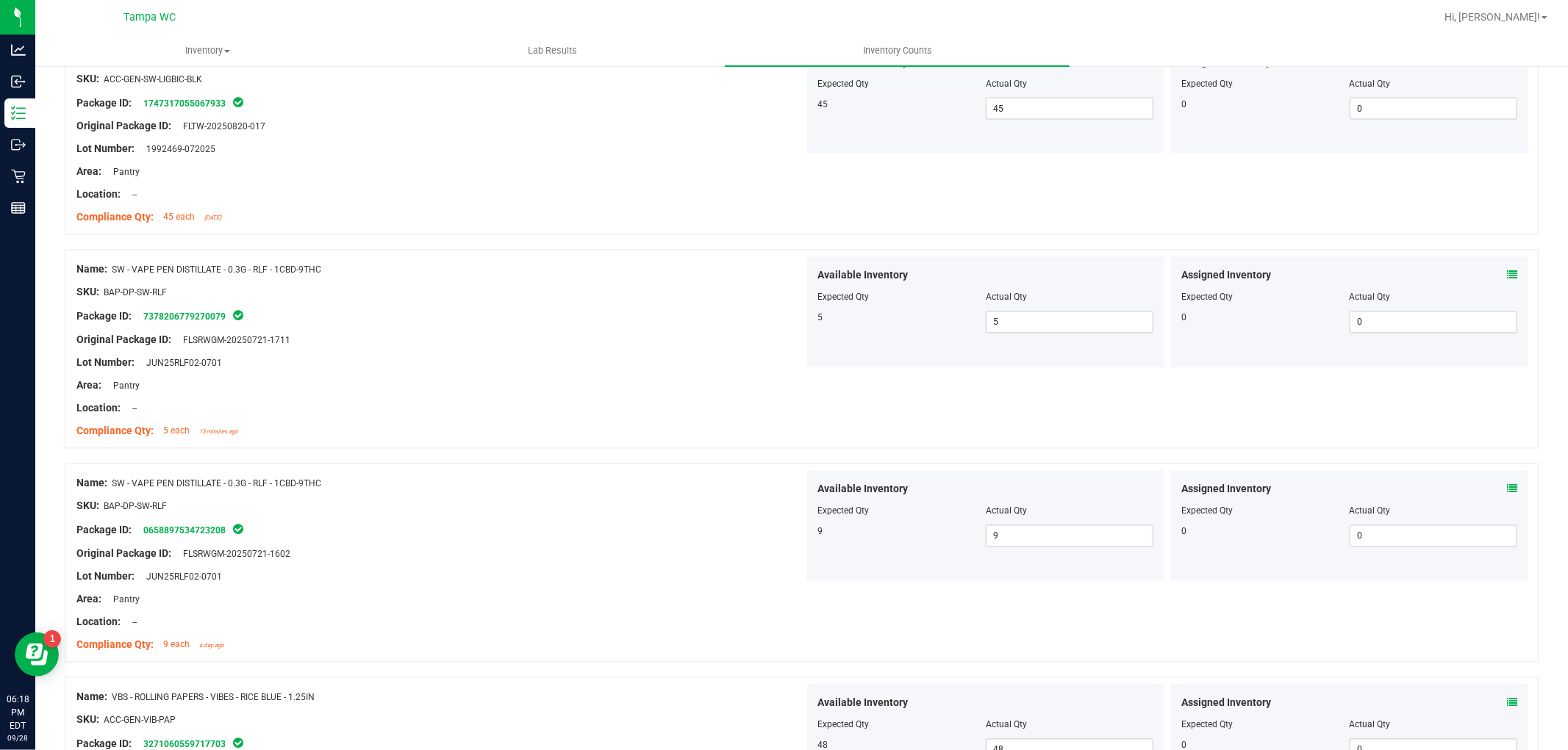
click at [671, 324] on div "Package ID: 7378206779270079" at bounding box center [441, 317] width 728 height 18
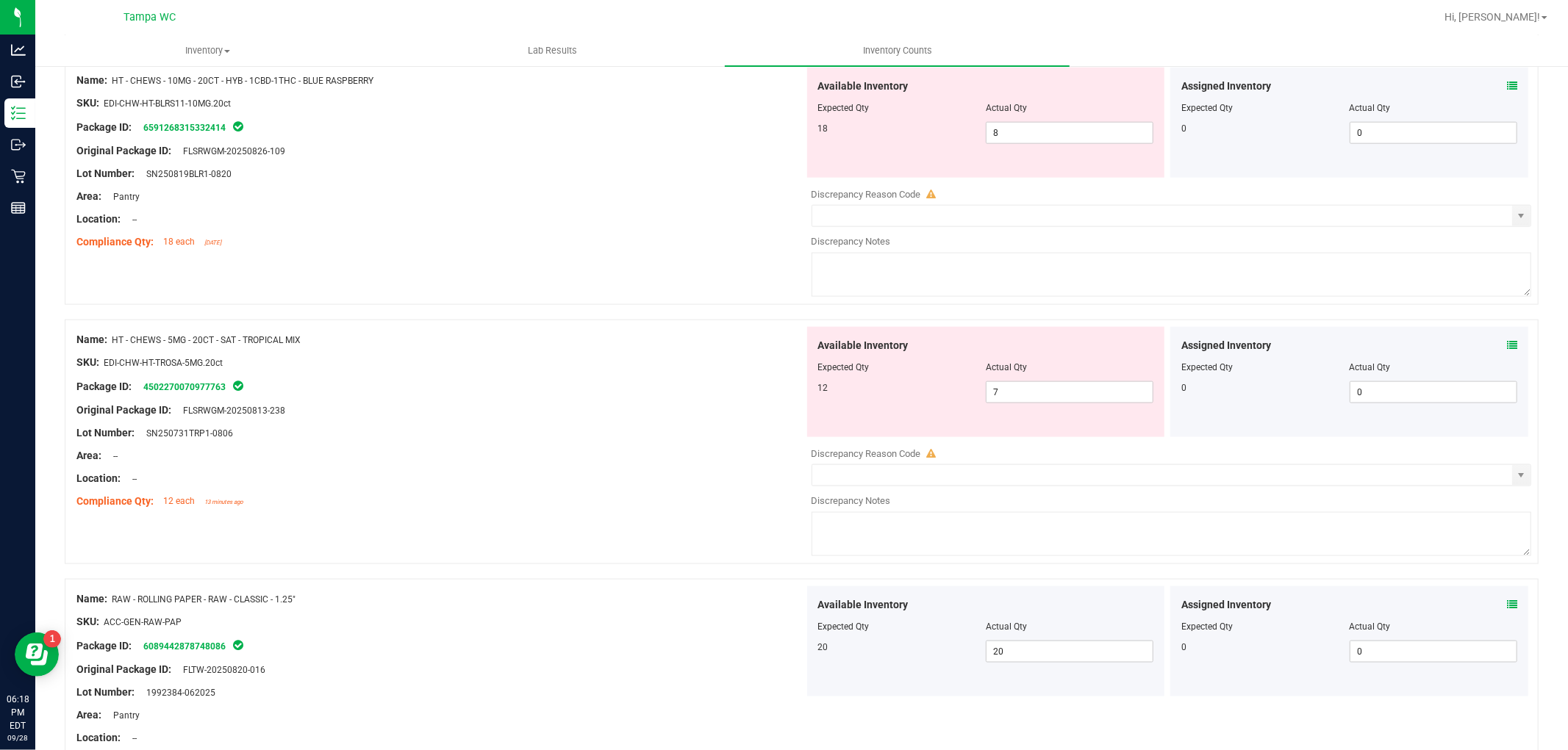
scroll to position [1447, 0]
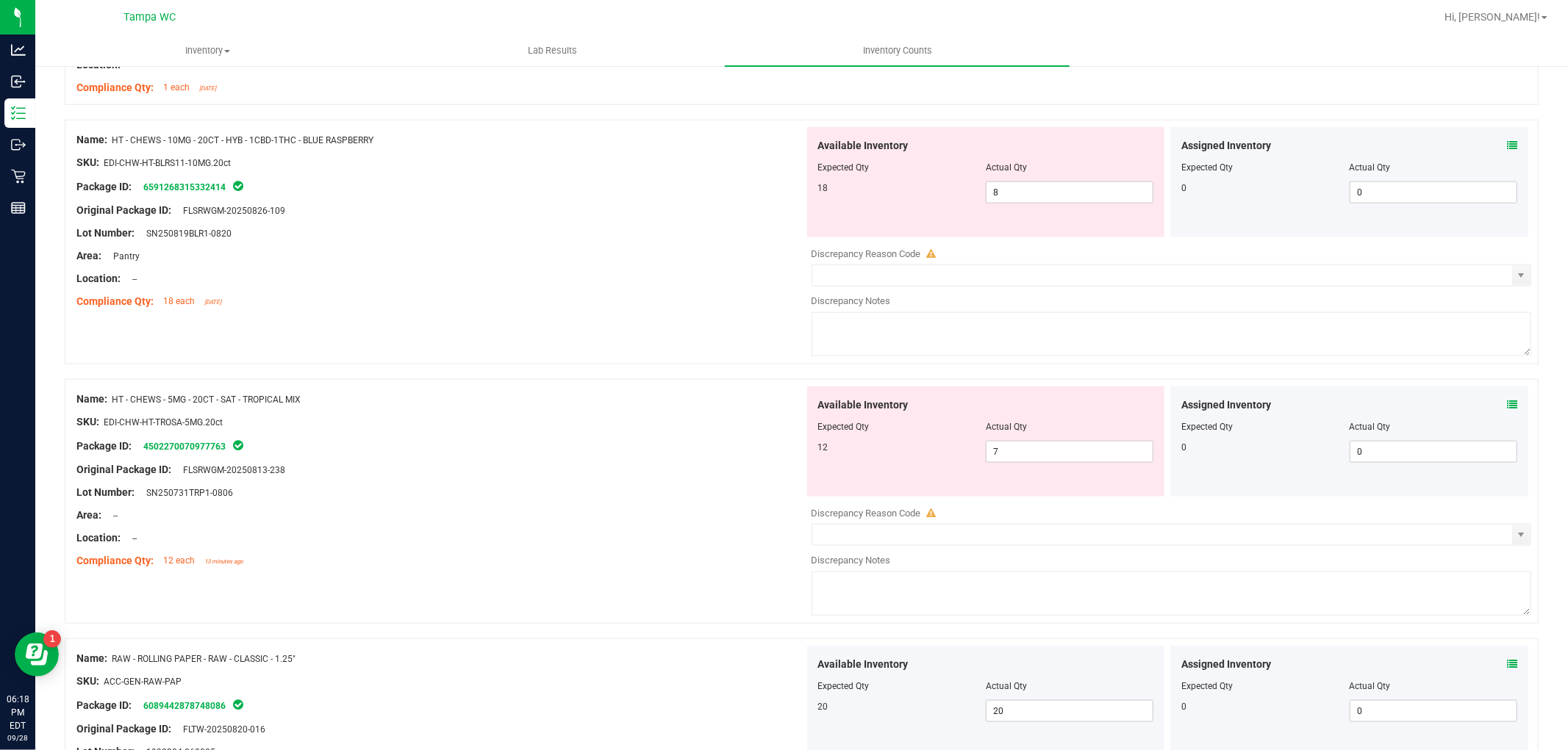
click at [669, 518] on div "Area: --" at bounding box center [441, 515] width 728 height 15
click at [1047, 454] on input "7" at bounding box center [1069, 451] width 166 height 20
click at [682, 504] on div at bounding box center [441, 504] width 728 height 7
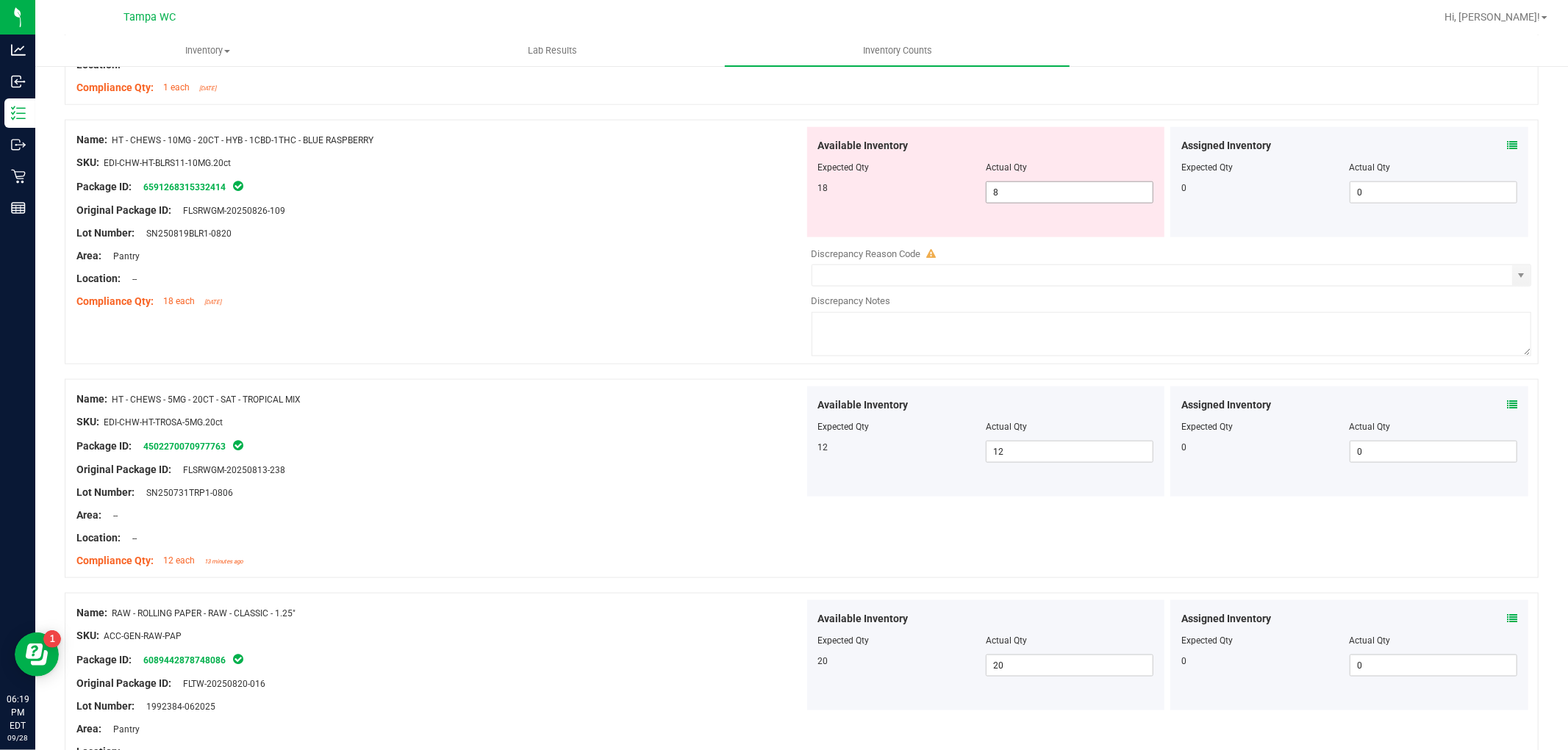
click at [1033, 198] on input "8" at bounding box center [1069, 192] width 166 height 20
click at [658, 424] on div "Name: HT - CHEWS - 5MG - 20CT - SAT - TROPICAL MIX SKU: EDI-CHW-HT-TROSA-5MG.20…" at bounding box center [441, 480] width 728 height 188
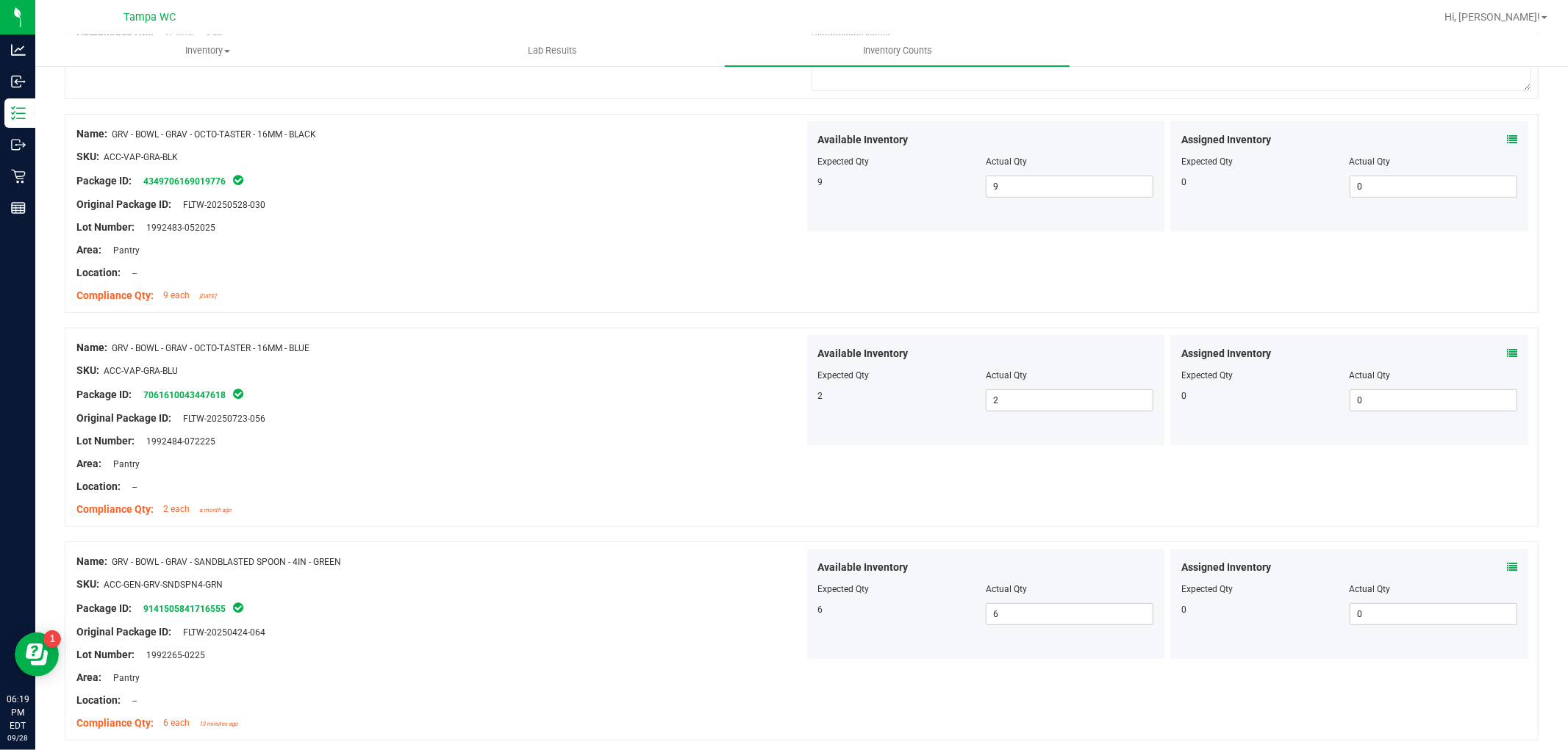
scroll to position [0, 0]
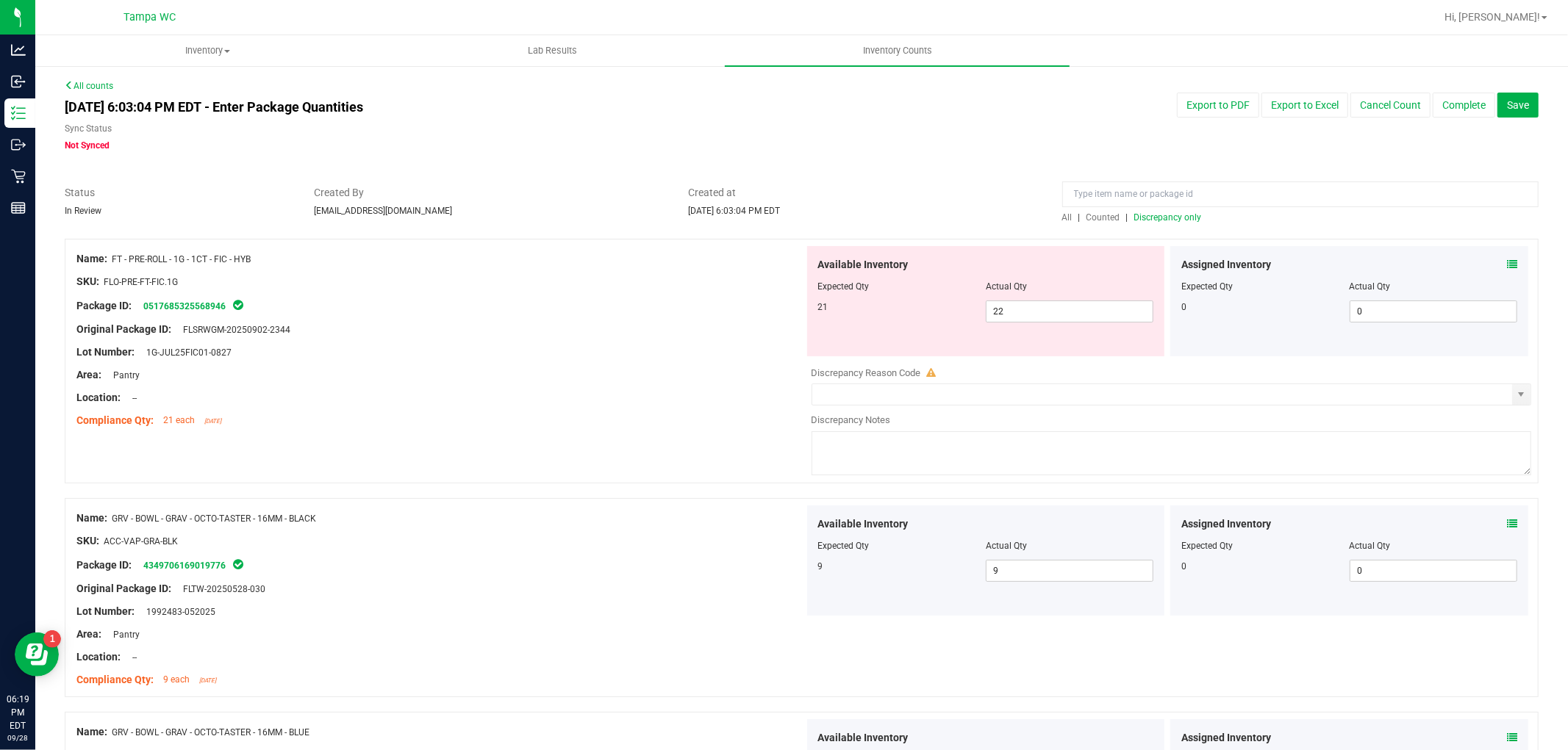
click at [1164, 218] on span "Discrepancy only" at bounding box center [1169, 217] width 68 height 11
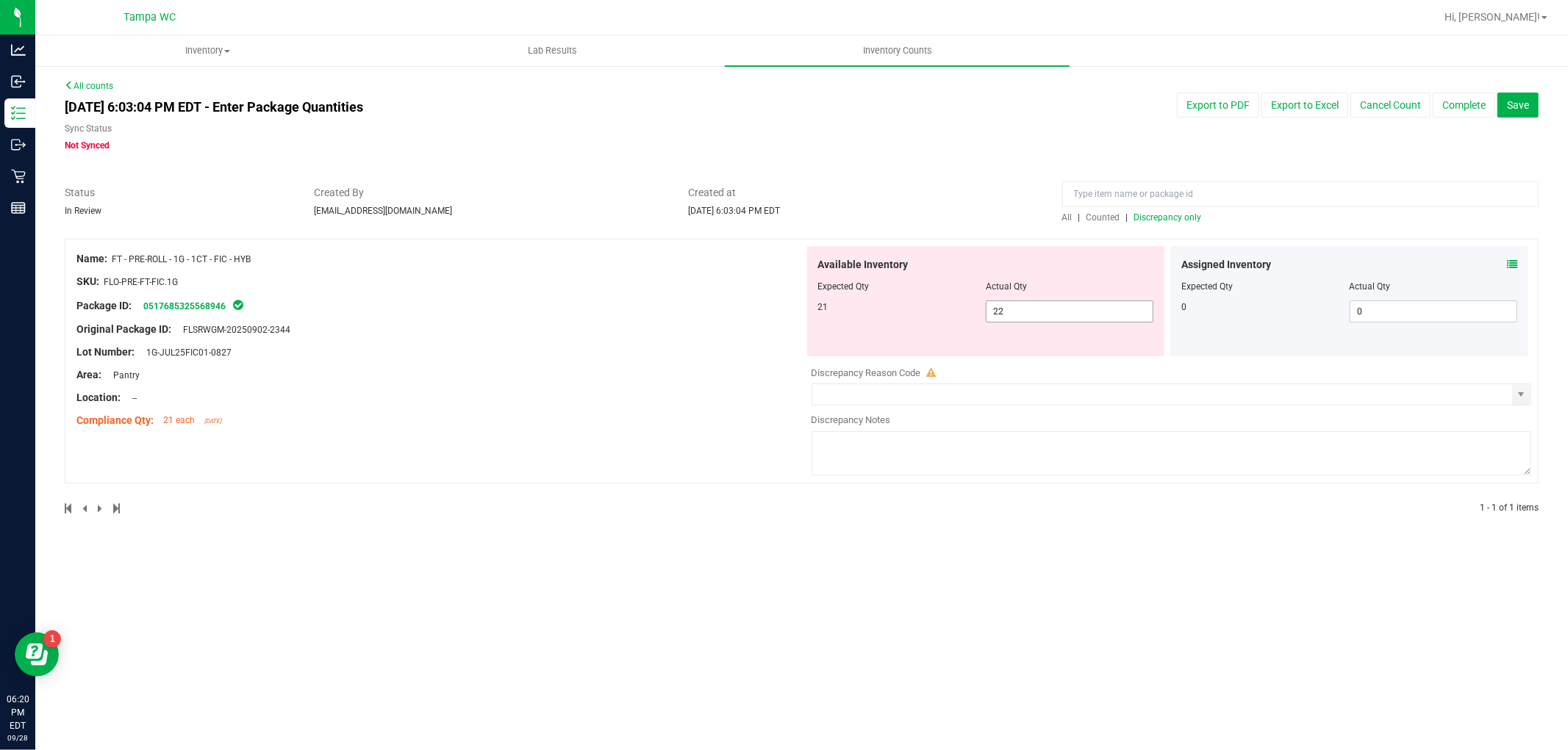
click at [1045, 317] on input "22" at bounding box center [1069, 311] width 166 height 20
click at [670, 532] on div "Inventory All packages All inventory Waste log Create inventory Lab Results Inv…" at bounding box center [801, 393] width 1532 height 715
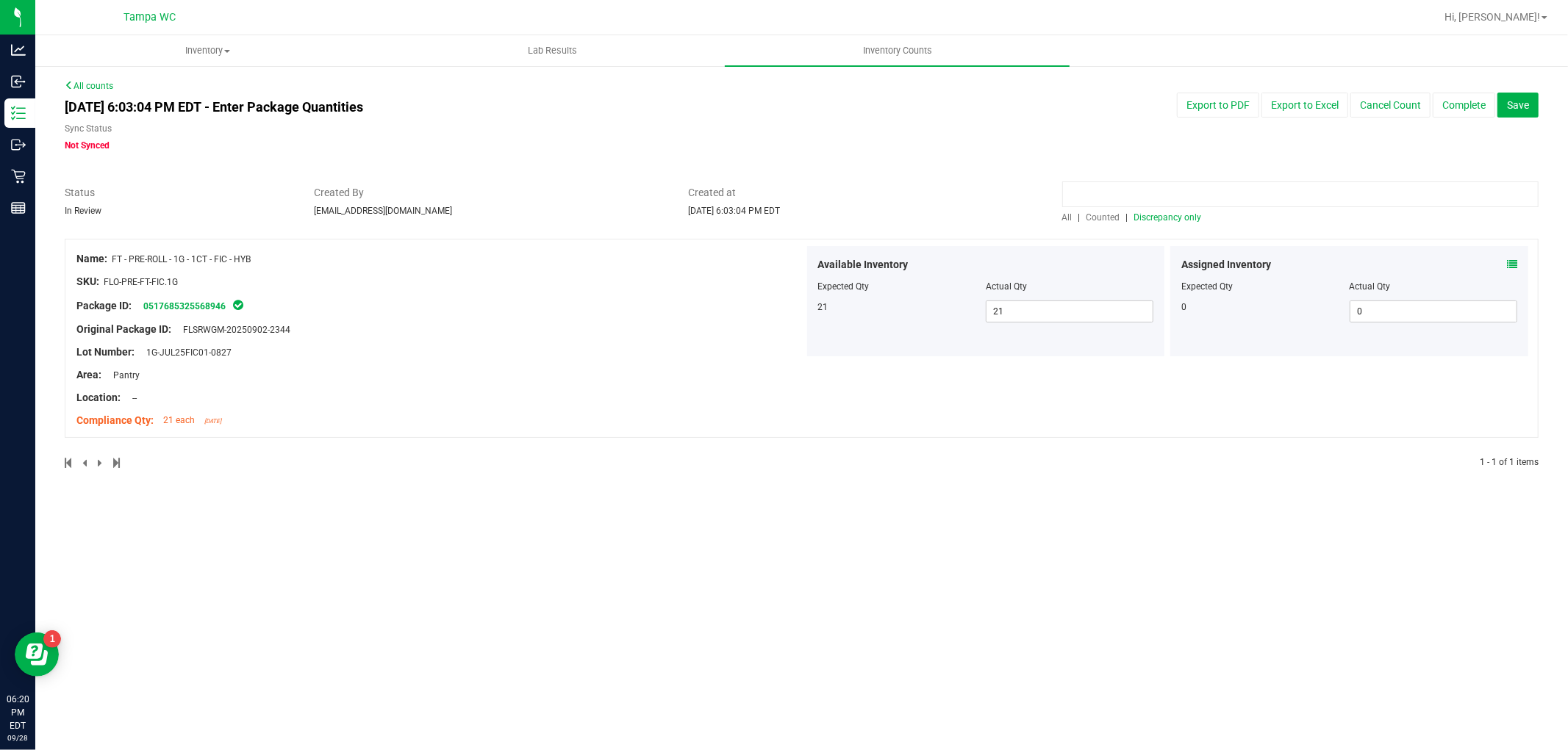
click at [1139, 199] on input at bounding box center [1300, 195] width 476 height 26
click at [1096, 215] on span "Counted" at bounding box center [1104, 217] width 34 height 11
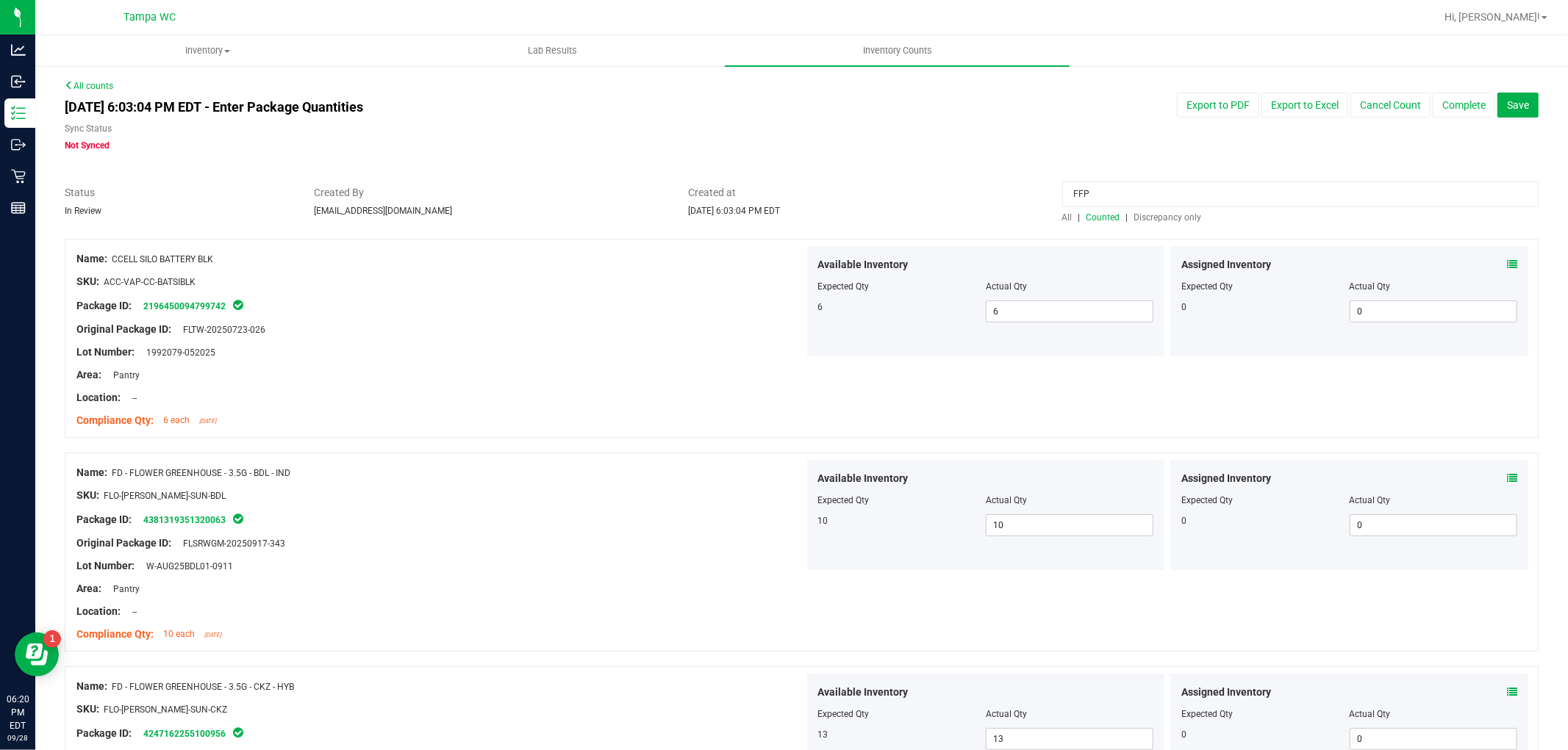
click at [1093, 192] on input "FFP" at bounding box center [1300, 195] width 476 height 26
click at [1089, 213] on span "Counted" at bounding box center [1104, 217] width 34 height 11
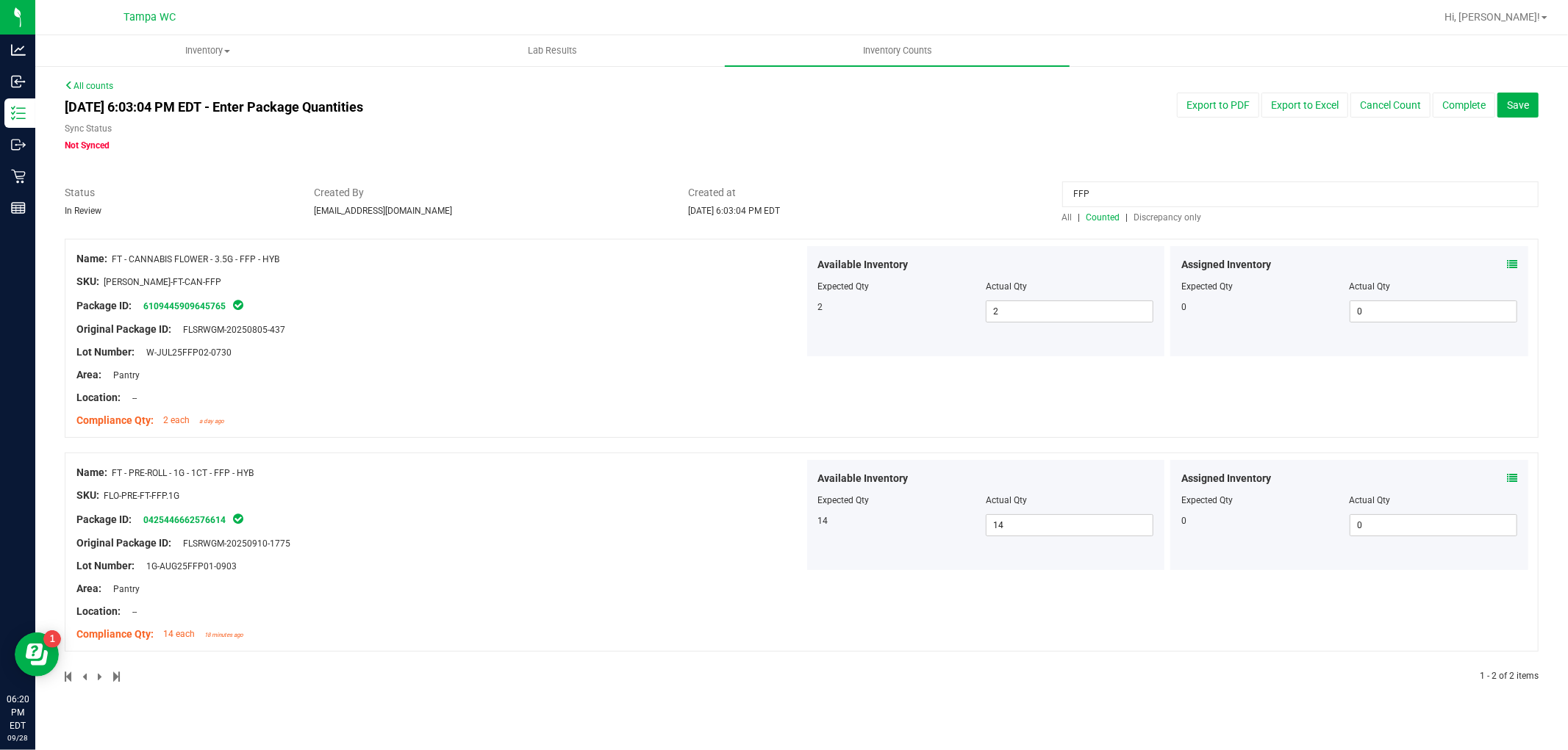
click at [675, 524] on div "Package ID: 0425446662576614" at bounding box center [441, 520] width 728 height 18
click at [1135, 214] on span "Discrepancy only" at bounding box center [1169, 217] width 68 height 11
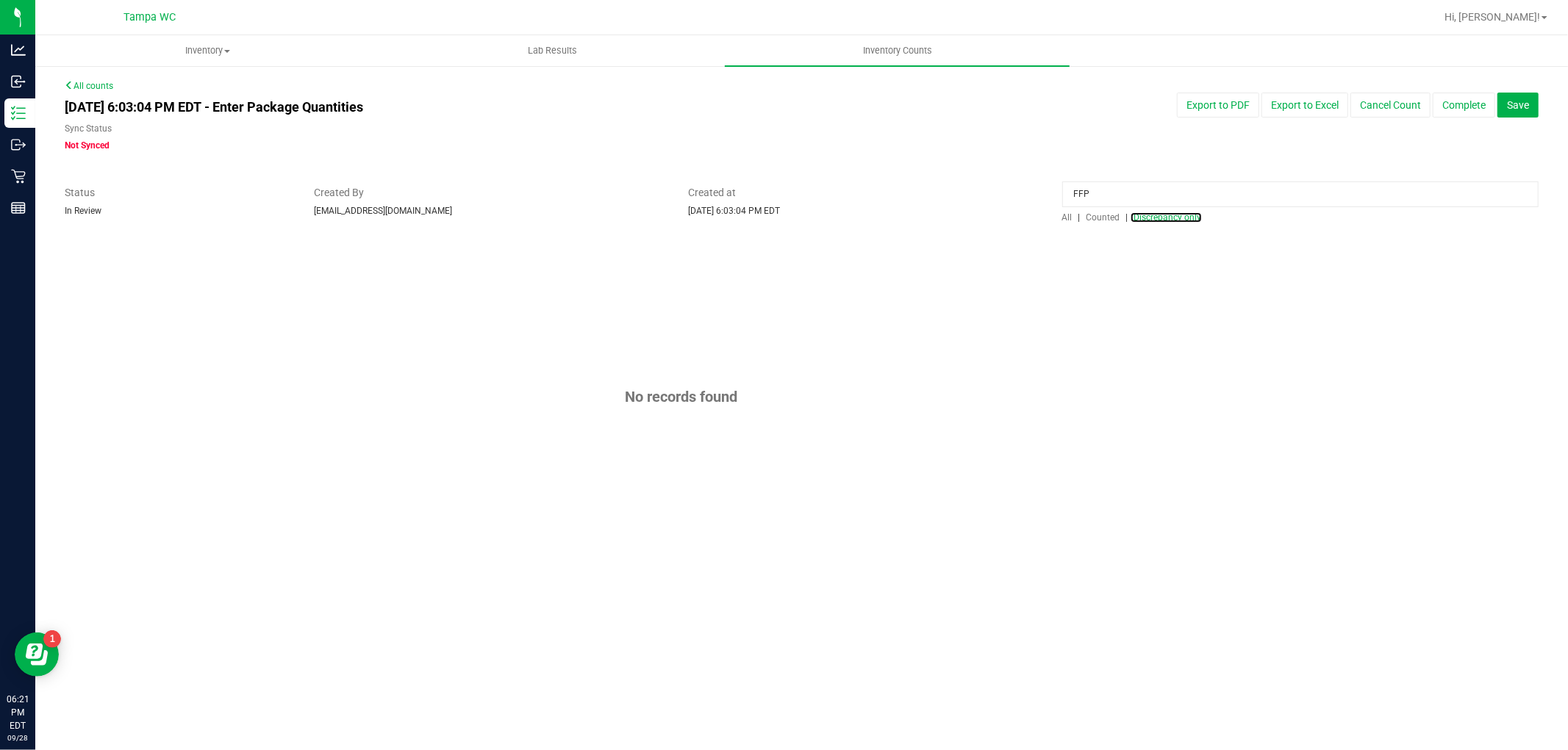
click at [1105, 217] on span "Counted" at bounding box center [1104, 217] width 34 height 11
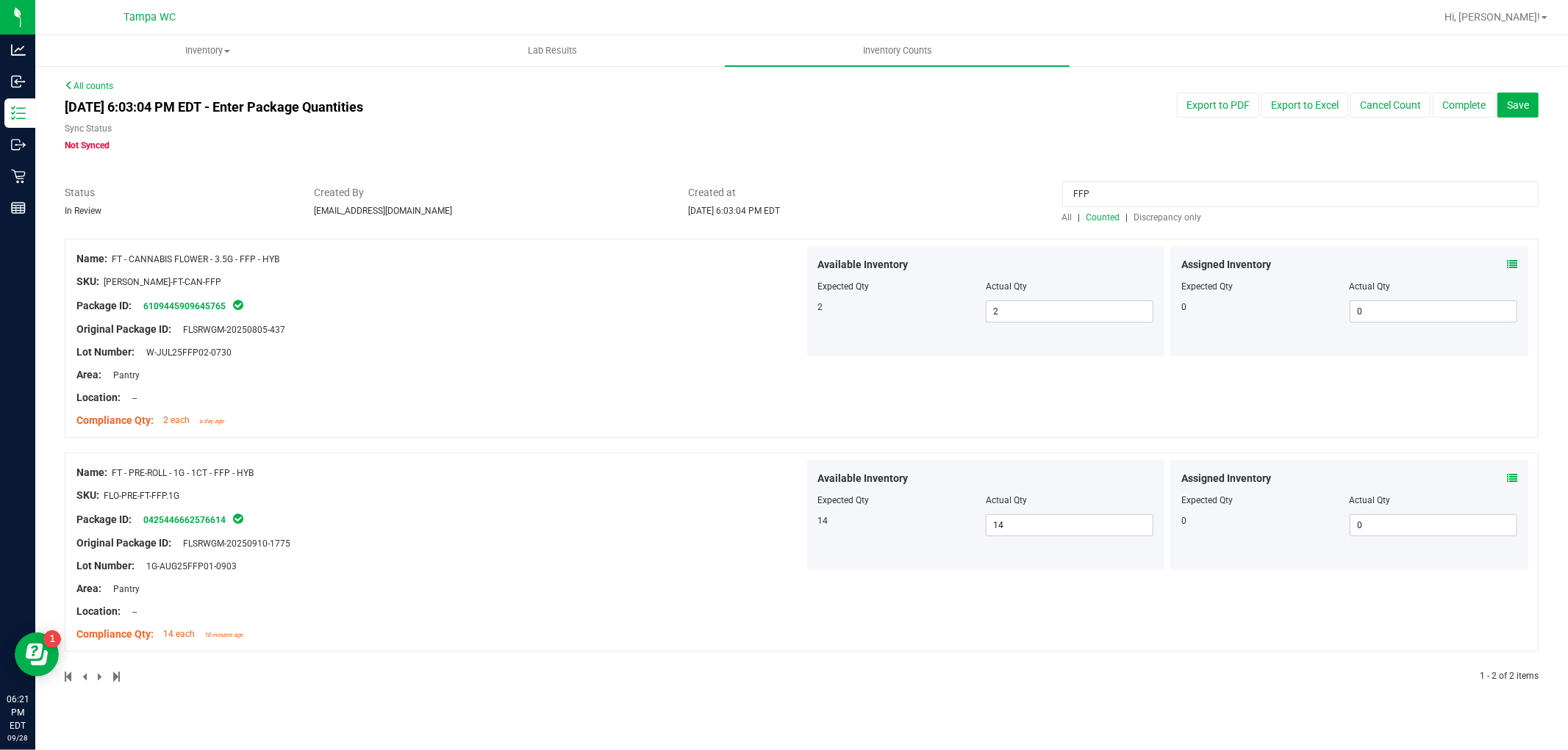
click at [1118, 193] on input "FFP" at bounding box center [1300, 195] width 476 height 26
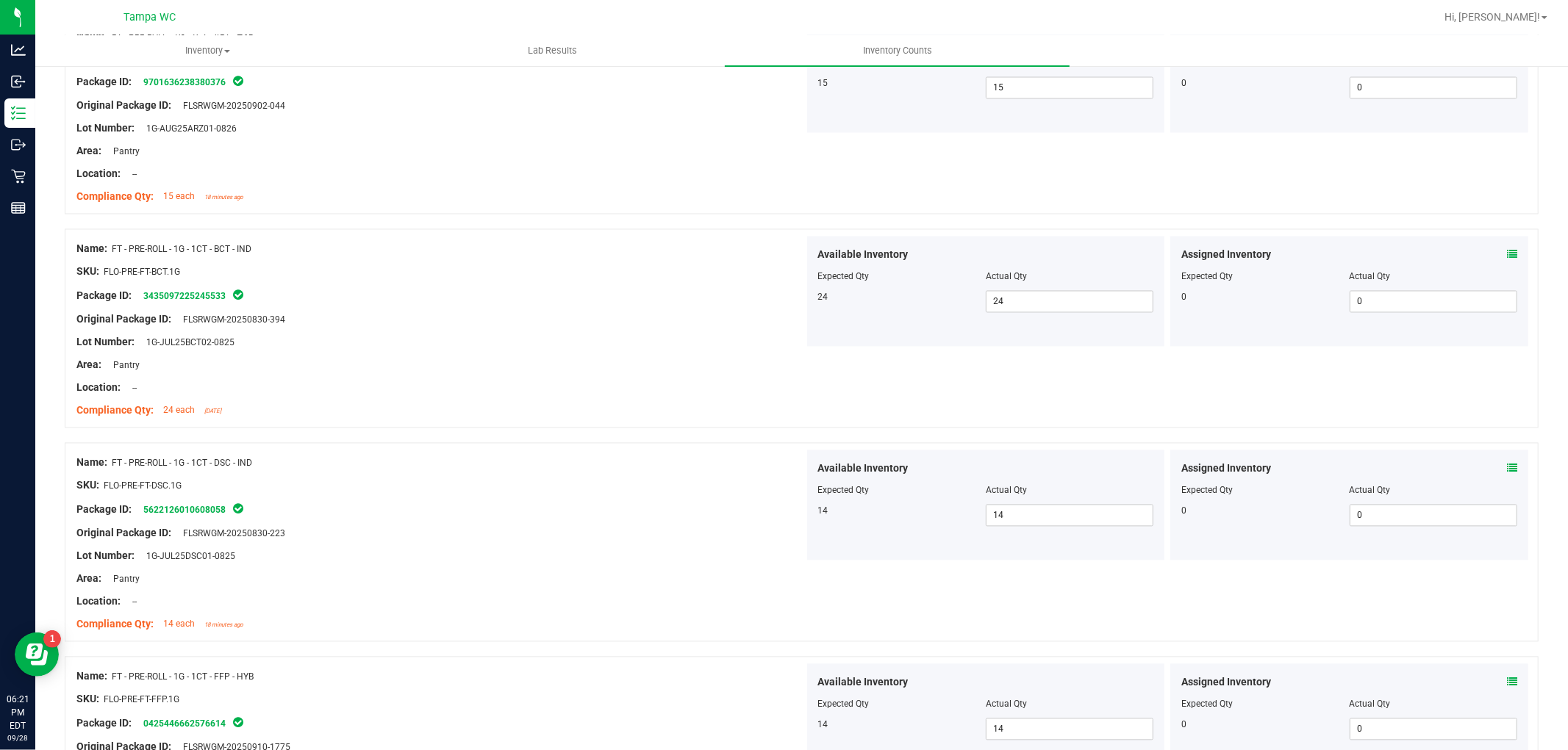
scroll to position [2367, 0]
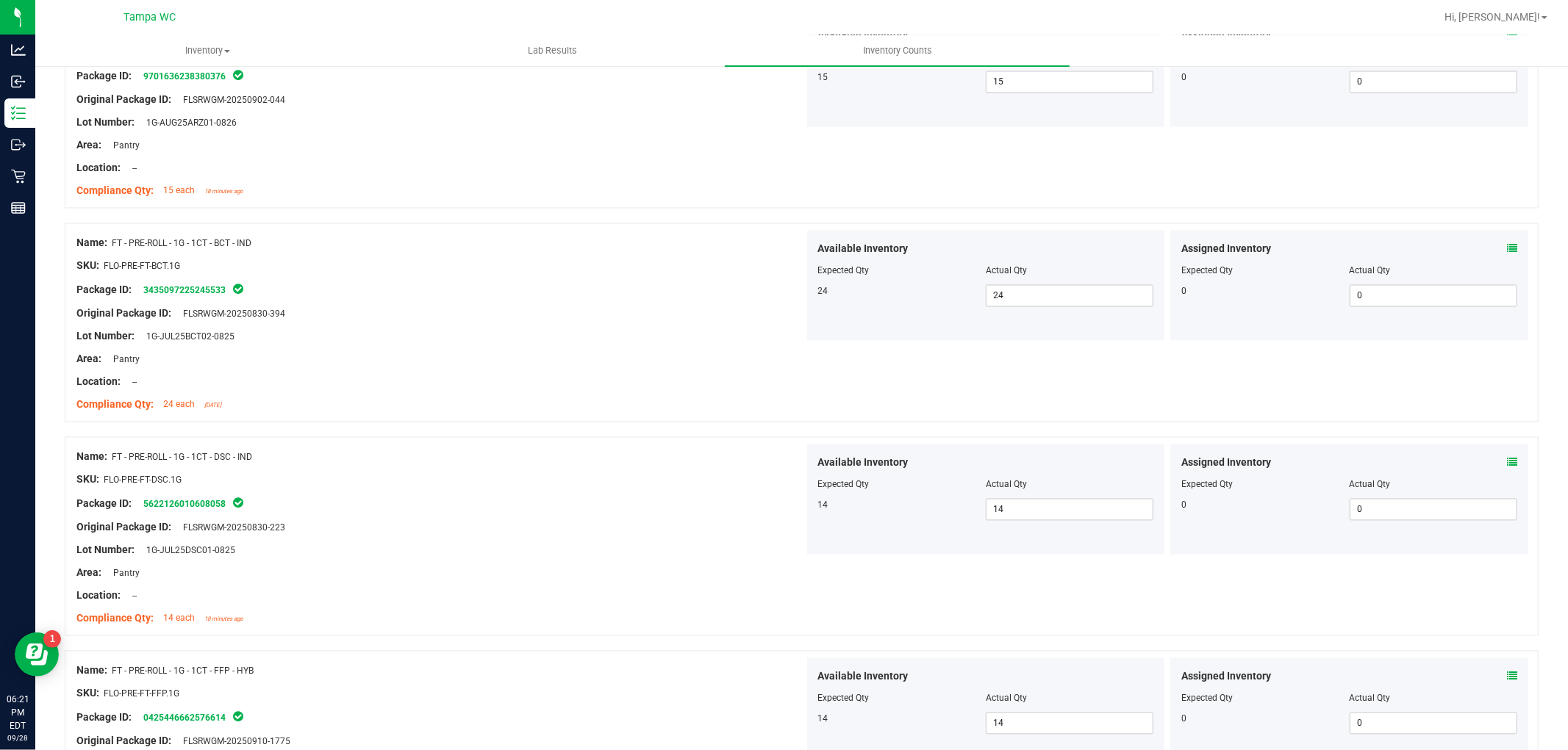
drag, startPoint x: 178, startPoint y: 244, endPoint x: 210, endPoint y: 246, distance: 32.1
click at [210, 246] on span "FT - PRE-ROLL - 1G - 1CT - BCT - IND" at bounding box center [181, 243] width 140 height 11
copy span "1G - 1CT"
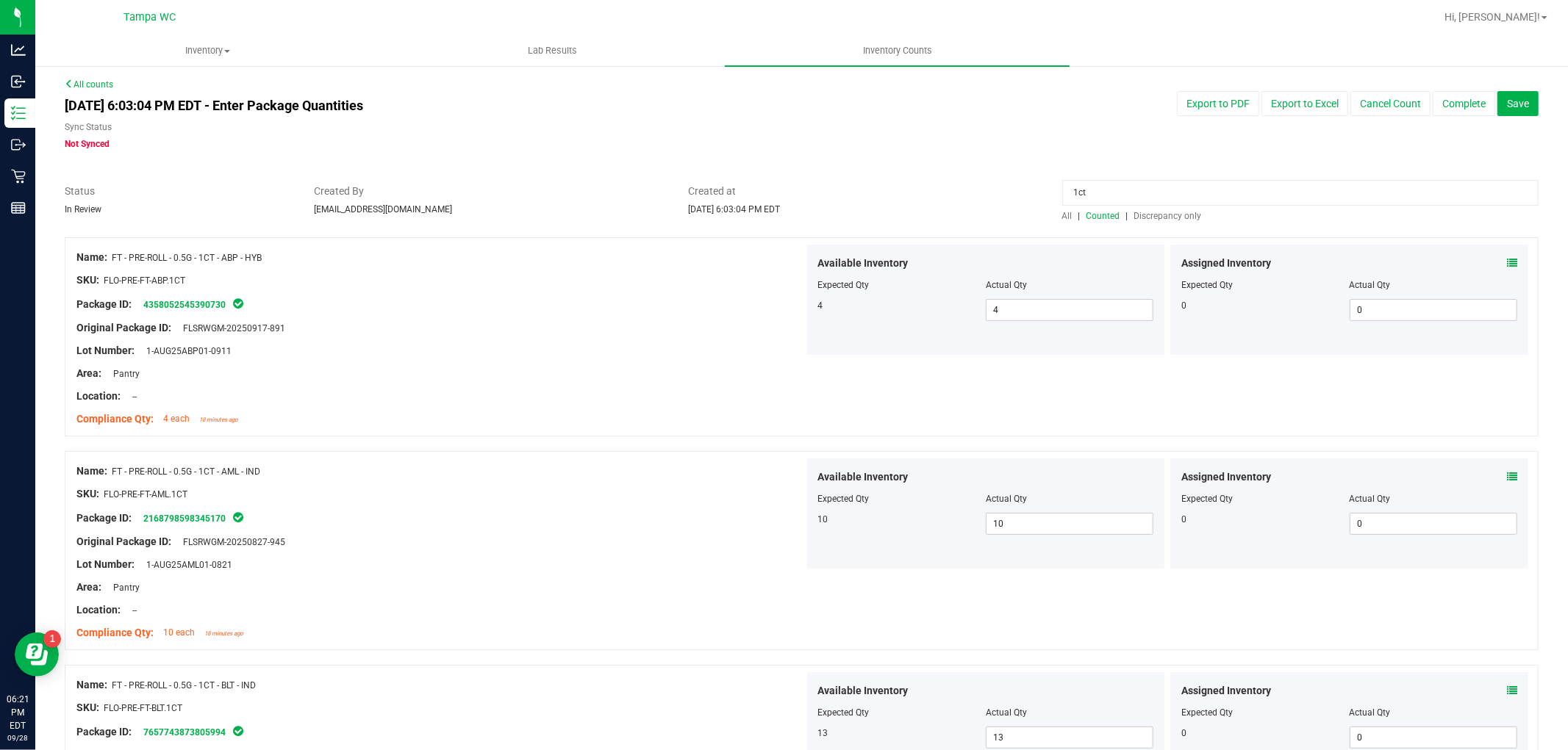
scroll to position [0, 0]
click at [1118, 187] on input "1ct" at bounding box center [1300, 195] width 476 height 26
paste input "G - 1CT"
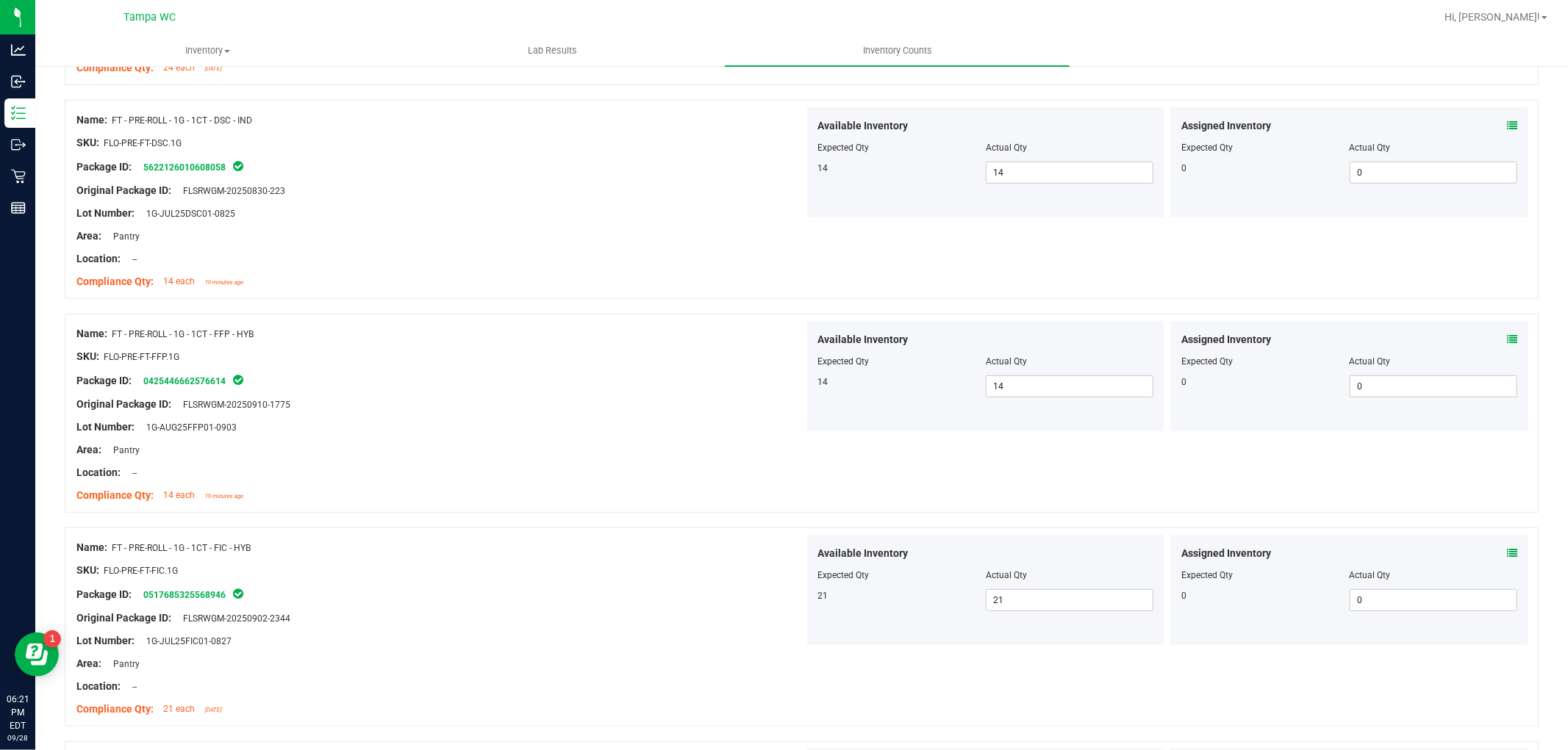
scroll to position [571, 0]
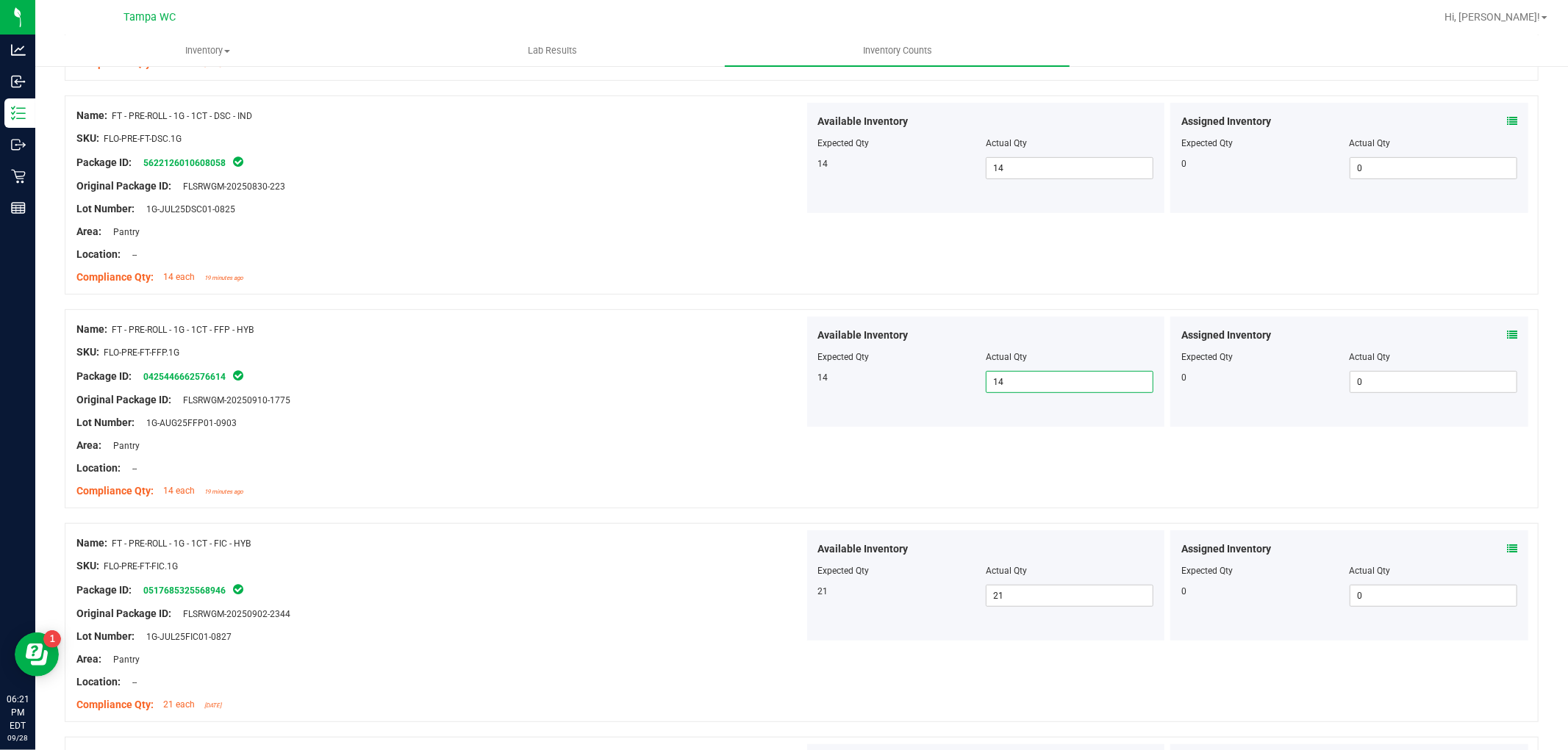
drag, startPoint x: 1055, startPoint y: 373, endPoint x: 816, endPoint y: 386, distance: 239.4
click at [845, 393] on div "Available Inventory Expected Qty Actual Qty 14 14 14" at bounding box center [986, 372] width 358 height 110
click at [687, 410] on div at bounding box center [441, 411] width 728 height 7
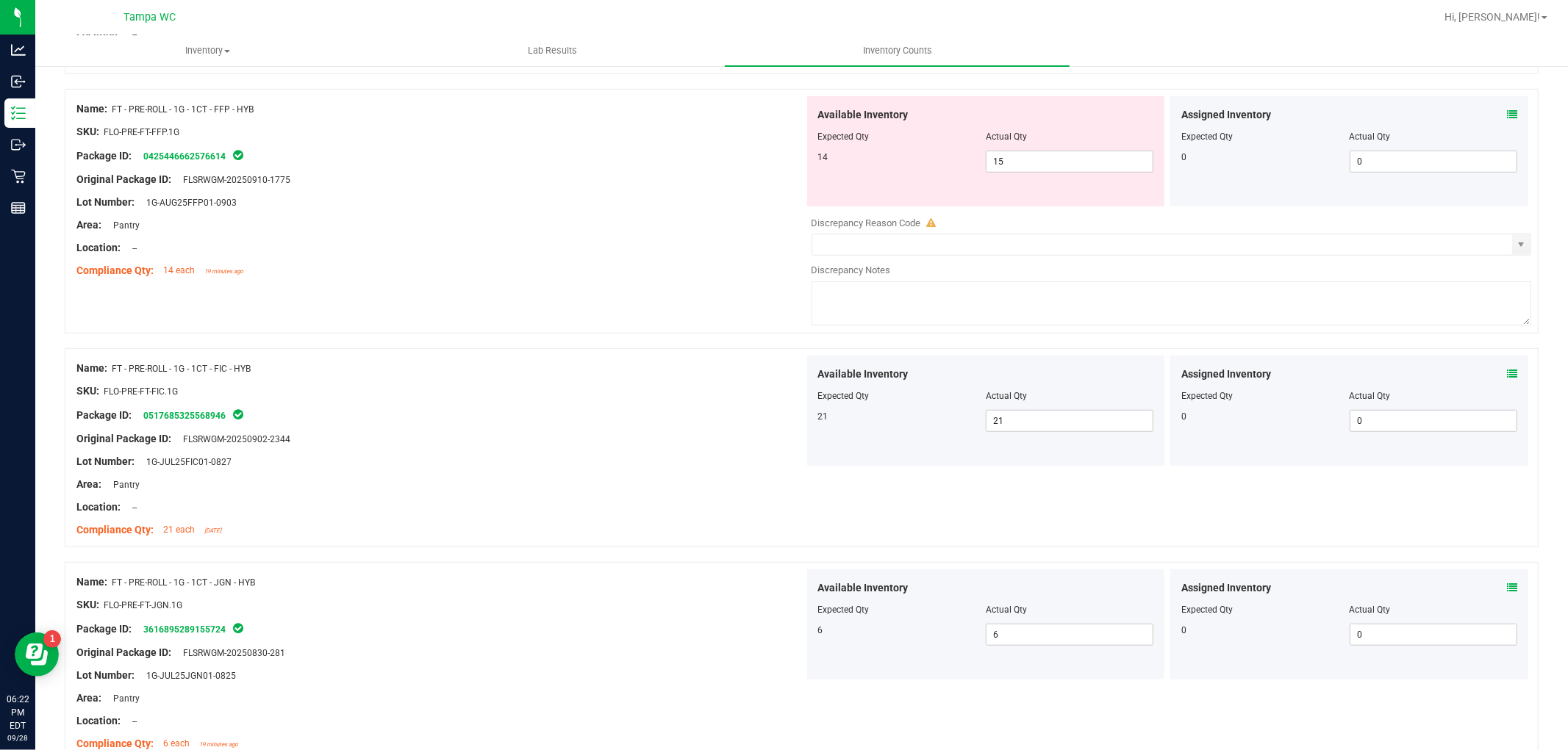
scroll to position [816, 0]
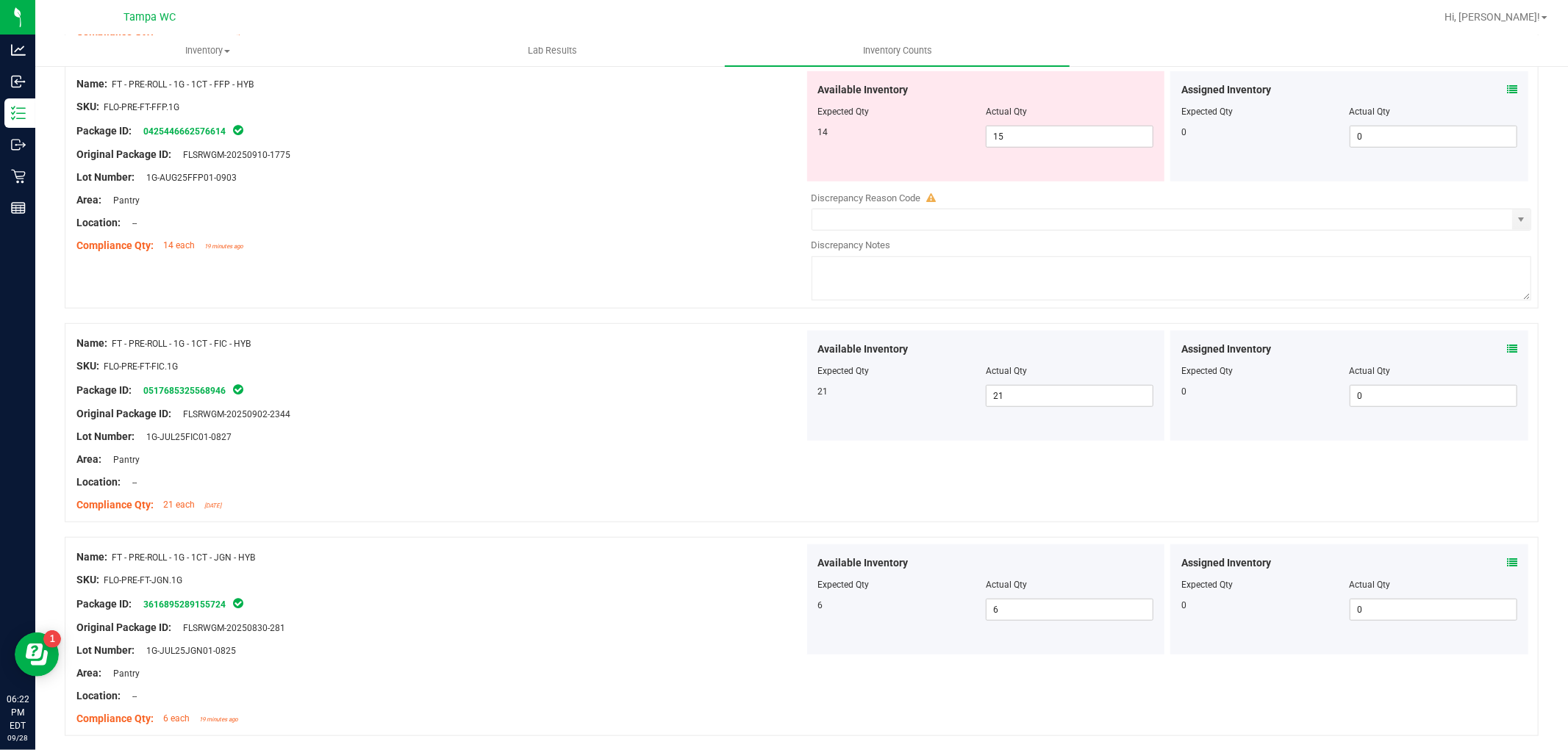
click at [1507, 85] on icon at bounding box center [1512, 90] width 11 height 11
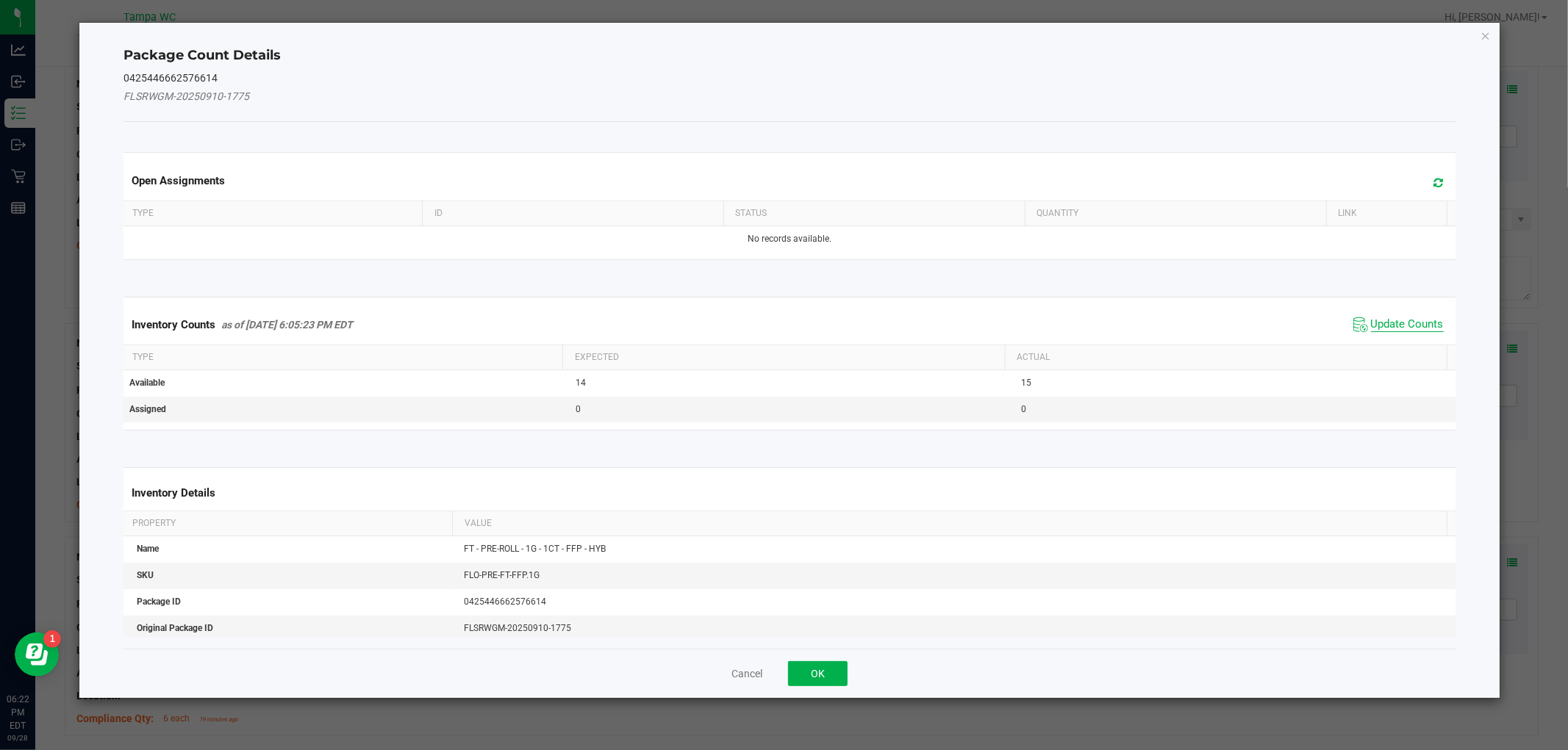
click at [1378, 321] on span "Update Counts" at bounding box center [1407, 325] width 73 height 15
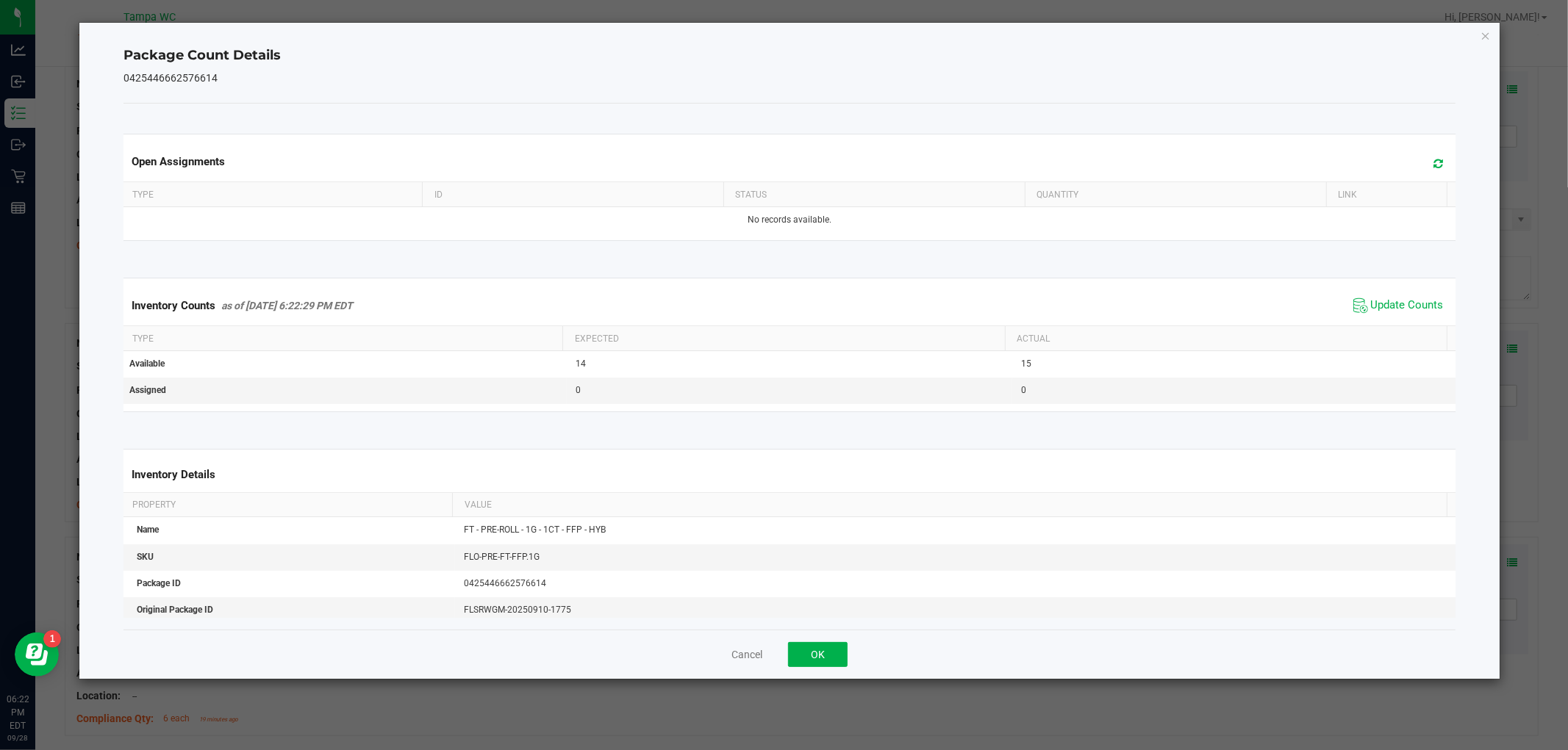
click at [1483, 30] on icon "Close" at bounding box center [1486, 36] width 11 height 18
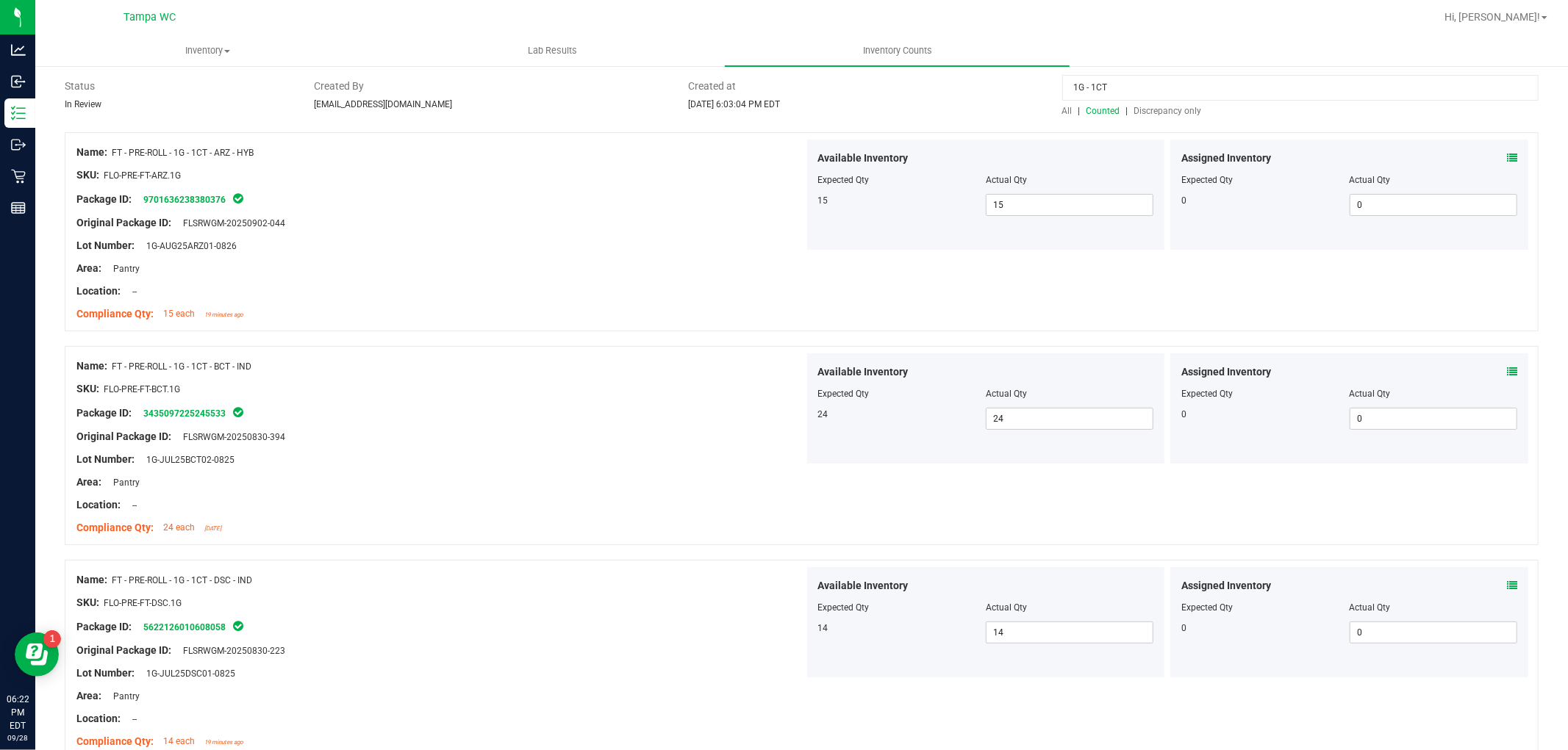
scroll to position [0, 0]
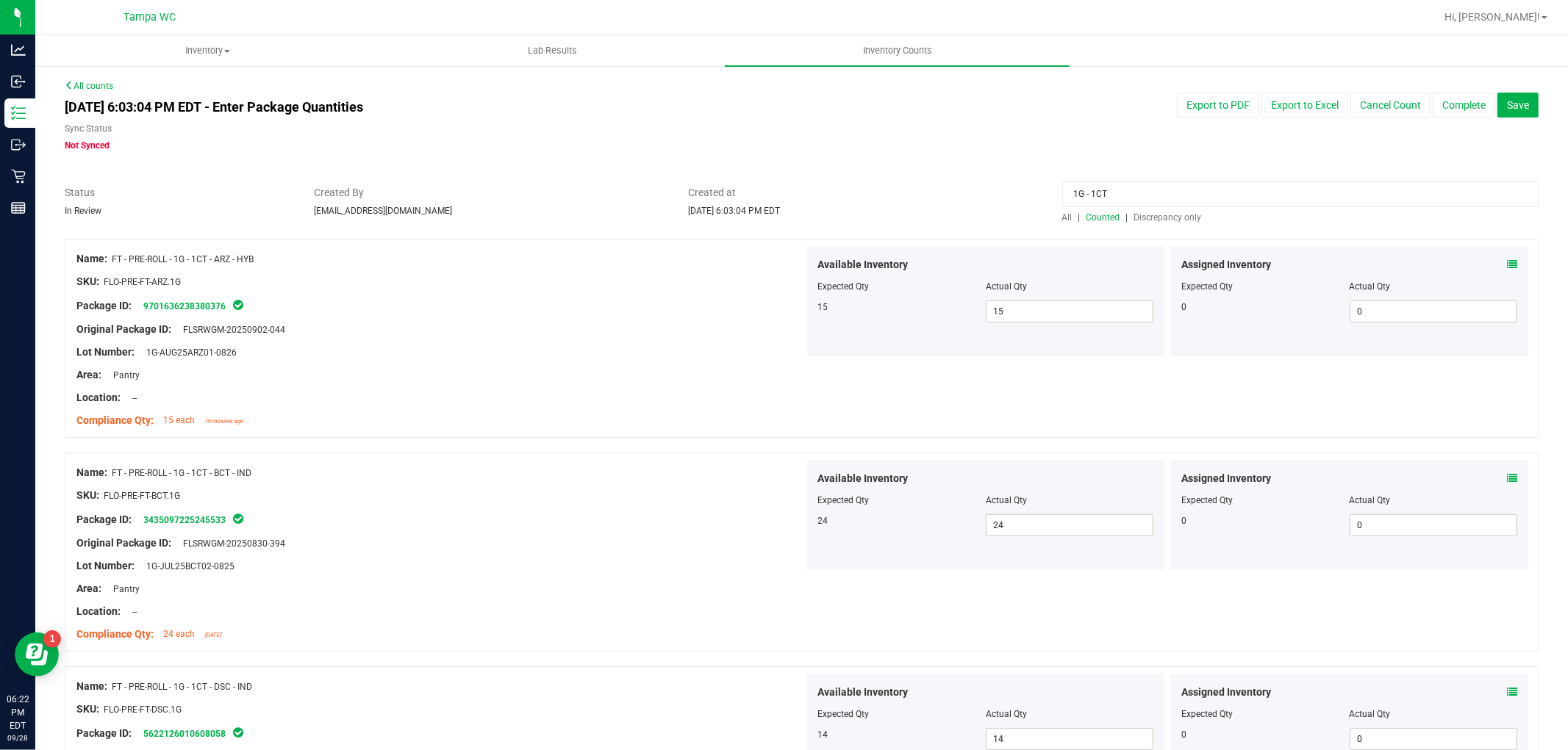
click at [1139, 216] on span "Discrepancy only" at bounding box center [1169, 217] width 68 height 11
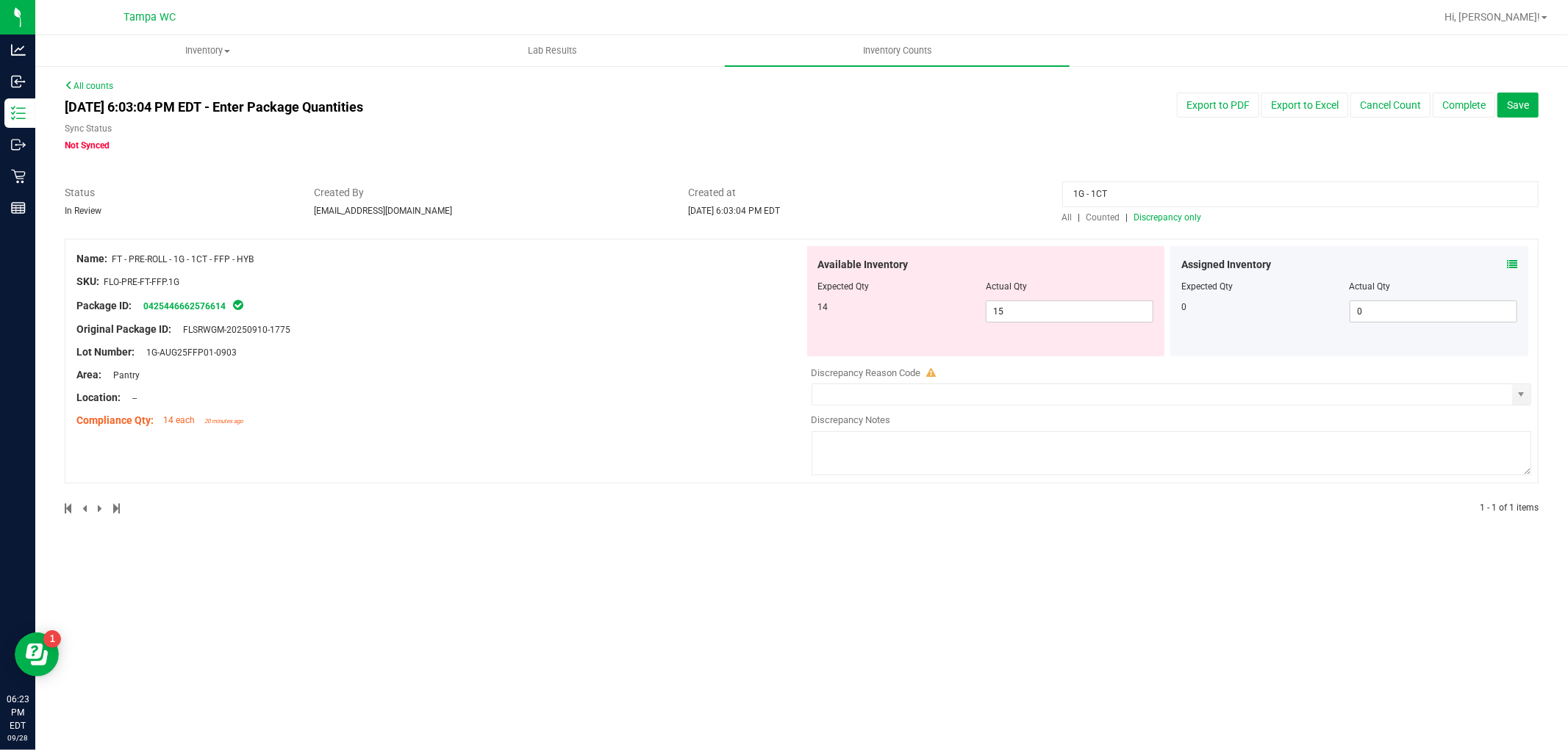
click at [1031, 474] on textarea at bounding box center [1172, 453] width 721 height 44
paste textarea "0425446662576614 [DATE] 4:42 PM EDT Sold 12016586 [EMAIL_ADDRESS][DOMAIN_NAME] …"
click at [1517, 391] on span "select" at bounding box center [1521, 394] width 12 height 12
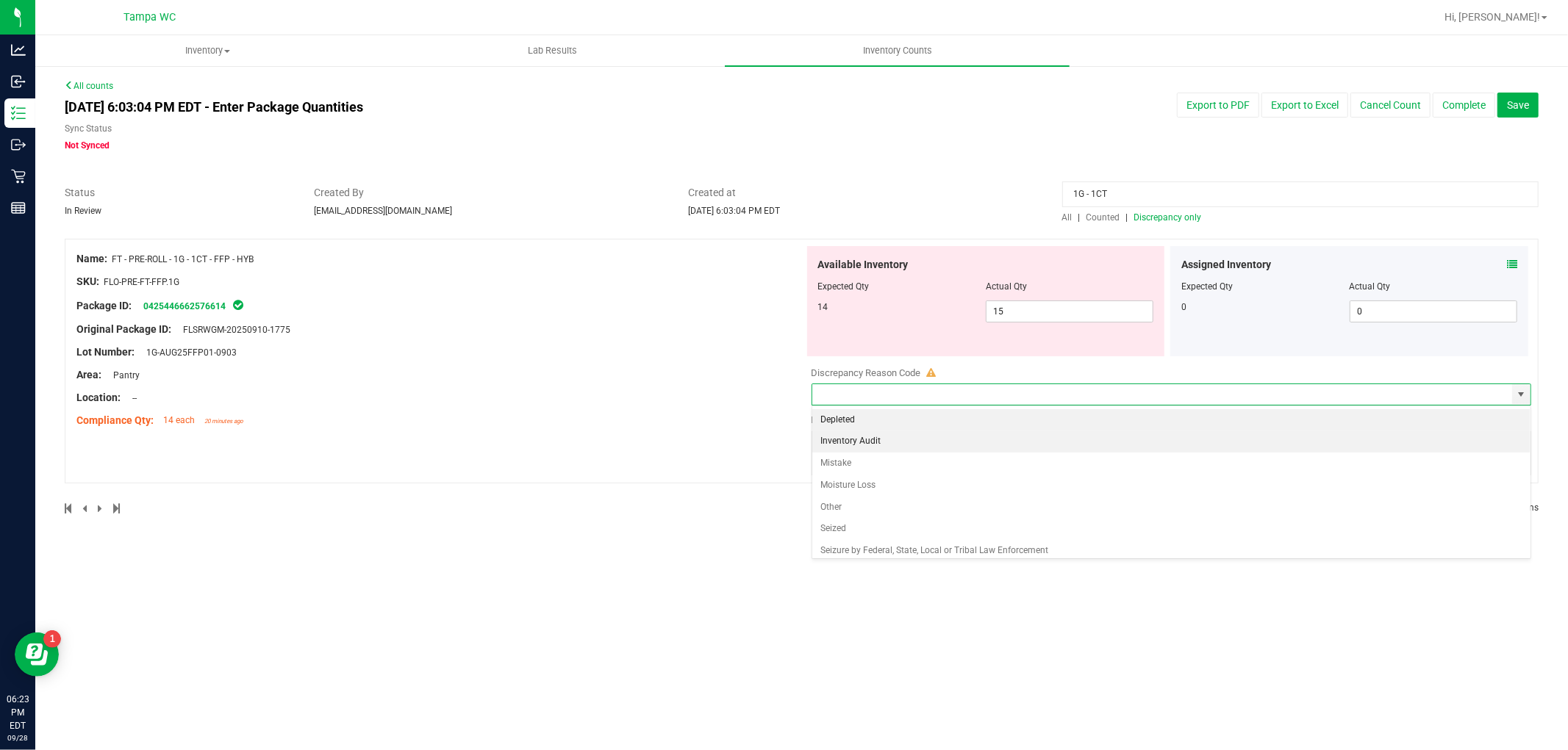
click at [847, 445] on li "Inventory Audit" at bounding box center [1171, 441] width 719 height 22
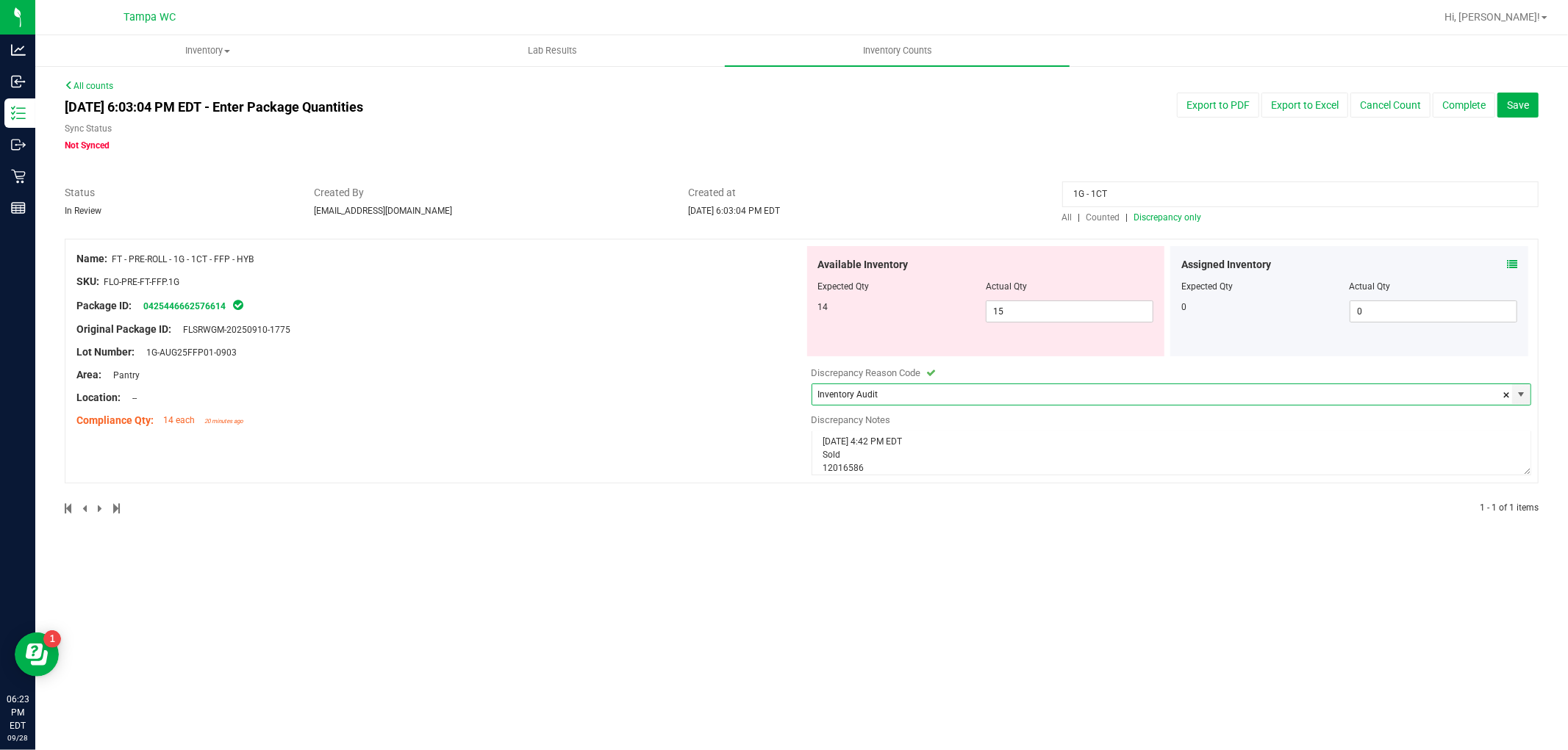
scroll to position [0, 0]
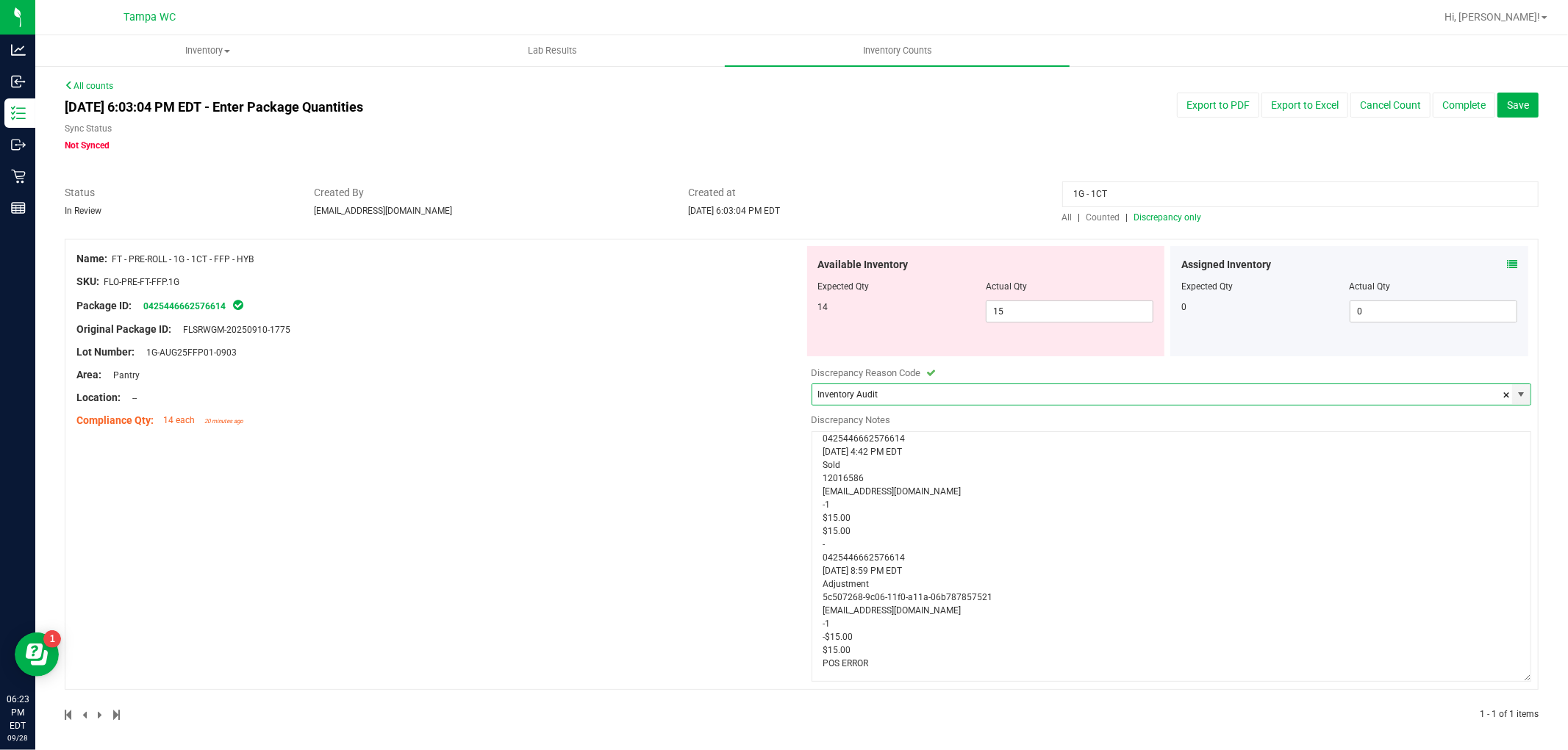
drag, startPoint x: 1529, startPoint y: 468, endPoint x: 1481, endPoint y: 662, distance: 199.8
click at [1486, 674] on textarea "0425446662576614 [DATE] 4:42 PM EDT Sold 12016586 [EMAIL_ADDRESS][DOMAIN_NAME] …" at bounding box center [1172, 557] width 721 height 251
click at [834, 544] on textarea "0425446662576614 [DATE] 4:42 PM EDT Sold 12016586 [EMAIL_ADDRESS][DOMAIN_NAME] …" at bounding box center [1172, 556] width 721 height 250
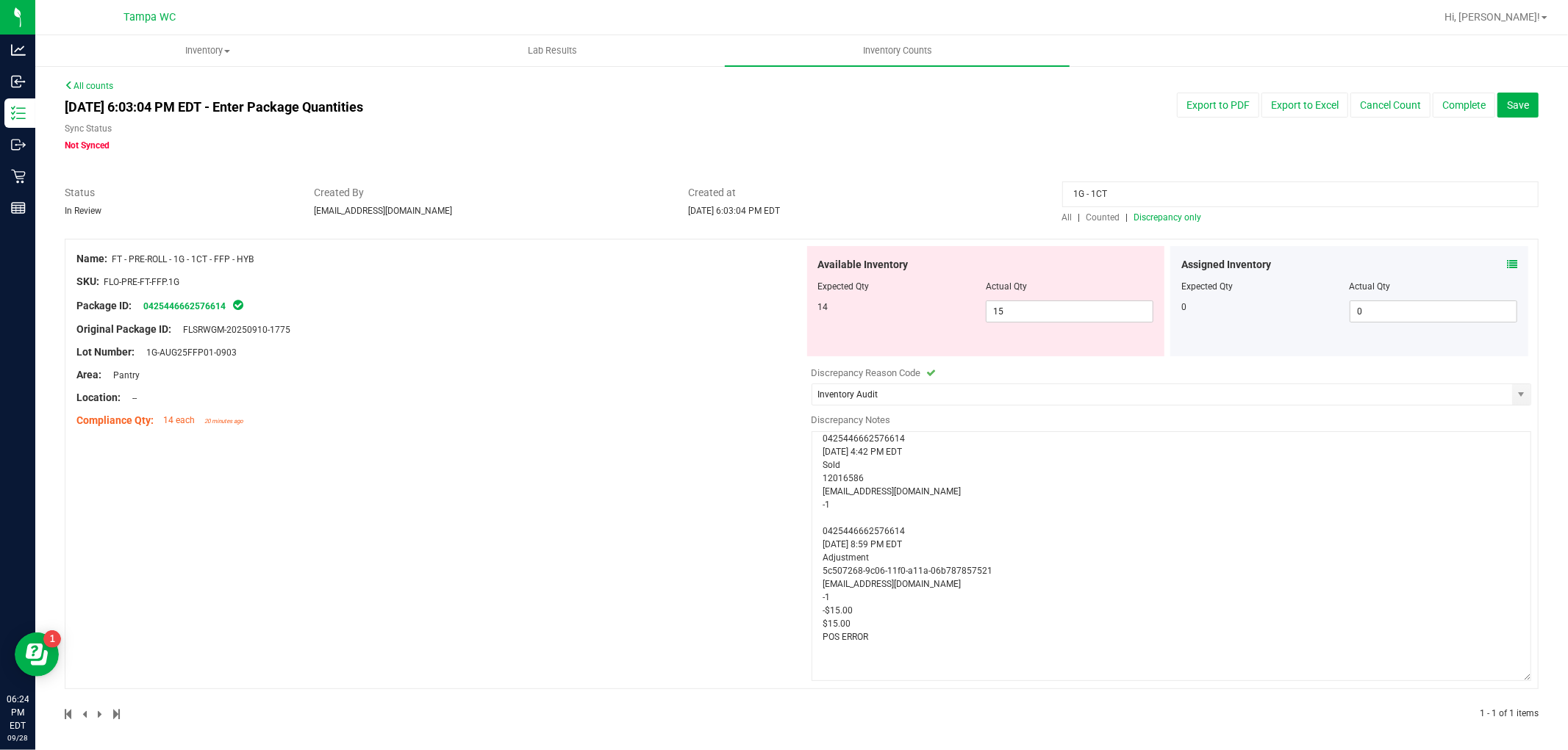
click at [846, 621] on textarea "0425446662576614 [DATE] 4:42 PM EDT Sold 12016586 [EMAIL_ADDRESS][DOMAIN_NAME] …" at bounding box center [1172, 556] width 721 height 250
click at [820, 534] on textarea "0425446662576614 [DATE] 4:42 PM EDT Sold 12016586 [EMAIL_ADDRESS][DOMAIN_NAME] …" at bounding box center [1172, 556] width 721 height 250
click at [816, 527] on textarea "0425446662576614 [DATE] 4:42 PM EDT Sold 12016586 [EMAIL_ADDRESS][DOMAIN_NAME] …" at bounding box center [1172, 556] width 721 height 250
click at [814, 553] on textarea "0425446662576614 [DATE] 4:42 PM EDT Sold 12016586 [EMAIL_ADDRESS][DOMAIN_NAME] …" at bounding box center [1172, 556] width 721 height 250
click at [818, 531] on textarea "0425446662576614 [DATE] 4:42 PM EDT Sold 12016586 [EMAIL_ADDRESS][DOMAIN_NAME] …" at bounding box center [1172, 556] width 721 height 250
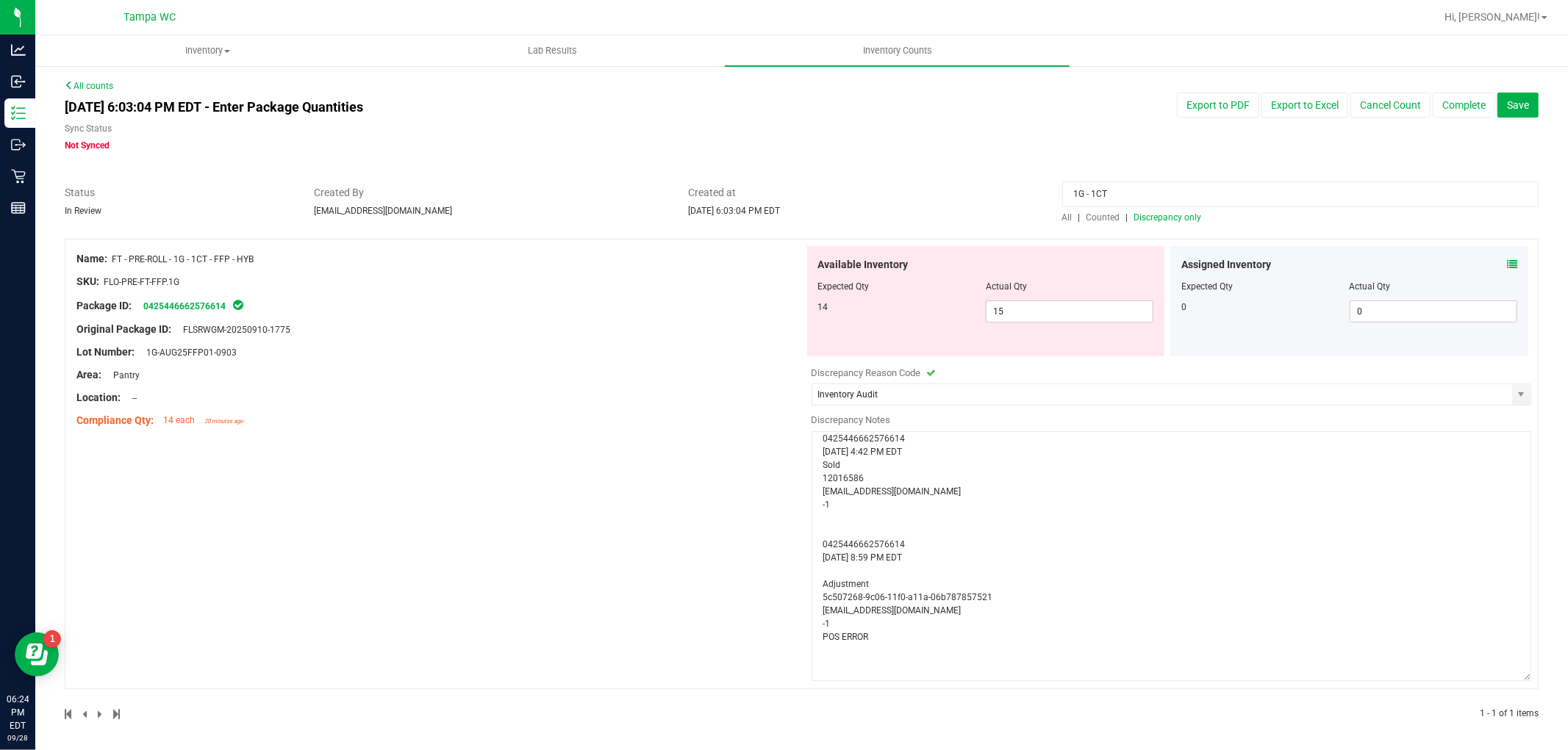
click at [812, 464] on textarea "0425446662576614 [DATE] 4:42 PM EDT Sold 12016586 [EMAIL_ADDRESS][DOMAIN_NAME] …" at bounding box center [1172, 556] width 721 height 250
click at [929, 496] on textarea "0425446662576614 [DATE] 4:42 PM EDT Sold 12016586 [EMAIL_ADDRESS][DOMAIN_NAME] …" at bounding box center [1172, 556] width 721 height 250
click at [871, 641] on textarea "0425446662576614 [DATE] 4:42 PM EDT Sold 12016586 [EMAIL_ADDRESS][DOMAIN_NAME] …" at bounding box center [1172, 552] width 721 height 250
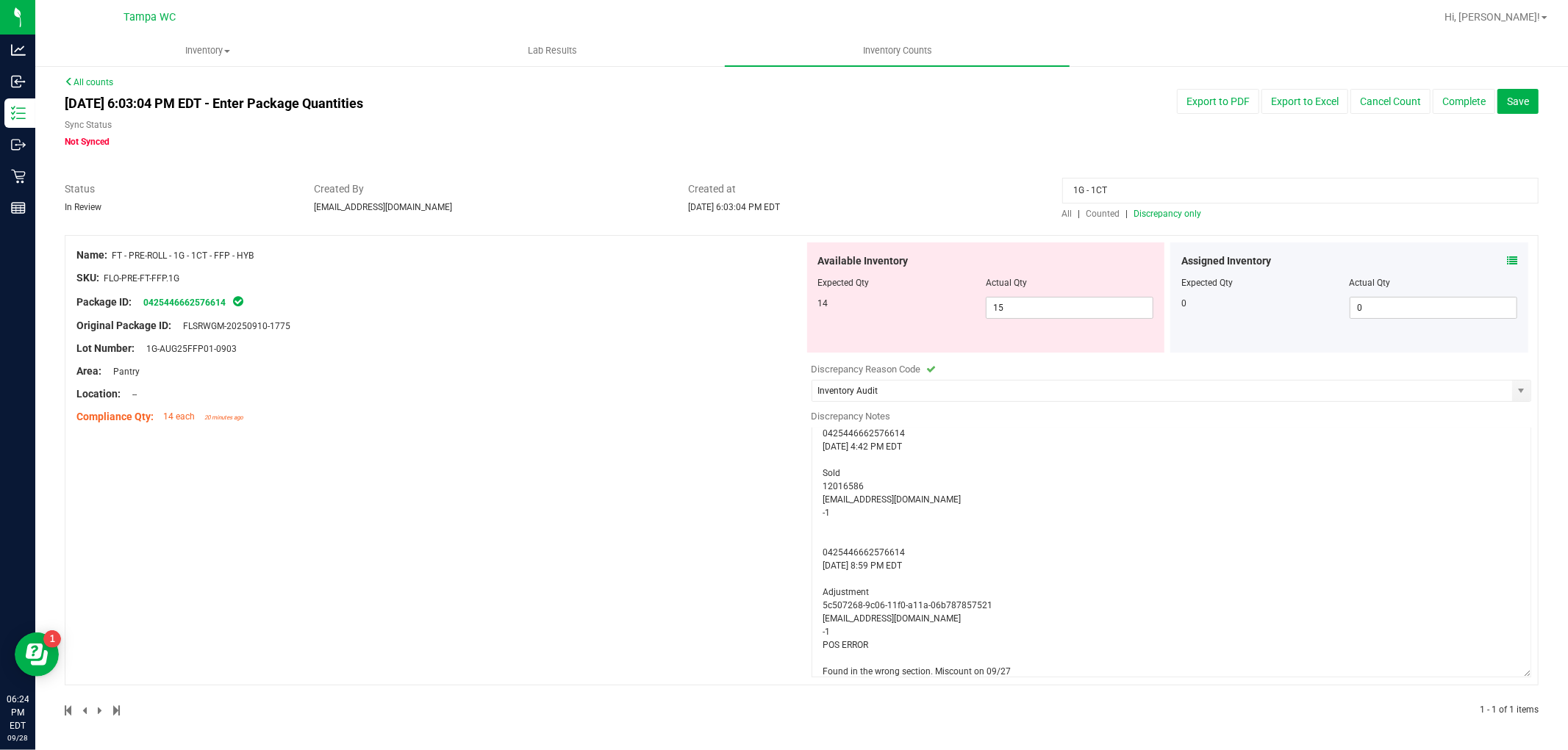
click at [860, 636] on textarea "0425446662576614 [DATE] 4:42 PM EDT Sold 12016586 [EMAIL_ADDRESS][DOMAIN_NAME] …" at bounding box center [1172, 552] width 721 height 250
click at [545, 560] on div "Name: FT - PRE-ROLL - 1G - 1CT - FFP - HYB SKU: FLO-PRE-FT-FFP.1G Package ID: 0…" at bounding box center [801, 460] width 1474 height 450
click at [1143, 213] on span "Discrepancy only" at bounding box center [1169, 217] width 68 height 11
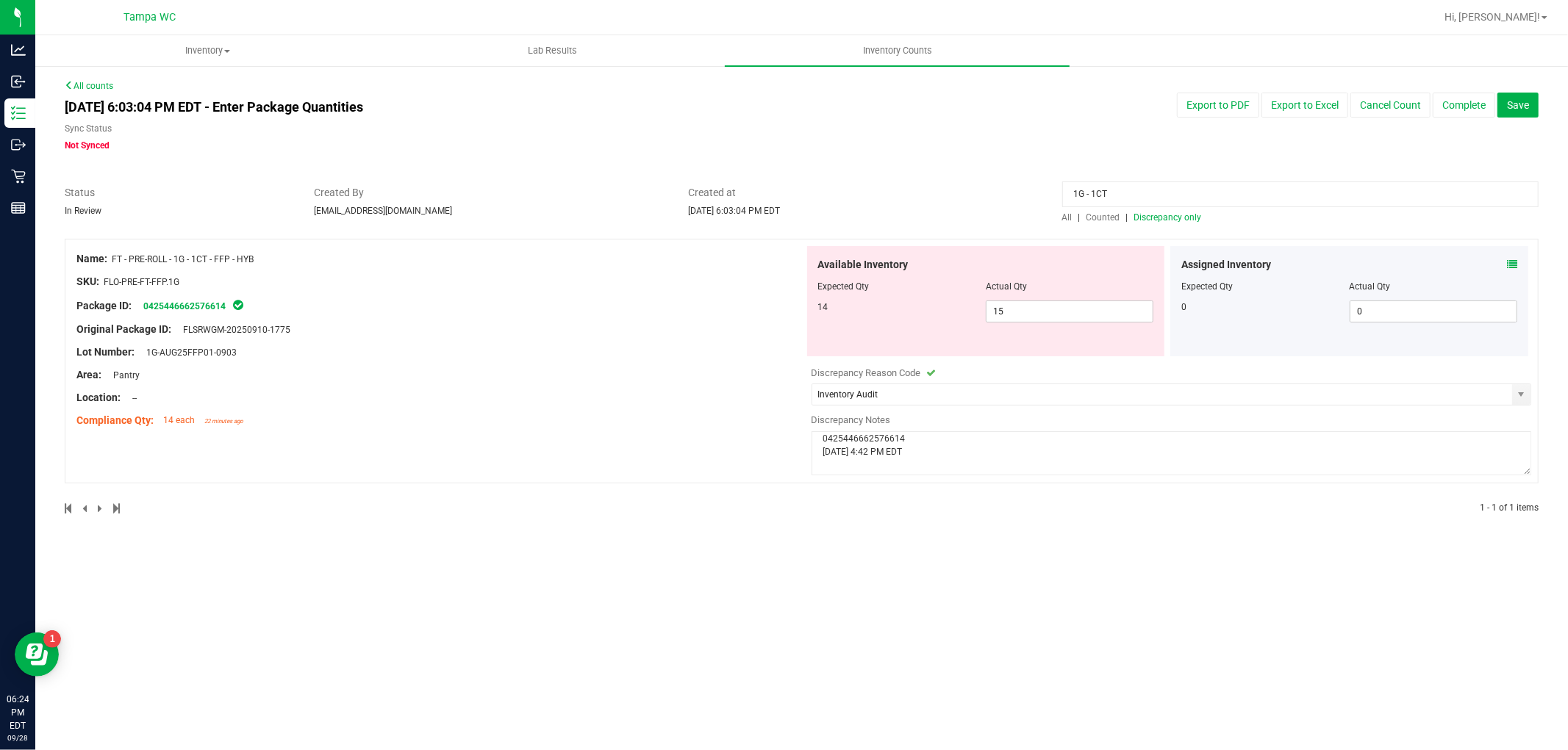
click at [735, 325] on div "Original Package ID: FLSRWGM-20250910-1775" at bounding box center [441, 329] width 728 height 15
click at [1475, 107] on button "Complete" at bounding box center [1464, 105] width 62 height 25
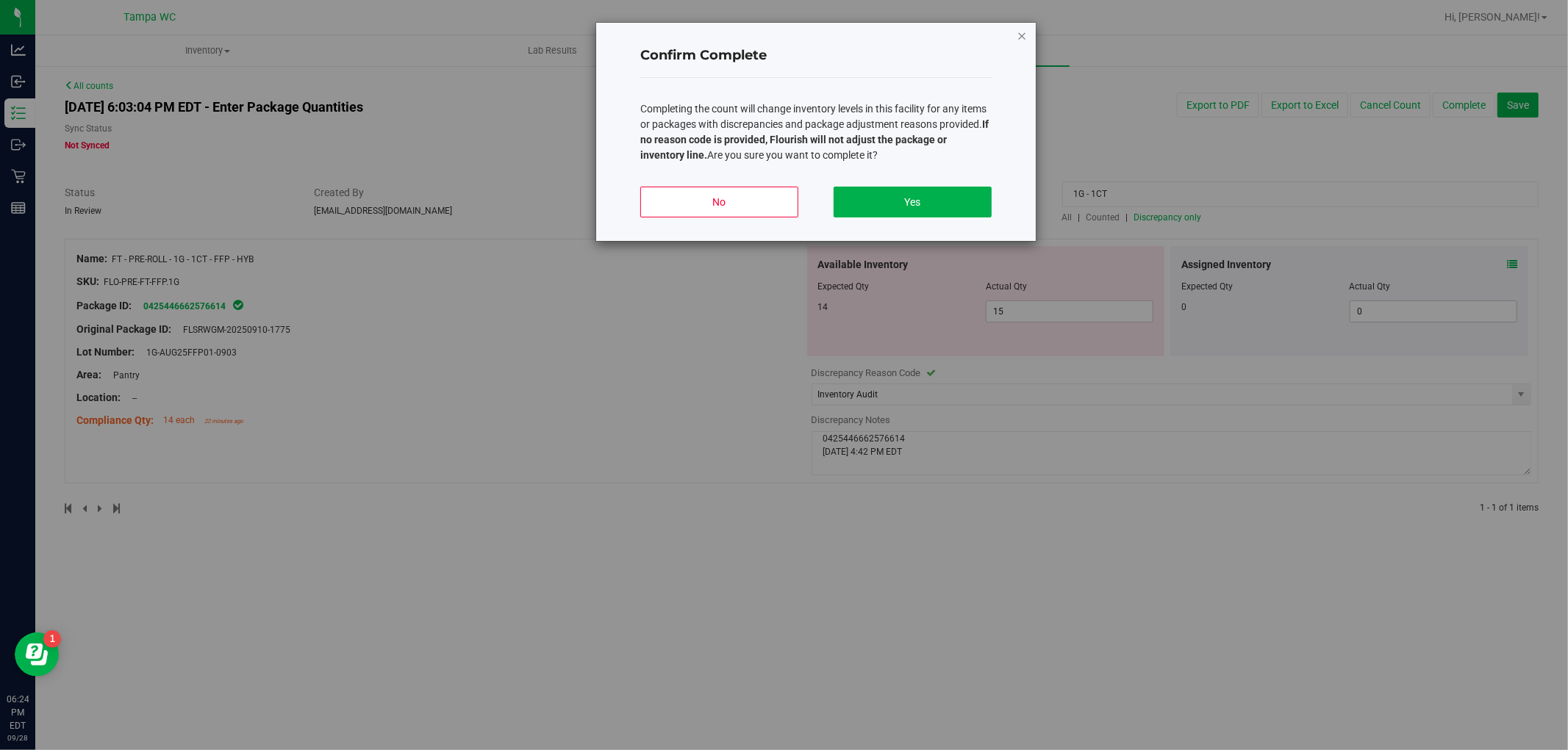
click at [1023, 35] on icon "button" at bounding box center [1021, 36] width 11 height 18
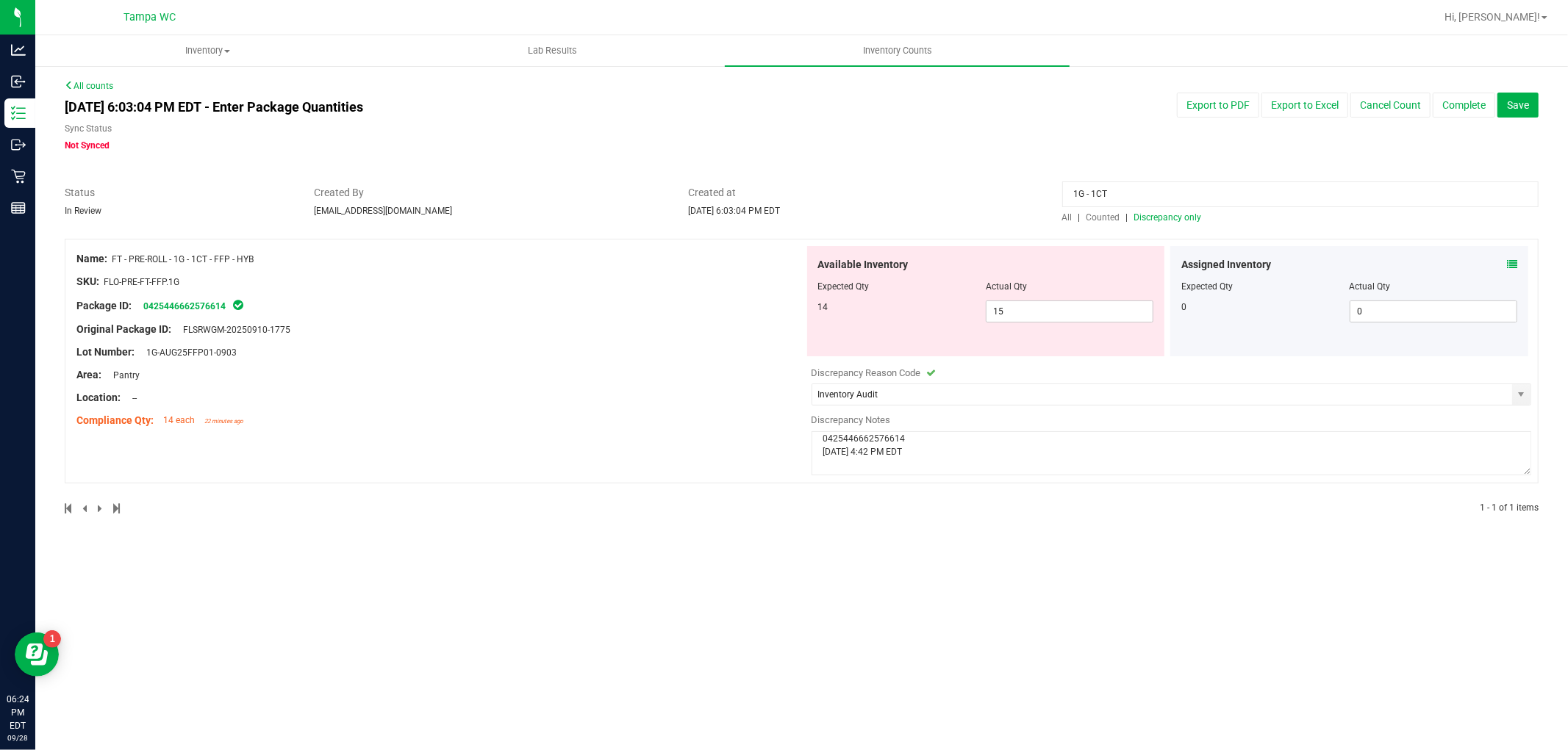
click at [1143, 209] on div "1G - 1CT All | Counted | Discrepancy only" at bounding box center [1300, 204] width 498 height 39
drag, startPoint x: 1143, startPoint y: 197, endPoint x: 937, endPoint y: 206, distance: 206.2
click at [942, 206] on div "Status In Review Created By [PERSON_NAME][EMAIL_ADDRESS][DOMAIN_NAME] Created a…" at bounding box center [801, 204] width 1496 height 39
click at [1193, 216] on span "Discrepancy only" at bounding box center [1169, 217] width 68 height 11
click at [1193, 217] on span "Discrepancy only" at bounding box center [1169, 217] width 68 height 11
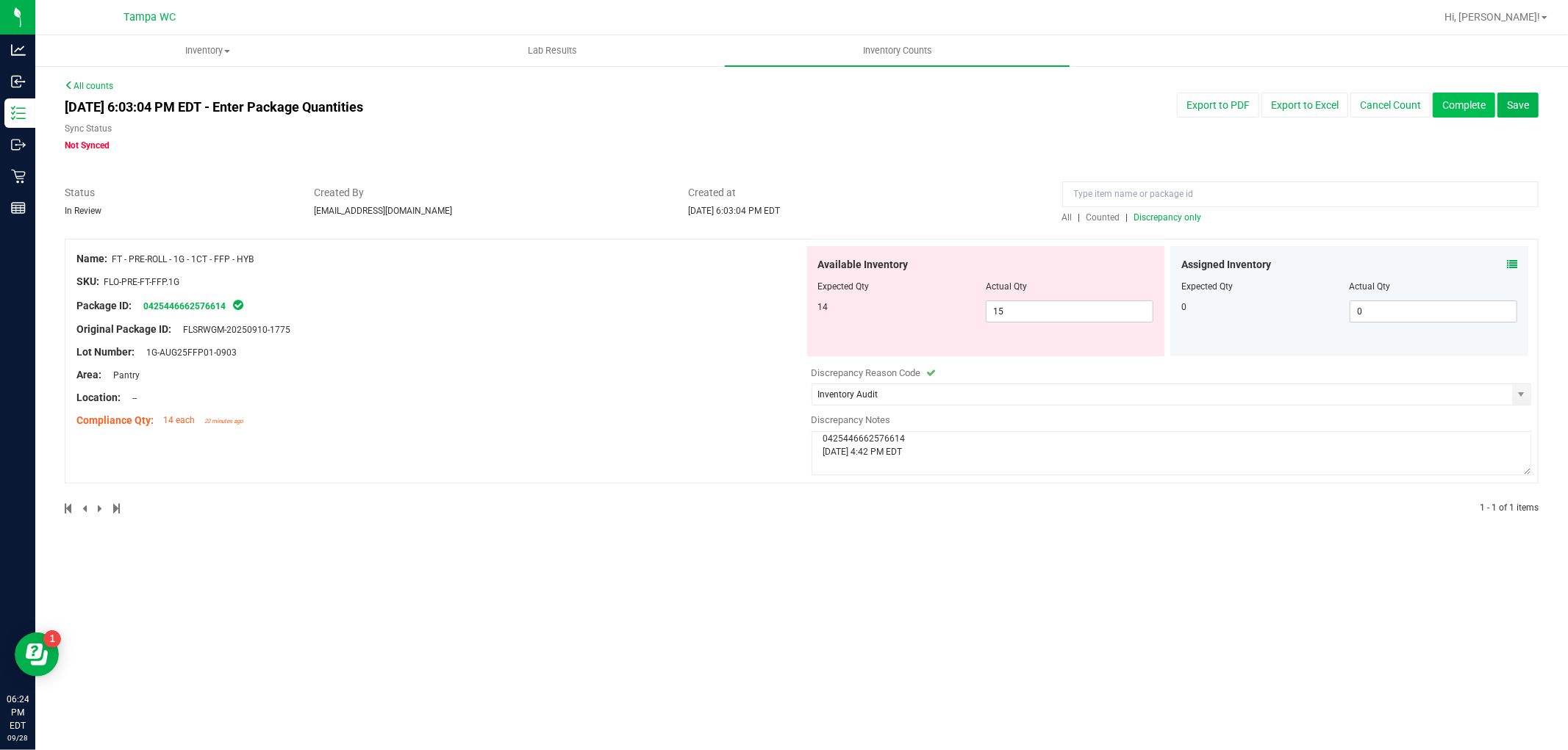
click at [1467, 106] on button "Complete" at bounding box center [1464, 105] width 62 height 25
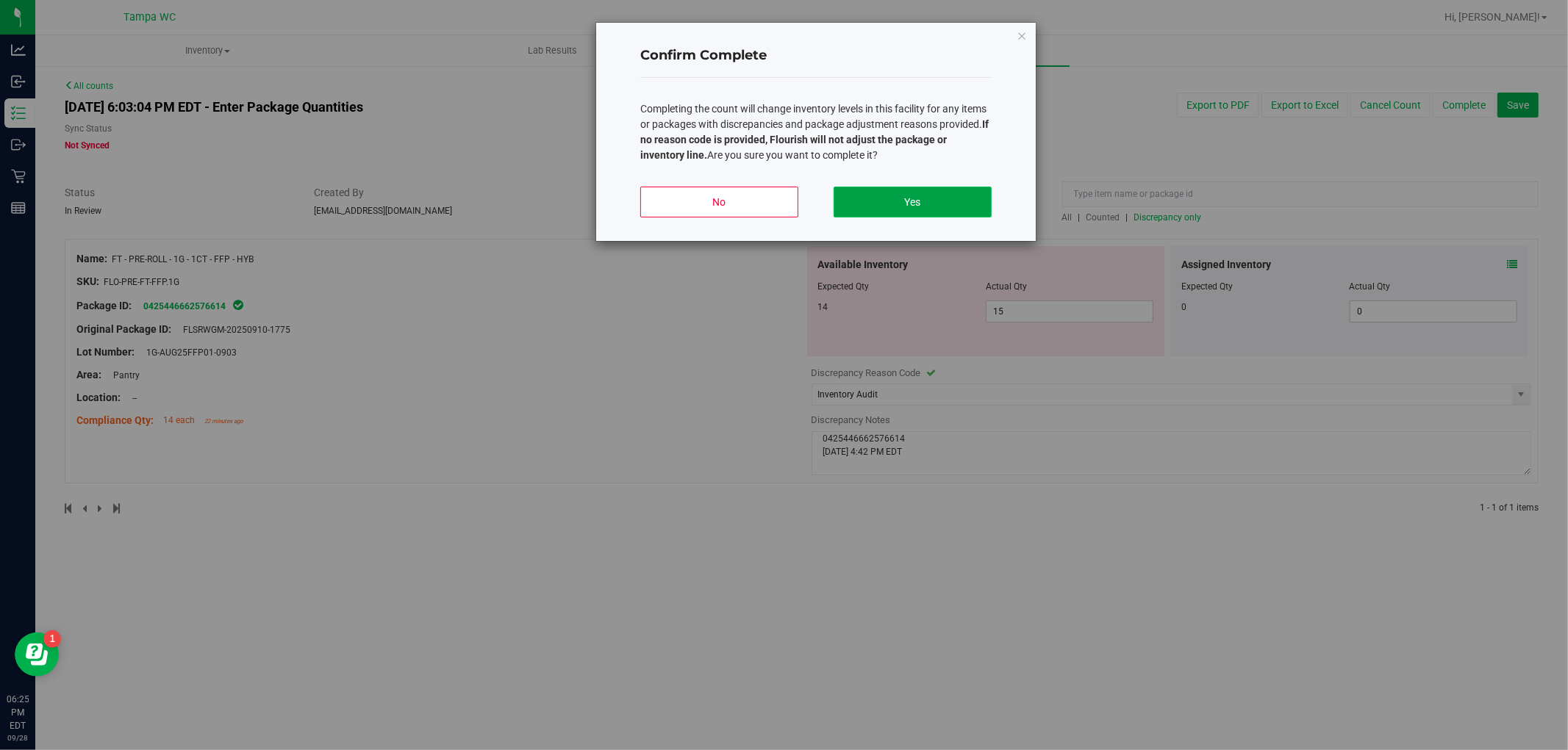
click at [893, 188] on button "Yes" at bounding box center [912, 202] width 158 height 31
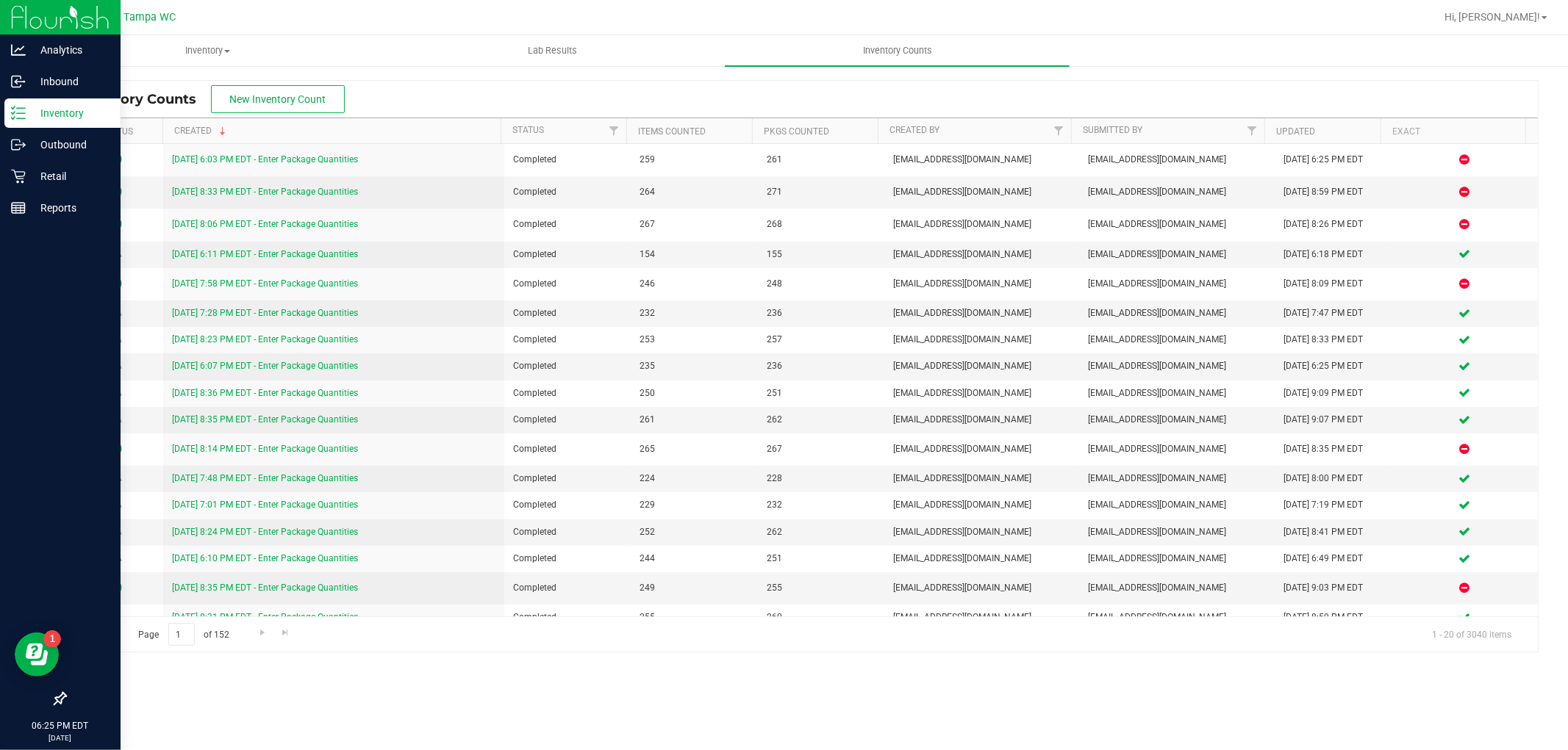
click at [12, 114] on icon at bounding box center [14, 112] width 3 height 2
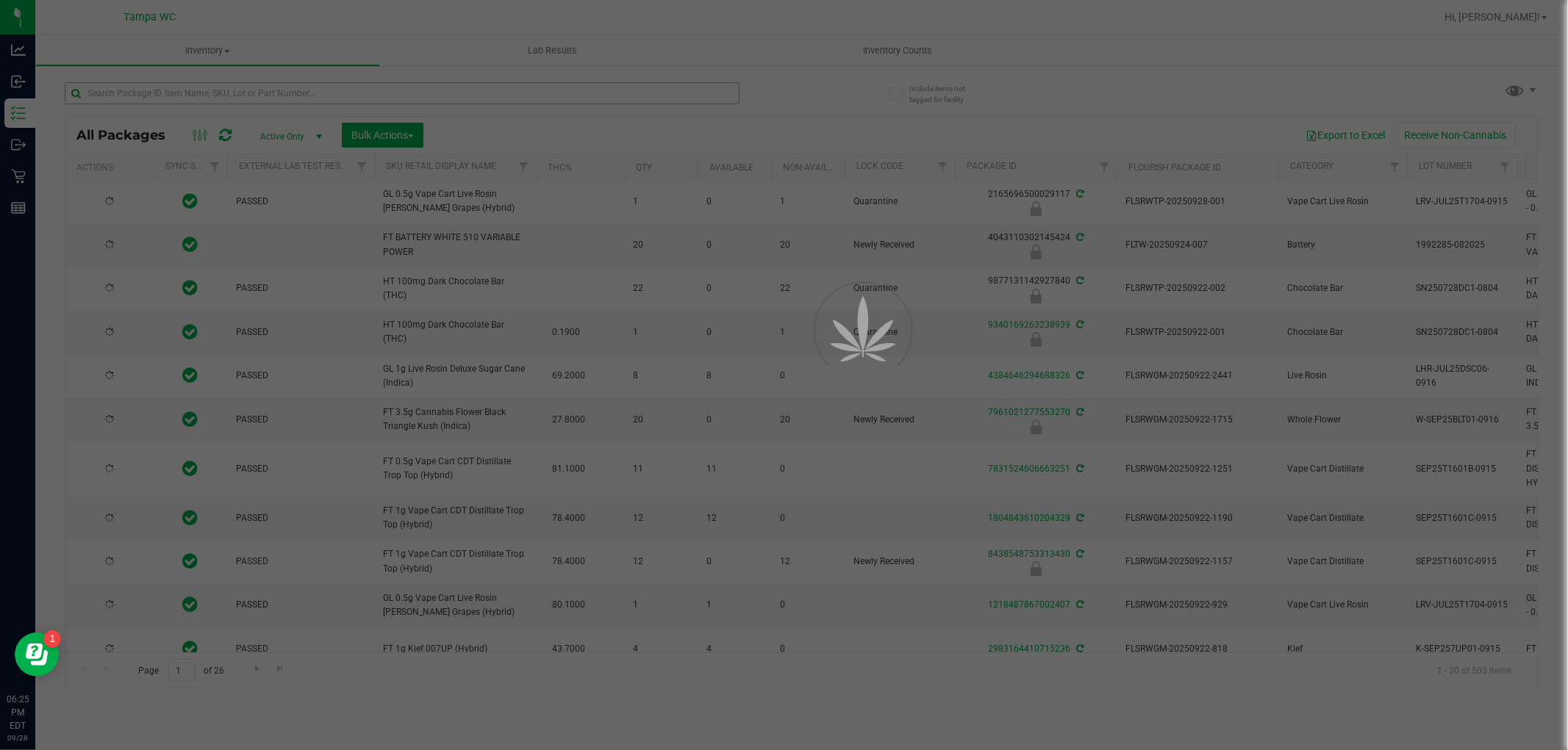
click at [130, 100] on div at bounding box center [784, 375] width 1568 height 750
click at [134, 94] on input "text" at bounding box center [402, 93] width 675 height 22
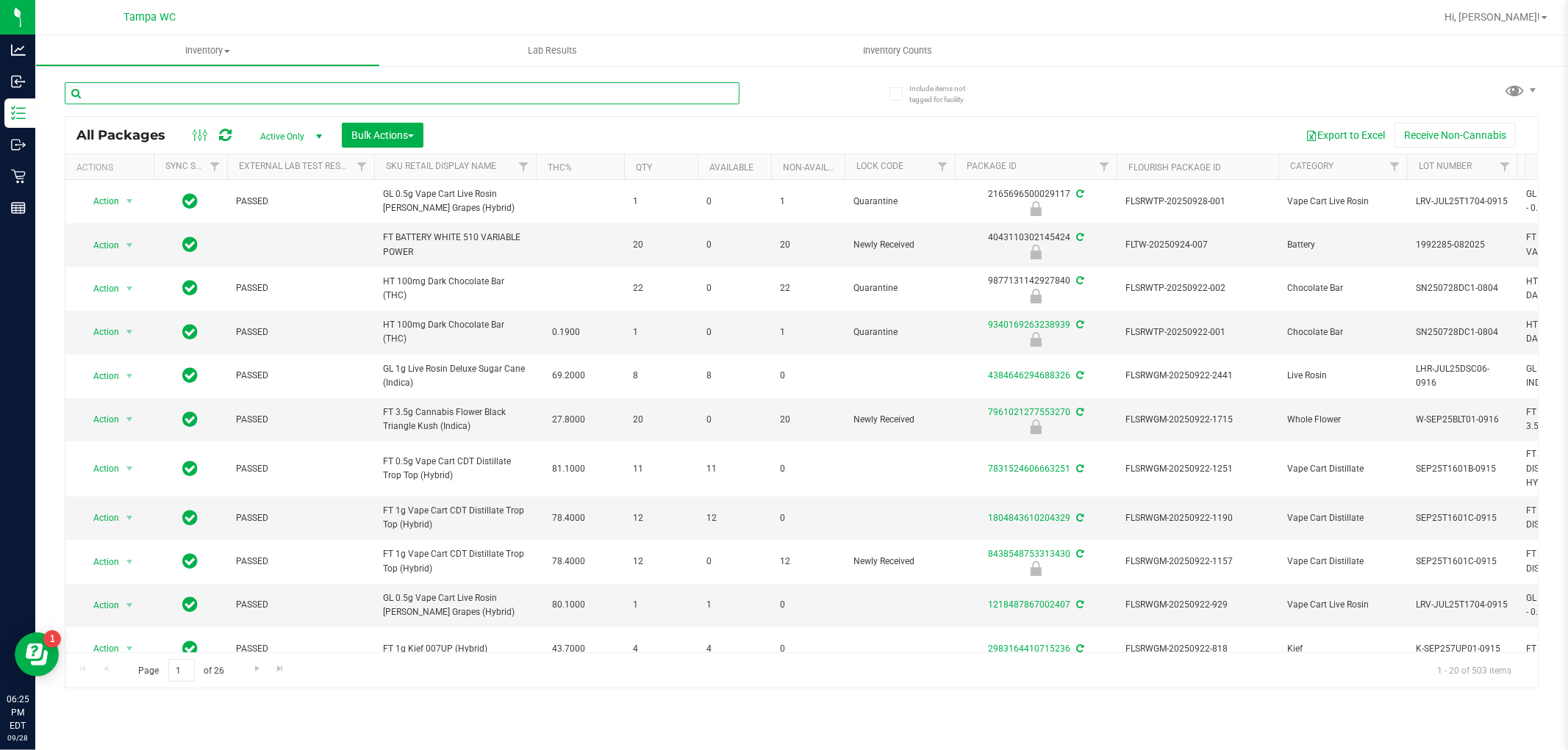
click at [134, 92] on input "text" at bounding box center [402, 93] width 675 height 22
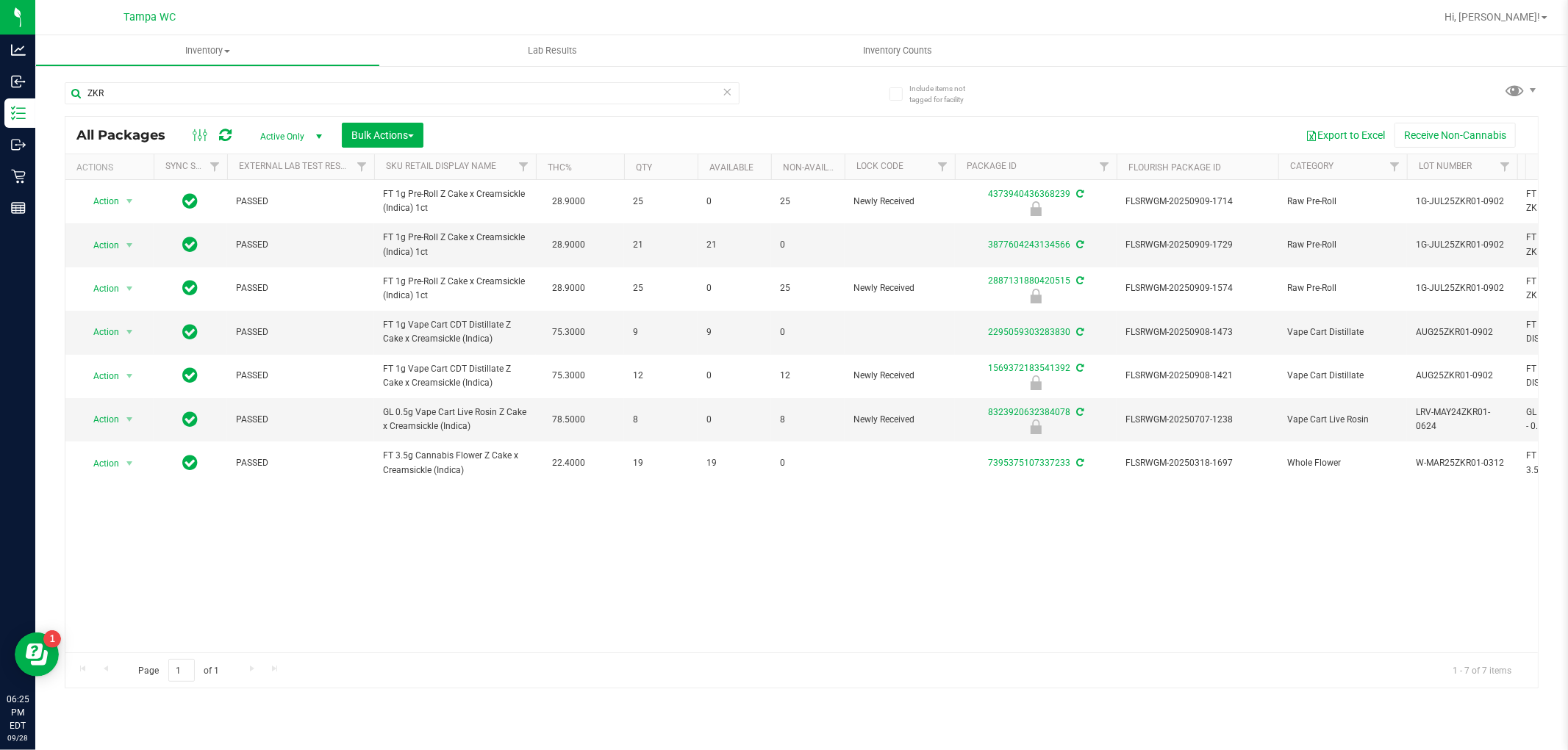
click at [383, 526] on div "Action Action Edit attributes Global inventory Locate package Package audit log…" at bounding box center [801, 416] width 1473 height 473
click at [115, 423] on span "Action" at bounding box center [99, 419] width 40 height 20
click at [112, 596] on li "Unlock package" at bounding box center [128, 594] width 94 height 22
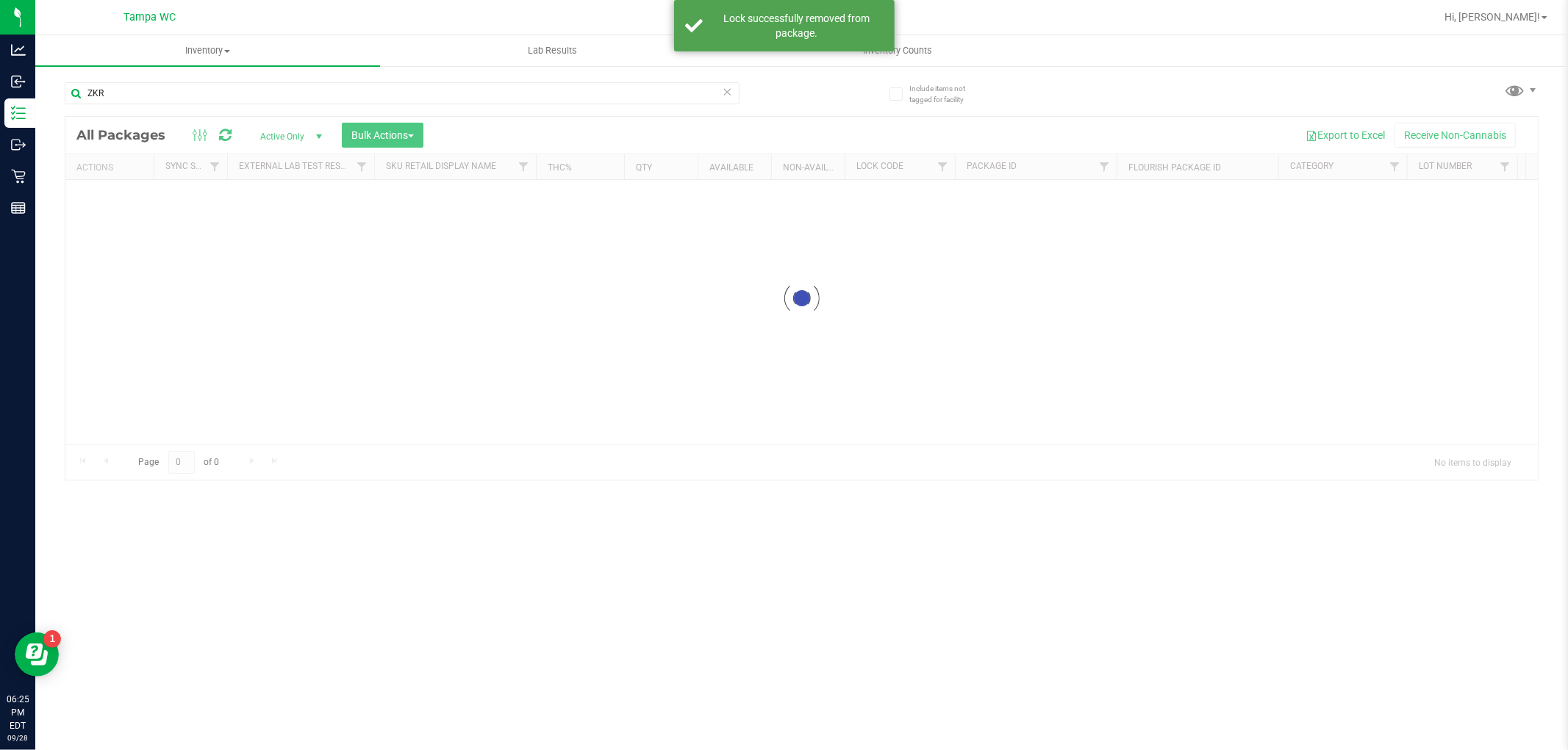
click at [446, 531] on div "Inventory All packages All inventory Waste log Create inventory Lab Results Inv…" at bounding box center [801, 393] width 1532 height 715
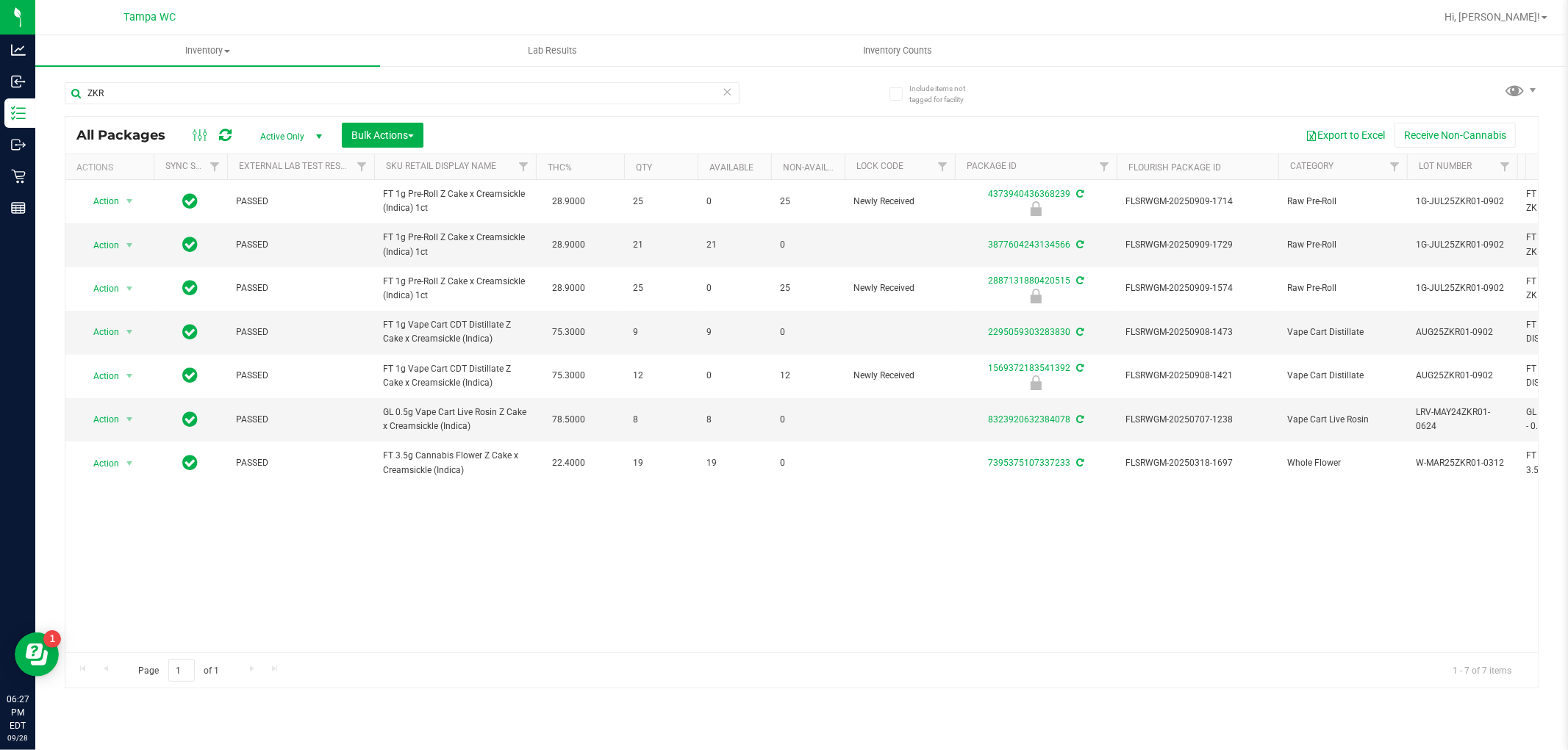
click at [728, 93] on icon at bounding box center [728, 91] width 11 height 18
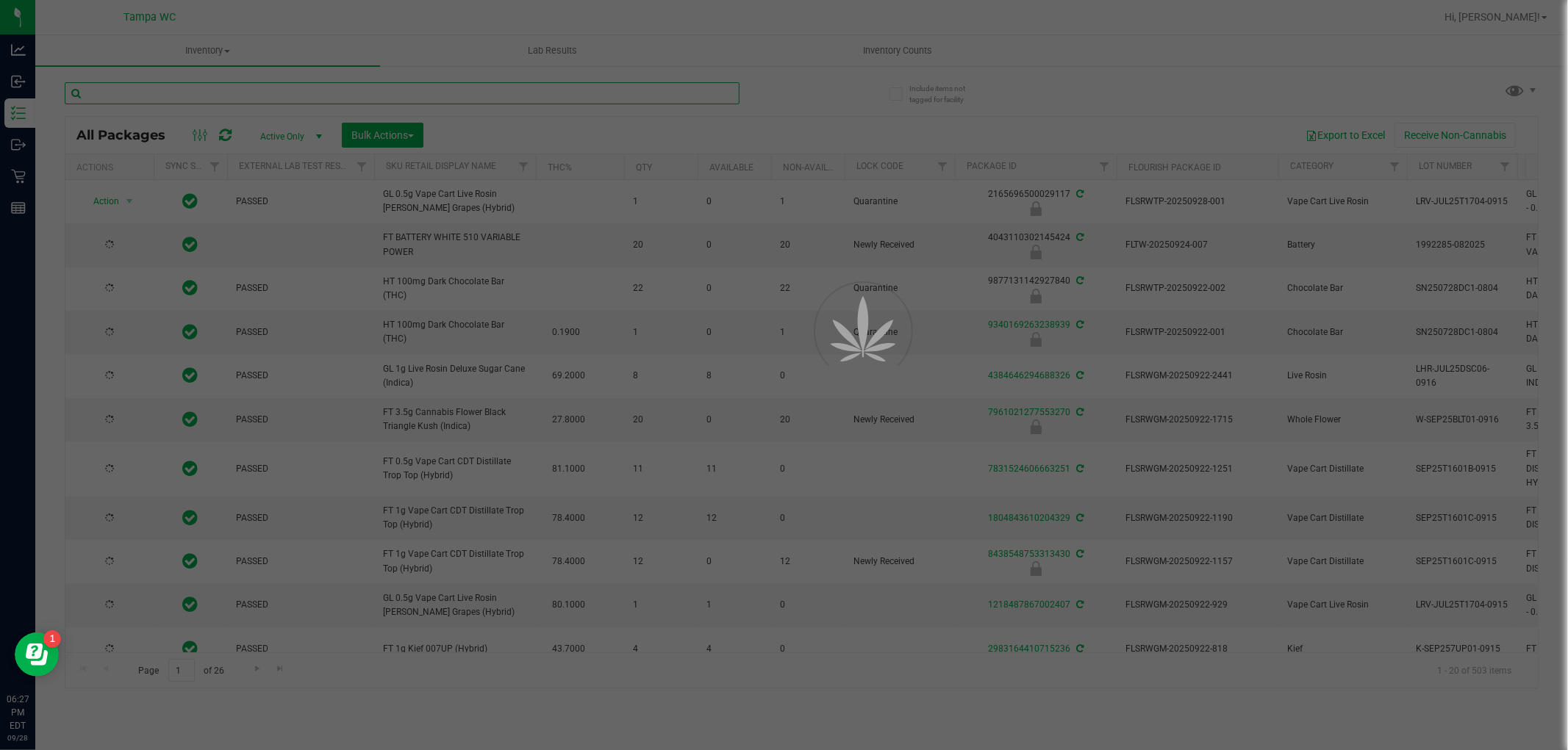
click at [654, 93] on input "text" at bounding box center [402, 93] width 675 height 22
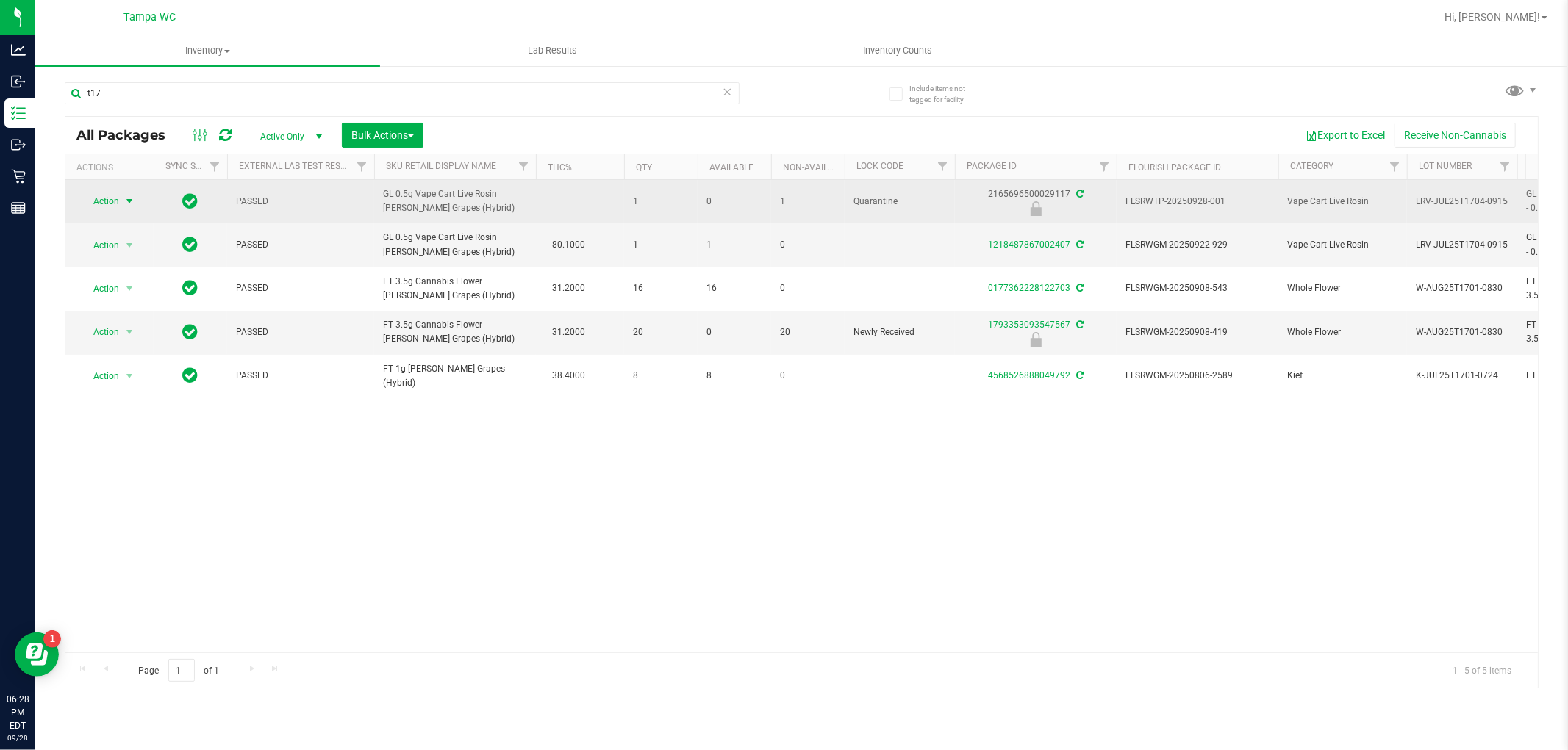
click at [130, 200] on span "select" at bounding box center [129, 201] width 12 height 12
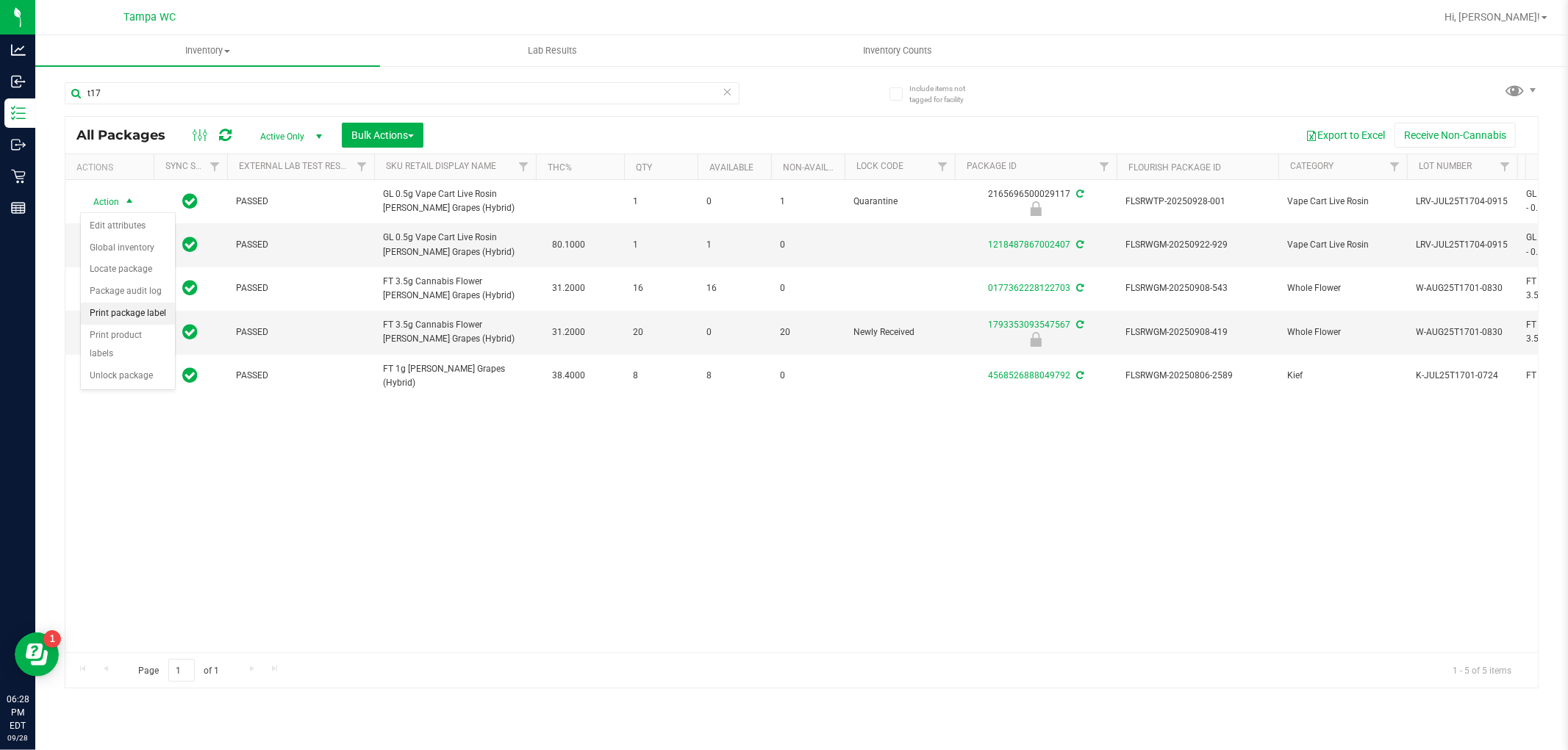
click at [121, 317] on li "Print package label" at bounding box center [128, 314] width 94 height 22
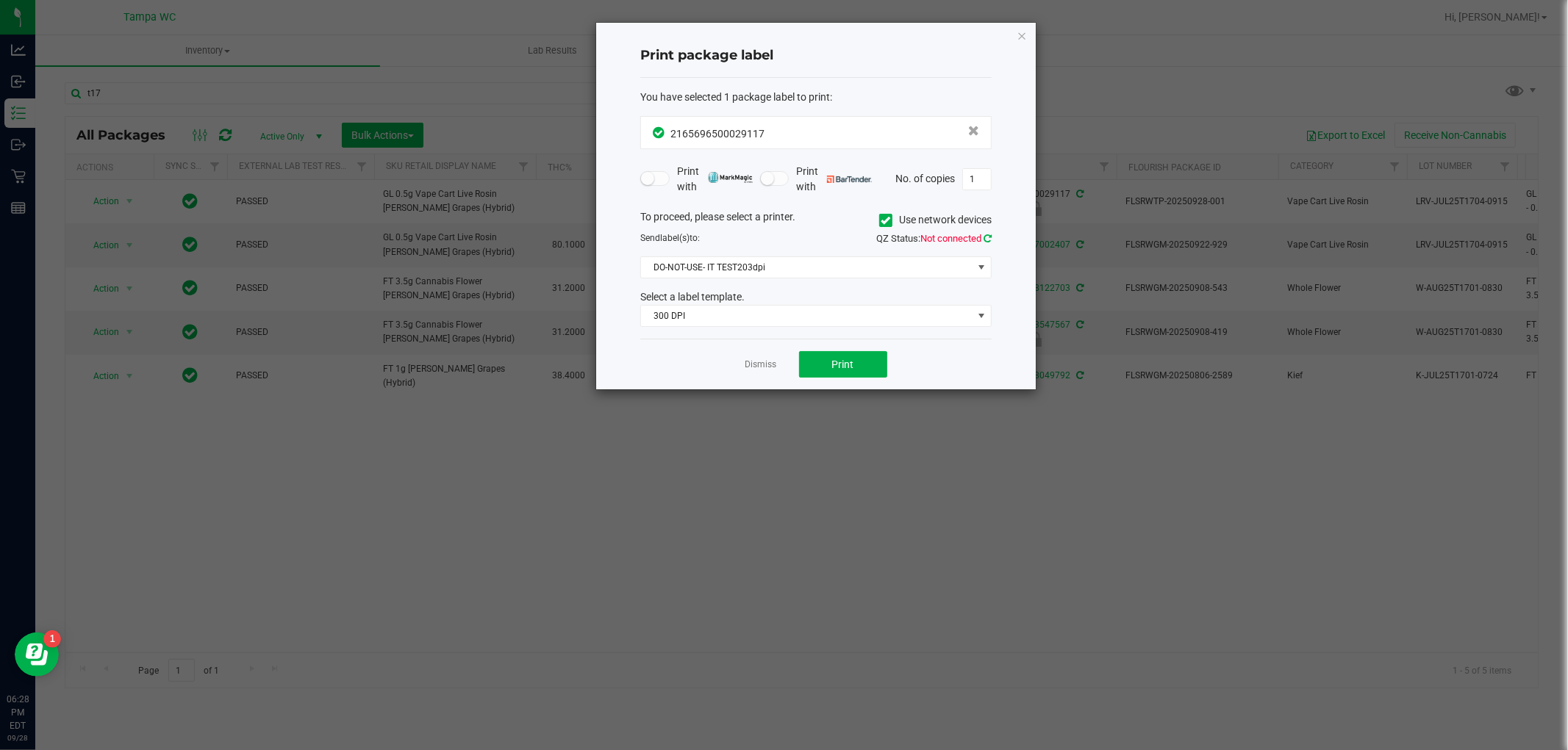
click at [986, 235] on icon at bounding box center [987, 238] width 8 height 10
click at [982, 182] on input "1" at bounding box center [977, 179] width 28 height 20
click at [872, 282] on div "To proceed, please select a printer. Use network devices Send label(s) to: QZ S…" at bounding box center [816, 268] width 352 height 118
click at [844, 261] on span "DO-NOT-USE- IT TEST203dpi" at bounding box center [807, 267] width 332 height 20
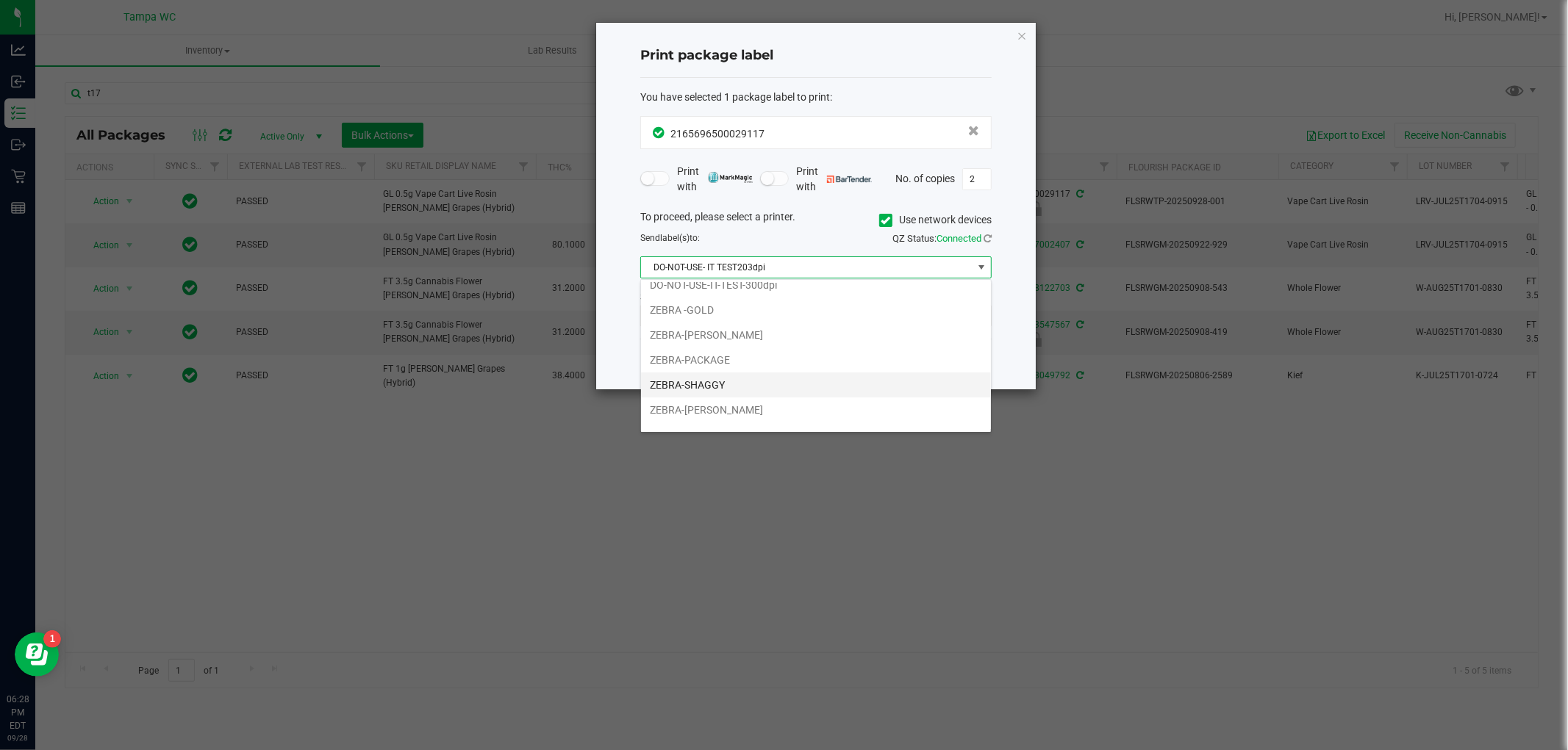
scroll to position [53, 0]
click at [695, 422] on li "ZEBRA2" at bounding box center [816, 416] width 350 height 25
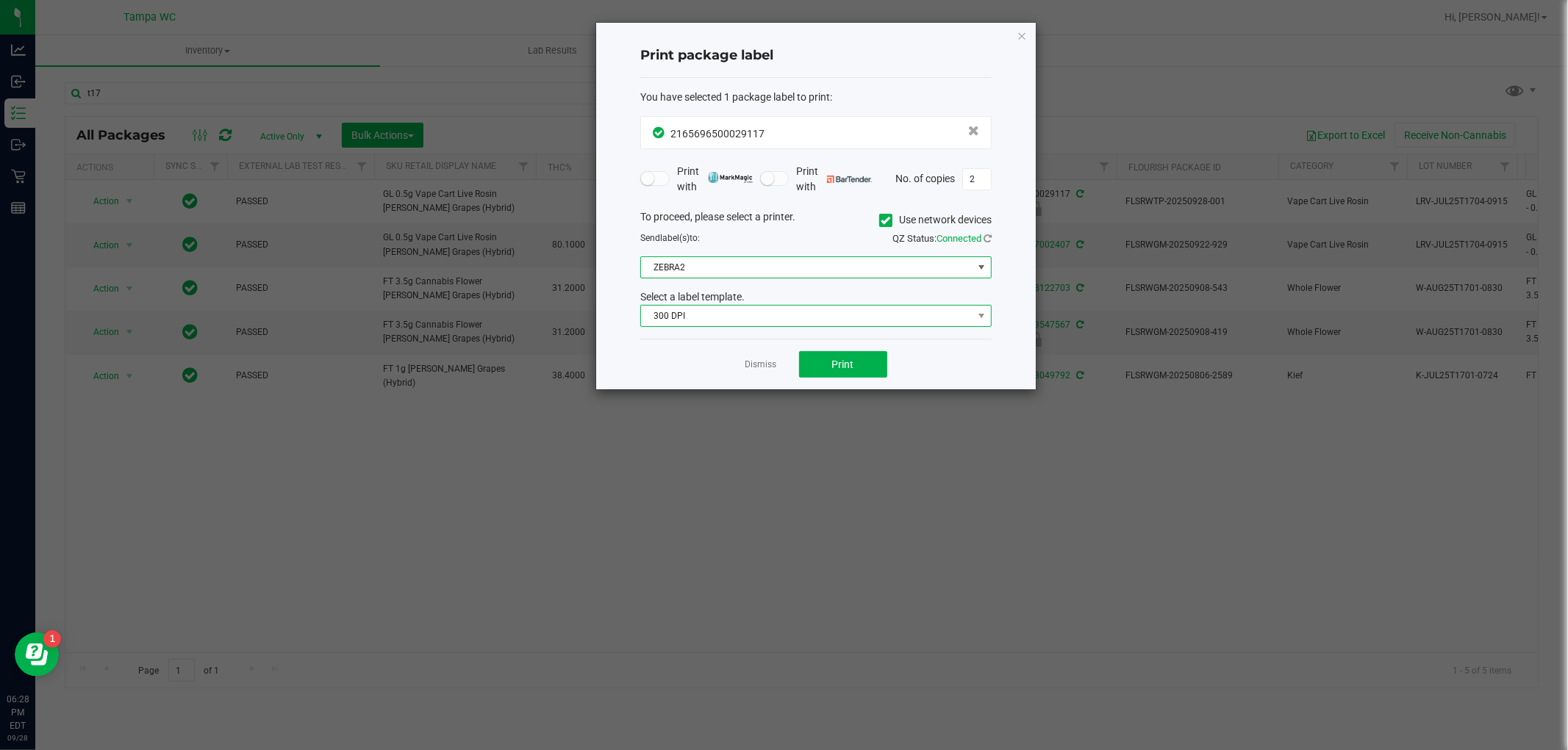
click at [728, 325] on span "300 DPI" at bounding box center [807, 315] width 332 height 20
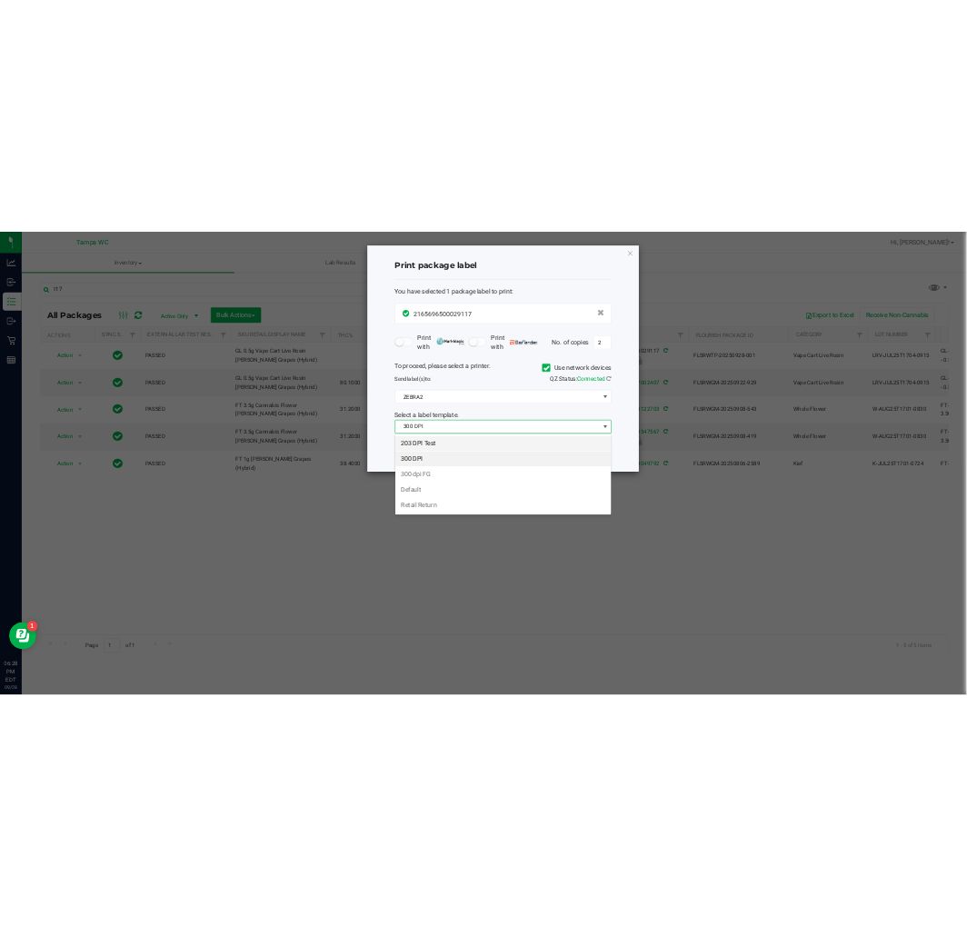
scroll to position [27, 434]
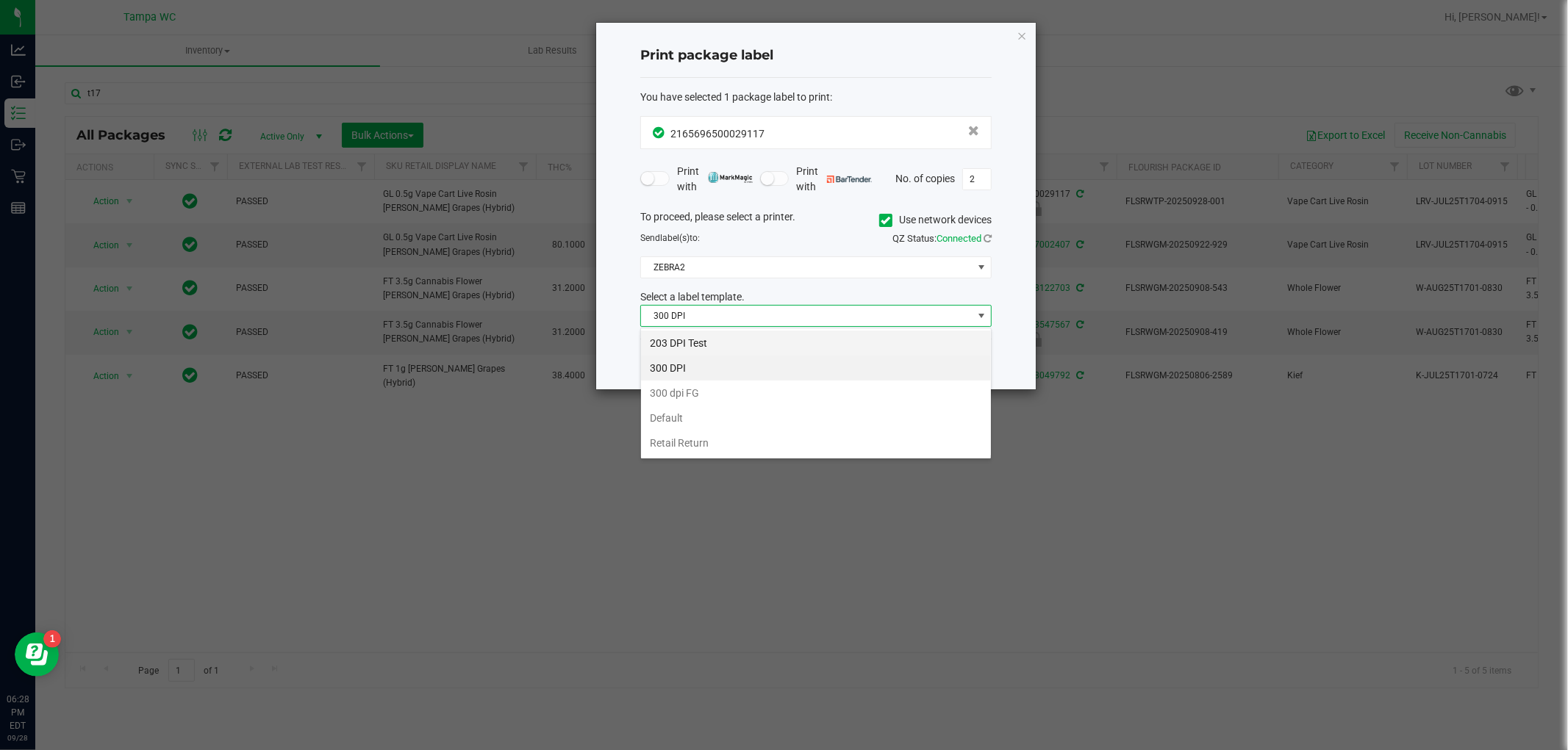
click at [704, 339] on li "203 DPI Test" at bounding box center [816, 343] width 350 height 25
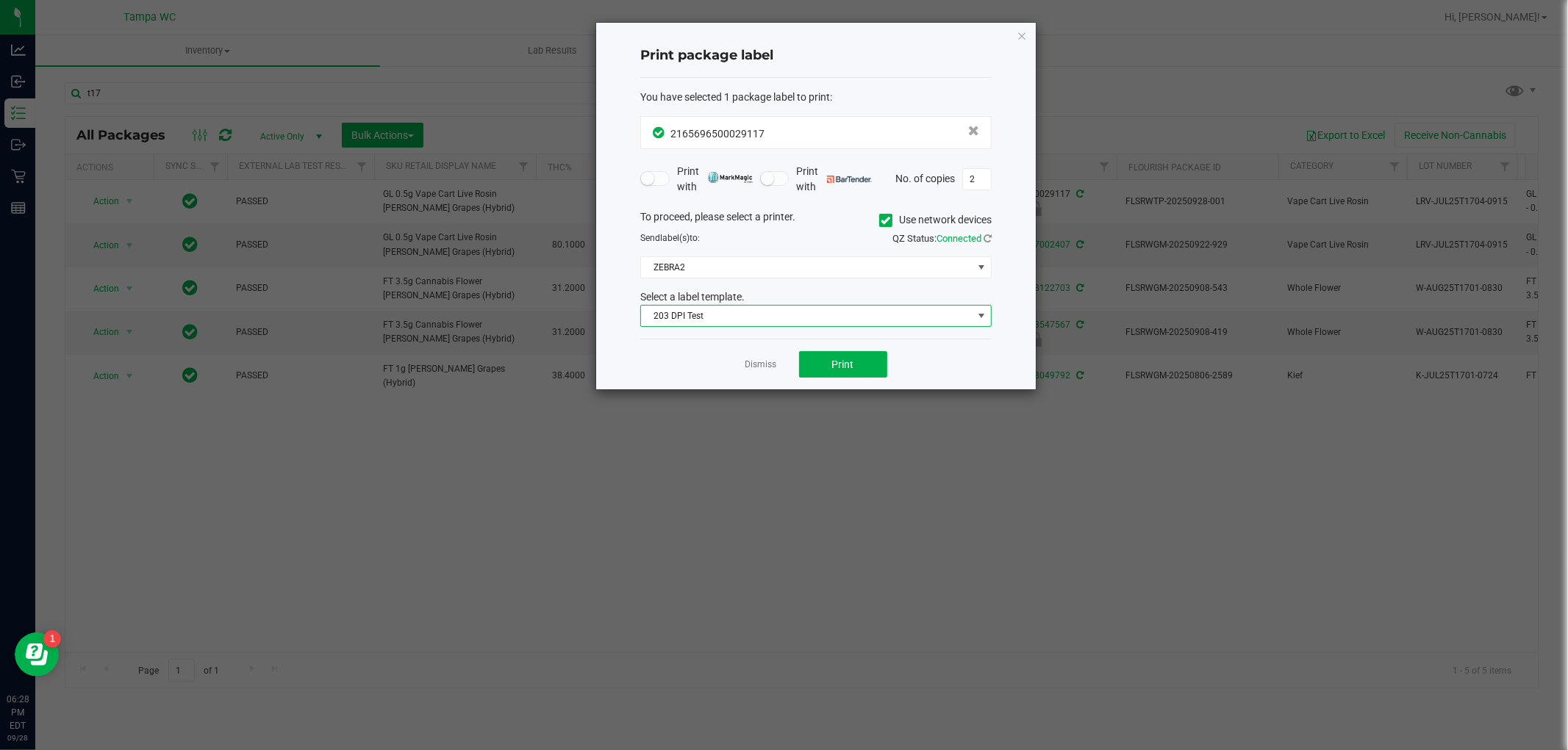
click at [833, 232] on div "QZ Status: Connected" at bounding box center [909, 238] width 187 height 15
click at [840, 364] on span "Print" at bounding box center [843, 364] width 22 height 12
click at [762, 360] on link "Dismiss" at bounding box center [761, 364] width 32 height 12
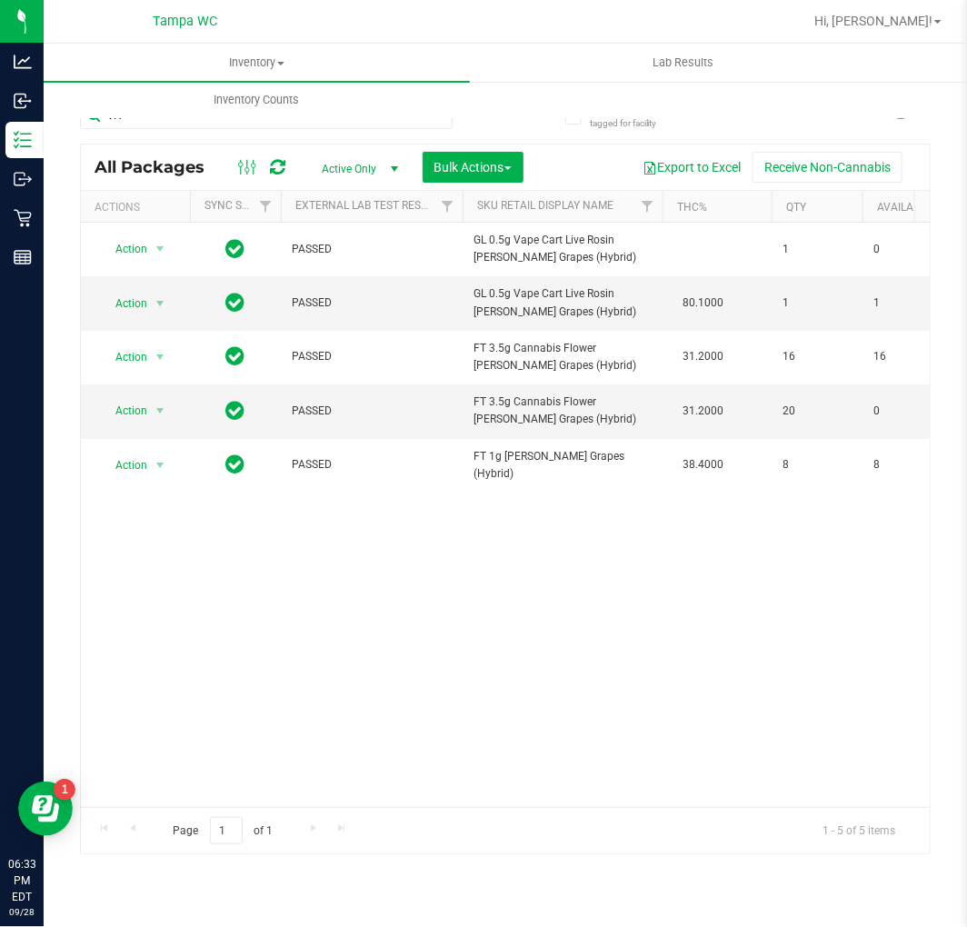
click at [516, 558] on div "Action Action Edit attributes Global inventory Locate package Package audit log…" at bounding box center [505, 515] width 849 height 585
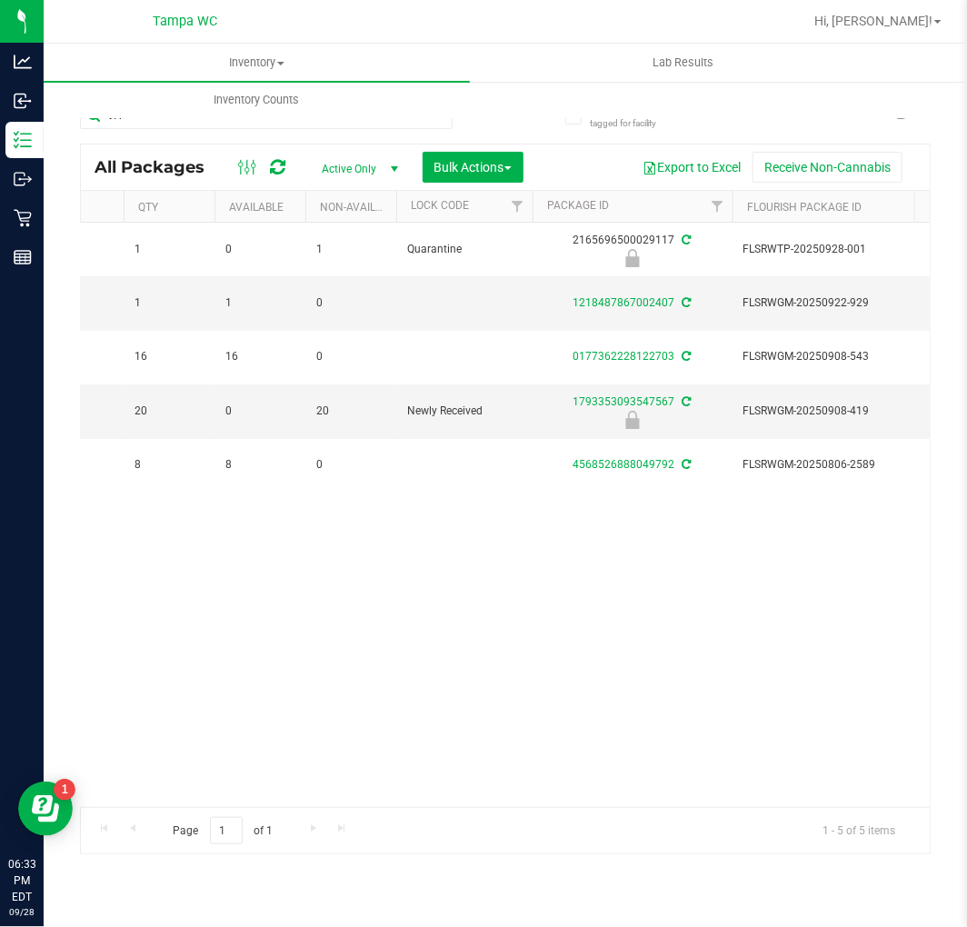
scroll to position [0, 655]
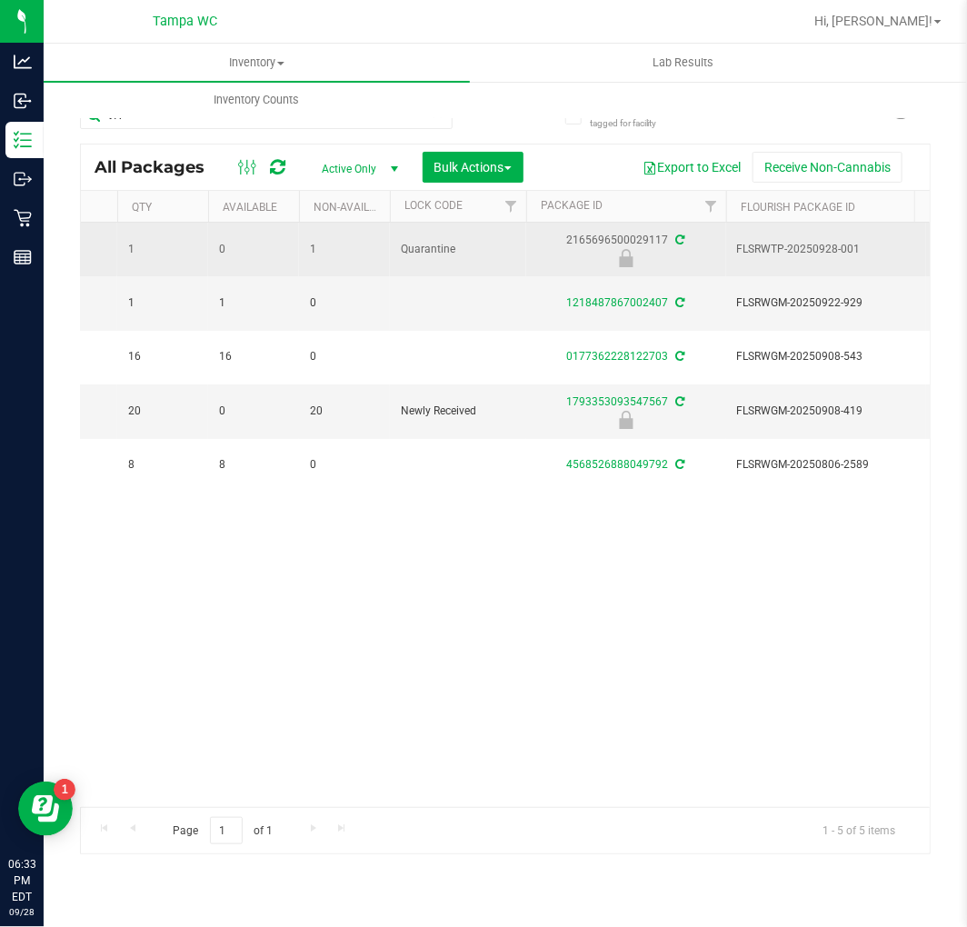
click at [628, 239] on div "2165696500029117" at bounding box center [626, 249] width 205 height 35
click at [621, 242] on div "2165696500029117" at bounding box center [626, 249] width 205 height 35
click at [620, 243] on div "2165696500029117" at bounding box center [626, 249] width 205 height 35
click at [620, 244] on div "2165696500029117" at bounding box center [626, 249] width 205 height 35
click at [620, 243] on div "2165696500029117" at bounding box center [626, 249] width 205 height 35
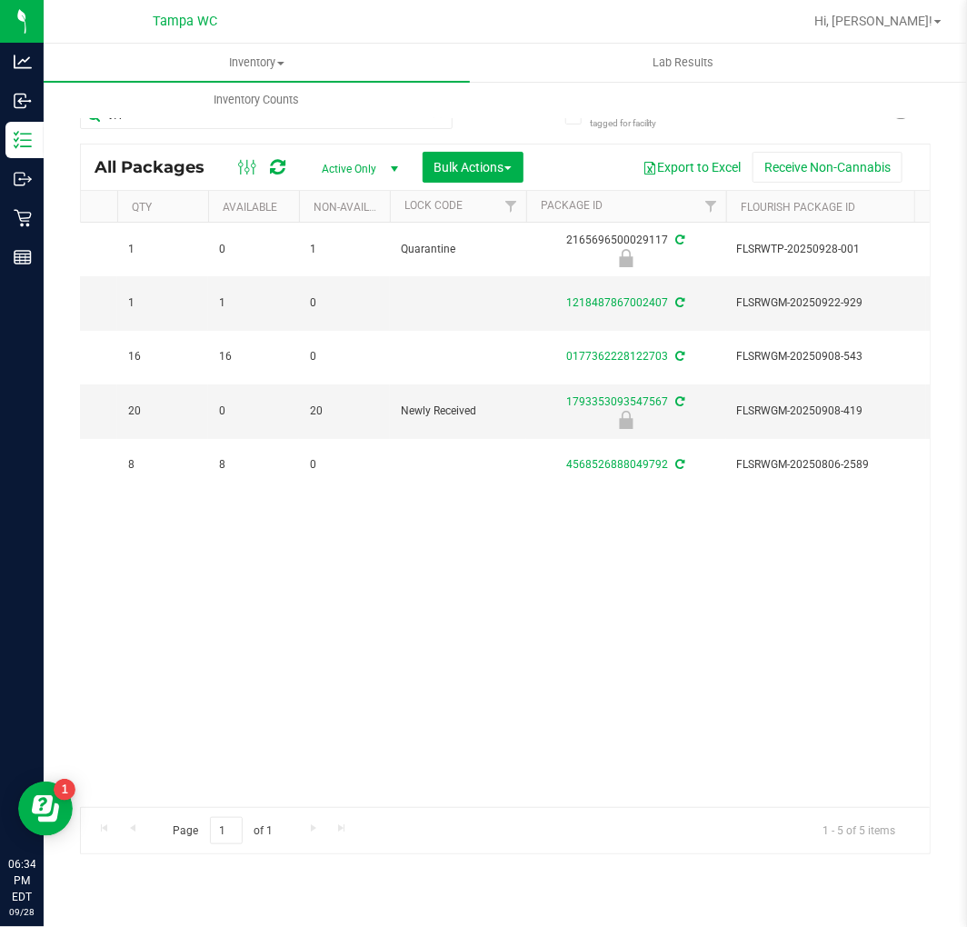
scroll to position [0, 1144]
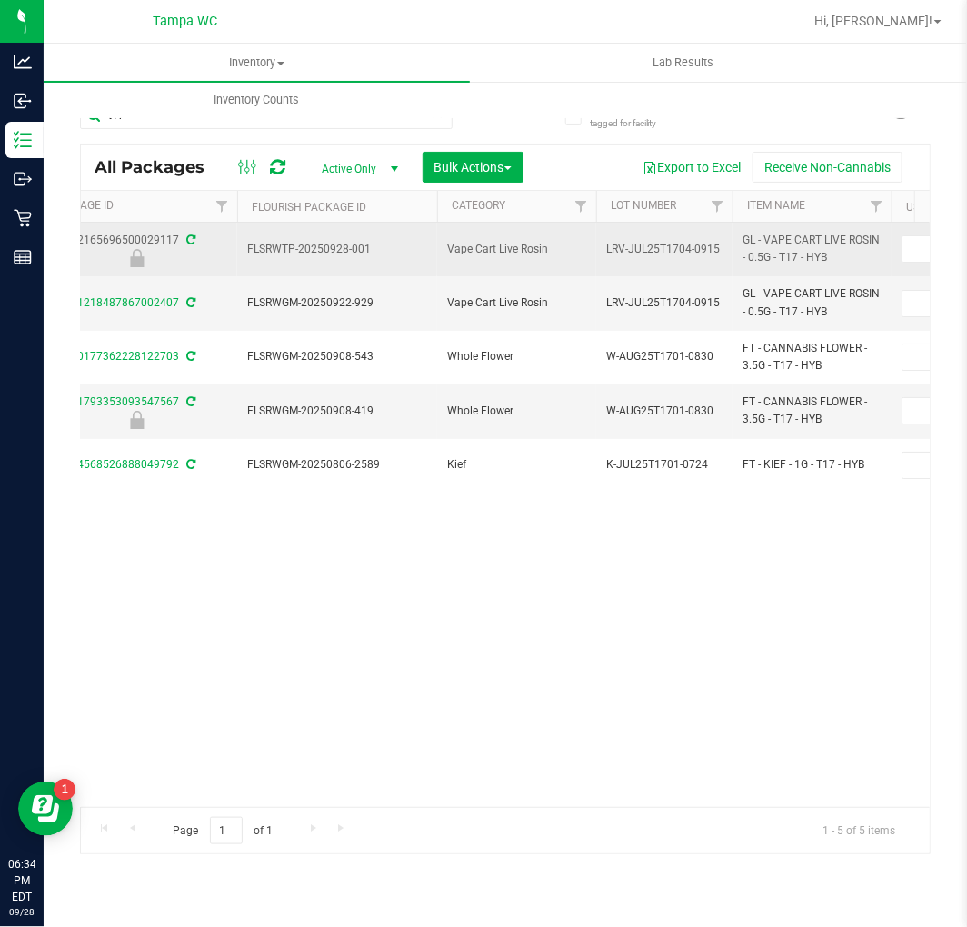
click at [697, 248] on span "LRV-JUL25T1704-0915" at bounding box center [664, 249] width 115 height 17
click at [697, 249] on span "LRV-JUL25T1704-0915" at bounding box center [664, 249] width 115 height 17
click at [697, 250] on span "LRV-JUL25T1704-0915" at bounding box center [664, 249] width 115 height 17
click at [697, 252] on span "LRV-JUL25T1704-0915" at bounding box center [664, 249] width 115 height 17
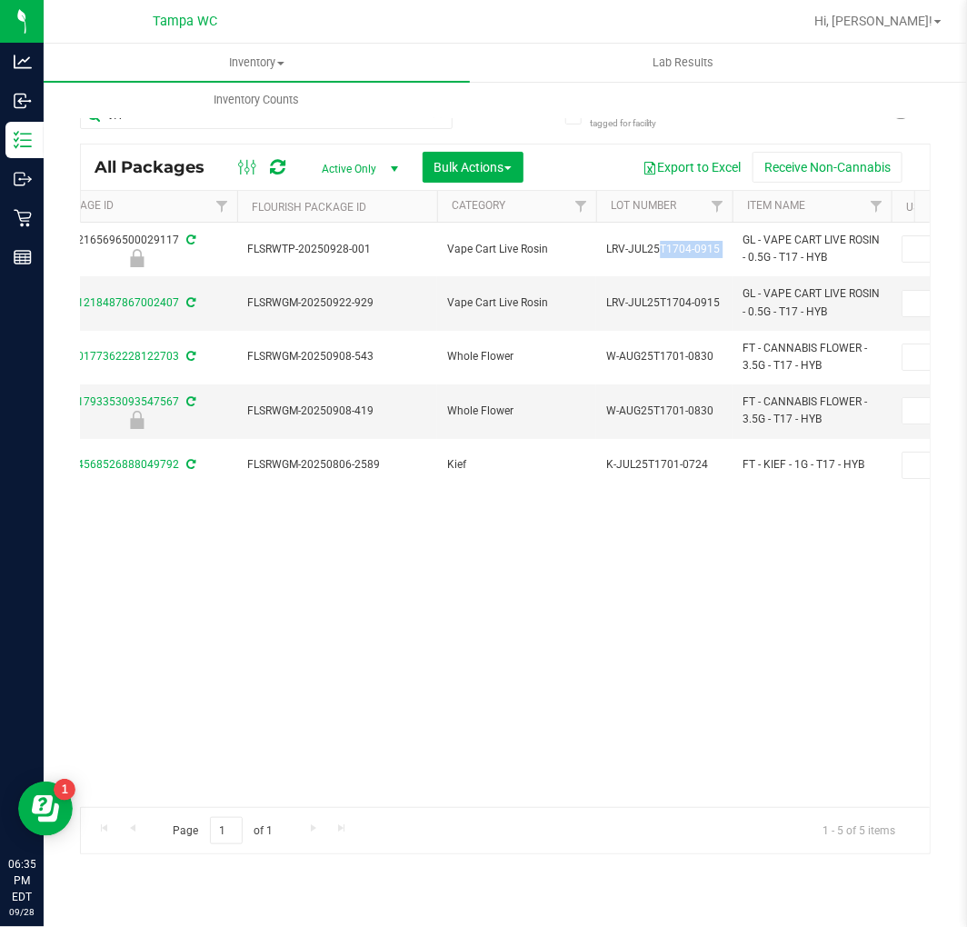
click at [641, 586] on div "Action Action Edit attributes Global inventory Locate package Package audit log…" at bounding box center [505, 515] width 849 height 585
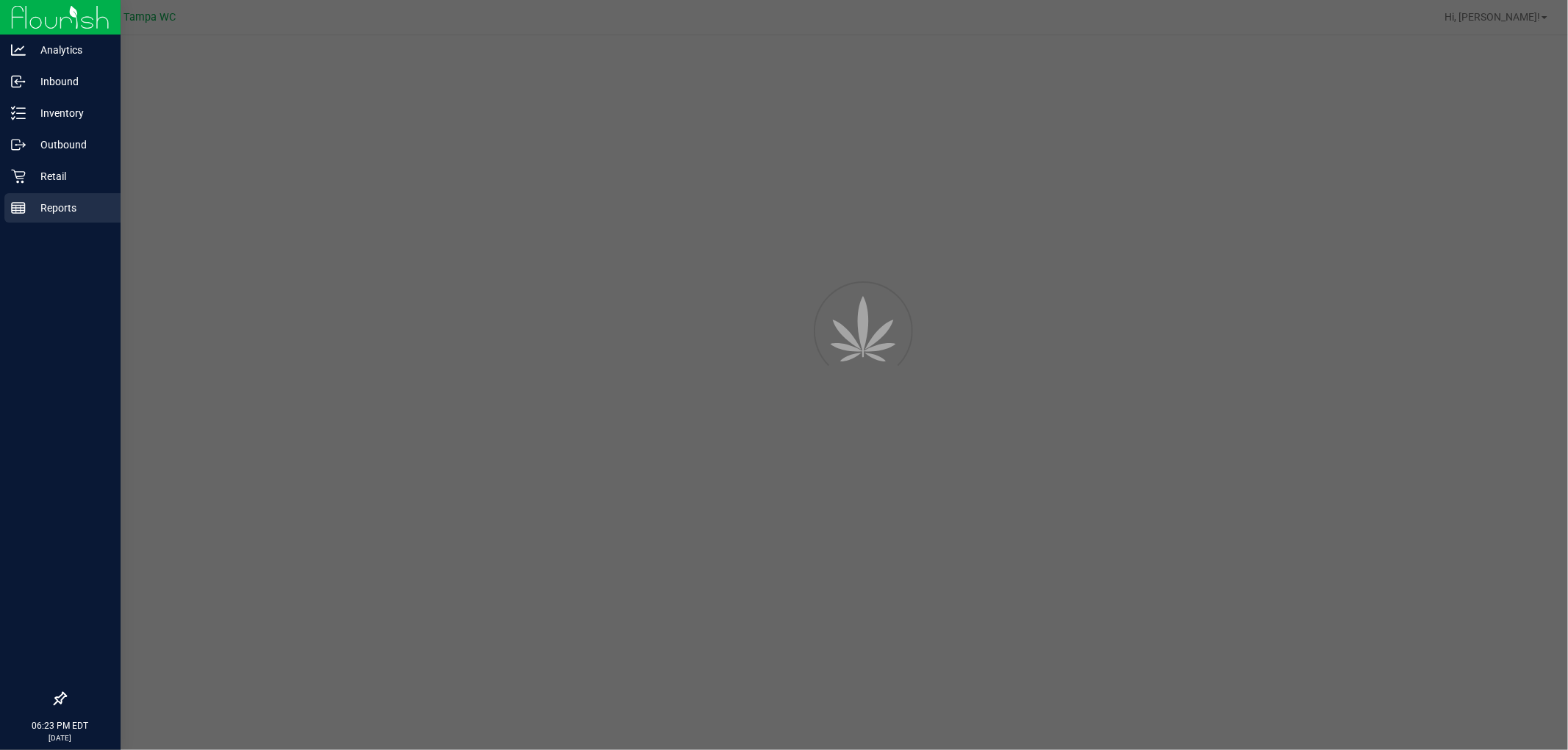
click at [19, 208] on icon at bounding box center [19, 208] width 15 height 15
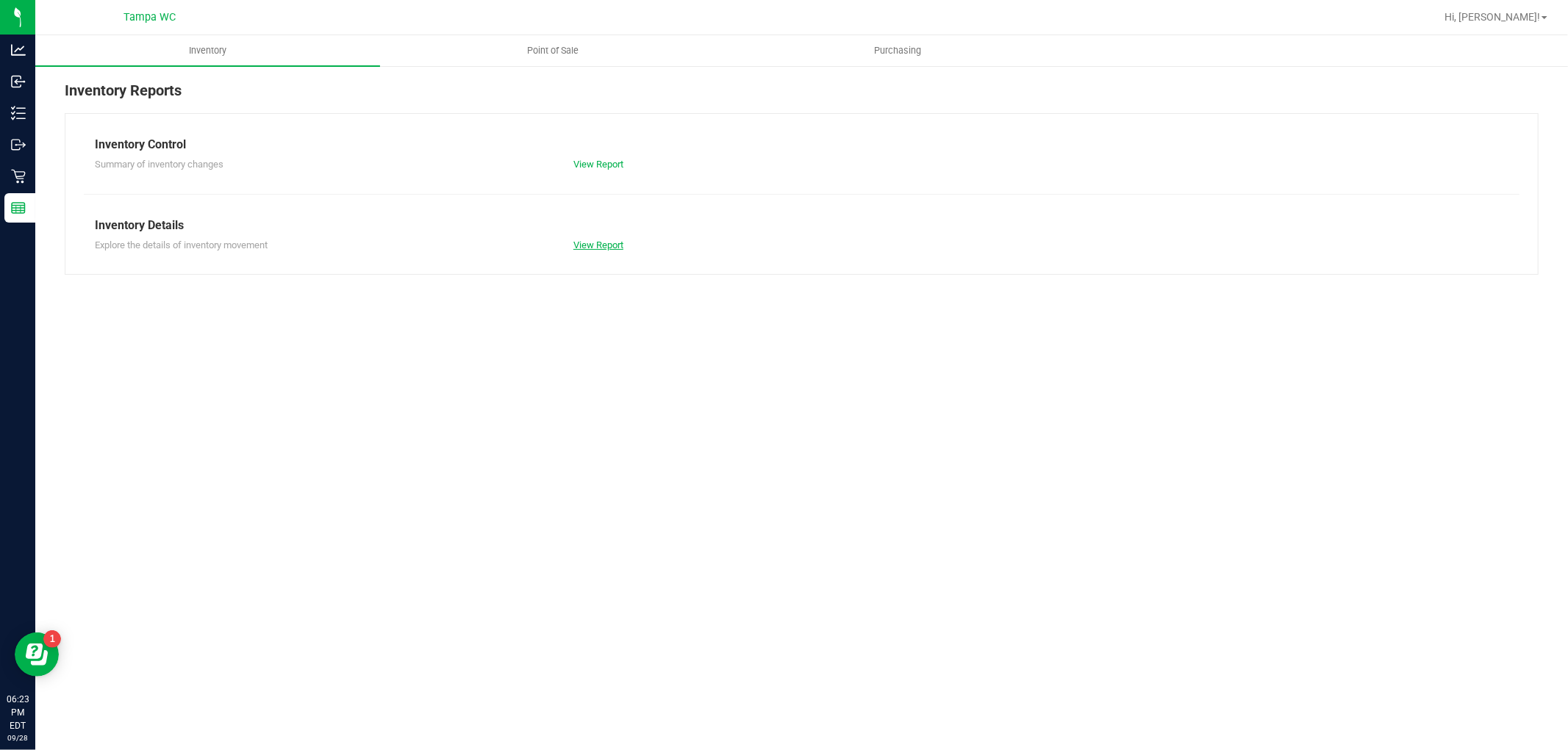
click at [589, 240] on link "View Report" at bounding box center [598, 245] width 50 height 11
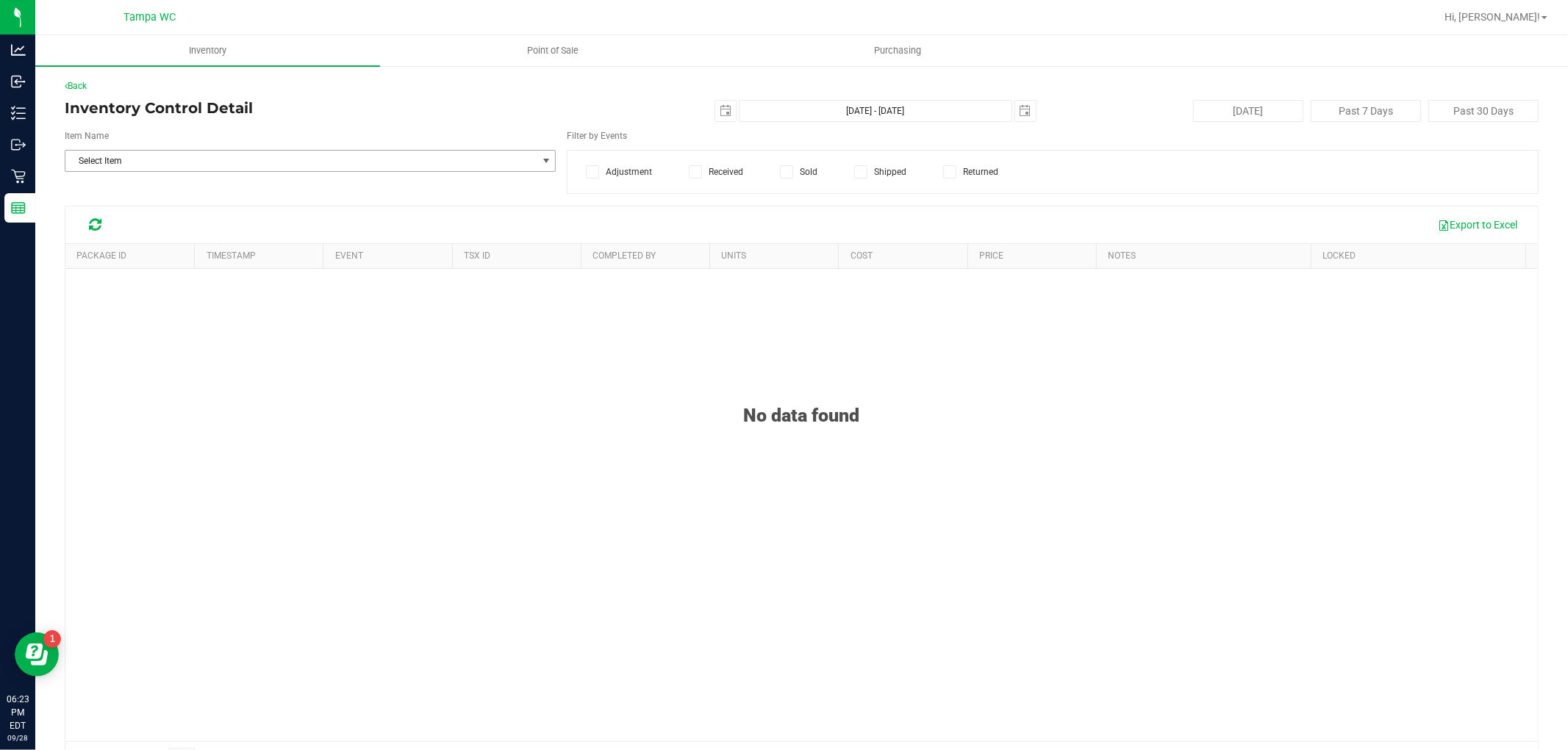
click at [166, 166] on span "Select Item" at bounding box center [301, 160] width 471 height 20
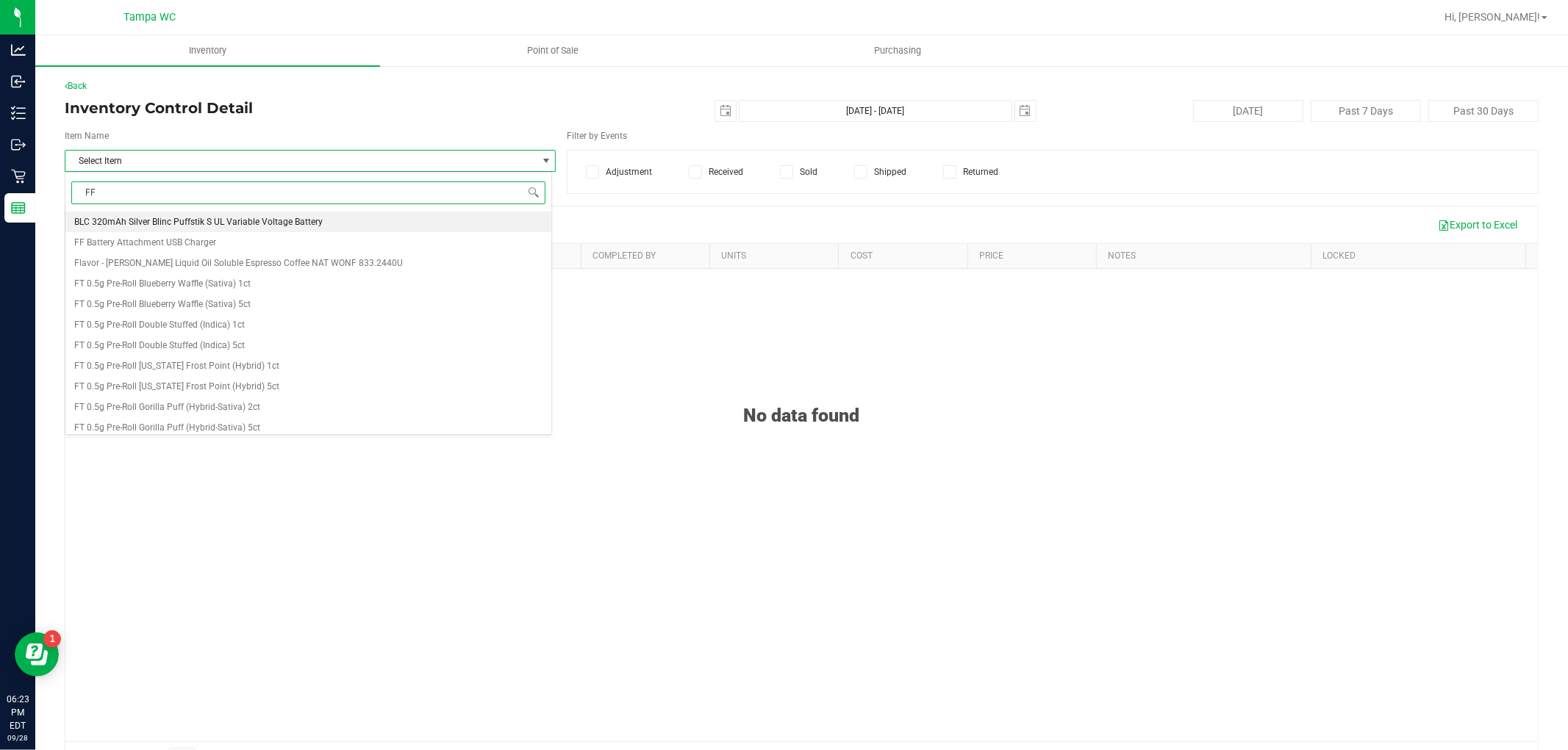
type input "FFP"
click at [205, 327] on span "FT 1g Pre-Roll [US_STATE] Frost Point (Hybrid) 1ct" at bounding box center [173, 324] width 198 height 11
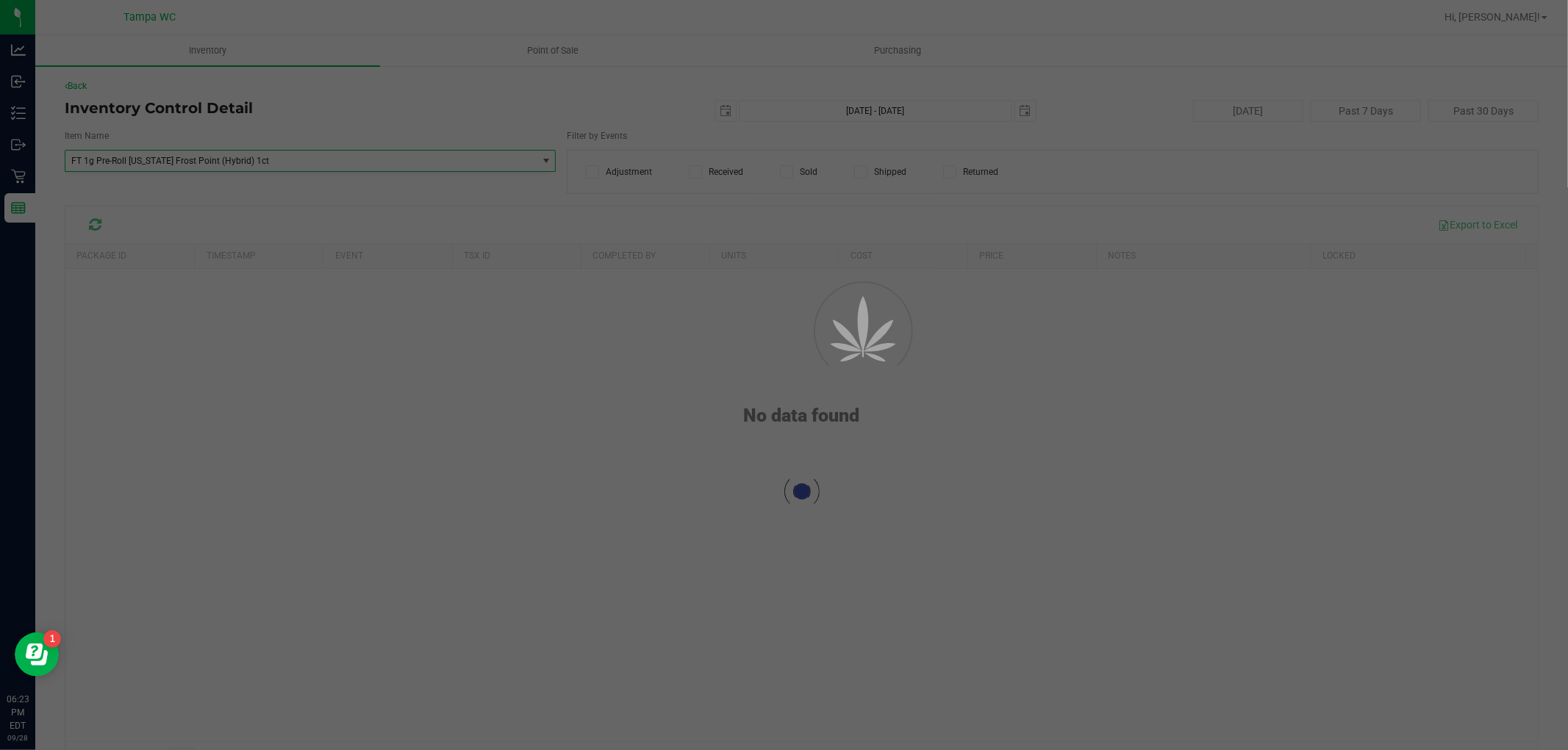
scroll to position [34312, 0]
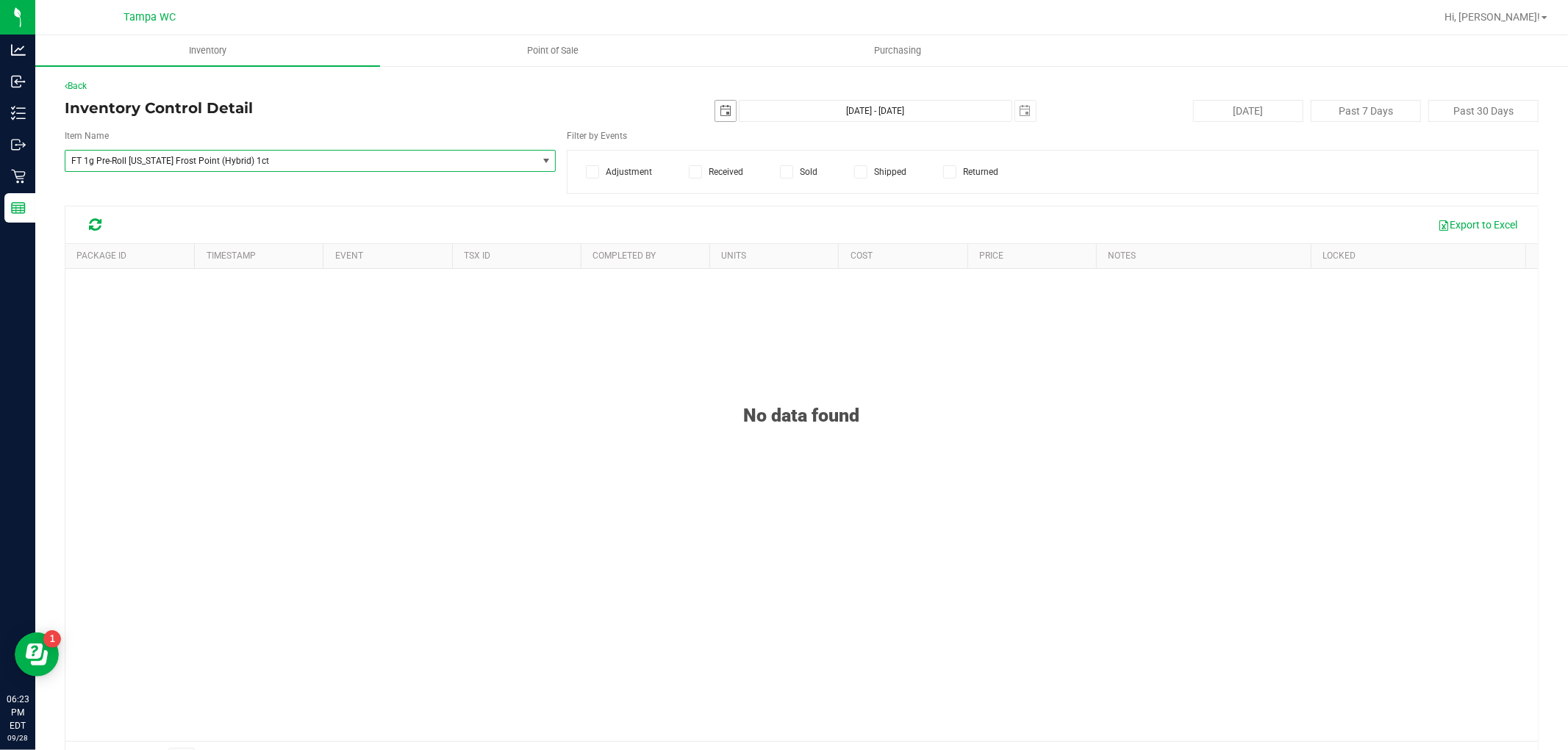
click at [720, 108] on span "select" at bounding box center [725, 111] width 12 height 12
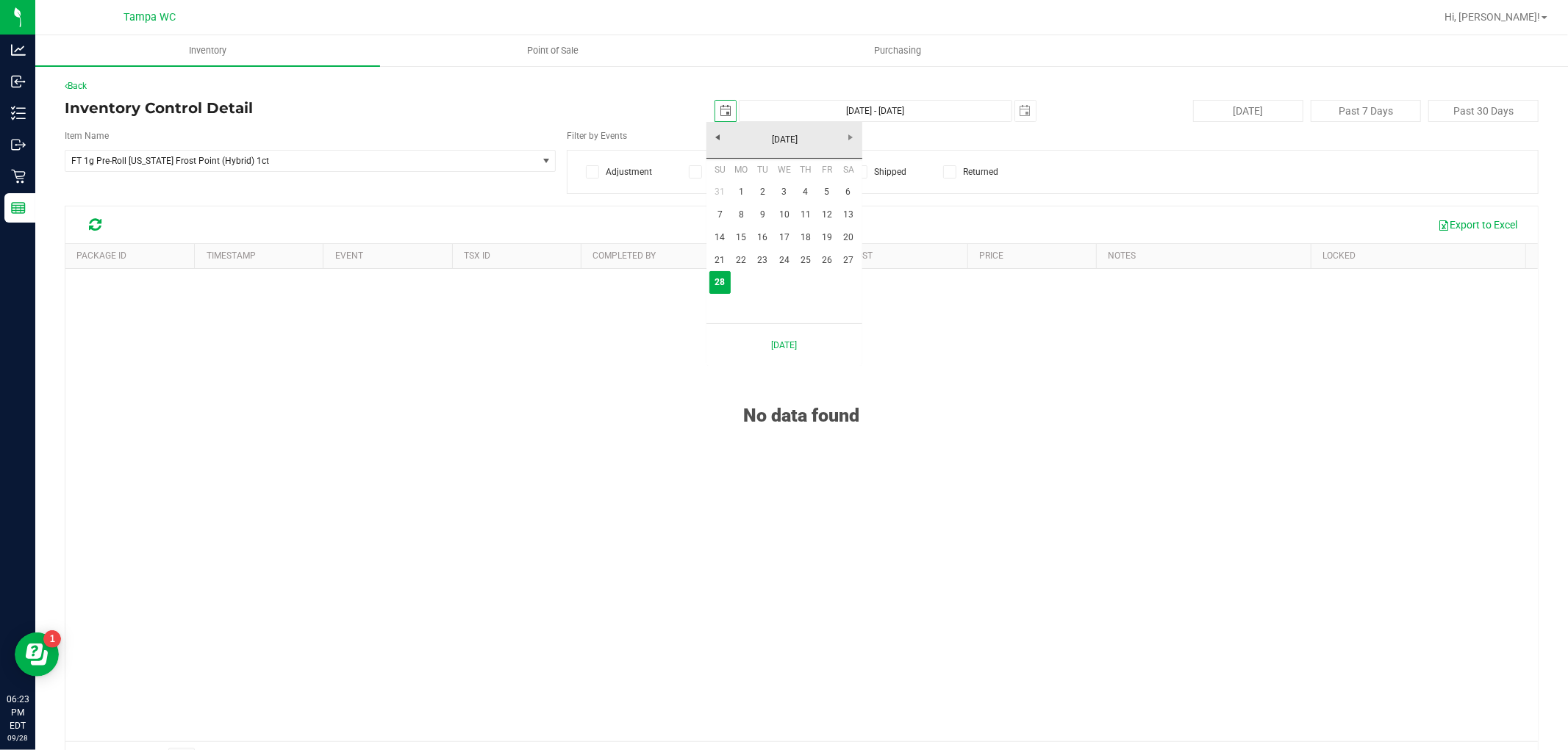
scroll to position [0, 36]
click at [841, 262] on link "27" at bounding box center [848, 260] width 21 height 23
type input "2025-09-27"
type input "Sep 27, 2025 - Sep 28, 2025"
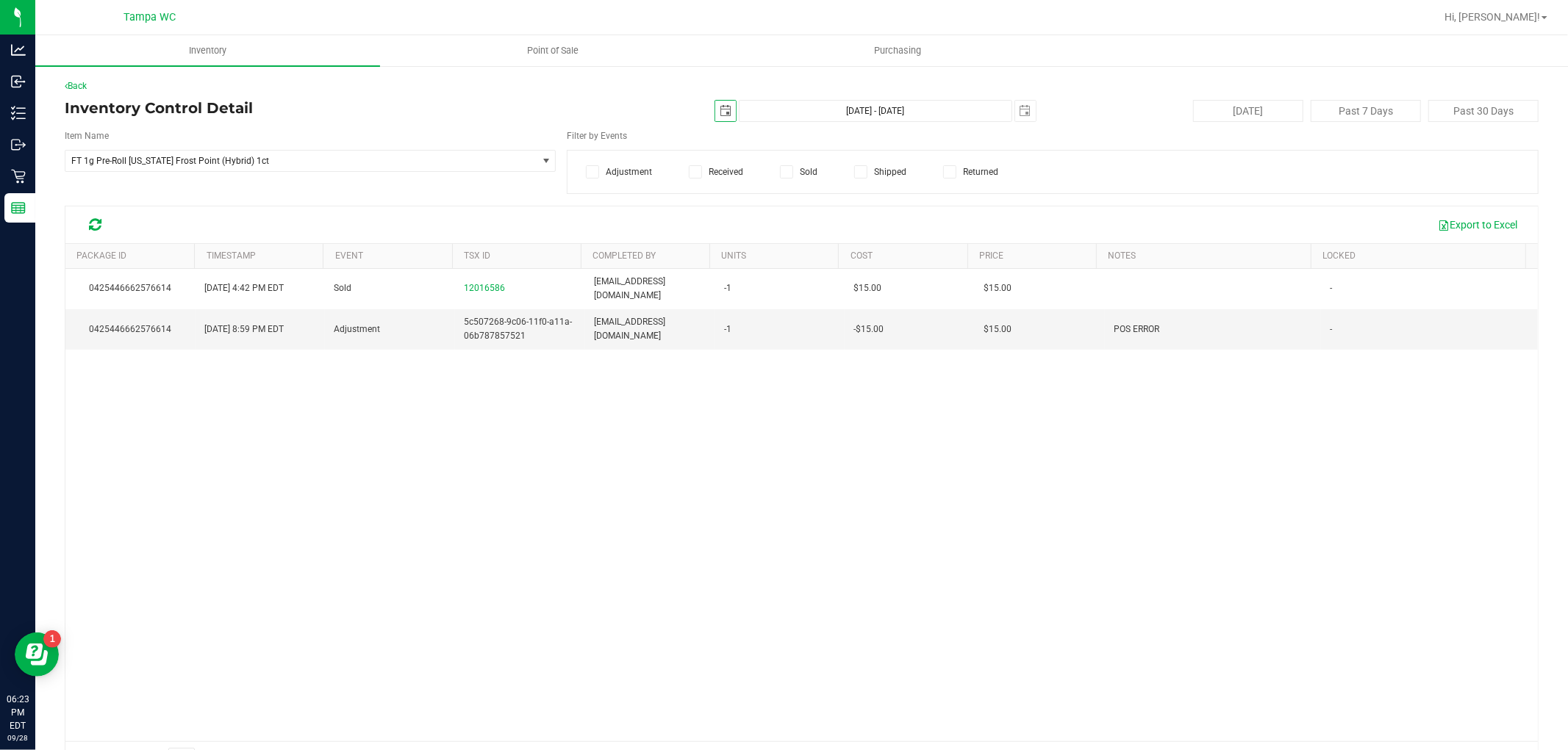
drag, startPoint x: 732, startPoint y: 472, endPoint x: 678, endPoint y: 442, distance: 61.8
click at [732, 473] on div "0425446662576614 Sep 27, 2025 4:42 PM EDT Sold 12016586 zgilbert@liveparallel.c…" at bounding box center [801, 505] width 1473 height 473
click at [600, 447] on div "0425446662576614 Sep 27, 2025 4:42 PM EDT Sold 12016586 zgilbert@liveparallel.c…" at bounding box center [801, 505] width 1473 height 473
click at [600, 446] on div "0425446662576614 Sep 27, 2025 4:42 PM EDT Sold 12016586 zgilbert@liveparallel.c…" at bounding box center [801, 505] width 1473 height 473
click at [602, 442] on div "0425446662576614 Sep 27, 2025 4:42 PM EDT Sold 12016586 zgilbert@liveparallel.c…" at bounding box center [801, 505] width 1473 height 473
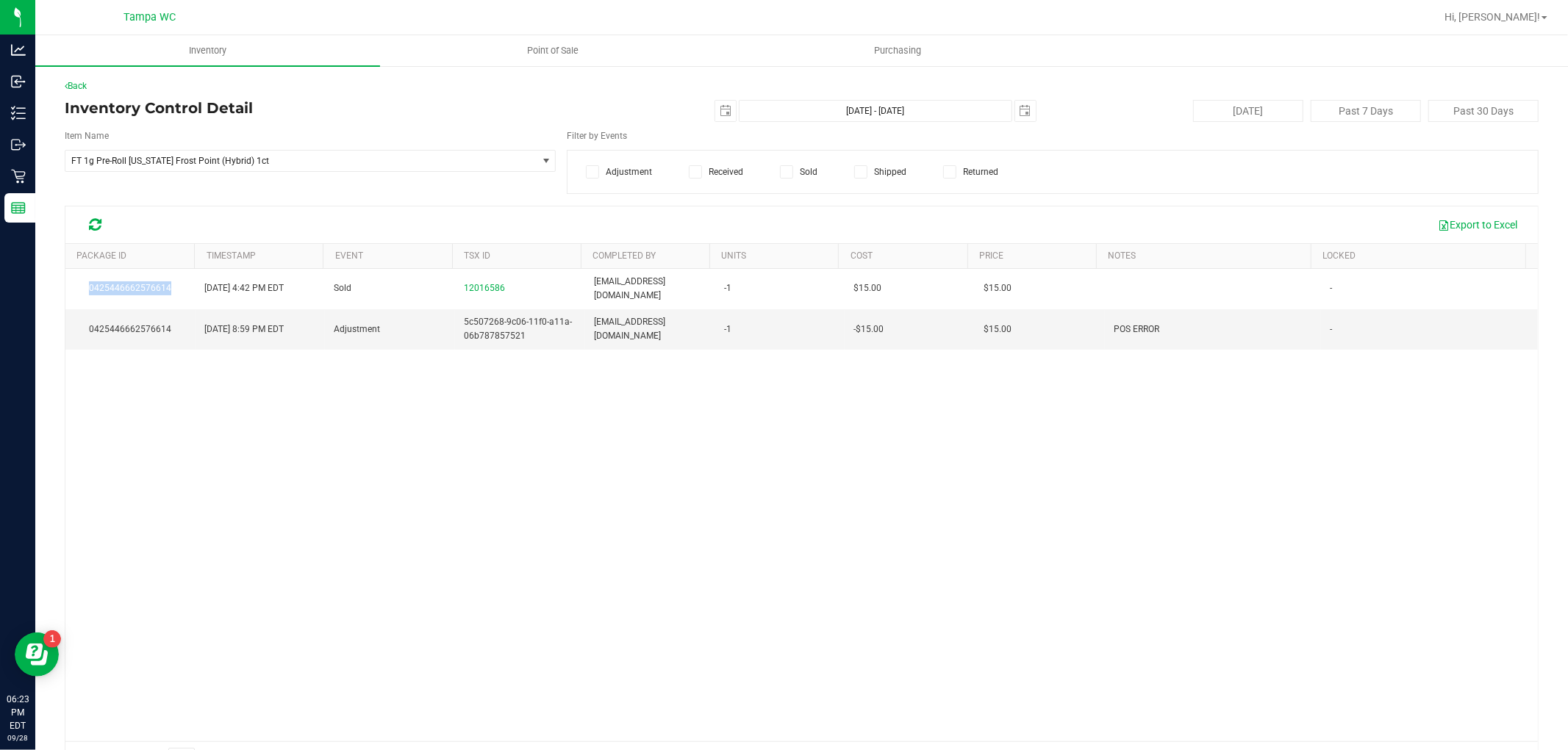
click at [603, 441] on div "0425446662576614 Sep 27, 2025 4:42 PM EDT Sold 12016586 zgilbert@liveparallel.c…" at bounding box center [801, 505] width 1473 height 473
click at [595, 376] on div "0425446662576614 Sep 27, 2025 4:42 PM EDT Sold 12016586 zgilbert@liveparallel.c…" at bounding box center [801, 505] width 1473 height 473
click at [716, 327] on td "-1" at bounding box center [780, 329] width 130 height 40
click at [858, 322] on span "-$15.00" at bounding box center [868, 329] width 30 height 14
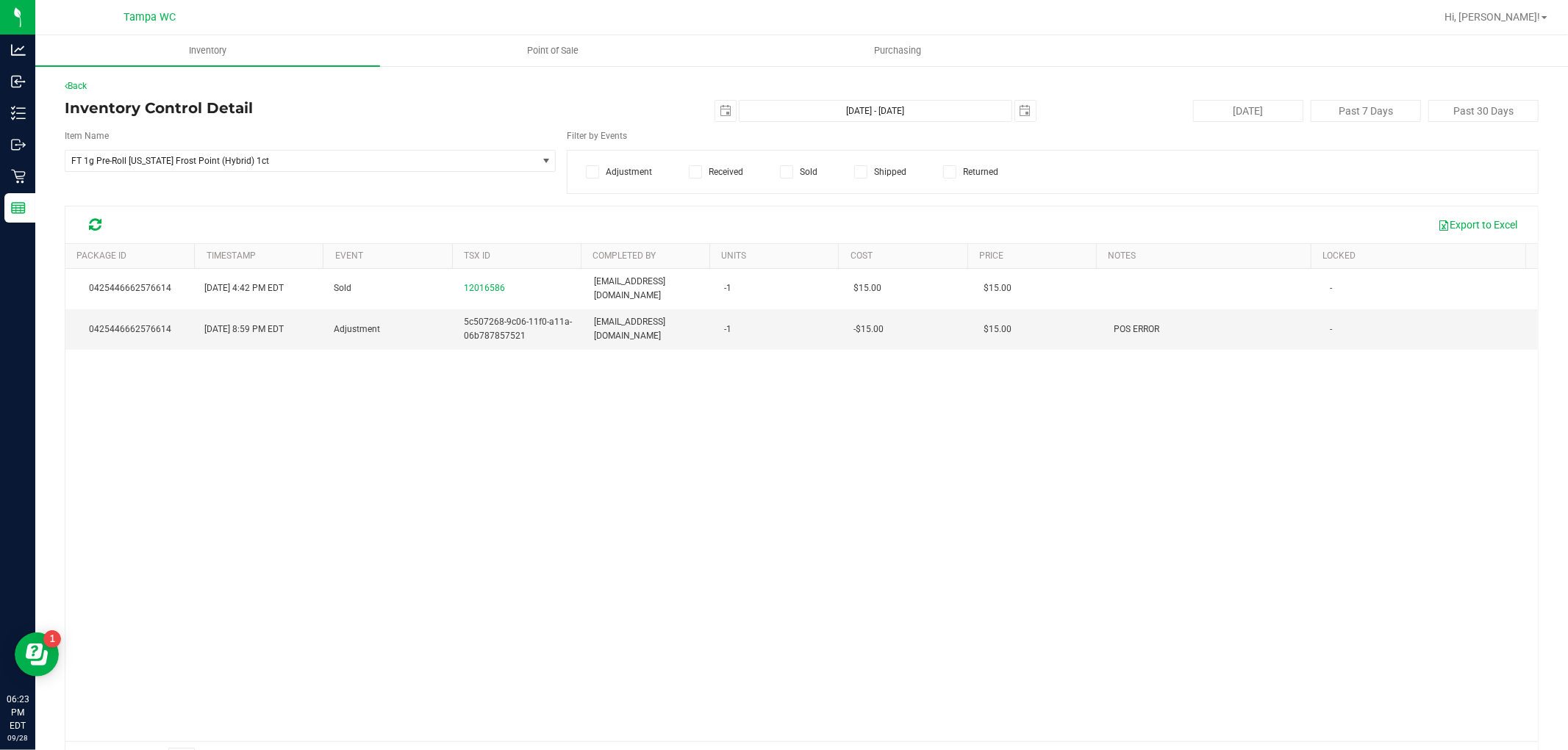
click at [738, 400] on div "0425446662576614 Sep 27, 2025 4:42 PM EDT Sold 12016586 zgilbert@liveparallel.c…" at bounding box center [801, 505] width 1473 height 473
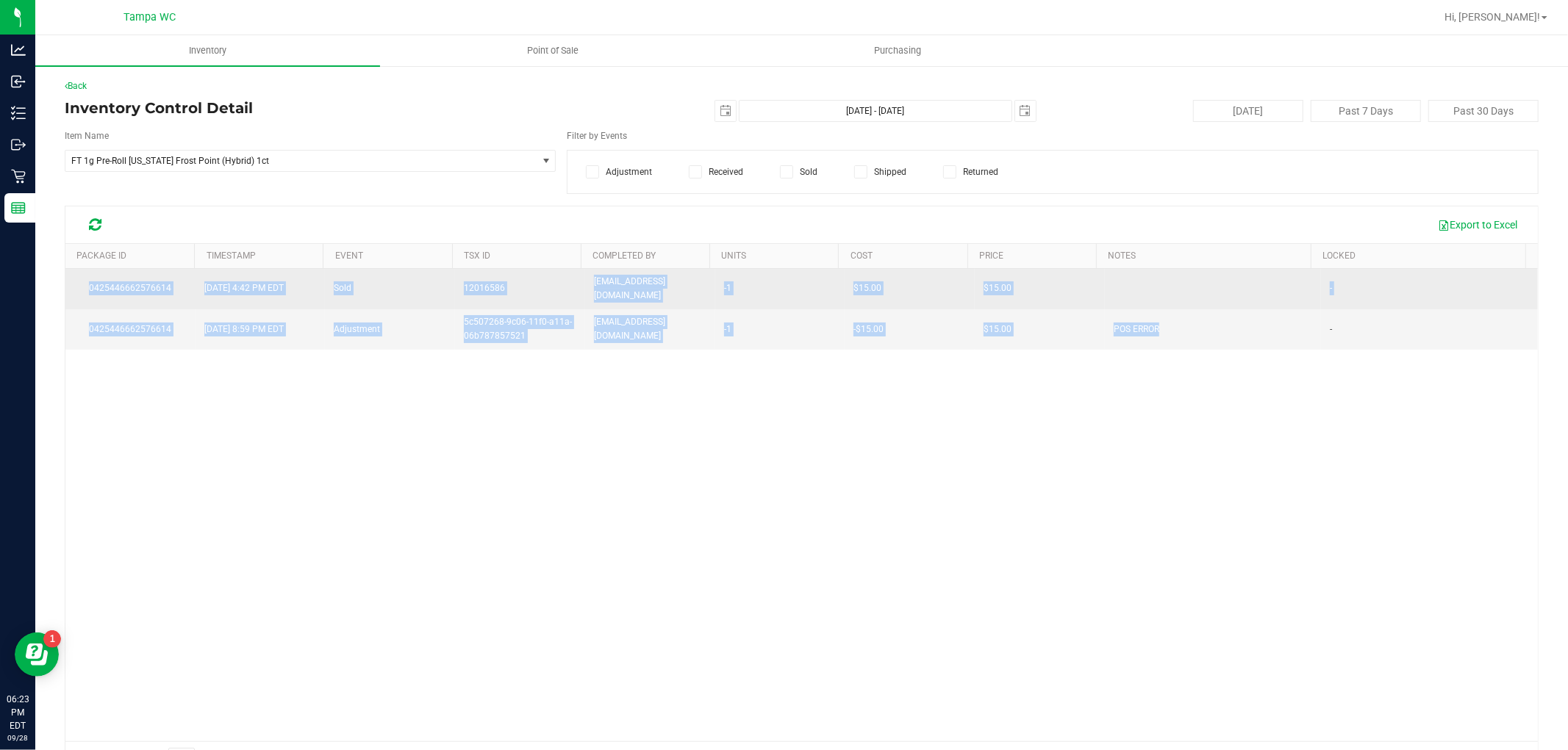
drag, startPoint x: 1163, startPoint y: 320, endPoint x: 82, endPoint y: 283, distance: 1081.6
click at [82, 282] on tbody "0425446662576614 Sep 27, 2025 4:42 PM EDT Sold 12016586 zgilbert@liveparallel.c…" at bounding box center [801, 310] width 1473 height 81
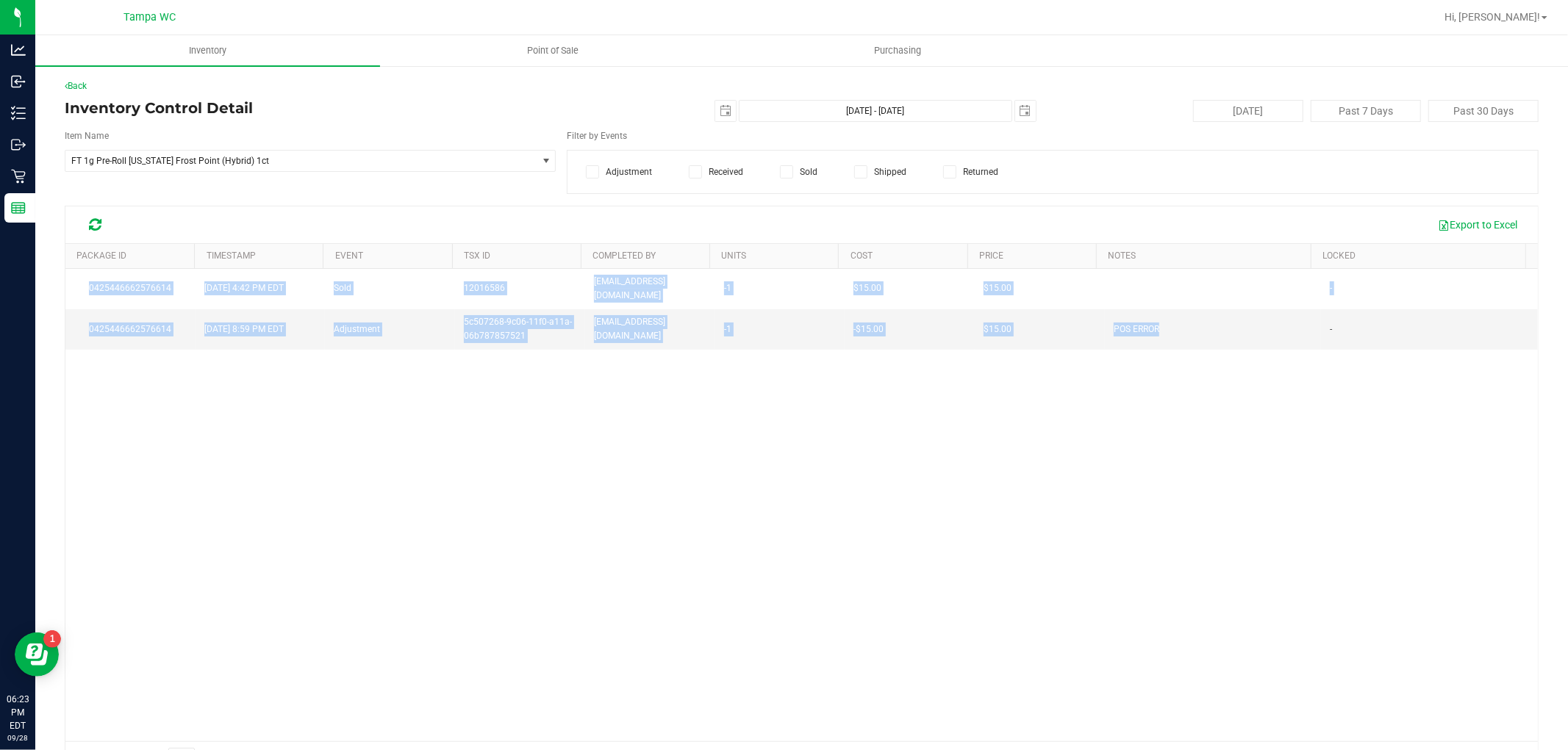
copy tbody "0425446662576614 Sep 27, 2025 4:42 PM EDT Sold 12016586 zgilbert@liveparallel.c…"
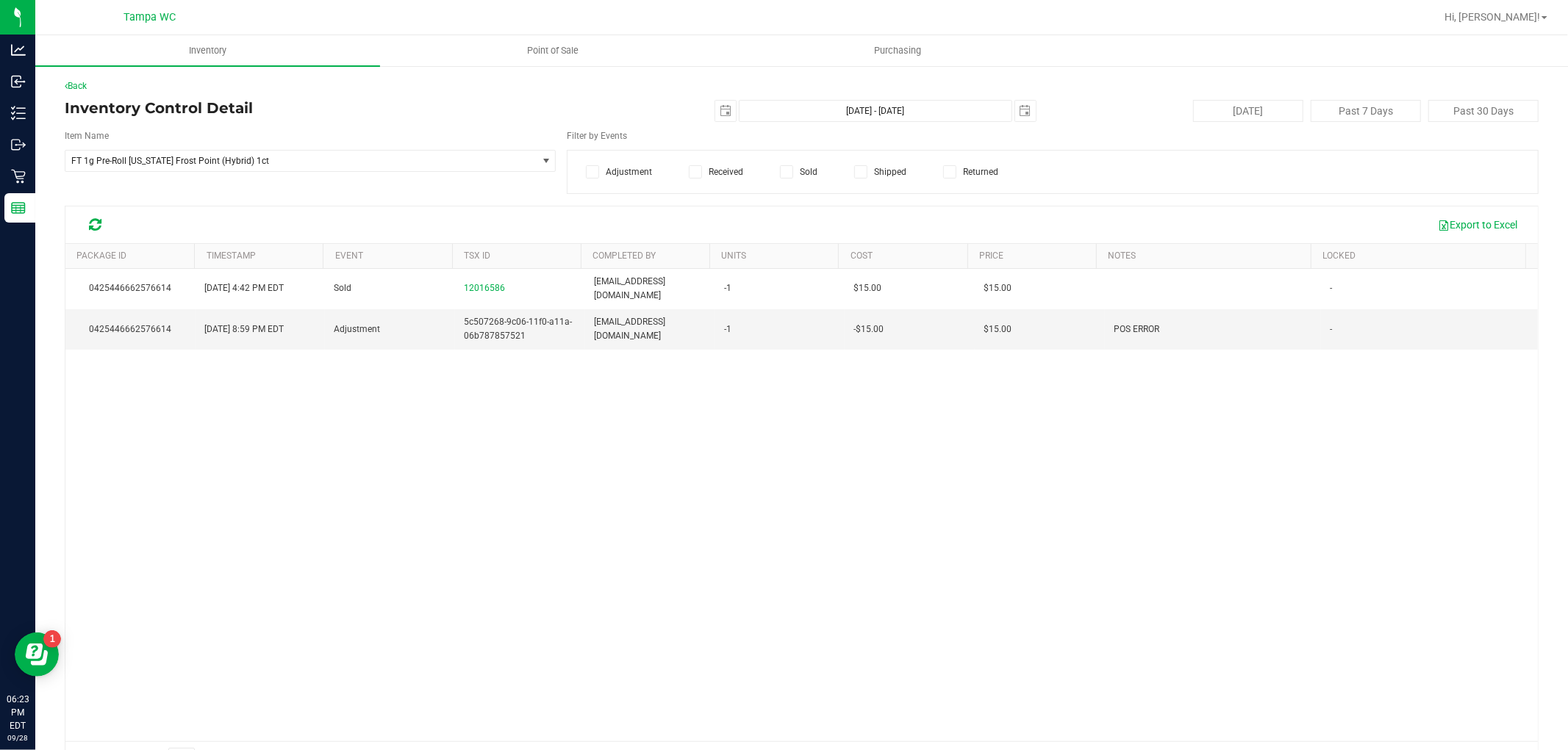
click at [530, 395] on div "0425446662576614 Sep 27, 2025 4:42 PM EDT Sold 12016586 zgilbert@liveparallel.c…" at bounding box center [801, 505] width 1473 height 473
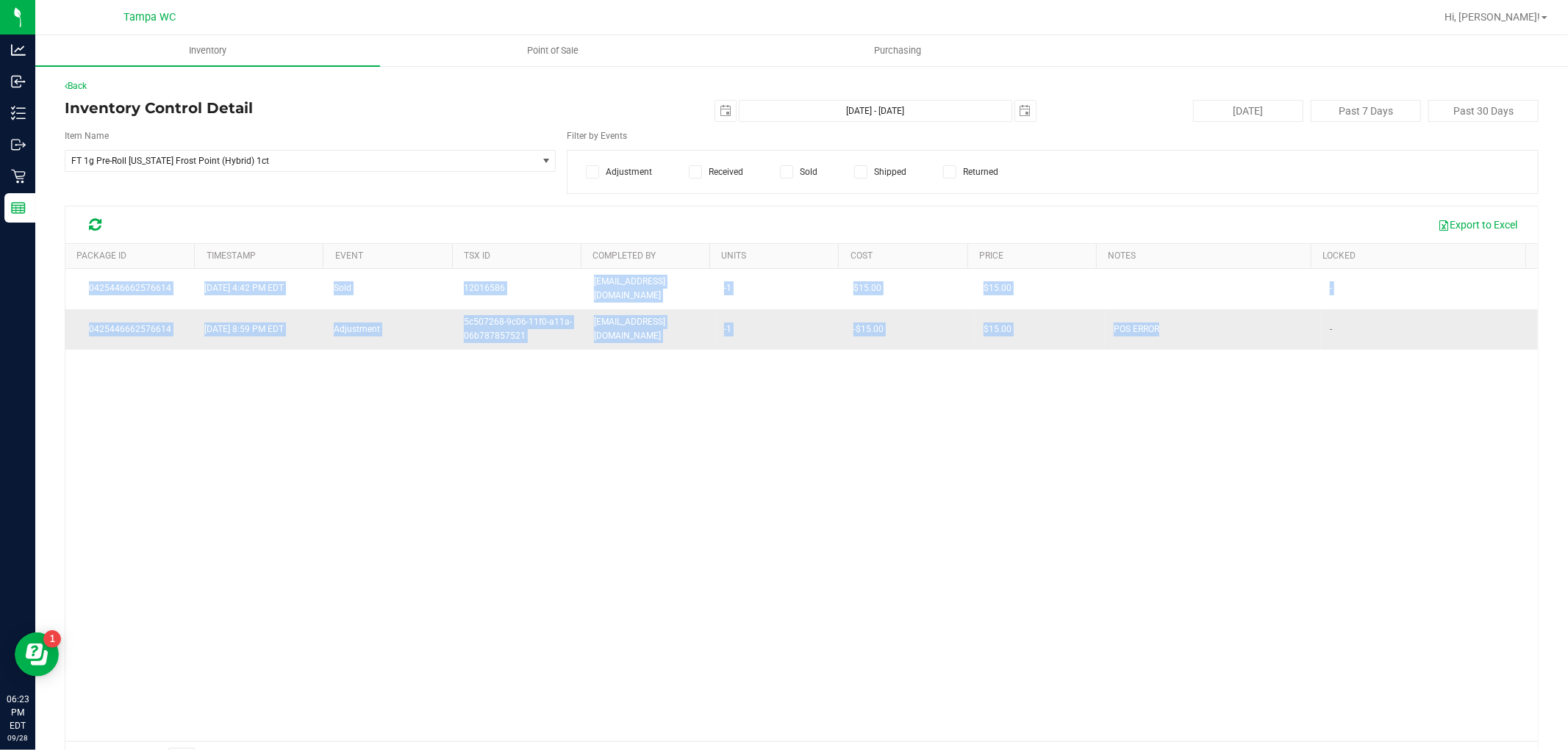
drag, startPoint x: 87, startPoint y: 280, endPoint x: 1147, endPoint y: 320, distance: 1060.8
click at [1147, 319] on tbody "0425446662576614 Sep 27, 2025 4:42 PM EDT Sold 12016586 zgilbert@liveparallel.c…" at bounding box center [801, 310] width 1473 height 81
copy tbody "0425446662576614 Sep 27, 2025 4:42 PM EDT Sold 12016586 zgilbert@liveparallel.c…"
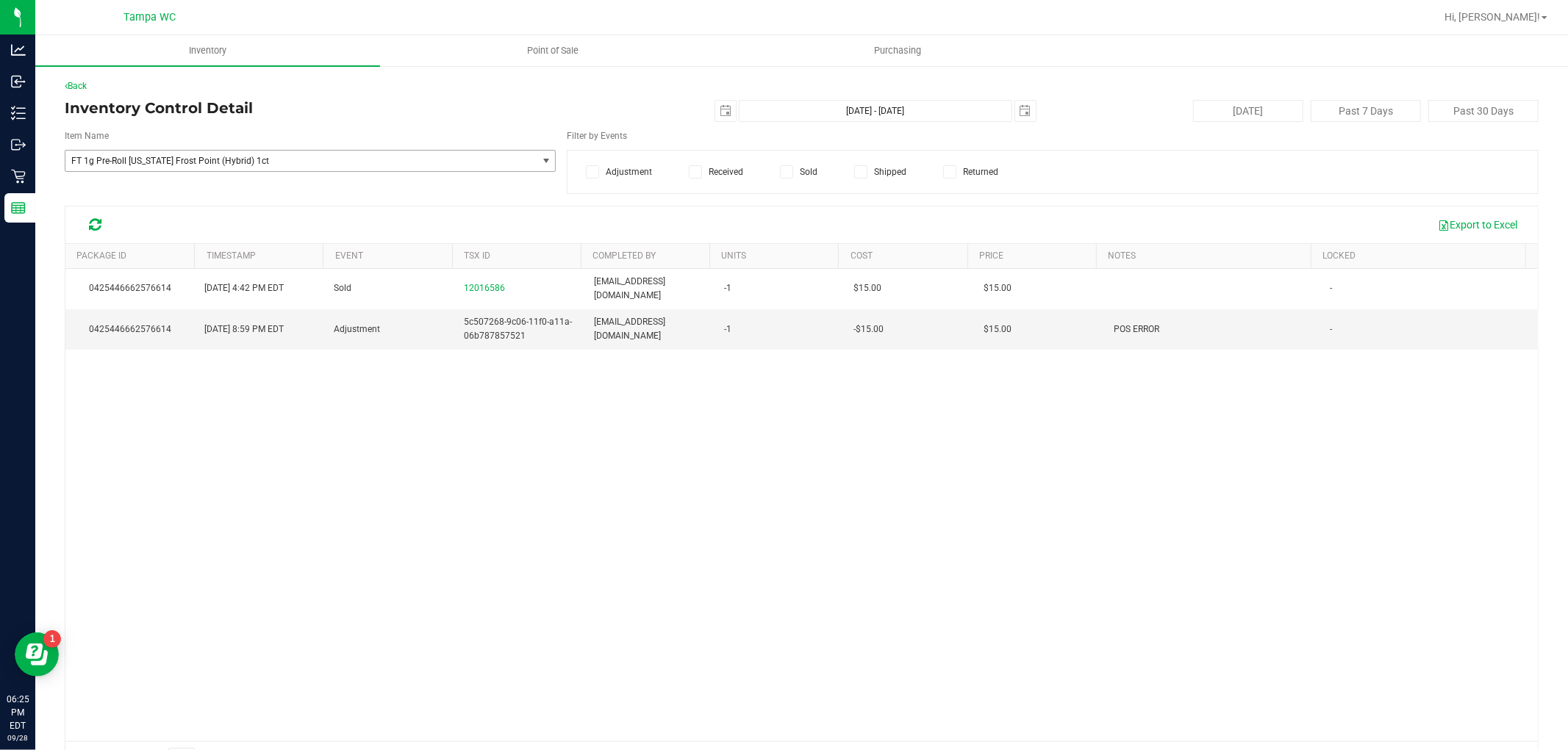
click at [205, 166] on span "FT 1g Pre-Roll Florida Frost Point (Hybrid) 1ct" at bounding box center [301, 160] width 471 height 20
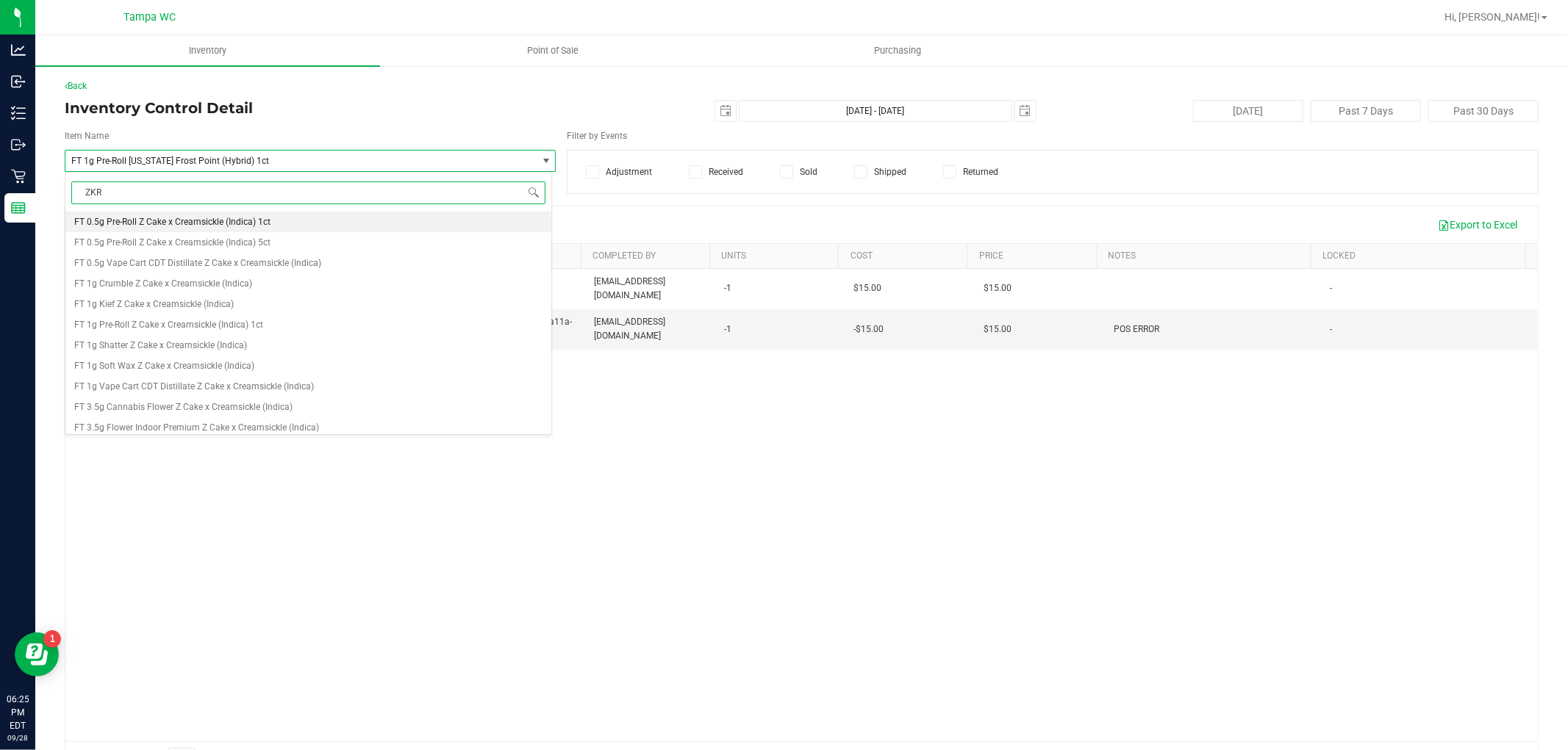
type input "ZKR"
